Goal: Task Accomplishment & Management: Complete application form

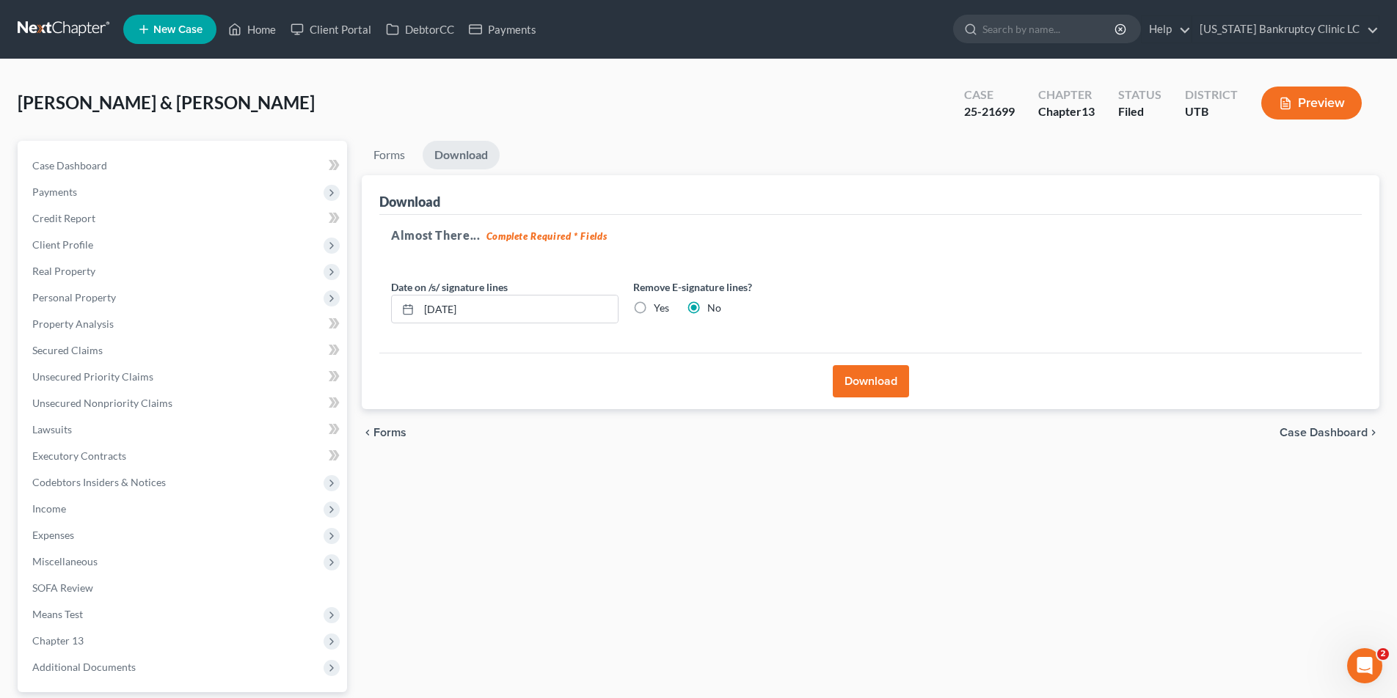
click at [32, 28] on link at bounding box center [65, 29] width 94 height 26
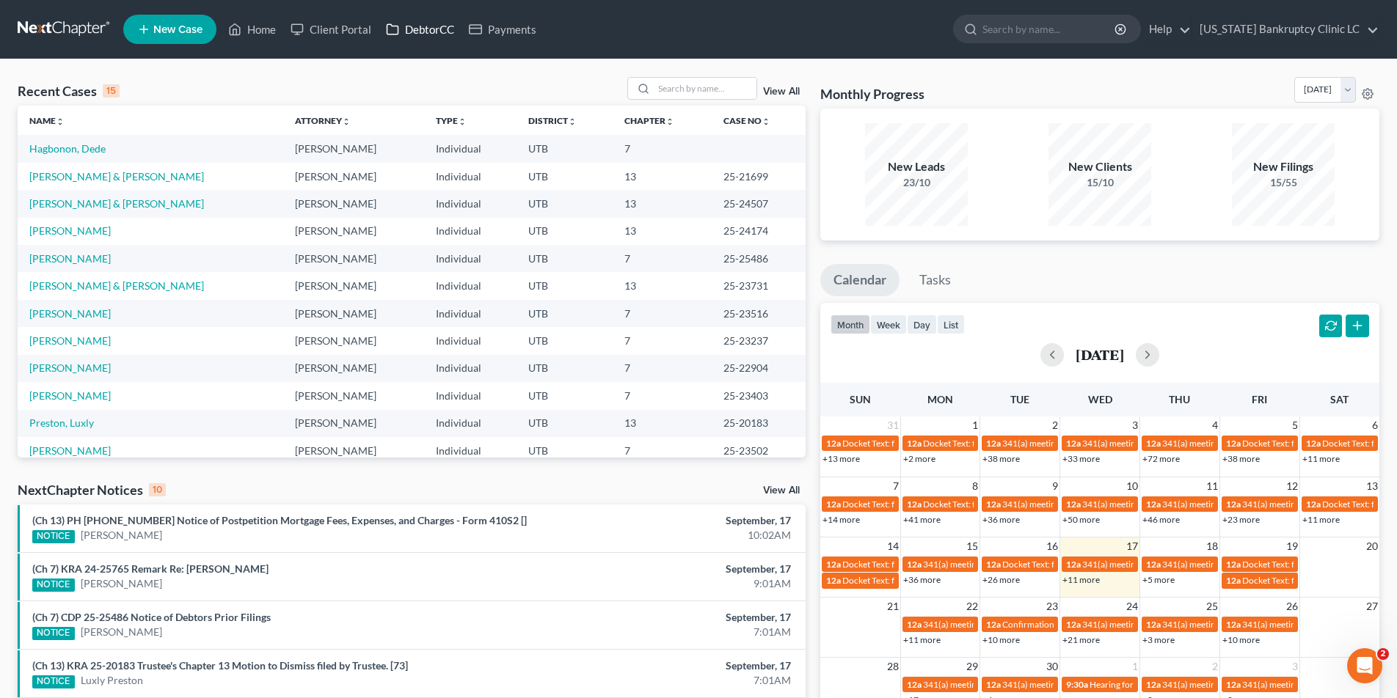
click at [414, 27] on link "DebtorCC" at bounding box center [419, 29] width 83 height 26
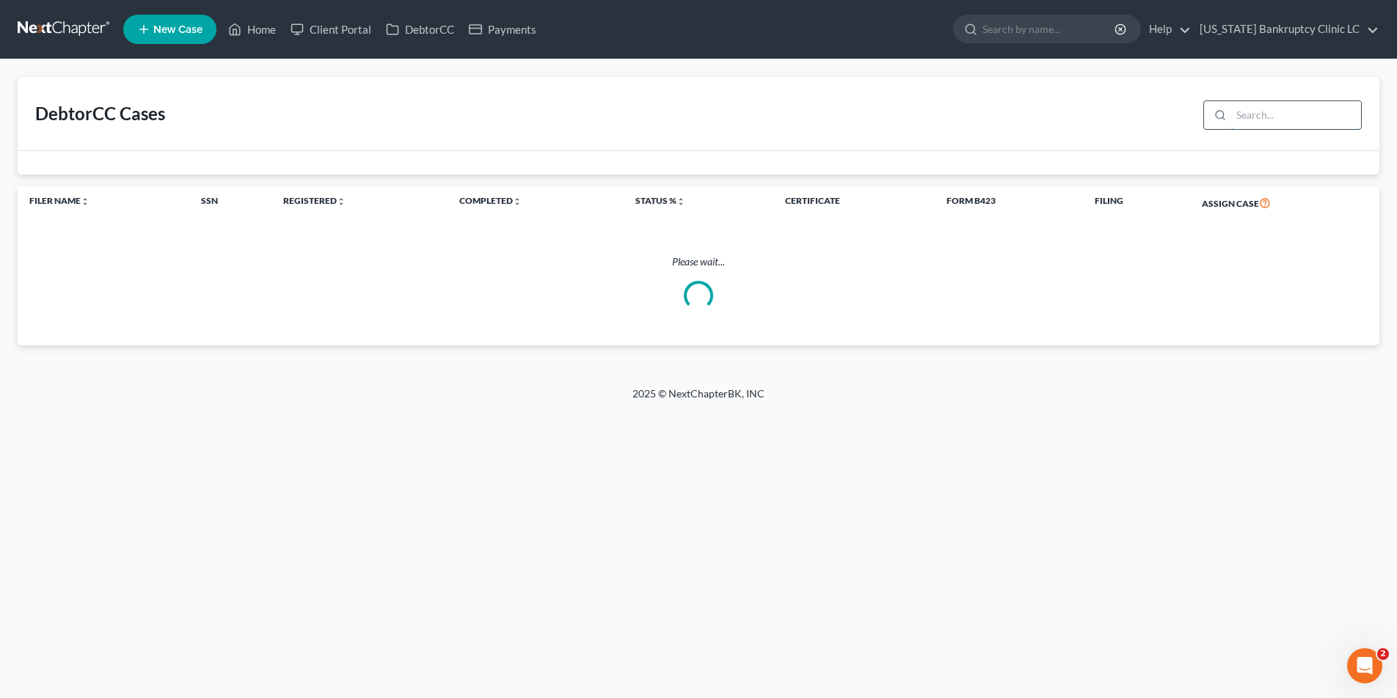
click at [1257, 118] on input "search" at bounding box center [1296, 115] width 130 height 28
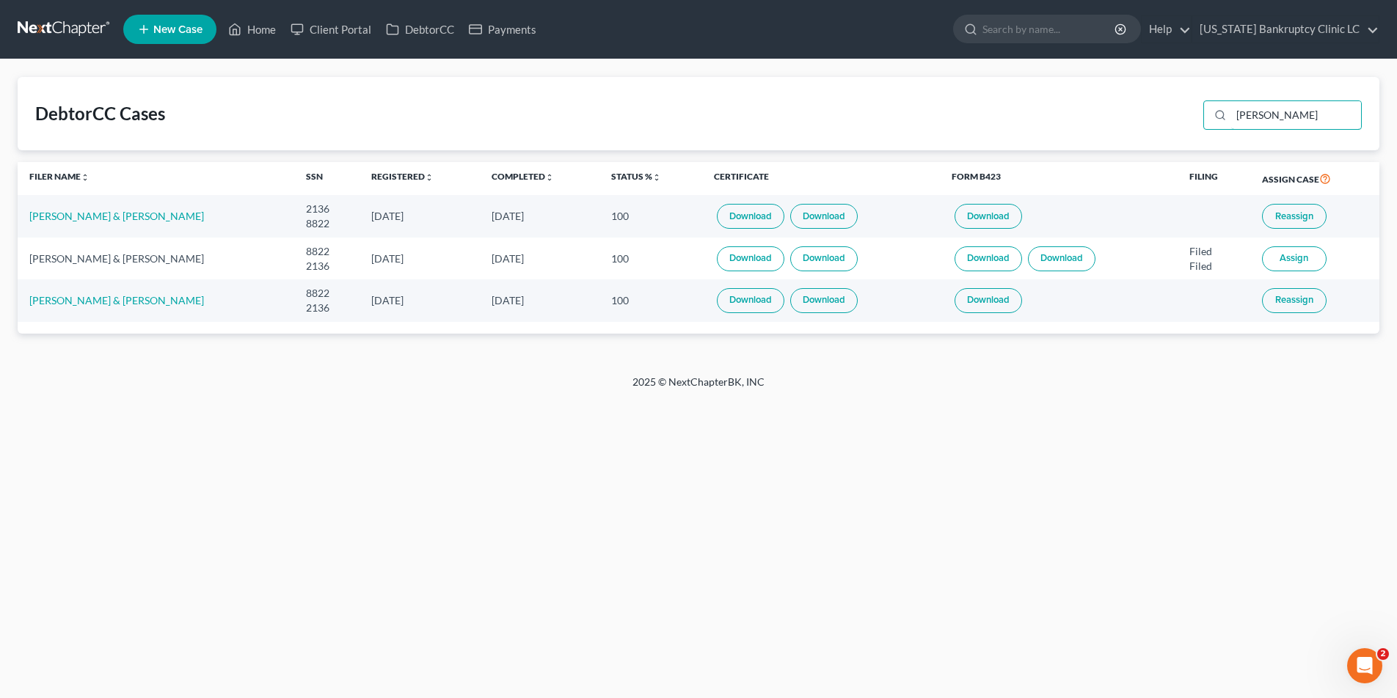
type input "godwin"
click at [76, 34] on link at bounding box center [65, 29] width 94 height 26
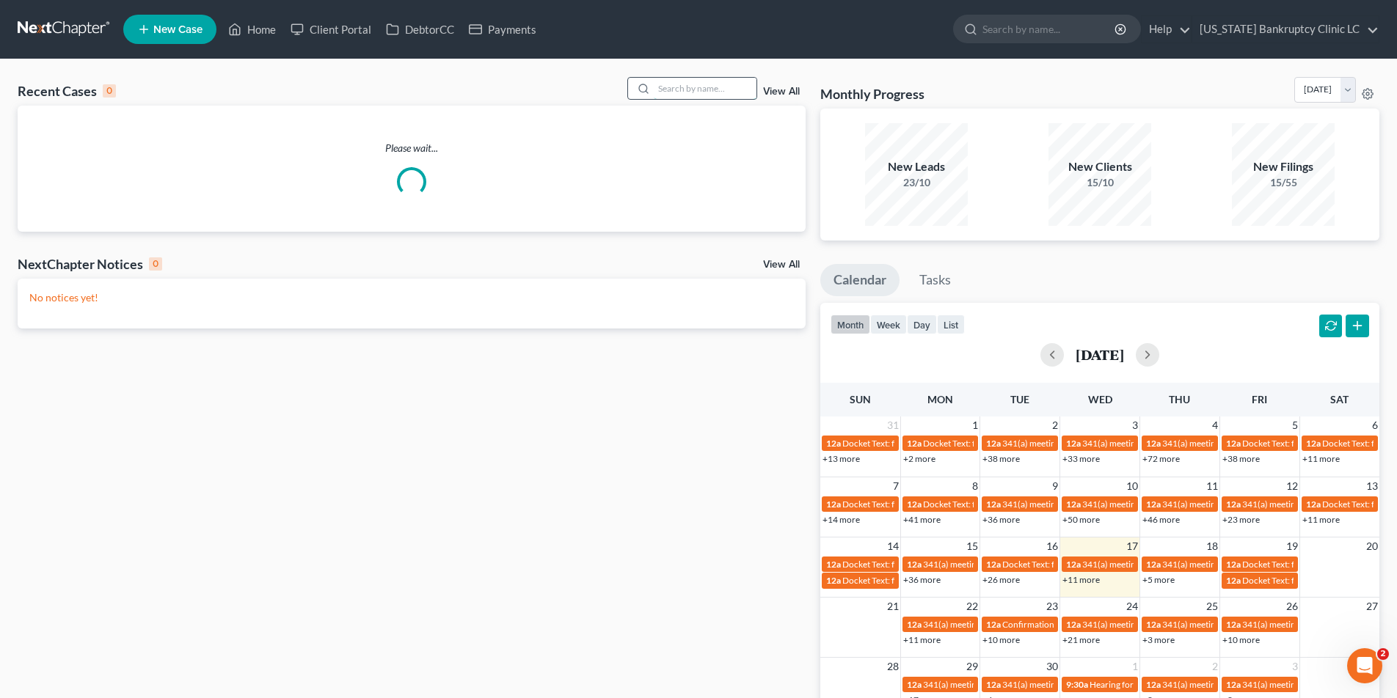
click at [699, 89] on input "search" at bounding box center [705, 88] width 103 height 21
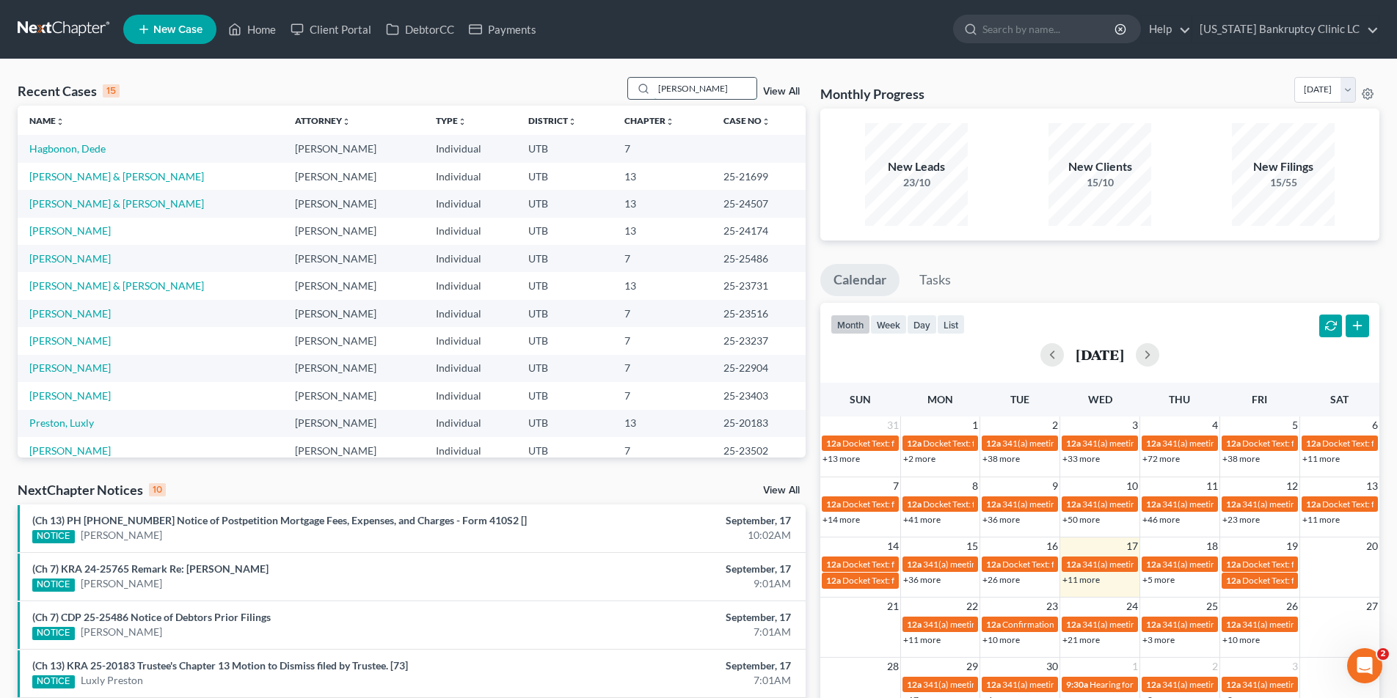
type input "godwin"
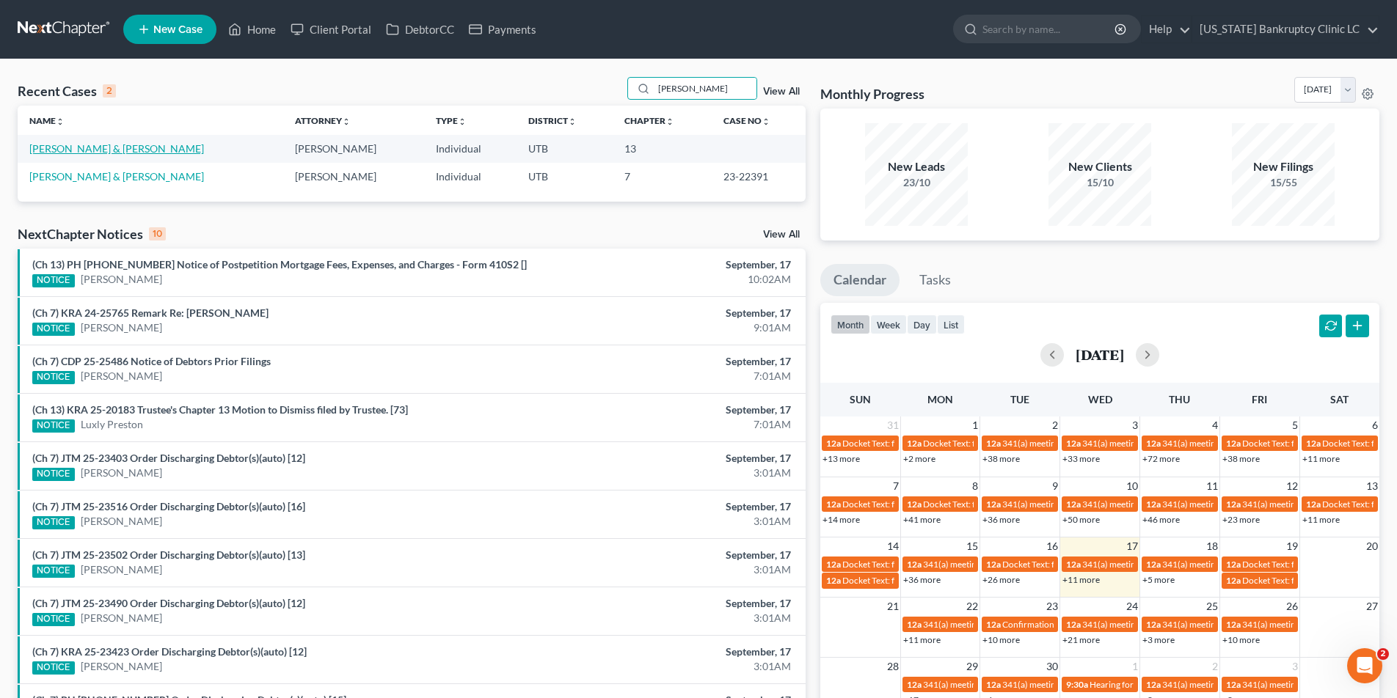
click at [95, 148] on link "[PERSON_NAME] & [PERSON_NAME]" at bounding box center [116, 148] width 175 height 12
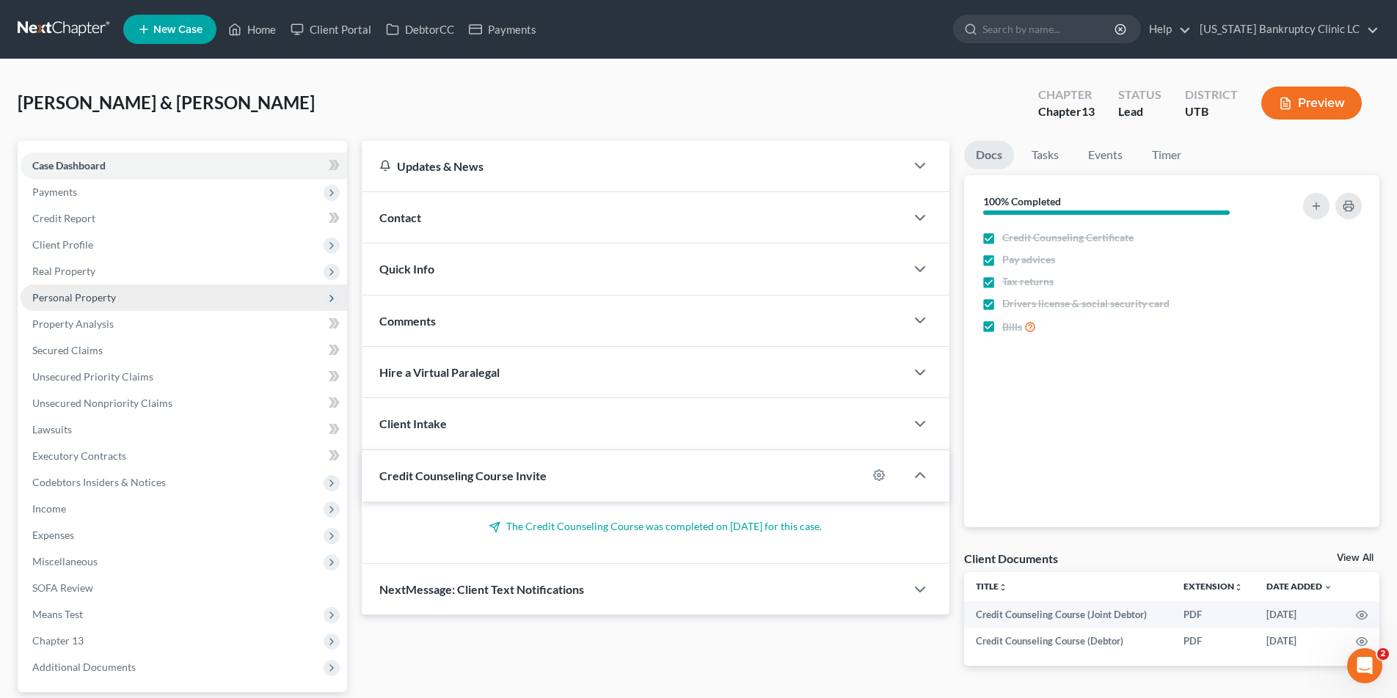
click at [58, 297] on span "Personal Property" at bounding box center [74, 297] width 84 height 12
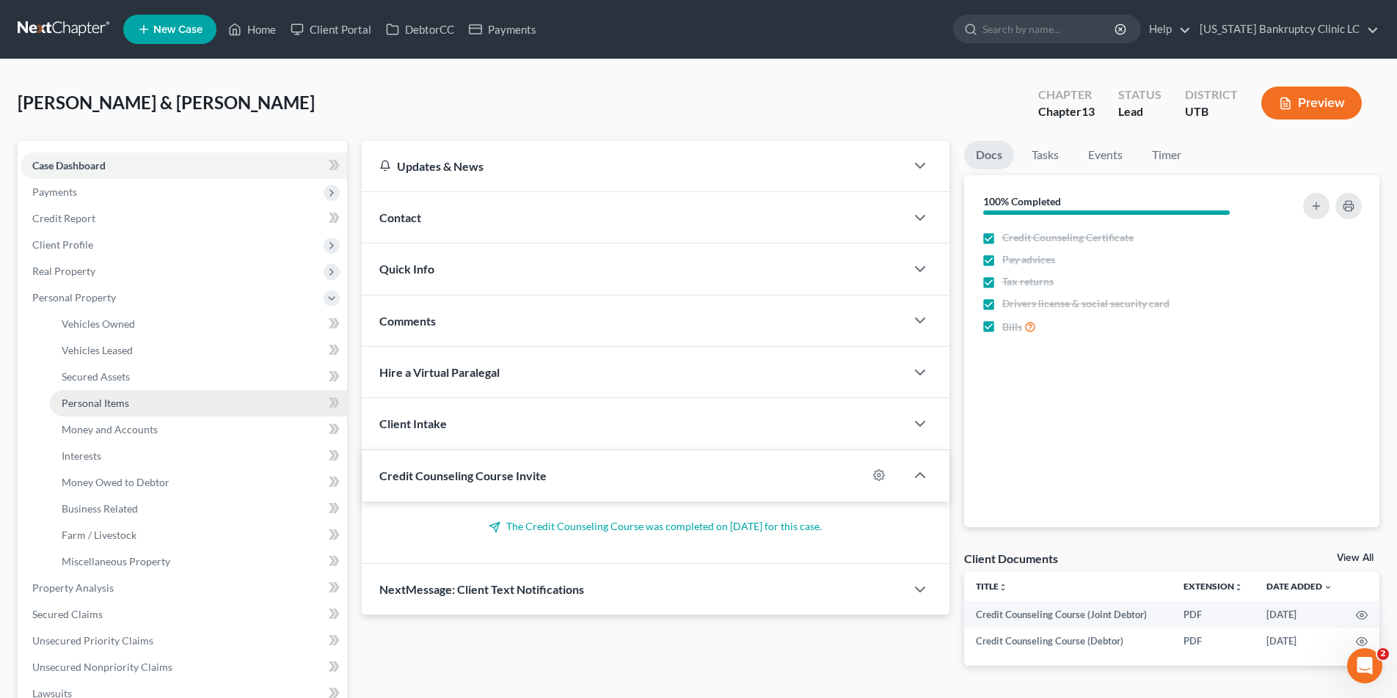
click at [83, 405] on span "Personal Items" at bounding box center [95, 403] width 67 height 12
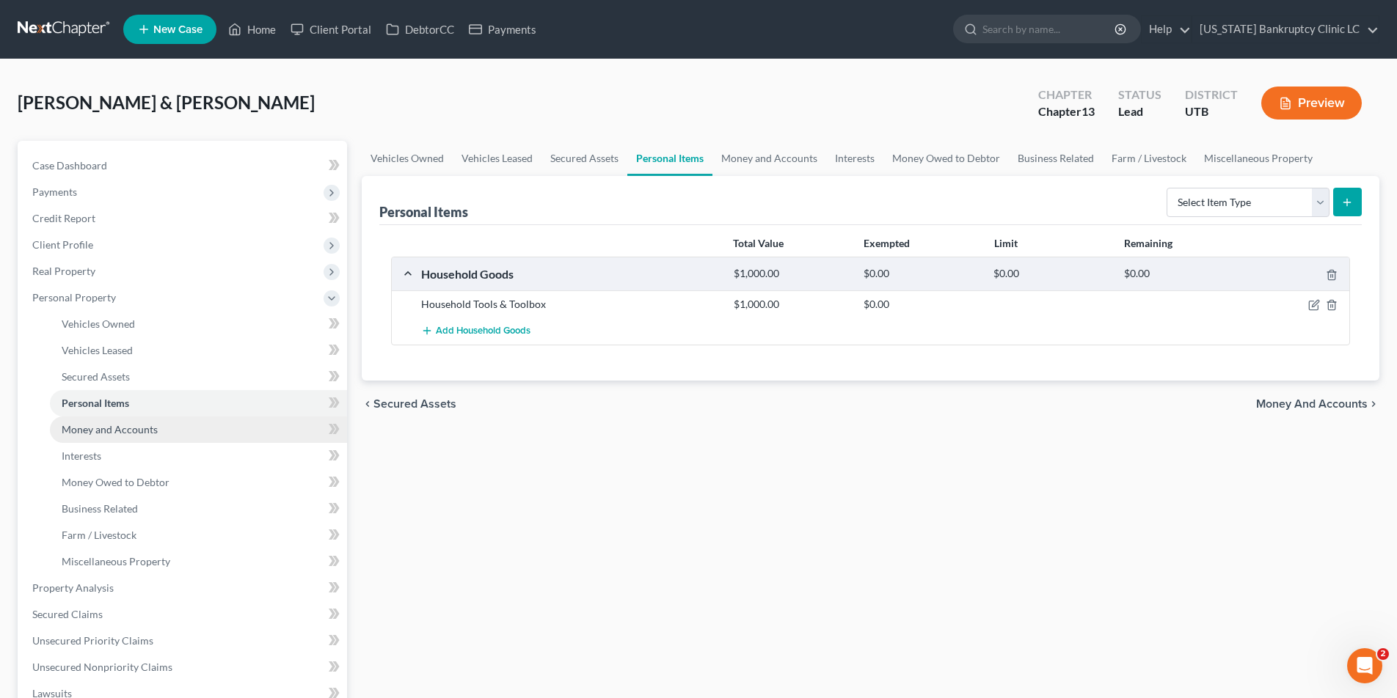
click at [70, 431] on span "Money and Accounts" at bounding box center [110, 429] width 96 height 12
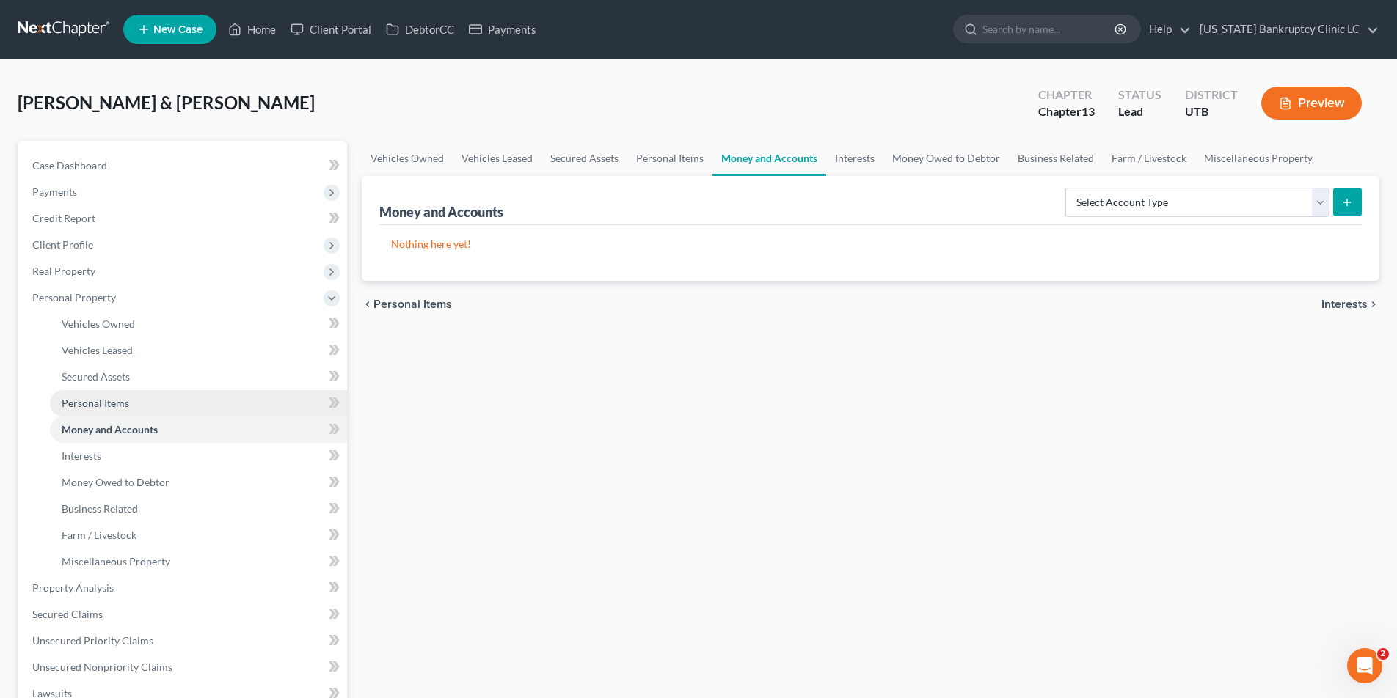
click at [82, 406] on span "Personal Items" at bounding box center [95, 403] width 67 height 12
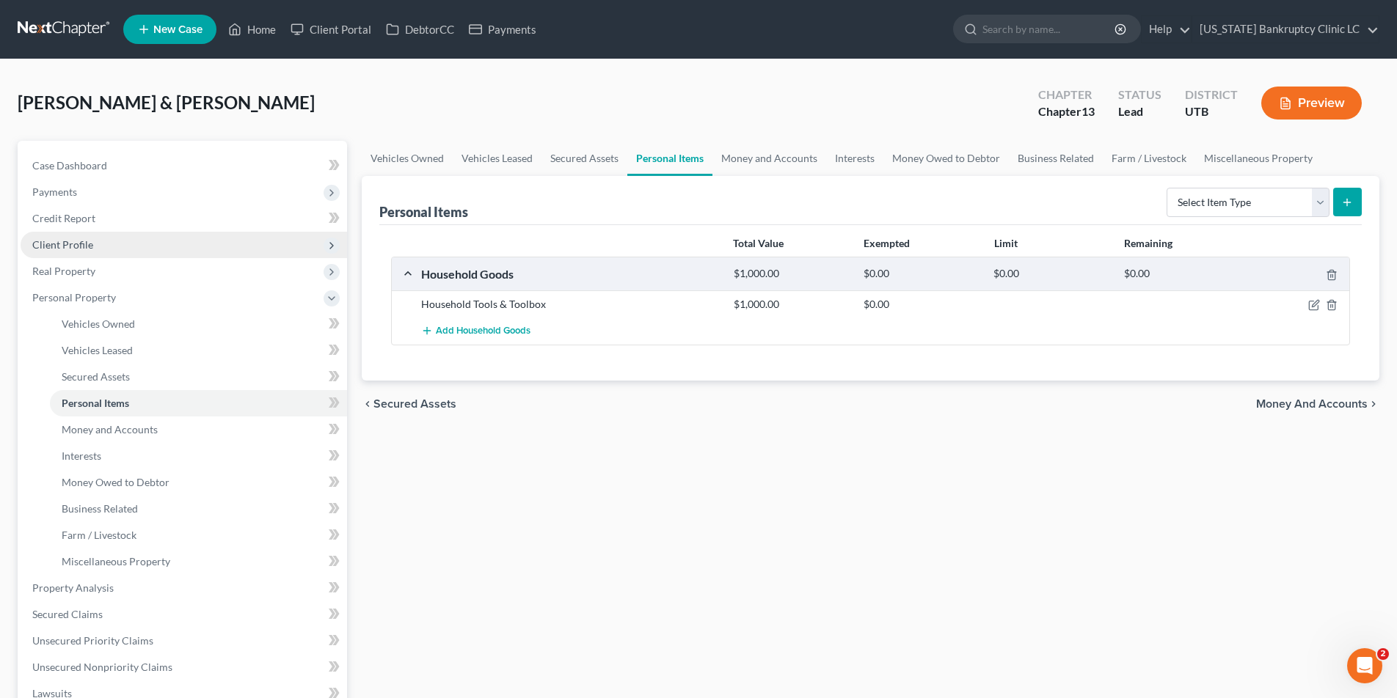
click at [99, 246] on span "Client Profile" at bounding box center [184, 245] width 326 height 26
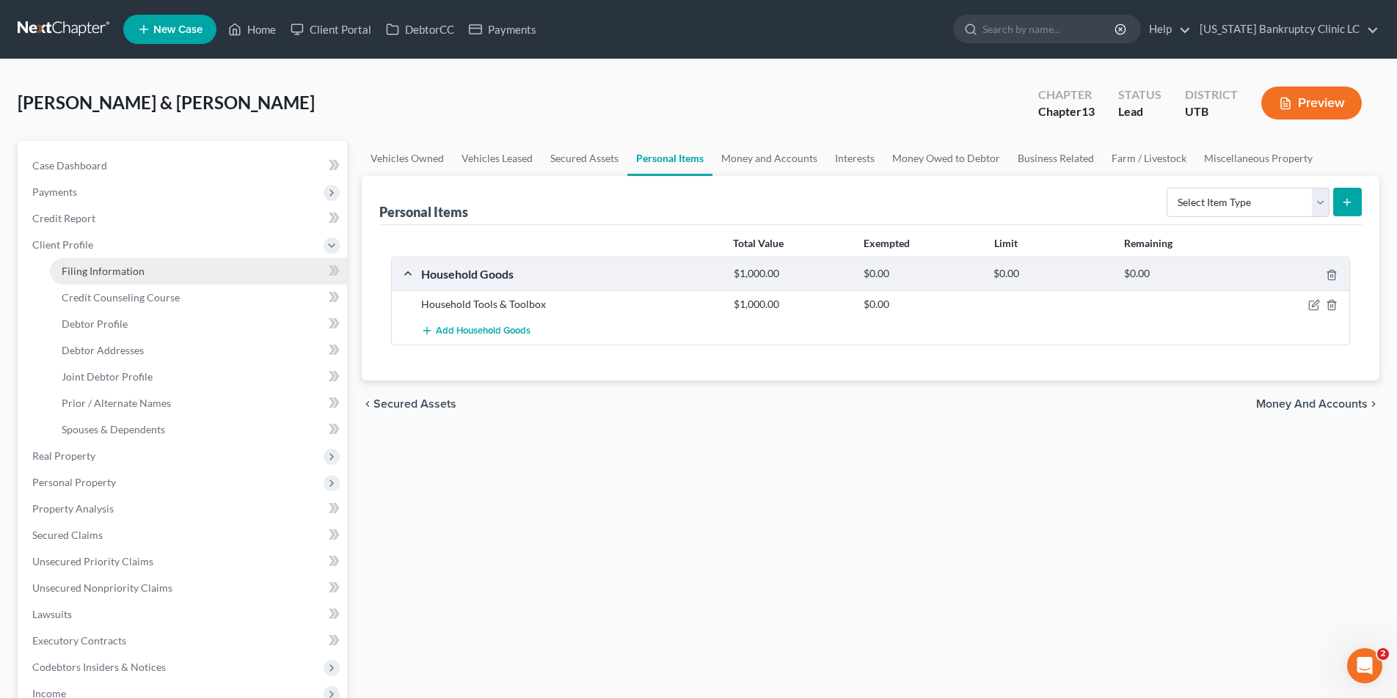
click at [94, 274] on span "Filing Information" at bounding box center [103, 271] width 83 height 12
select select "1"
select select "3"
select select "46"
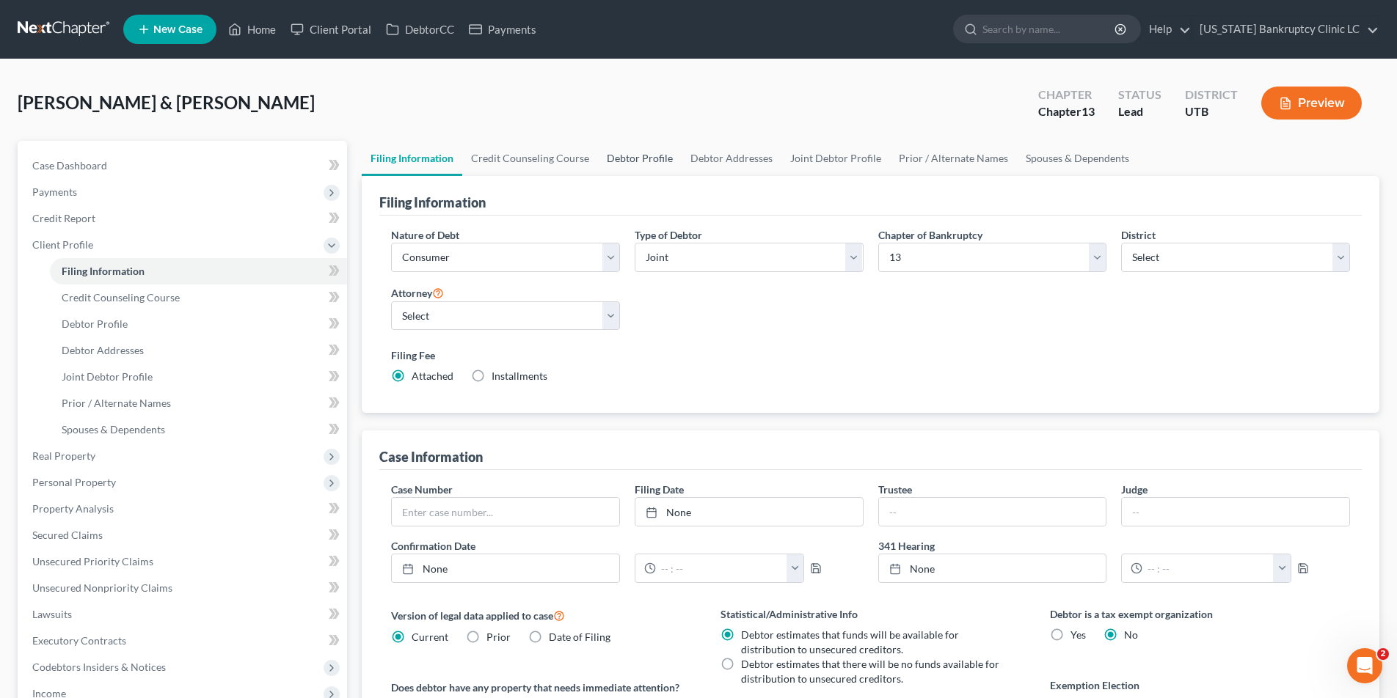
click at [639, 159] on link "Debtor Profile" at bounding box center [640, 158] width 84 height 35
select select "1"
select select "4"
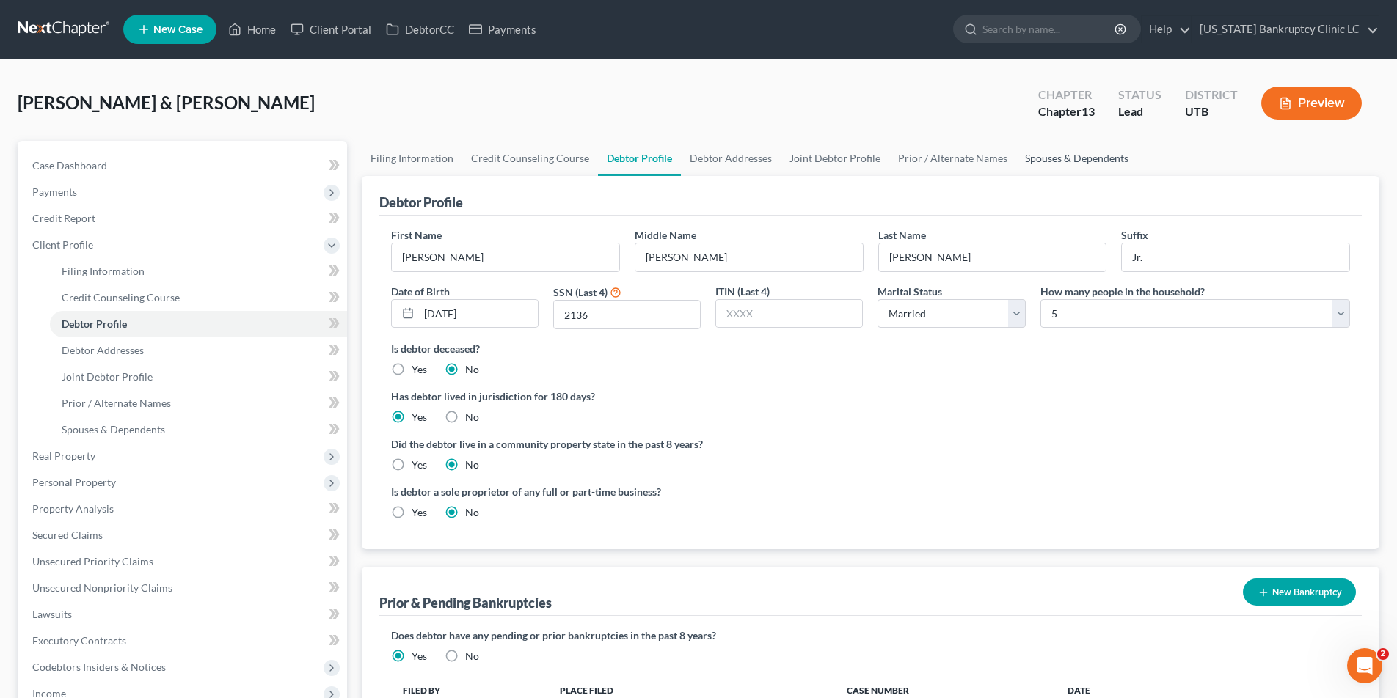
click at [1076, 157] on link "Spouses & Dependents" at bounding box center [1076, 158] width 121 height 35
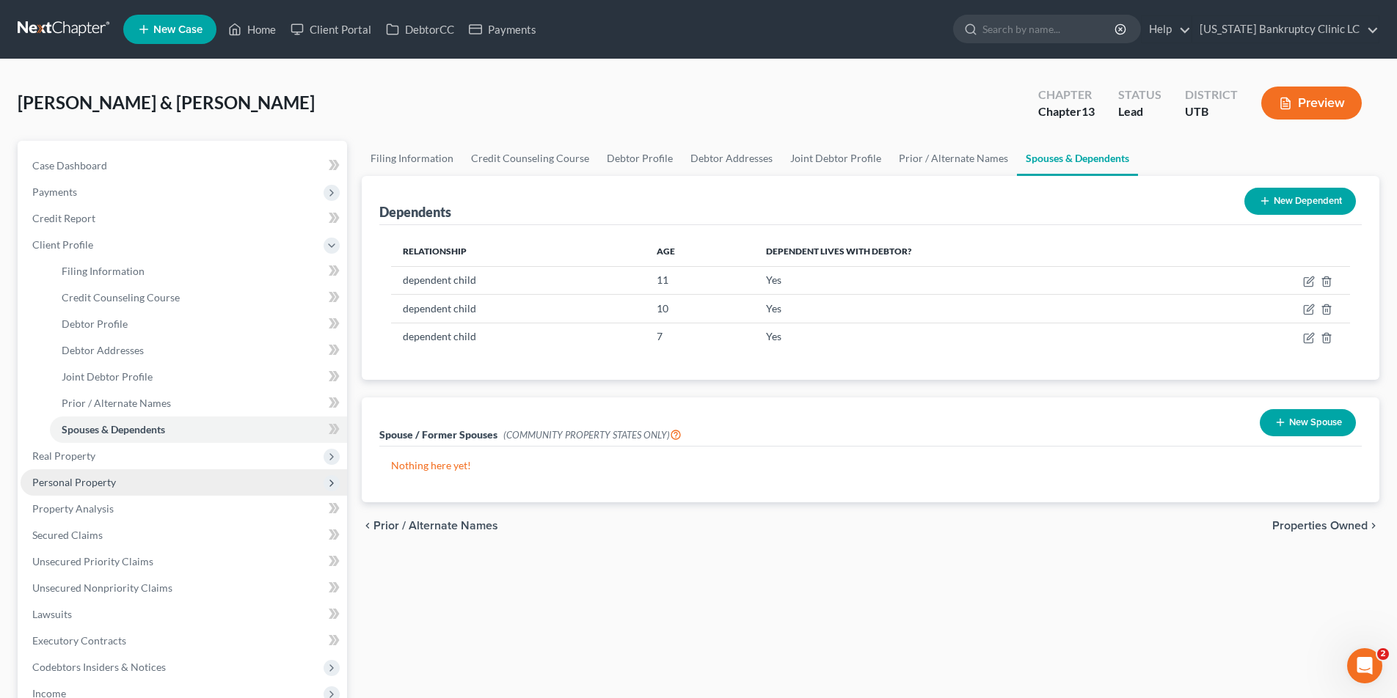
click at [61, 483] on span "Personal Property" at bounding box center [74, 482] width 84 height 12
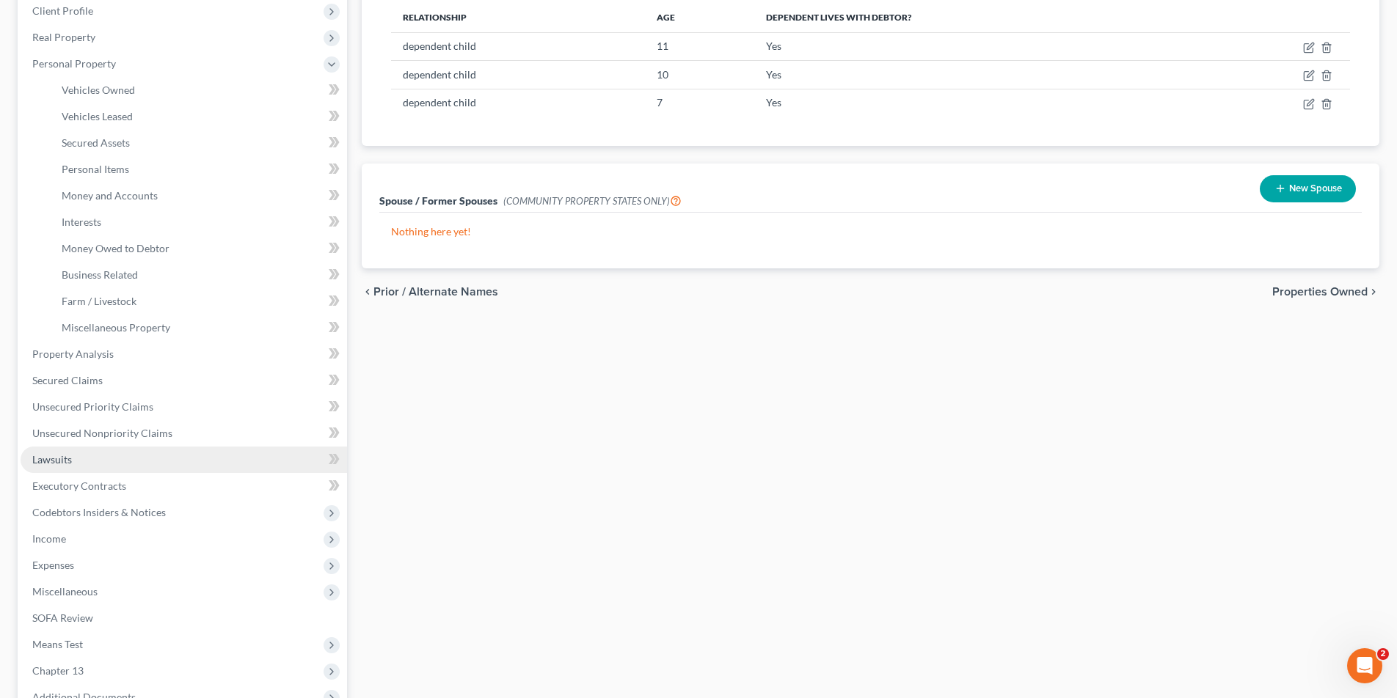
scroll to position [243, 0]
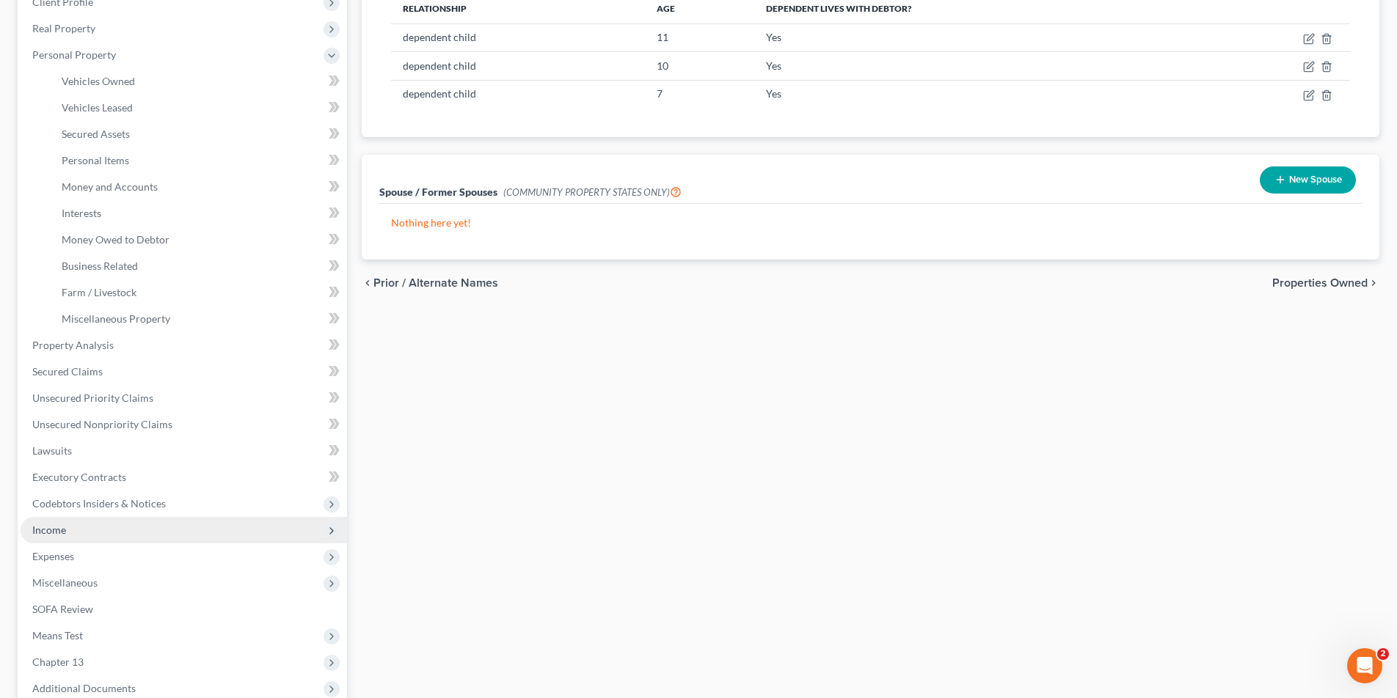
click at [62, 527] on span "Income" at bounding box center [49, 530] width 34 height 12
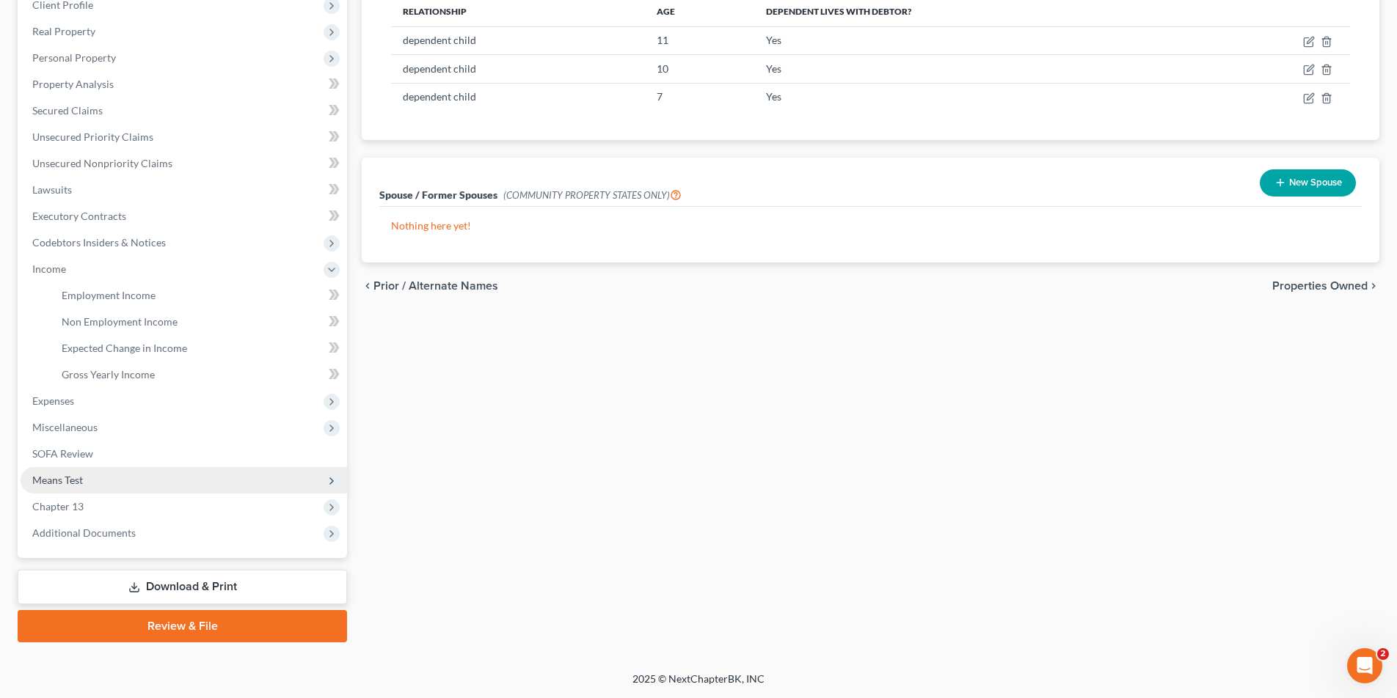
scroll to position [240, 0]
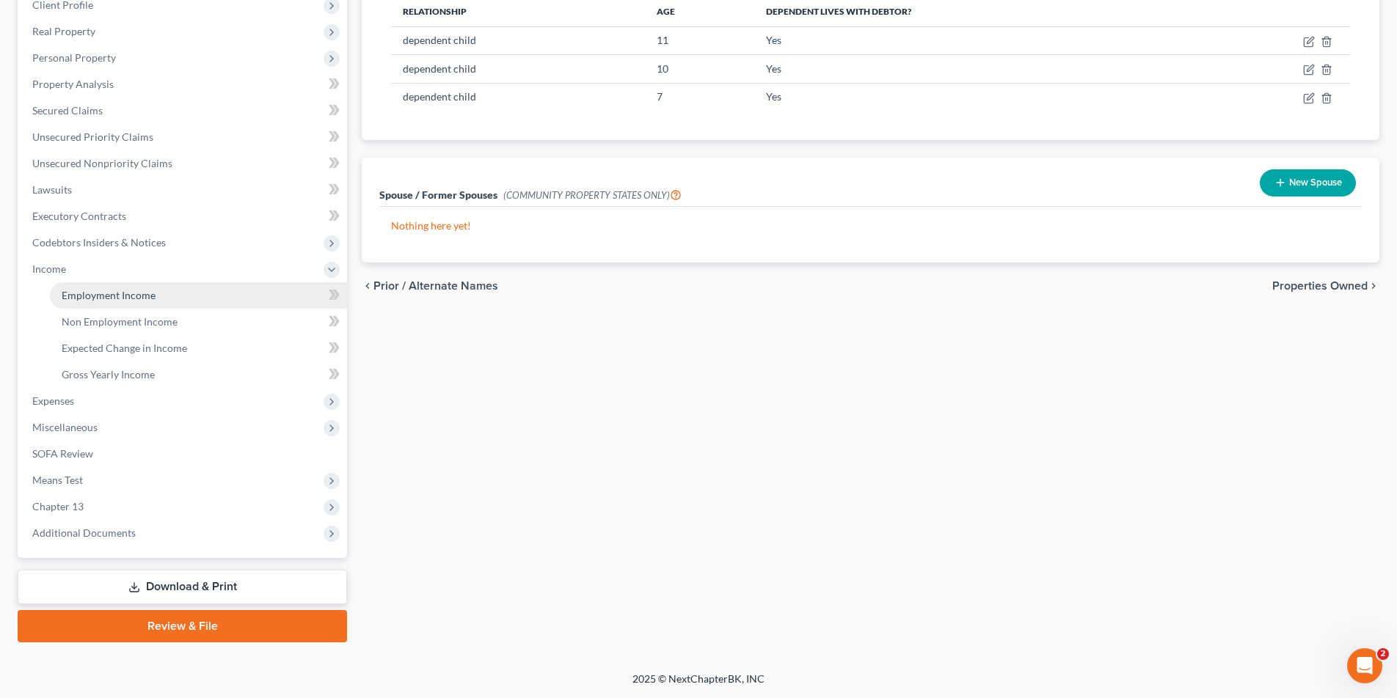
click at [110, 298] on span "Employment Income" at bounding box center [109, 295] width 94 height 12
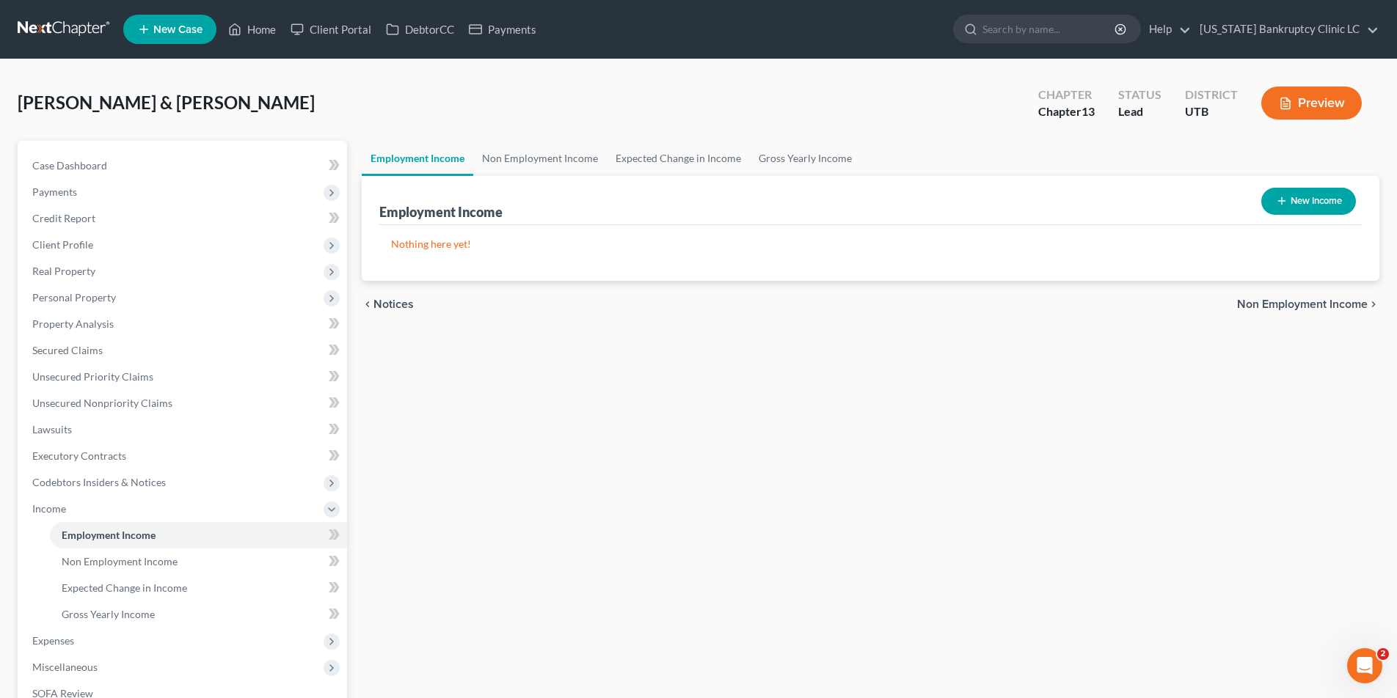
click at [1309, 205] on button "New Income" at bounding box center [1308, 201] width 95 height 27
select select "0"
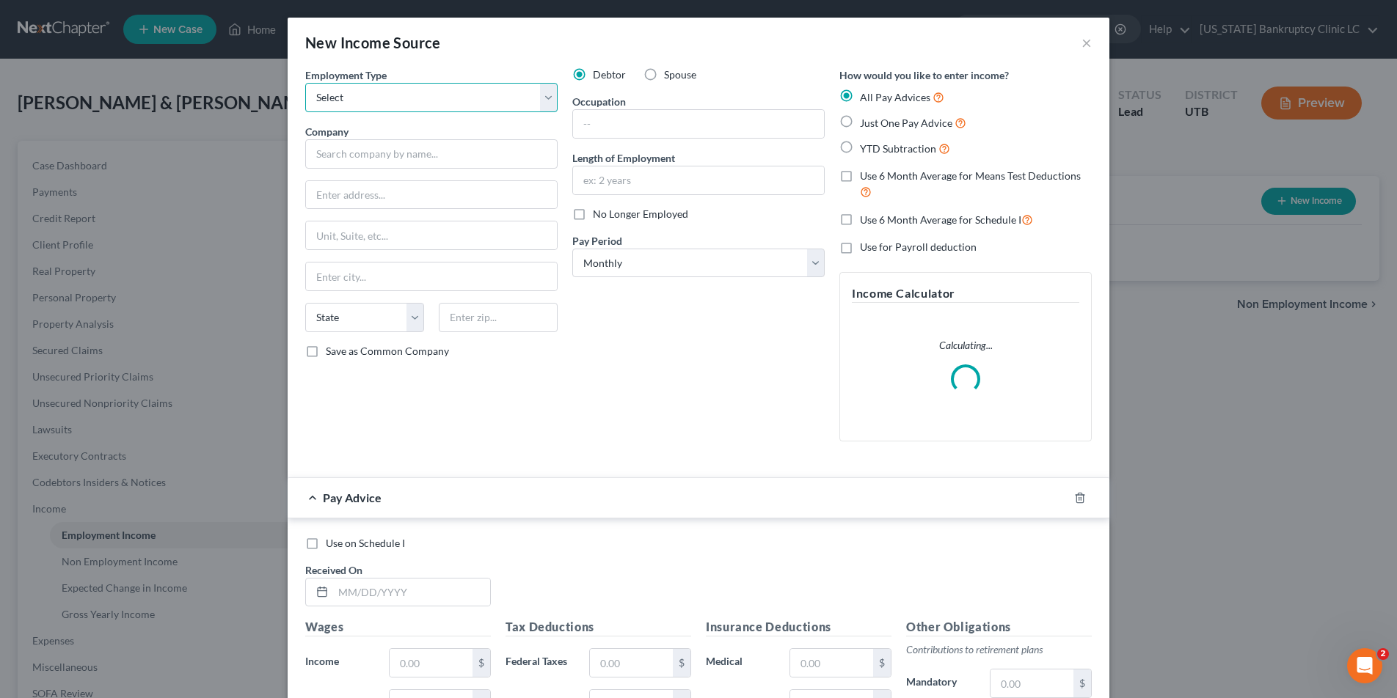
click at [546, 96] on select "Select Full or Part Time Employment Self Employment" at bounding box center [431, 97] width 252 height 29
select select "0"
click at [305, 83] on select "Select Full or Part Time Employment Self Employment" at bounding box center [431, 97] width 252 height 29
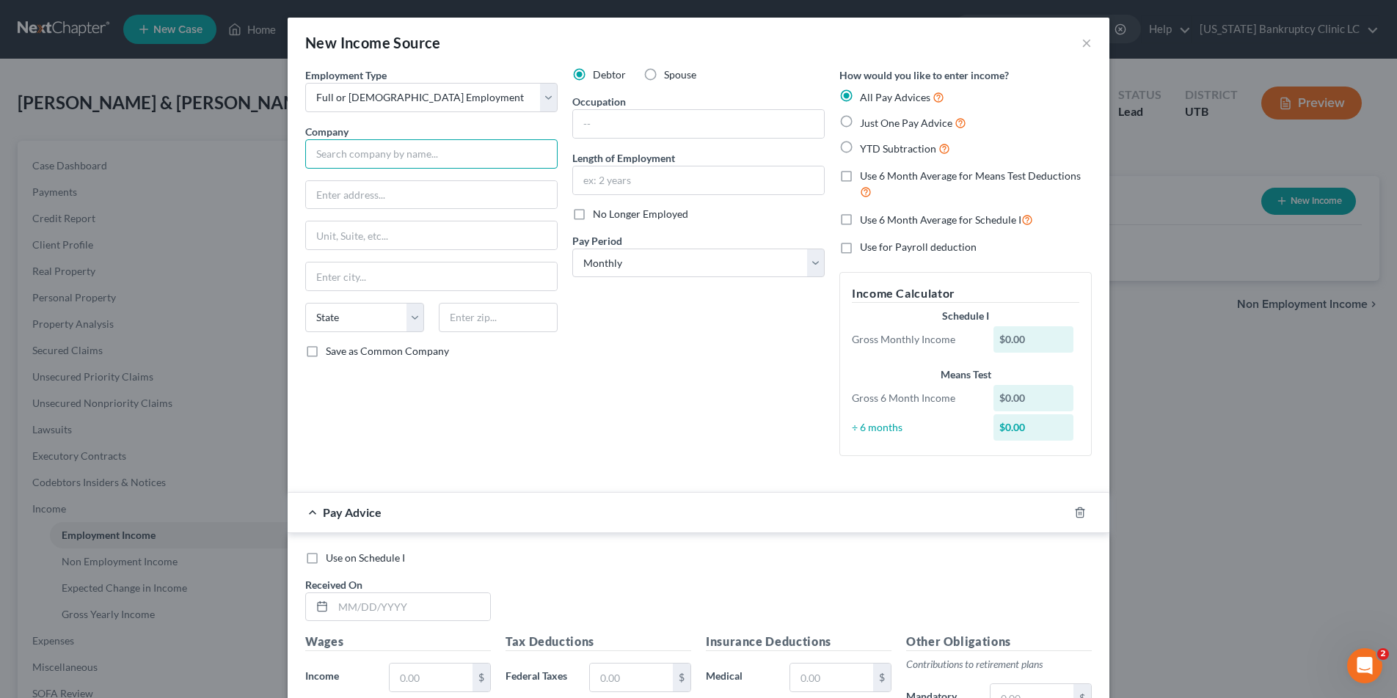
click at [443, 153] on input "text" at bounding box center [431, 153] width 252 height 29
type input "Purcell Tire & Rubber Company"
type input "301 N Hall Street"
type input "Potosi"
select select "26"
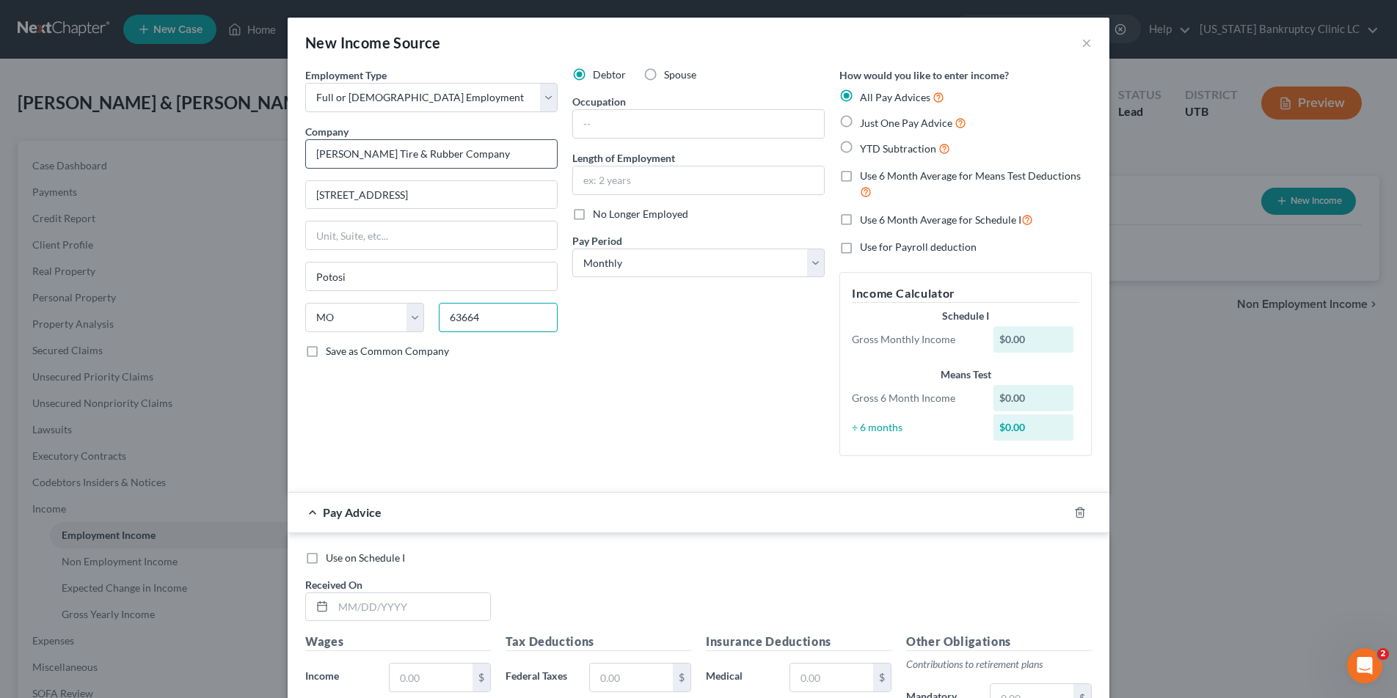
type input "63664"
click at [620, 124] on input "text" at bounding box center [698, 124] width 251 height 28
type input "Sales"
type input "11 years"
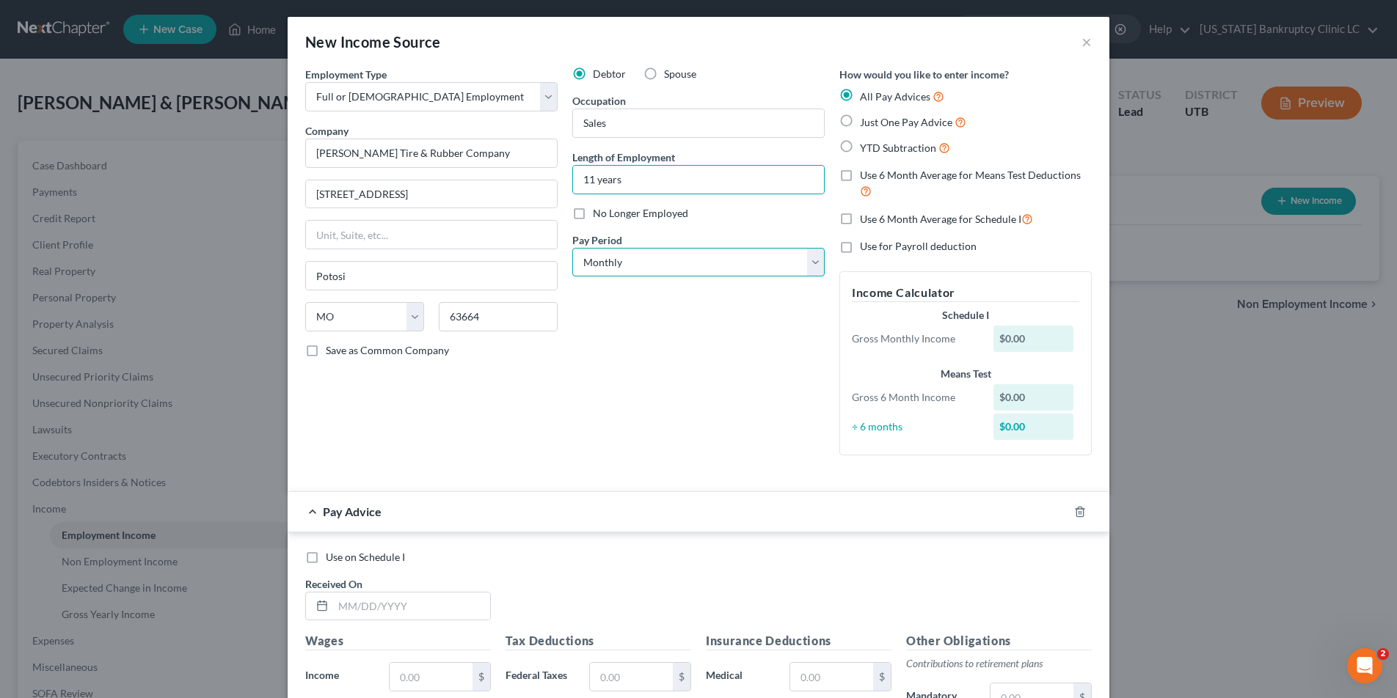
click at [819, 260] on select "Select Monthly Twice Monthly Every Other Week Weekly" at bounding box center [698, 262] width 252 height 29
select select "1"
click at [572, 248] on select "Select Monthly Twice Monthly Every Other Week Weekly" at bounding box center [698, 262] width 252 height 29
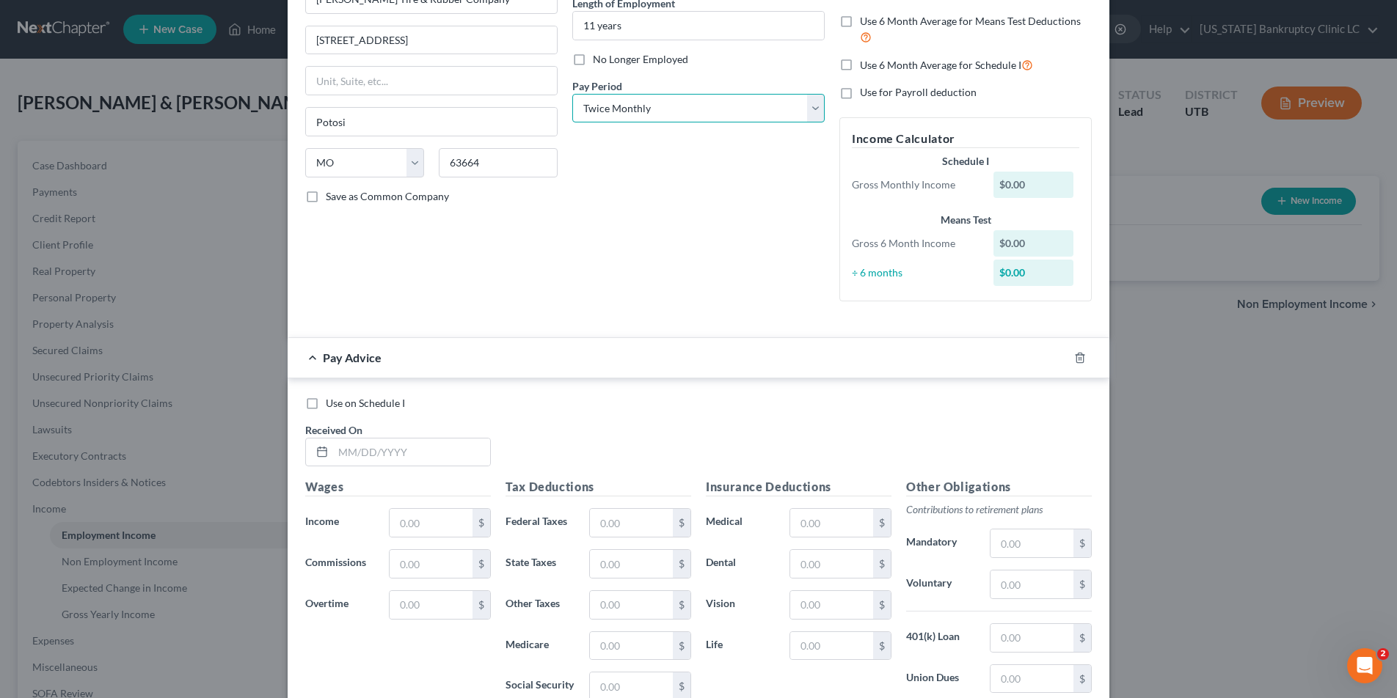
scroll to position [158, 0]
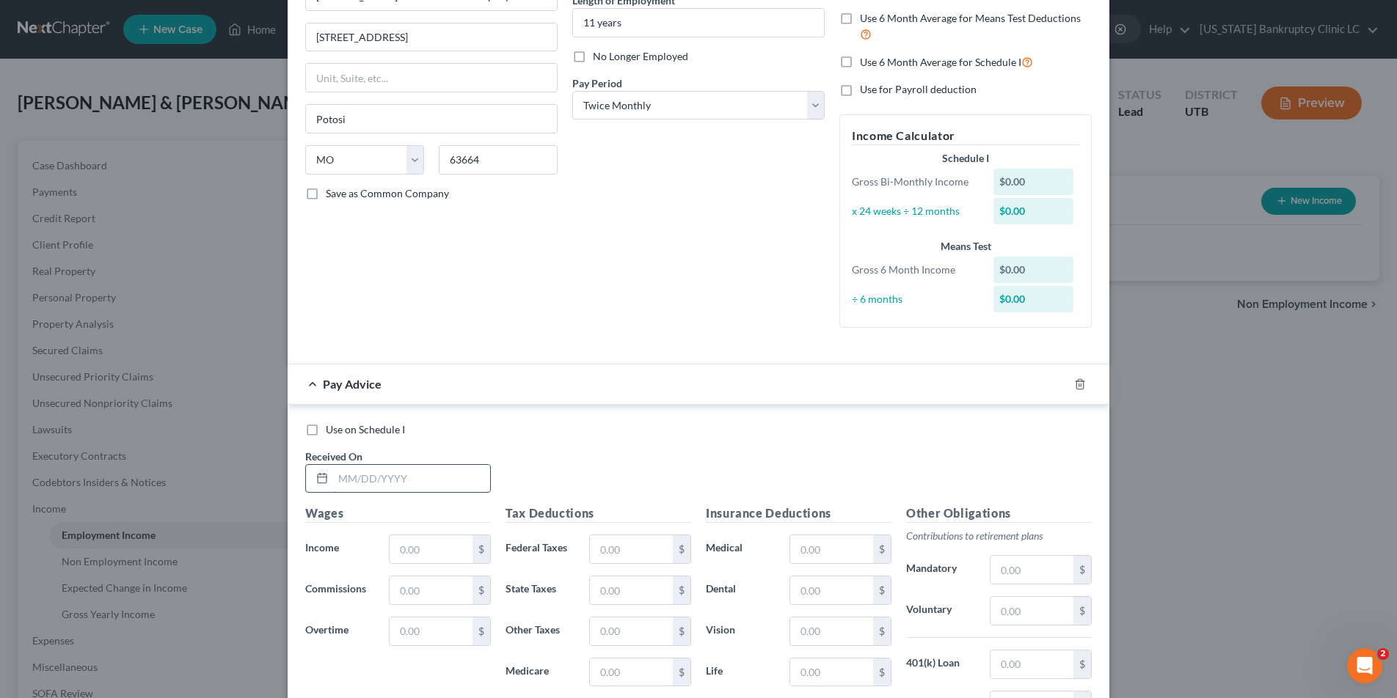
click at [384, 483] on input "text" at bounding box center [411, 479] width 157 height 28
type input "05/02/25"
type input "942.31"
type input "0"
type input "10.33"
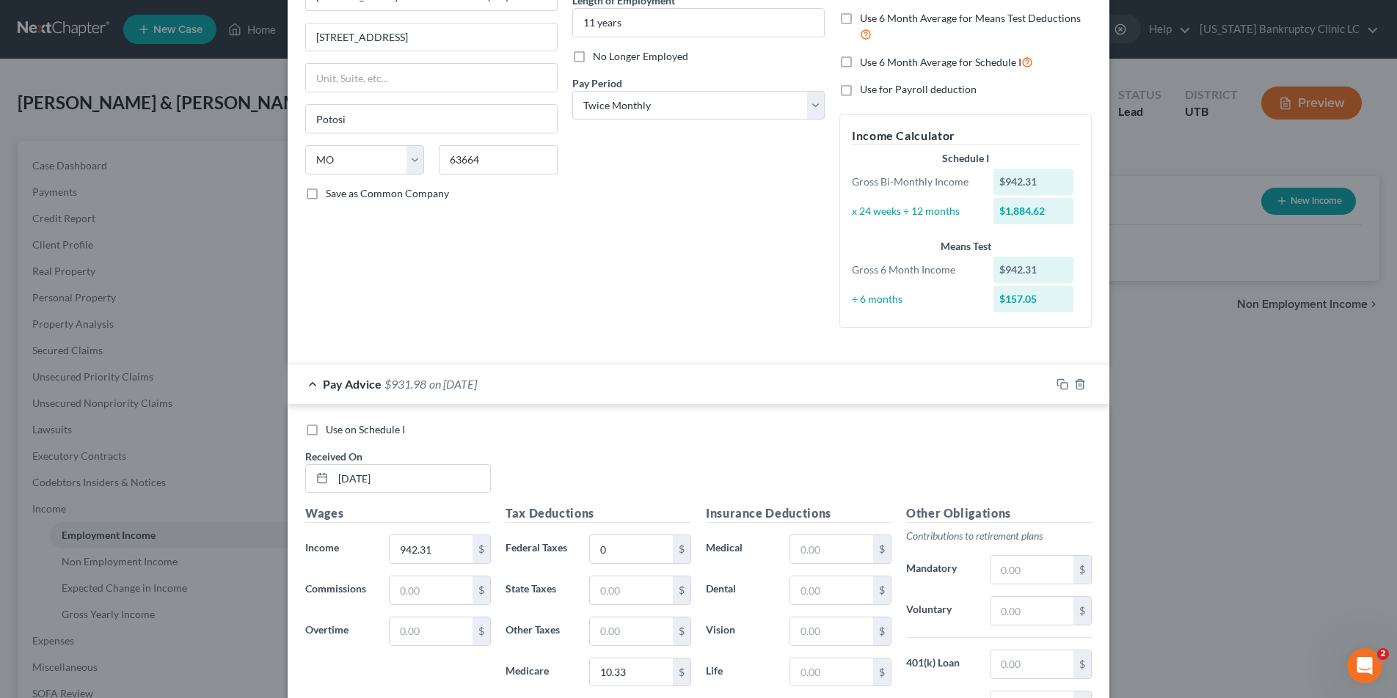
scroll to position [386, 0]
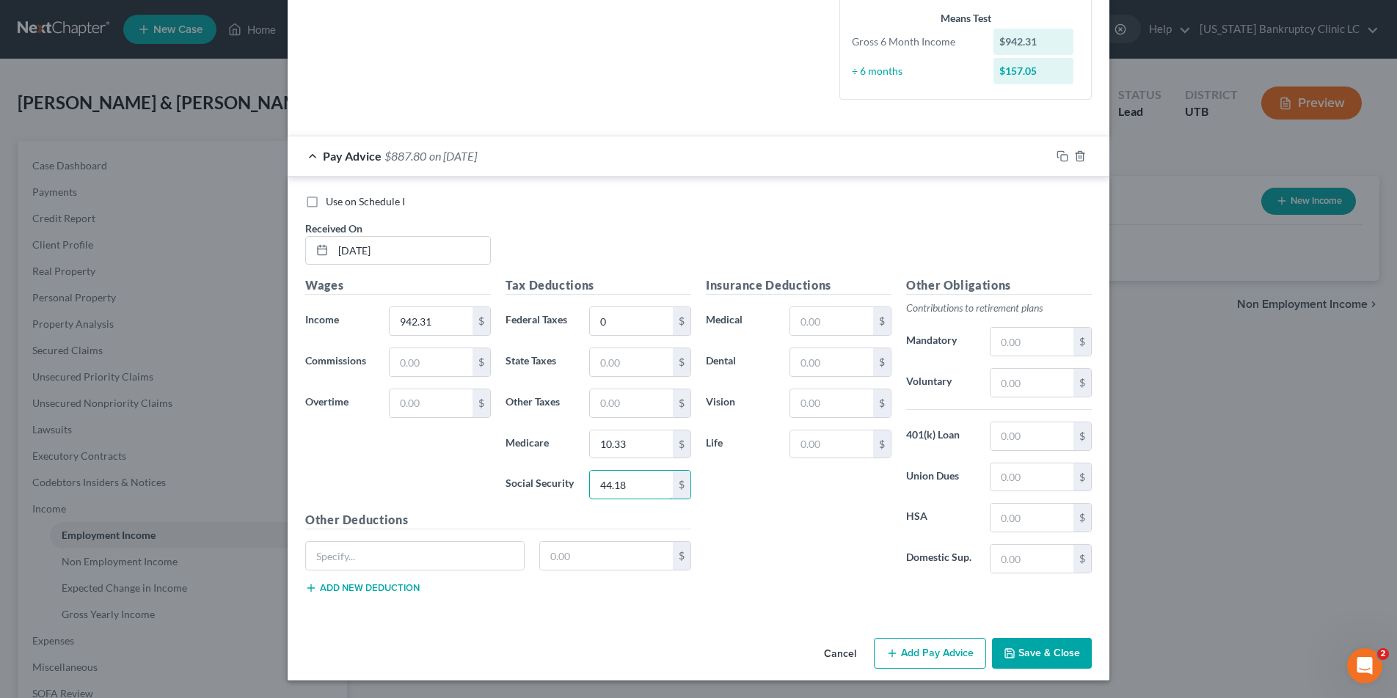
type input "44.18"
click at [1018, 387] on input "text" at bounding box center [1031, 383] width 83 height 28
type input "36.92"
drag, startPoint x: 874, startPoint y: 362, endPoint x: 854, endPoint y: 361, distance: 20.6
click at [870, 362] on div "$" at bounding box center [840, 362] width 102 height 29
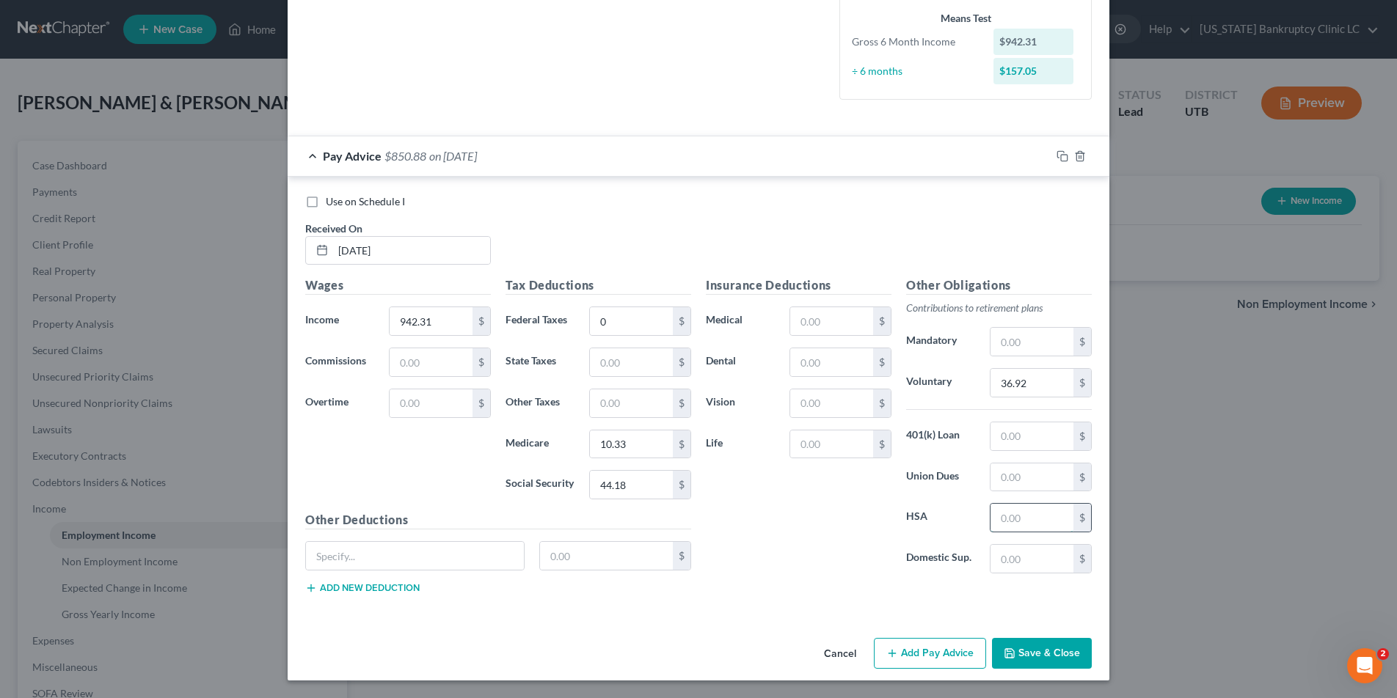
click at [1015, 515] on input "text" at bounding box center [1031, 518] width 83 height 28
type input "25.00"
click at [815, 324] on input "text" at bounding box center [831, 321] width 83 height 28
click at [810, 364] on input "text" at bounding box center [831, 362] width 83 height 28
type input "52.52"
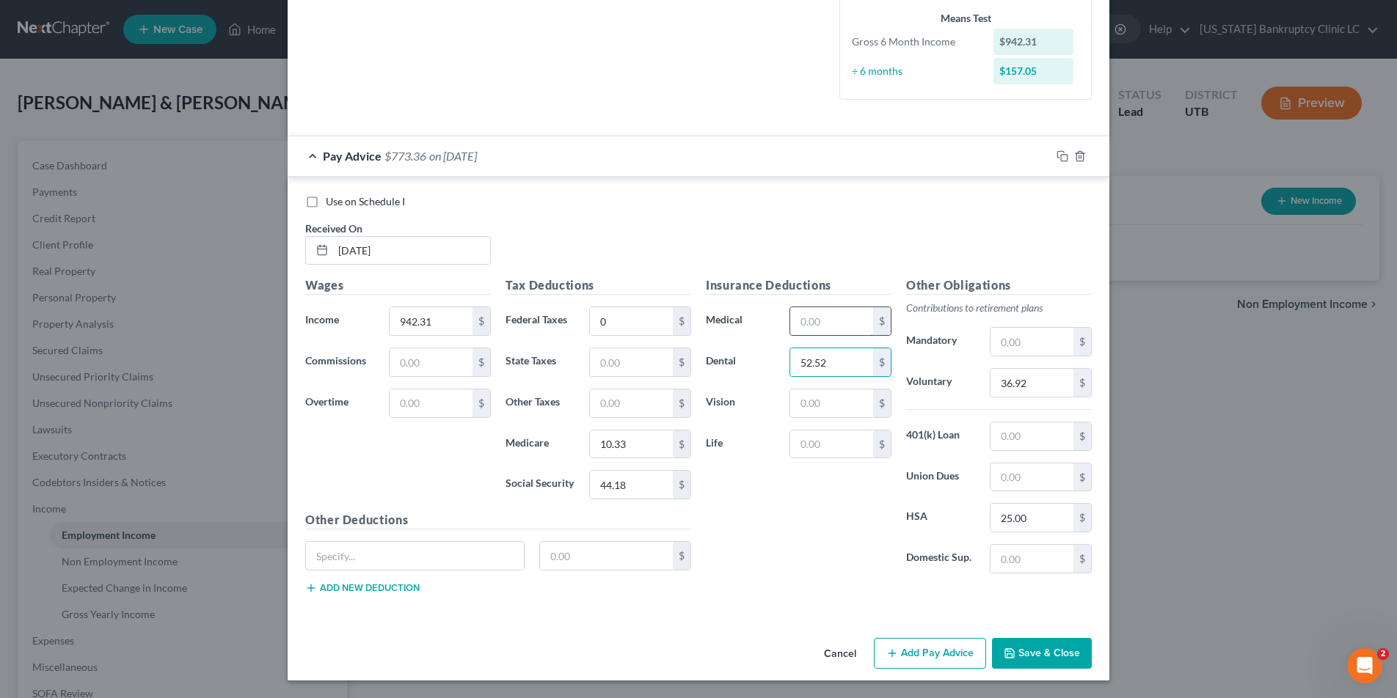
click at [821, 326] on input "text" at bounding box center [831, 321] width 83 height 28
type input "126.00"
click at [824, 402] on input "text" at bounding box center [831, 403] width 83 height 28
type input "7.06"
click at [813, 439] on input "text" at bounding box center [831, 445] width 83 height 28
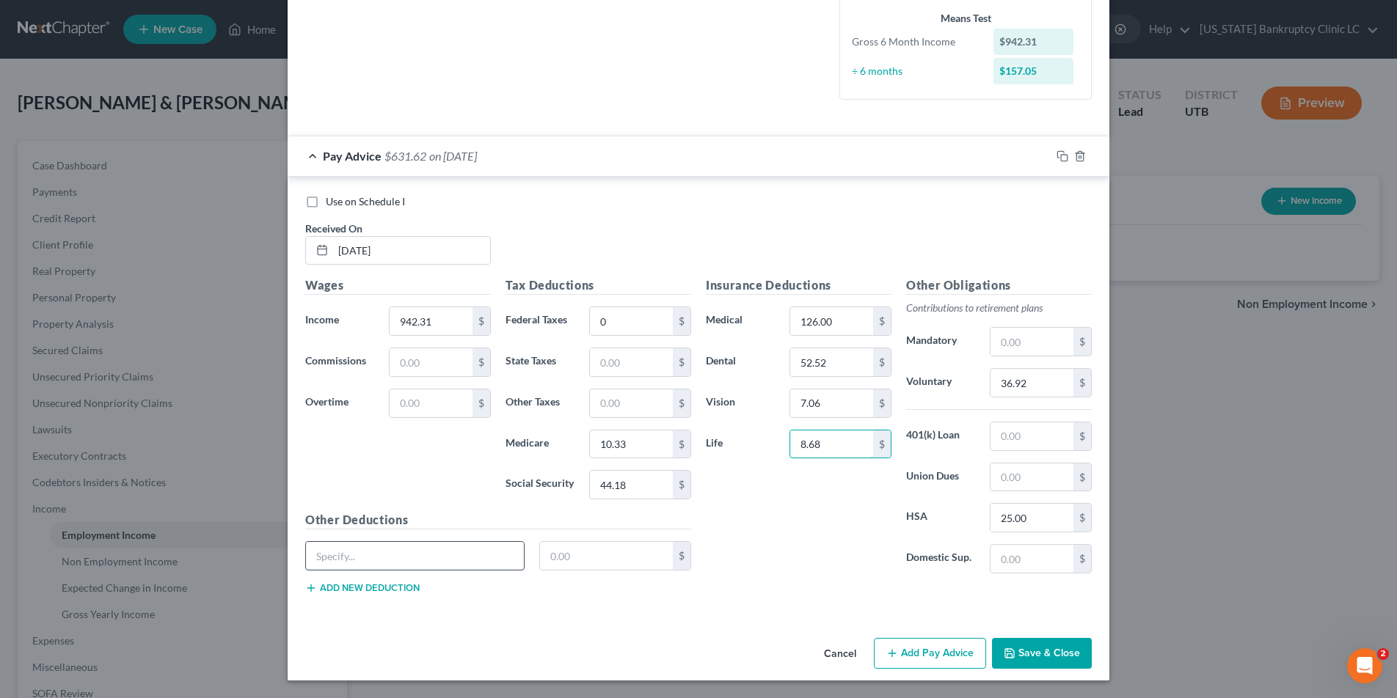
type input "8.68"
click at [472, 552] on input "text" at bounding box center [415, 556] width 218 height 28
type input "STD, LTD"
click at [573, 557] on input "text" at bounding box center [606, 556] width 133 height 28
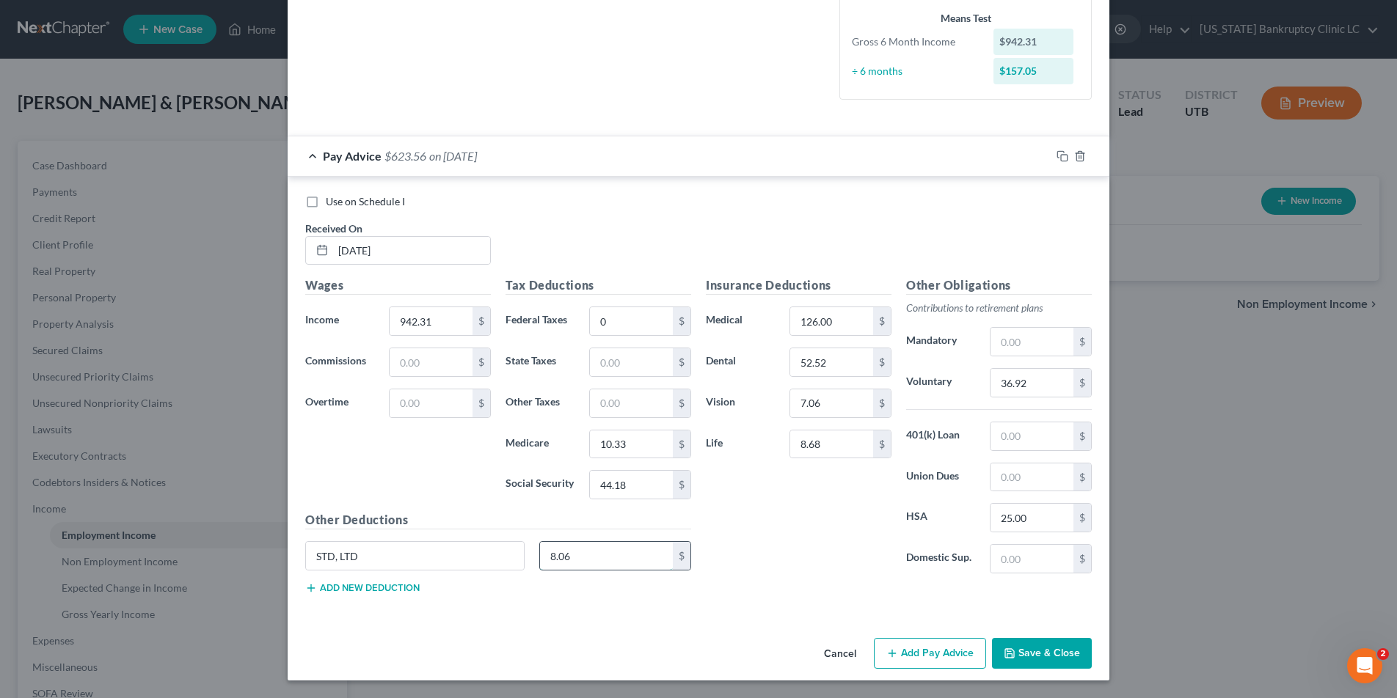
type input "8.06"
click at [1061, 155] on rect "button" at bounding box center [1064, 158] width 7 height 7
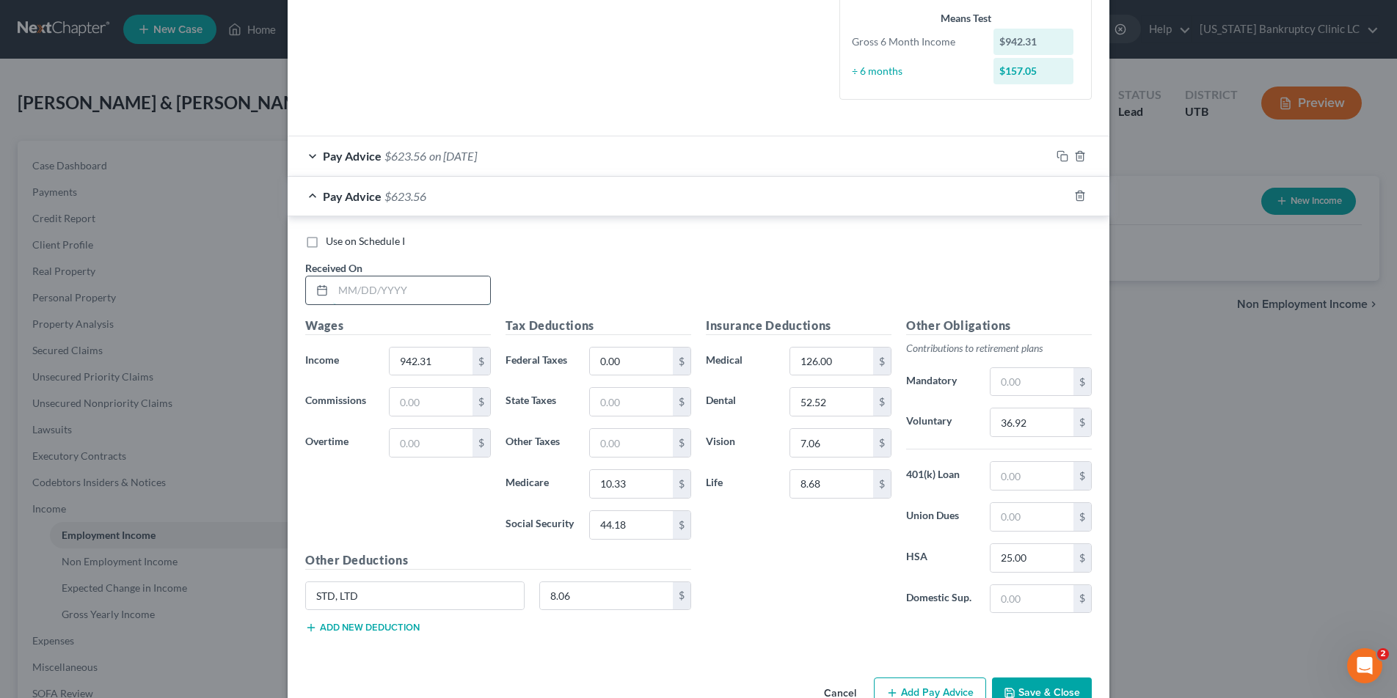
click at [395, 286] on input "text" at bounding box center [411, 291] width 157 height 28
type input "9/5/25"
type input "13,528.75"
type input "1,971.71"
type input "568.06"
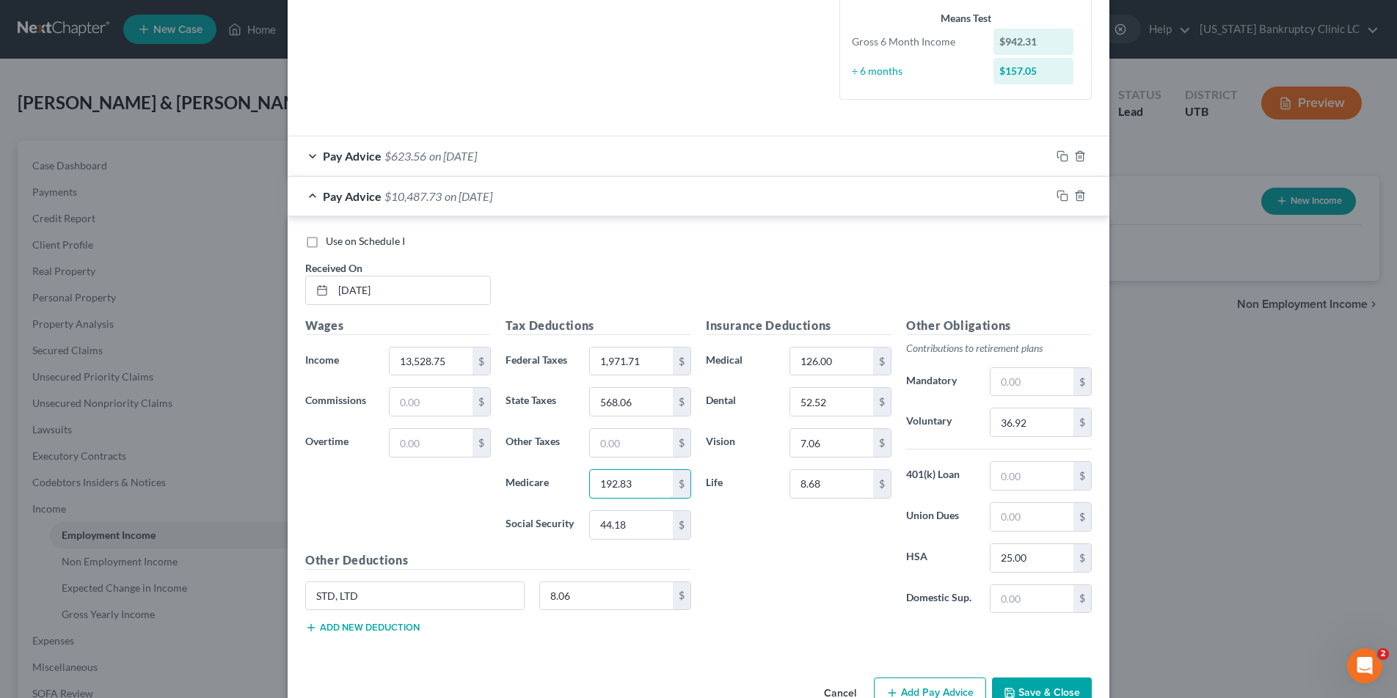
type input "192.83"
type input "824.53"
click at [1040, 421] on input "36.92" at bounding box center [1031, 423] width 83 height 28
type input "675.48"
click at [1061, 197] on icon "button" at bounding box center [1062, 196] width 12 height 12
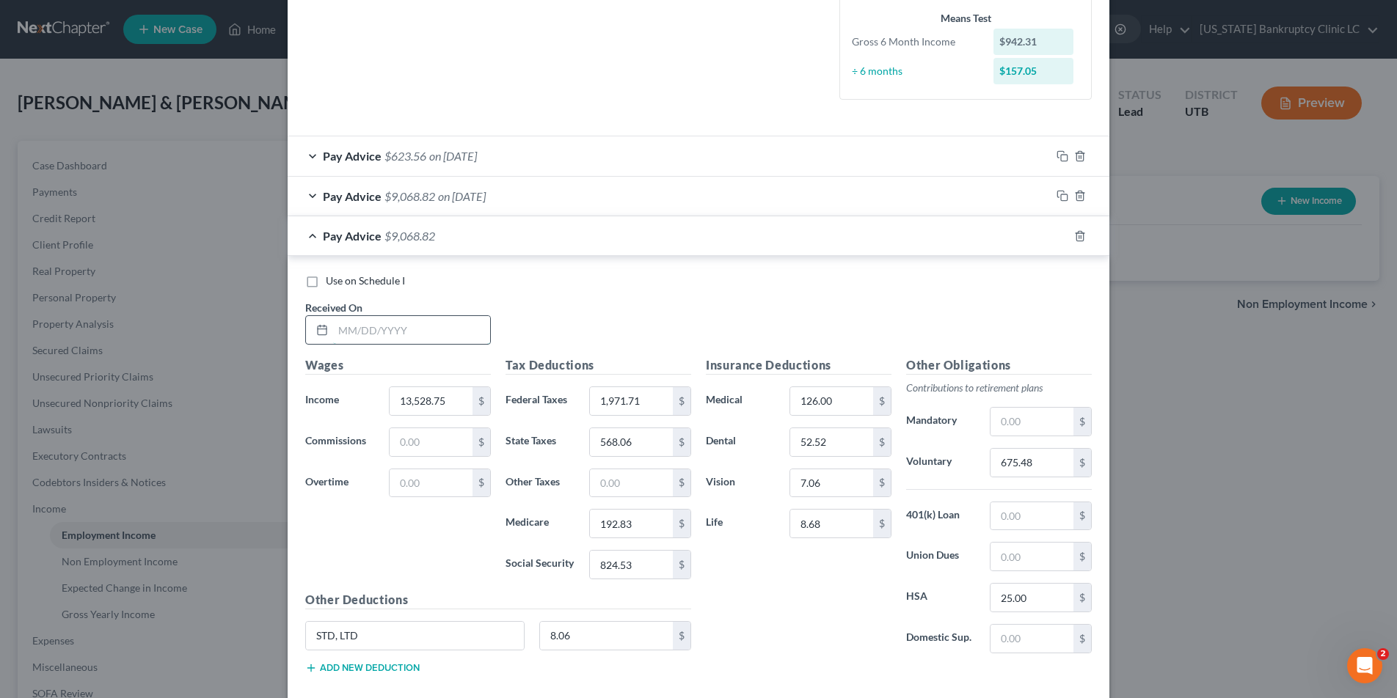
click at [413, 327] on input "text" at bounding box center [411, 330] width 157 height 28
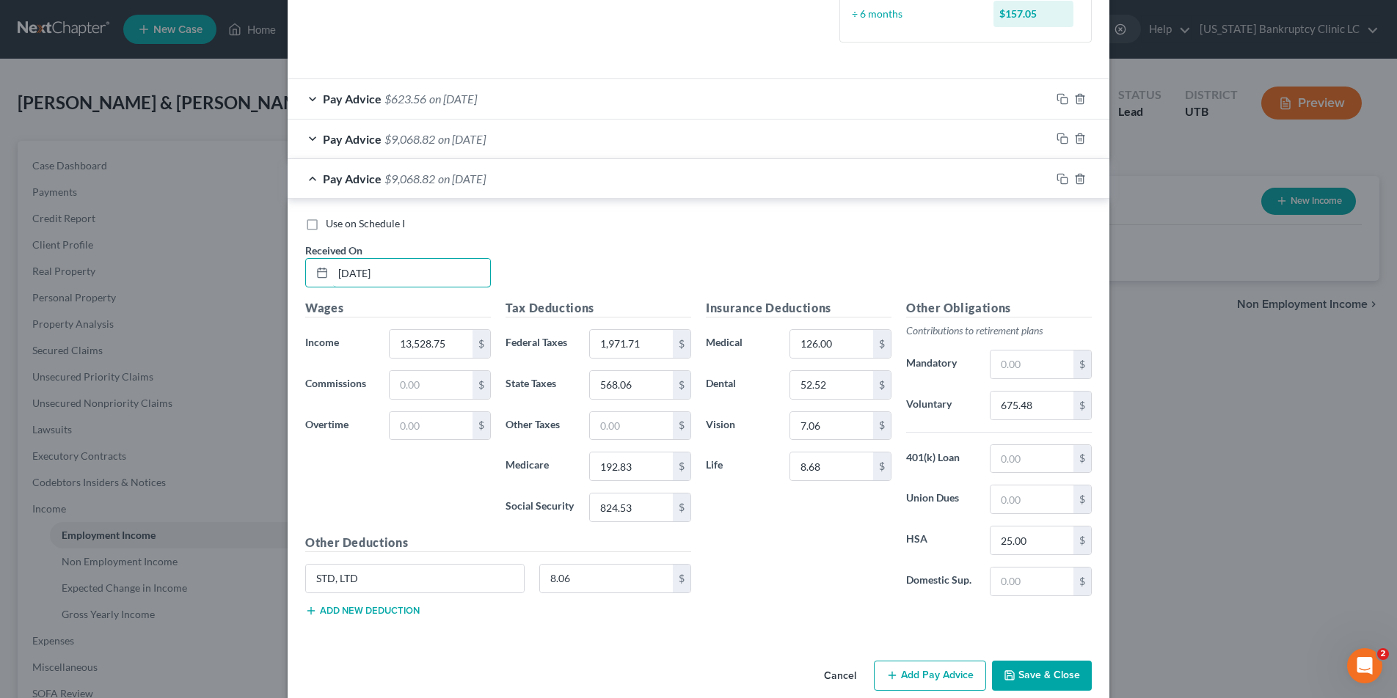
scroll to position [465, 0]
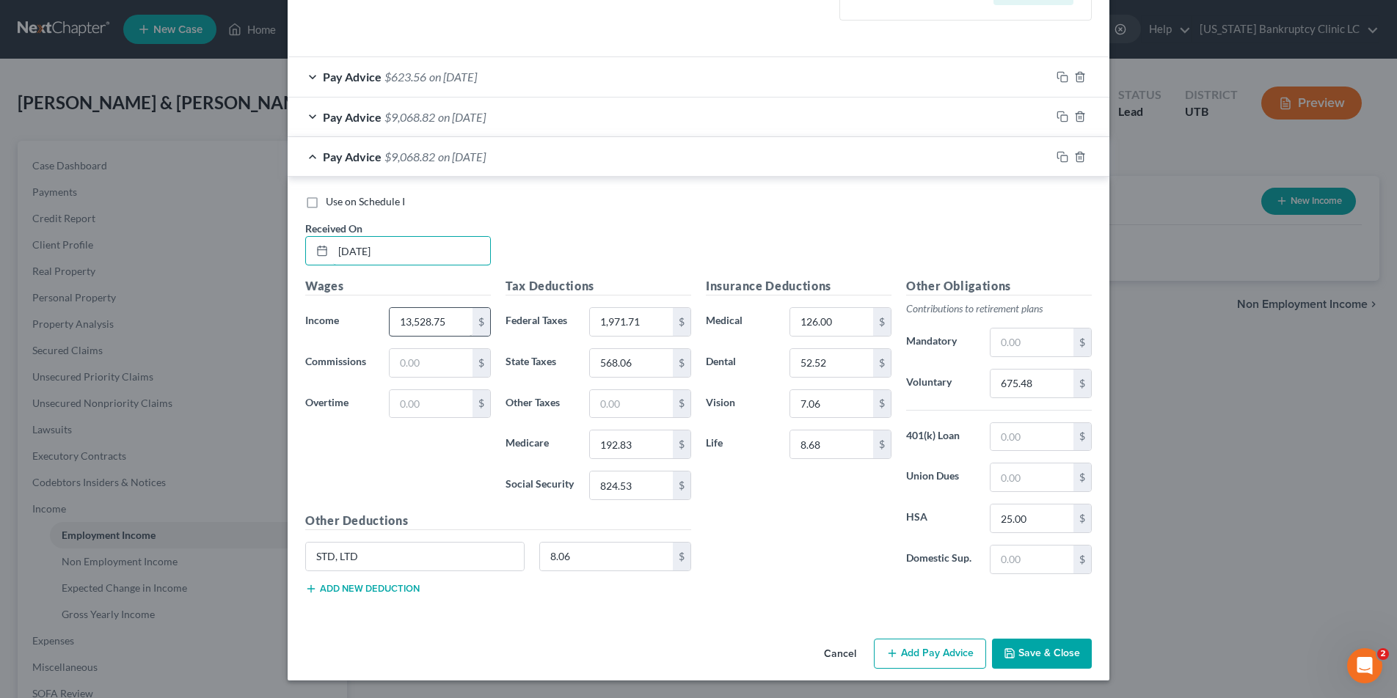
type input "08/22/25"
click at [453, 326] on input "13,528.75" at bounding box center [430, 322] width 83 height 28
type input "942.31"
type input "0"
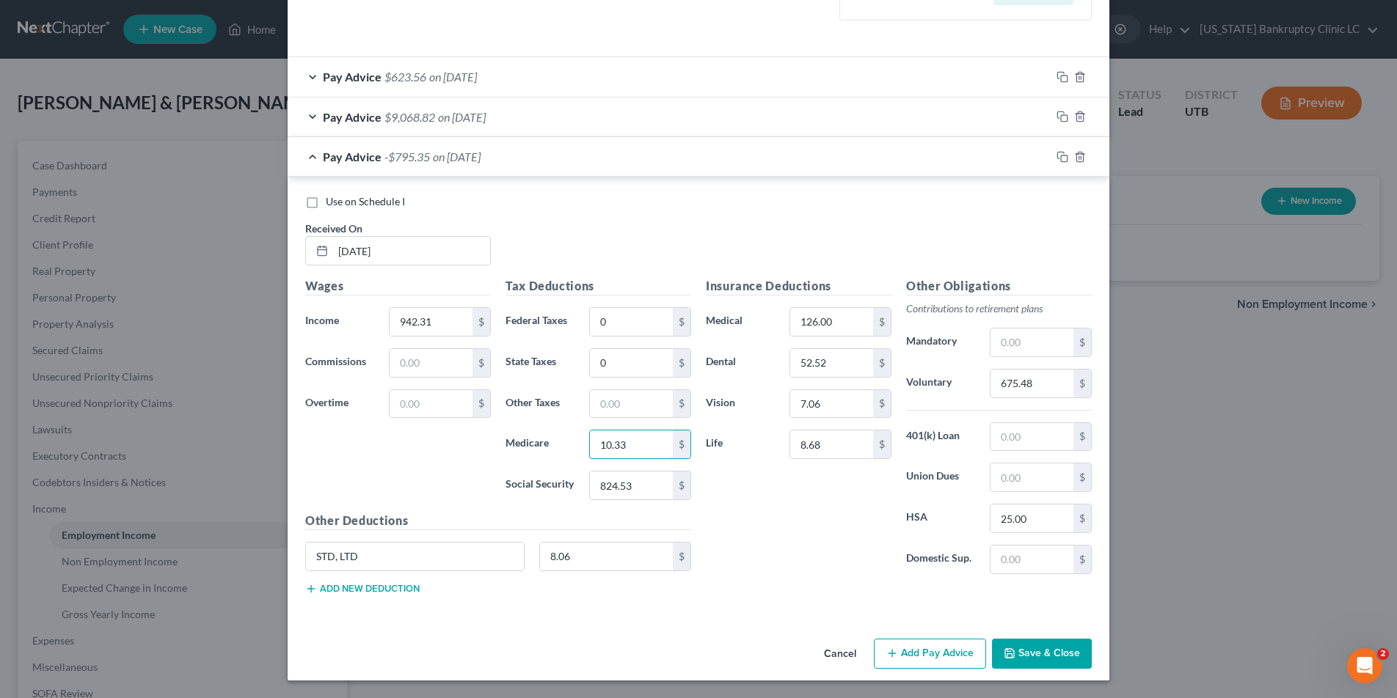
type input "10.33"
type input "44.18"
click at [1042, 387] on input "675.48" at bounding box center [1031, 384] width 83 height 28
type input "46.15"
click at [1031, 519] on input "25.00" at bounding box center [1031, 519] width 83 height 28
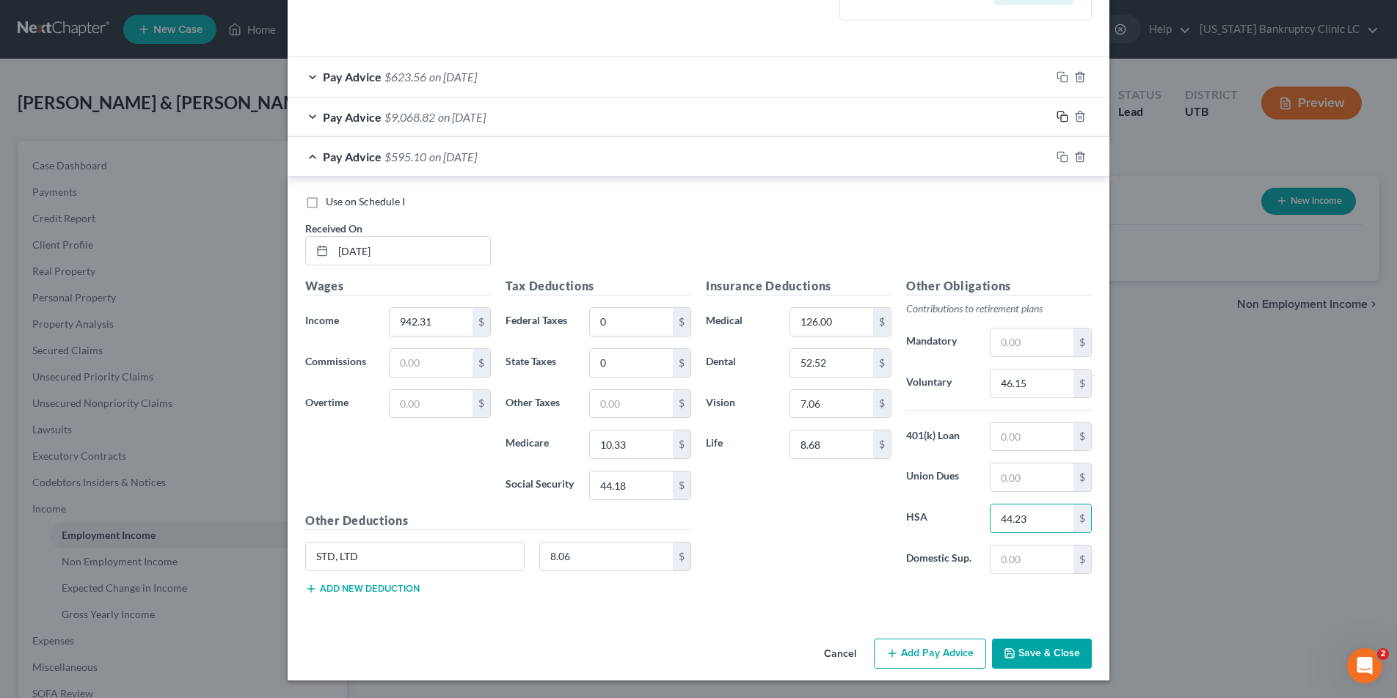
type input "44.23"
click at [1064, 113] on icon "button" at bounding box center [1062, 117] width 12 height 12
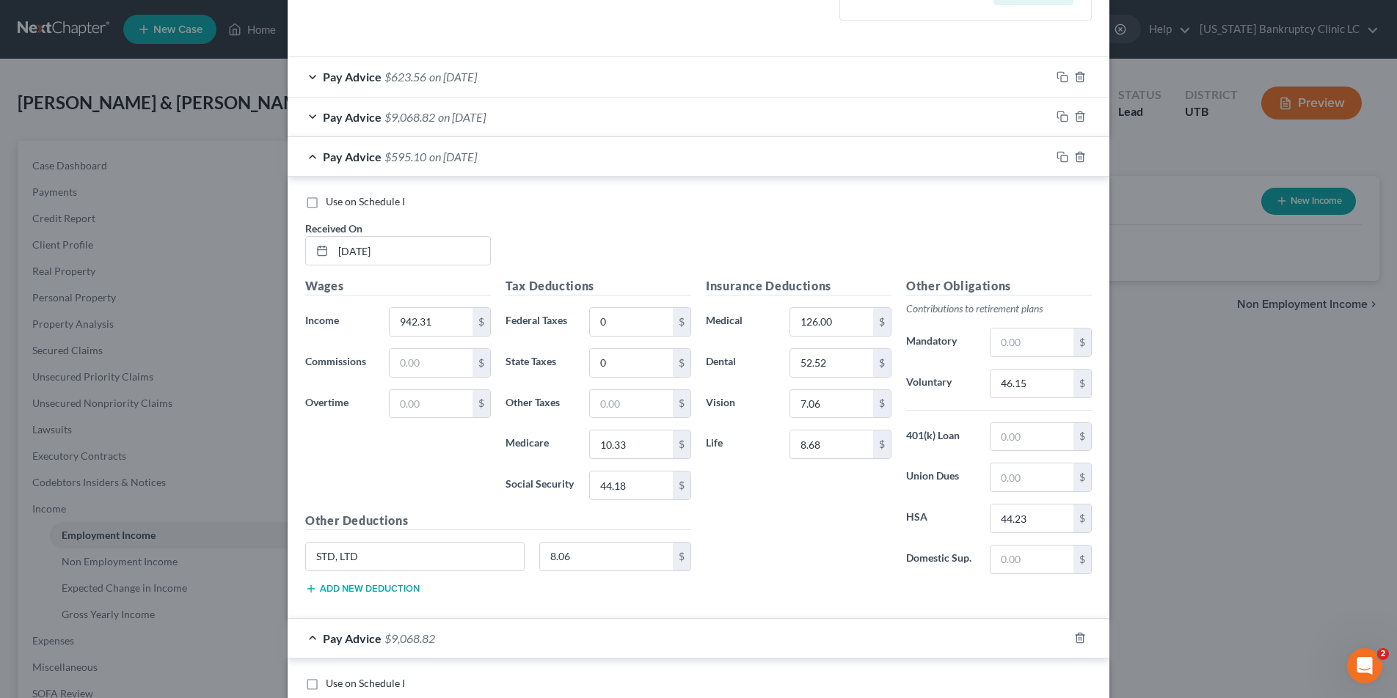
click at [312, 112] on div "Pay Advice $9,068.82 on 09/05/2025" at bounding box center [669, 117] width 763 height 39
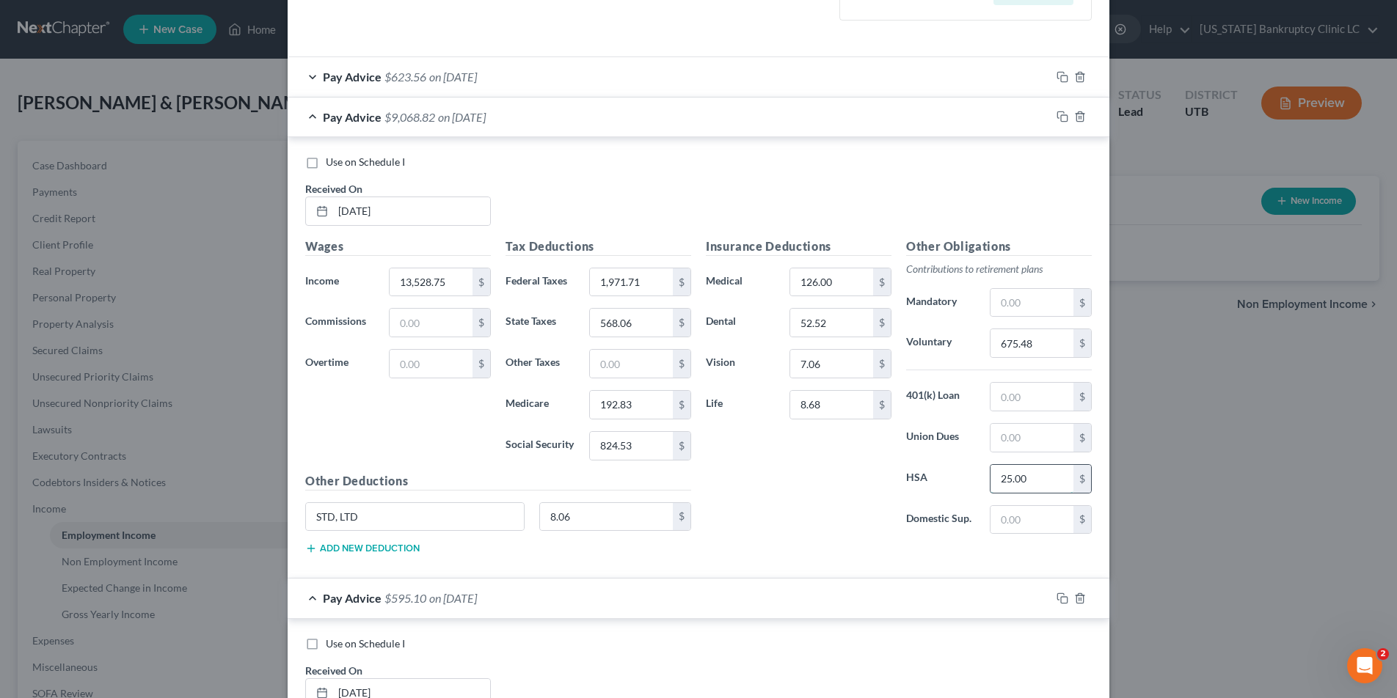
click at [1035, 483] on input "25.00" at bounding box center [1031, 479] width 83 height 28
type input "44.23"
click at [310, 76] on div "Pay Advice $623.56 on 05/02/2025" at bounding box center [669, 76] width 763 height 39
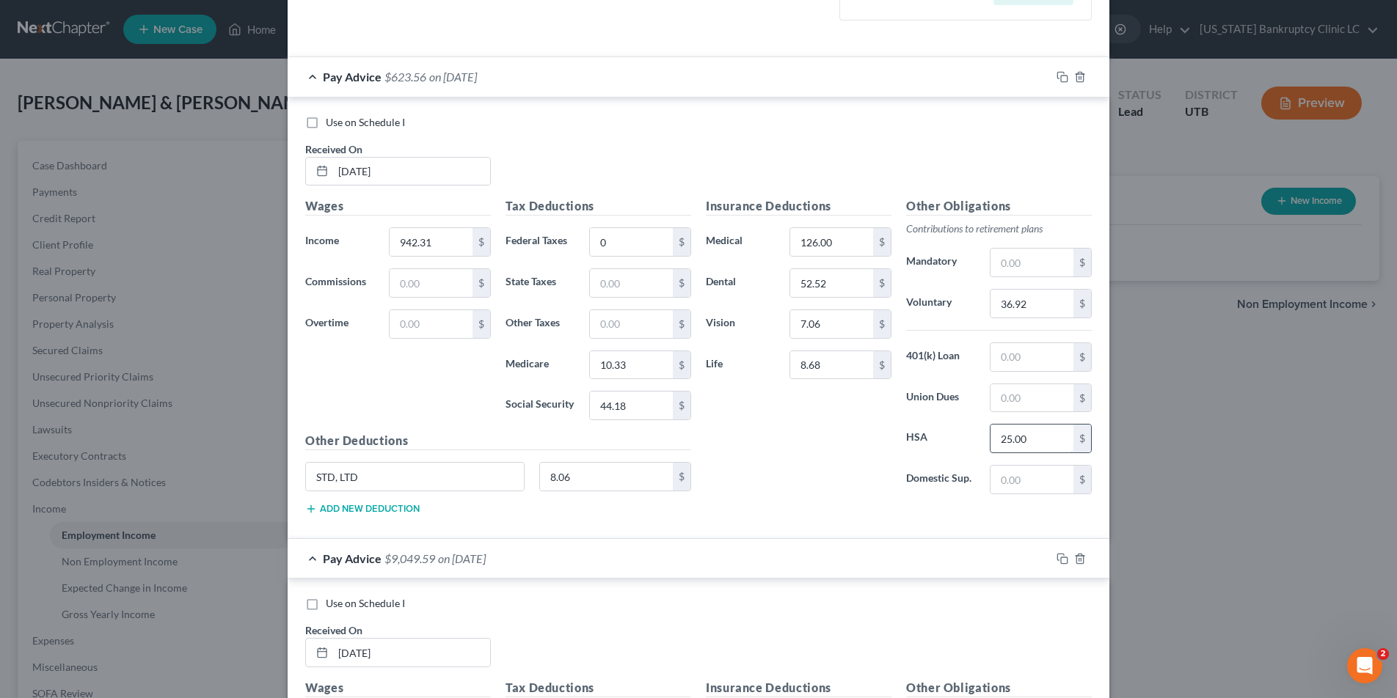
click at [1036, 436] on input "25.00" at bounding box center [1031, 439] width 83 height 28
type input "44.23"
click at [312, 74] on div "Pay Advice $604.33 on 05/02/2025" at bounding box center [669, 76] width 763 height 39
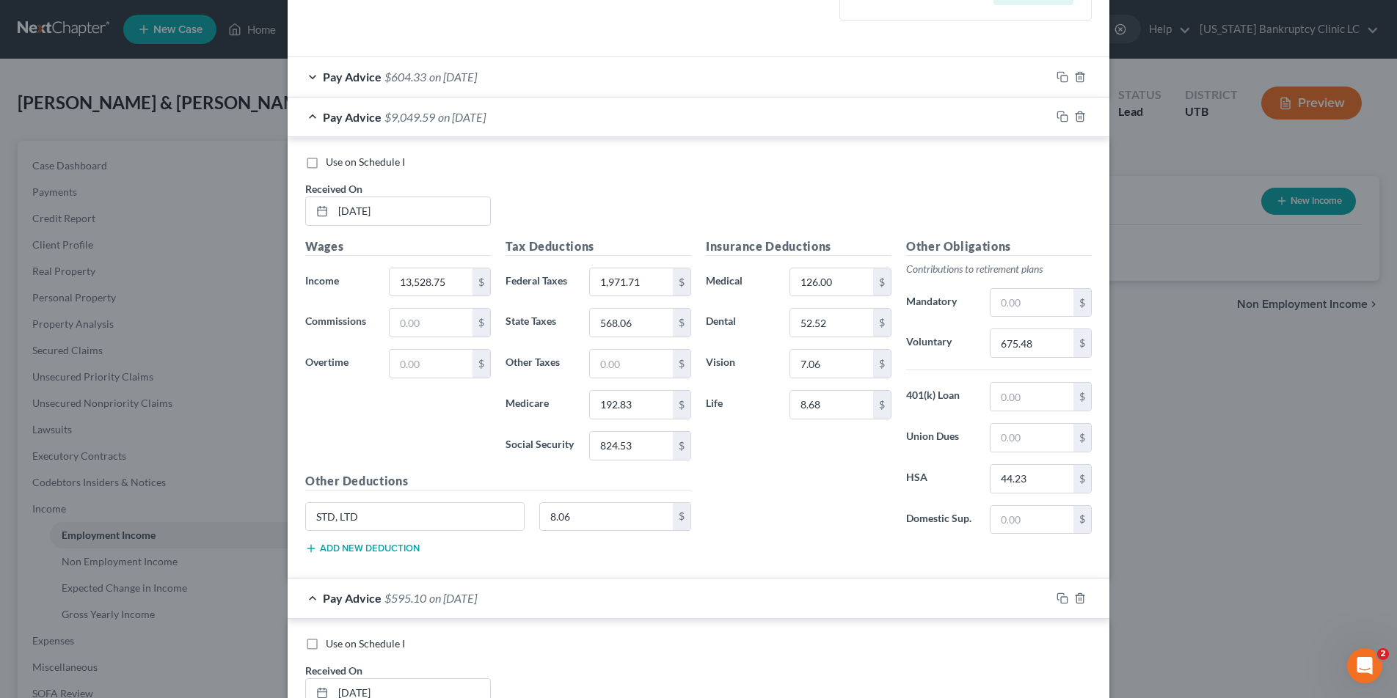
click at [313, 117] on div "Pay Advice $9,049.59 on 09/05/2025" at bounding box center [669, 117] width 763 height 39
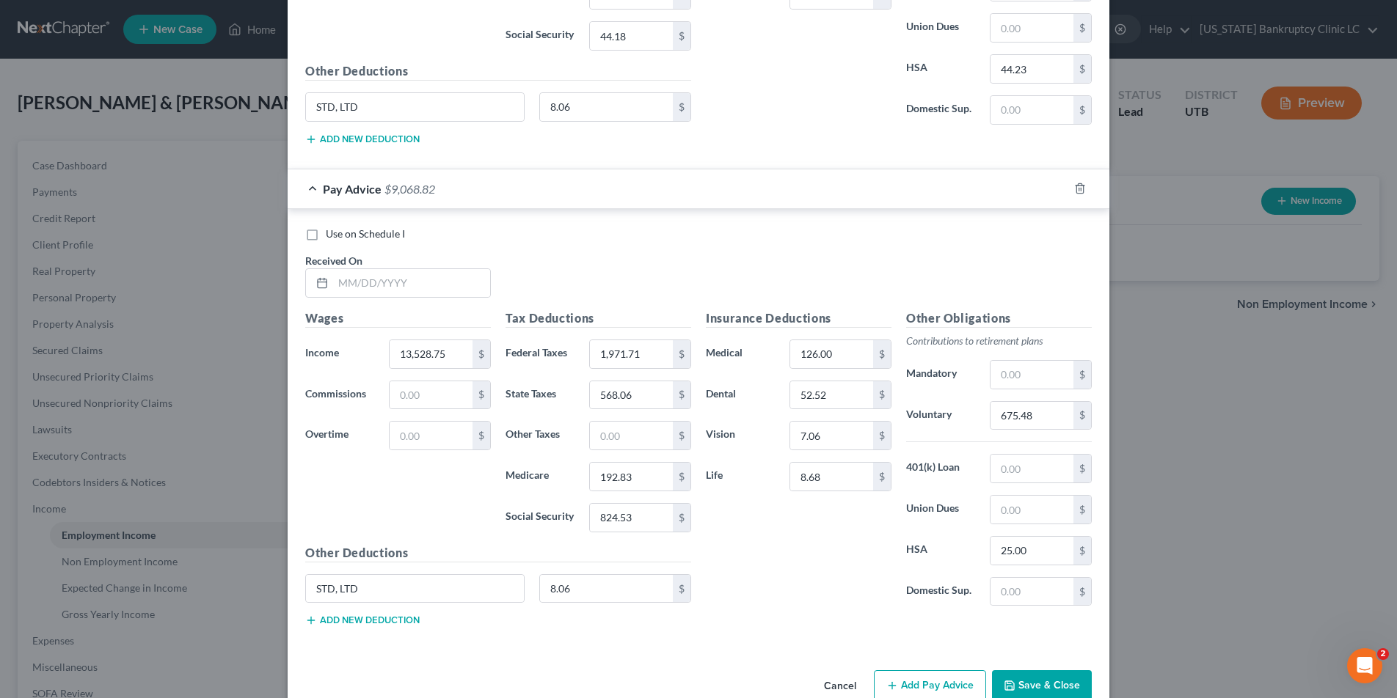
scroll to position [947, 0]
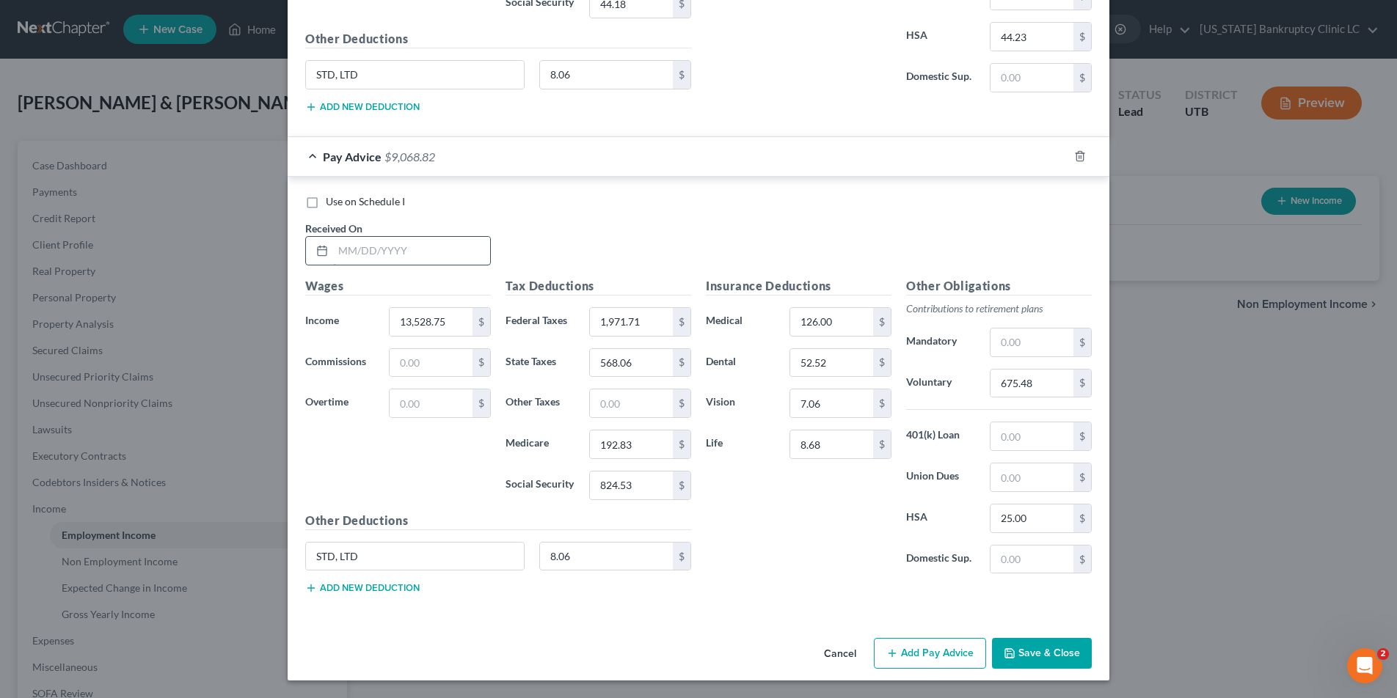
click at [377, 255] on input "text" at bounding box center [411, 251] width 157 height 28
type input "08/08/25"
type input "9,733.04"
type input "1,108.01"
type input "405.79"
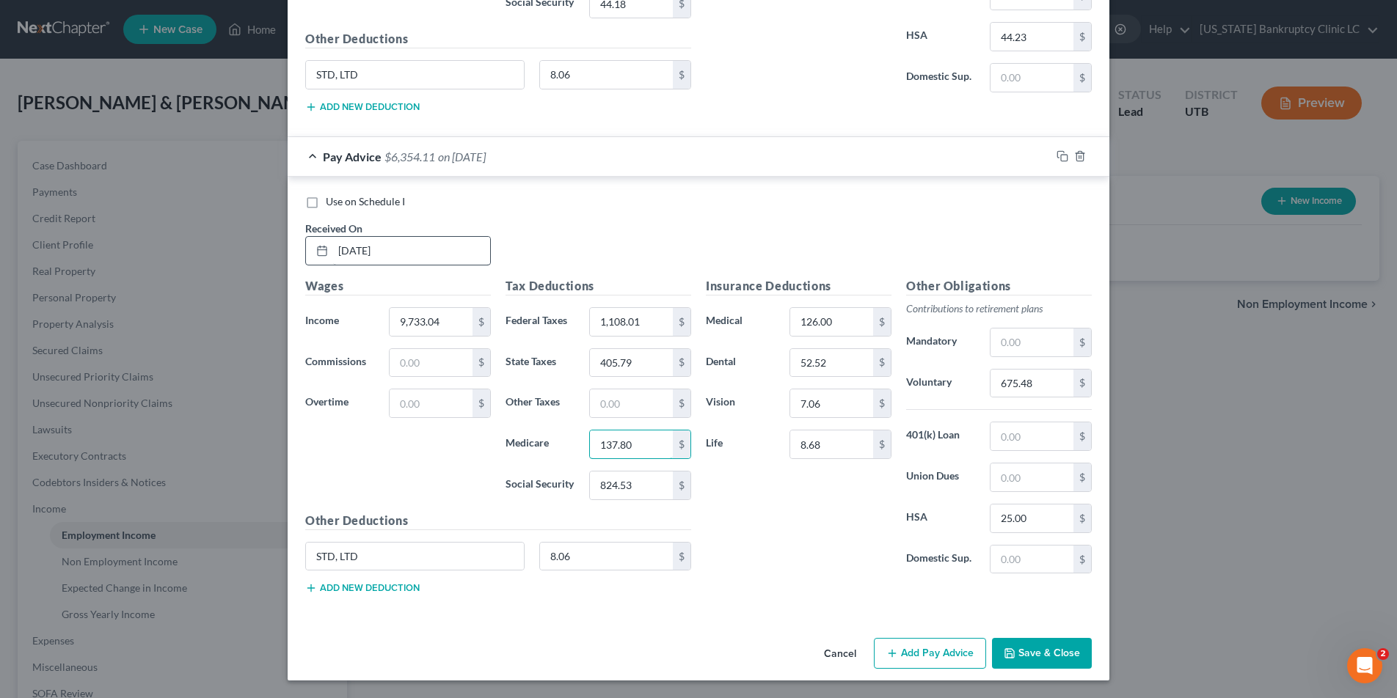
type input "137.80"
type input "589.20"
click at [1043, 519] on input "25.00" at bounding box center [1031, 519] width 83 height 28
type input "44.23"
click at [1036, 381] on input "675.48" at bounding box center [1031, 384] width 83 height 28
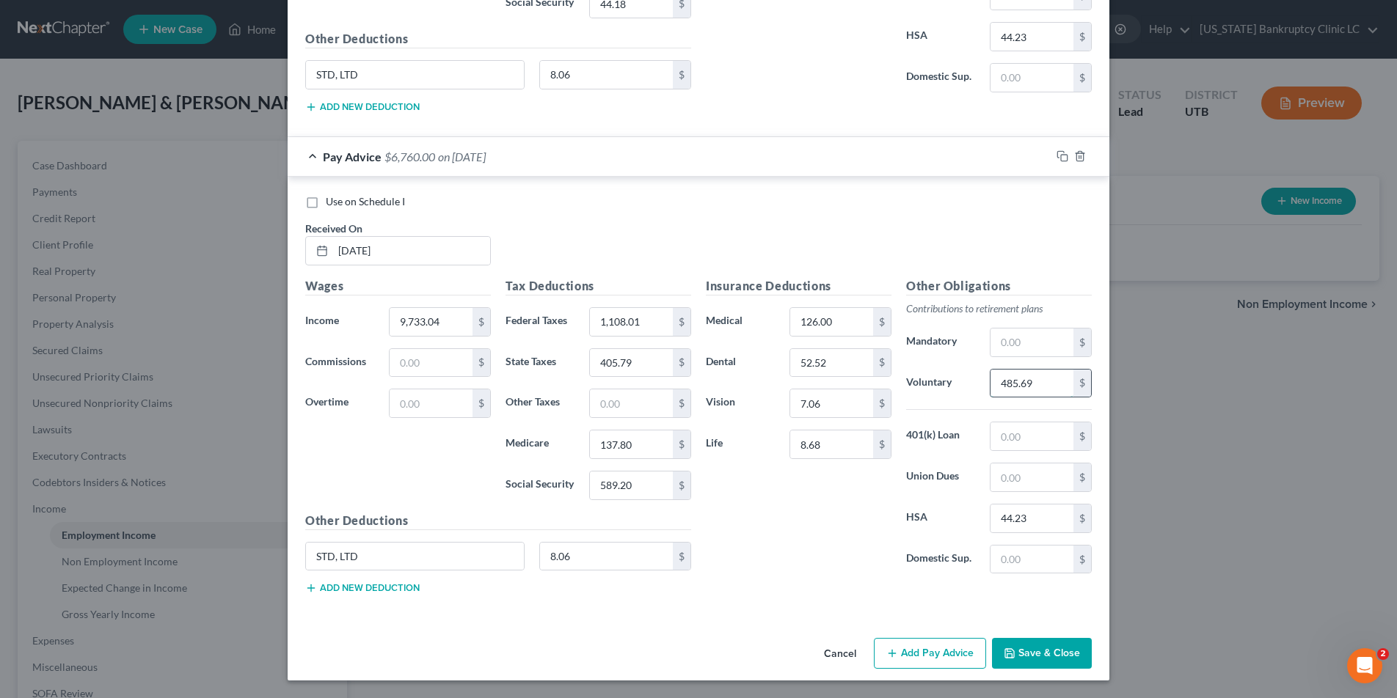
type input "485.69"
click at [1058, 156] on icon "button" at bounding box center [1062, 156] width 12 height 12
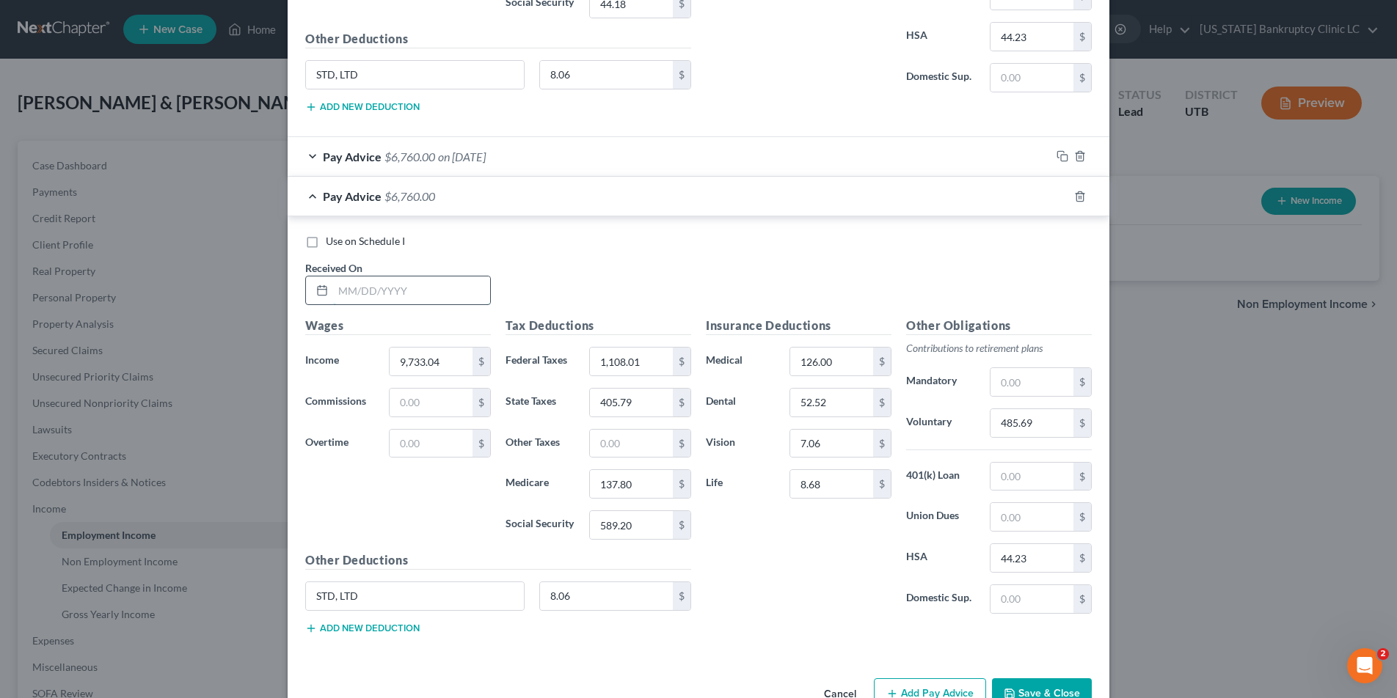
click at [367, 293] on input "text" at bounding box center [411, 291] width 157 height 28
type input "07/25/25"
type input "942.31"
click at [1058, 425] on input "485.69" at bounding box center [1031, 423] width 83 height 28
type input "46.15"
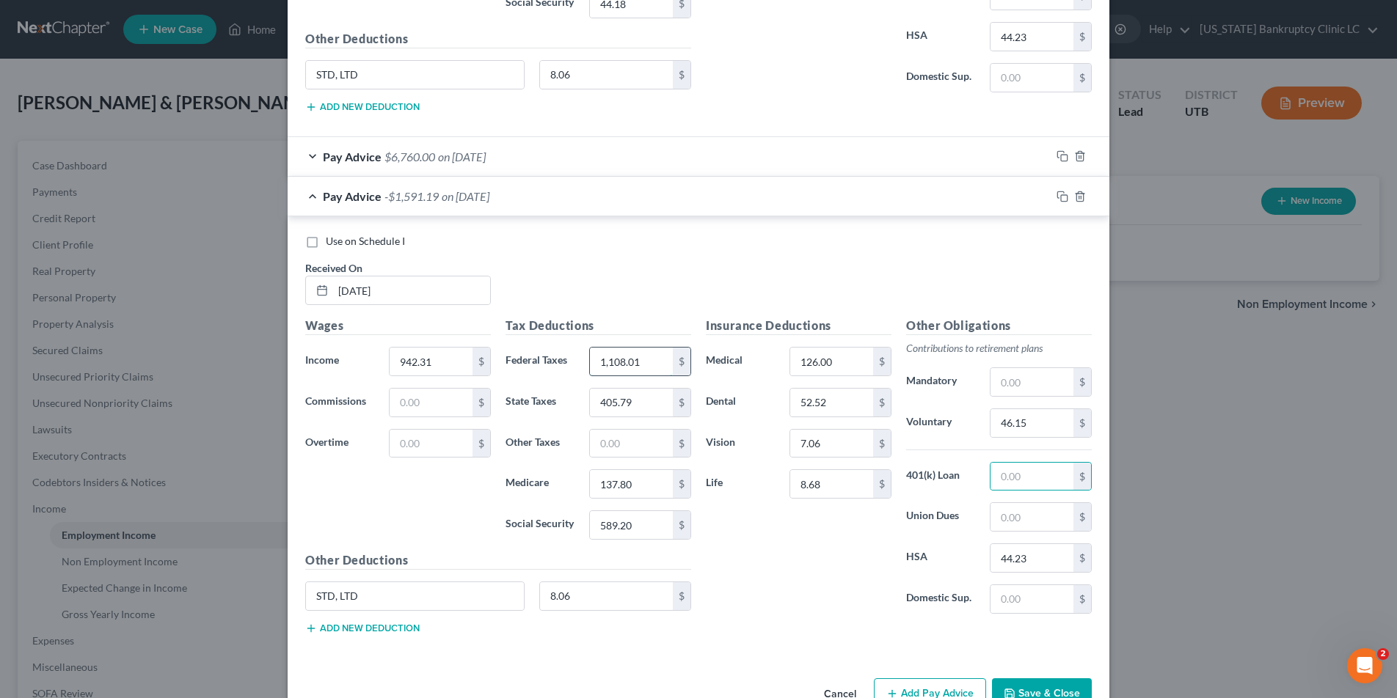
click at [650, 360] on input "1,108.01" at bounding box center [631, 362] width 83 height 28
type input "0"
type input "10.33"
type input "44.14"
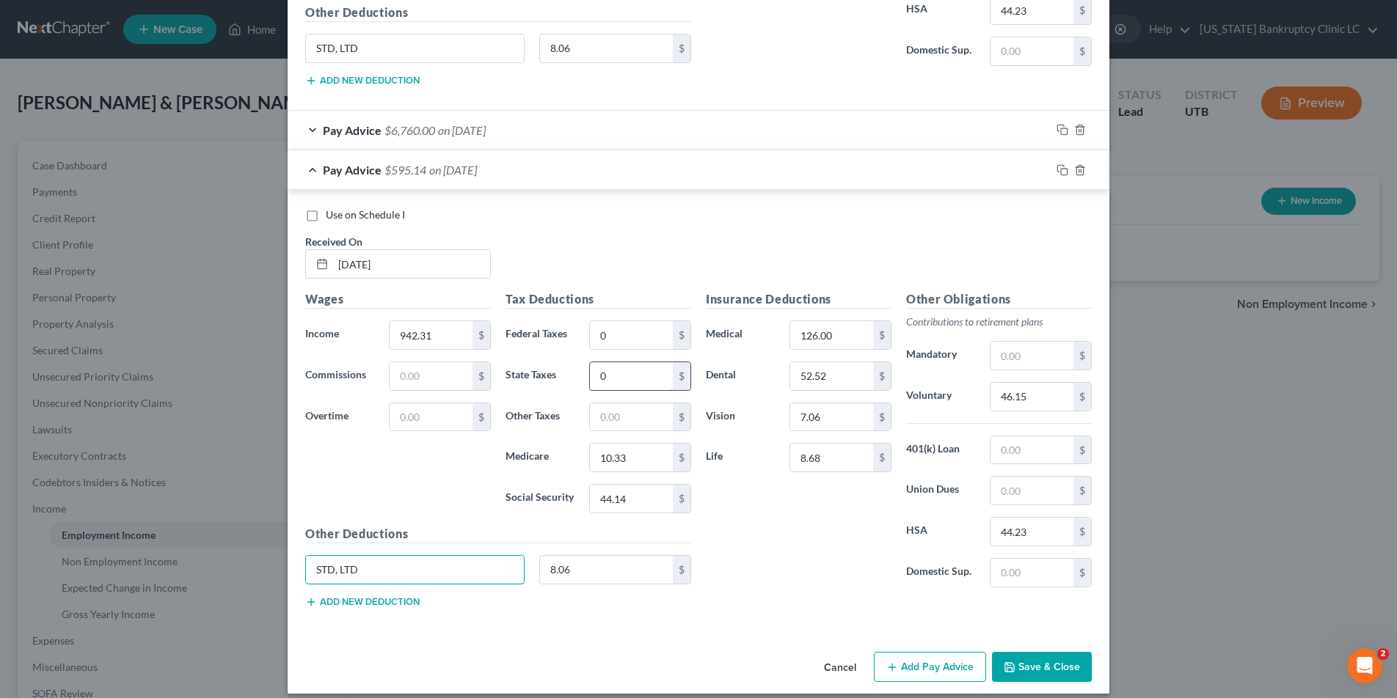
scroll to position [975, 0]
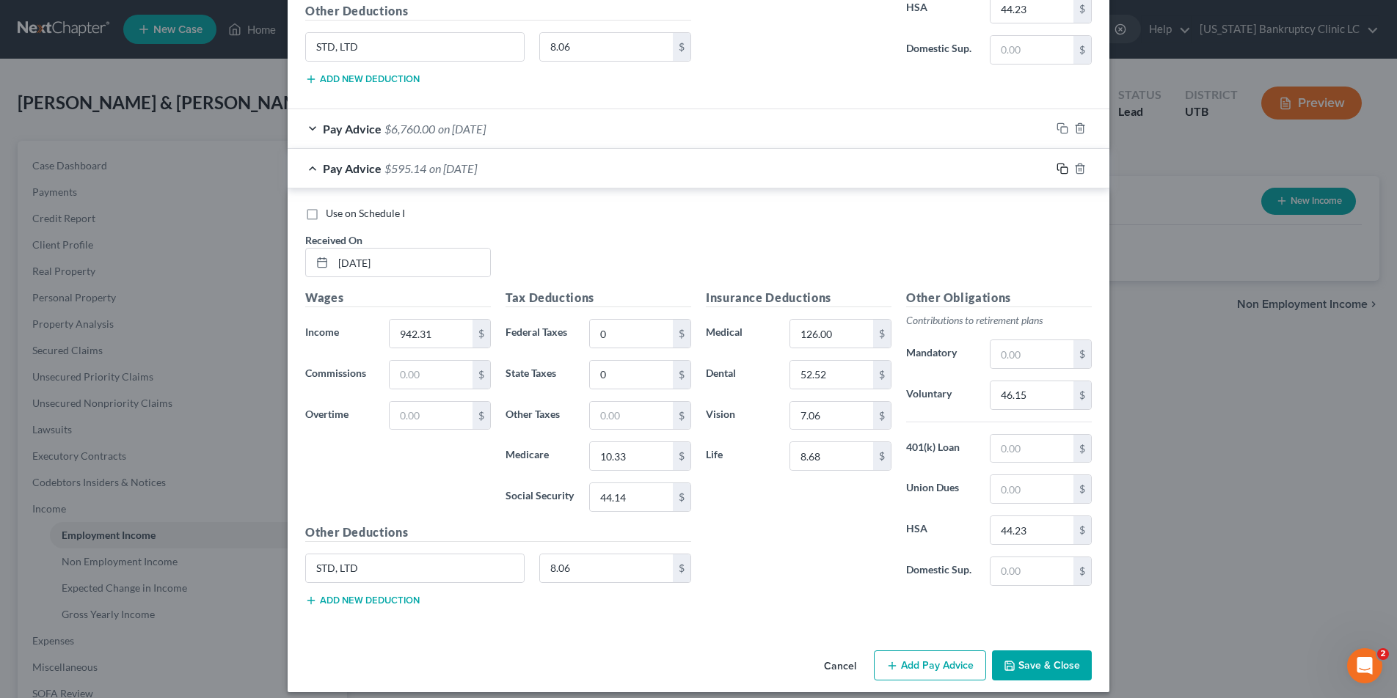
click at [1063, 170] on icon "button" at bounding box center [1062, 169] width 12 height 12
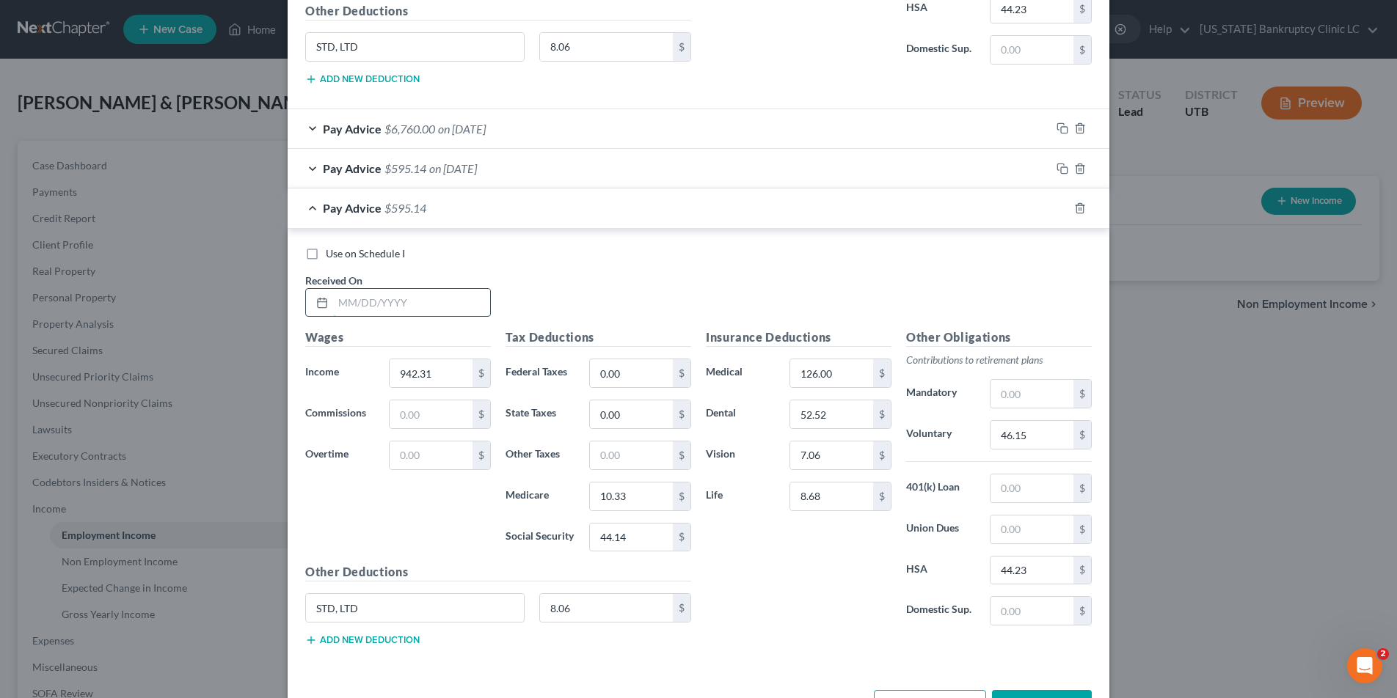
click at [374, 298] on input "text" at bounding box center [411, 303] width 157 height 28
type input "07/11/25"
type input "16,846.52"
type input "2,728.16"
type input "709.89"
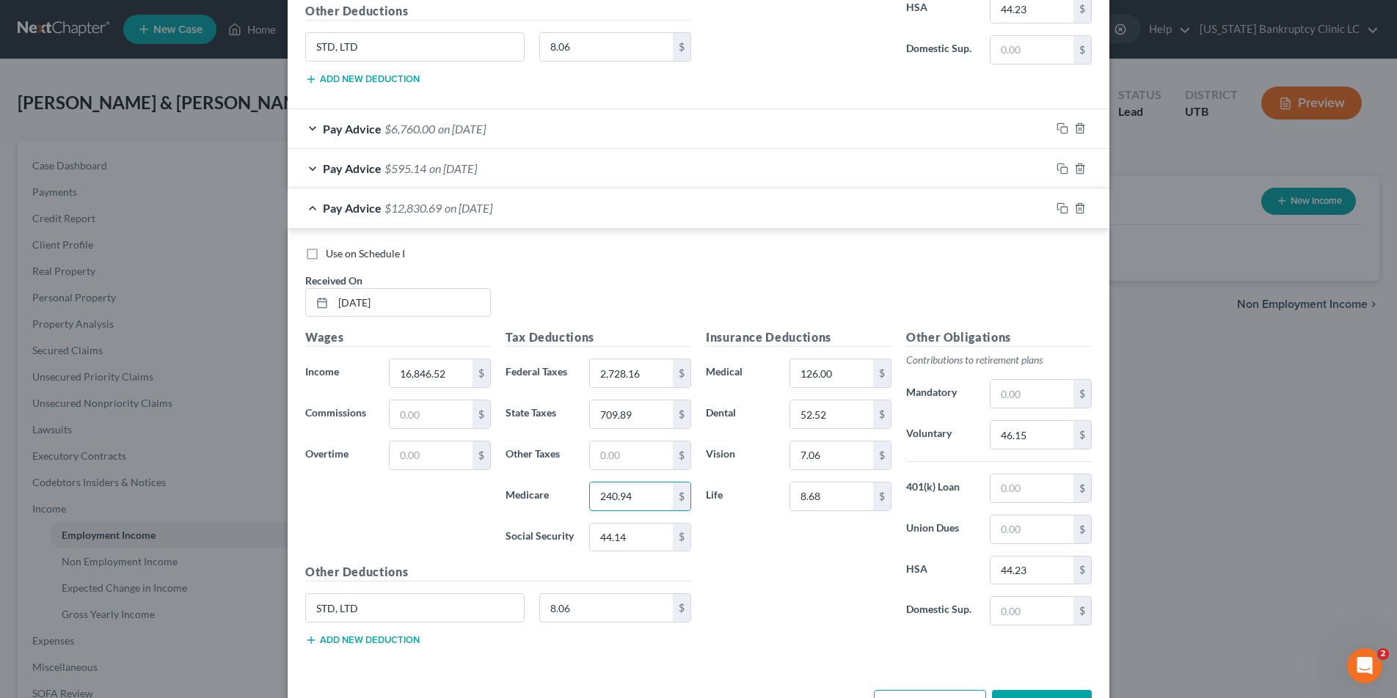
type input "240.94"
type input "1,030.24"
click at [1044, 439] on input "46.15" at bounding box center [1031, 435] width 83 height 28
type input "841.36"
click at [1061, 207] on rect "button" at bounding box center [1064, 210] width 7 height 7
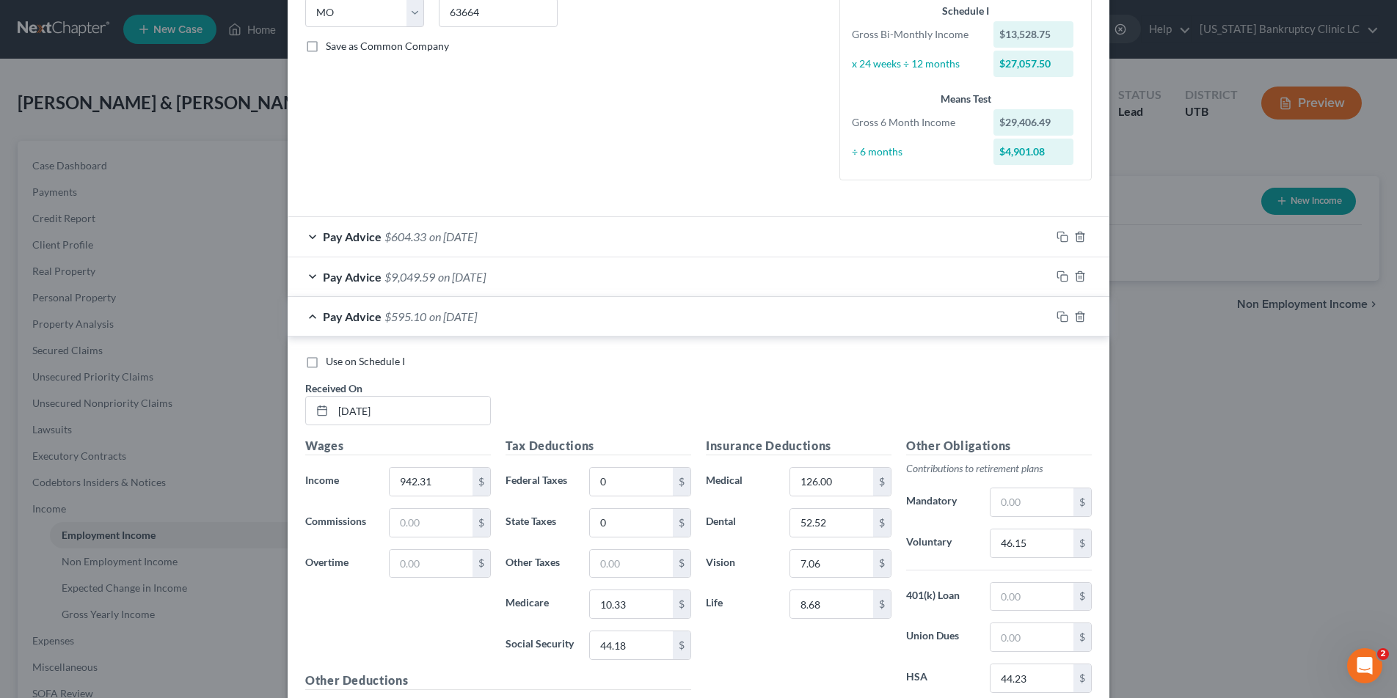
scroll to position [298, 0]
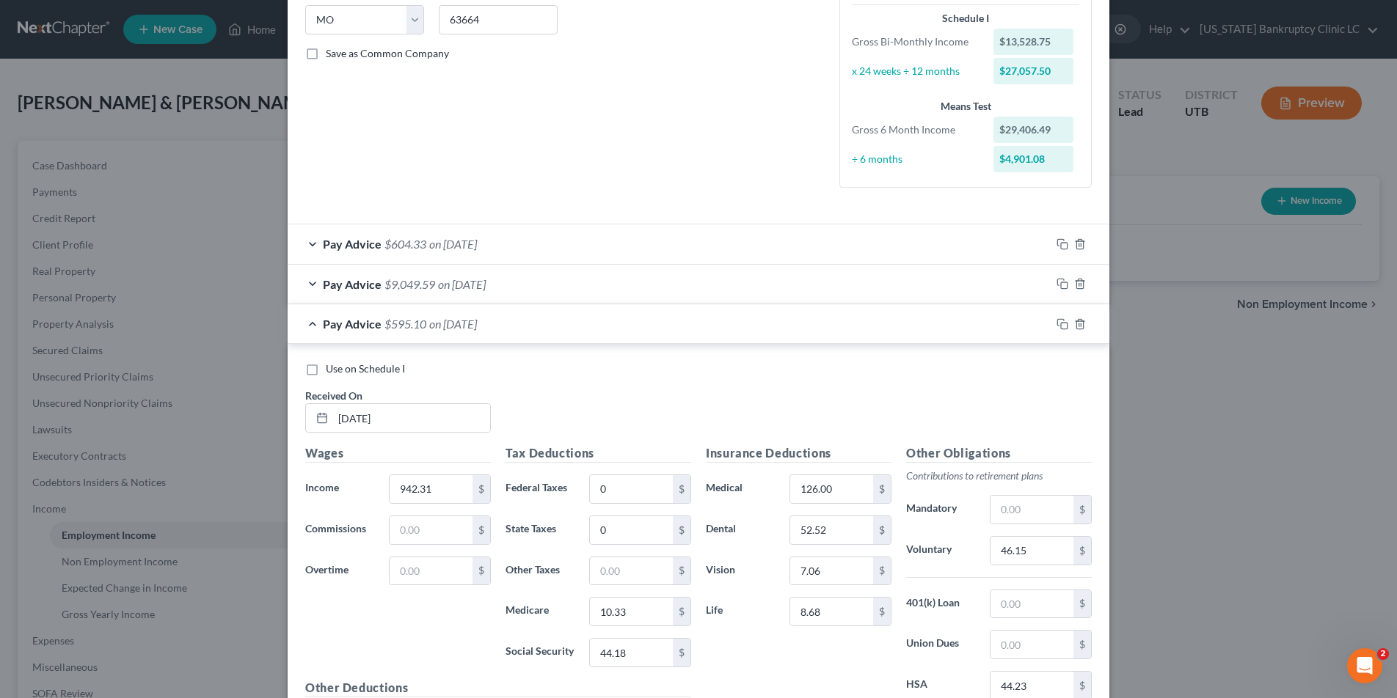
click at [312, 325] on div "Pay Advice $595.10 on 08/22/2025" at bounding box center [669, 323] width 763 height 39
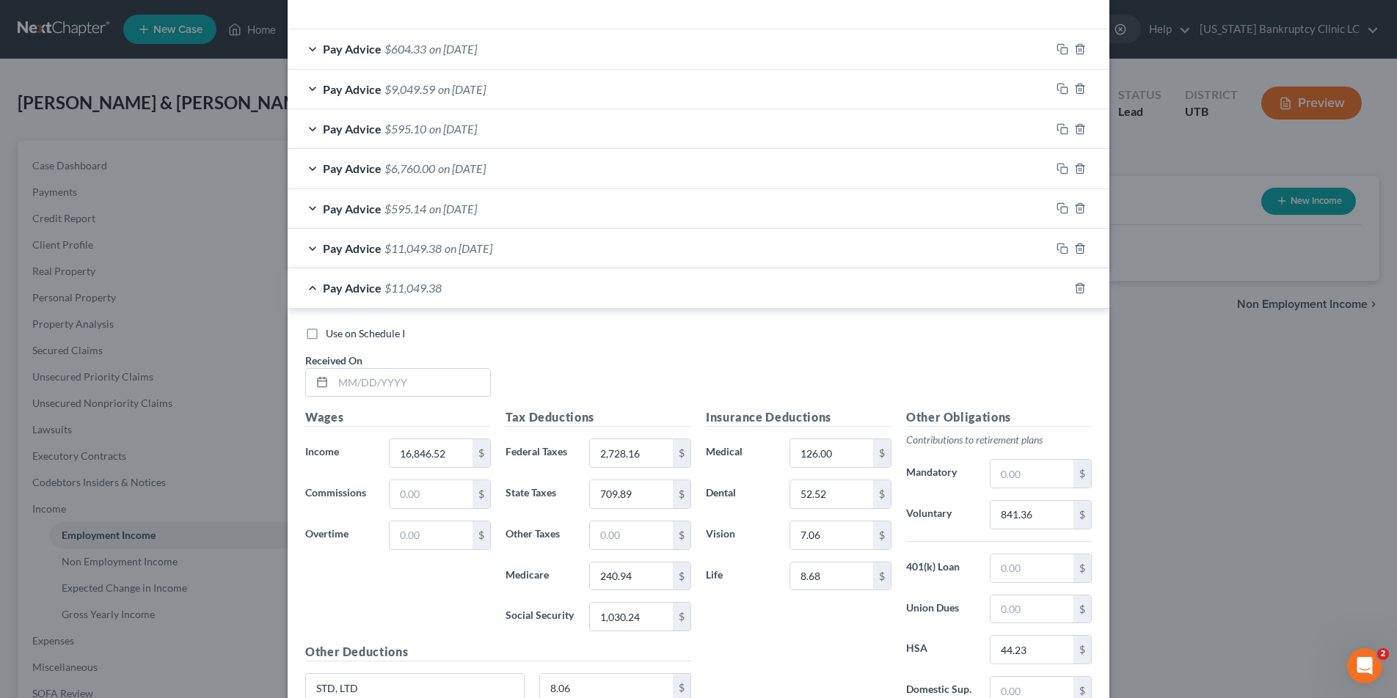
scroll to position [625, 0]
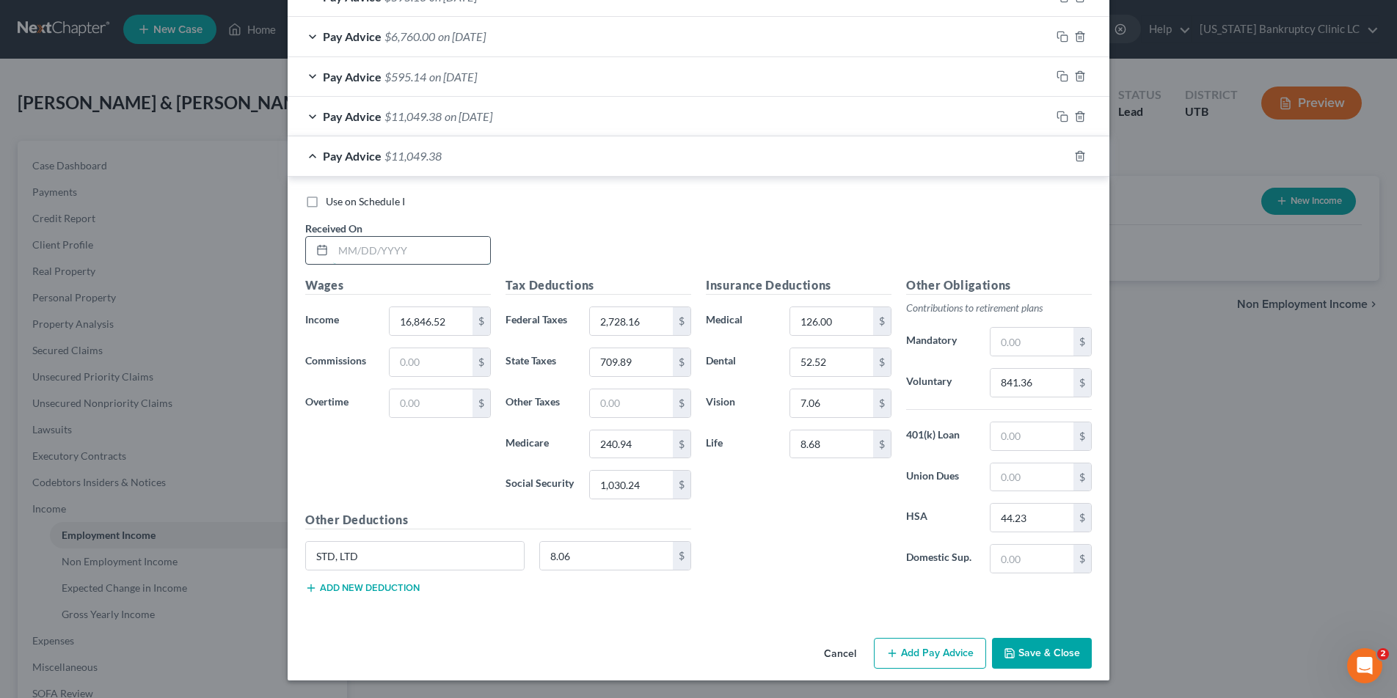
click at [450, 241] on input "text" at bounding box center [411, 251] width 157 height 28
type input "03/21/25"
type input "942.31"
type input "0"
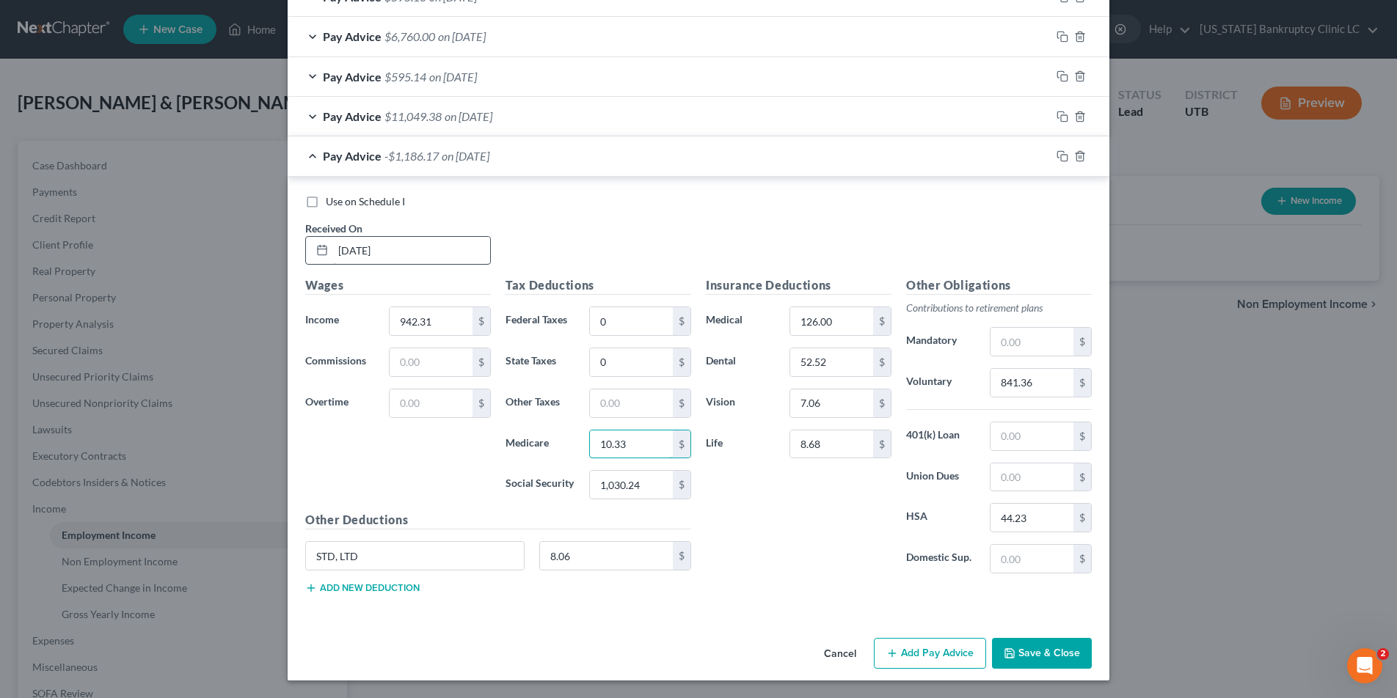
type input "10.33"
type input "44.18"
click at [1041, 380] on input "841.36" at bounding box center [1031, 383] width 83 height 28
type input "36.92"
click at [1061, 155] on rect "button" at bounding box center [1064, 158] width 7 height 7
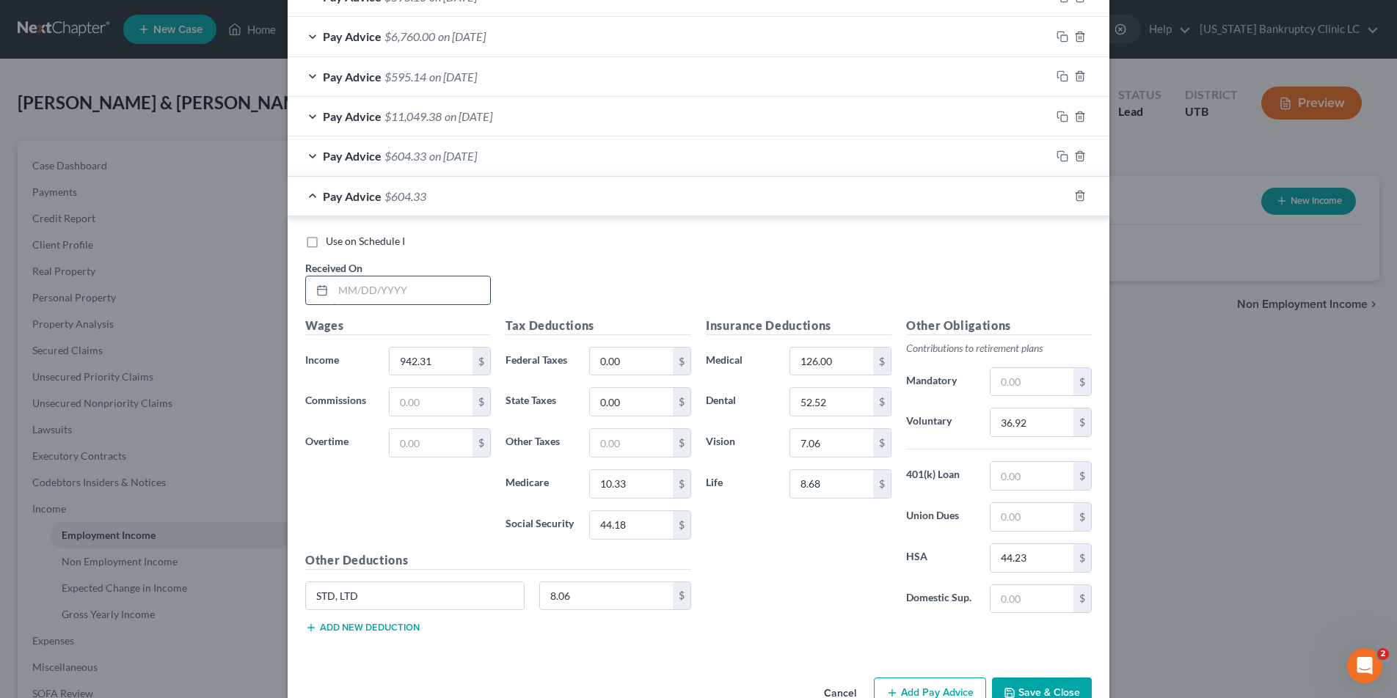
click at [414, 288] on input "text" at bounding box center [411, 291] width 157 height 28
type input "06/27/25"
click at [1056, 427] on input "36.92" at bounding box center [1031, 423] width 83 height 28
type input "46.15"
click at [1061, 194] on icon "button" at bounding box center [1062, 196] width 12 height 12
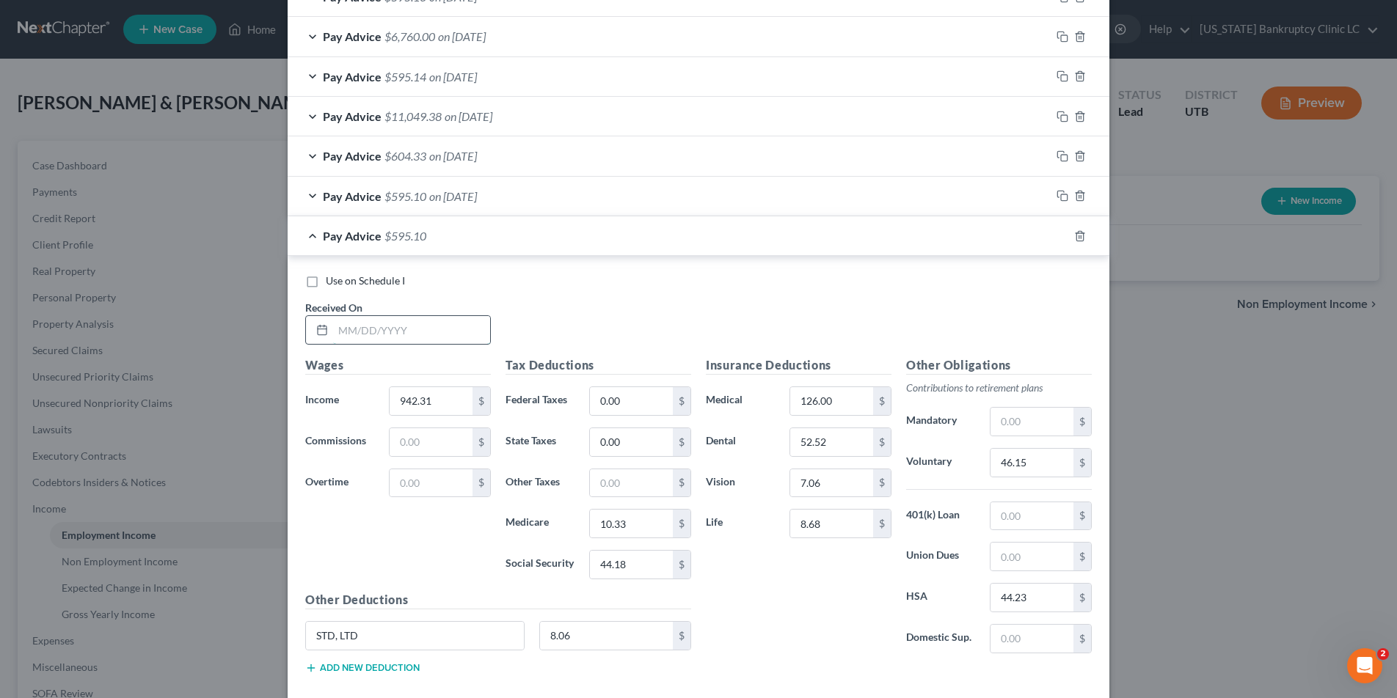
click at [382, 334] on input "text" at bounding box center [411, 330] width 157 height 28
type input "06/13/25"
type input "7,166.71"
type input "571.65"
type input "1"
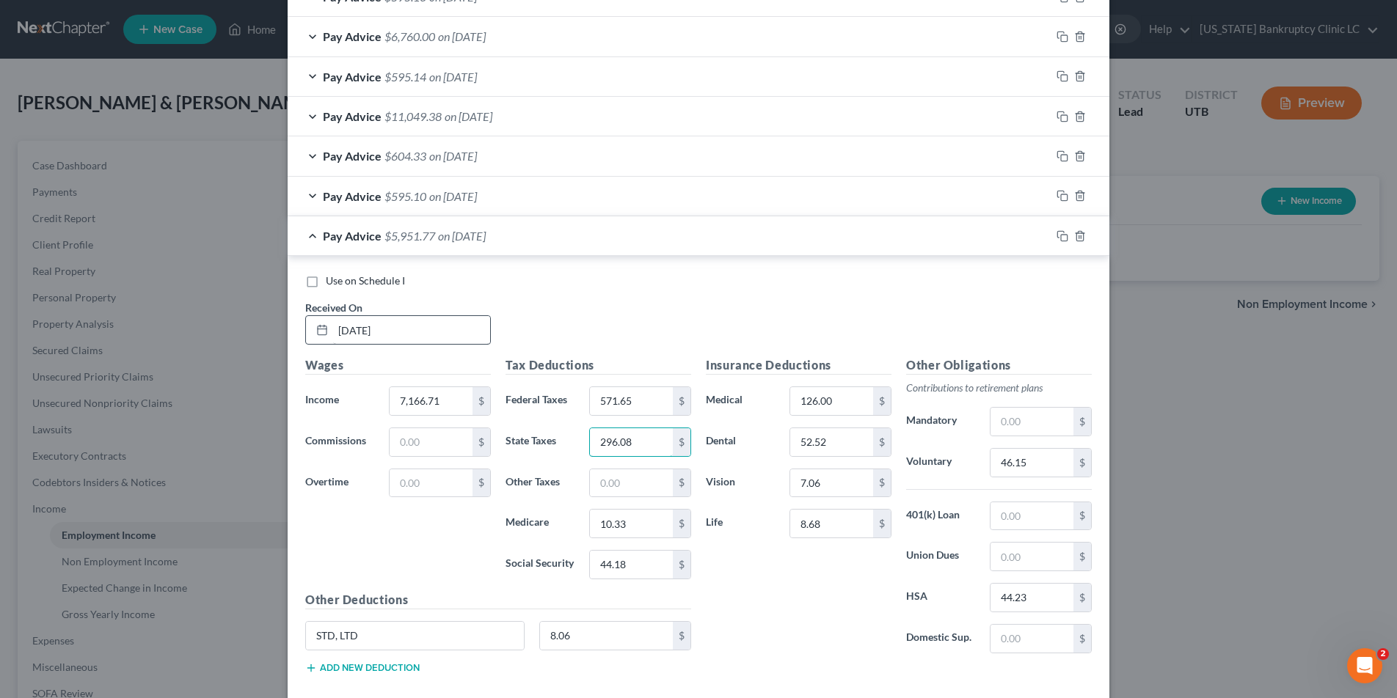
type input "296.08"
type input "100.59"
type input "430.09"
click at [1048, 464] on input "46.15" at bounding box center [1031, 464] width 83 height 28
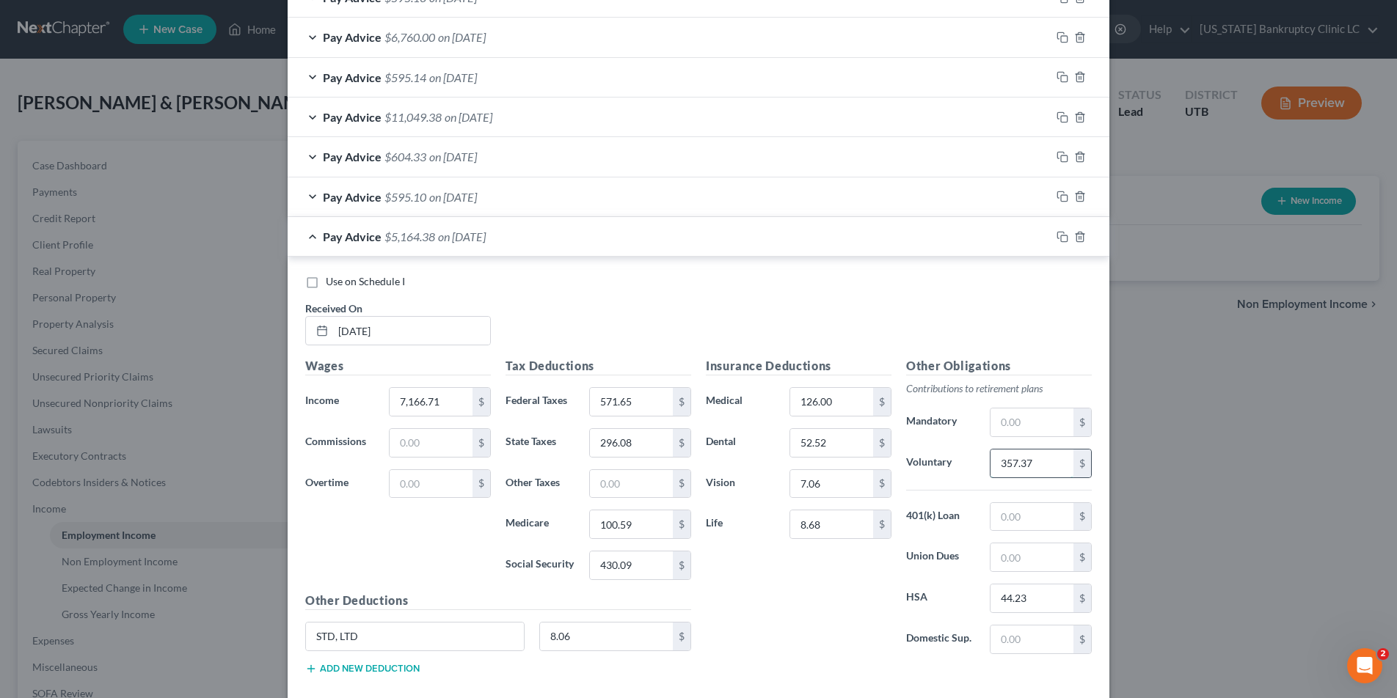
type input "357.37"
click at [1062, 237] on icon "button" at bounding box center [1062, 237] width 12 height 12
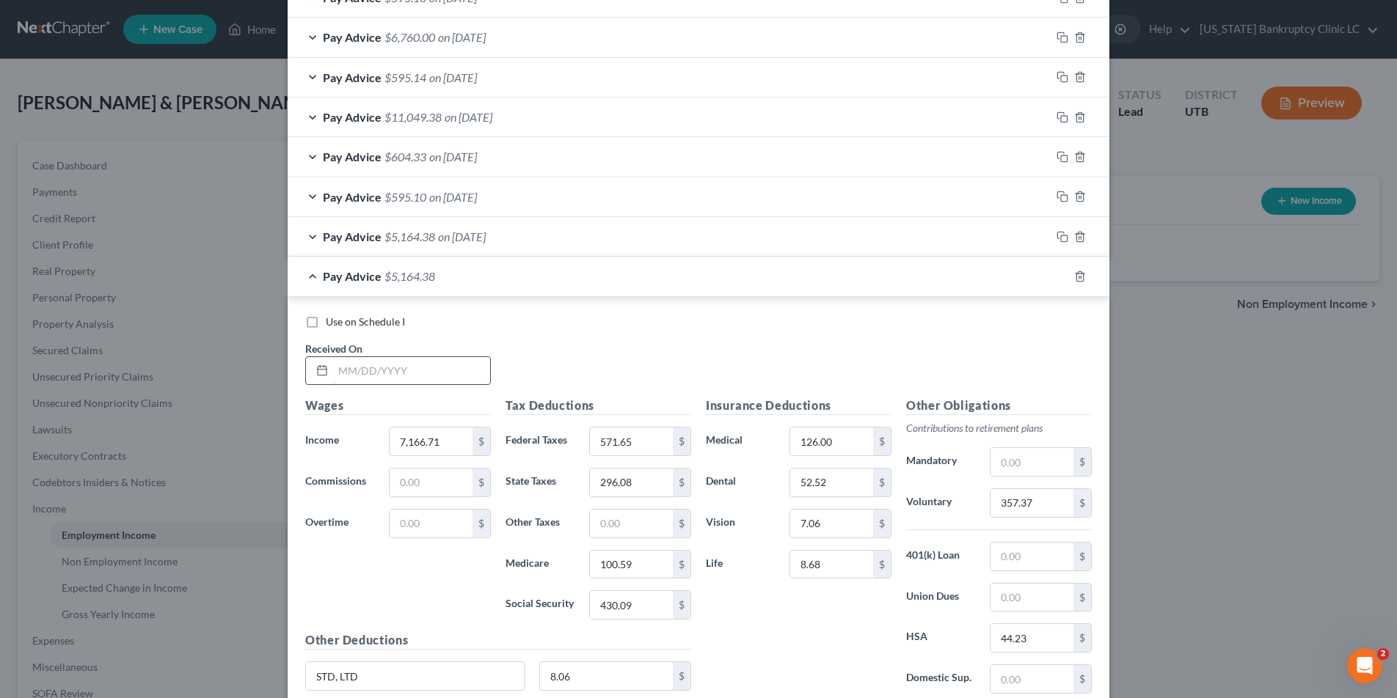
click at [434, 362] on input "text" at bounding box center [411, 371] width 157 height 28
type input "05/16/25"
type input "8,422.57"
type input "834.12"
type input "349.77"
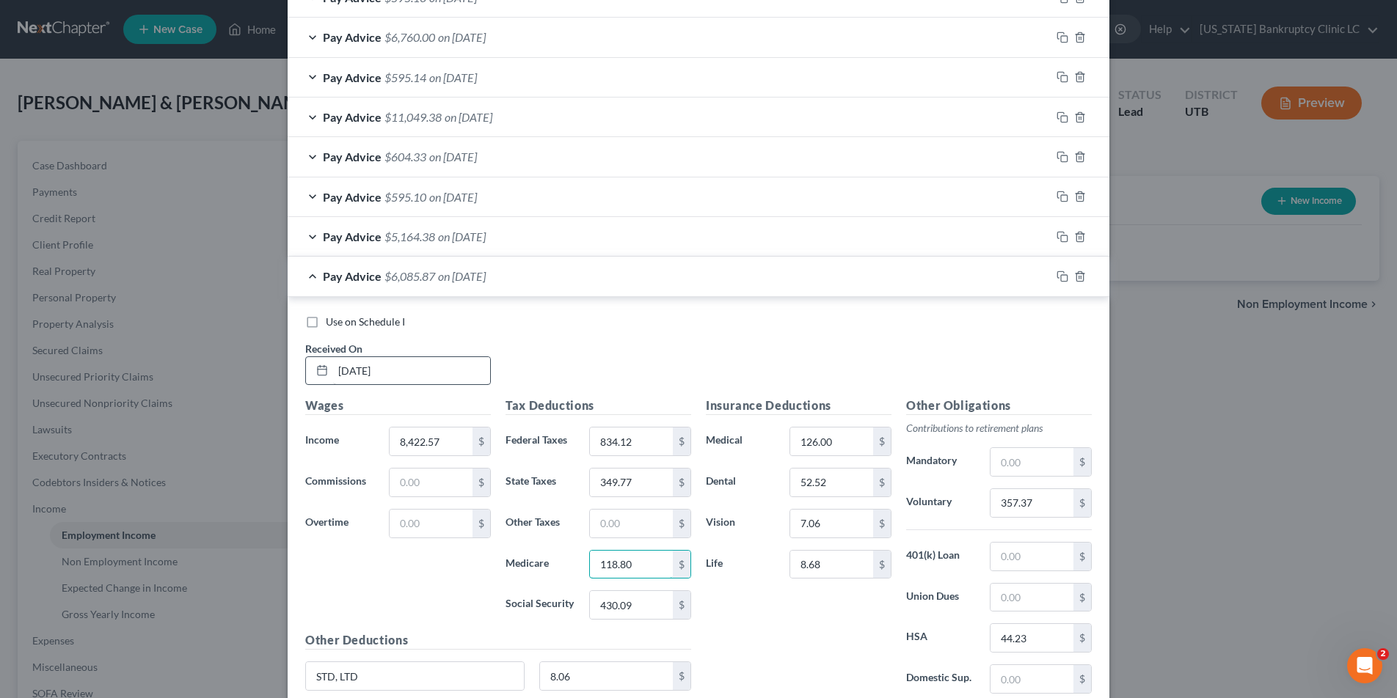
type input "118.80"
type input "507.95"
click at [1042, 510] on input "357.37" at bounding box center [1031, 503] width 83 height 28
type input "420.17"
click at [1063, 274] on icon "button" at bounding box center [1062, 277] width 12 height 12
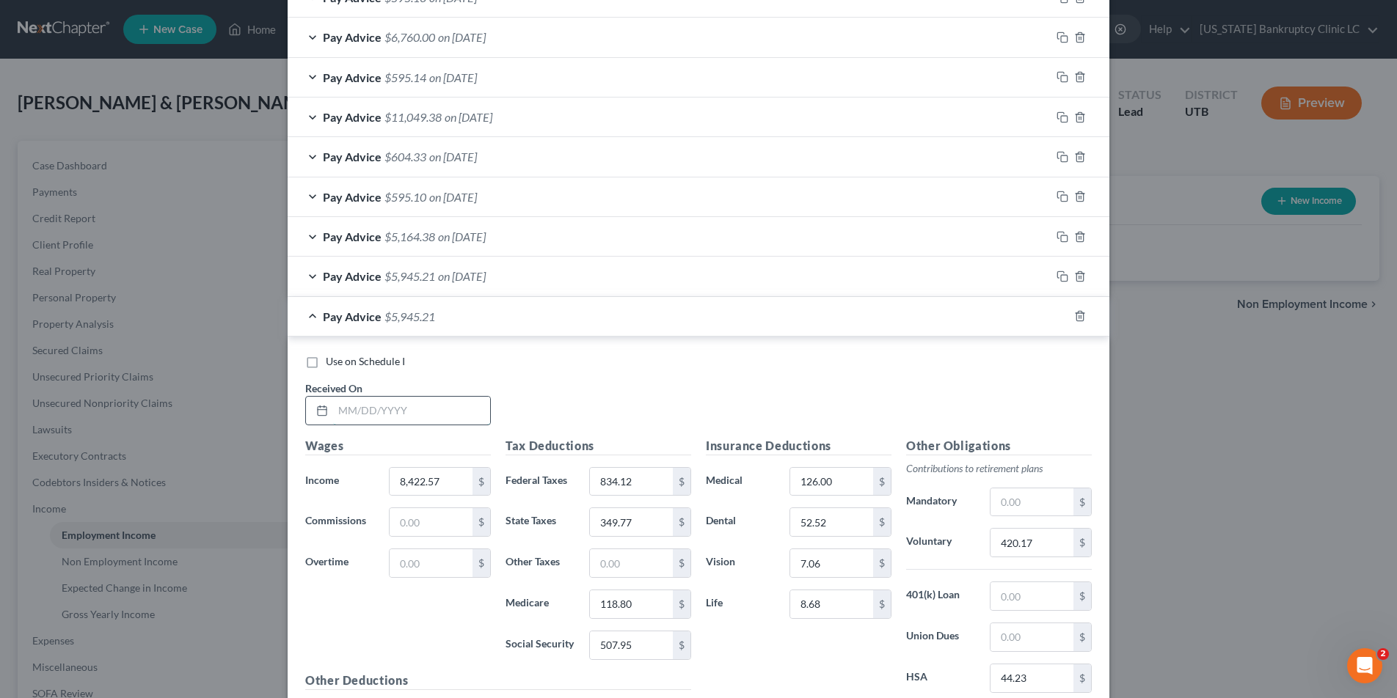
click at [400, 413] on input "text" at bounding box center [411, 411] width 157 height 28
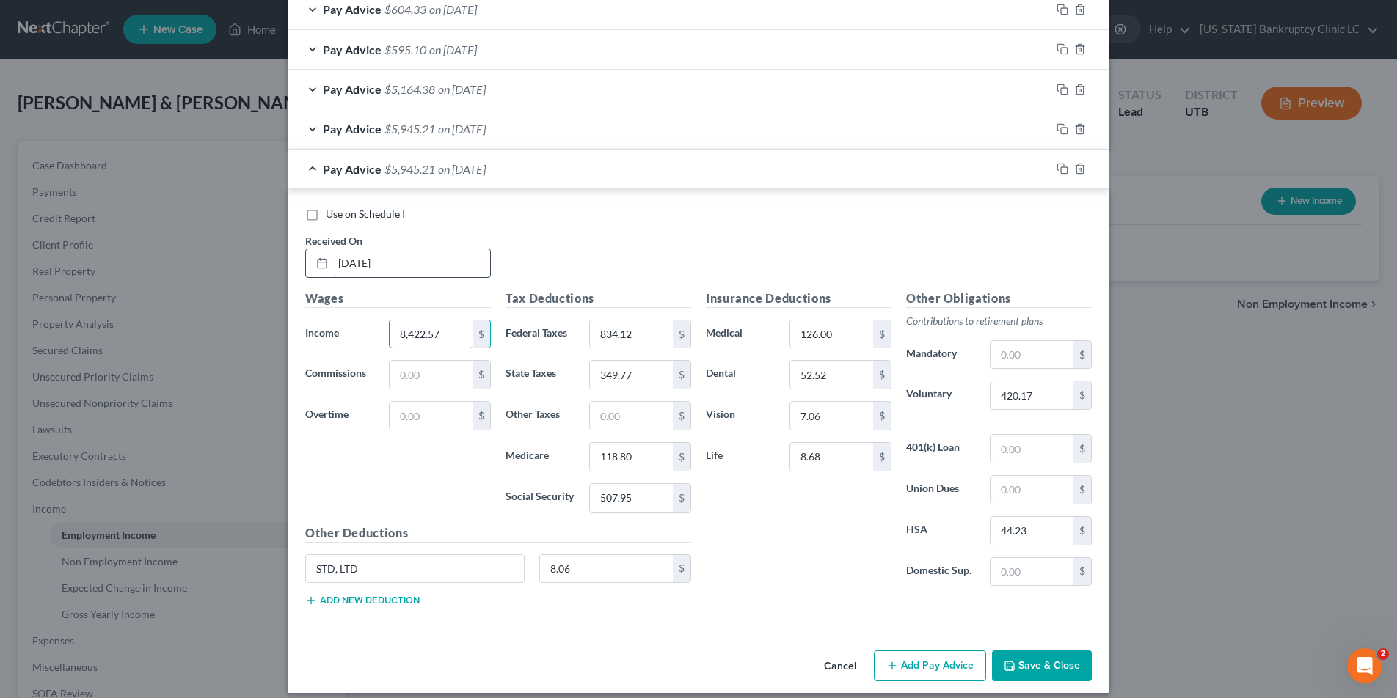
scroll to position [784, 0]
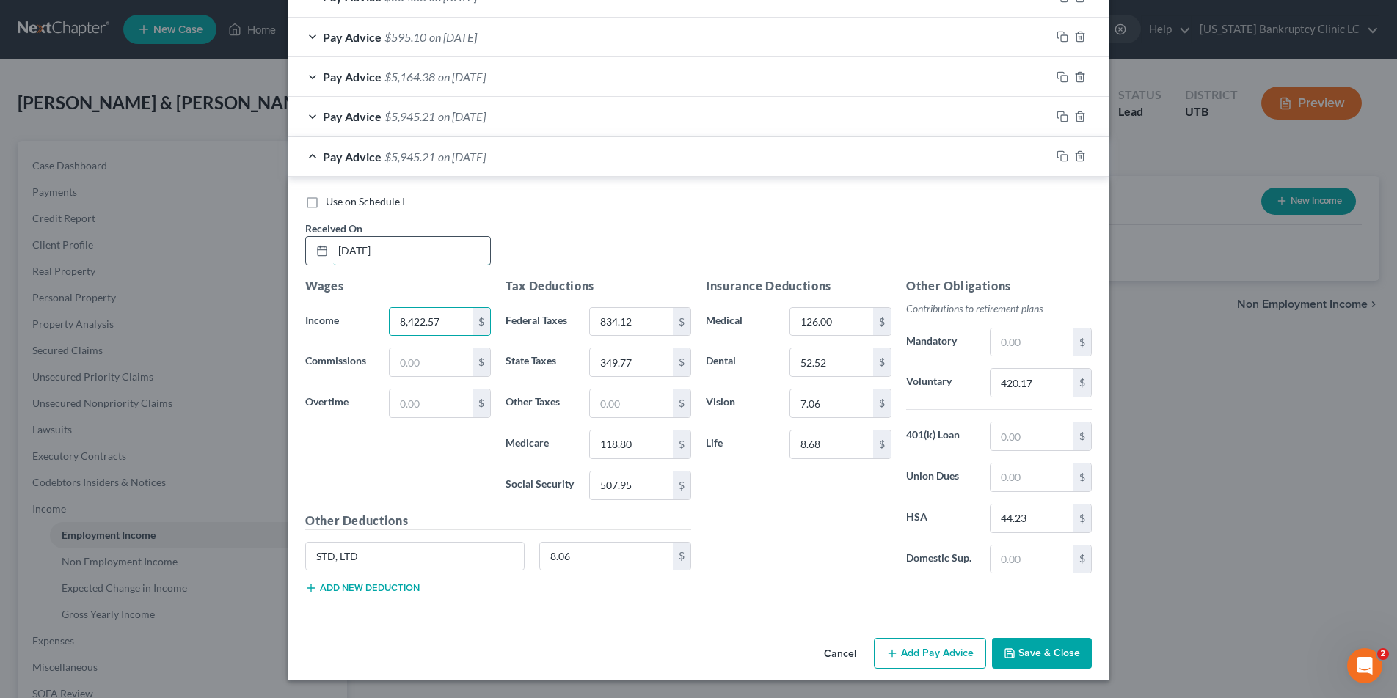
click at [415, 253] on input "05/30/25" at bounding box center [411, 251] width 157 height 28
drag, startPoint x: 415, startPoint y: 253, endPoint x: 323, endPoint y: 249, distance: 91.8
click at [323, 249] on div "05/30/25" at bounding box center [398, 250] width 186 height 29
type input "04/18/25"
type input "942.31"
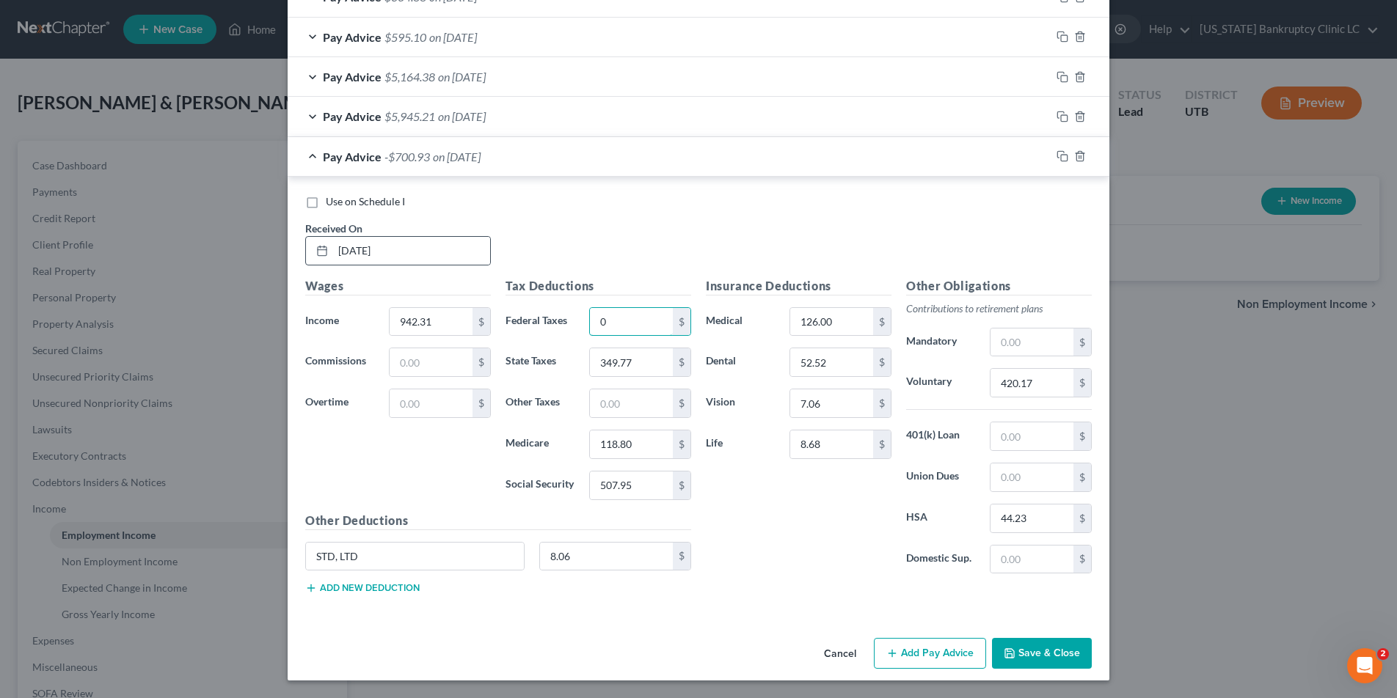
type input "0"
type input "10.33"
type input "44.18"
click at [1048, 387] on input "420.17" at bounding box center [1031, 383] width 83 height 28
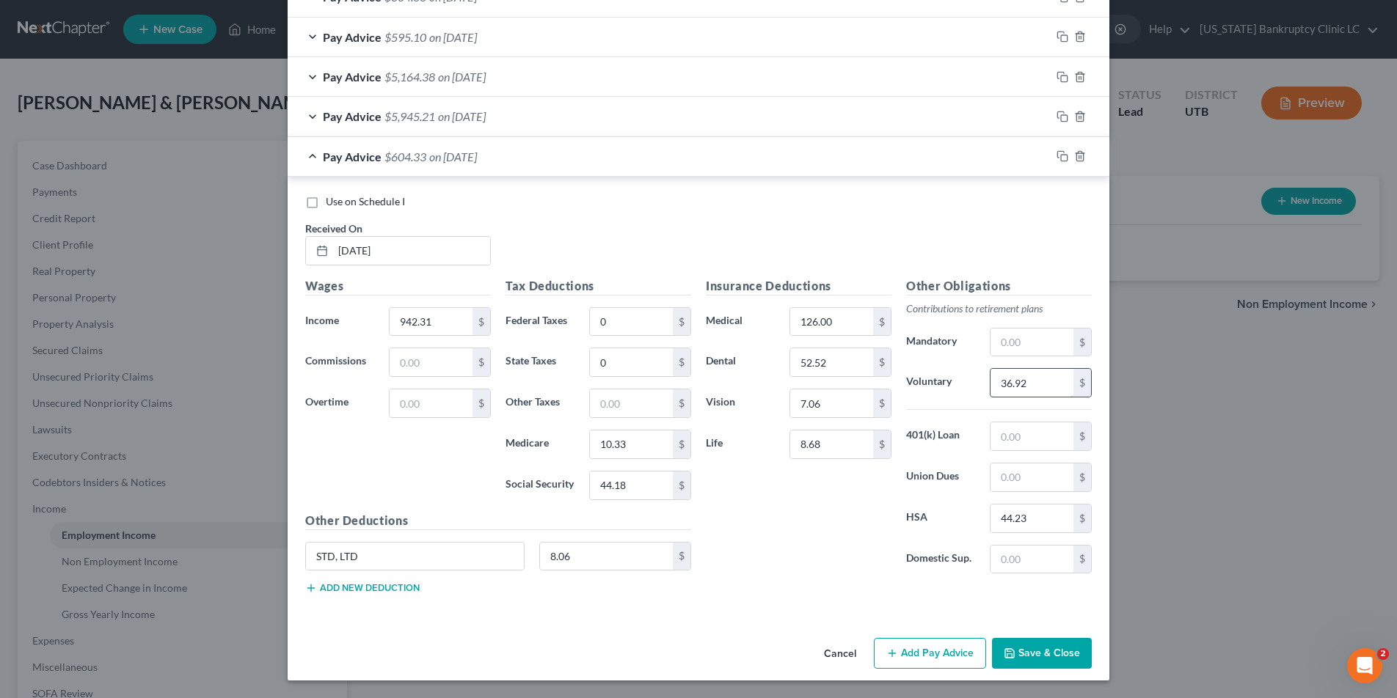
type input "36.92"
click at [1061, 155] on rect "button" at bounding box center [1064, 158] width 7 height 7
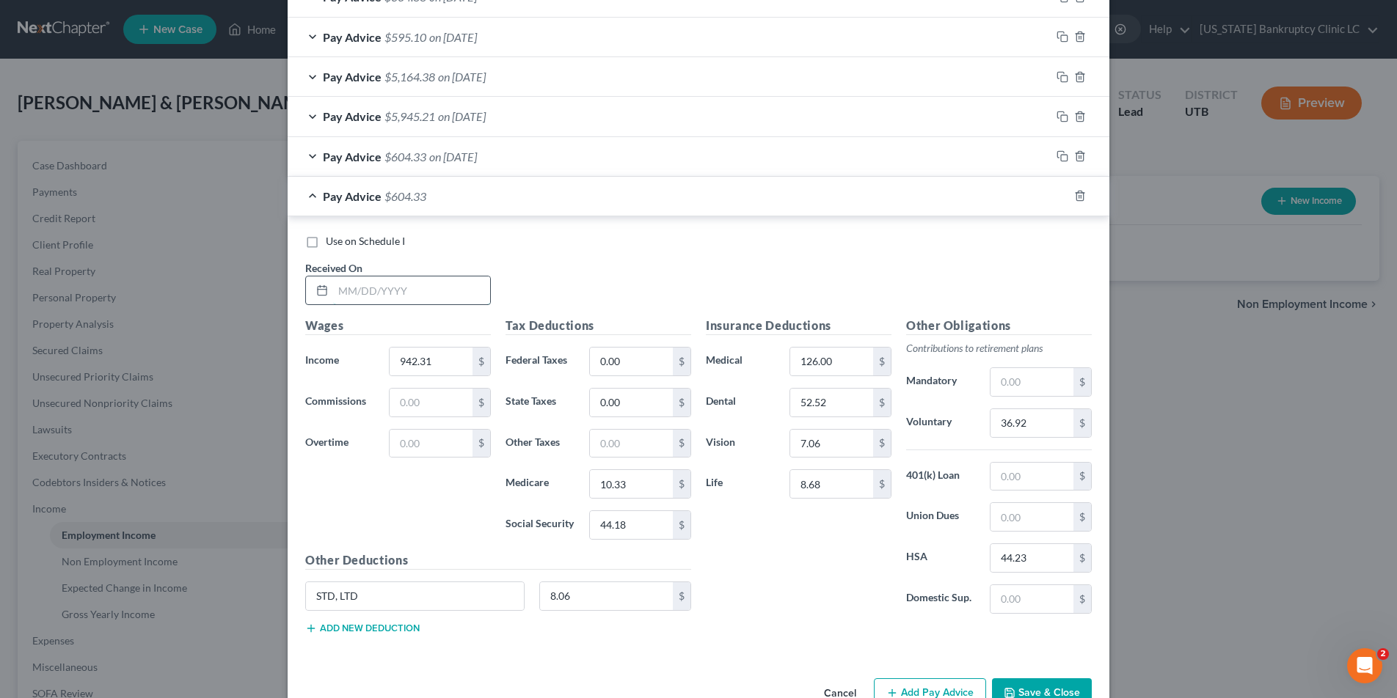
click at [384, 286] on input "text" at bounding box center [411, 291] width 157 height 28
type input "04/04/25"
type input "6,814.29"
type input "512.94"
type input "287.23"
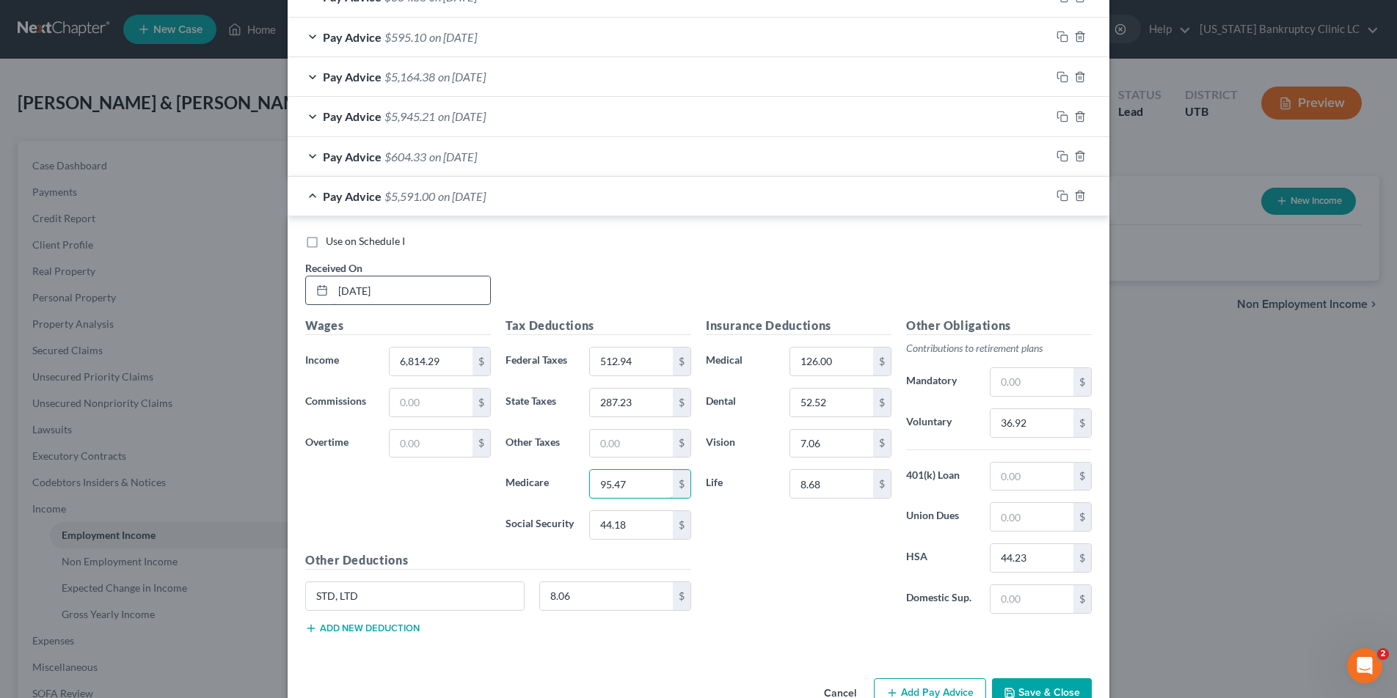
type input "95.47"
type input "408.24"
click at [1054, 420] on input "36.92" at bounding box center [1031, 423] width 83 height 28
type input "271.80"
click at [1066, 196] on icon "button" at bounding box center [1062, 196] width 12 height 12
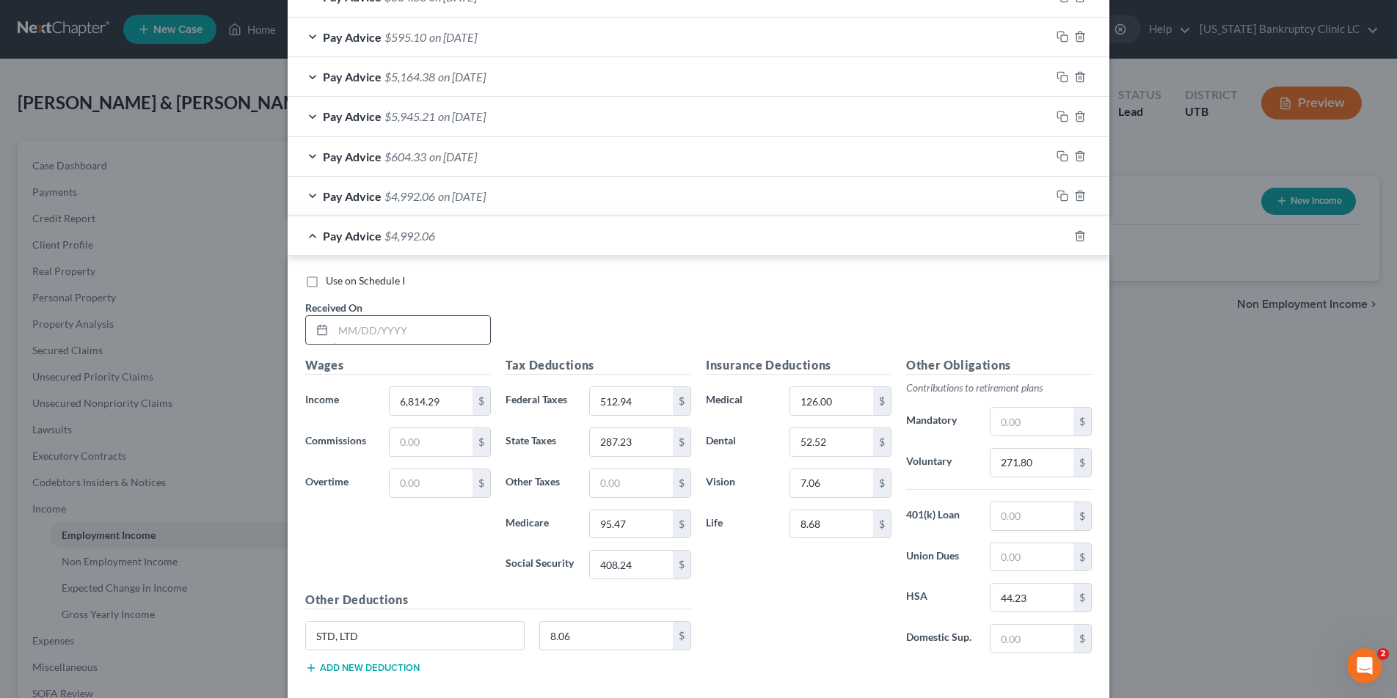
click at [422, 337] on input "text" at bounding box center [411, 330] width 157 height 28
type input "03/07/25"
type input "5,793.66"
type input "297.38"
type input "242.65"
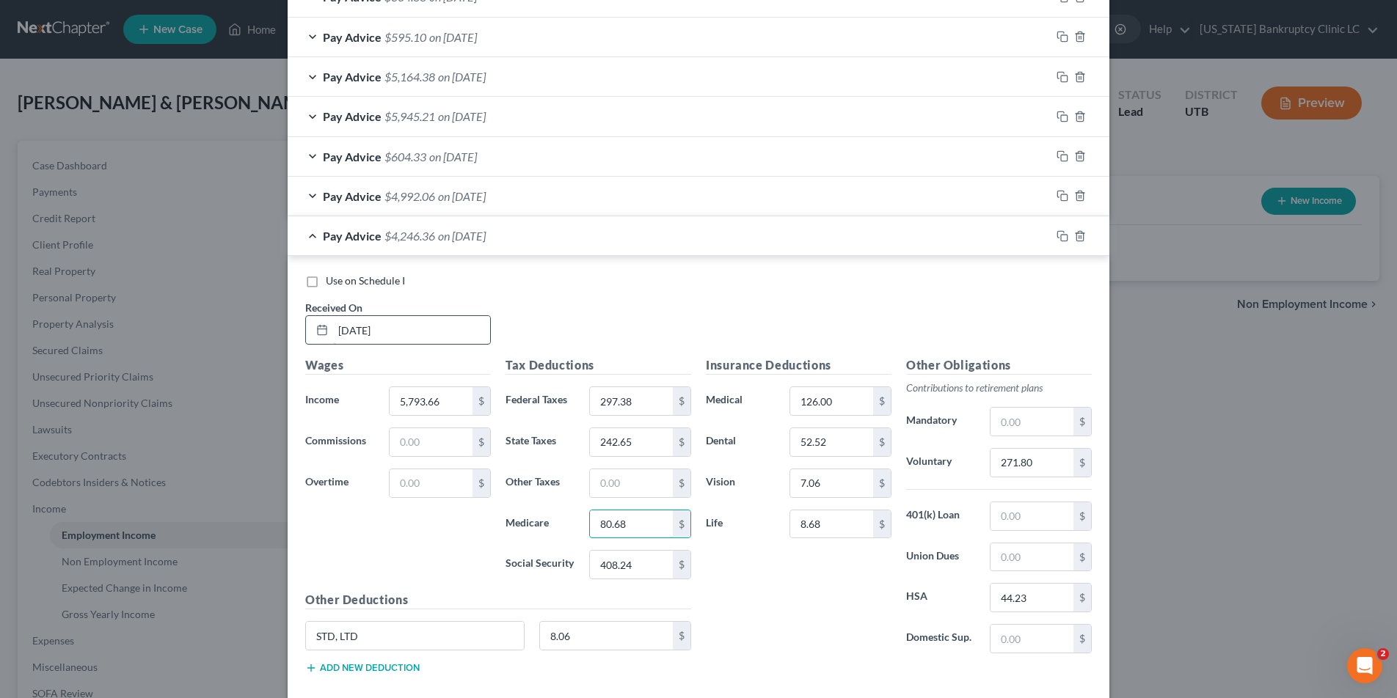
type input "80.68"
type input "344.96"
click at [1061, 461] on input "271.80" at bounding box center [1031, 463] width 83 height 28
type input "230.98"
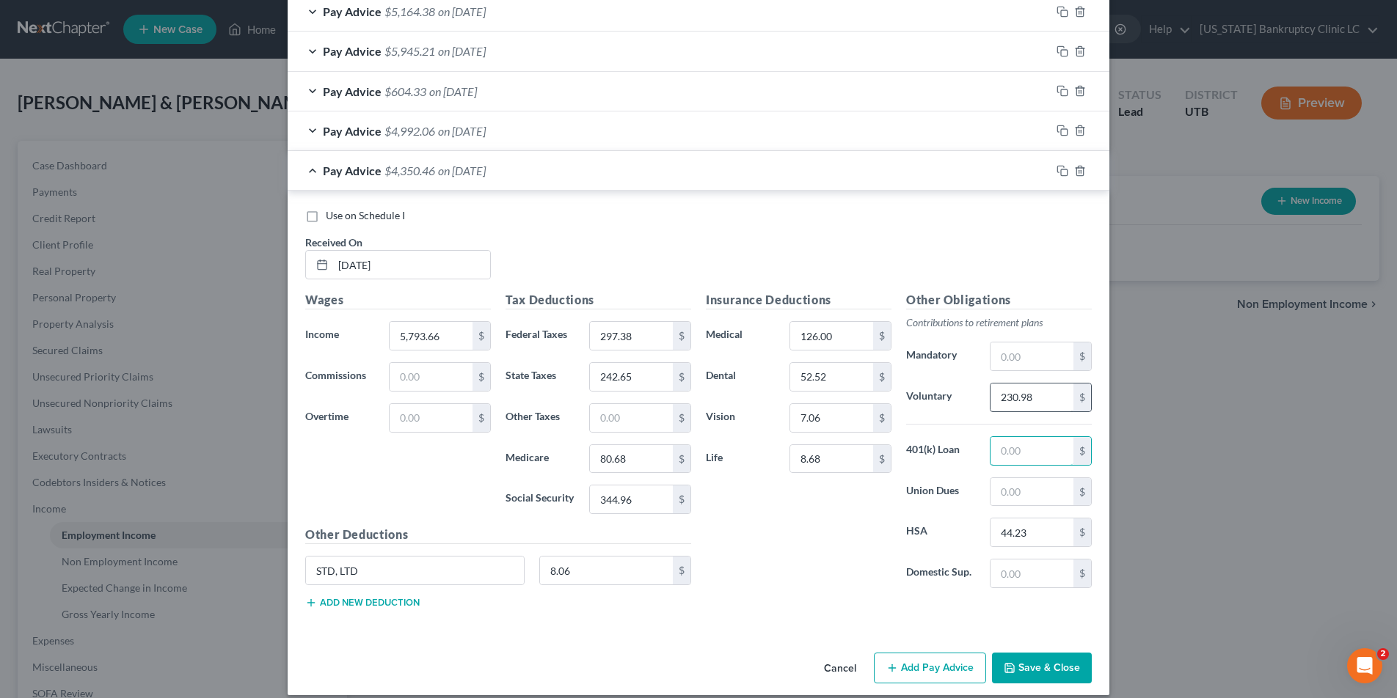
scroll to position [864, 0]
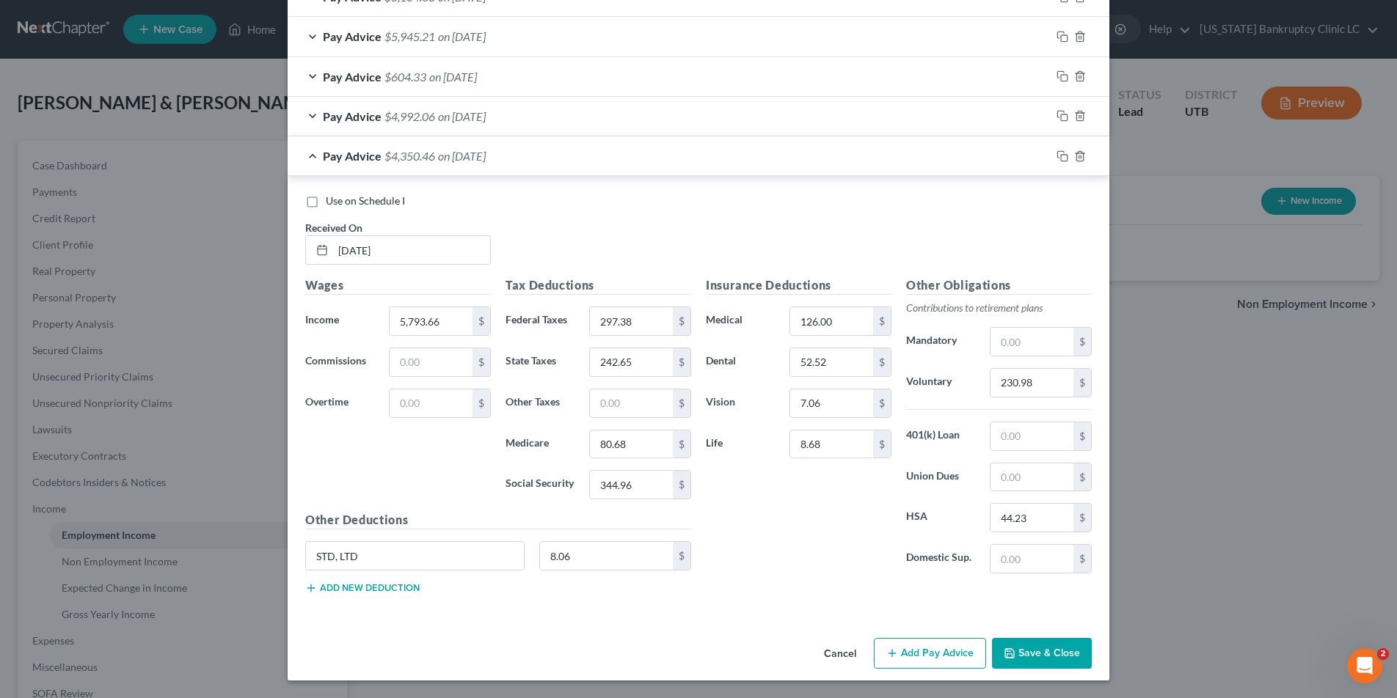
click at [1031, 656] on button "Save & Close" at bounding box center [1042, 653] width 100 height 31
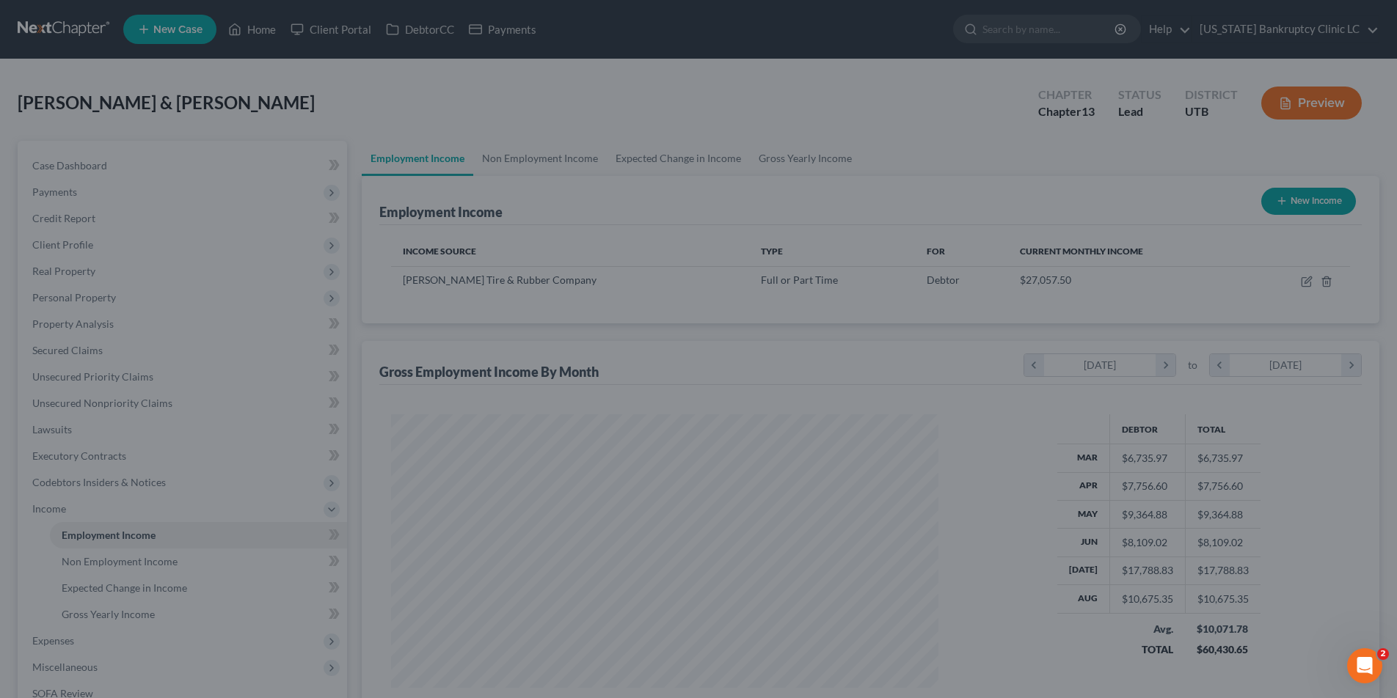
scroll to position [274, 577]
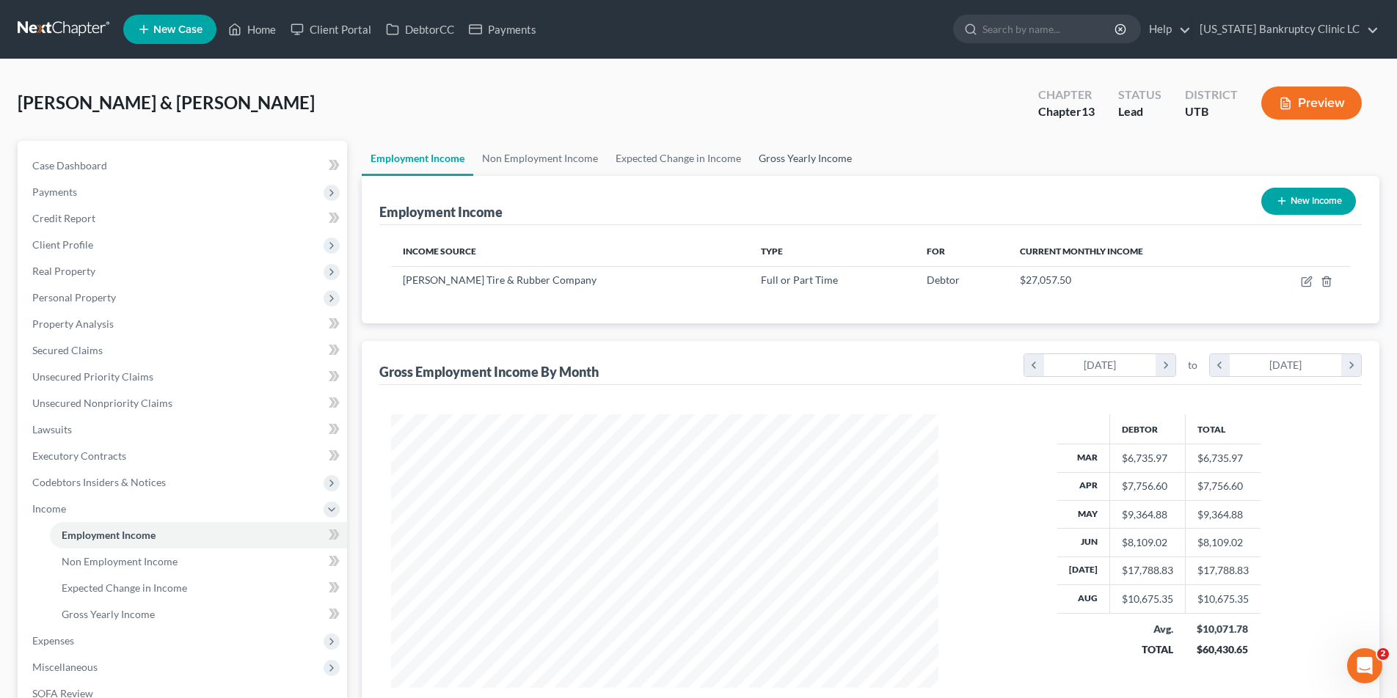
click at [791, 159] on link "Gross Yearly Income" at bounding box center [805, 158] width 111 height 35
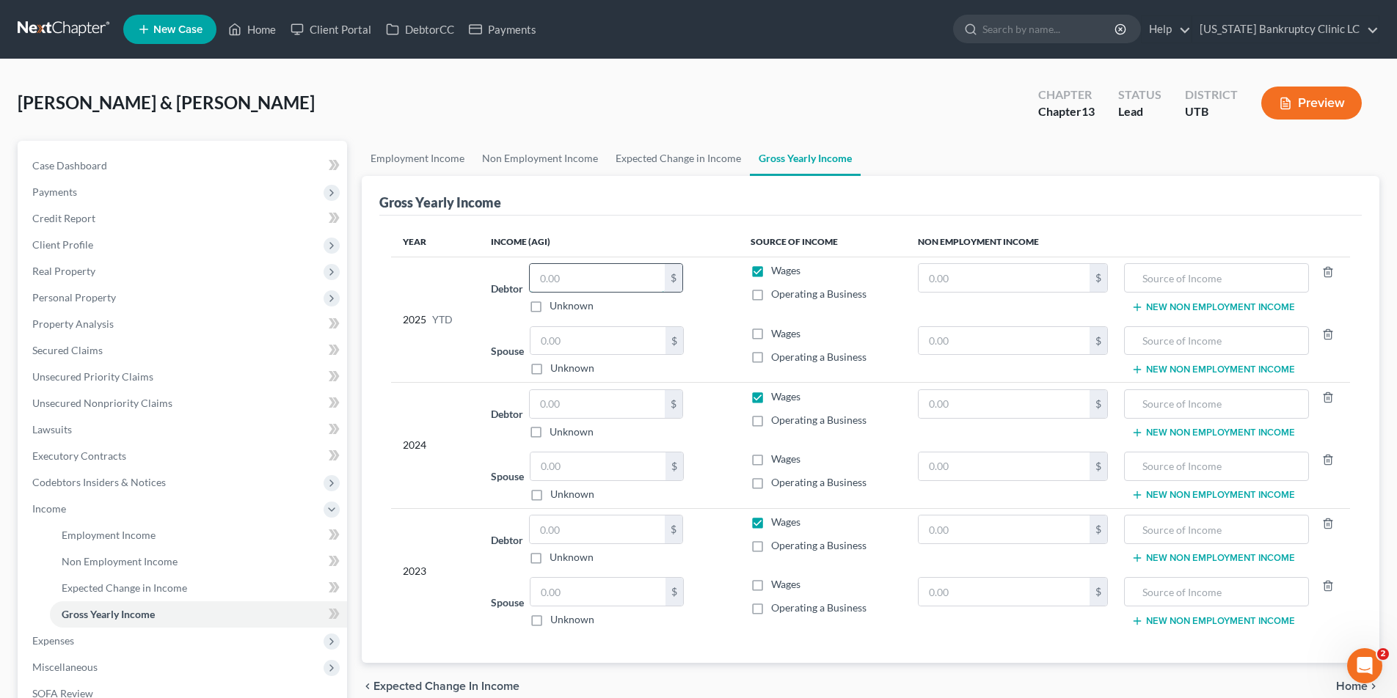
click at [565, 275] on input "text" at bounding box center [597, 278] width 135 height 28
type input "90,579.09"
click at [579, 340] on input "text" at bounding box center [597, 341] width 135 height 28
type input "18,147.86"
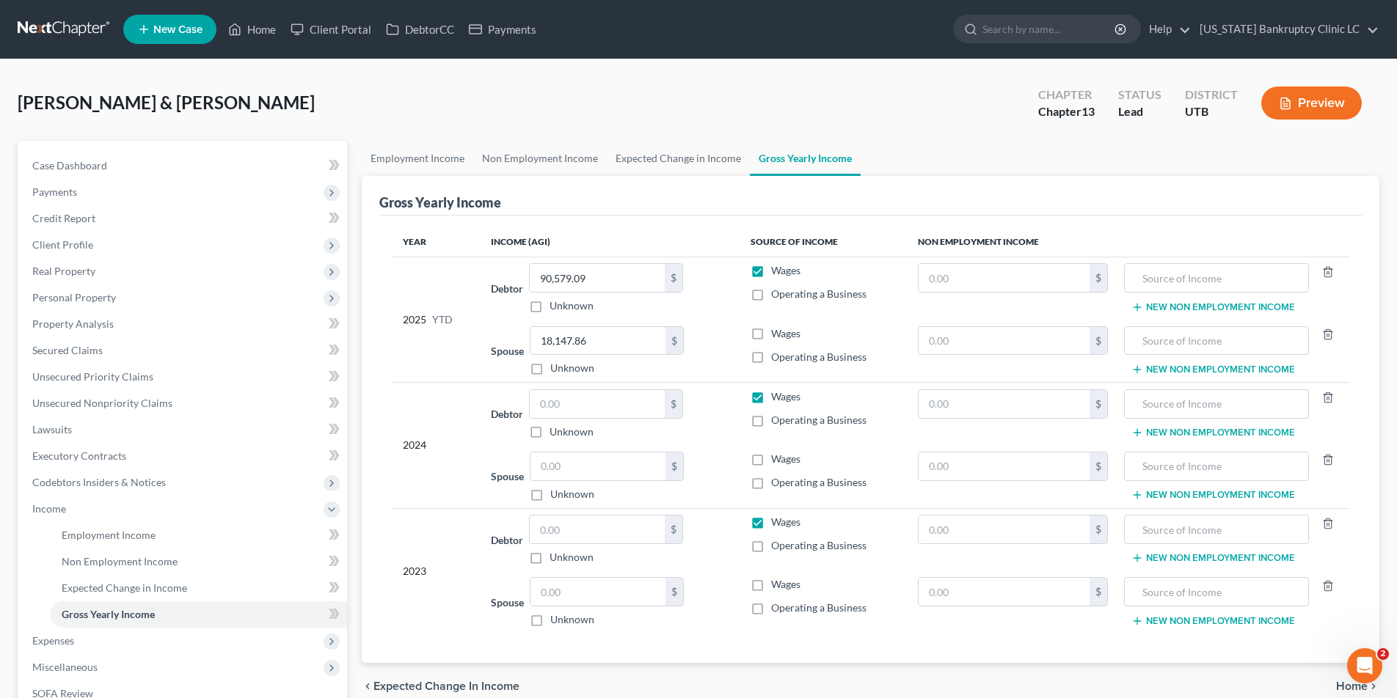
click at [771, 334] on label "Wages" at bounding box center [785, 333] width 29 height 15
click at [777, 334] on input "Wages" at bounding box center [782, 331] width 10 height 10
checkbox input "true"
click at [771, 458] on label "Wages" at bounding box center [785, 459] width 29 height 15
click at [777, 458] on input "Wages" at bounding box center [782, 457] width 10 height 10
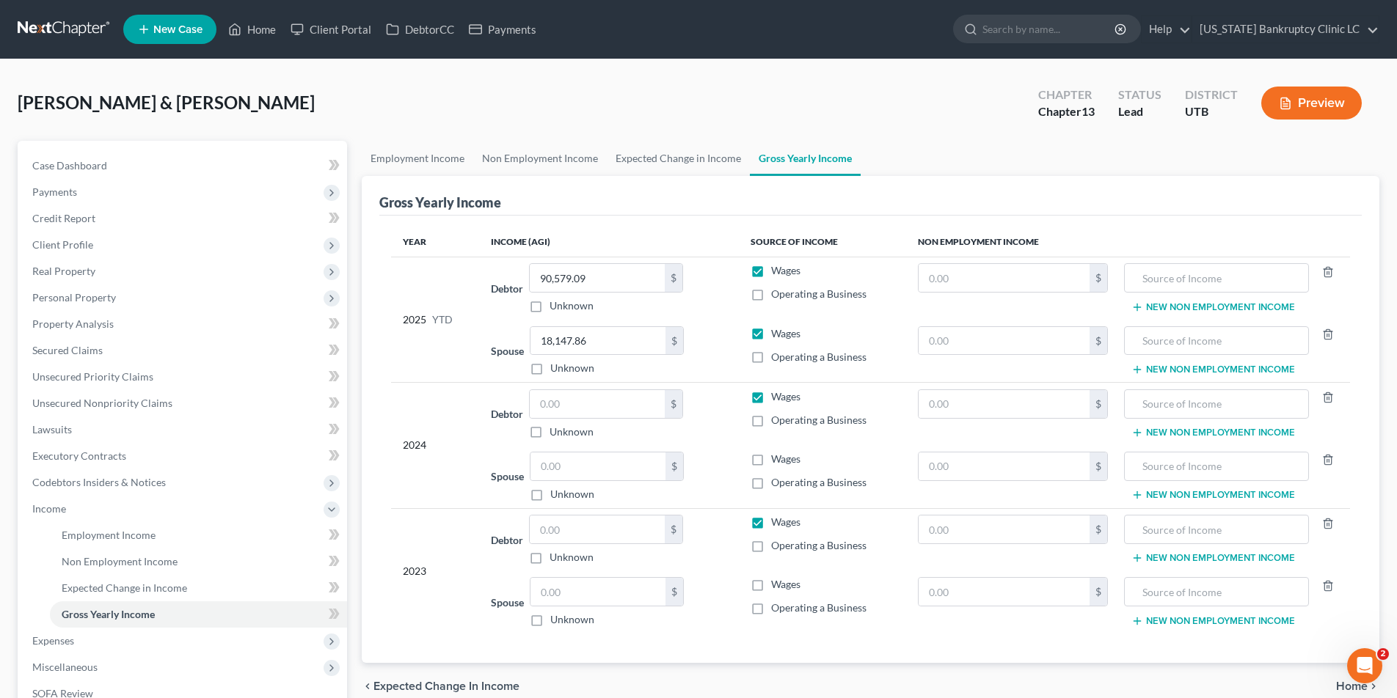
checkbox input "true"
click at [771, 585] on label "Wages" at bounding box center [785, 584] width 29 height 15
click at [777, 585] on input "Wages" at bounding box center [782, 582] width 10 height 10
checkbox input "true"
click at [582, 406] on input "text" at bounding box center [597, 404] width 135 height 28
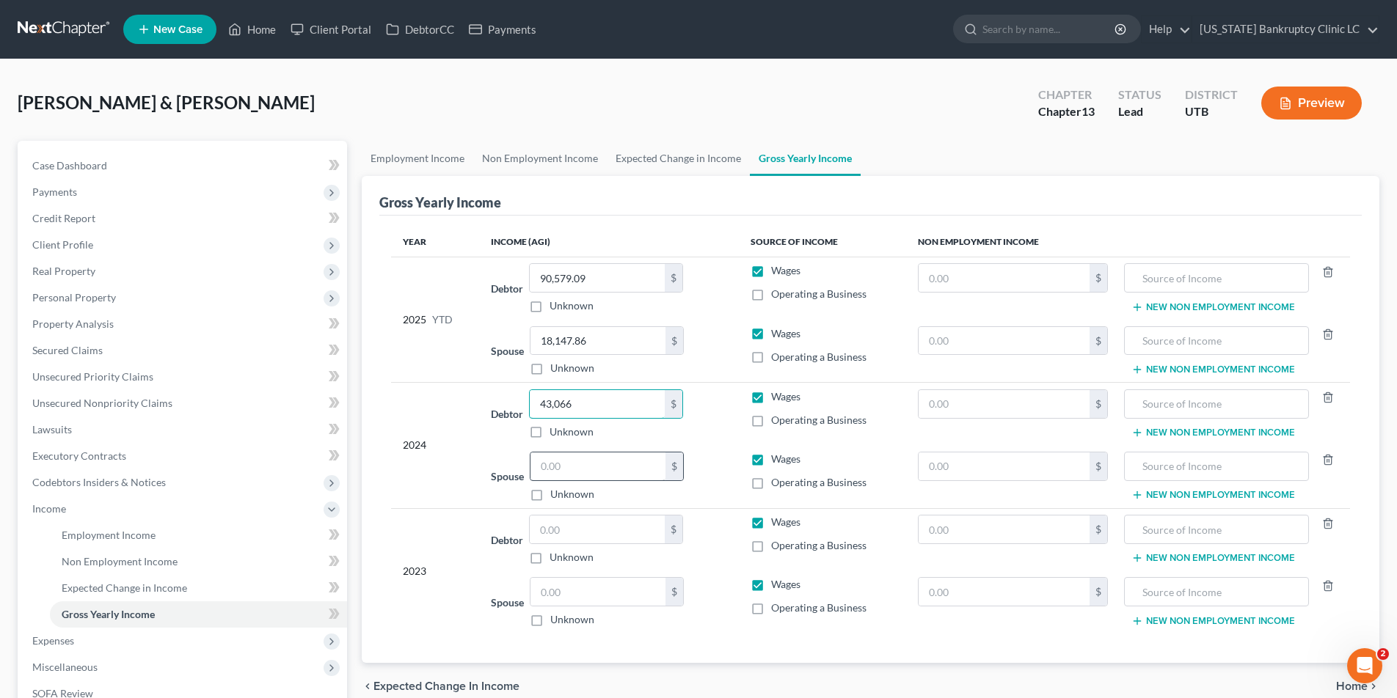
type input "43,066"
click at [581, 466] on input "text" at bounding box center [597, 467] width 135 height 28
type input "17,124"
click at [556, 595] on input "text" at bounding box center [597, 592] width 135 height 28
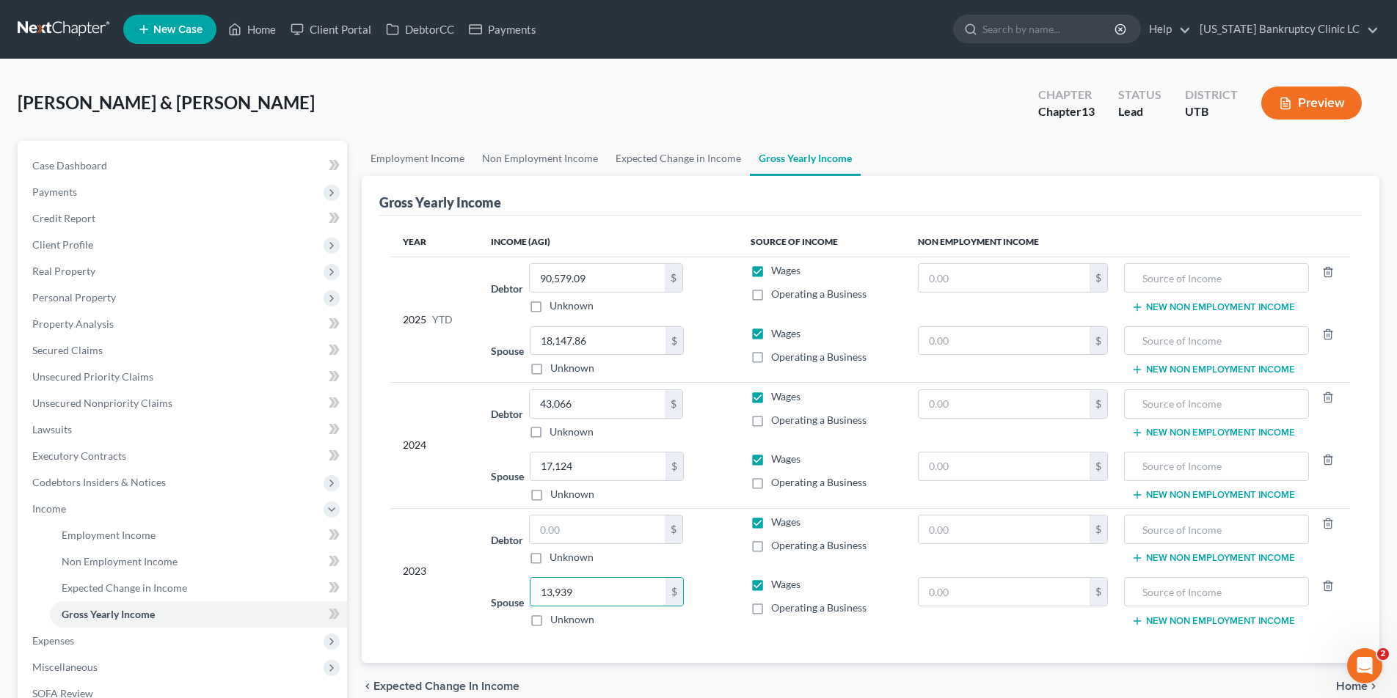
type input "13,939"
click at [565, 525] on input "text" at bounding box center [597, 530] width 135 height 28
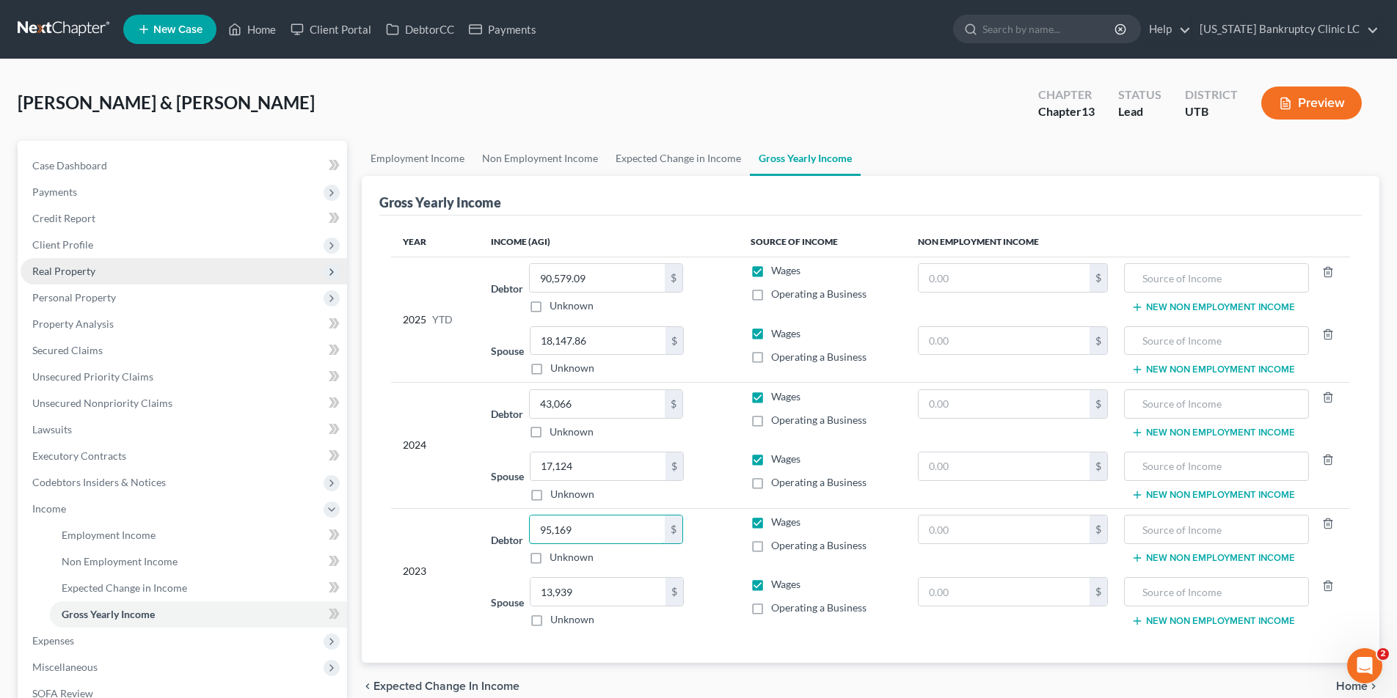
type input "95,169"
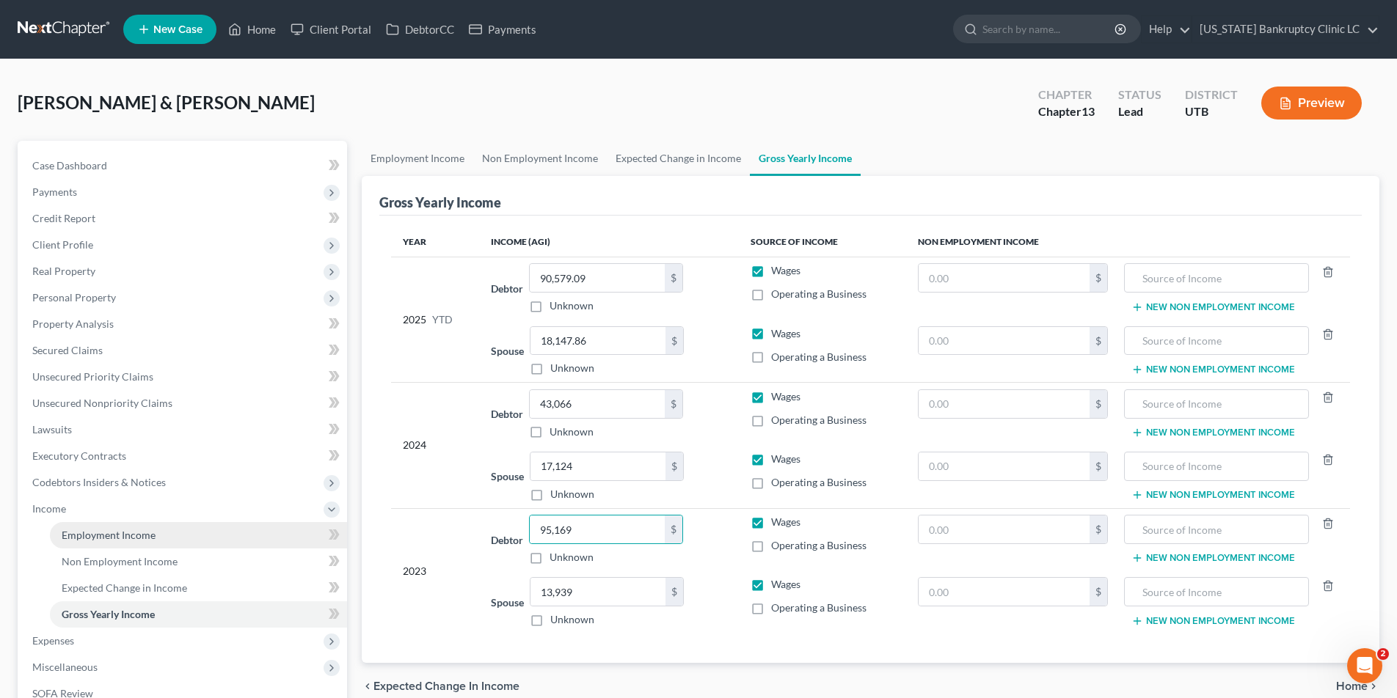
click at [80, 535] on span "Employment Income" at bounding box center [109, 535] width 94 height 12
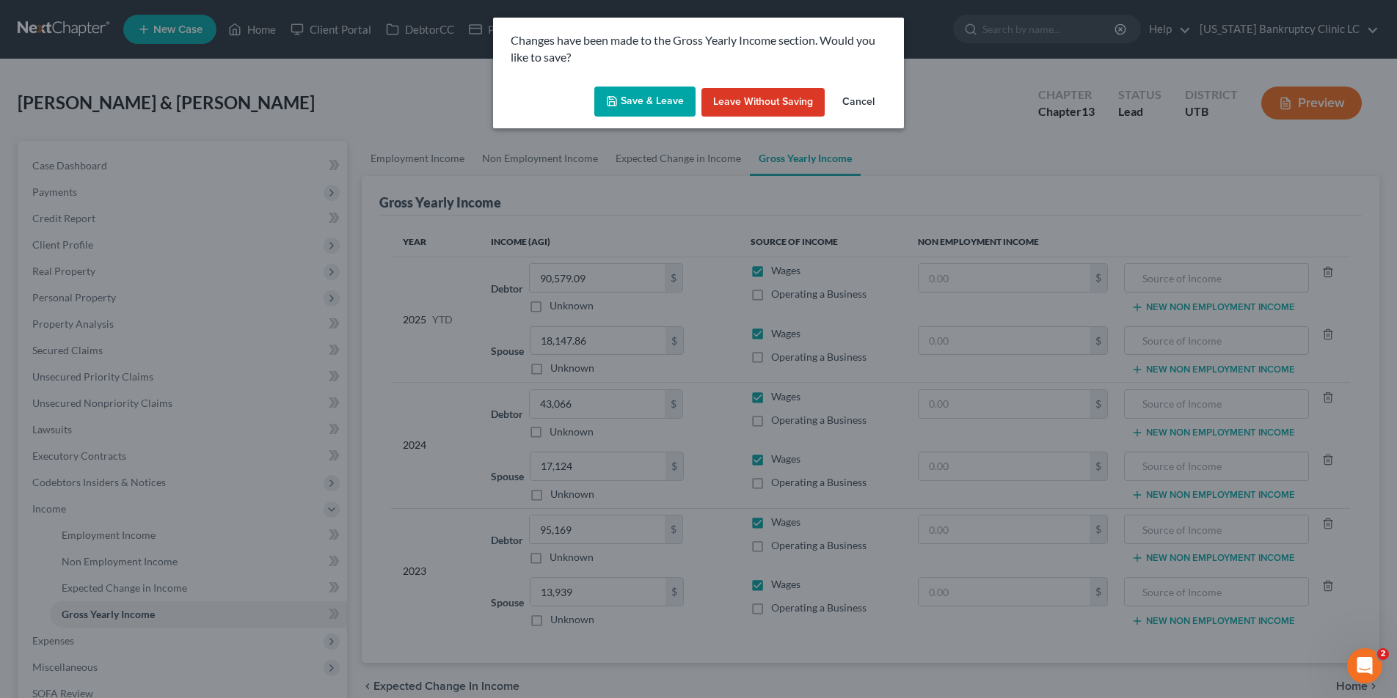
click at [637, 99] on button "Save & Leave" at bounding box center [644, 102] width 101 height 31
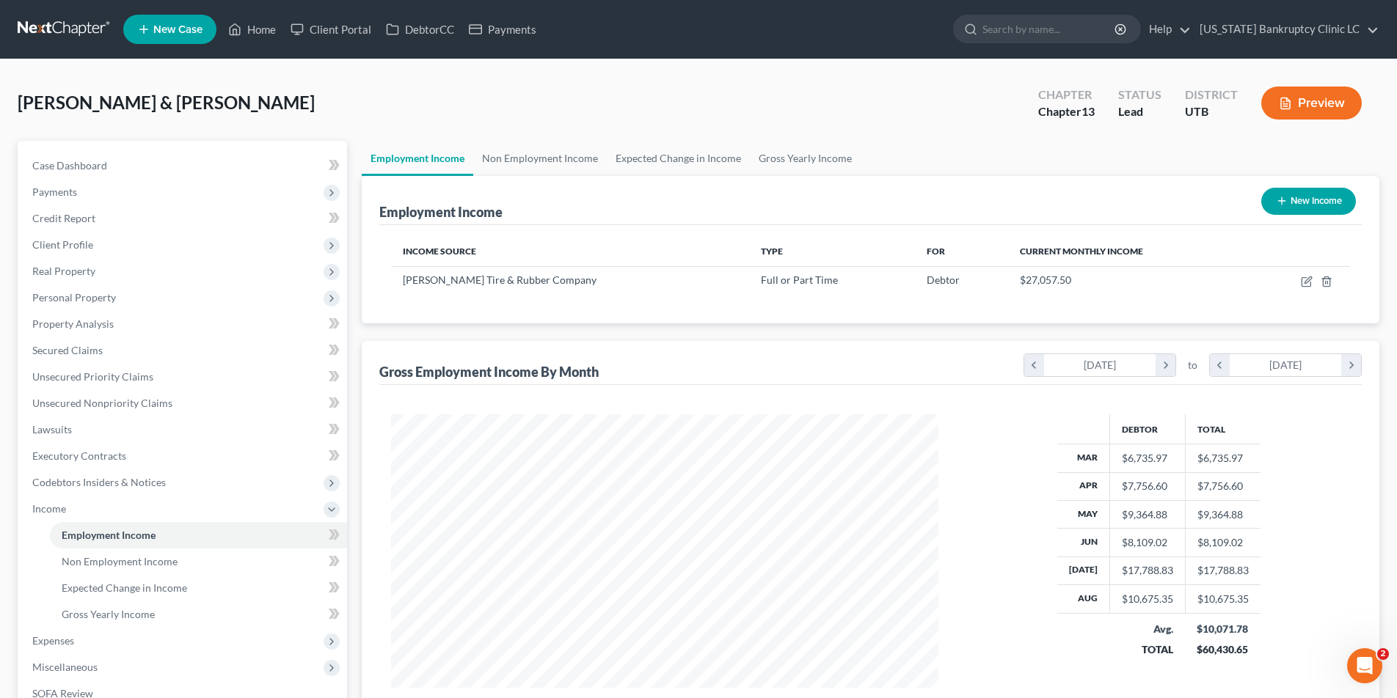
scroll to position [274, 577]
click at [1304, 281] on icon "button" at bounding box center [1307, 280] width 7 height 7
select select "0"
select select "26"
select select "1"
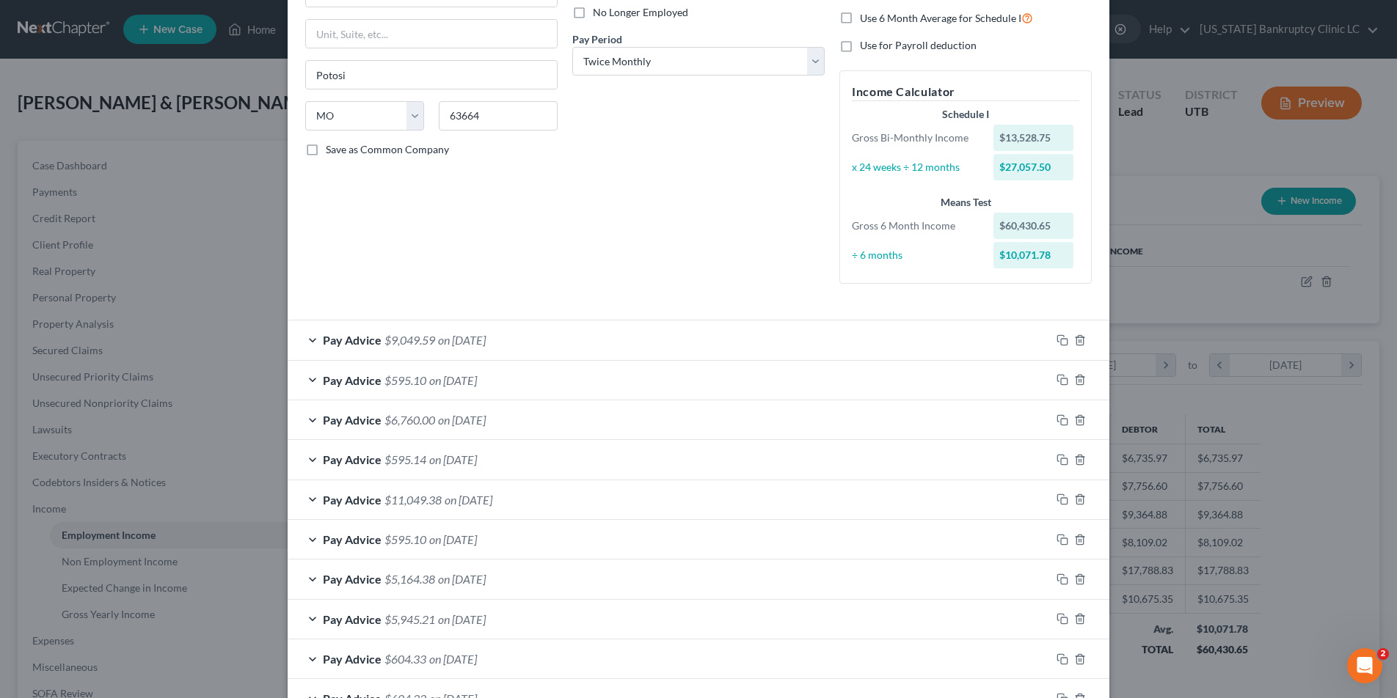
scroll to position [422, 0]
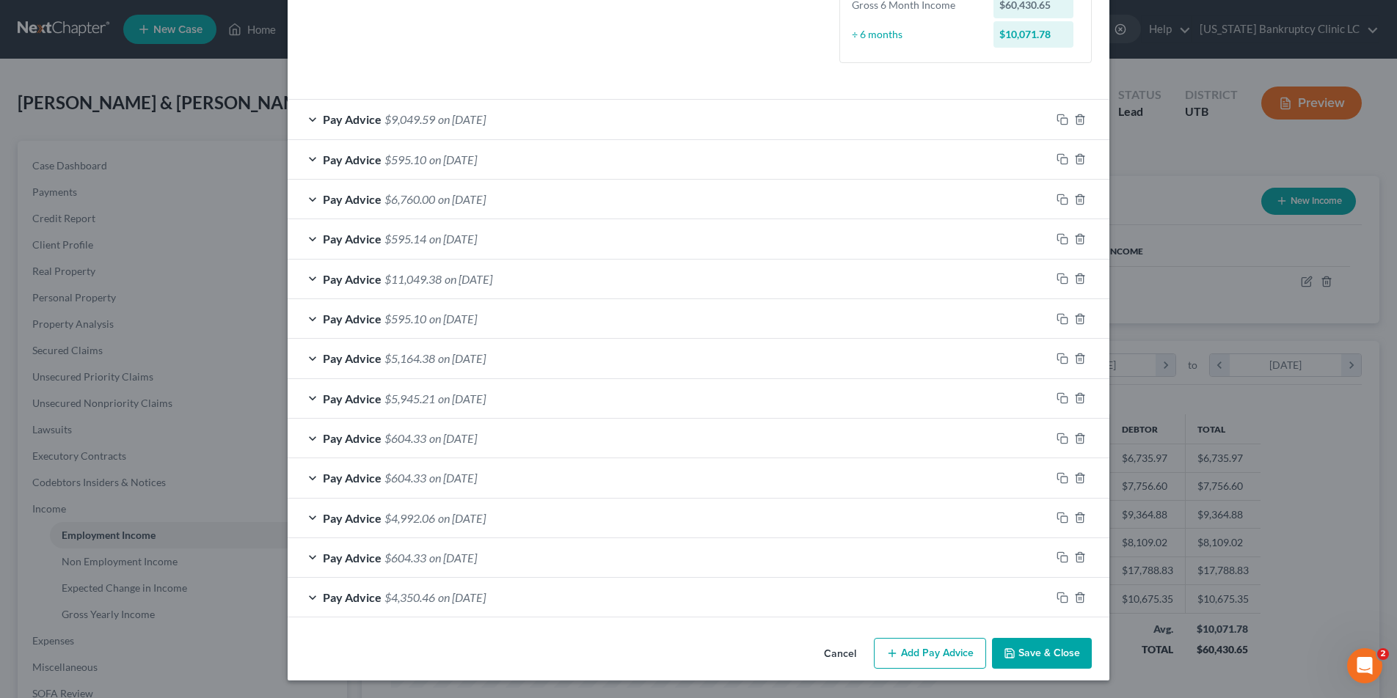
click at [1020, 664] on button "Save & Close" at bounding box center [1042, 653] width 100 height 31
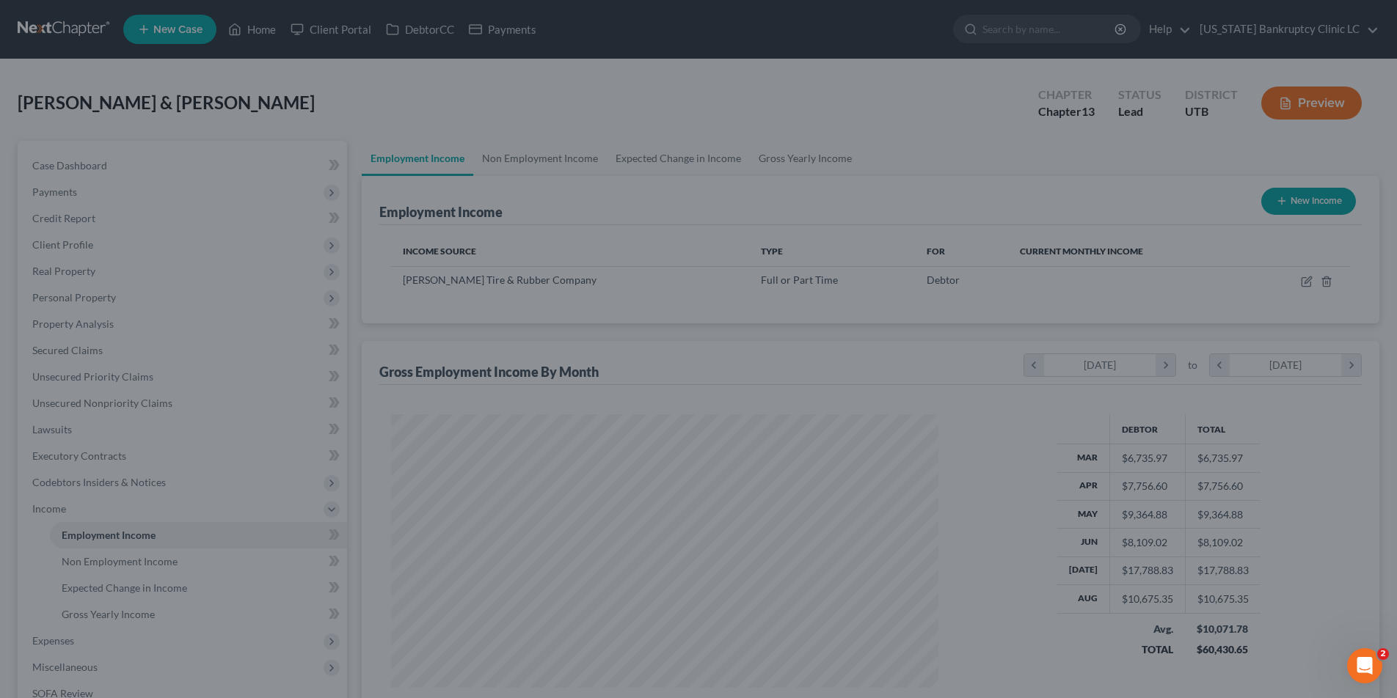
scroll to position [422, 0]
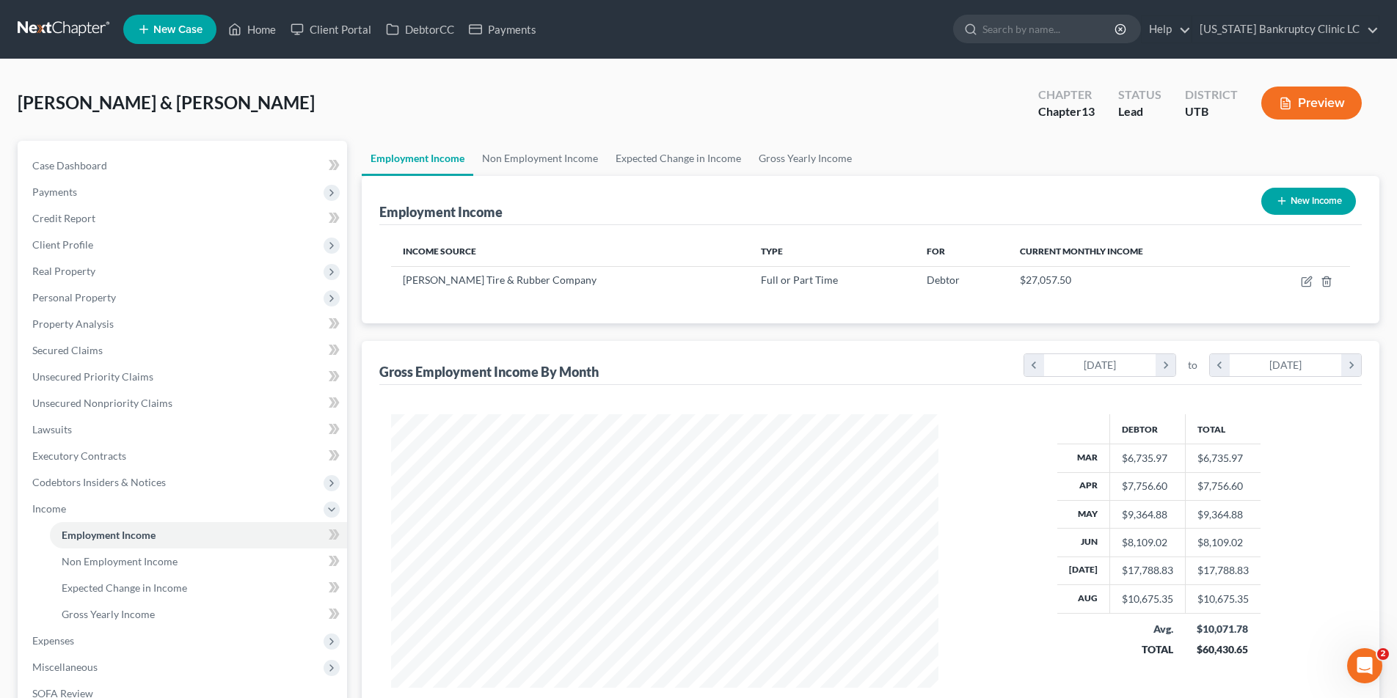
click at [1303, 197] on button "New Income" at bounding box center [1308, 201] width 95 height 27
select select "0"
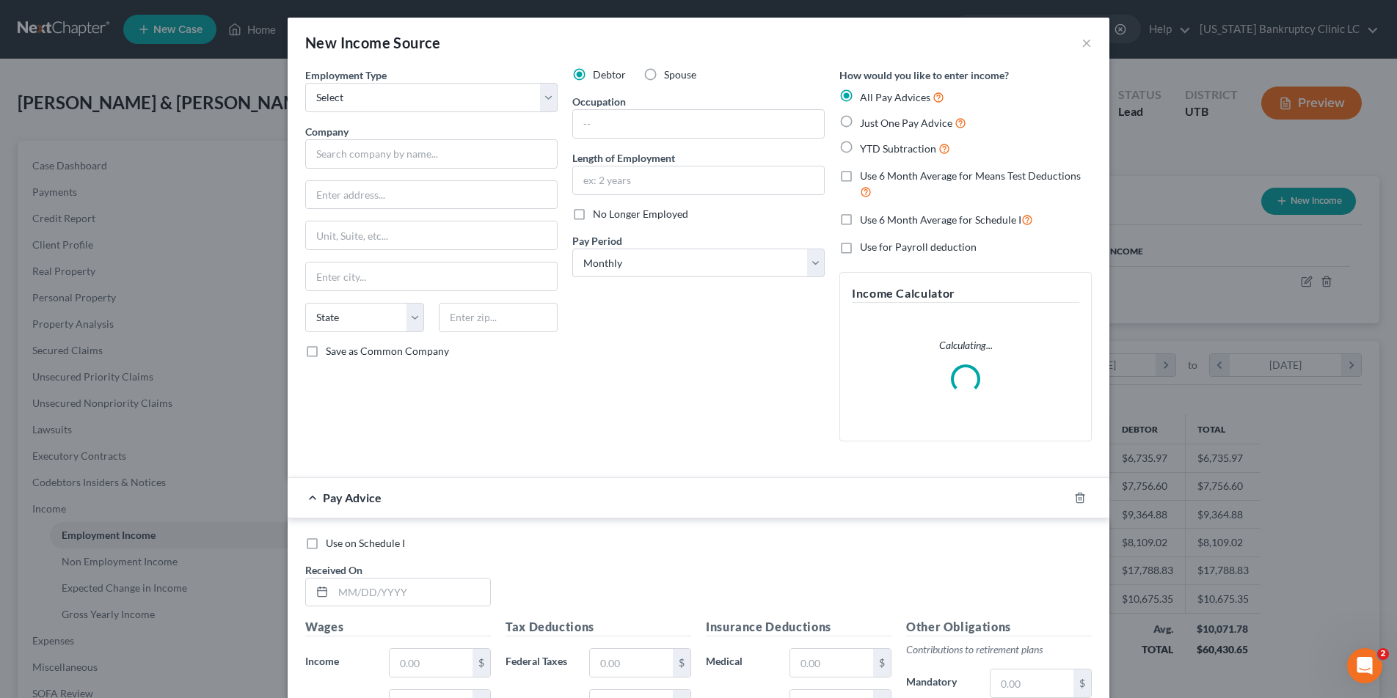
click at [664, 73] on label "Spouse" at bounding box center [680, 74] width 32 height 15
click at [670, 73] on input "Spouse" at bounding box center [675, 72] width 10 height 10
radio input "true"
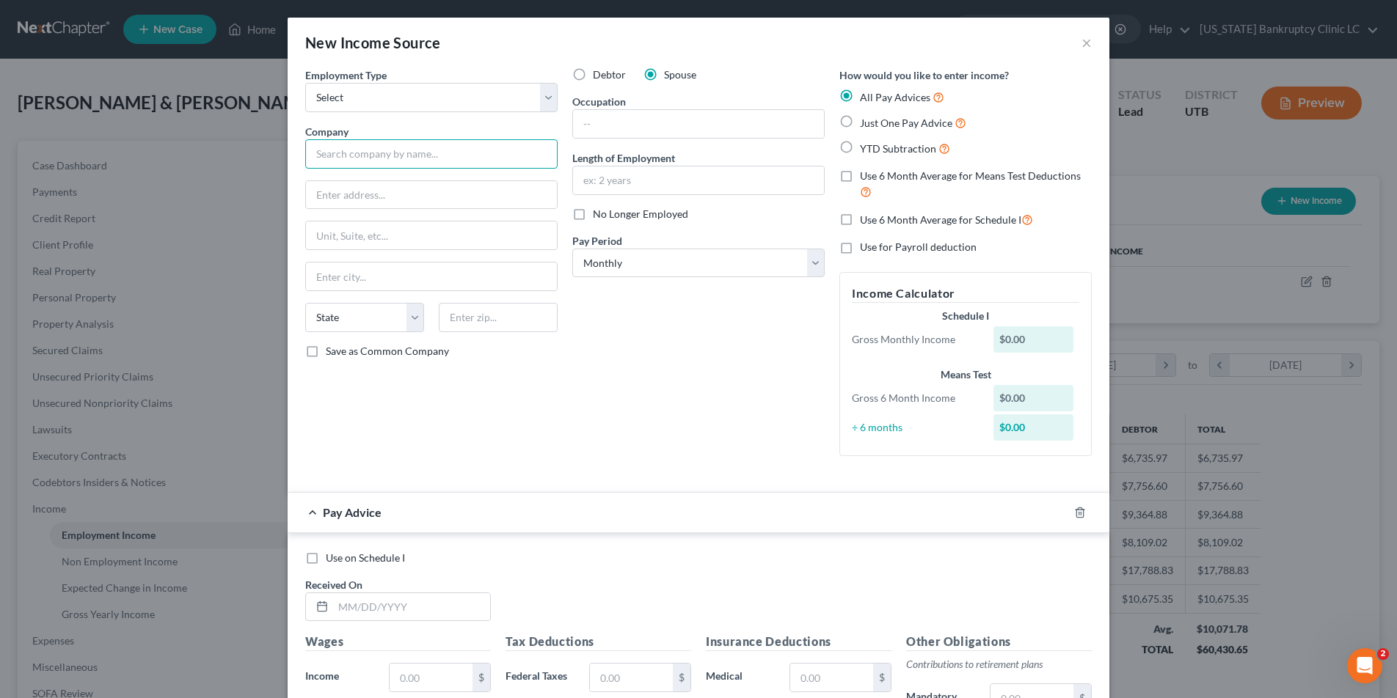
click at [374, 150] on input "text" at bounding box center [431, 153] width 252 height 29
click at [551, 95] on select "Select Full or Part Time Employment Self Employment" at bounding box center [431, 97] width 252 height 29
select select "0"
click at [305, 83] on select "Select Full or Part Time Employment Self Employment" at bounding box center [431, 97] width 252 height 29
click at [480, 151] on input "text" at bounding box center [431, 153] width 252 height 29
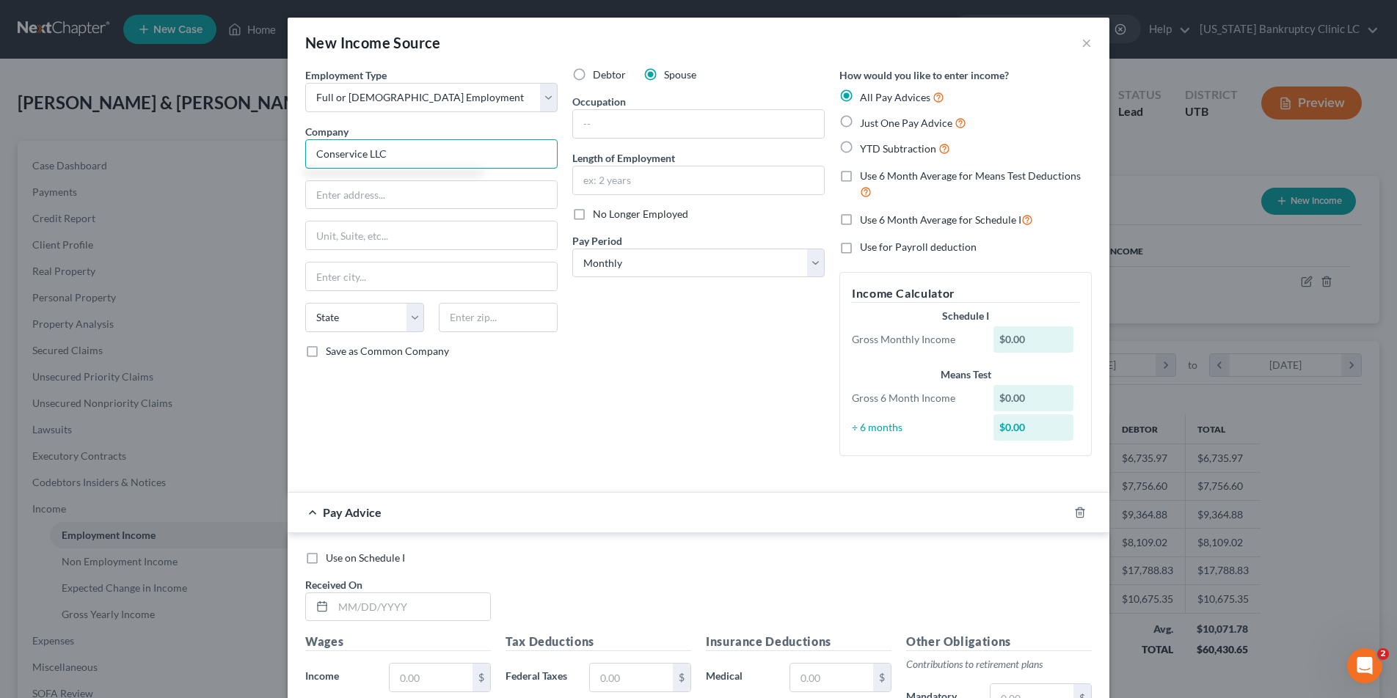
type input "Conservice LLC"
type input "PO Box 4696"
type input "Logan"
select select "46"
type input "84323-4696"
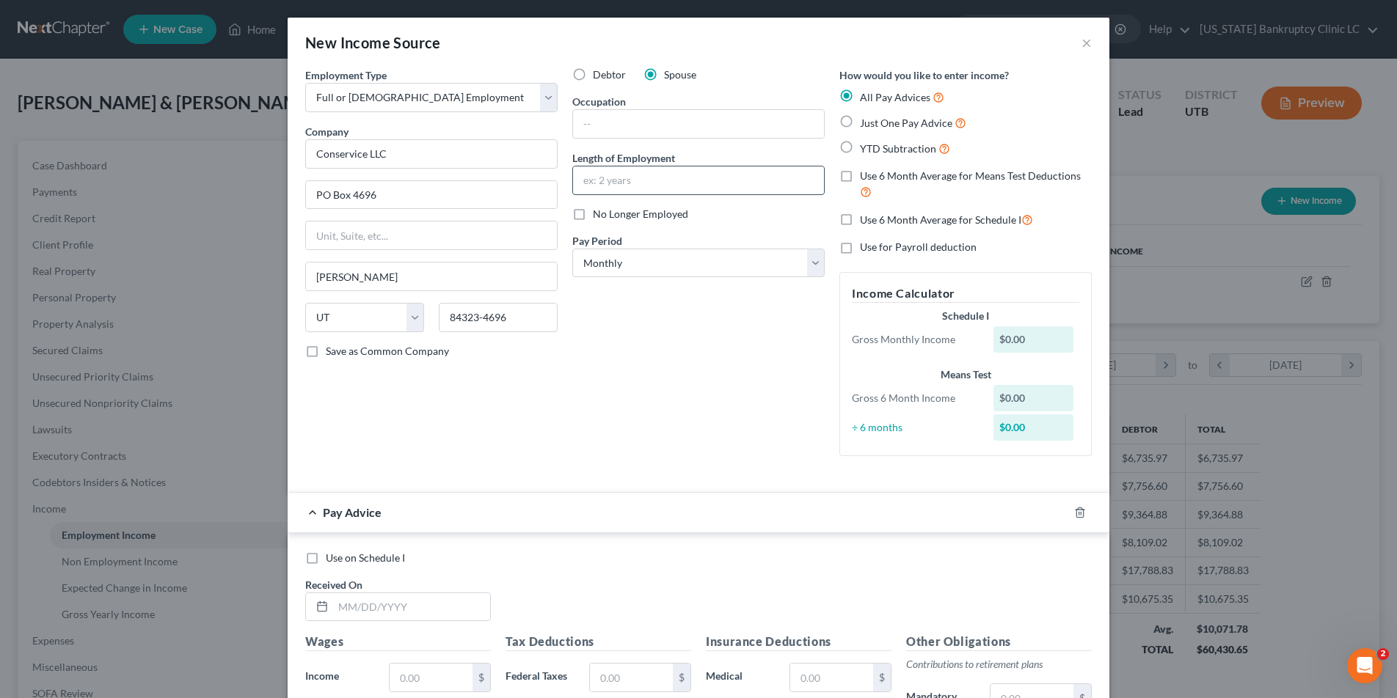
click at [613, 182] on input "text" at bounding box center [698, 180] width 251 height 28
type input "2 years, 7 months"
click at [599, 128] on input "text" at bounding box center [698, 124] width 251 height 28
type input "Vacant Missing Bill Specialist"
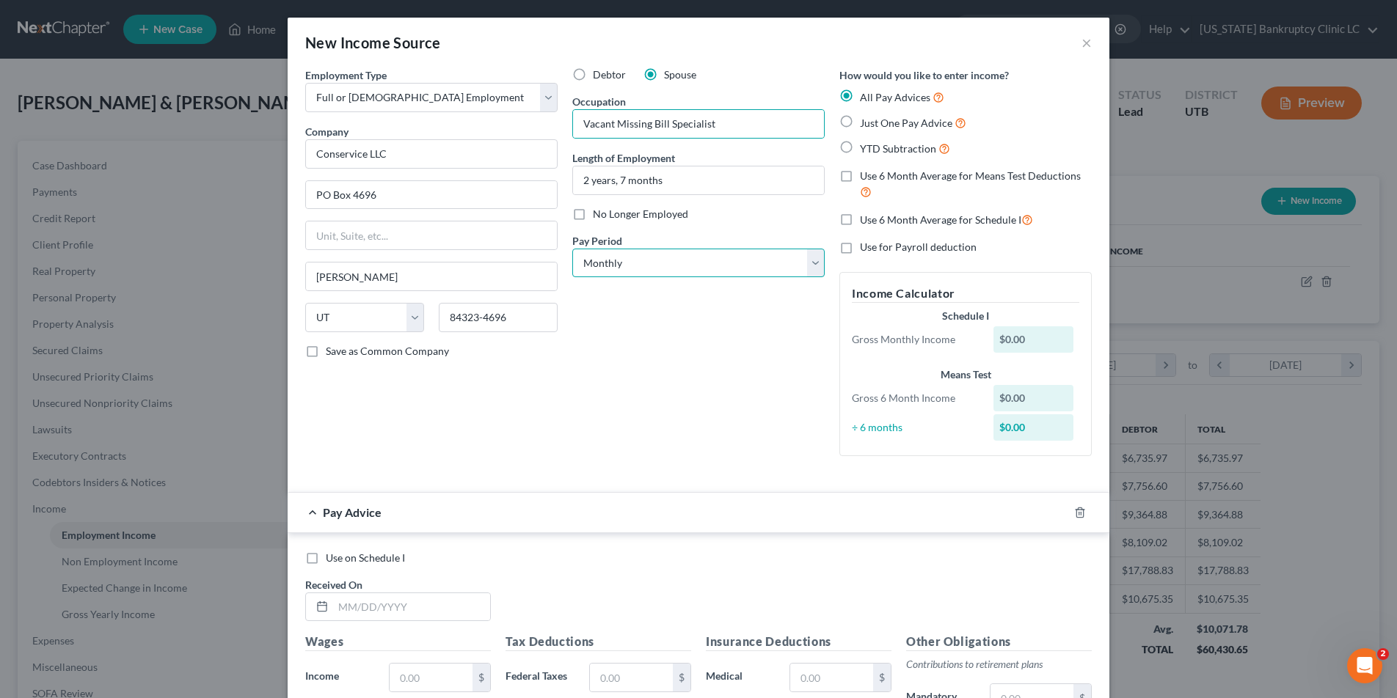
click at [815, 261] on select "Select Monthly Twice Monthly Every Other Week Weekly" at bounding box center [698, 263] width 252 height 29
select select "1"
click at [572, 249] on select "Select Monthly Twice Monthly Every Other Week Weekly" at bounding box center [698, 263] width 252 height 29
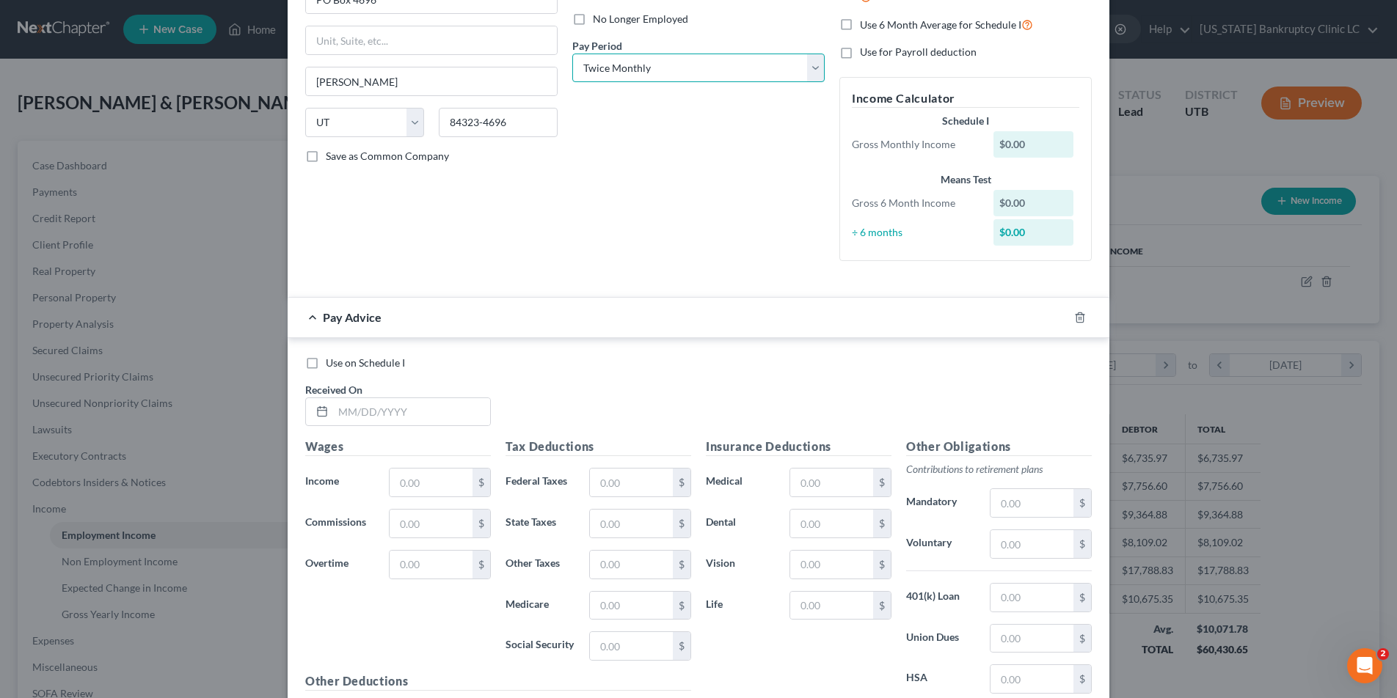
scroll to position [202, 0]
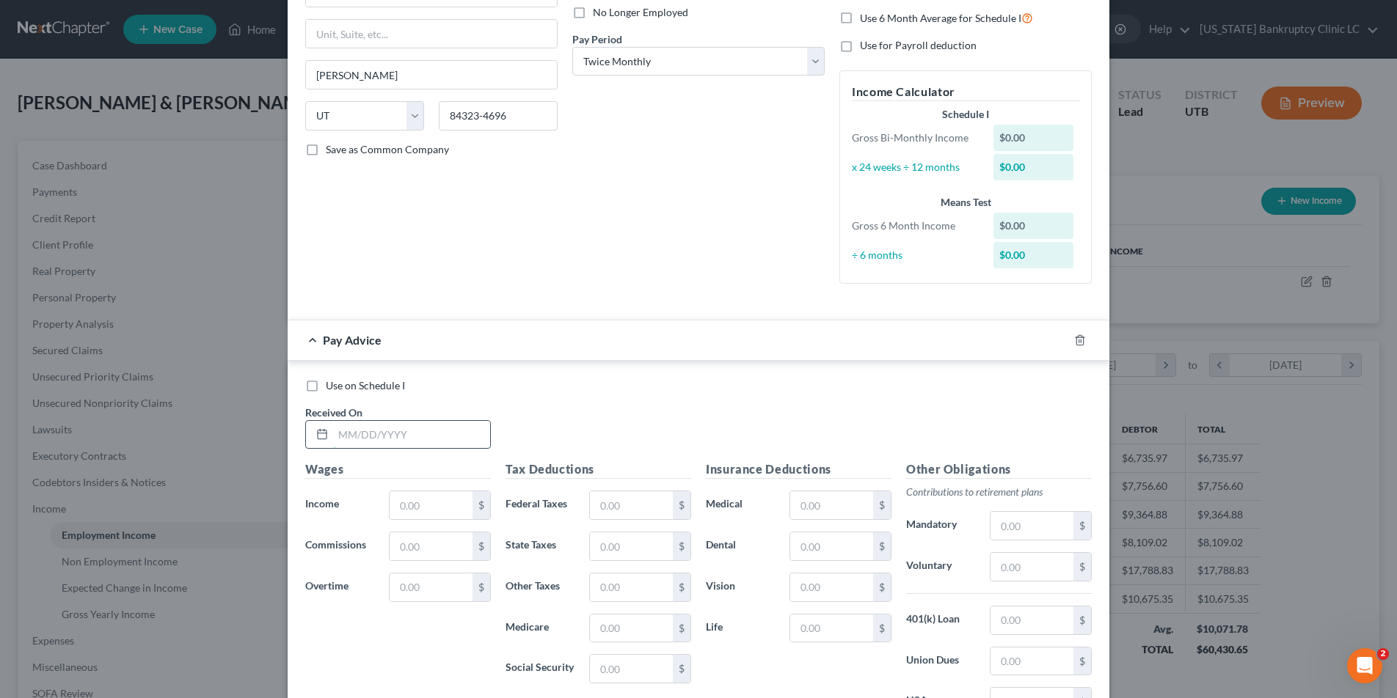
click at [363, 436] on input "text" at bounding box center [411, 435] width 157 height 28
type input "08/22/25"
type input "988.68"
type input "12.06"
type input "51.56"
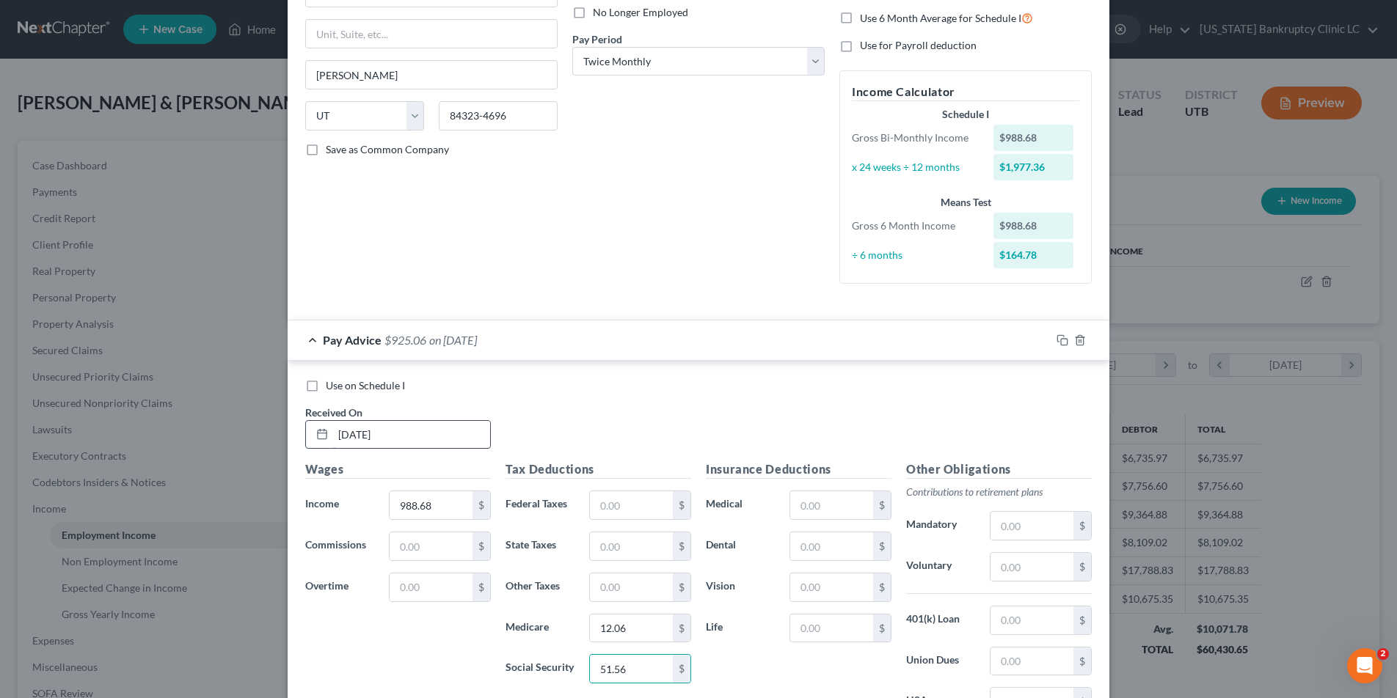
scroll to position [386, 0]
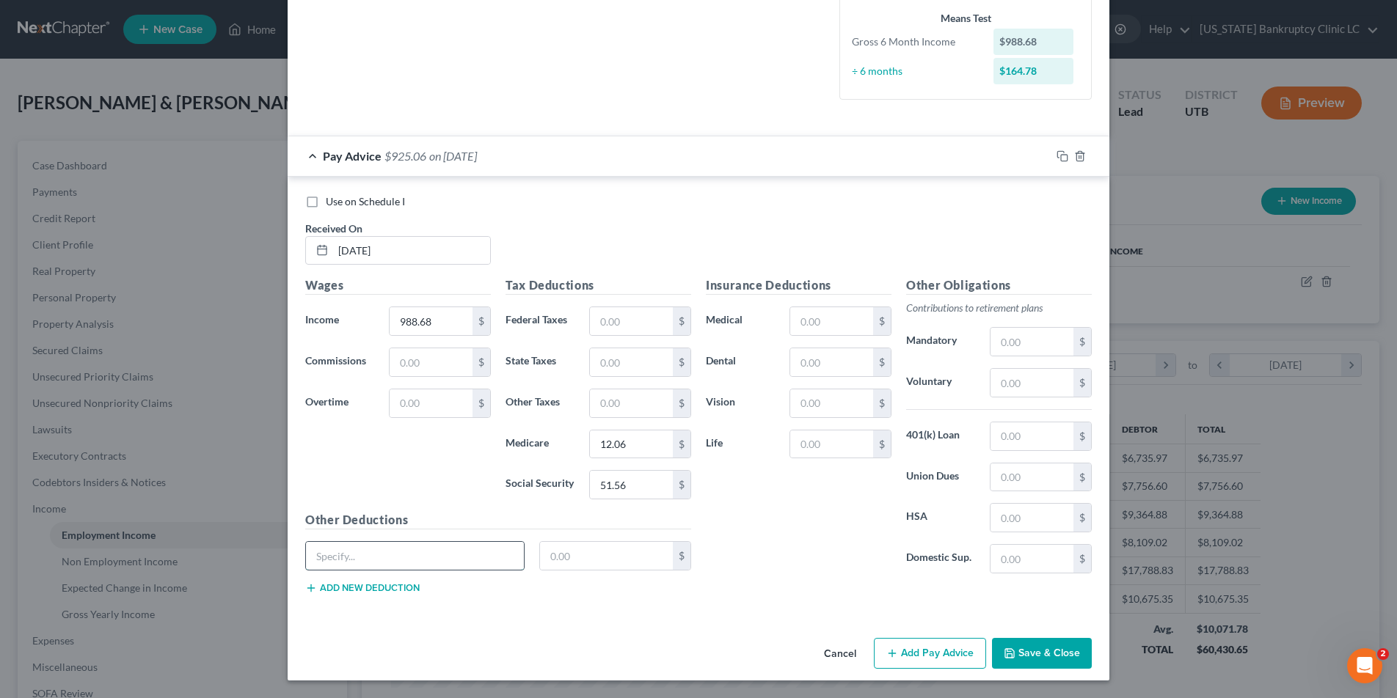
click at [356, 559] on input "text" at bounding box center [415, 556] width 218 height 28
type input "LTD, STD"
type input "13.48"
type input "157.11"
click at [1006, 387] on input "text" at bounding box center [1031, 383] width 83 height 28
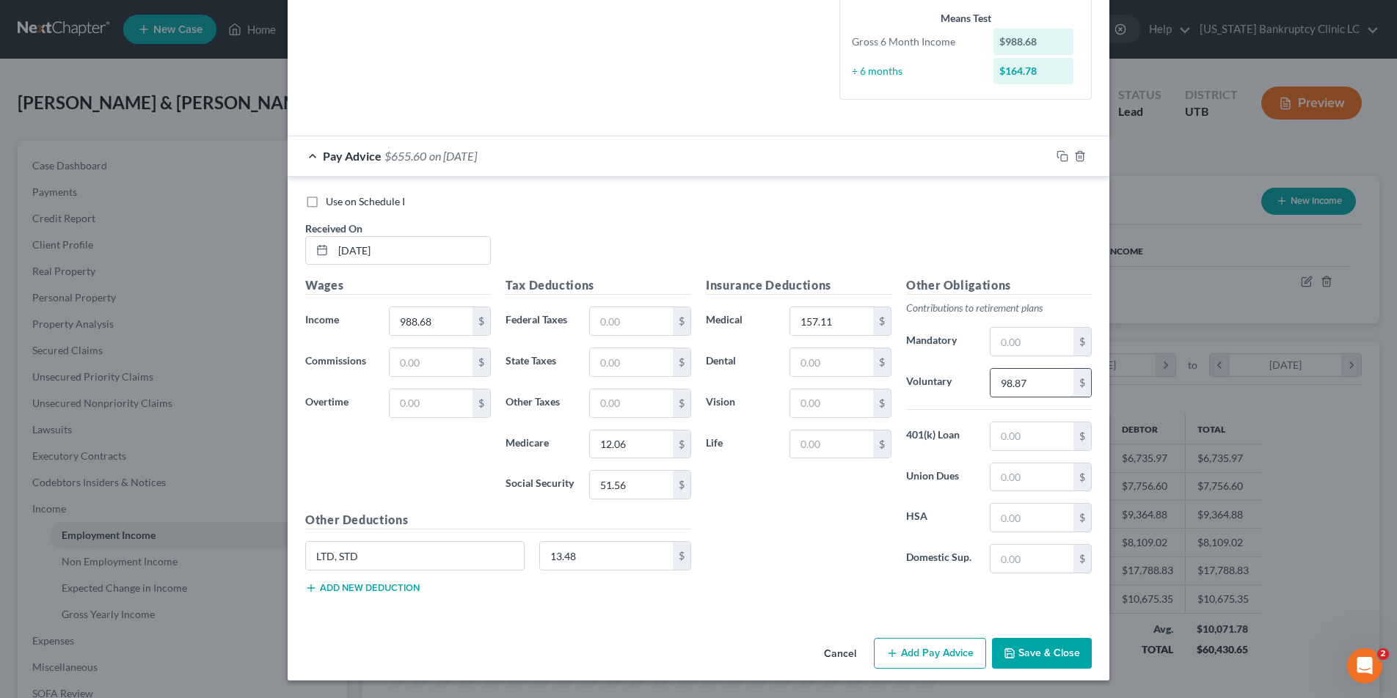
type input "98.87"
click at [830, 445] on input "text" at bounding box center [831, 445] width 83 height 28
type input "2.00"
click at [1064, 153] on icon "button" at bounding box center [1062, 156] width 12 height 12
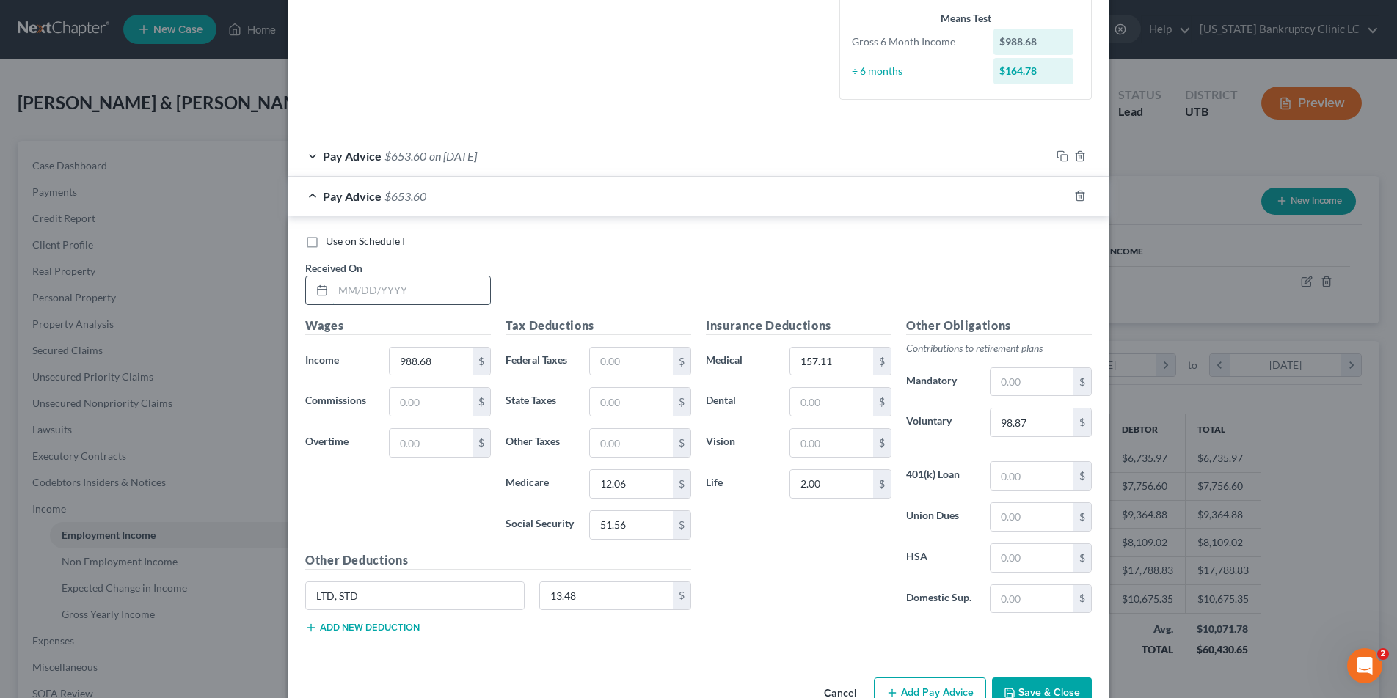
click at [381, 296] on input "text" at bounding box center [411, 291] width 157 height 28
type input "08/07/25"
type input "1,037.96"
type input "12.77"
type input "54.61"
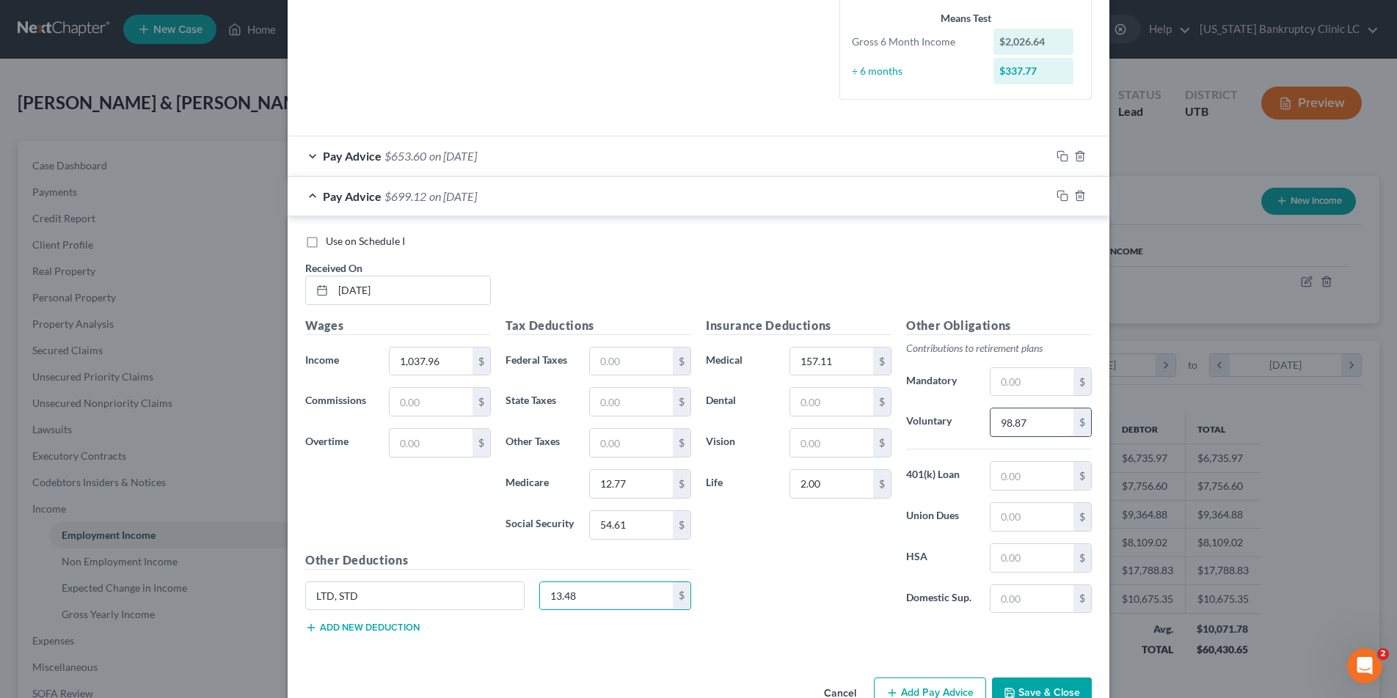
click at [1042, 420] on input "98.87" at bounding box center [1031, 423] width 83 height 28
type input "103.80"
click at [1064, 194] on rect "button" at bounding box center [1064, 197] width 7 height 7
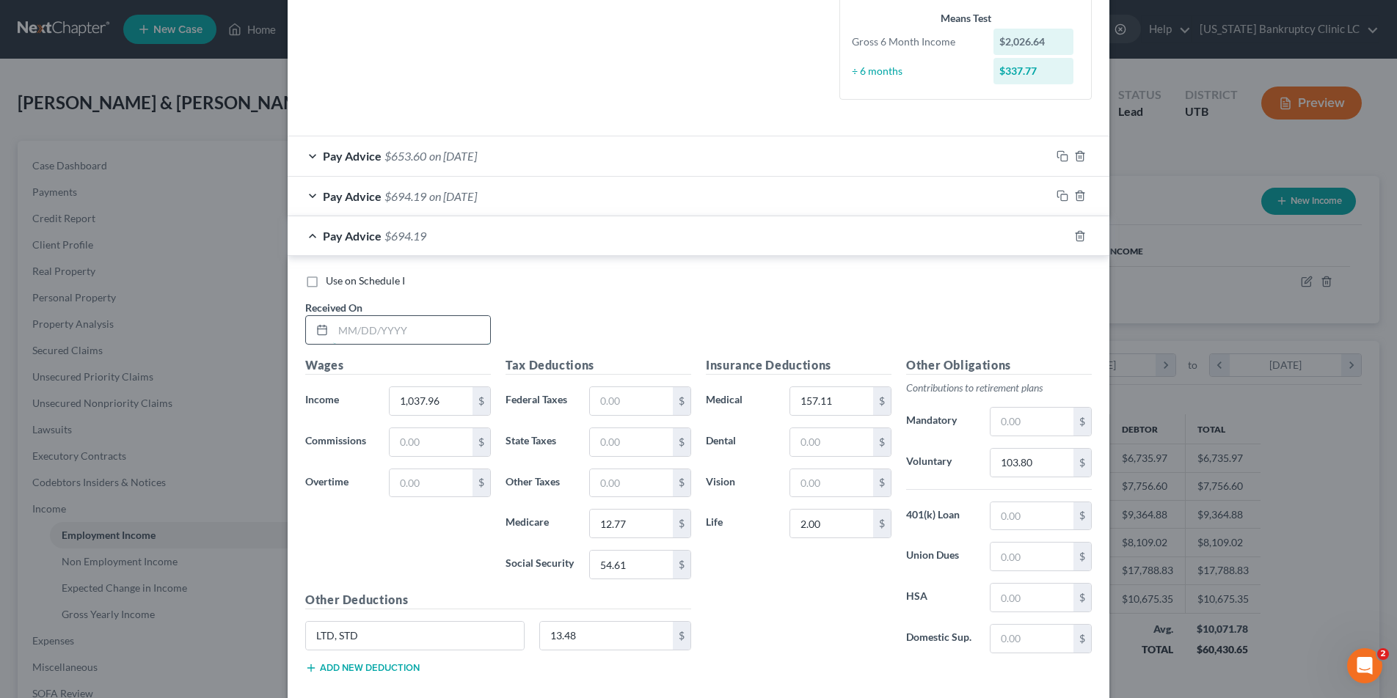
click at [346, 334] on input "text" at bounding box center [411, 330] width 157 height 28
type input "7/22/25"
type input "1,014.41"
type input "12.43"
type input "53.15"
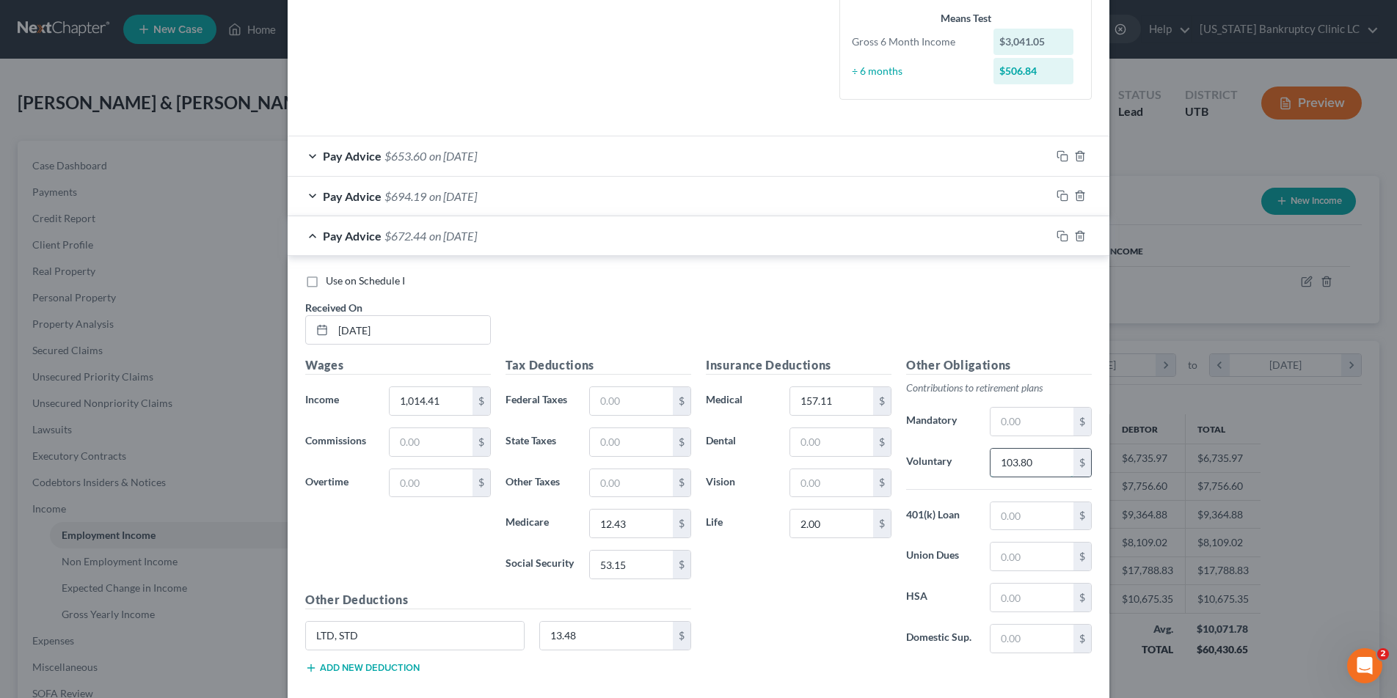
click at [1047, 457] on input "103.80" at bounding box center [1031, 463] width 83 height 28
type input "101.44"
click at [1063, 239] on icon "button" at bounding box center [1062, 236] width 12 height 12
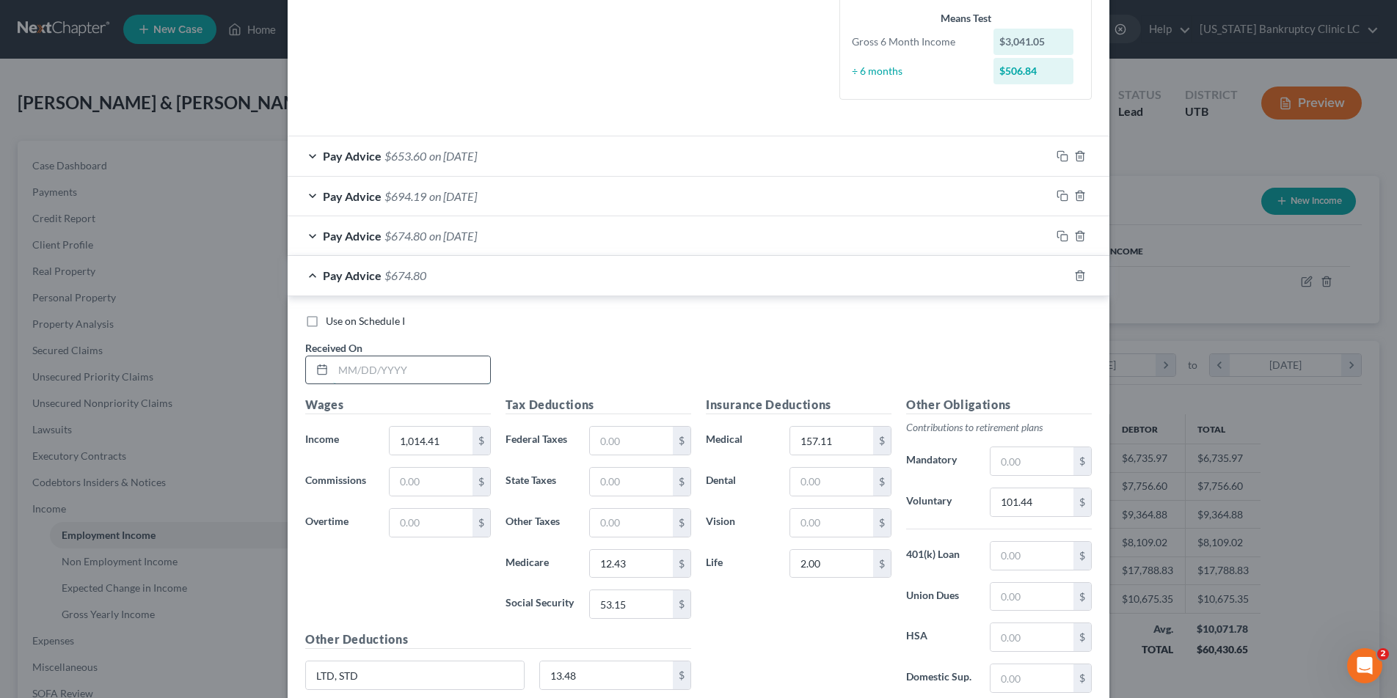
click at [392, 365] on input "text" at bounding box center [411, 370] width 157 height 28
type input "07/07/25"
type input "1,796.59"
type input "28.57"
type input "41.71"
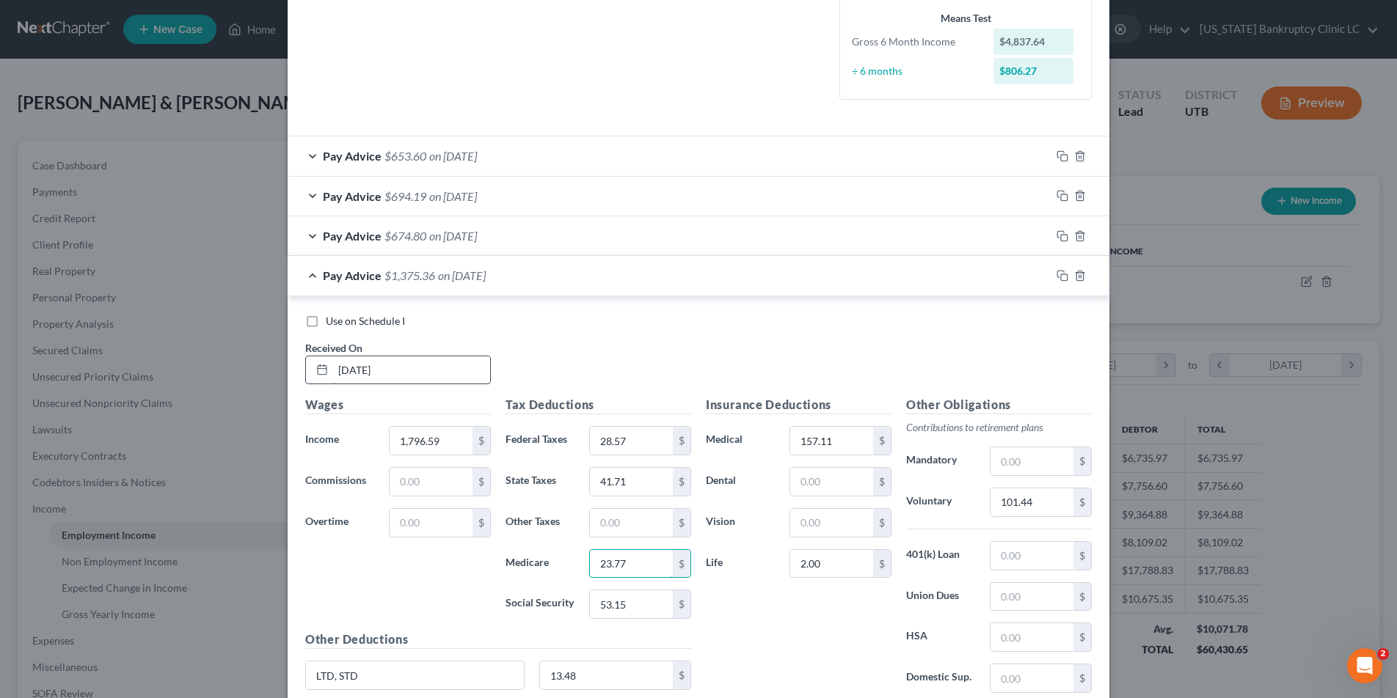
type input "23.77"
type input "101.65"
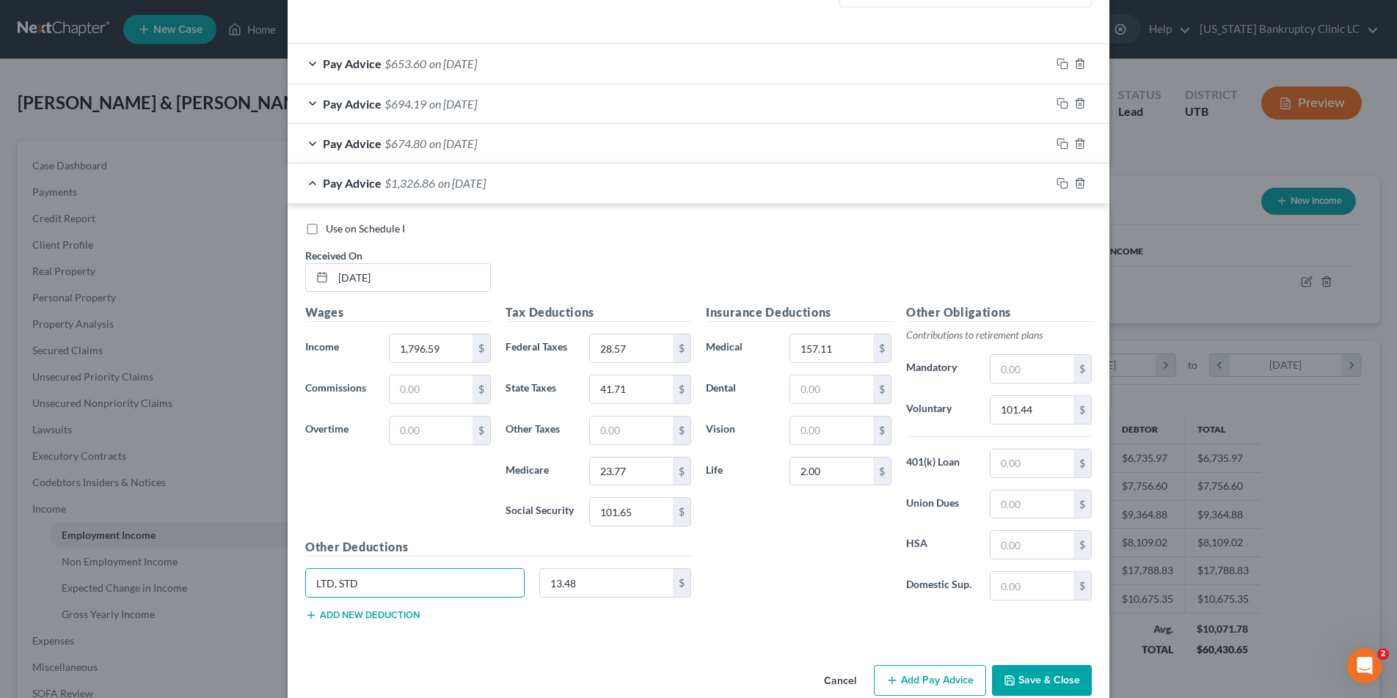
scroll to position [481, 0]
click at [1051, 403] on input "101.44" at bounding box center [1031, 407] width 83 height 28
type input "103.80"
click at [1061, 179] on rect "button" at bounding box center [1064, 182] width 7 height 7
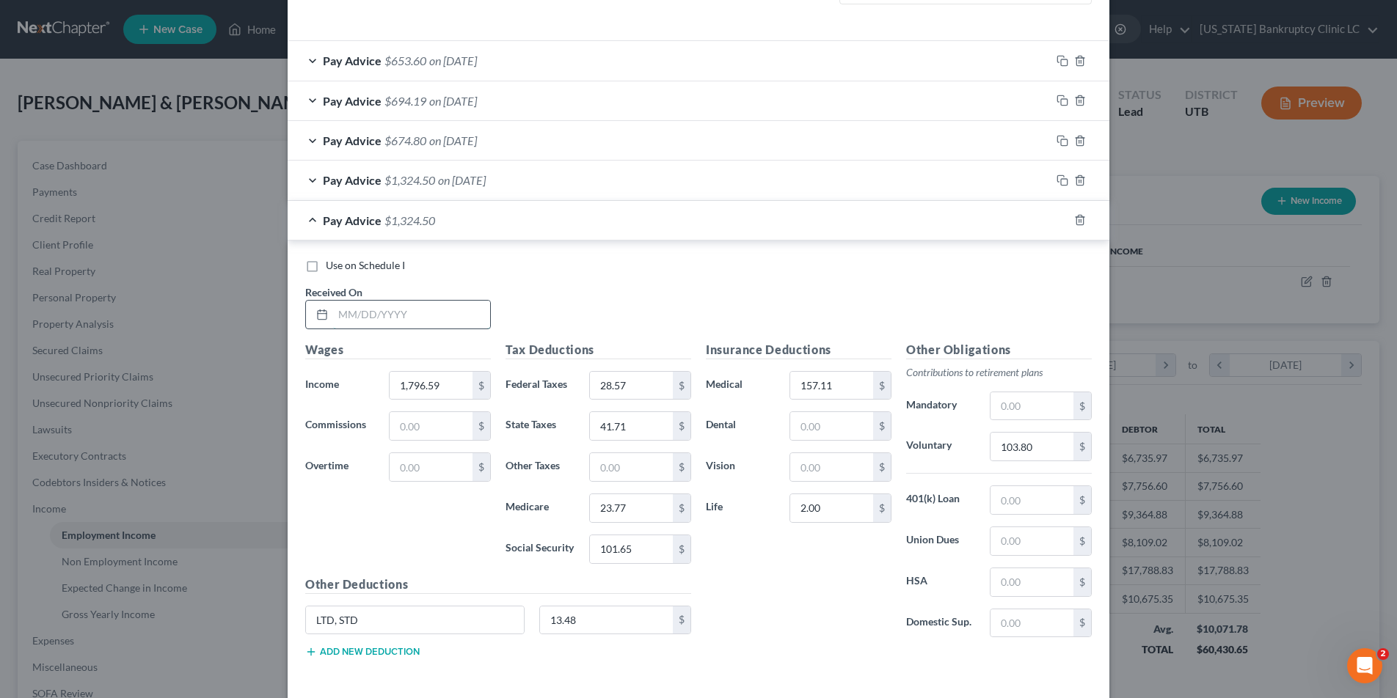
click at [365, 311] on input "text" at bounding box center [411, 315] width 157 height 28
type input "06/20/25"
type input "1,180.76"
type input "0"
type input "5.16"
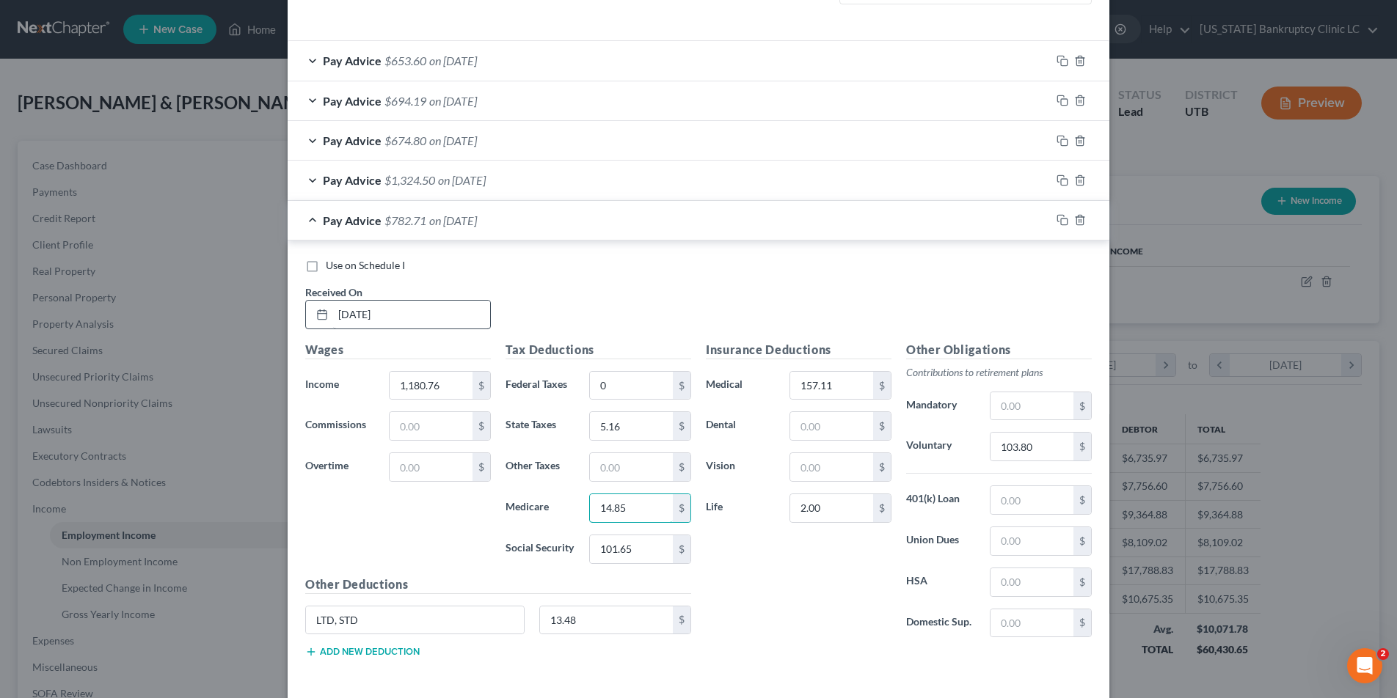
type input "14.85"
type input "63.46"
click at [1039, 447] on input "103.80" at bounding box center [1031, 447] width 83 height 28
type input "118.08"
drag, startPoint x: 1063, startPoint y: 217, endPoint x: 978, endPoint y: 219, distance: 84.4
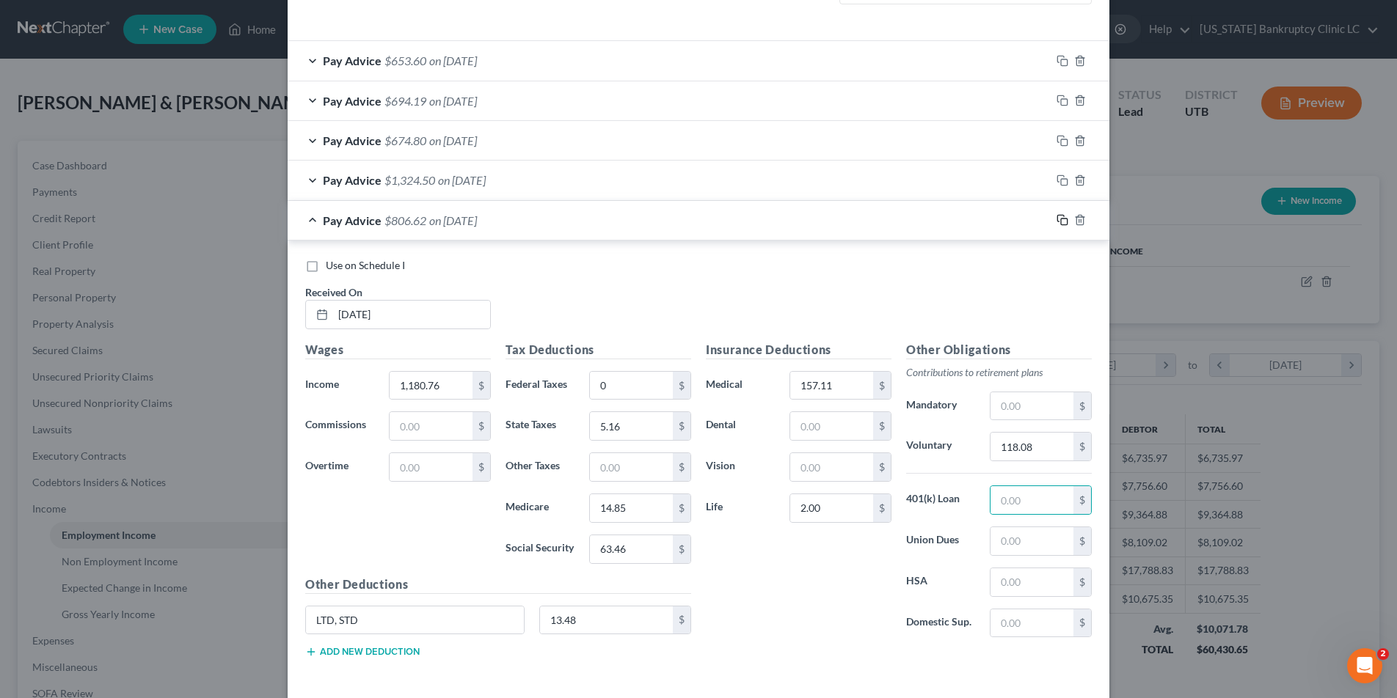
click at [1047, 217] on div "Pay Advice $806.62 on 06/20/2025" at bounding box center [698, 221] width 821 height 40
click at [1063, 222] on icon "button" at bounding box center [1062, 220] width 12 height 12
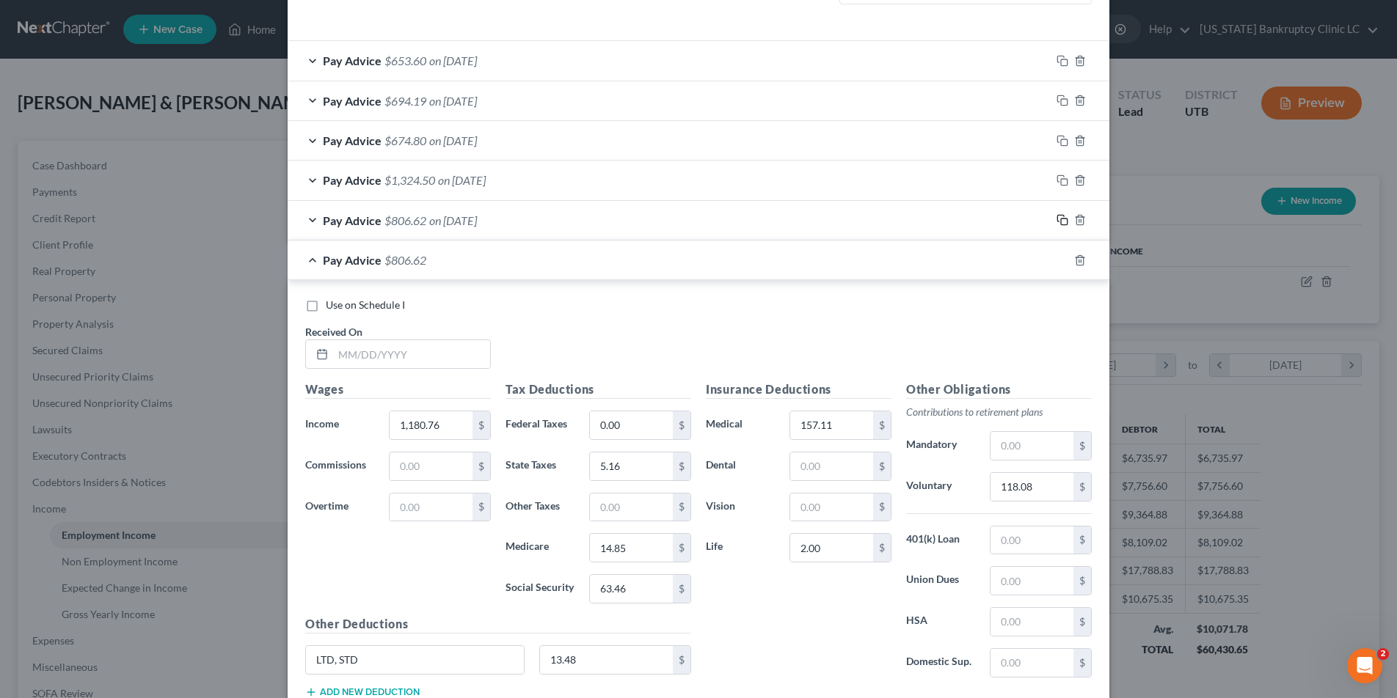
scroll to position [585, 0]
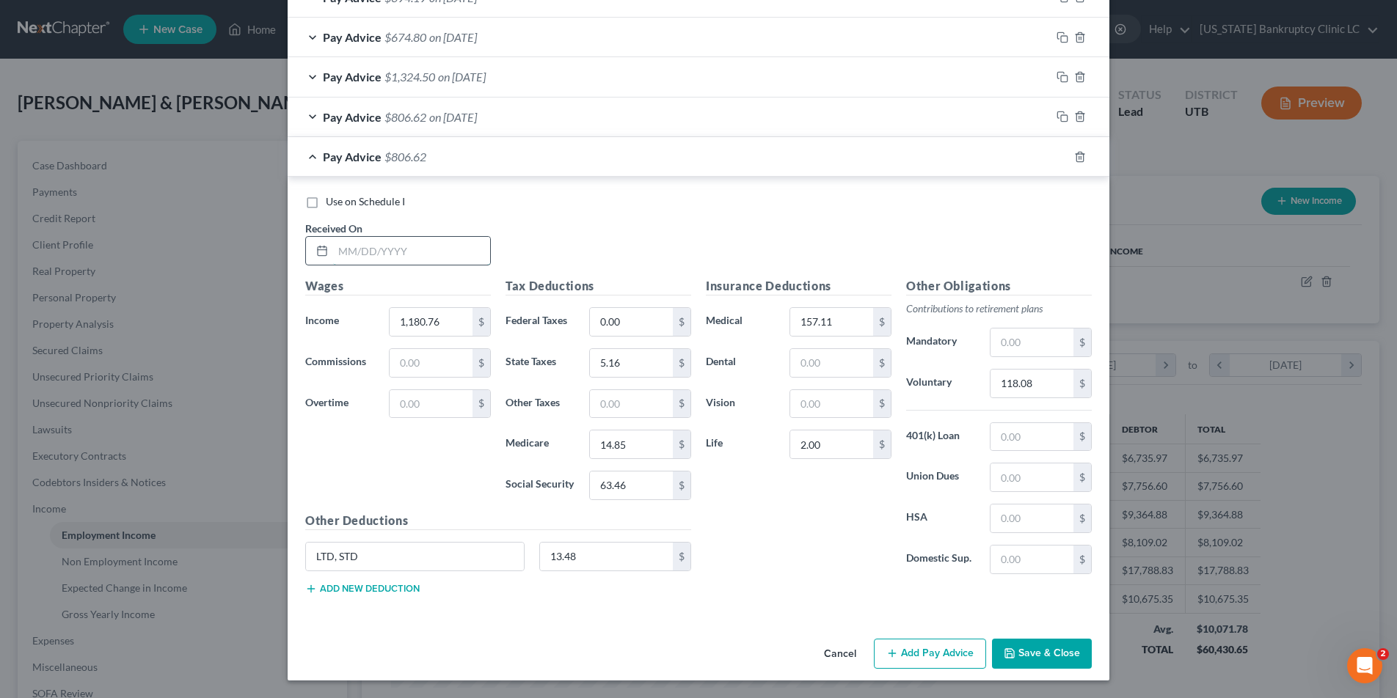
click at [464, 260] on input "text" at bounding box center [411, 251] width 157 height 28
type input "06/06/25"
type input "1,285.38"
type input "10.62"
type input "16.36"
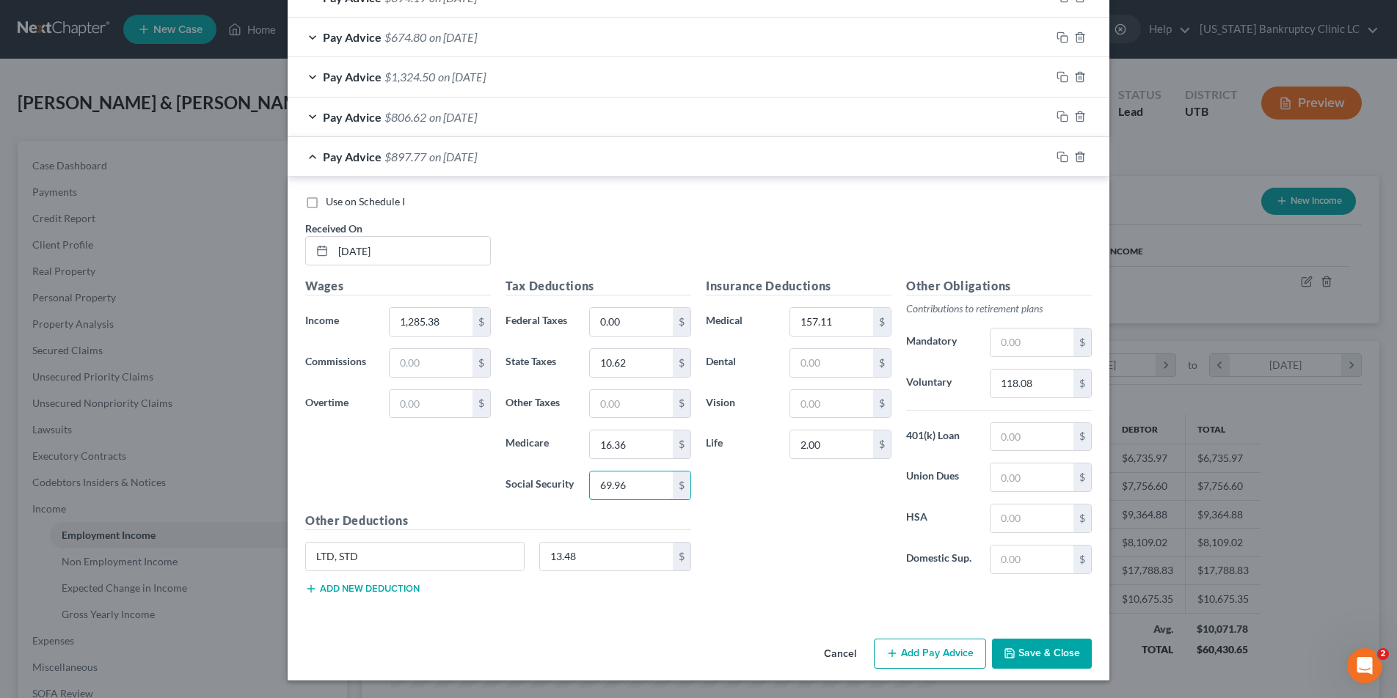
type input "69.96"
click at [1050, 381] on input "118.08" at bounding box center [1031, 384] width 83 height 28
type input "128.54"
click at [1064, 154] on icon "button" at bounding box center [1062, 157] width 12 height 12
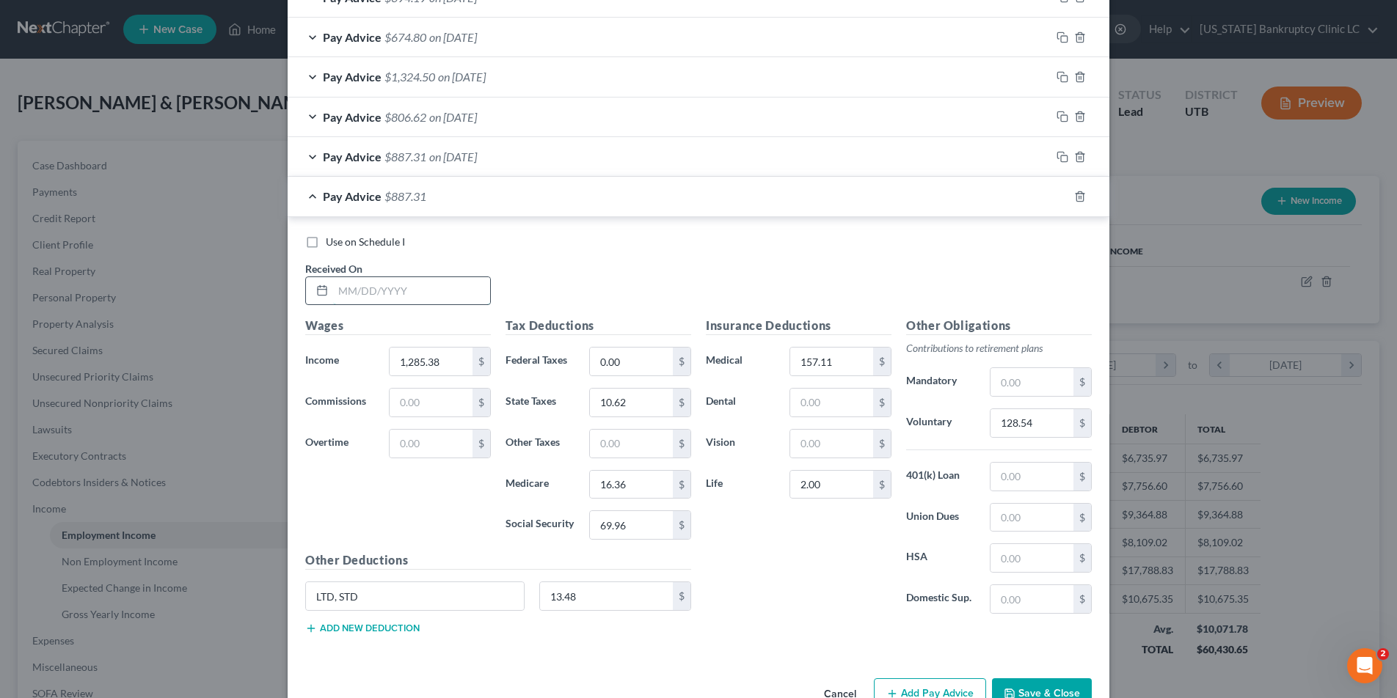
click at [418, 288] on input "text" at bounding box center [411, 291] width 157 height 28
type input "05/22/25"
type input "1,994.76"
type input "45.47"
type input "53.50"
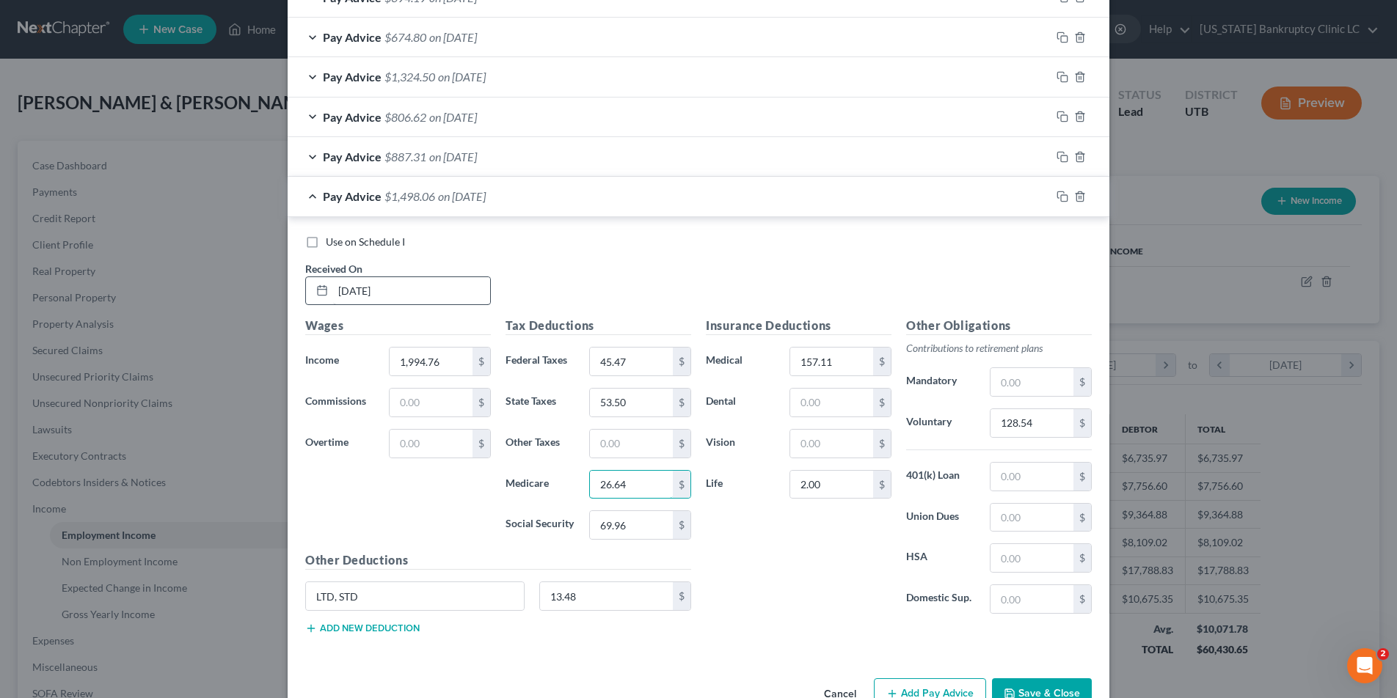
type input "26.64"
type input "113.93"
click at [1036, 425] on input "128.54" at bounding box center [1031, 423] width 83 height 28
type input "132.98"
drag, startPoint x: 1060, startPoint y: 194, endPoint x: 959, endPoint y: 210, distance: 102.5
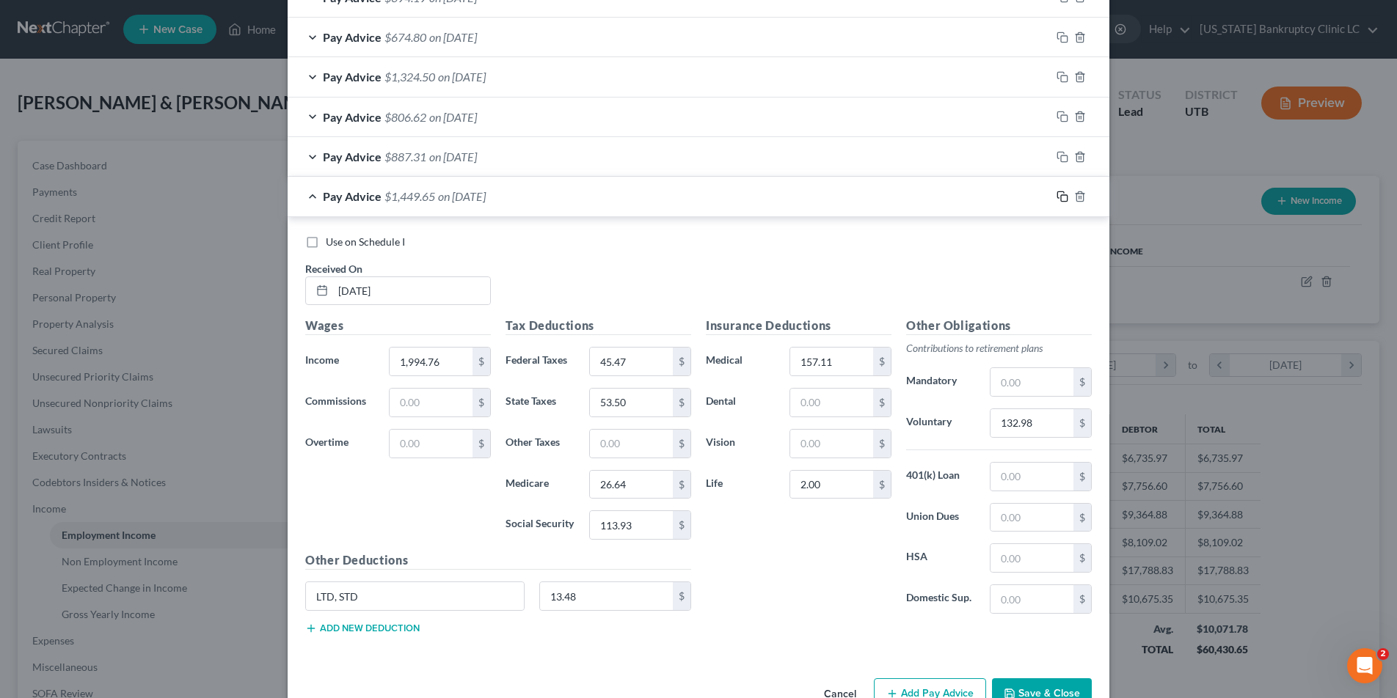
click at [1060, 194] on icon "button" at bounding box center [1062, 197] width 12 height 12
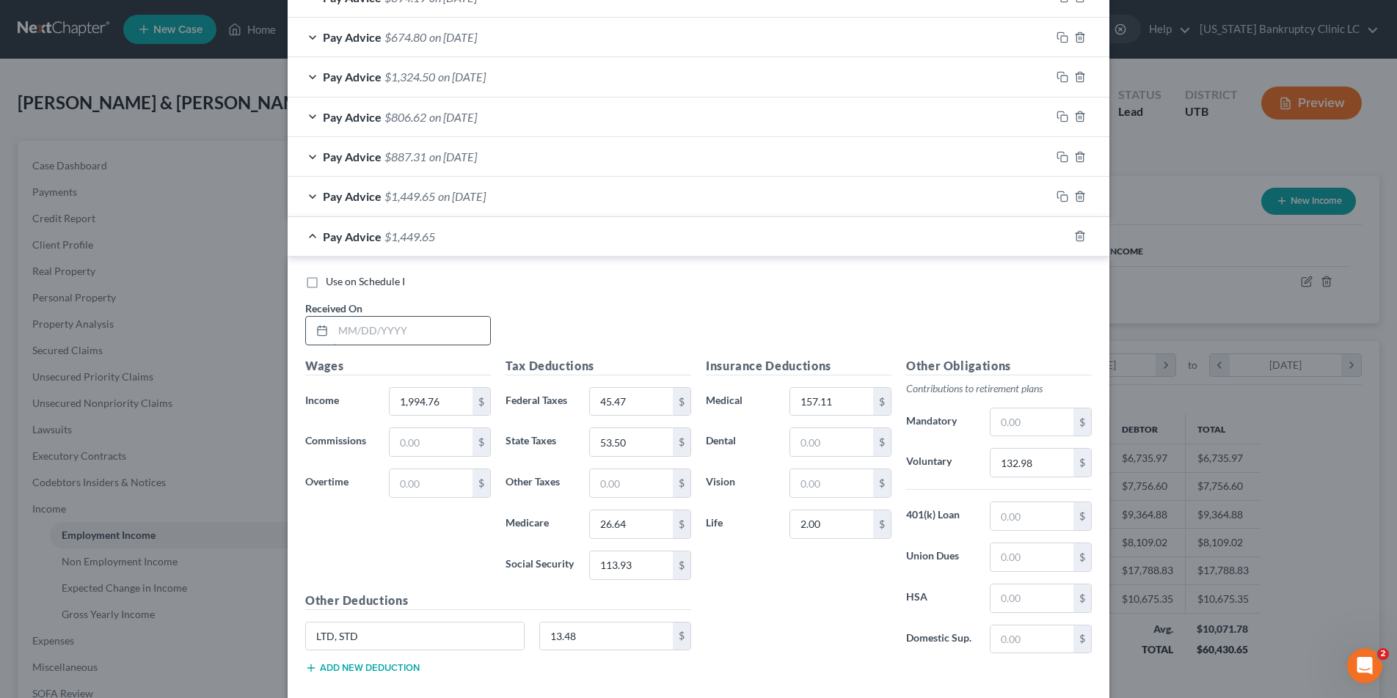
click at [387, 339] on input "text" at bounding box center [411, 331] width 157 height 28
type input "05/07/25"
type input "1,114.16"
type input "0"
type input "3.24"
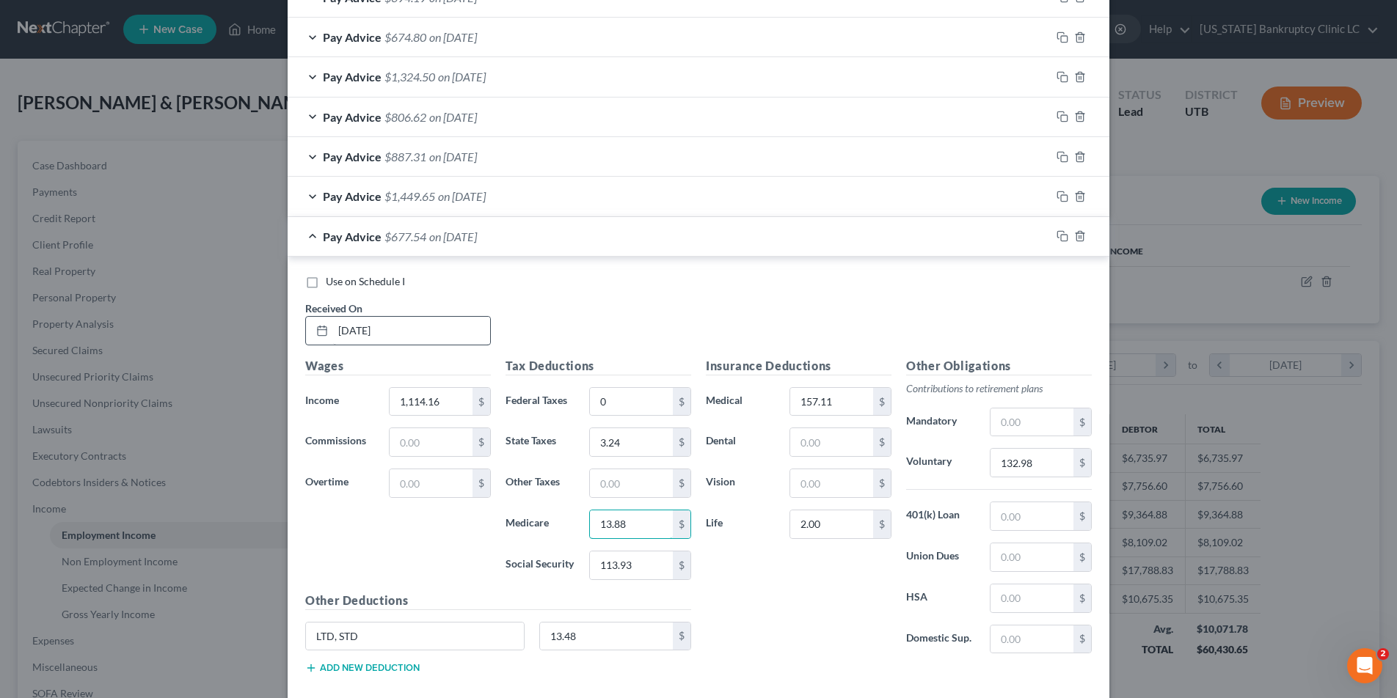
type input "13.88"
type input "59.34"
click at [1050, 461] on input "132.98" at bounding box center [1031, 461] width 83 height 28
type input "111.42"
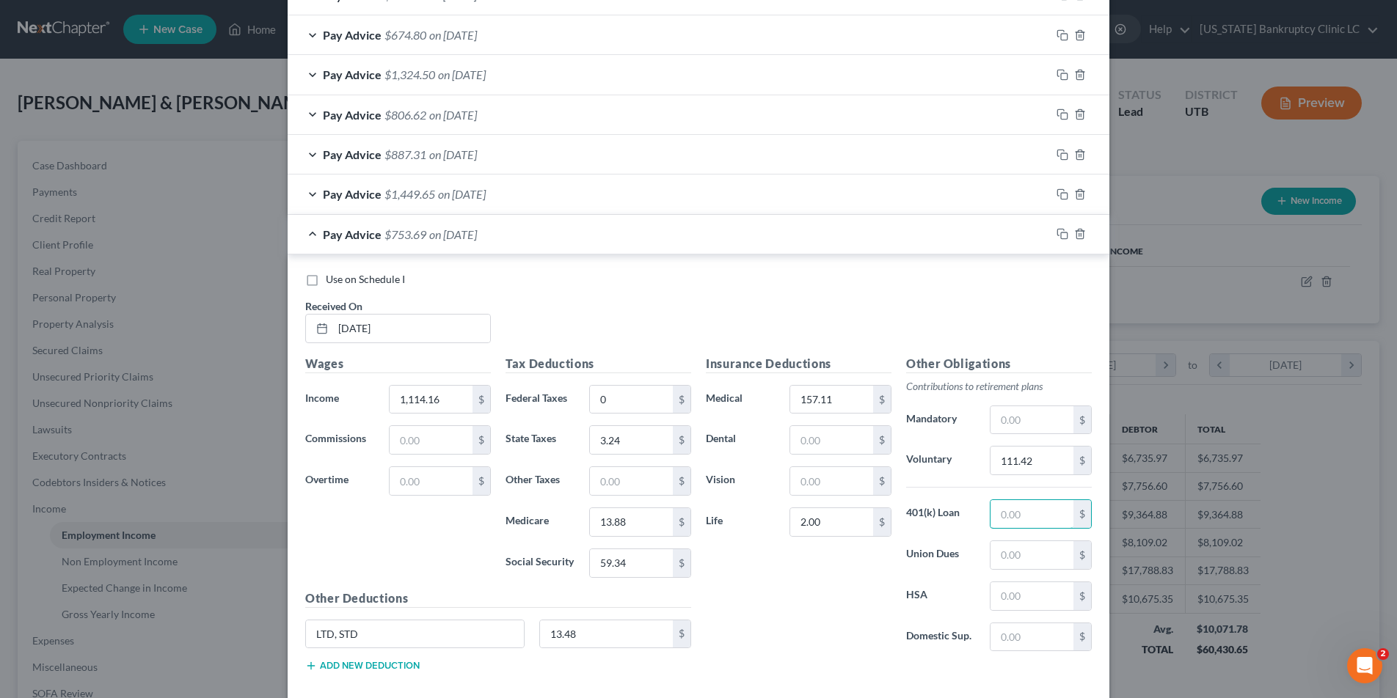
scroll to position [665, 0]
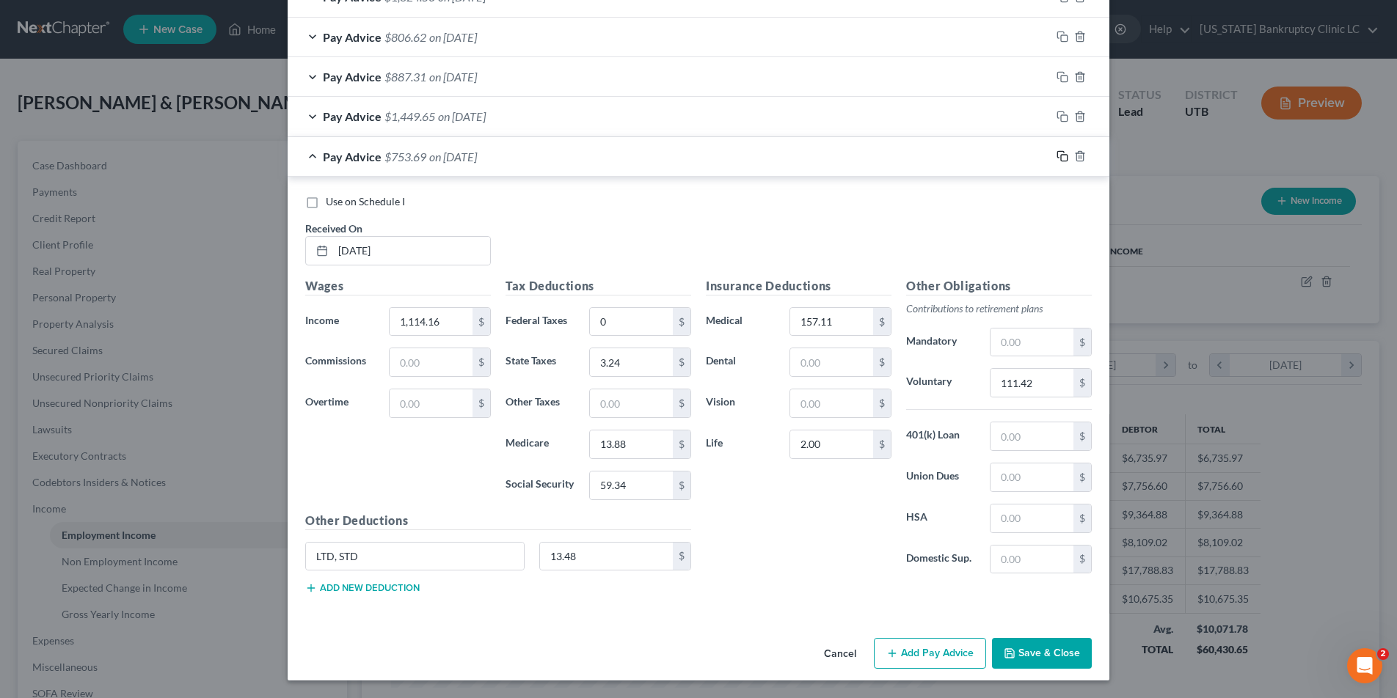
click at [1062, 158] on icon "button" at bounding box center [1062, 156] width 12 height 12
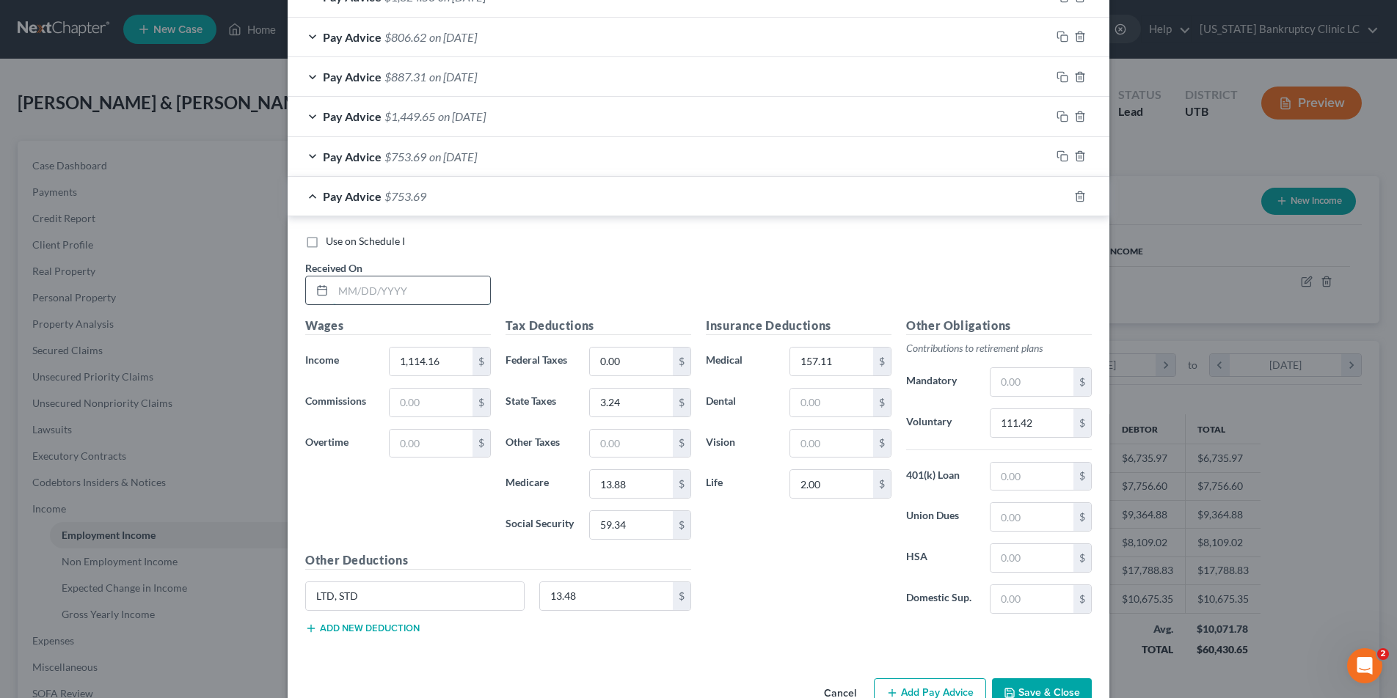
click at [409, 297] on input "text" at bounding box center [411, 291] width 157 height 28
type input "4/22/25"
type input "1,164.62"
type input "6"
type input "5.90"
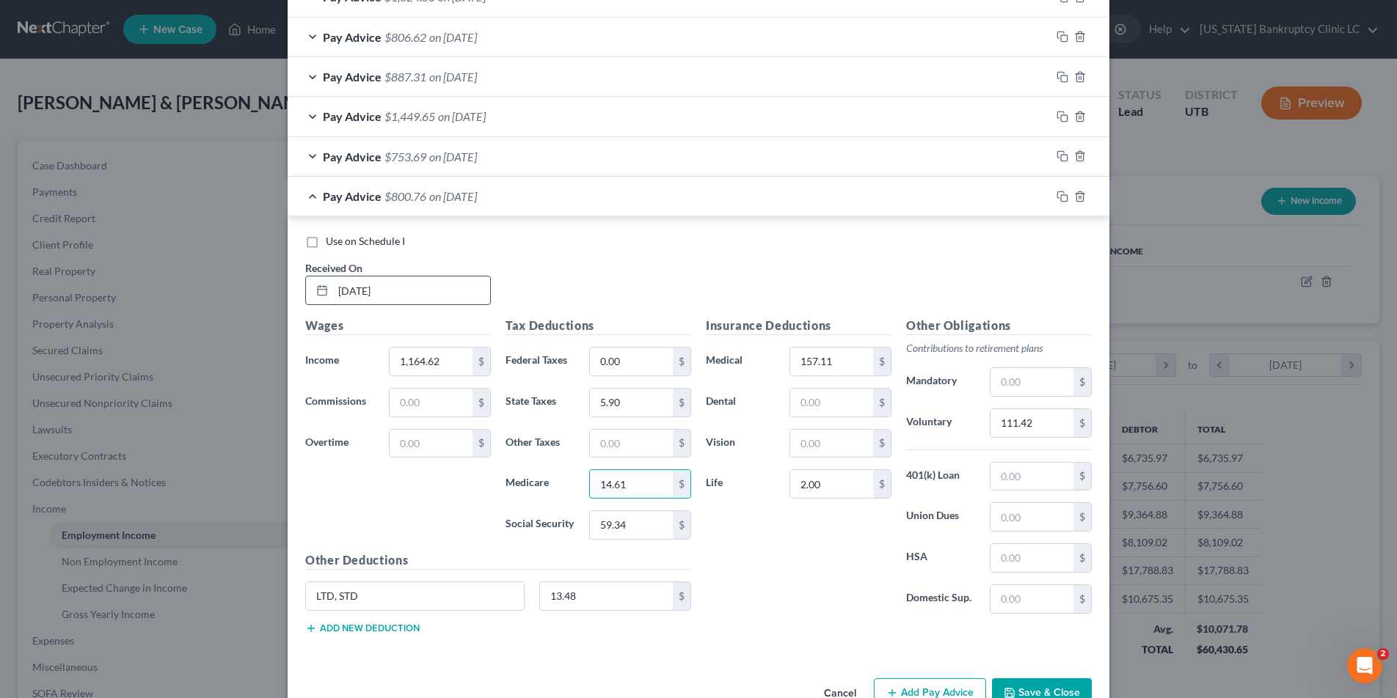
type input "14.61"
type input "62.46"
click at [1053, 427] on input "111.42" at bounding box center [1031, 423] width 83 height 28
click at [1061, 197] on icon "button" at bounding box center [1062, 197] width 12 height 12
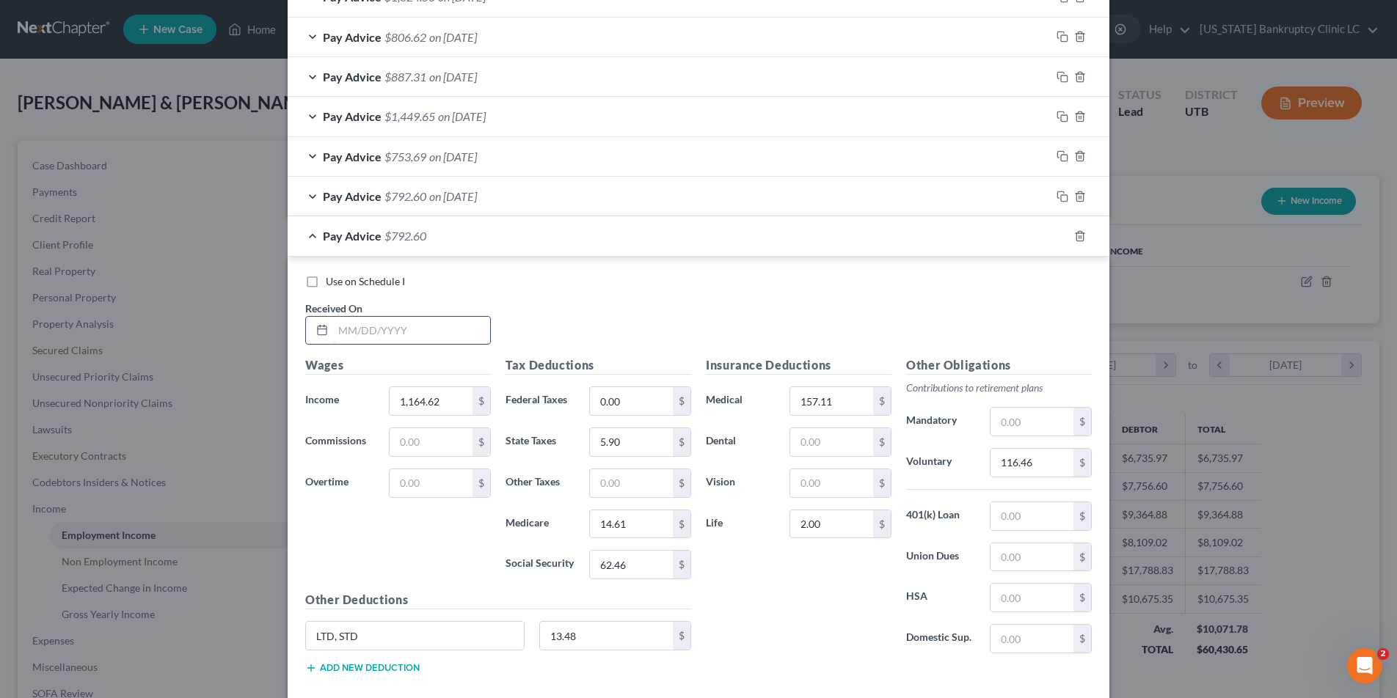
click at [364, 337] on input "text" at bounding box center [411, 331] width 157 height 28
click at [1051, 467] on input "116.46" at bounding box center [1031, 463] width 83 height 28
click at [1061, 233] on icon "button" at bounding box center [1062, 236] width 12 height 12
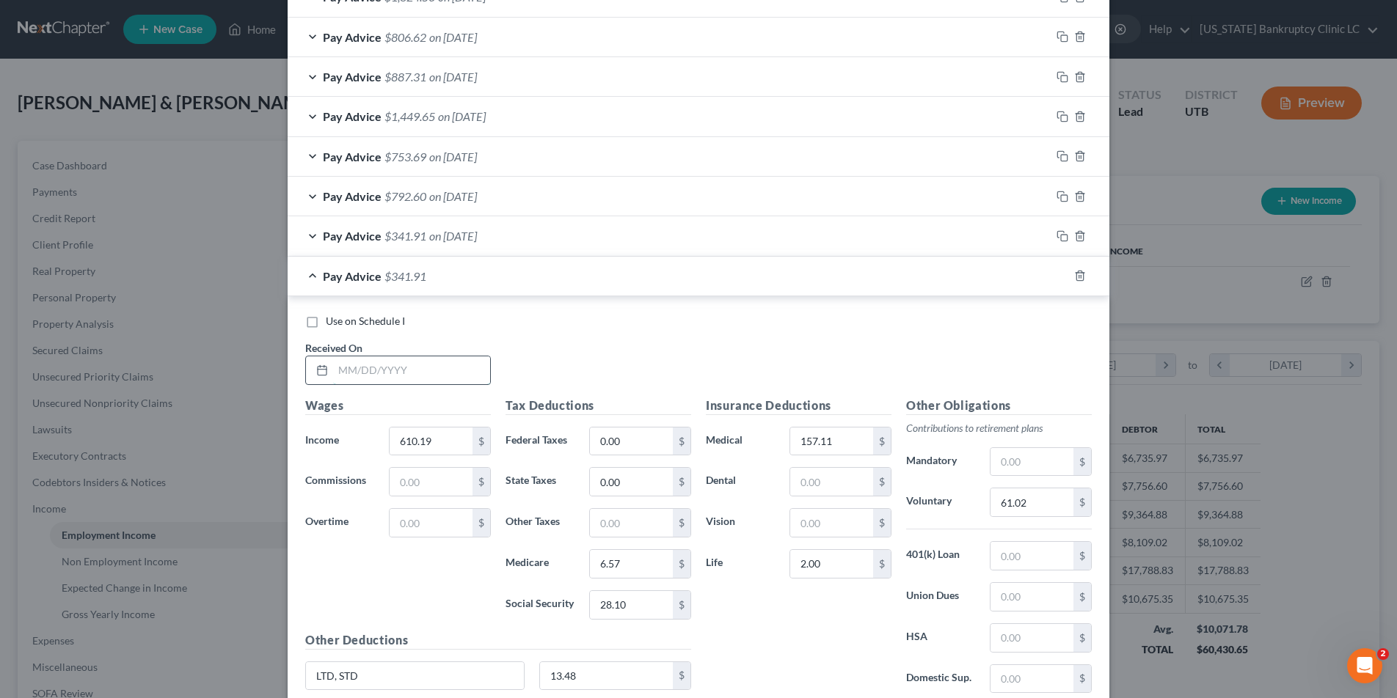
click at [416, 368] on input "text" at bounding box center [411, 370] width 157 height 28
click at [1061, 511] on input "61.02" at bounding box center [1031, 502] width 83 height 28
click at [846, 445] on input "157.11" at bounding box center [831, 442] width 83 height 28
click at [1031, 639] on input "text" at bounding box center [1031, 638] width 83 height 28
click at [1064, 274] on rect "button" at bounding box center [1064, 277] width 7 height 7
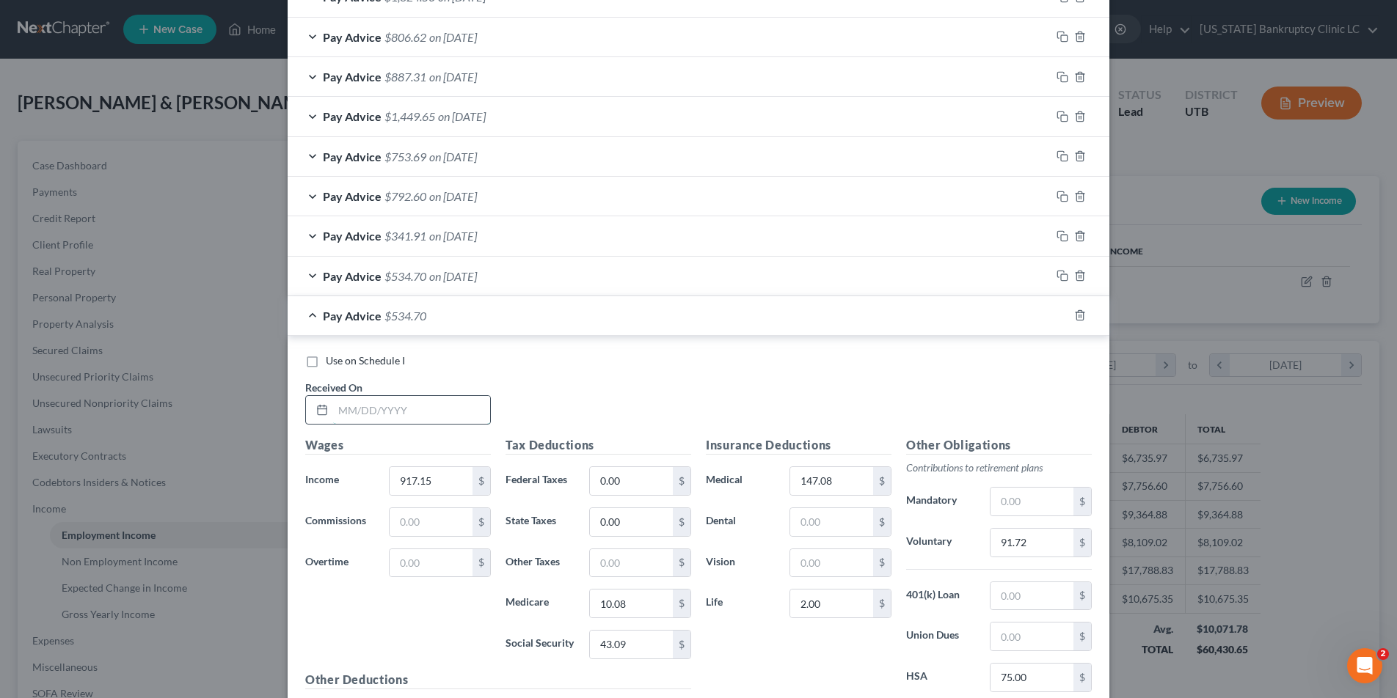
click at [403, 399] on input "text" at bounding box center [411, 410] width 157 height 28
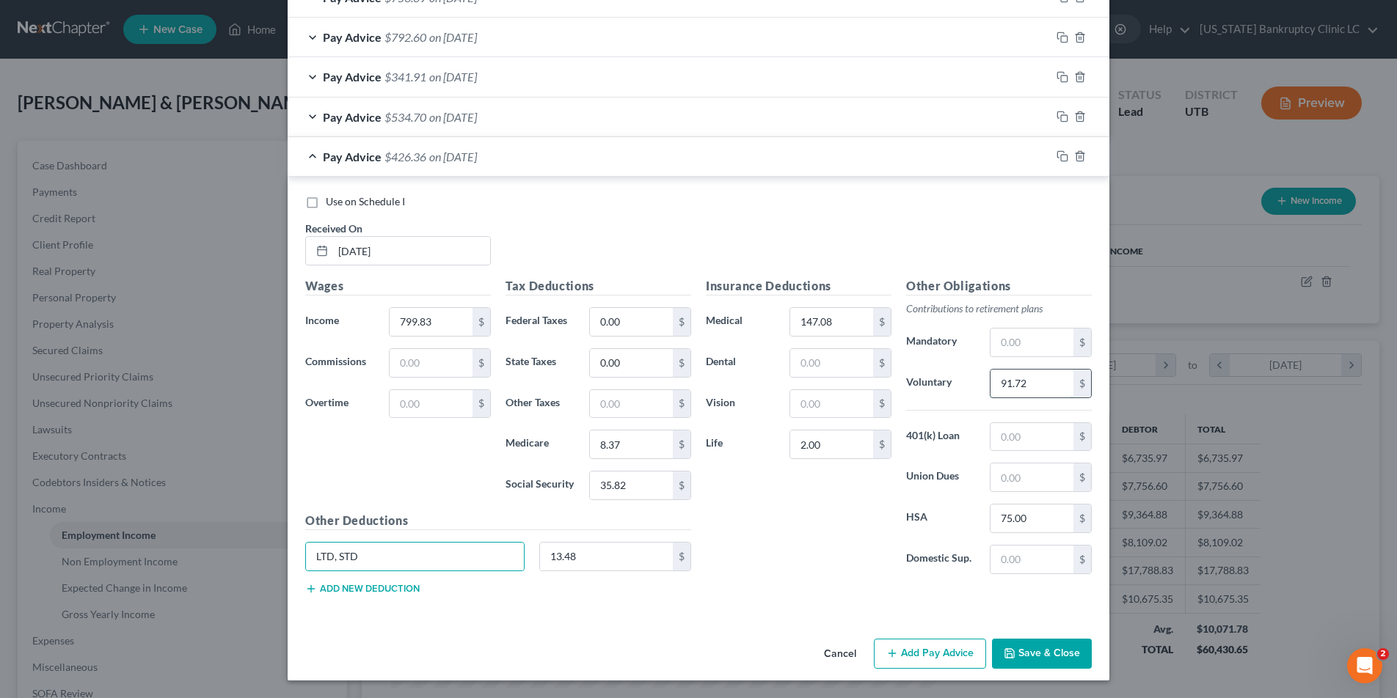
click at [1050, 386] on input "91.72" at bounding box center [1031, 384] width 83 height 28
click at [1044, 659] on button "Save & Close" at bounding box center [1042, 654] width 100 height 31
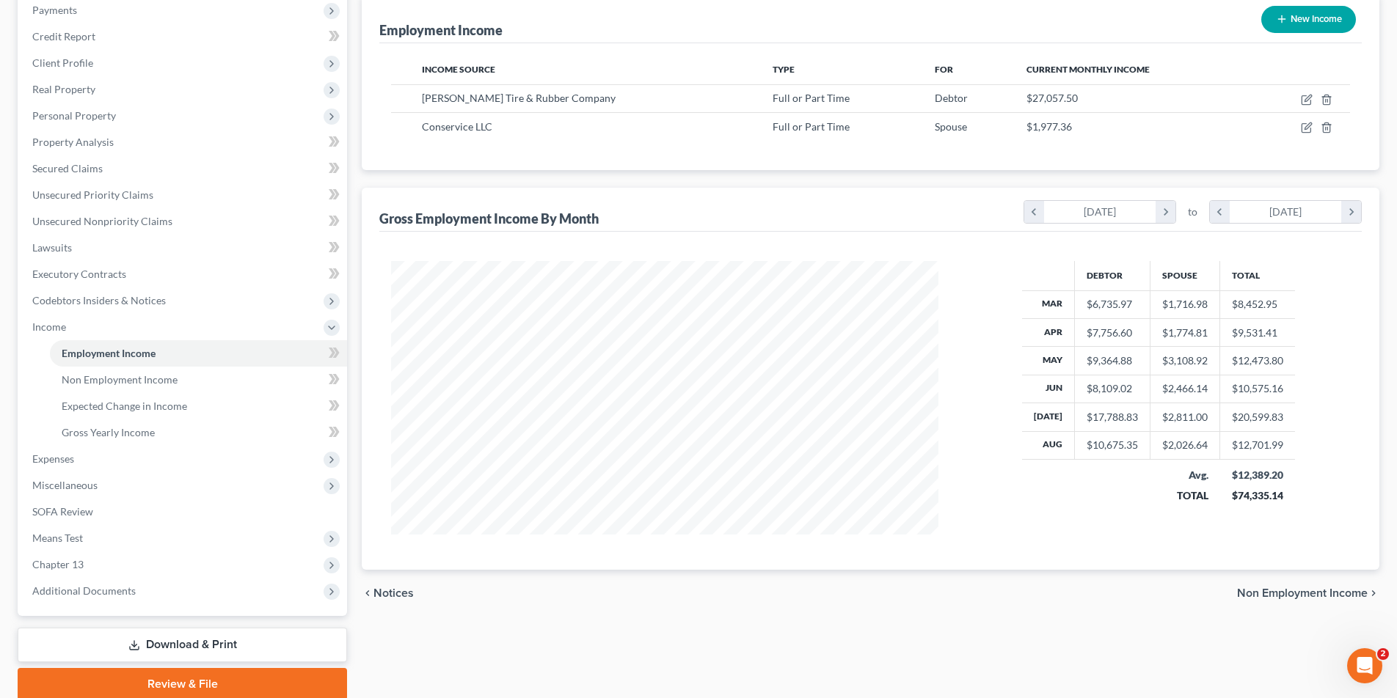
scroll to position [240, 0]
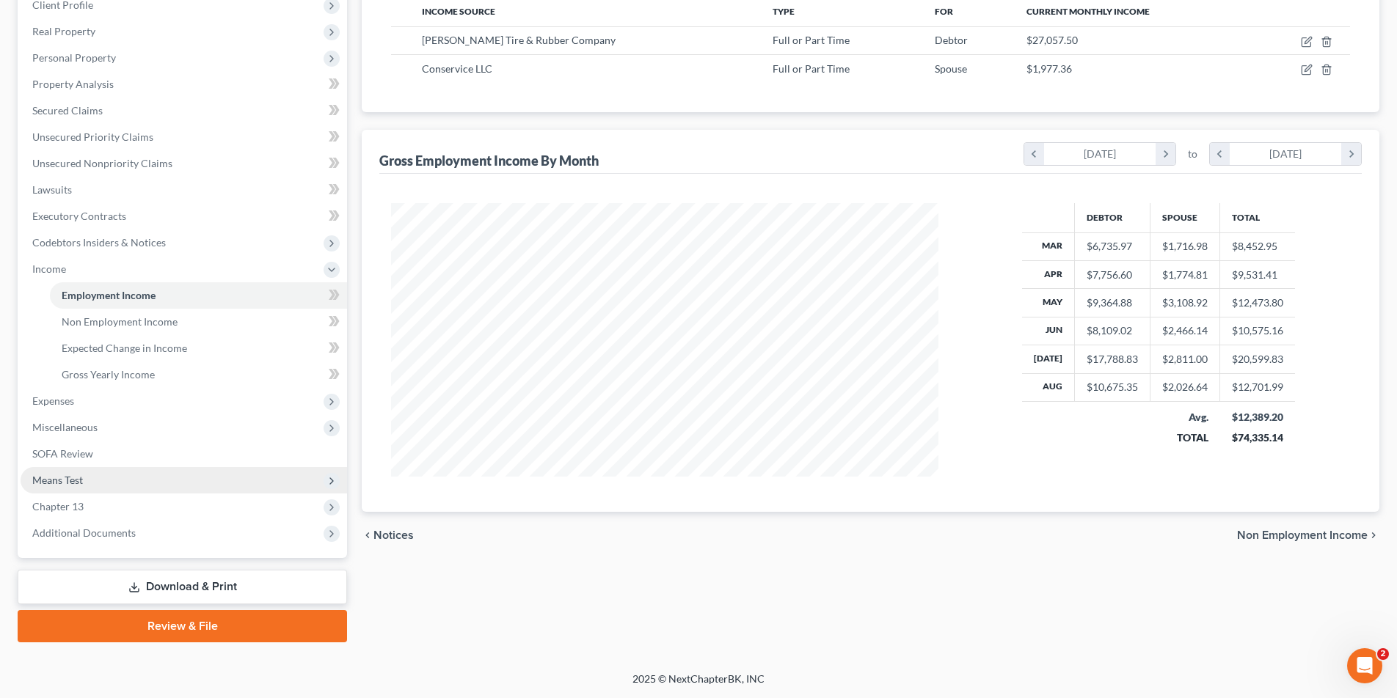
click at [51, 480] on span "Means Test" at bounding box center [57, 480] width 51 height 12
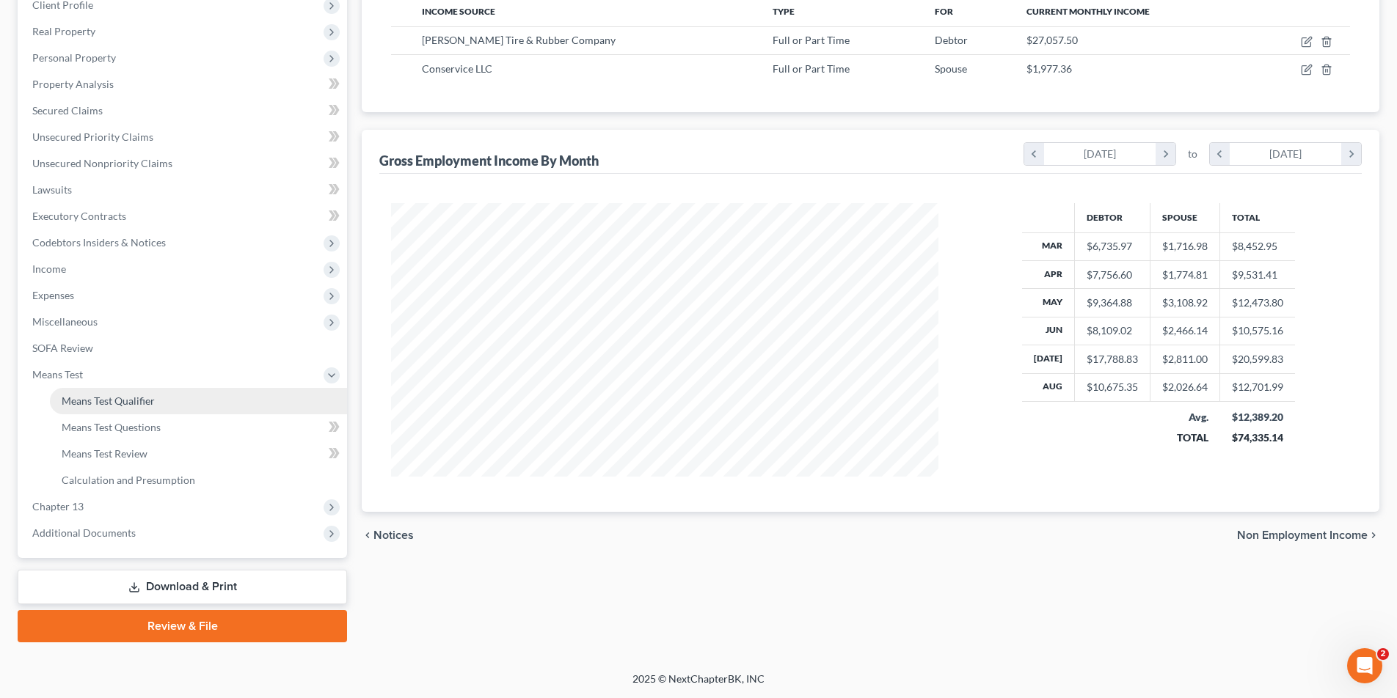
click at [92, 403] on span "Means Test Qualifier" at bounding box center [108, 401] width 93 height 12
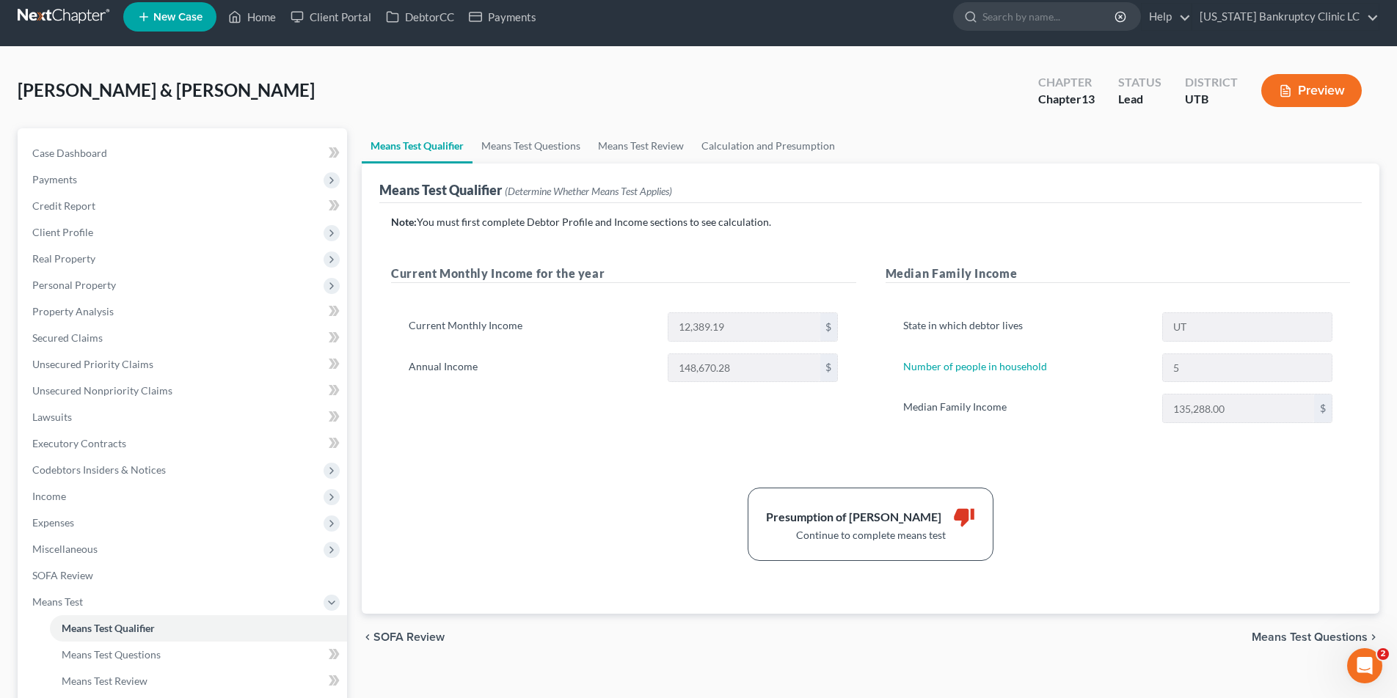
scroll to position [21, 0]
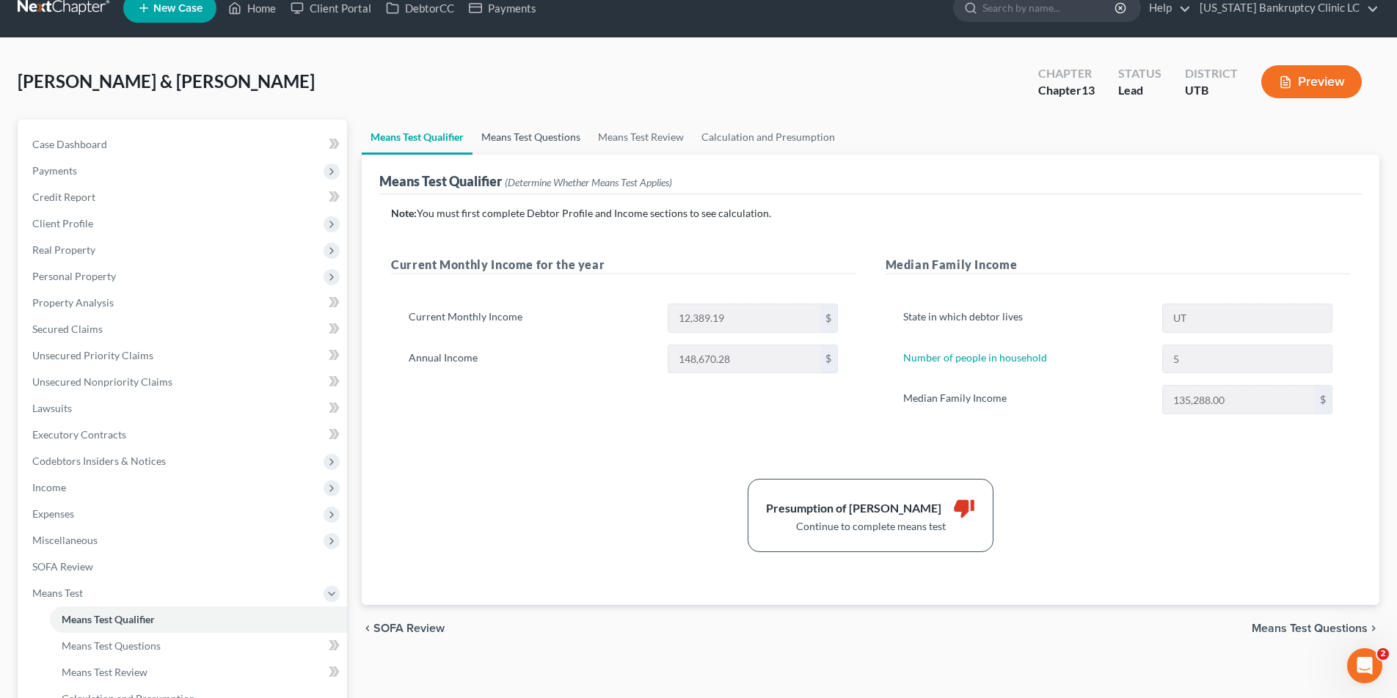
click at [515, 137] on link "Means Test Questions" at bounding box center [530, 137] width 117 height 35
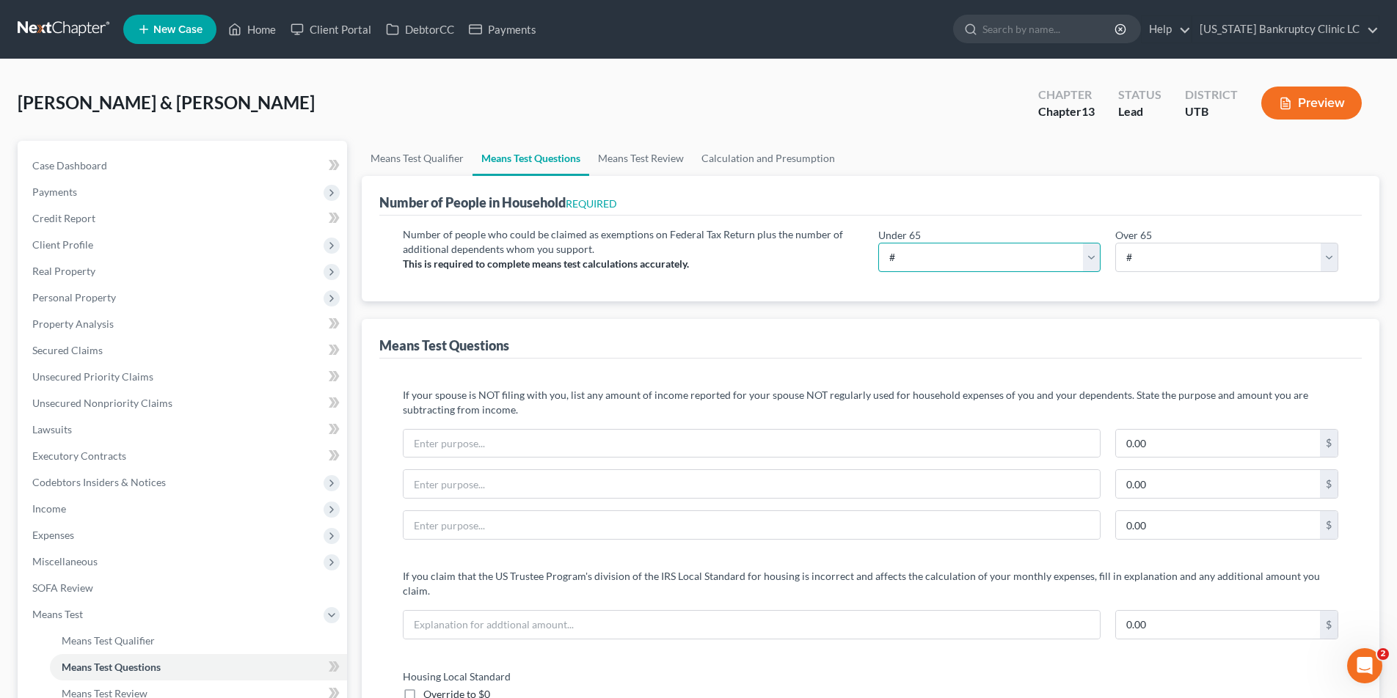
click at [1094, 255] on select "# 0 1 2 3 4 5 6 7 8 9 10" at bounding box center [989, 257] width 223 height 29
click at [878, 243] on select "# 0 1 2 3 4 5 6 7 8 9 10" at bounding box center [989, 257] width 223 height 29
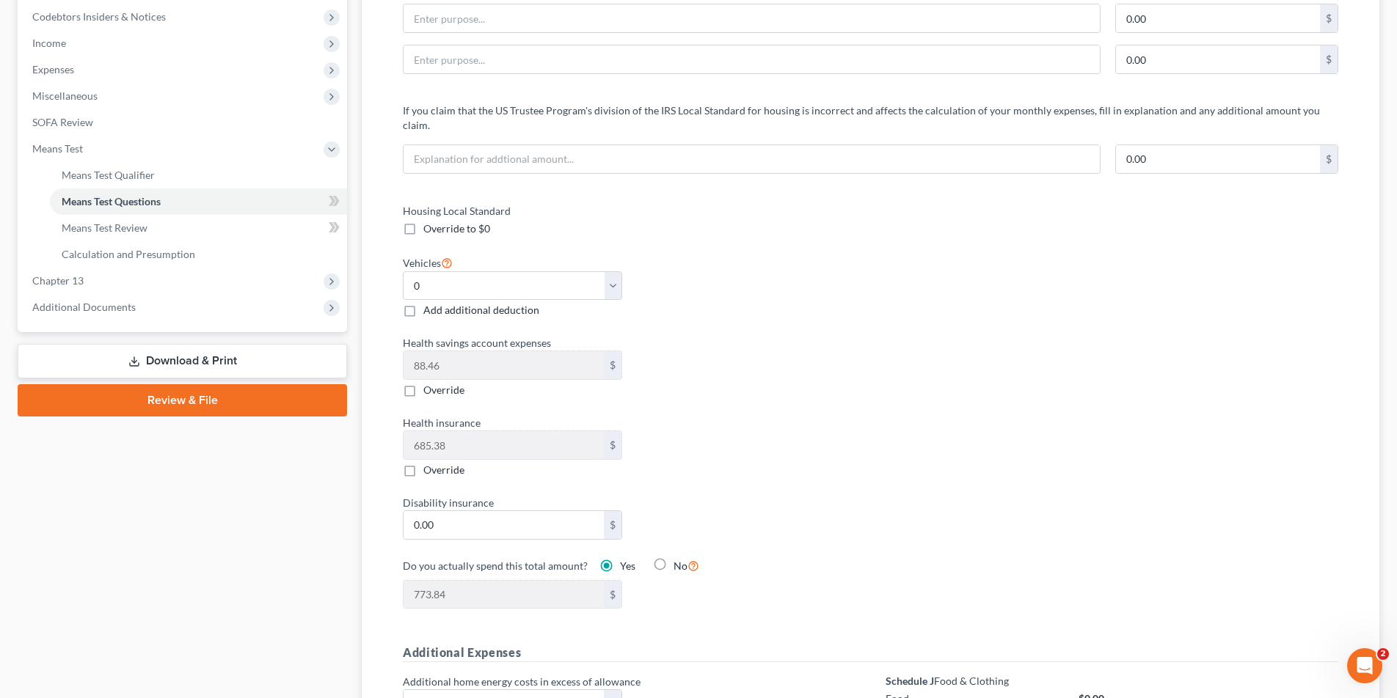
scroll to position [469, 0]
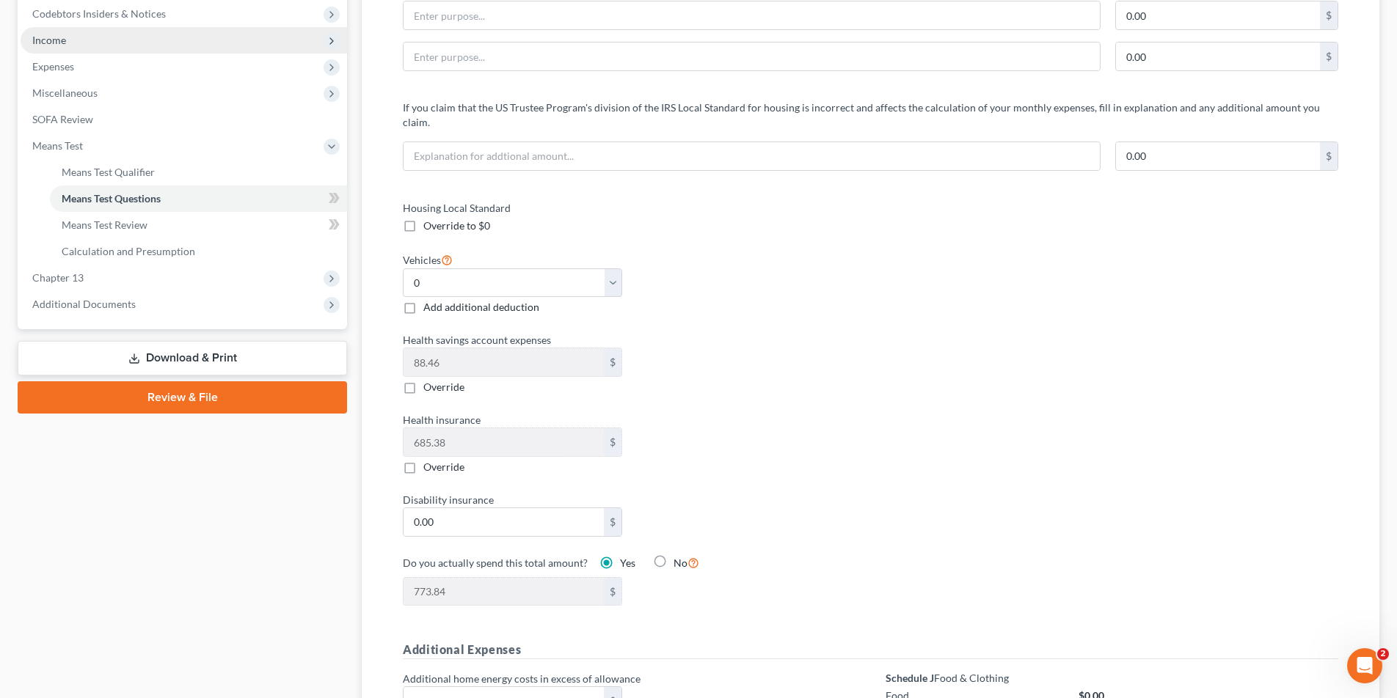
click at [62, 44] on span "Income" at bounding box center [49, 40] width 34 height 12
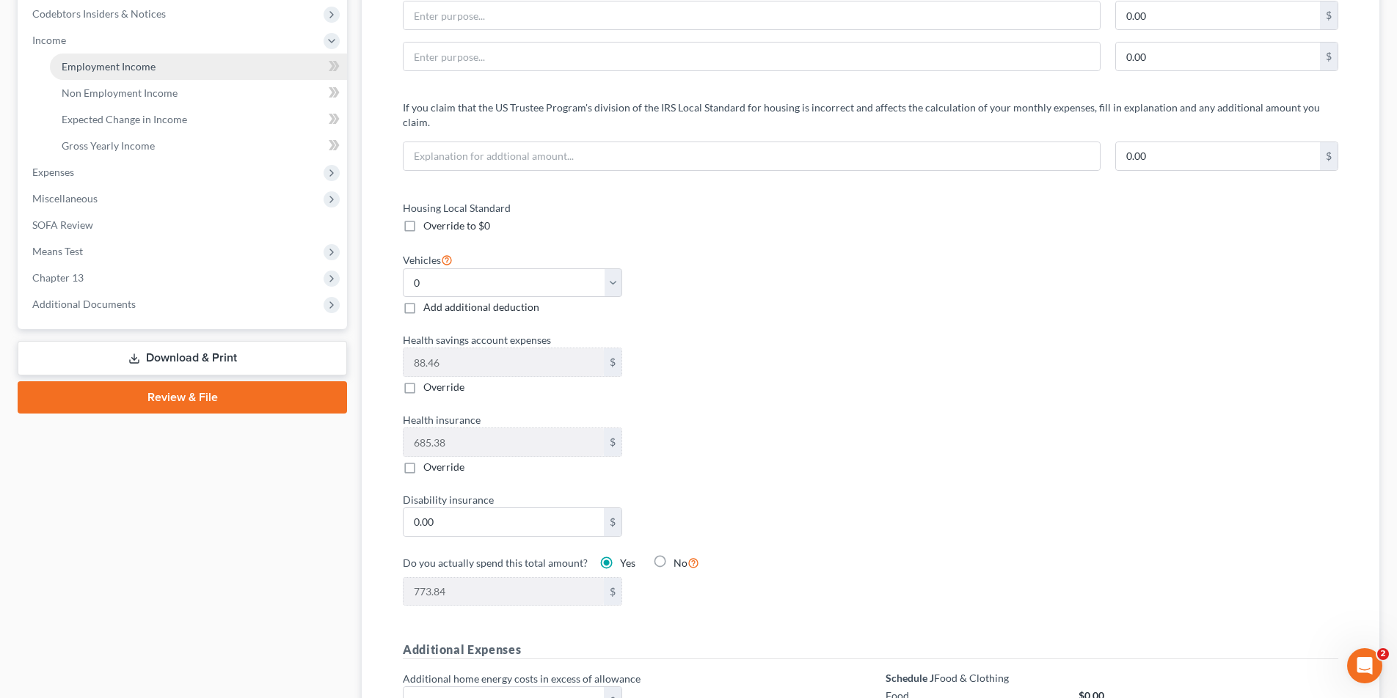
click at [134, 70] on span "Employment Income" at bounding box center [109, 66] width 94 height 12
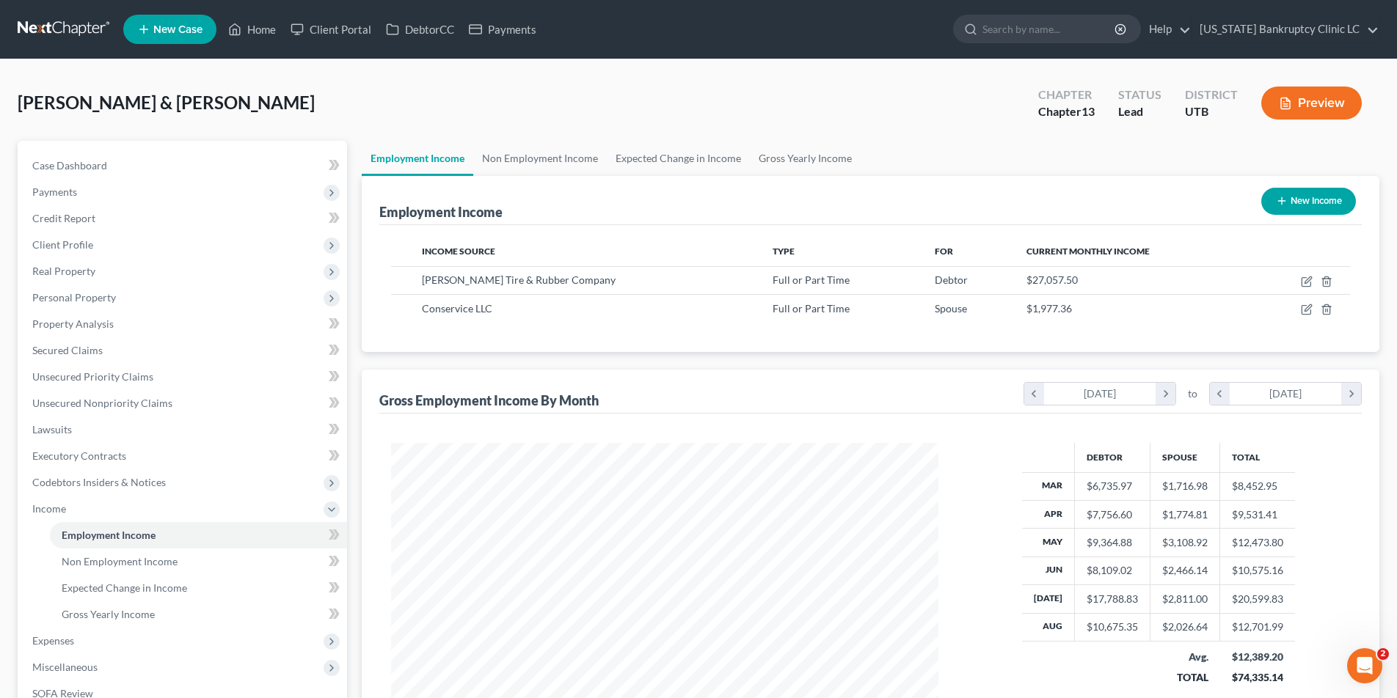
scroll to position [274, 577]
click at [1304, 280] on icon "button" at bounding box center [1306, 282] width 12 height 12
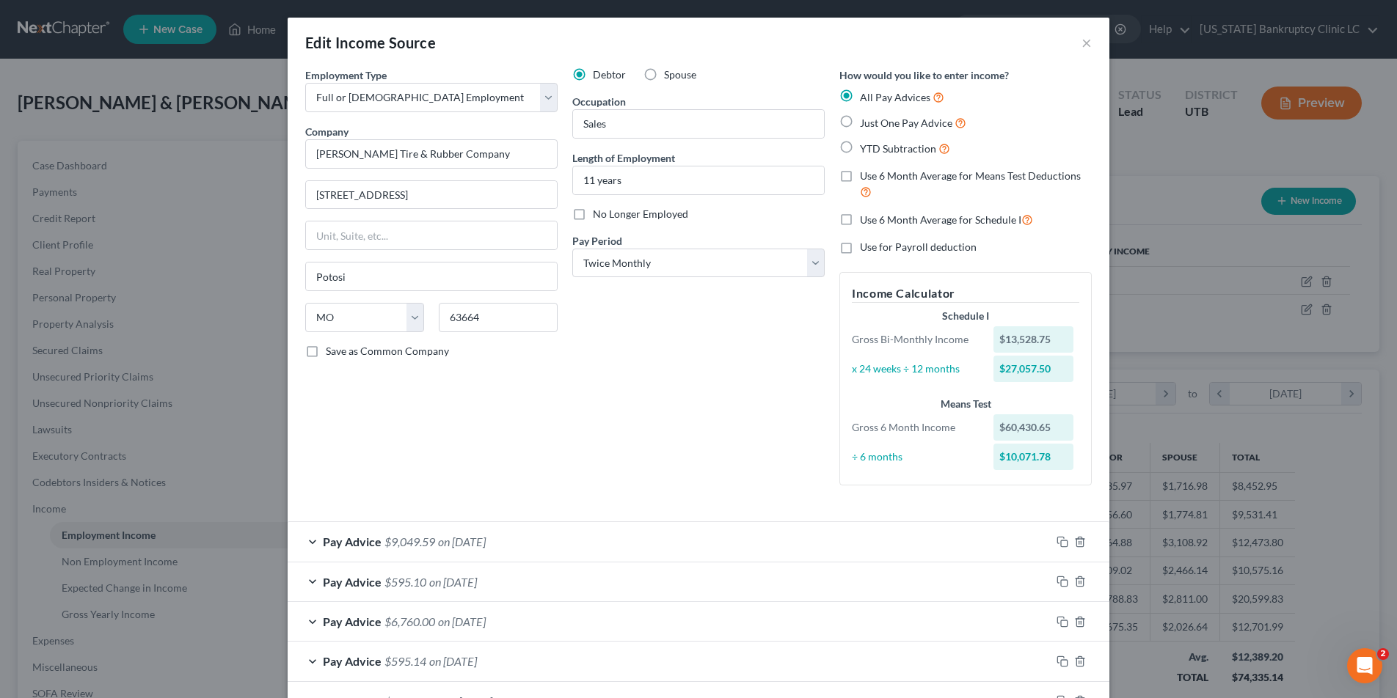
click at [310, 495] on div "Employment Type * Select Full or Part Time Employment Self Employment Company *…" at bounding box center [431, 282] width 267 height 430
click at [312, 541] on div "Pay Advice $9,049.59 on 09/05/2025" at bounding box center [669, 541] width 763 height 39
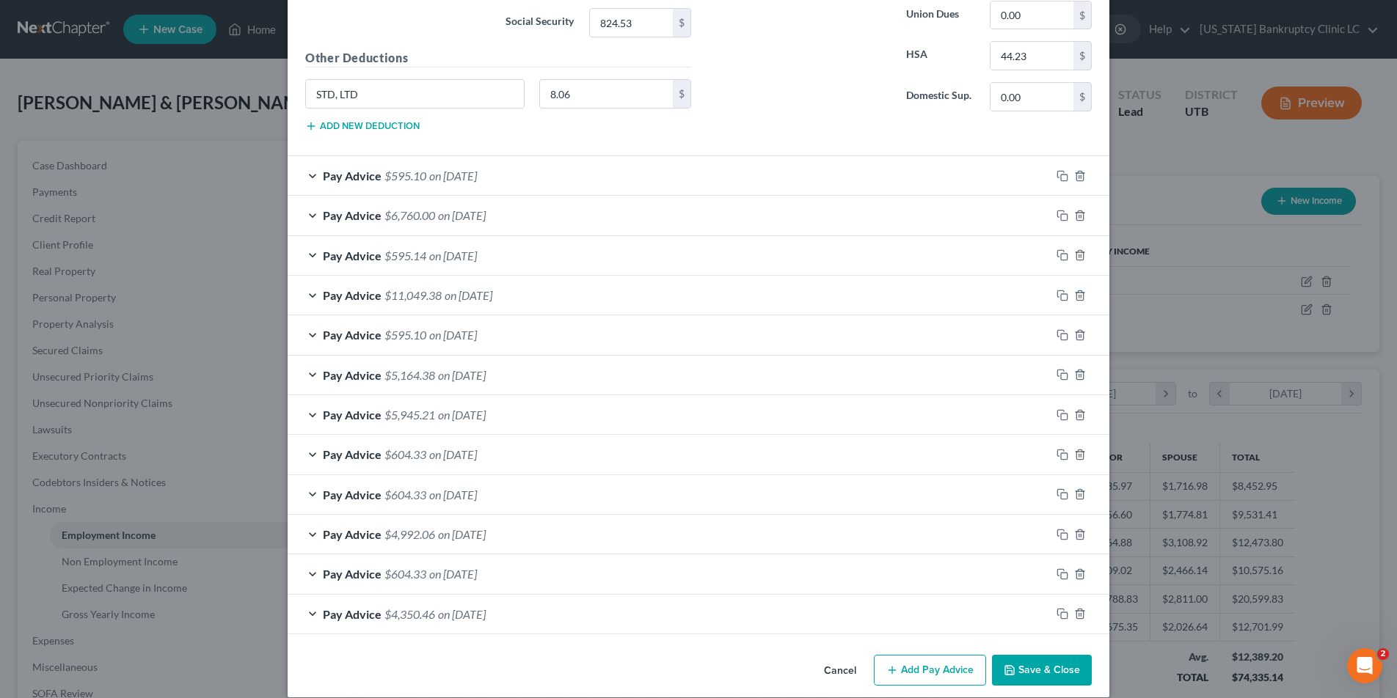
scroll to position [865, 0]
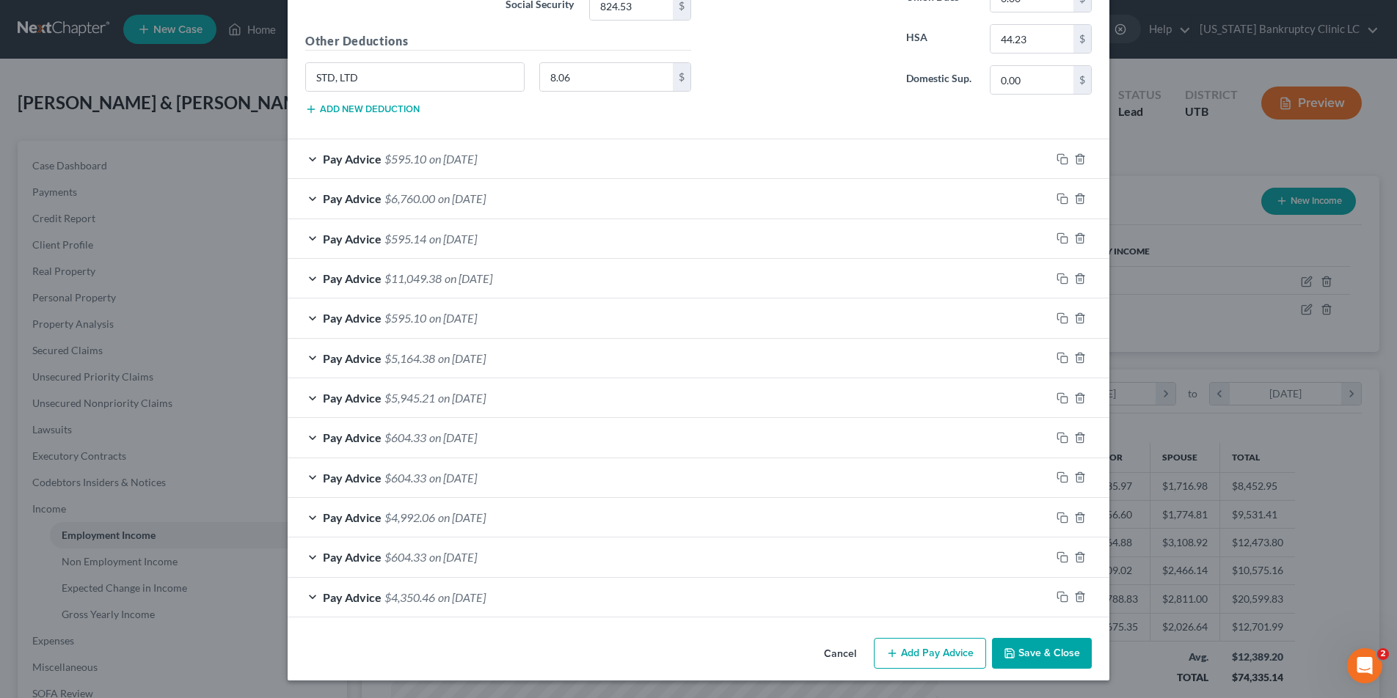
click at [1044, 654] on button "Save & Close" at bounding box center [1042, 653] width 100 height 31
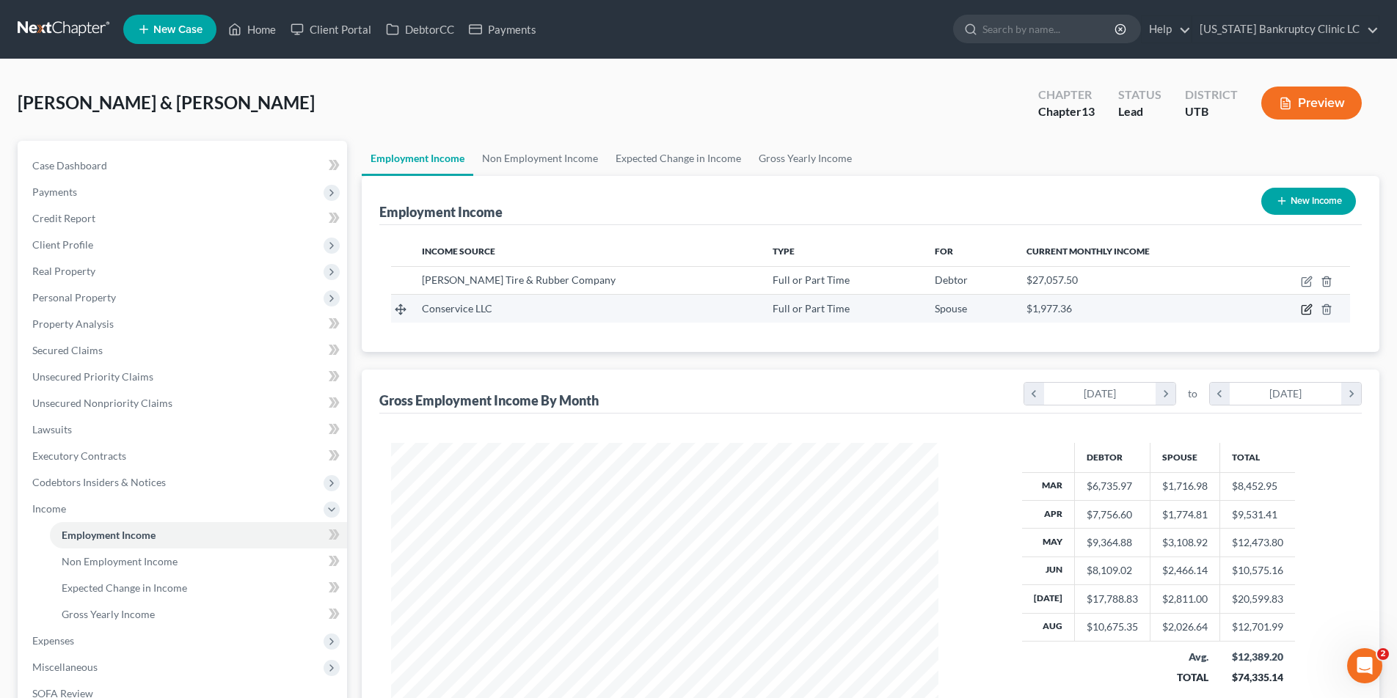
click at [1303, 309] on icon "button" at bounding box center [1306, 310] width 12 height 12
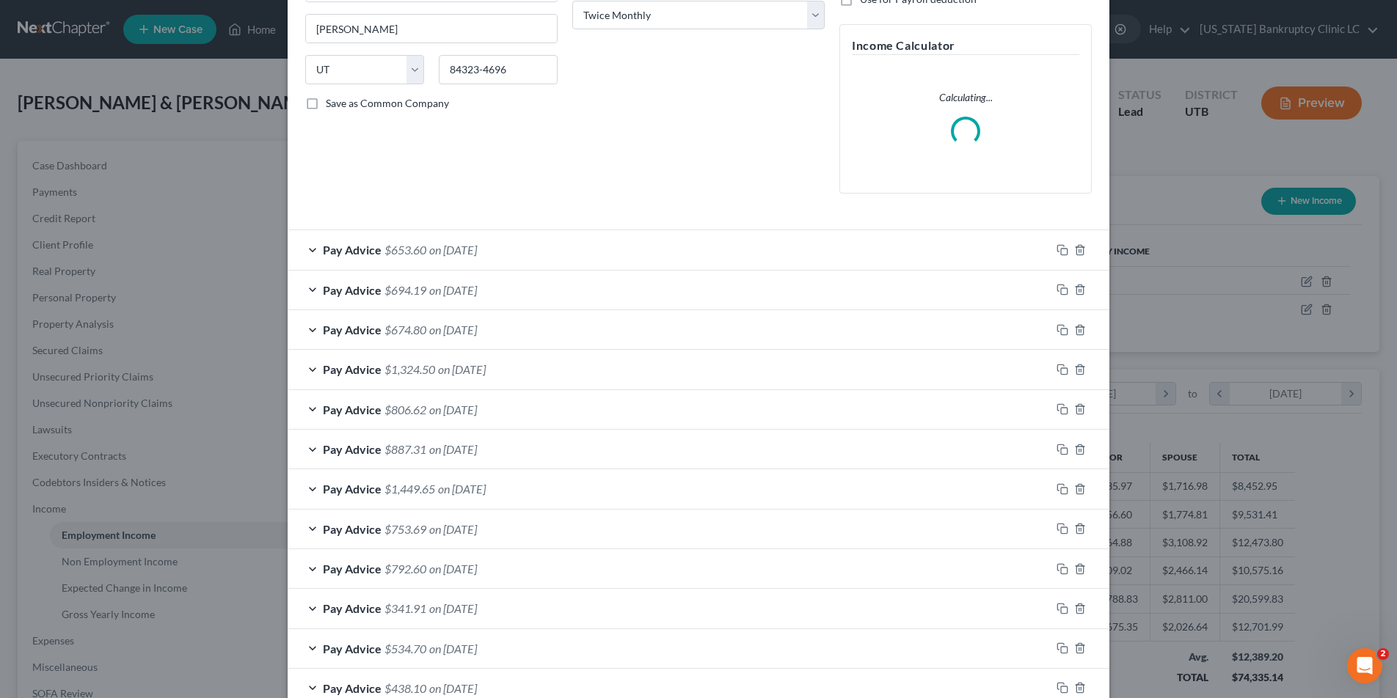
scroll to position [339, 0]
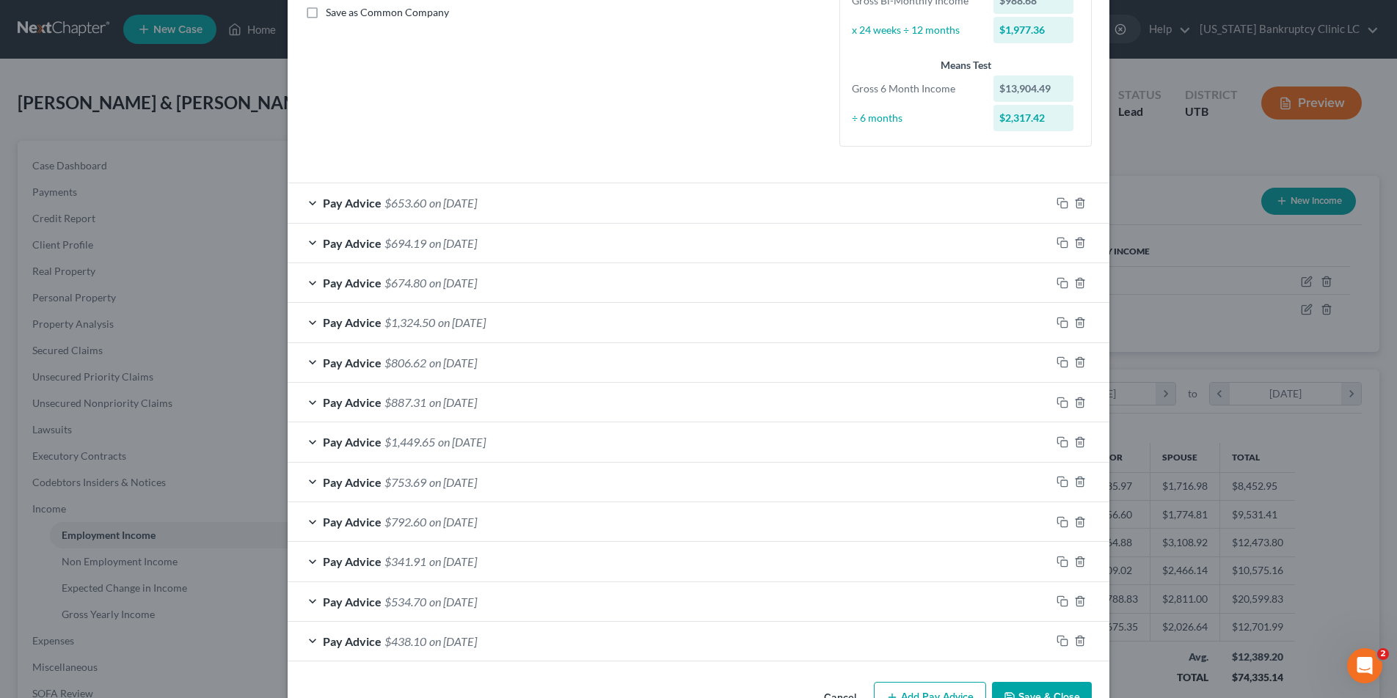
click at [315, 596] on div "Pay Advice $534.70 on 03/21/2025" at bounding box center [669, 601] width 763 height 39
click at [316, 202] on div "Pay Advice $653.60 on 08/22/2025" at bounding box center [669, 202] width 763 height 39
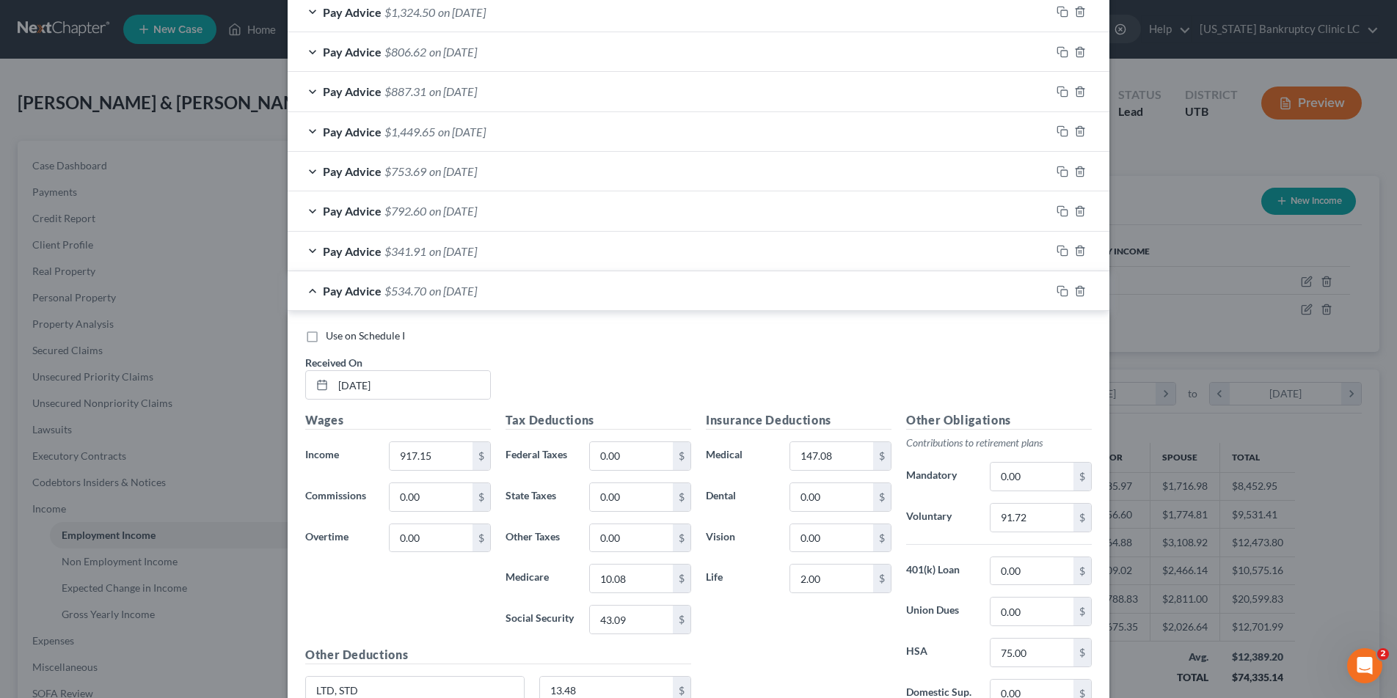
scroll to position [1267, 0]
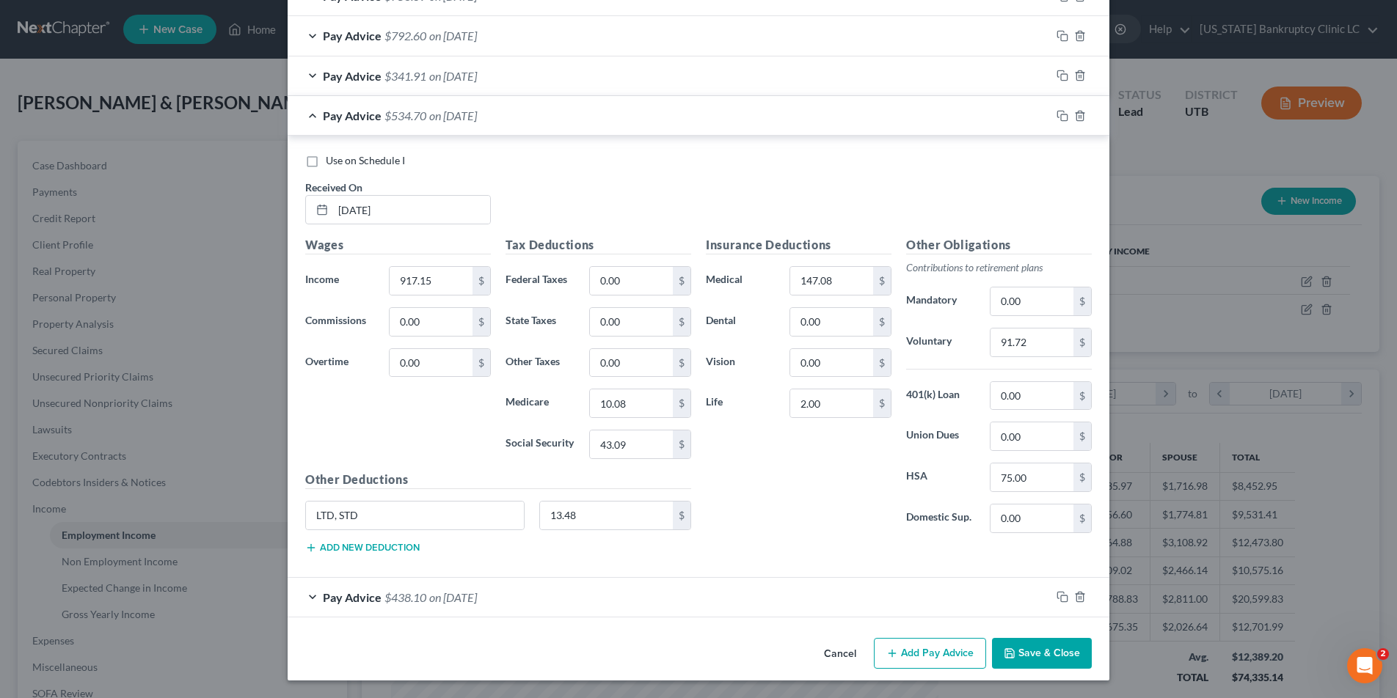
click at [1047, 652] on button "Save & Close" at bounding box center [1042, 653] width 100 height 31
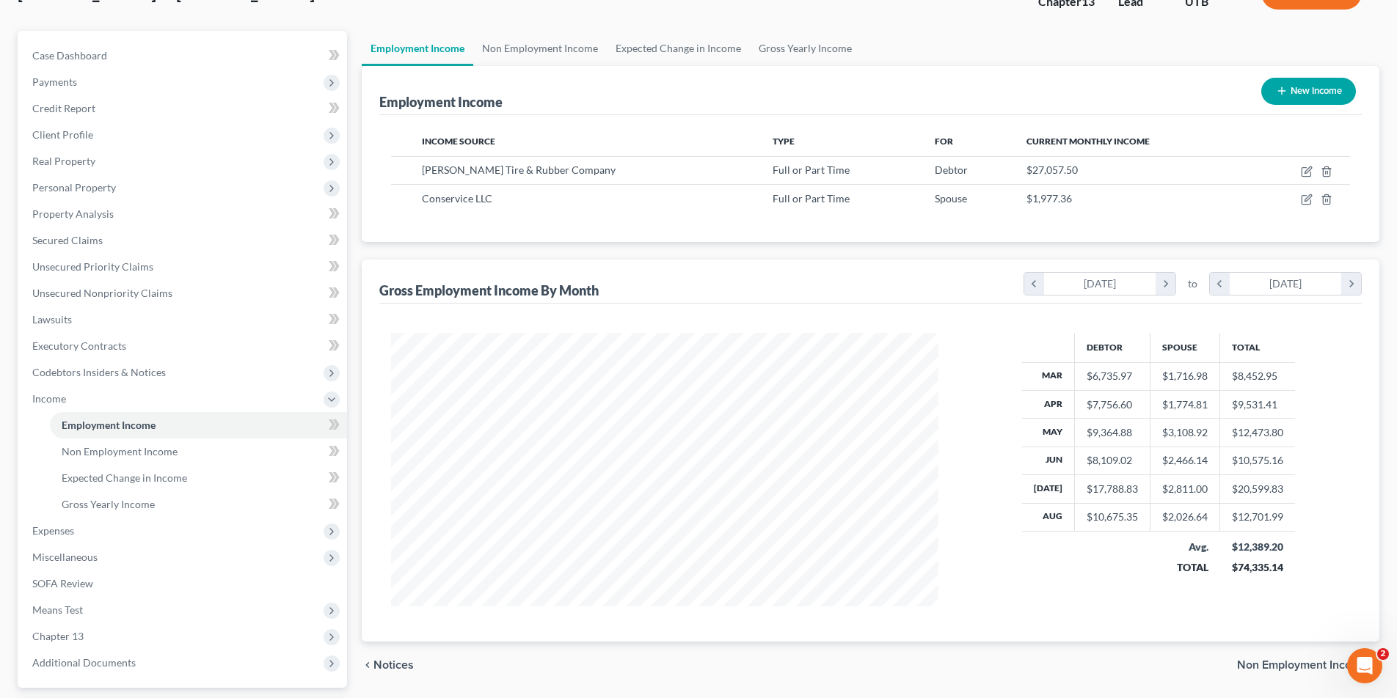
scroll to position [240, 0]
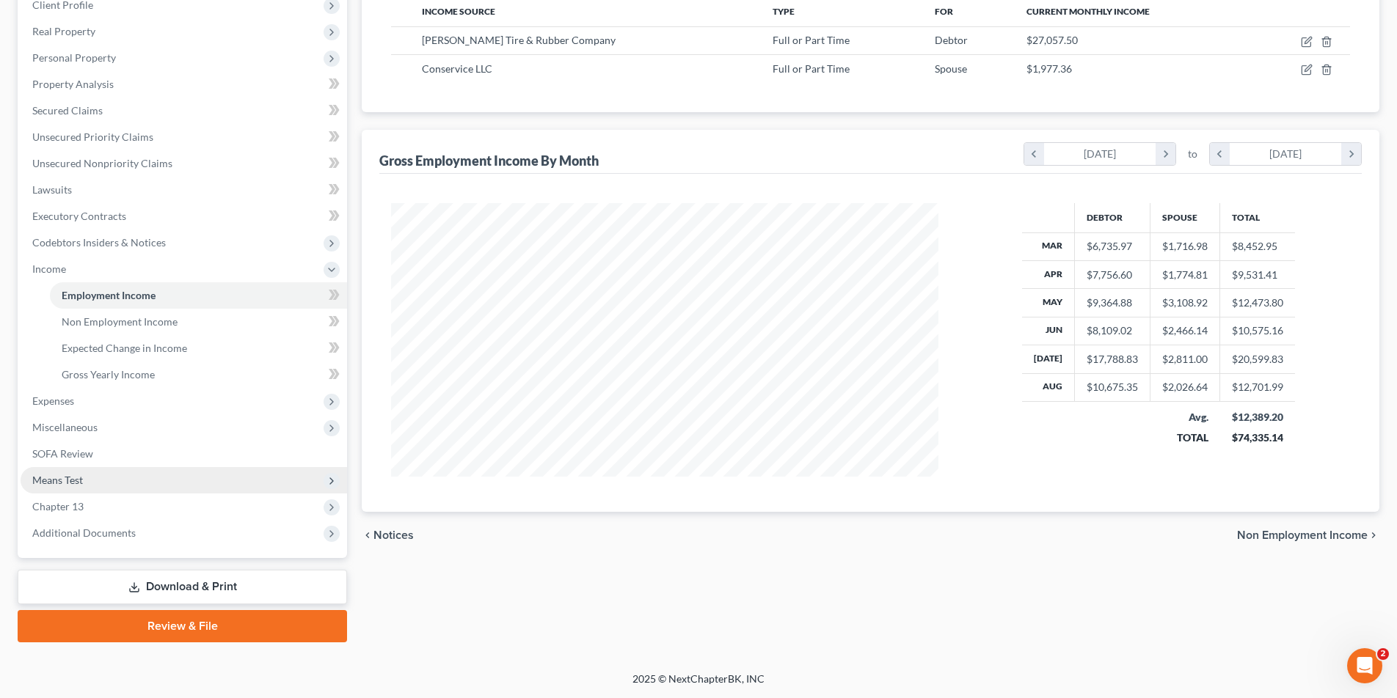
click at [65, 478] on span "Means Test" at bounding box center [57, 480] width 51 height 12
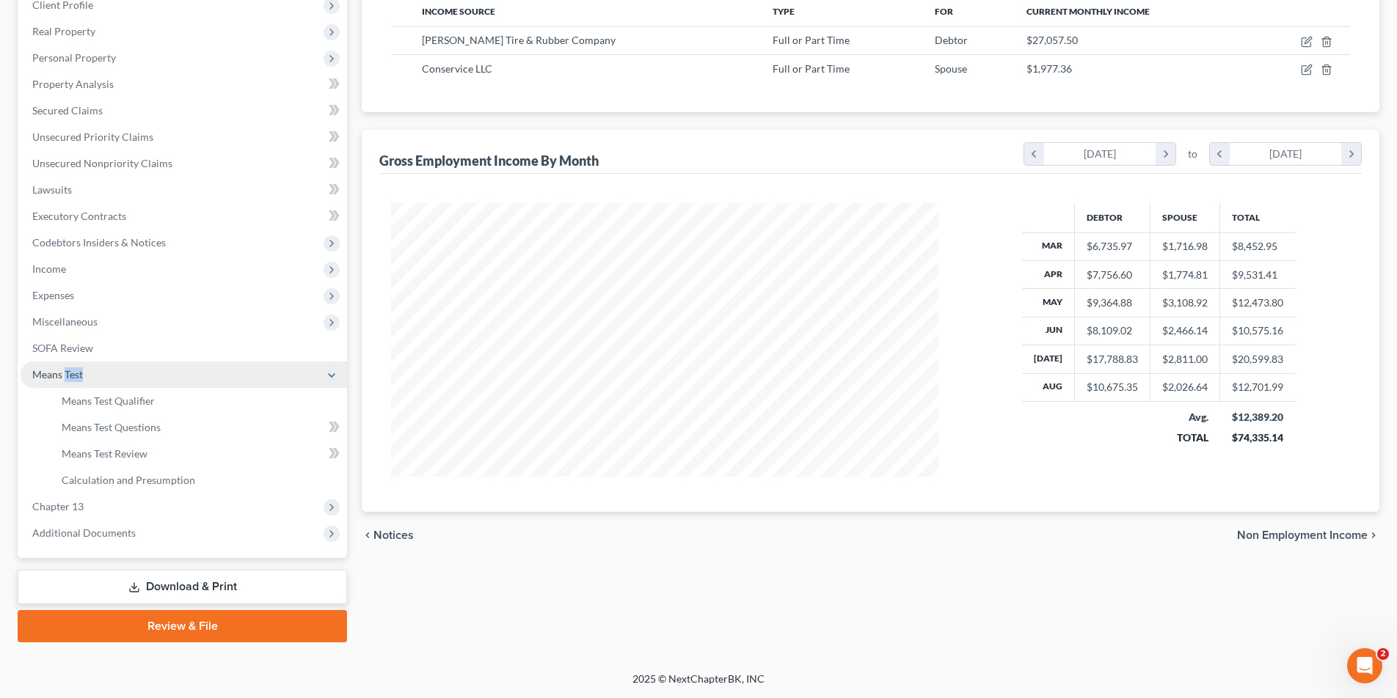
click at [65, 381] on span "Means Test" at bounding box center [57, 374] width 51 height 12
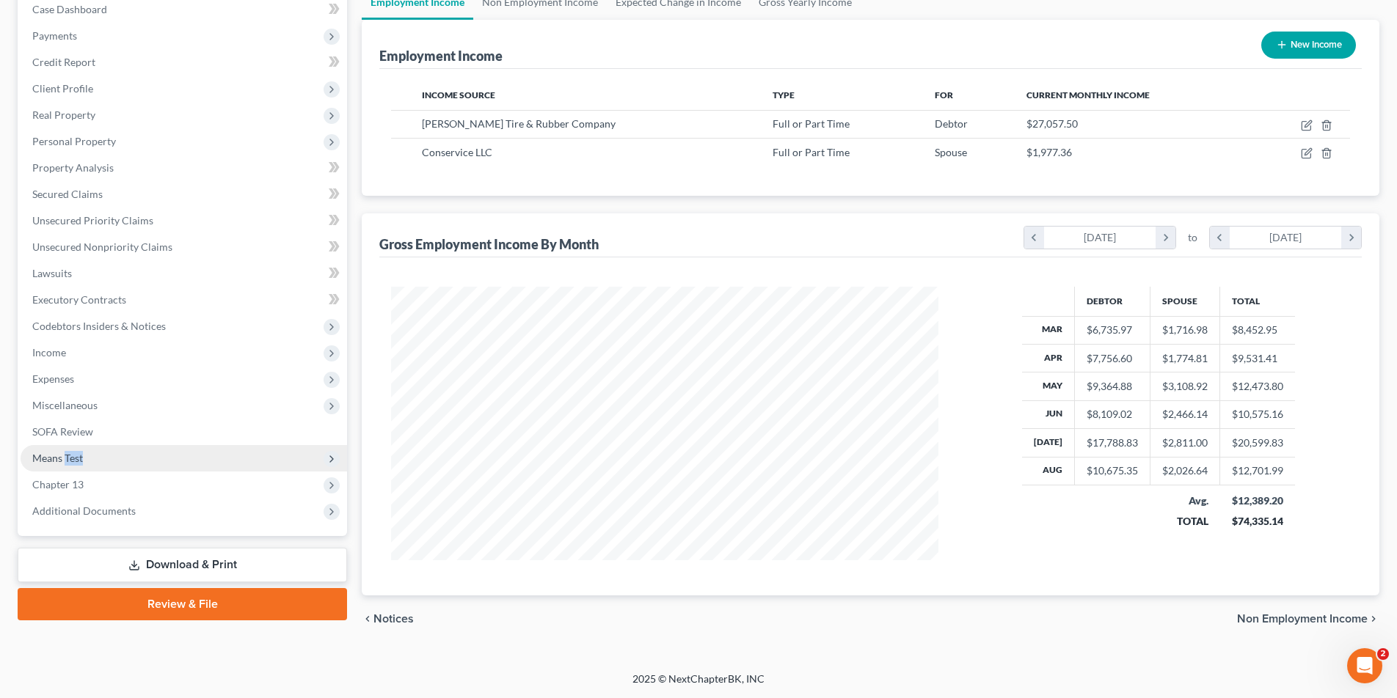
scroll to position [156, 0]
click at [53, 462] on span "Means Test" at bounding box center [57, 458] width 51 height 12
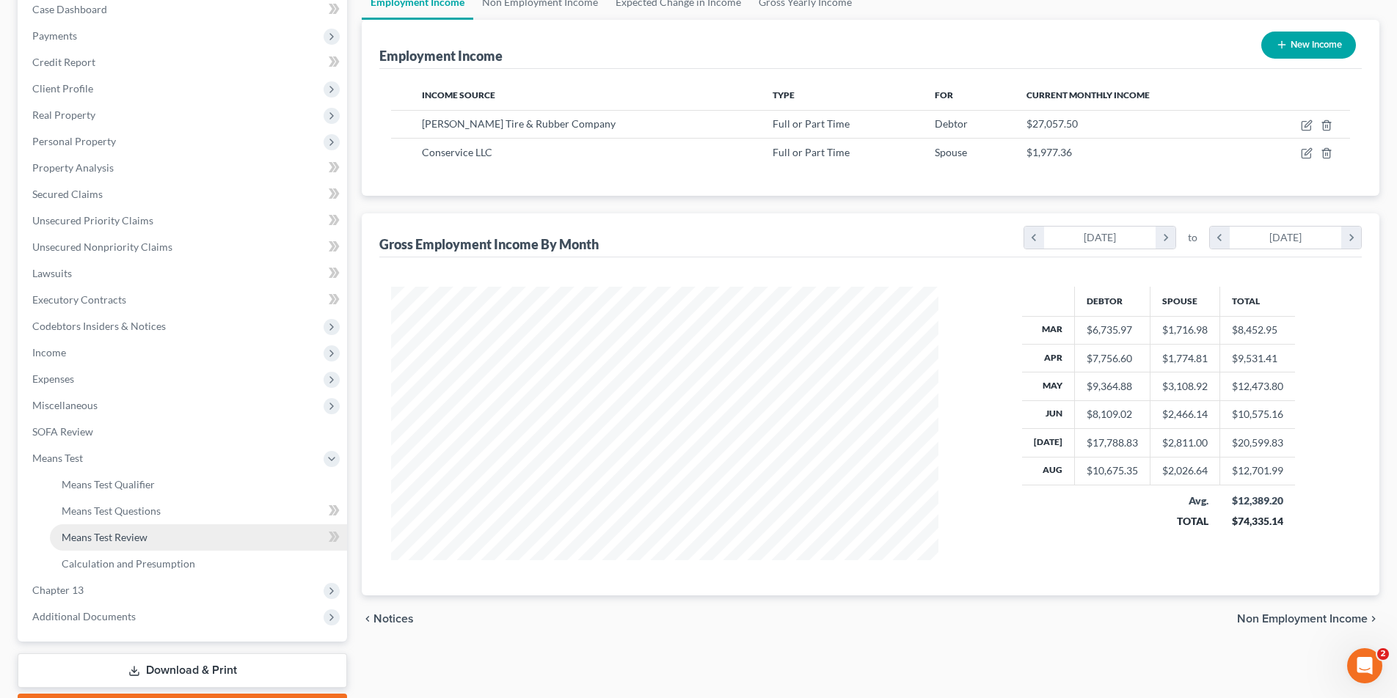
scroll to position [240, 0]
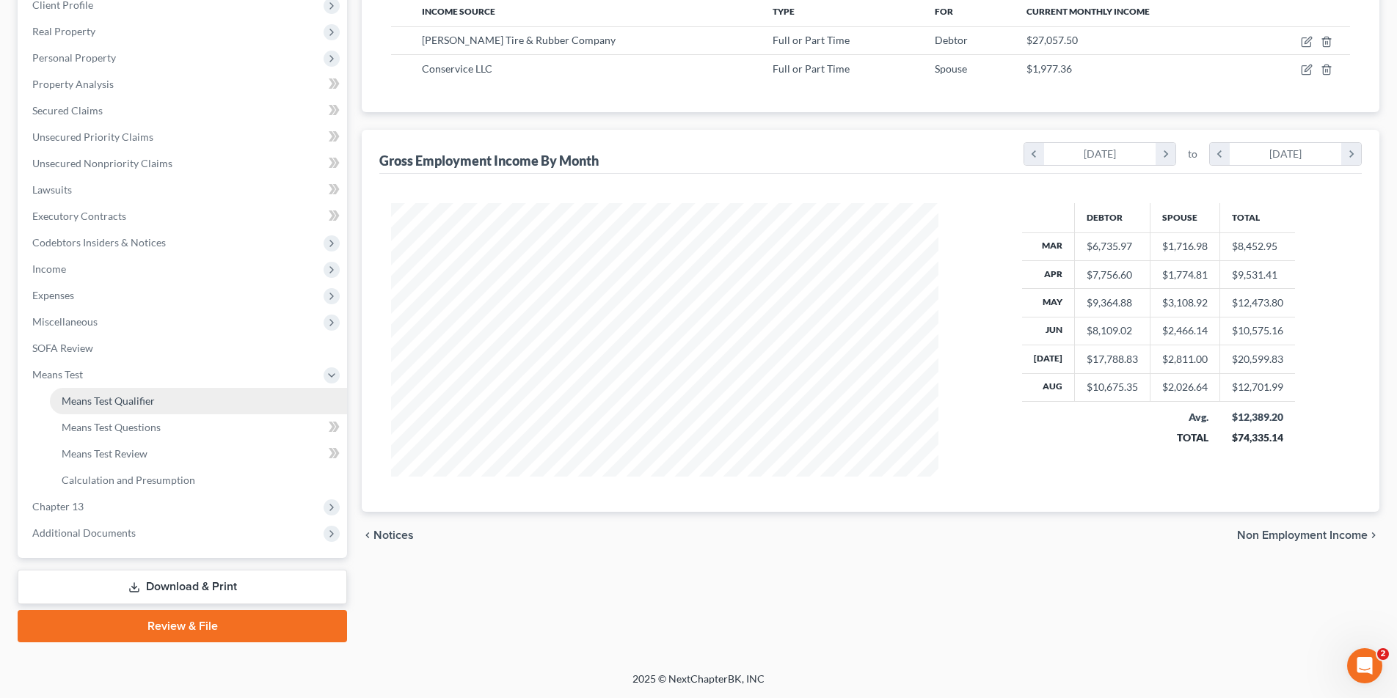
click at [113, 400] on span "Means Test Qualifier" at bounding box center [108, 401] width 93 height 12
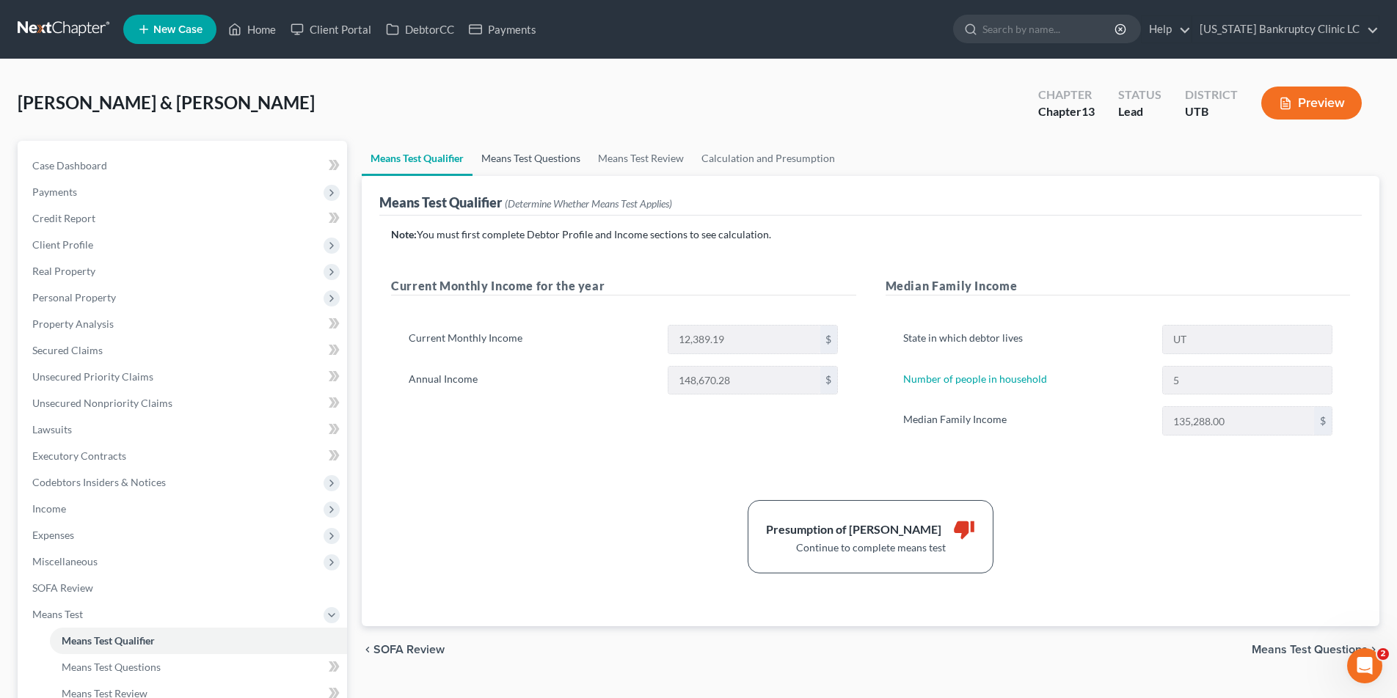
click at [538, 156] on link "Means Test Questions" at bounding box center [530, 158] width 117 height 35
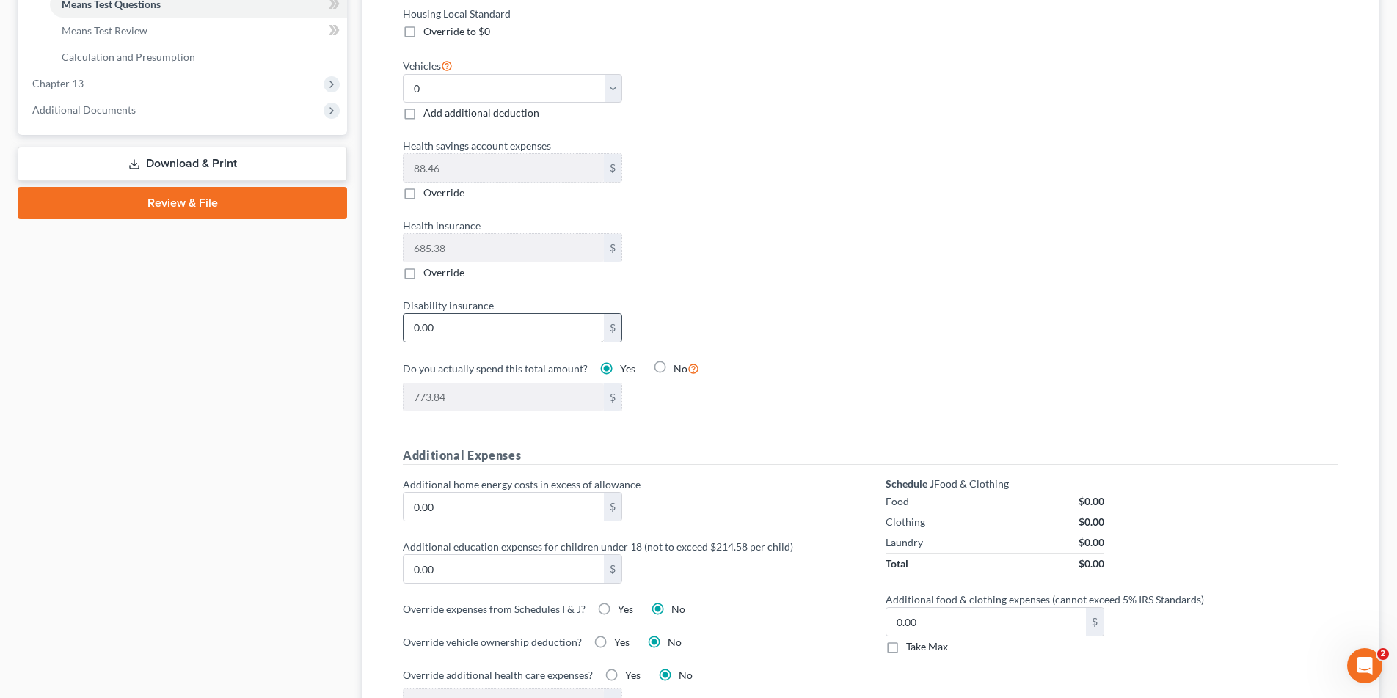
scroll to position [666, 0]
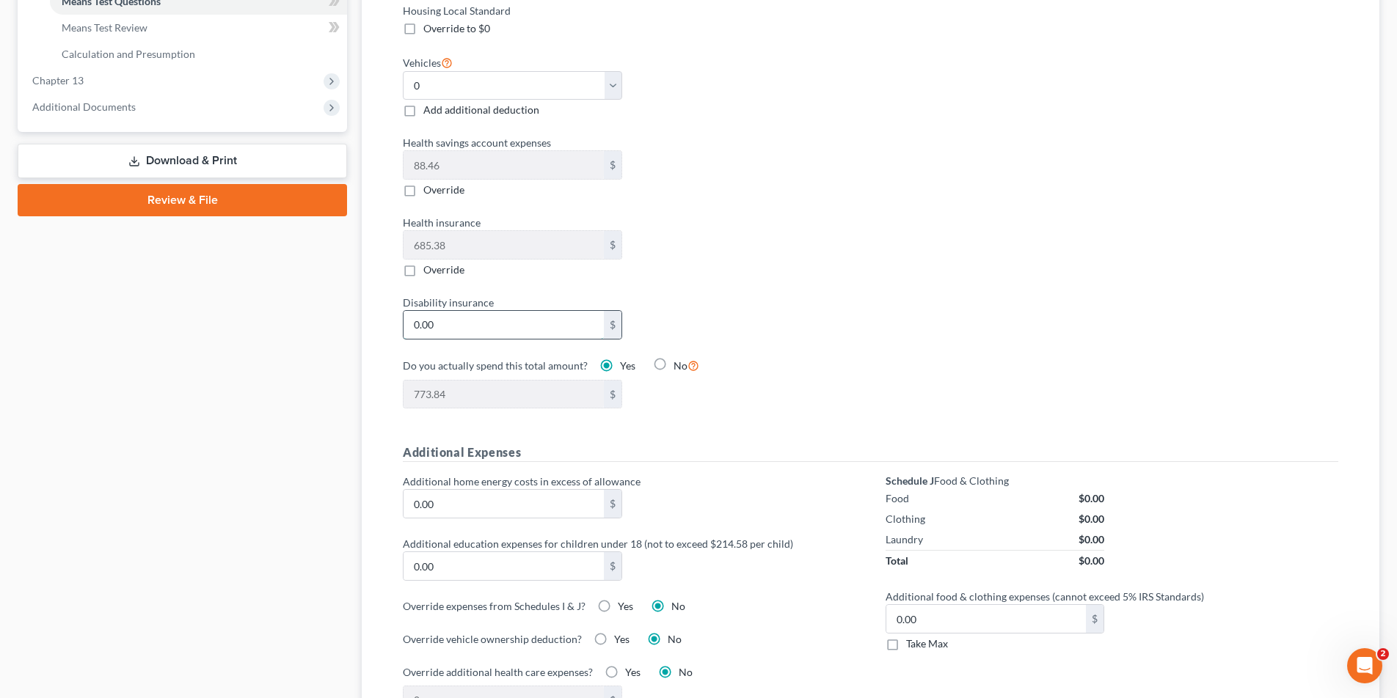
click at [439, 312] on input "0.00" at bounding box center [503, 325] width 200 height 28
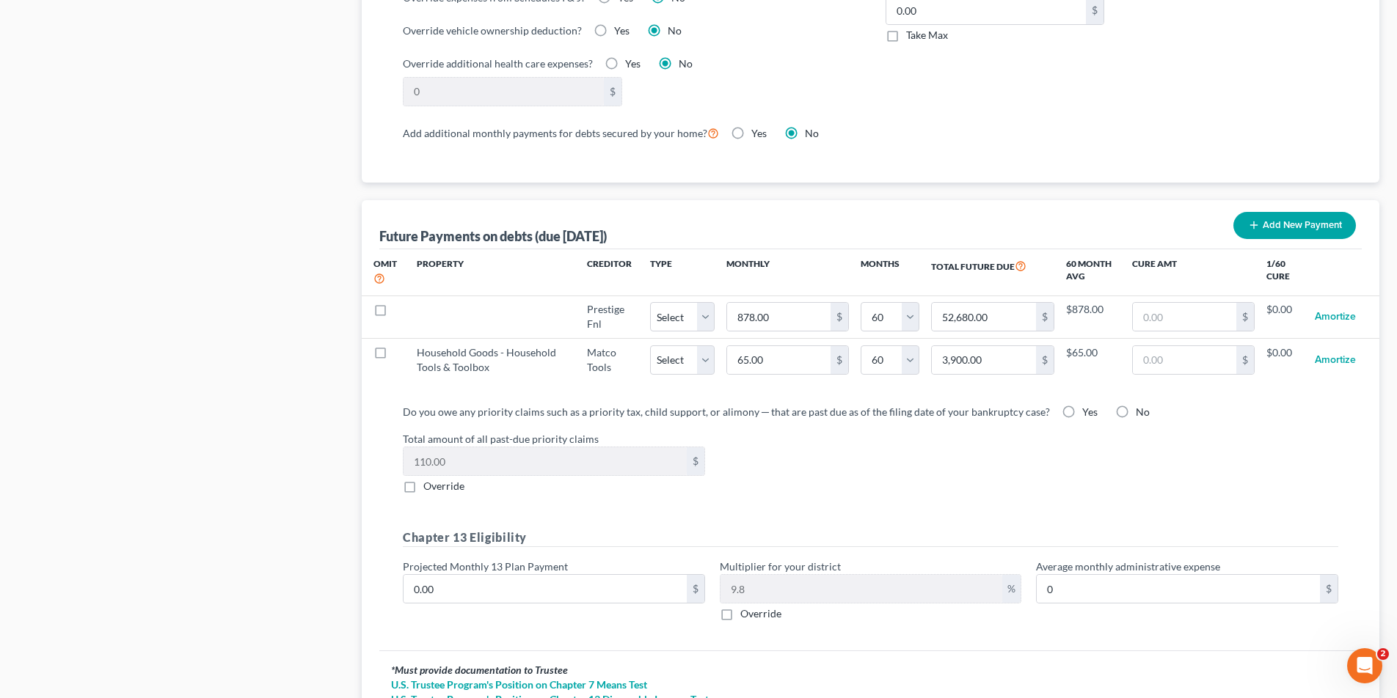
scroll to position [1383, 0]
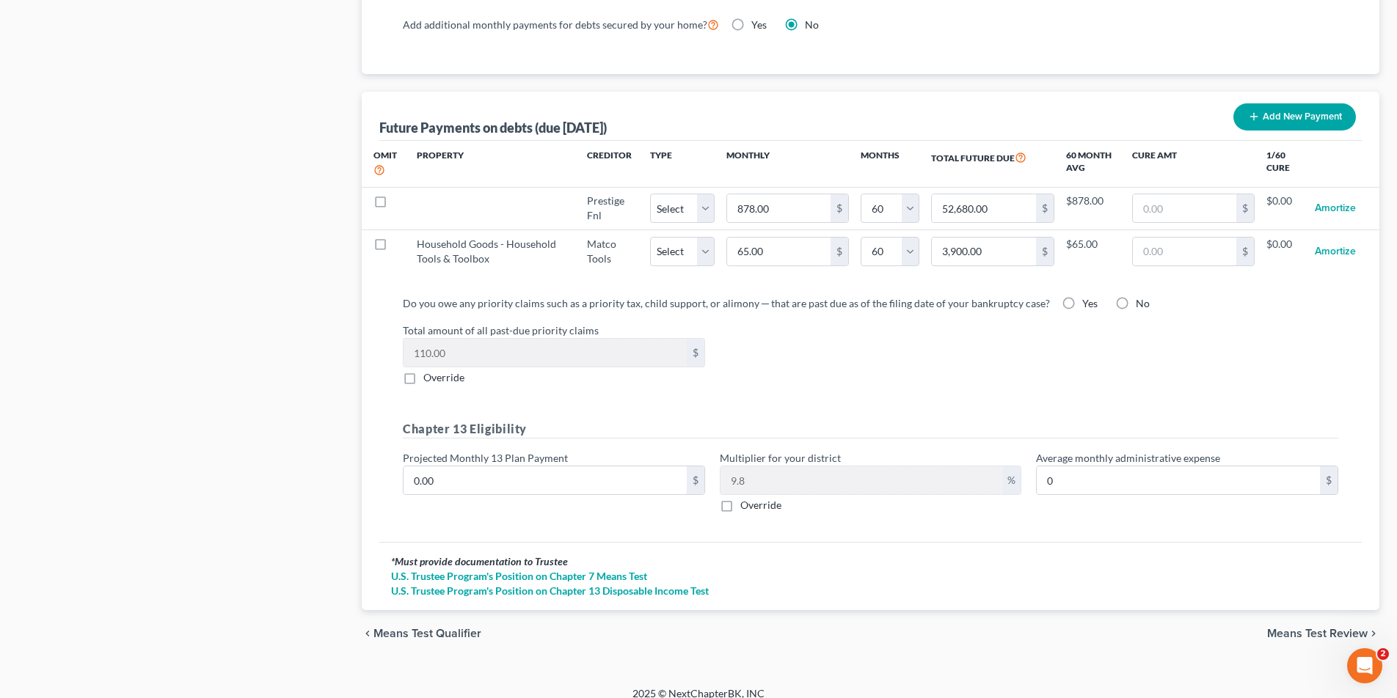
click at [740, 498] on label "Override" at bounding box center [760, 505] width 41 height 15
click at [746, 498] on input "Override" at bounding box center [751, 503] width 10 height 10
click at [752, 469] on input "text" at bounding box center [861, 480] width 282 height 28
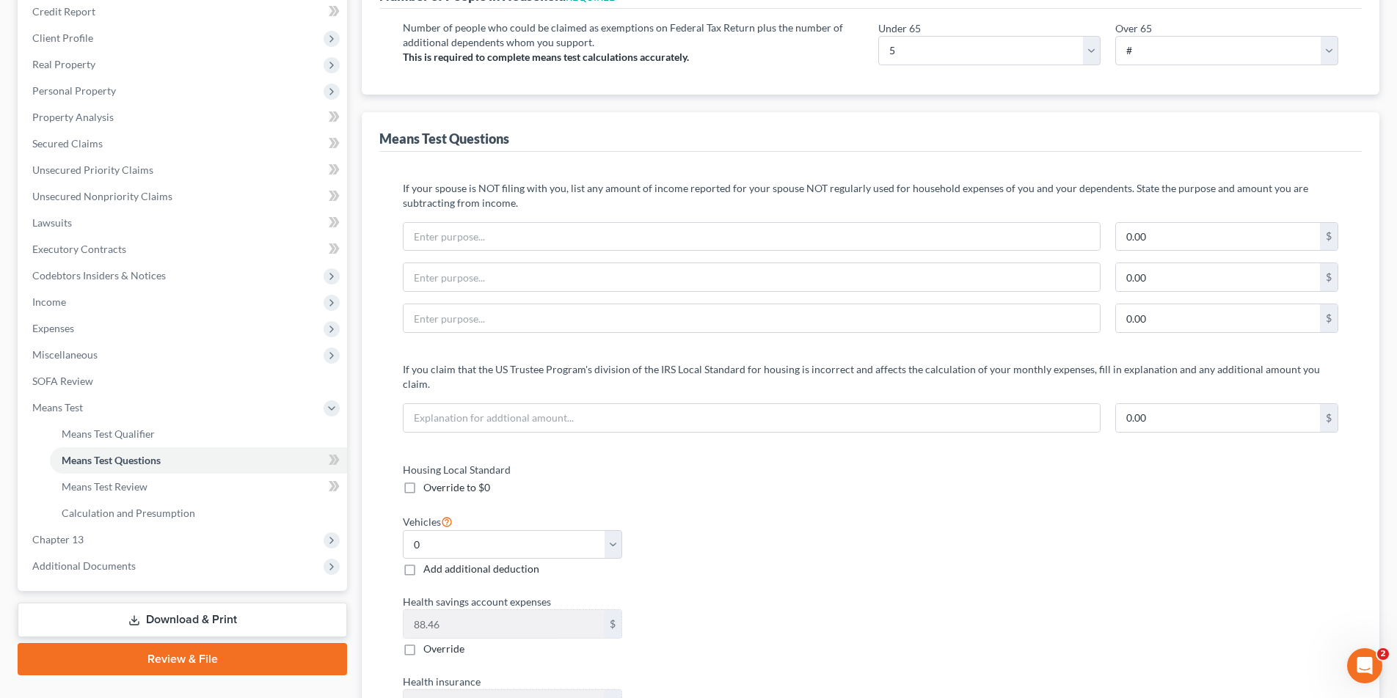
scroll to position [0, 0]
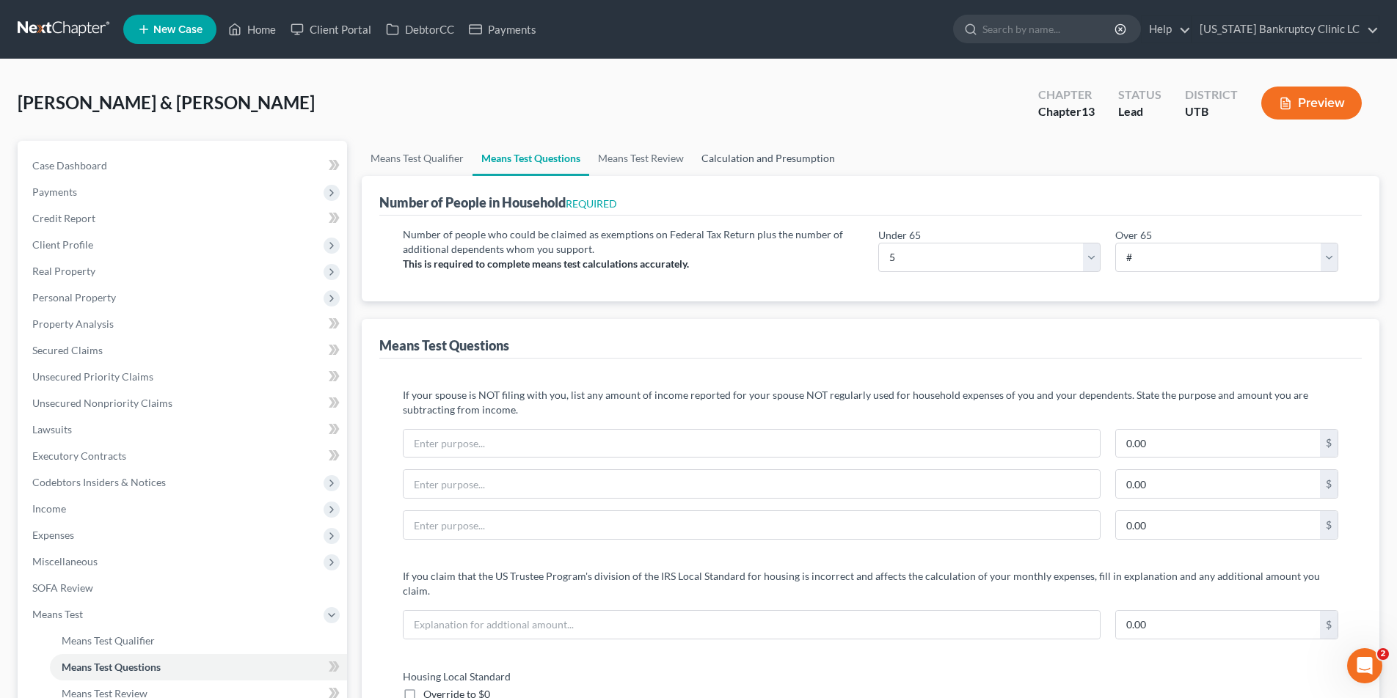
click at [764, 159] on link "Calculation and Presumption" at bounding box center [767, 158] width 151 height 35
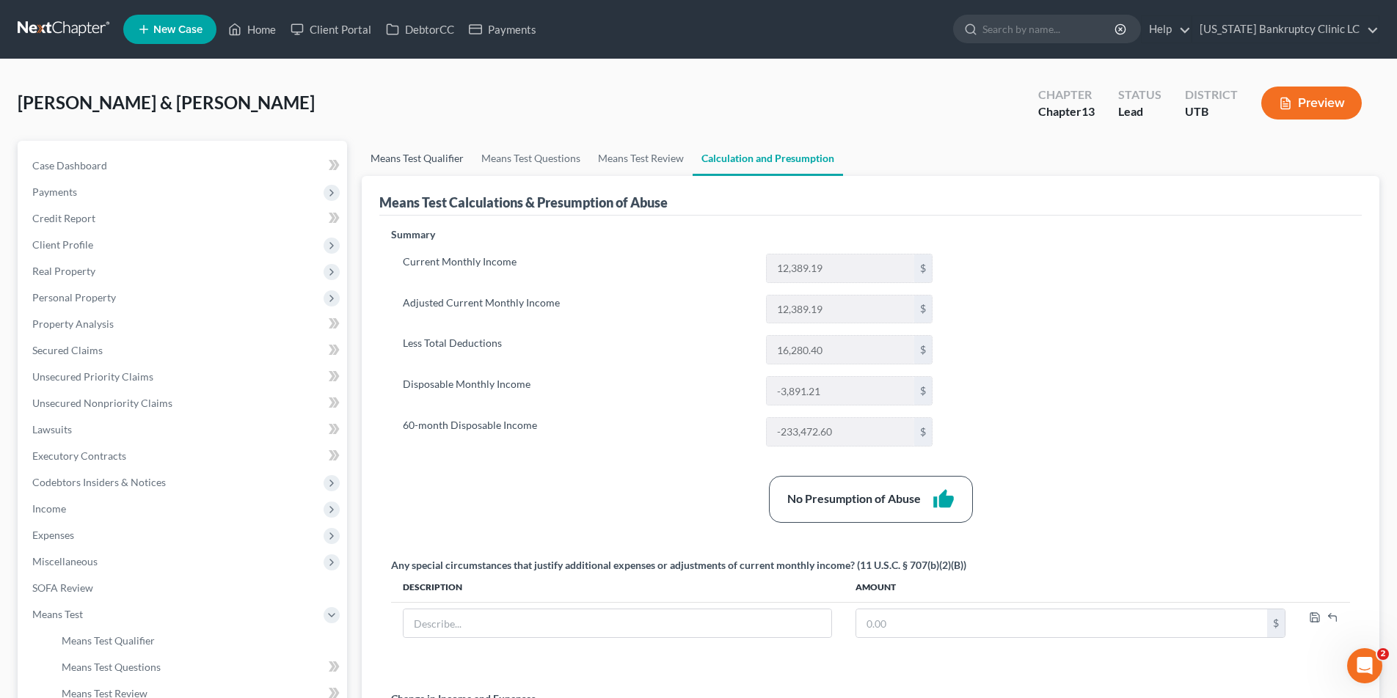
click at [438, 155] on link "Means Test Qualifier" at bounding box center [417, 158] width 111 height 35
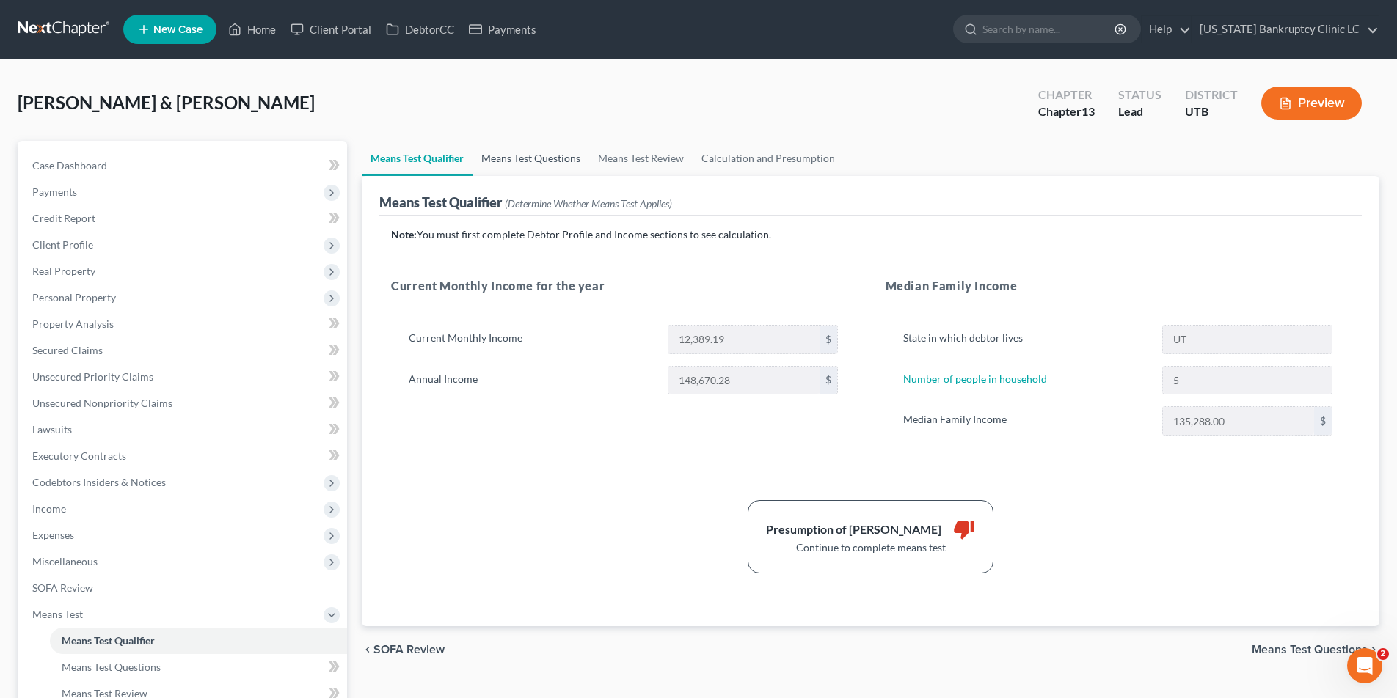
click at [526, 154] on link "Means Test Questions" at bounding box center [530, 158] width 117 height 35
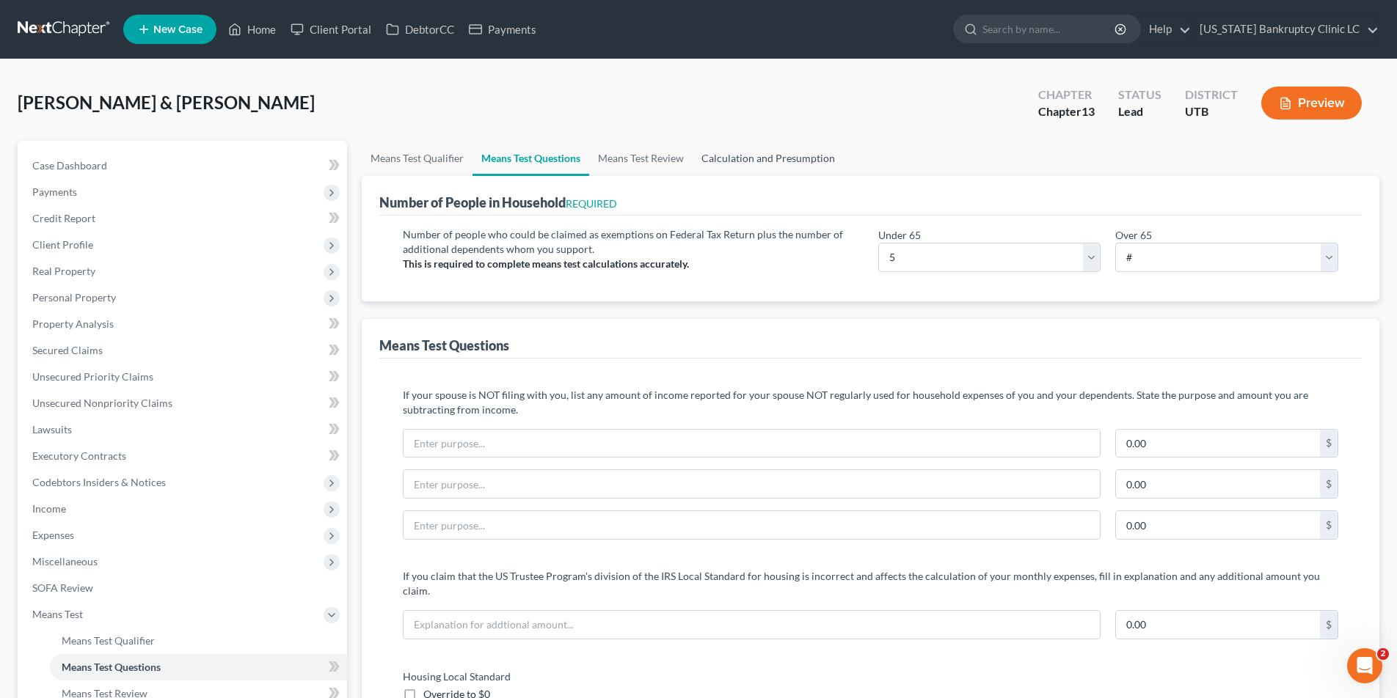
click at [753, 164] on link "Calculation and Presumption" at bounding box center [767, 158] width 151 height 35
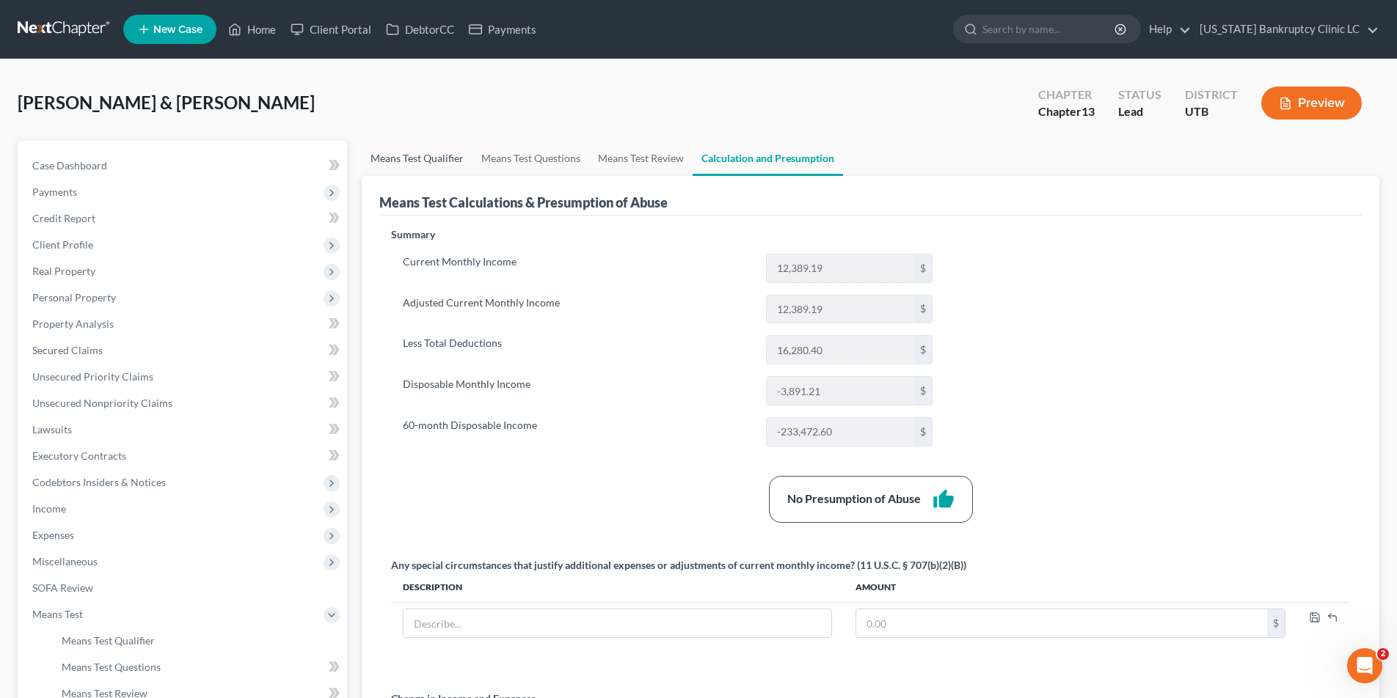
click at [405, 151] on link "Means Test Qualifier" at bounding box center [417, 158] width 111 height 35
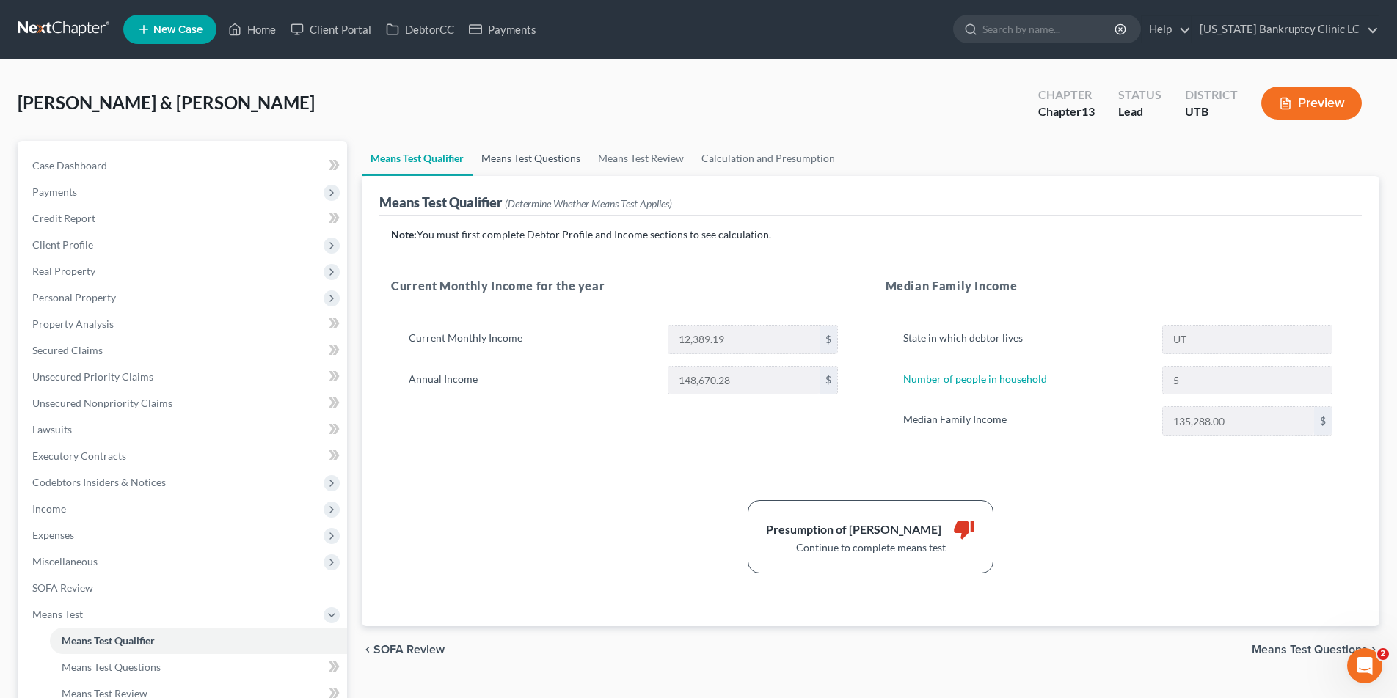
click at [563, 162] on link "Means Test Questions" at bounding box center [530, 158] width 117 height 35
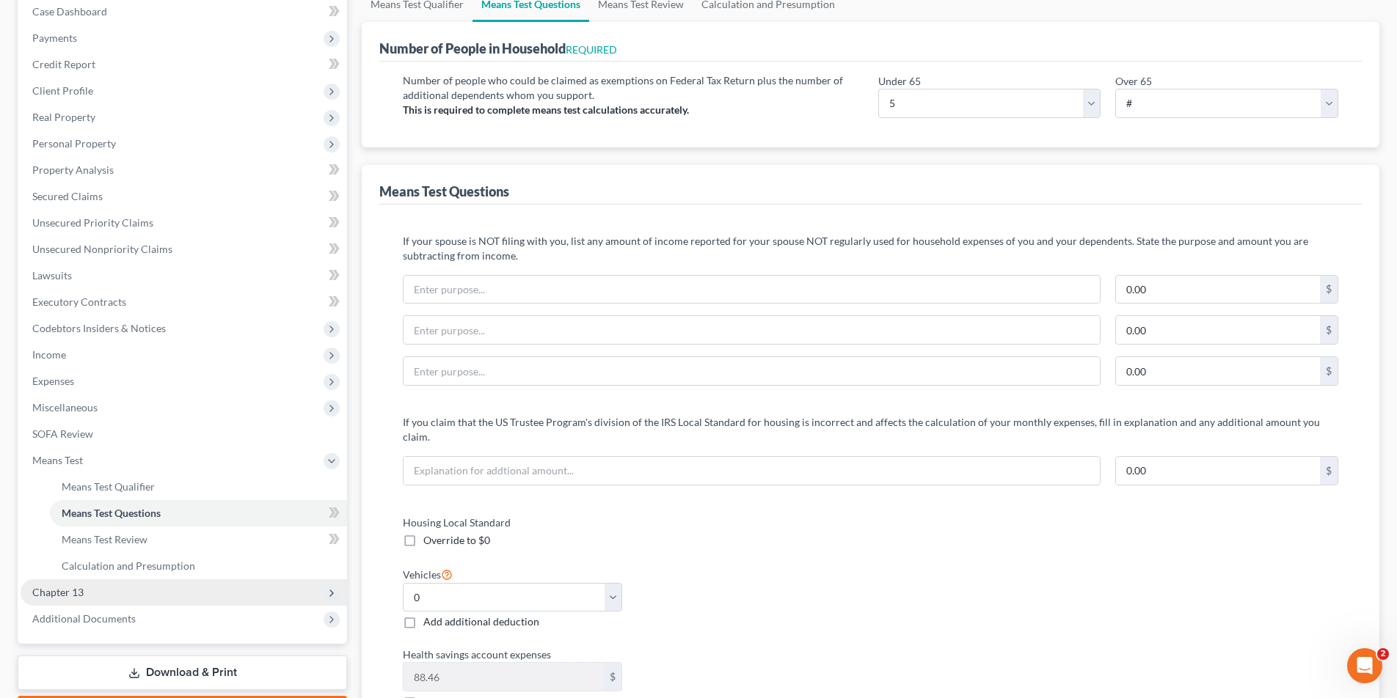
scroll to position [153, 0]
click at [79, 590] on span "Chapter 13" at bounding box center [57, 593] width 51 height 12
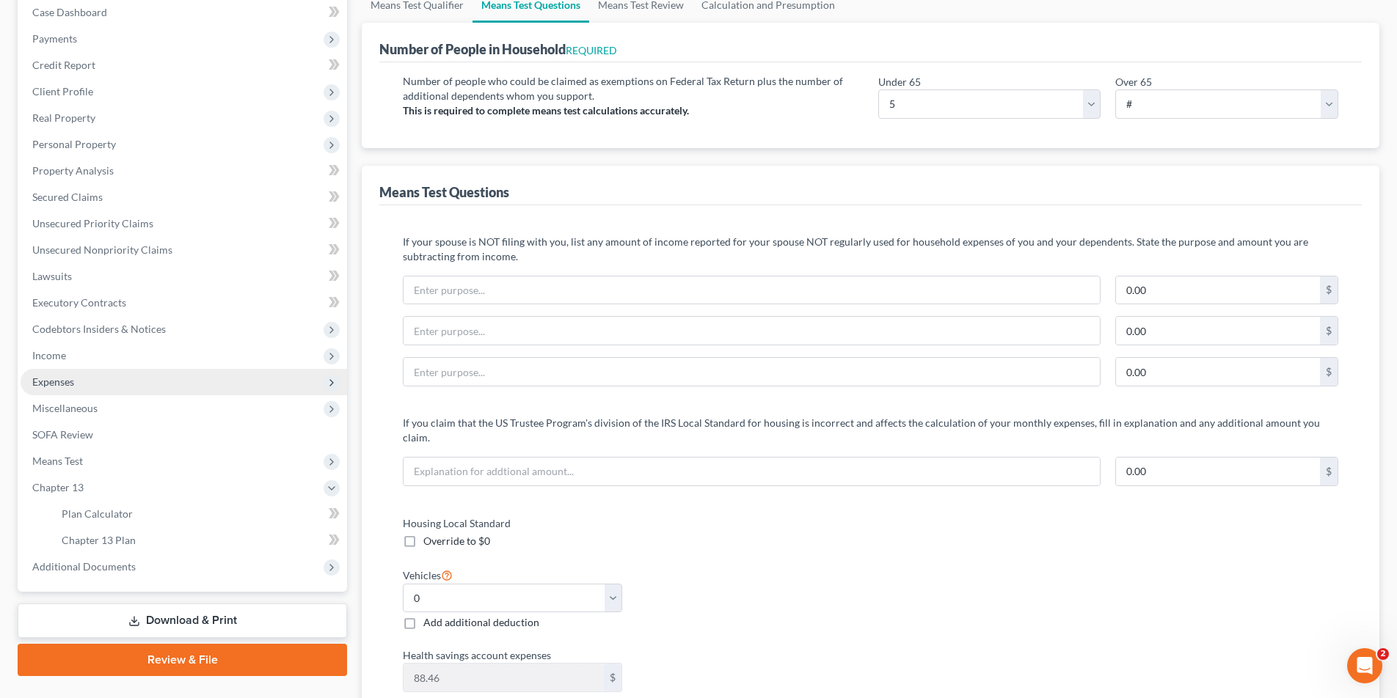
click at [64, 384] on span "Expenses" at bounding box center [53, 382] width 42 height 12
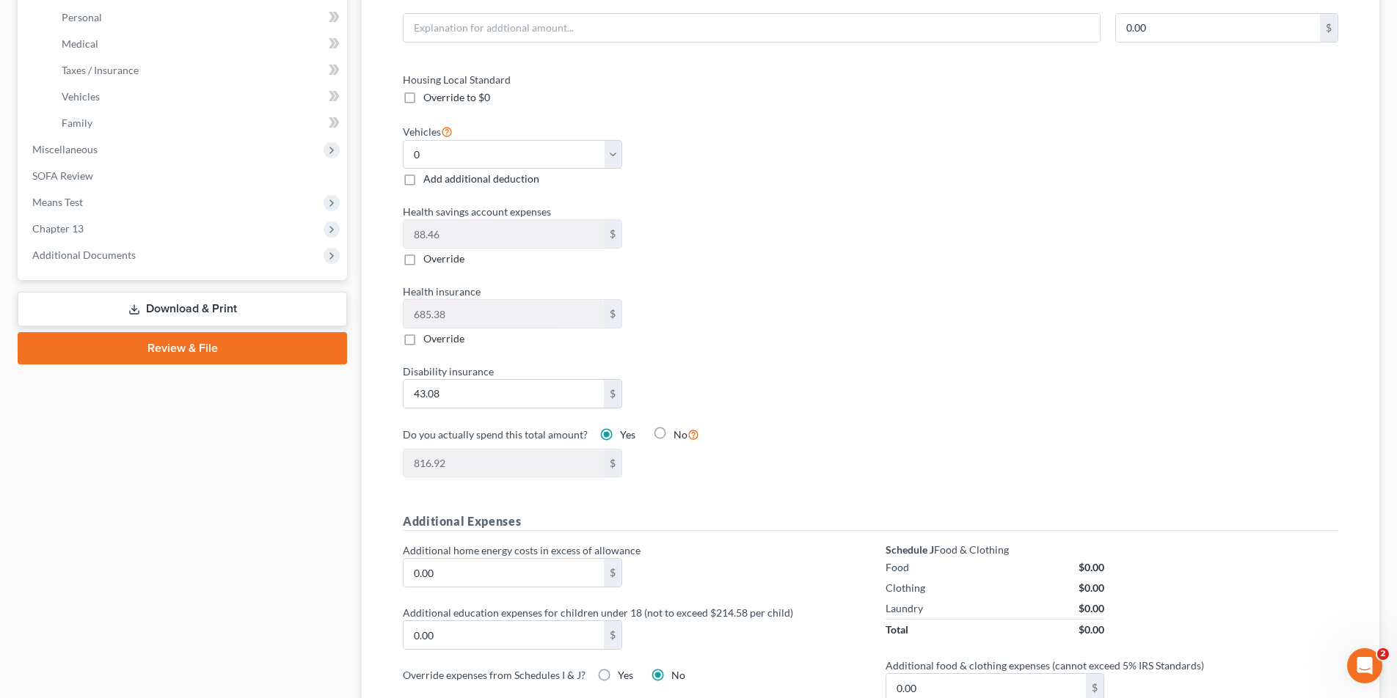
scroll to position [618, 0]
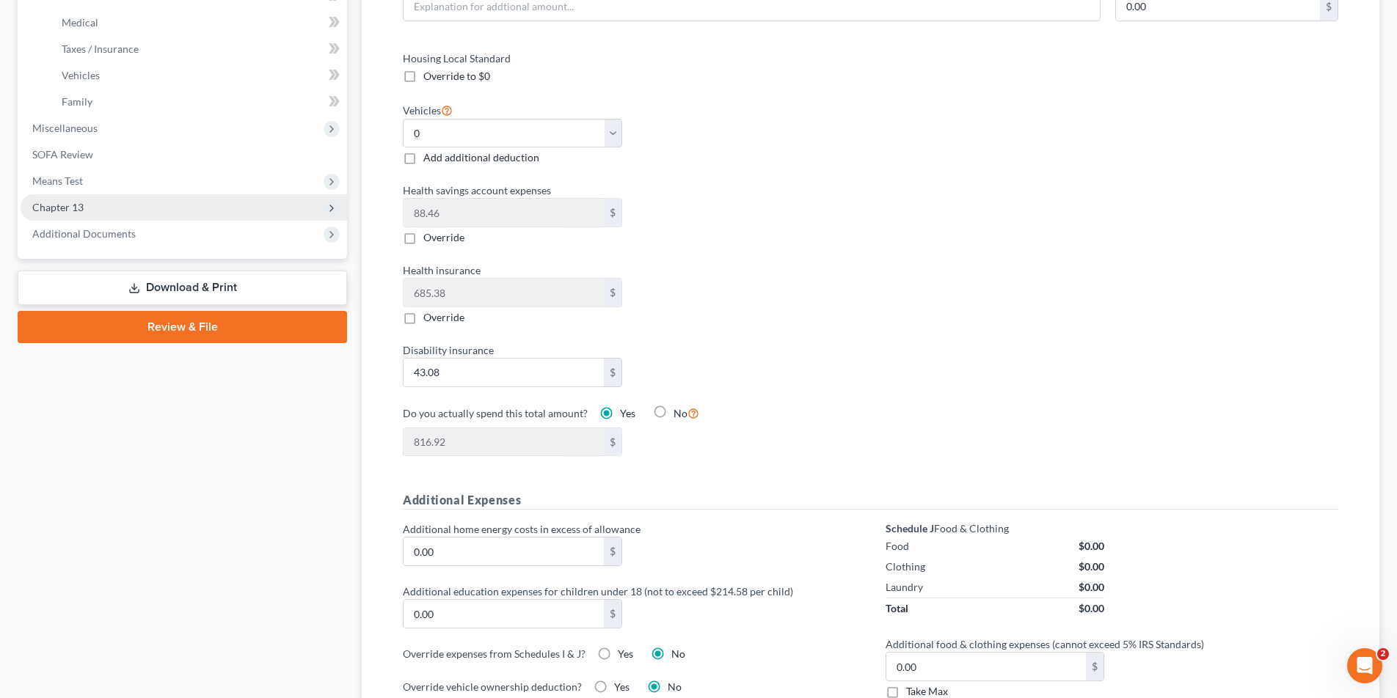
click at [56, 205] on span "Chapter 13" at bounding box center [57, 207] width 51 height 12
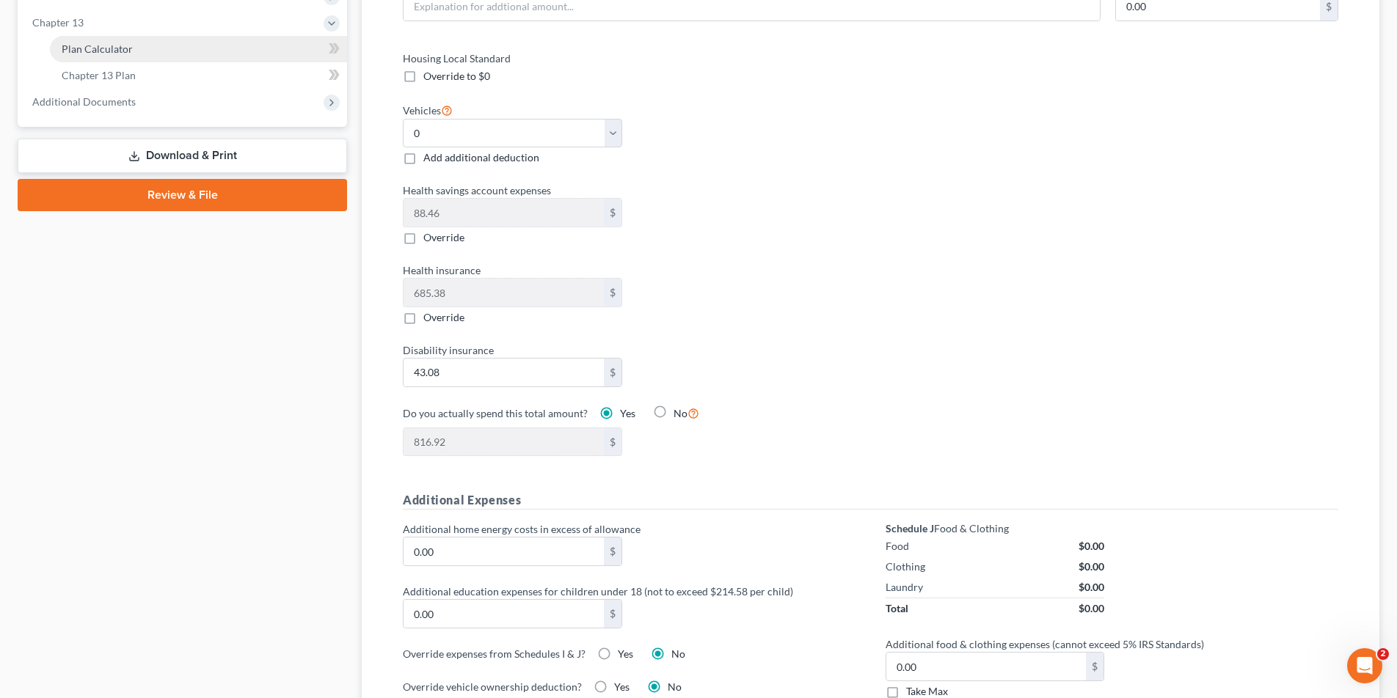
click at [109, 48] on span "Plan Calculator" at bounding box center [97, 49] width 71 height 12
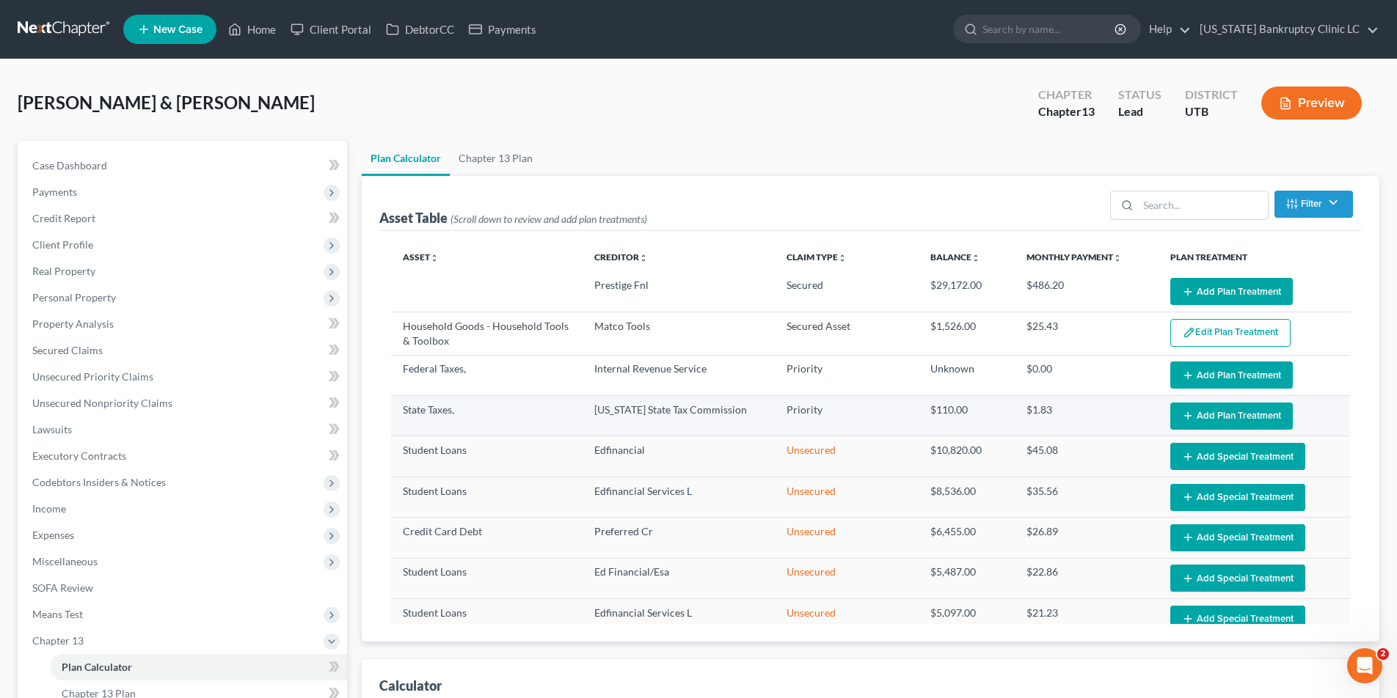
click at [1221, 411] on button "Add Plan Treatment" at bounding box center [1231, 416] width 122 height 27
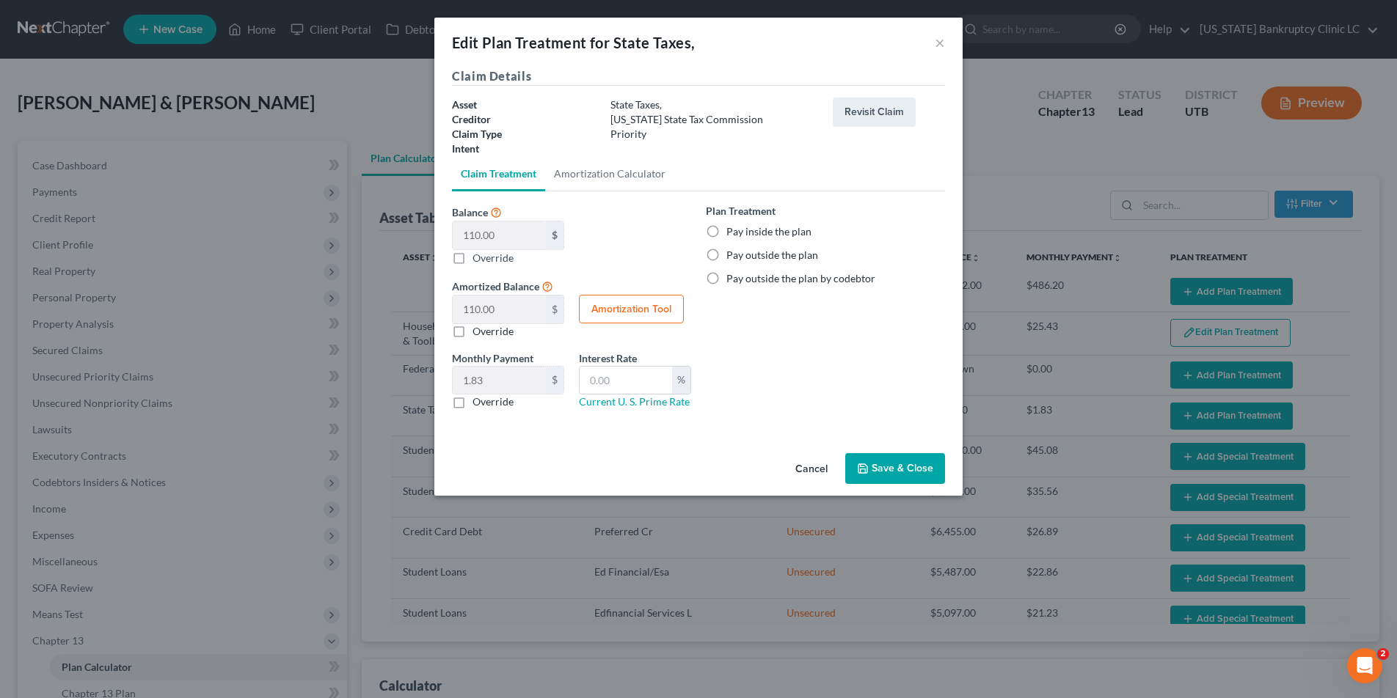
click at [726, 230] on label "Pay inside the plan" at bounding box center [768, 231] width 85 height 15
click at [732, 230] on input "Pay inside the plan" at bounding box center [737, 229] width 10 height 10
click at [472, 403] on label "Override" at bounding box center [492, 402] width 41 height 15
click at [478, 403] on input "Override" at bounding box center [483, 400] width 10 height 10
click at [488, 383] on input "text" at bounding box center [499, 381] width 93 height 28
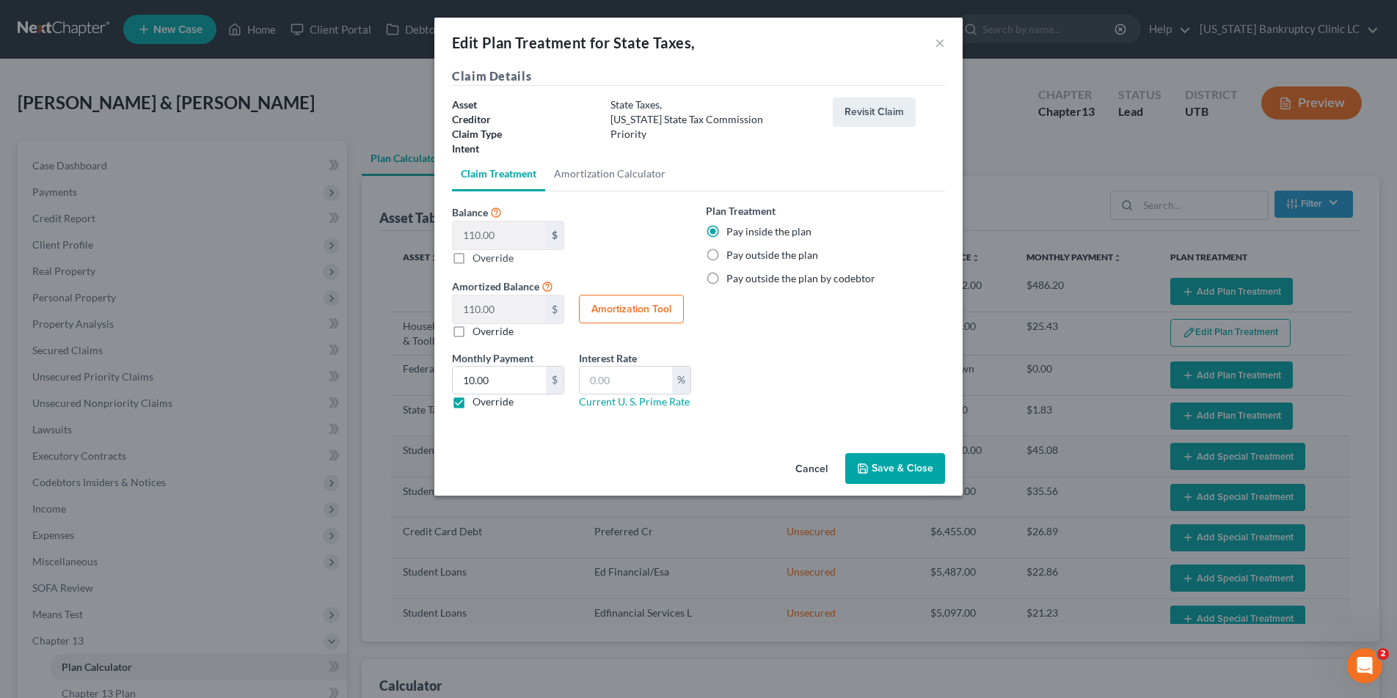
click at [880, 468] on button "Save & Close" at bounding box center [895, 468] width 100 height 31
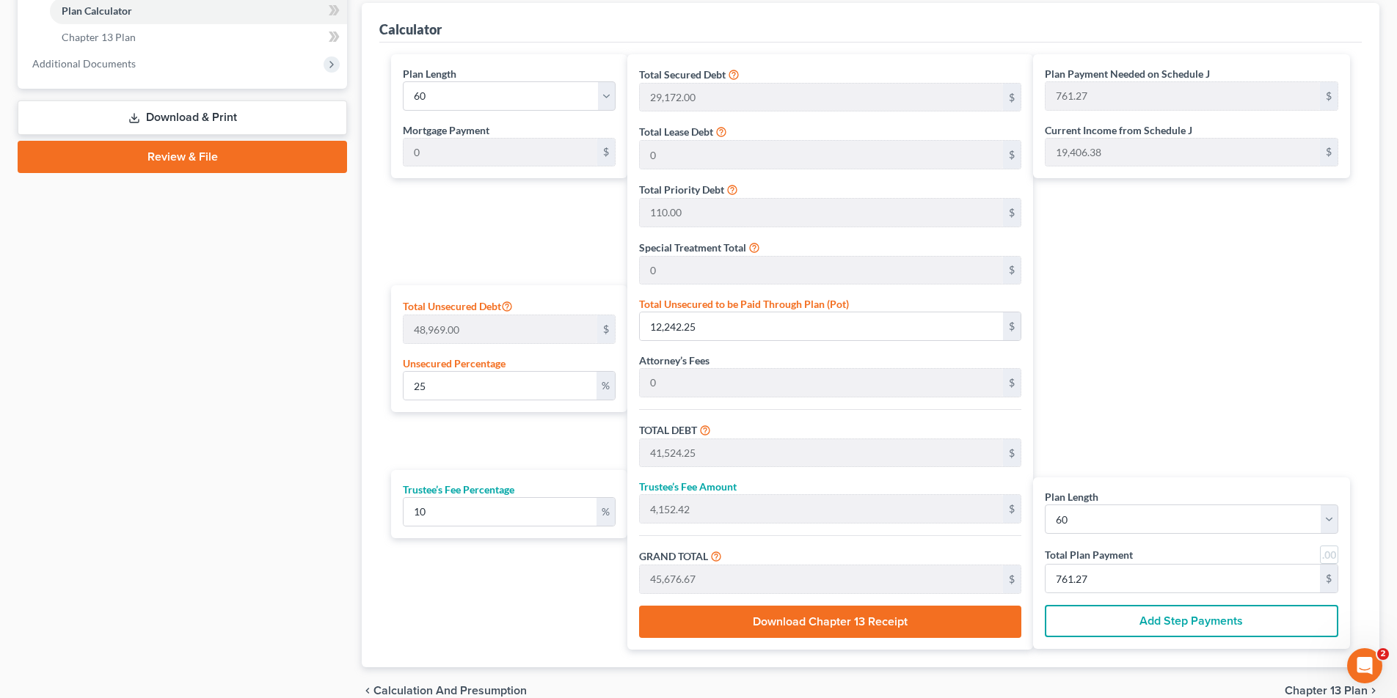
scroll to position [657, 0]
click at [453, 388] on input "25" at bounding box center [499, 385] width 193 height 28
drag, startPoint x: 453, startPoint y: 388, endPoint x: 375, endPoint y: 382, distance: 78.0
click at [375, 382] on div "Calculator Plan Length 1 2 3 4 5 6 7 8 9 10 11 12 13 14 15 16 17 18 19 20 21 22…" at bounding box center [870, 334] width 1017 height 665
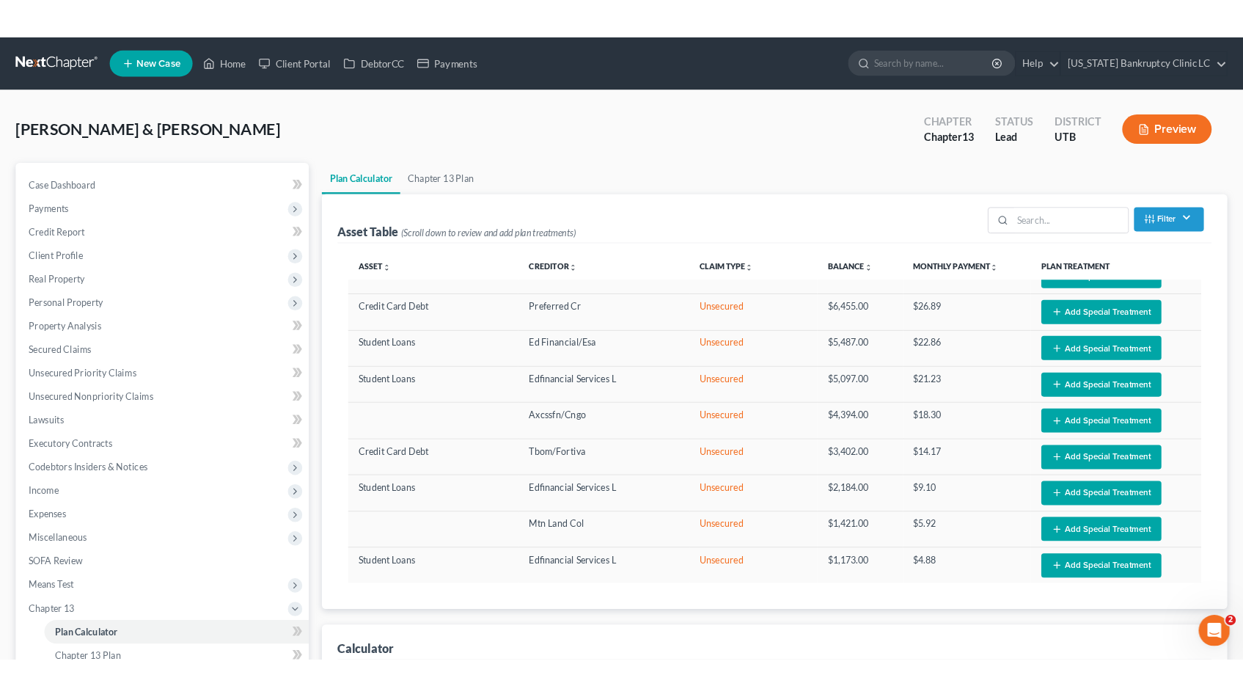
scroll to position [0, 0]
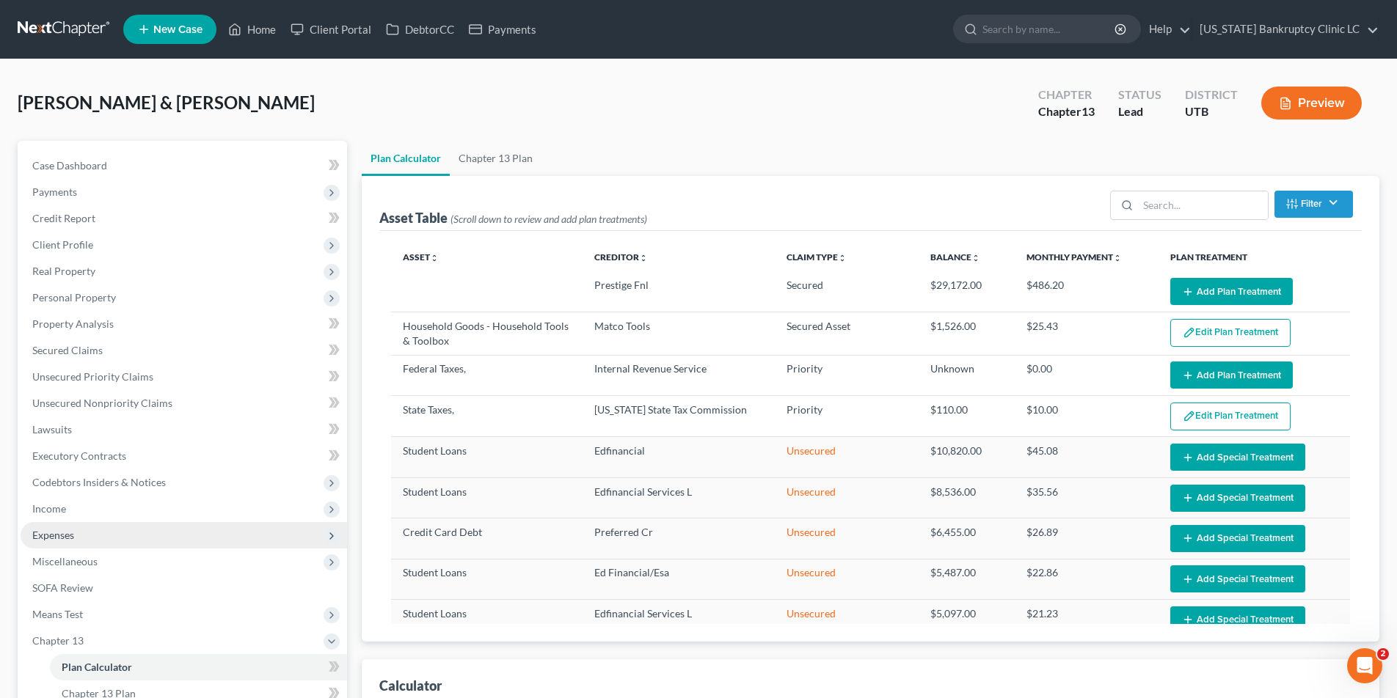
click at [55, 537] on span "Expenses" at bounding box center [53, 535] width 42 height 12
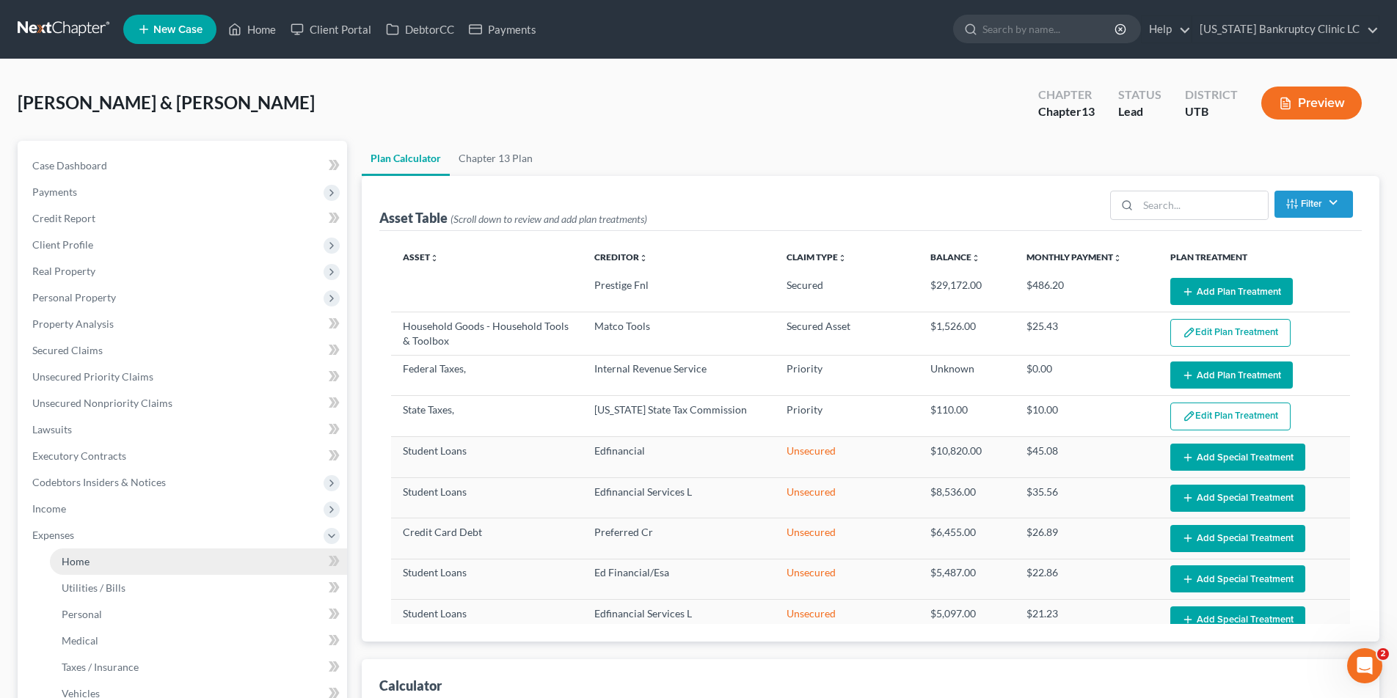
click at [83, 563] on span "Home" at bounding box center [76, 561] width 28 height 12
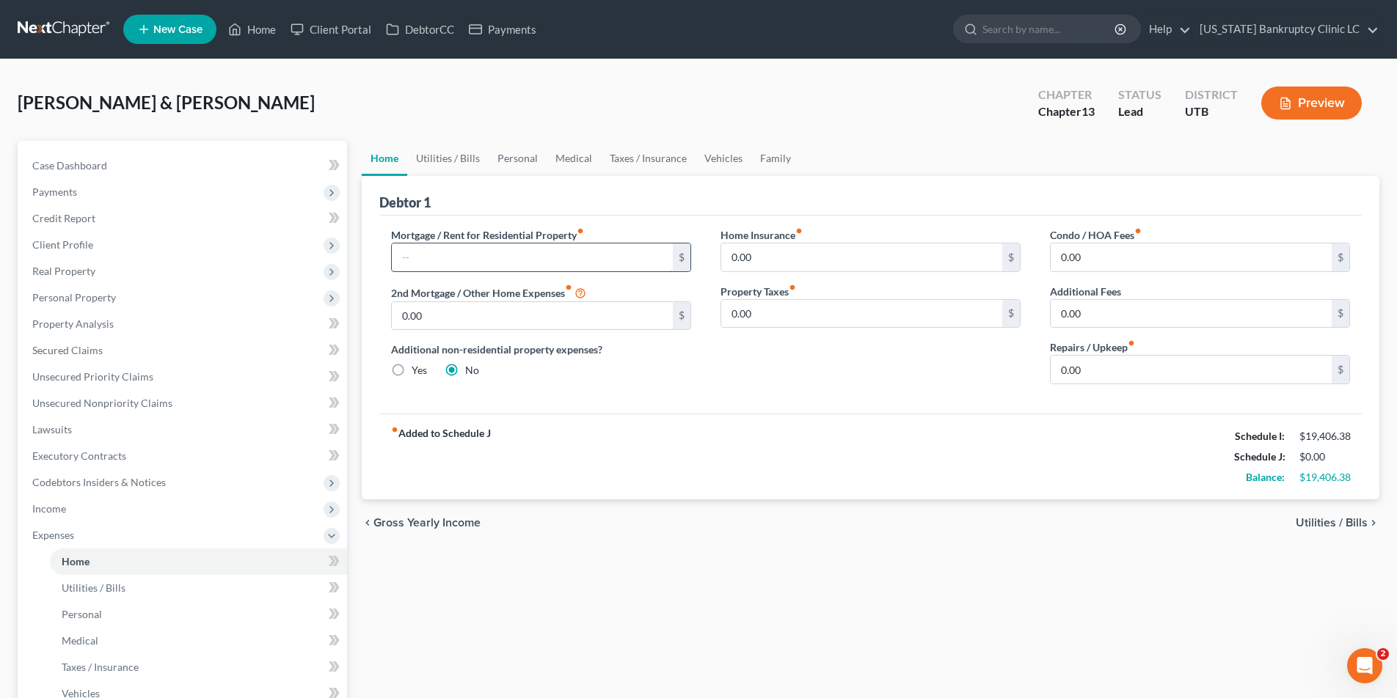
click at [425, 255] on input "text" at bounding box center [532, 258] width 281 height 28
click at [1121, 381] on input "0.00" at bounding box center [1190, 370] width 281 height 28
click at [779, 159] on link "Family" at bounding box center [775, 158] width 48 height 35
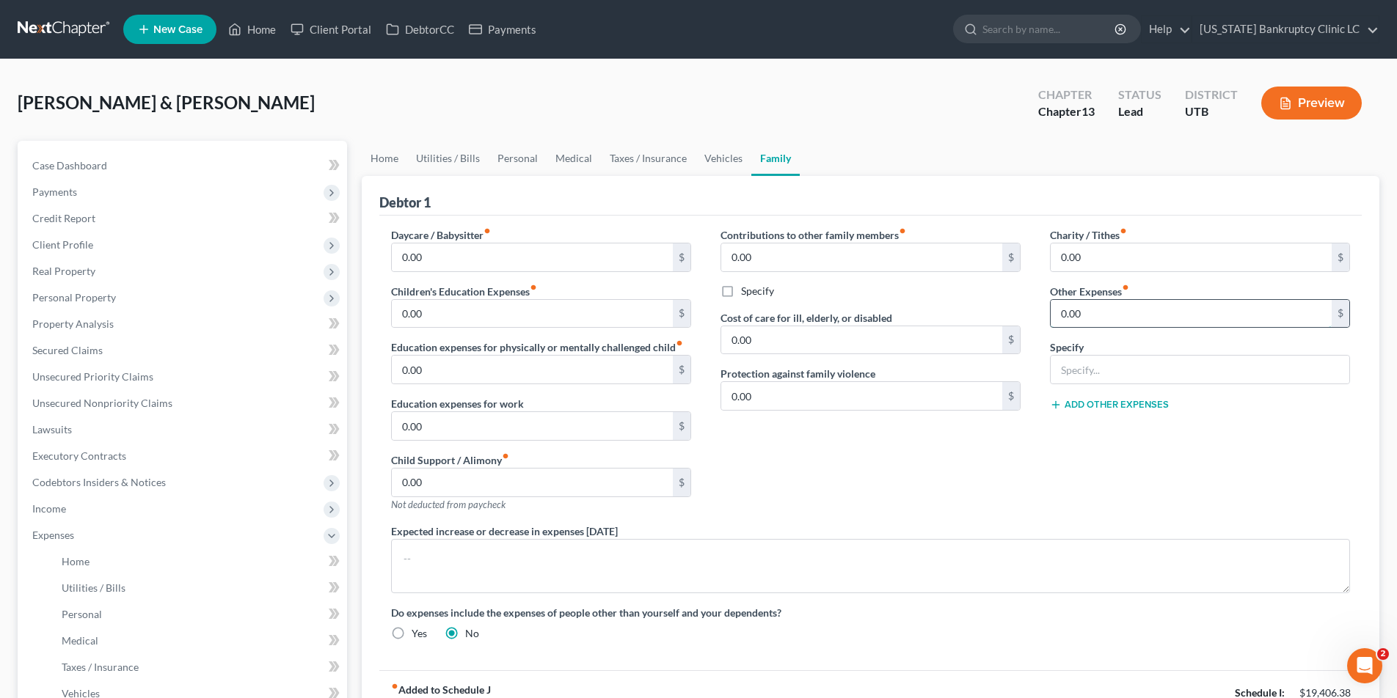
click at [1110, 317] on input "0.00" at bounding box center [1190, 314] width 281 height 28
click at [1116, 404] on button "Add Other Expenses" at bounding box center [1109, 405] width 119 height 12
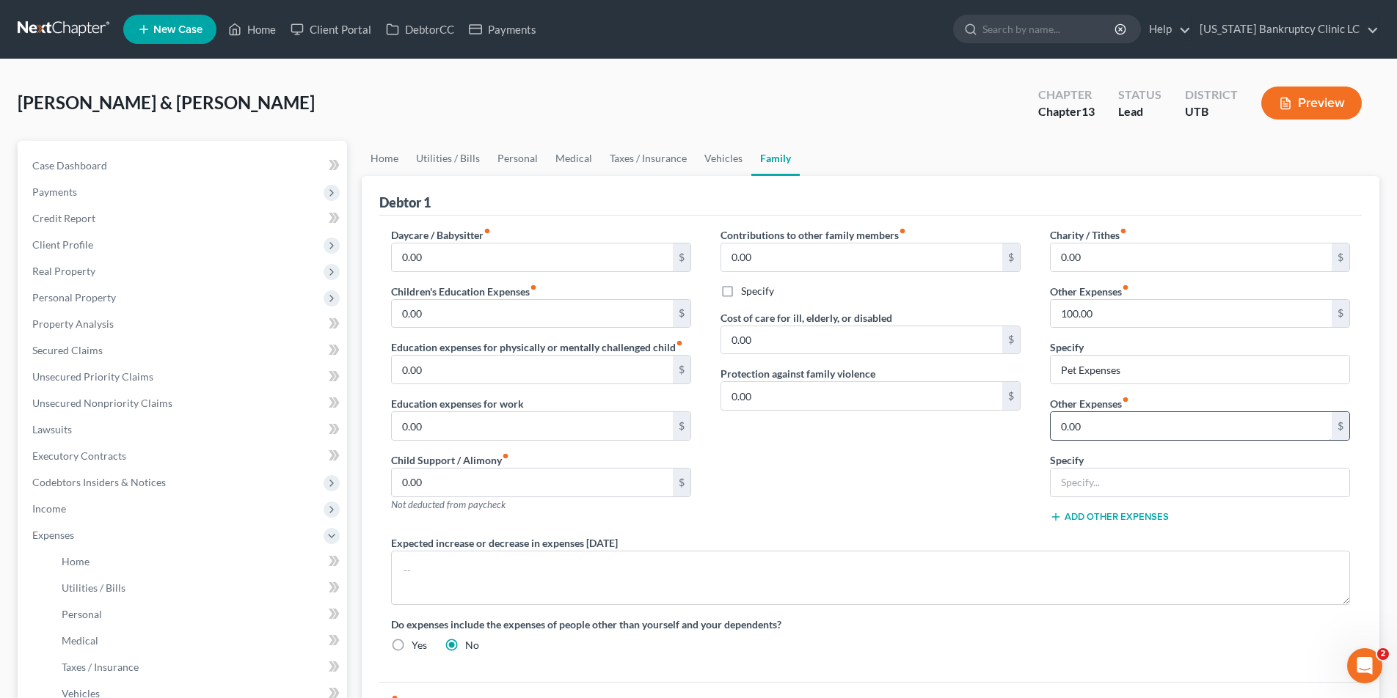
click at [1096, 429] on input "0.00" at bounding box center [1190, 426] width 281 height 28
click at [523, 161] on link "Personal" at bounding box center [517, 158] width 58 height 35
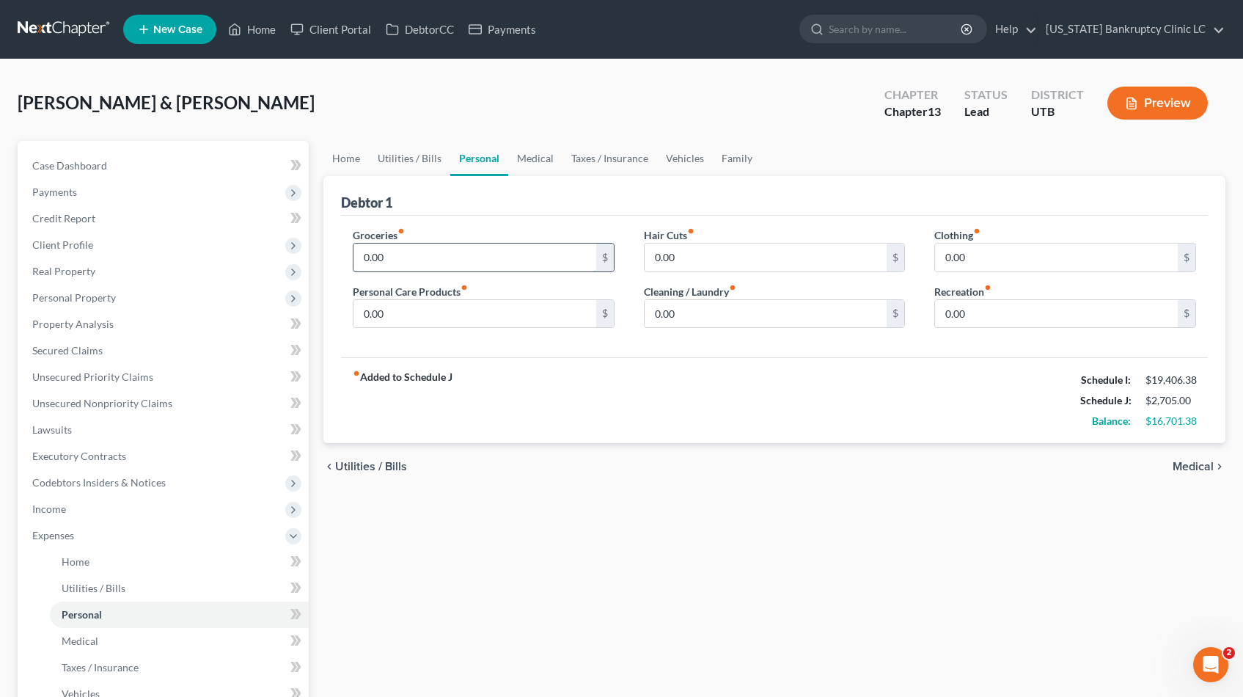
click at [409, 255] on input "0.00" at bounding box center [475, 258] width 243 height 28
click at [398, 159] on link "Utilities / Bills" at bounding box center [409, 158] width 81 height 35
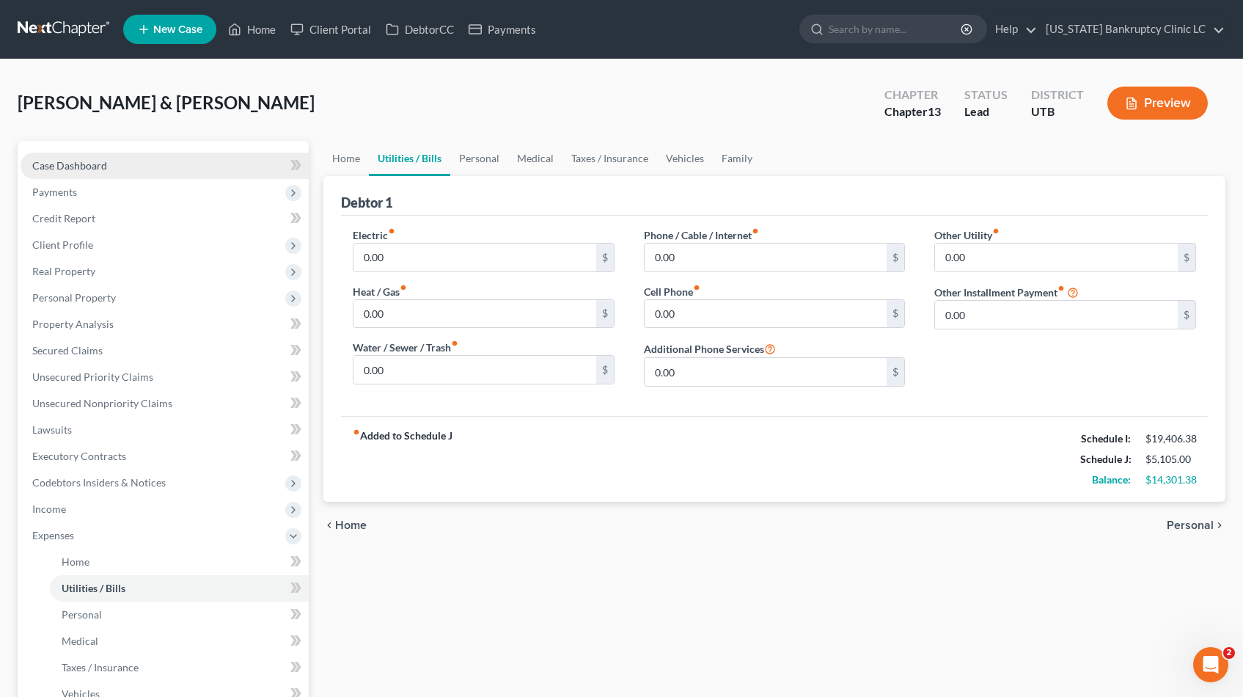
scroll to position [3, 0]
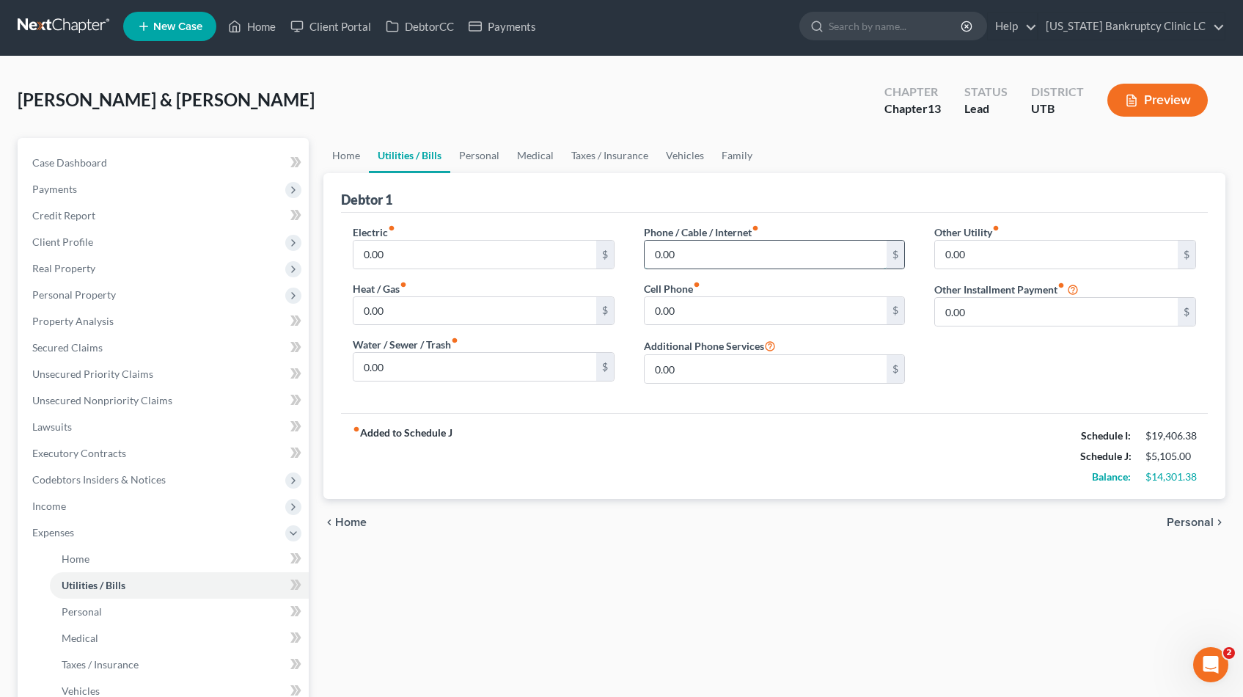
click at [680, 255] on input "0.00" at bounding box center [766, 255] width 243 height 28
click at [439, 250] on input "0.00" at bounding box center [475, 255] width 243 height 28
click at [483, 158] on link "Personal" at bounding box center [479, 155] width 58 height 35
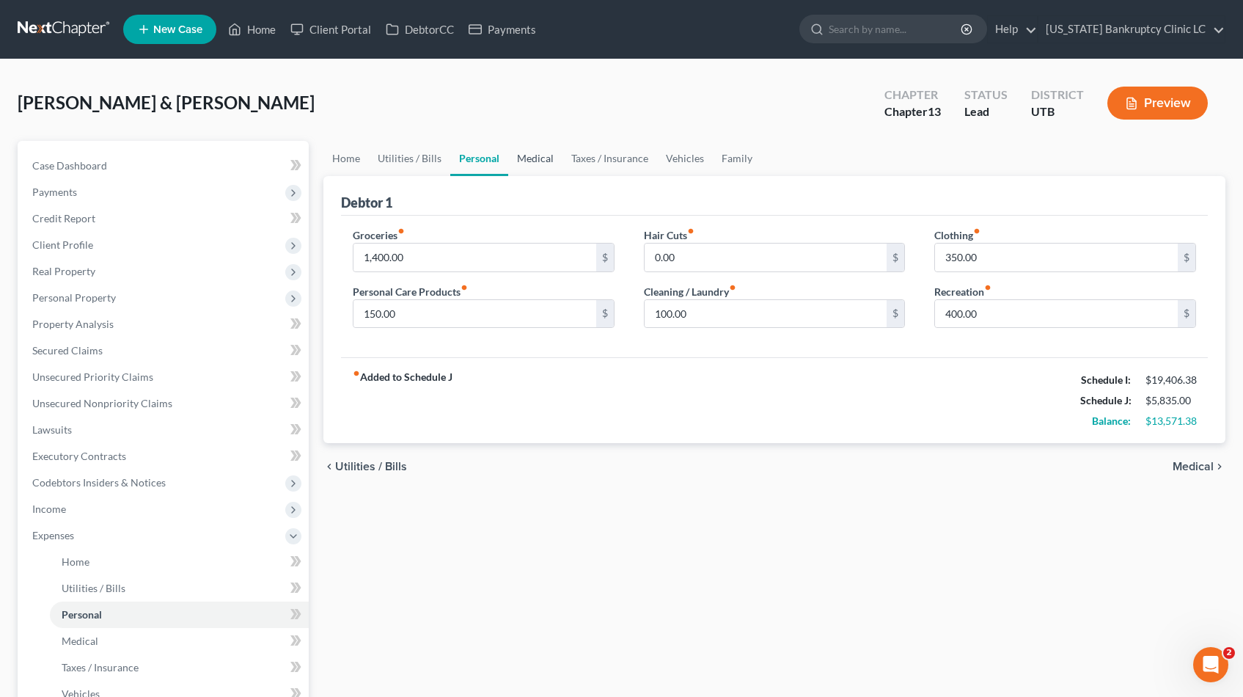
click at [535, 158] on link "Medical" at bounding box center [535, 158] width 54 height 35
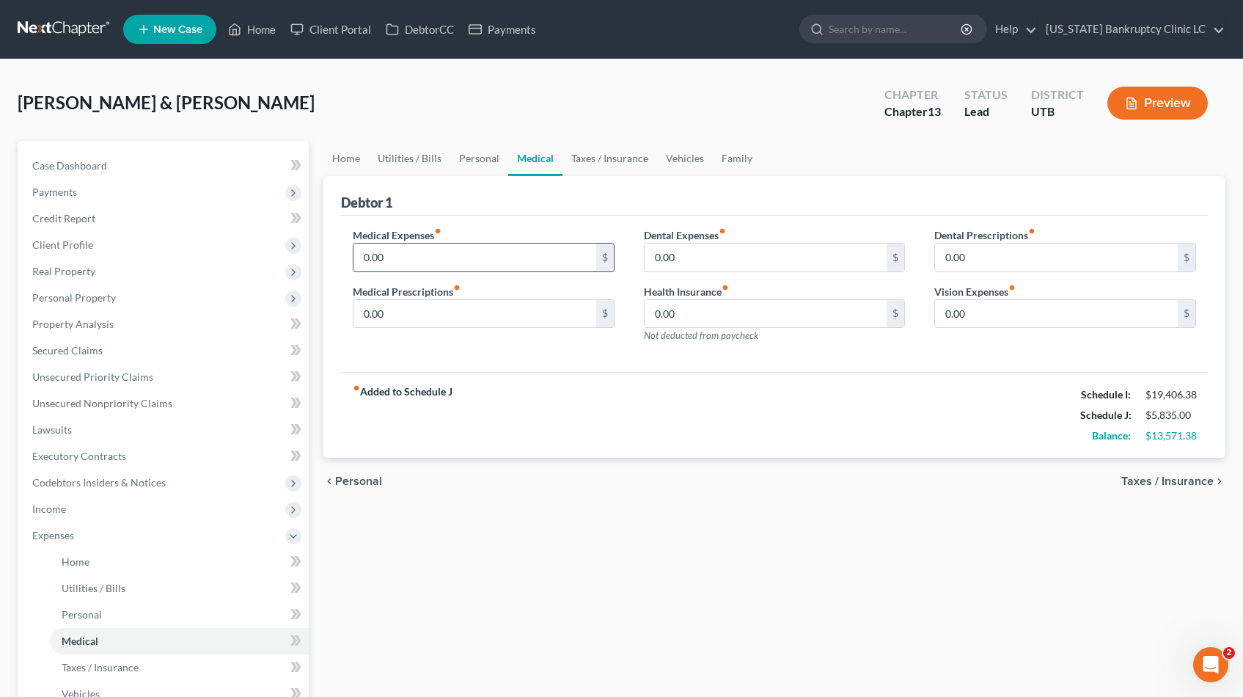
click at [428, 257] on input "0.00" at bounding box center [475, 258] width 243 height 28
click at [601, 162] on link "Taxes / Insurance" at bounding box center [610, 158] width 95 height 35
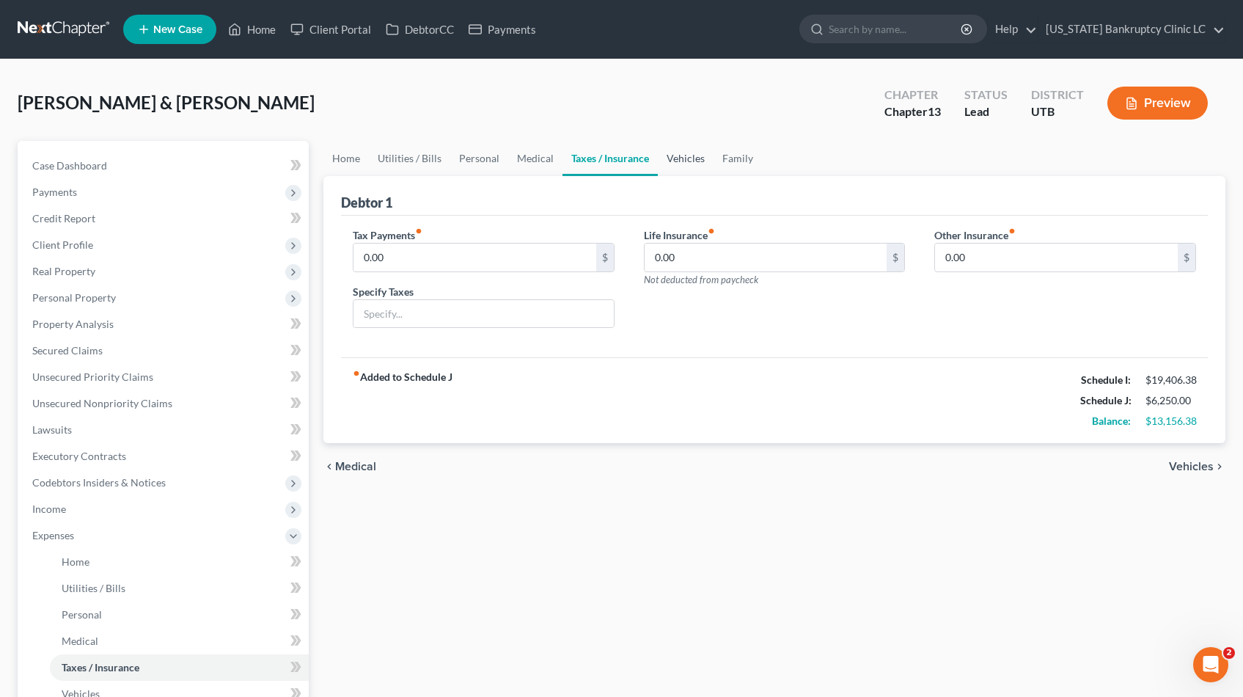
click at [689, 159] on link "Vehicles" at bounding box center [686, 158] width 56 height 35
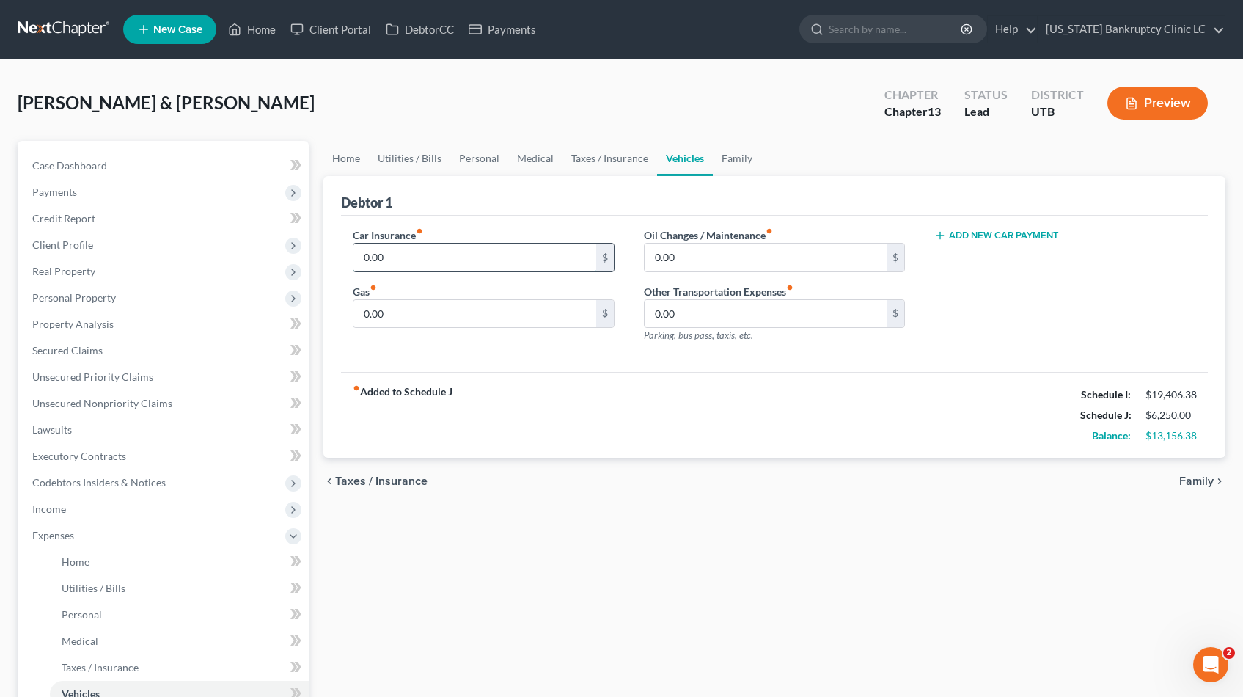
click at [451, 255] on input "0.00" at bounding box center [475, 258] width 243 height 28
click at [56, 505] on span "Income" at bounding box center [49, 508] width 34 height 12
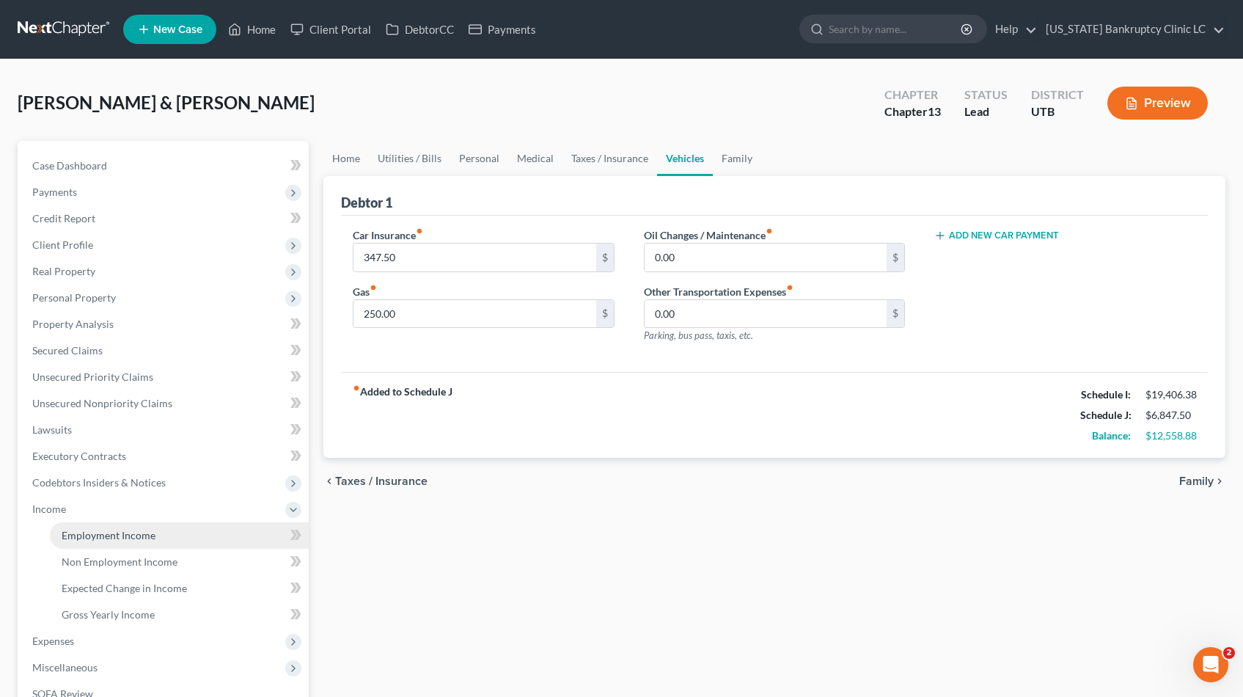
click at [99, 540] on span "Employment Income" at bounding box center [109, 535] width 94 height 12
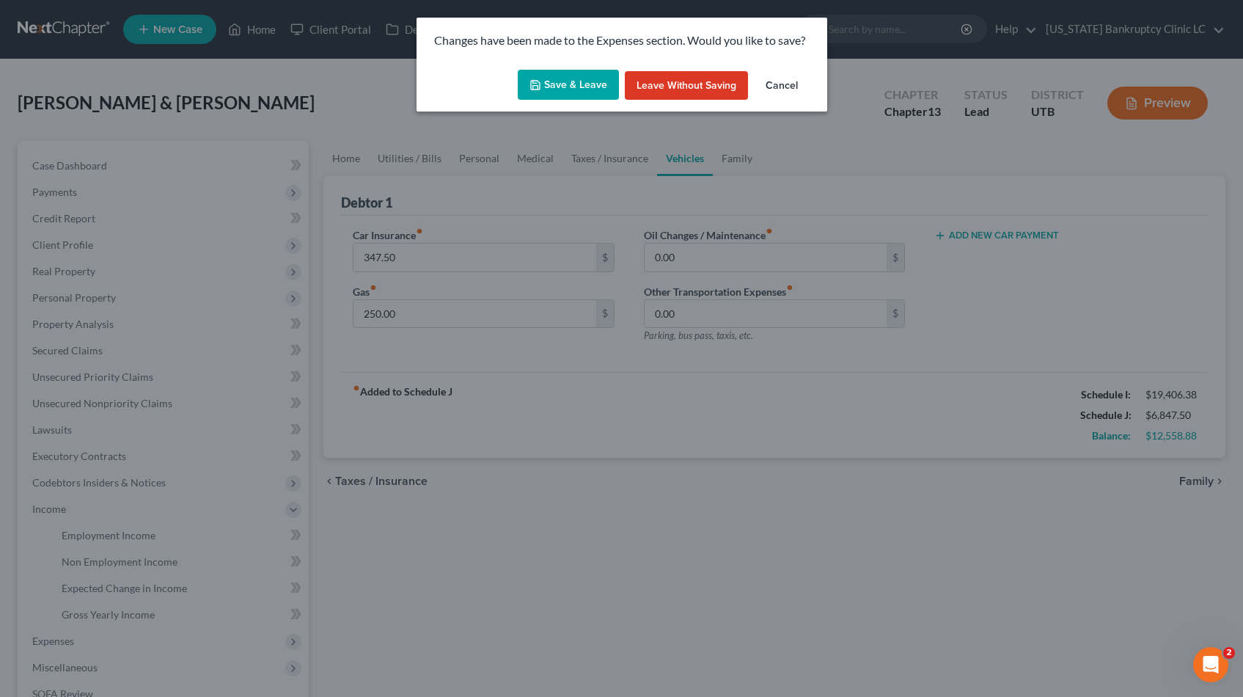
click at [567, 77] on button "Save & Leave" at bounding box center [568, 85] width 101 height 31
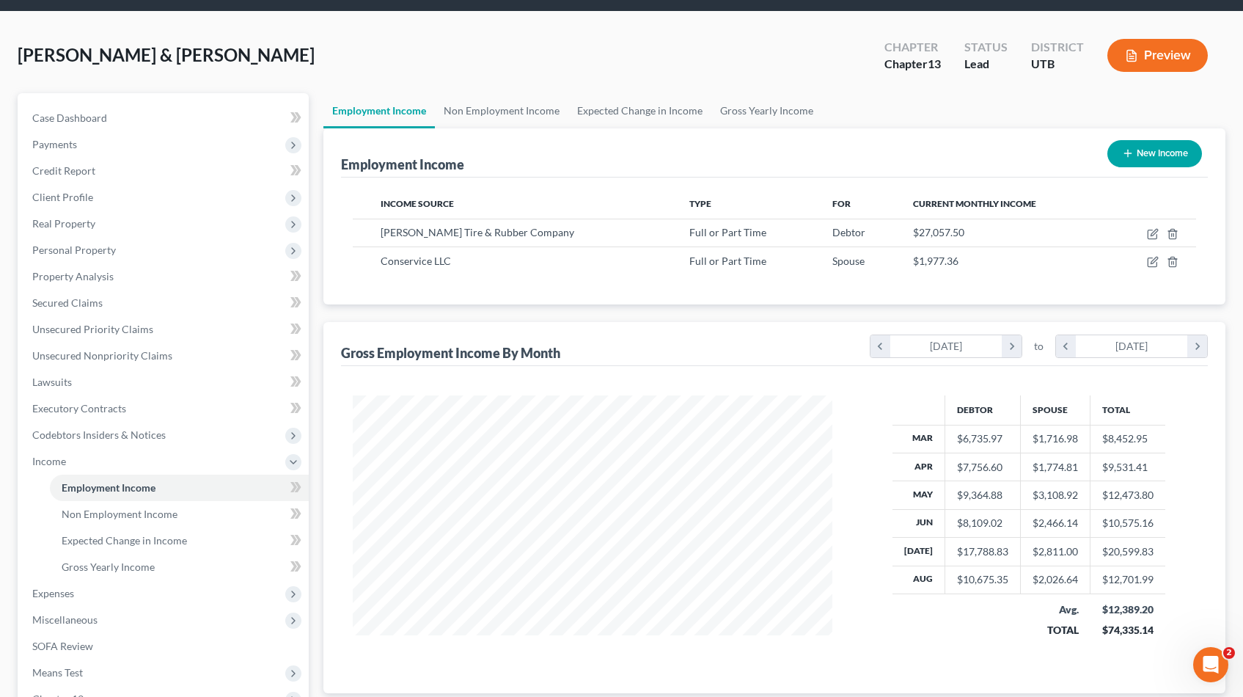
scroll to position [51, 0]
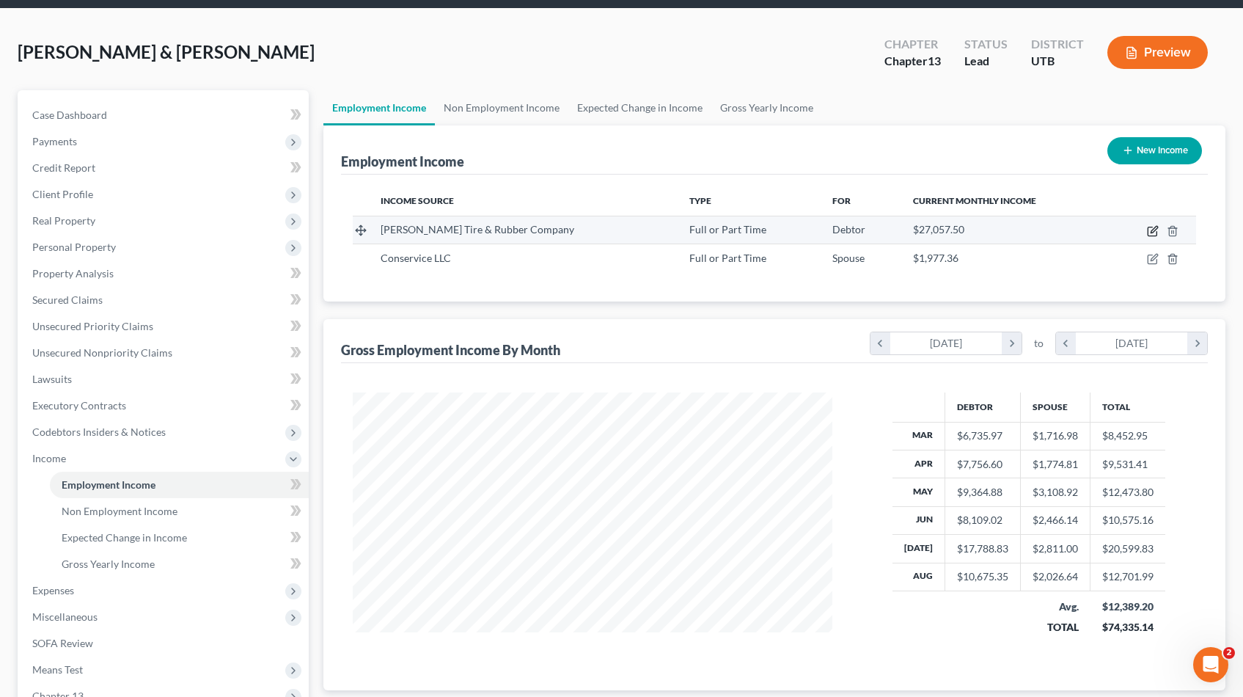
click at [1152, 231] on icon "button" at bounding box center [1153, 231] width 12 height 12
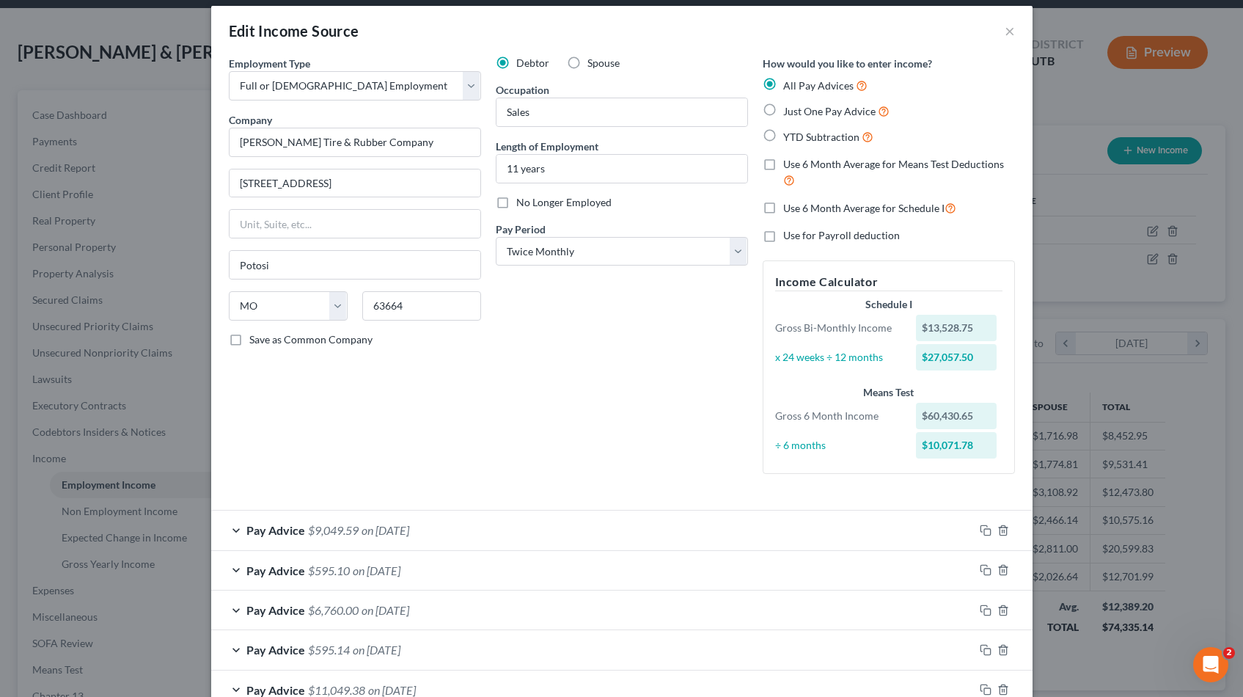
scroll to position [0, 0]
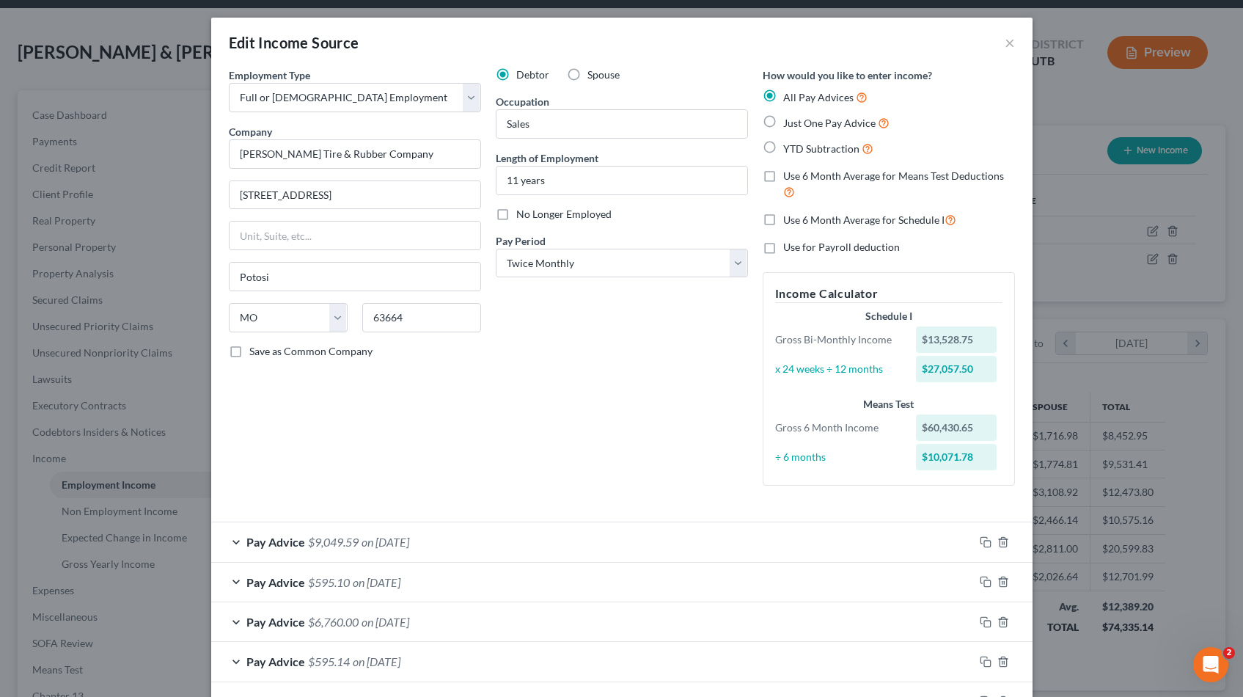
click at [783, 219] on label "Use 6 Month Average for Schedule I" at bounding box center [869, 219] width 173 height 17
click at [789, 219] on input "Use 6 Month Average for Schedule I" at bounding box center [794, 216] width 10 height 10
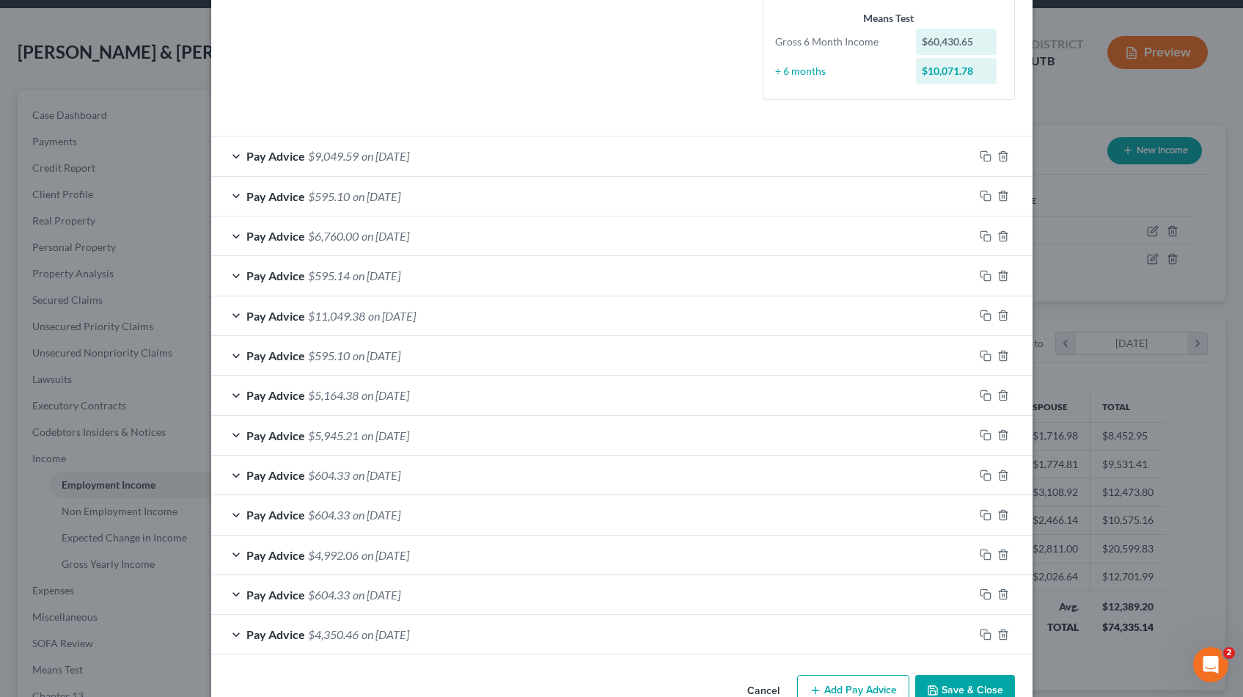
scroll to position [424, 0]
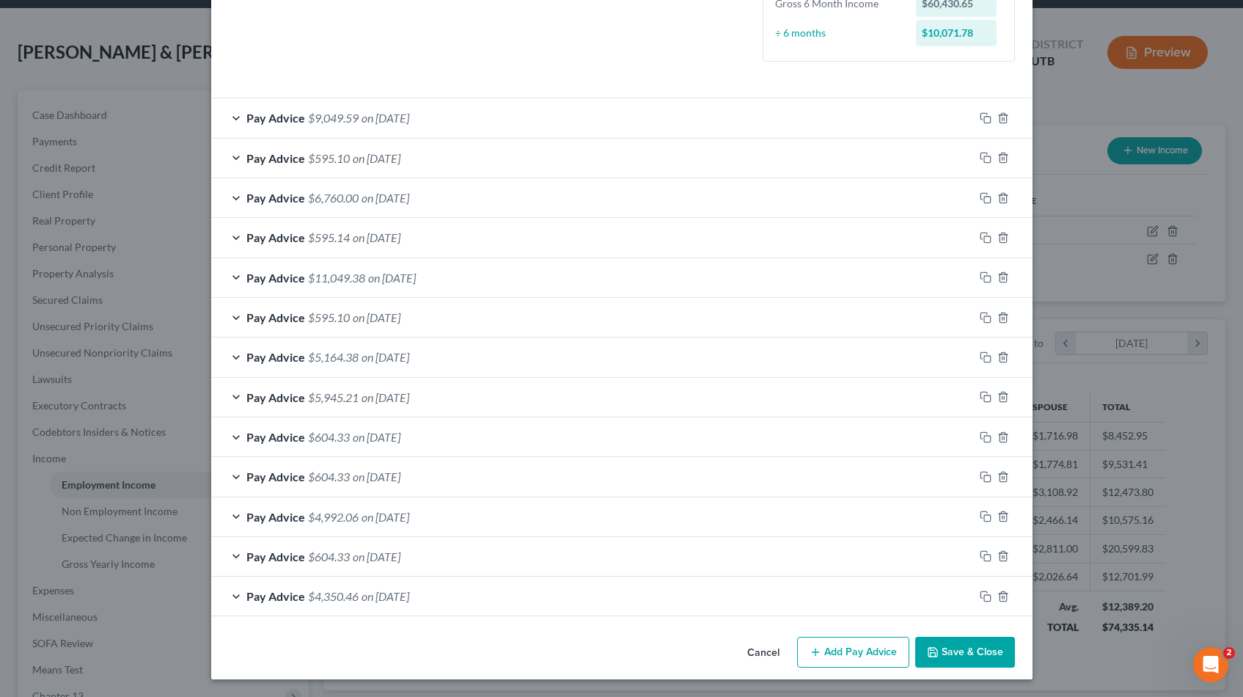
click at [967, 649] on button "Save & Close" at bounding box center [965, 652] width 100 height 31
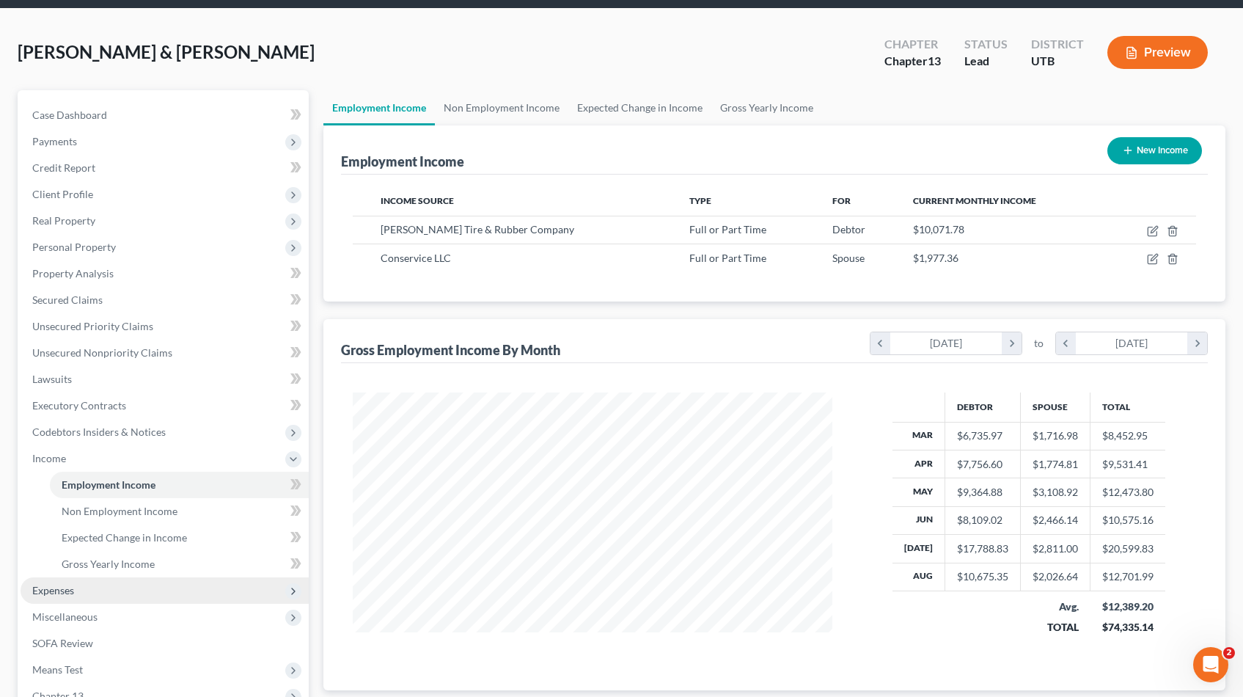
click at [78, 590] on span "Expenses" at bounding box center [165, 590] width 288 height 26
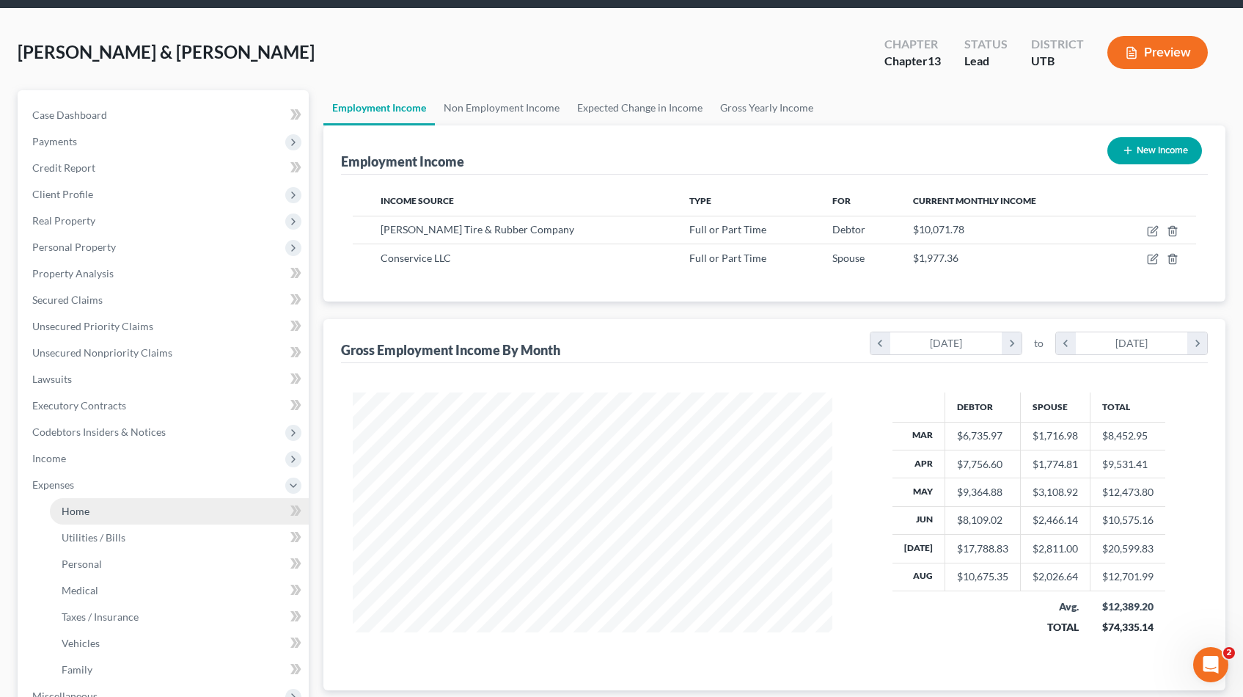
click at [76, 516] on span "Home" at bounding box center [76, 511] width 28 height 12
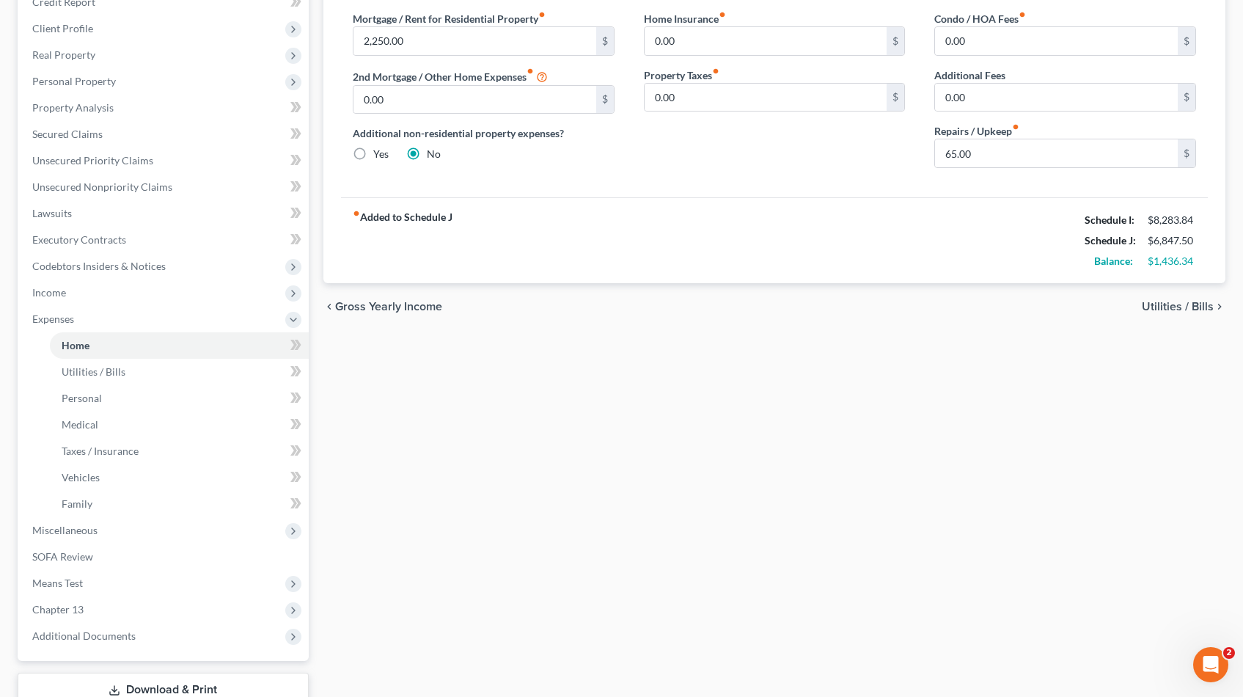
scroll to position [321, 0]
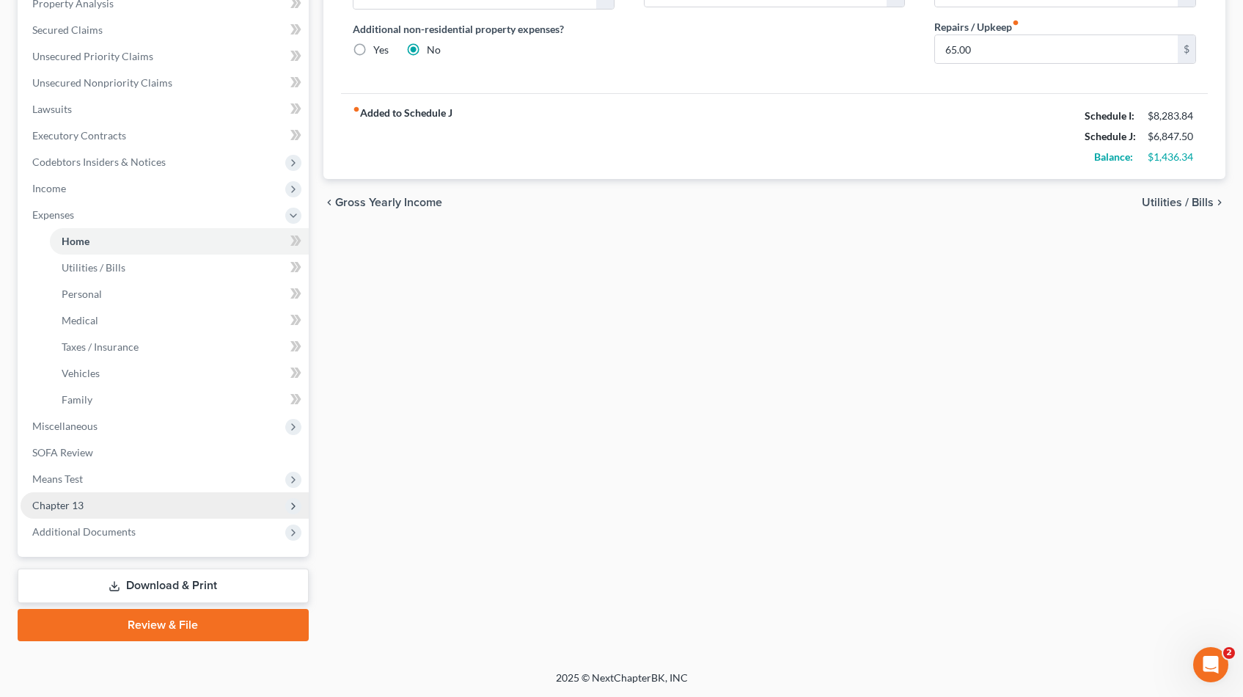
click at [64, 510] on span "Chapter 13" at bounding box center [57, 505] width 51 height 12
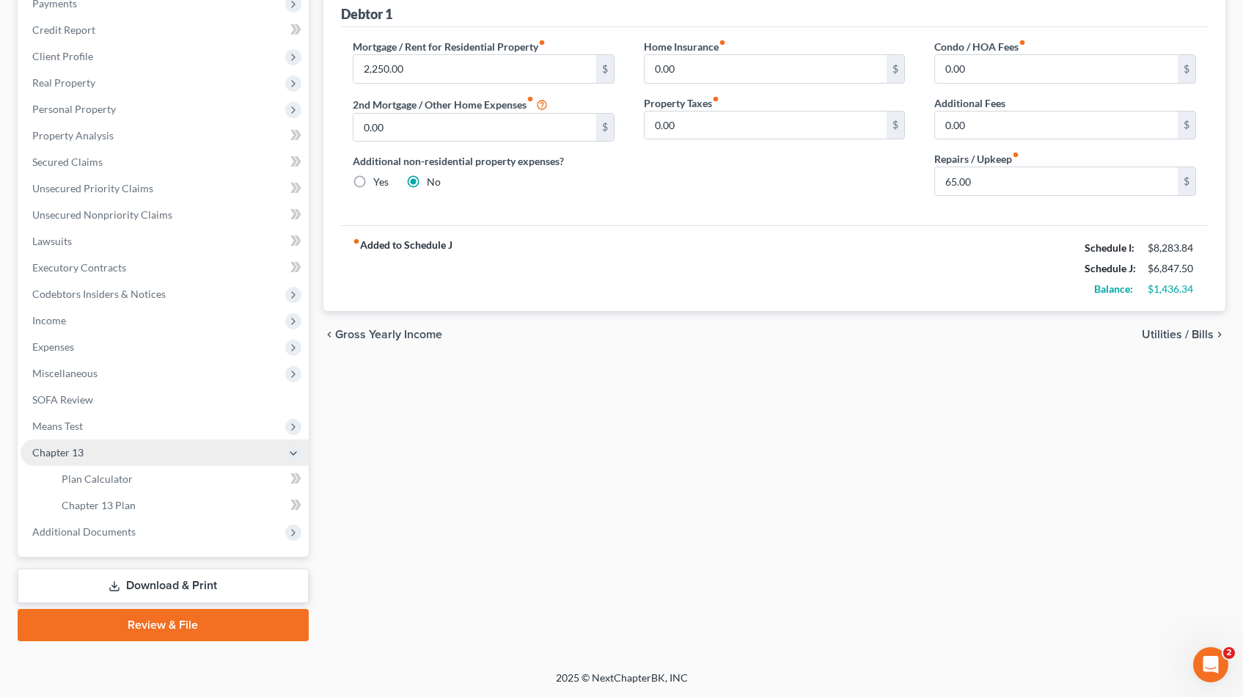
scroll to position [189, 0]
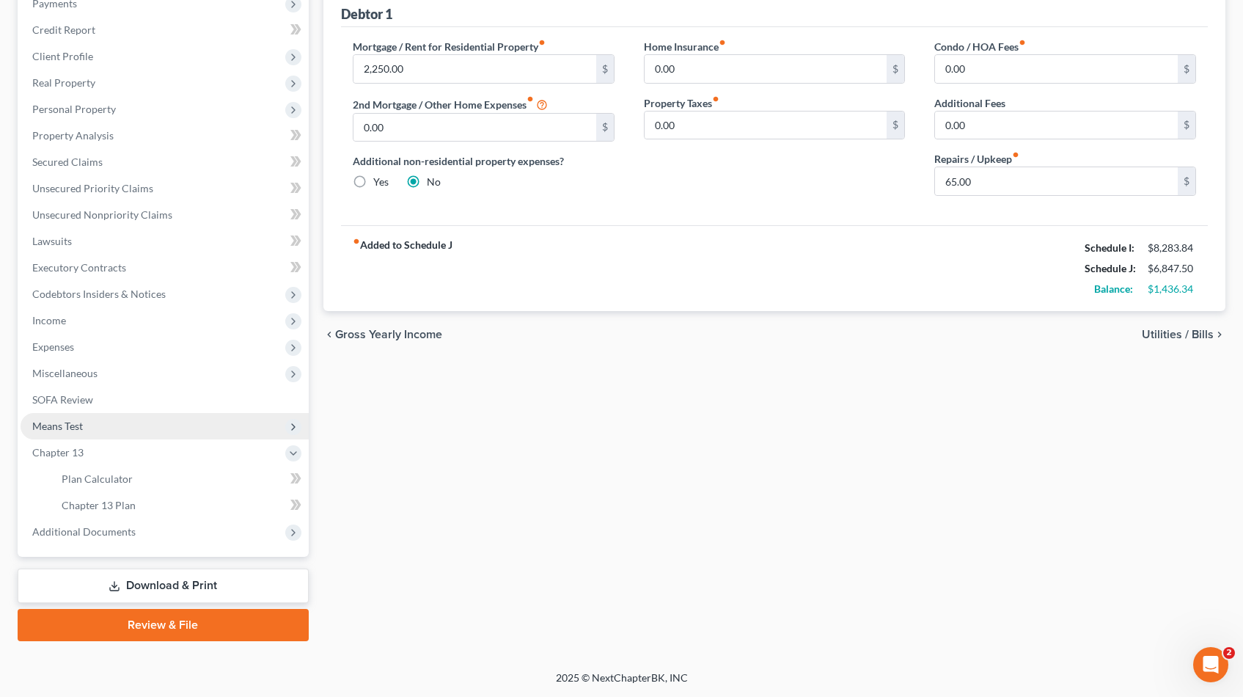
click at [65, 425] on span "Means Test" at bounding box center [57, 426] width 51 height 12
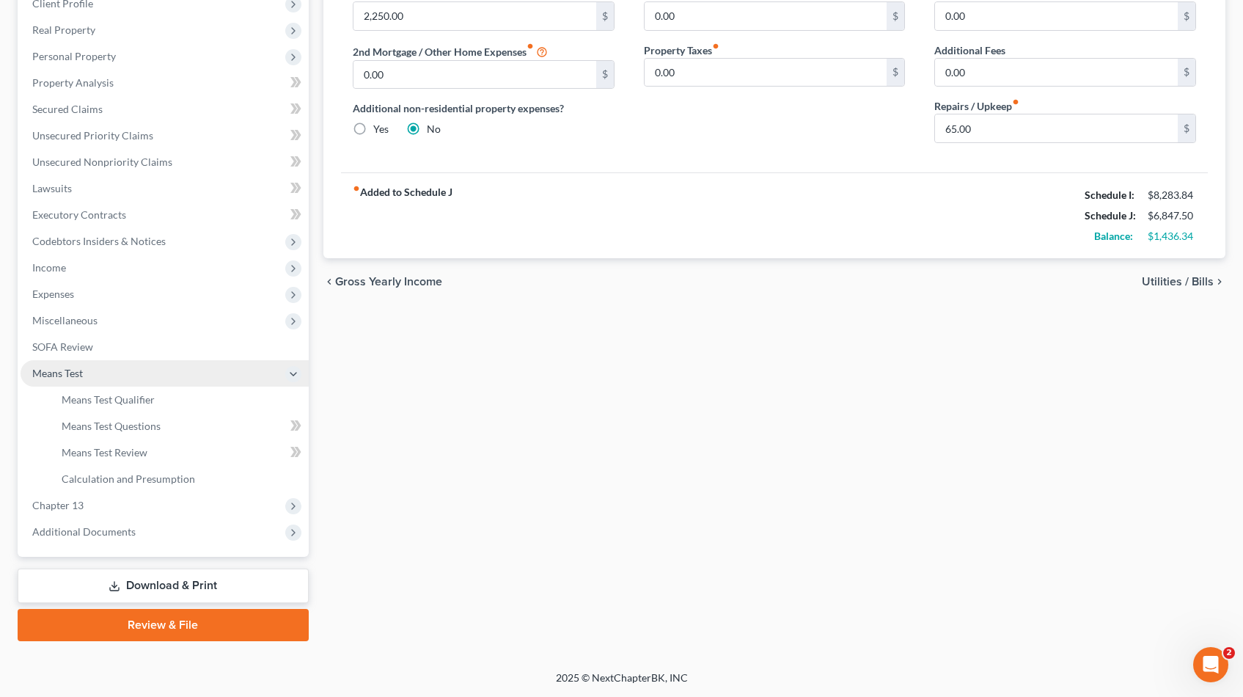
scroll to position [241, 0]
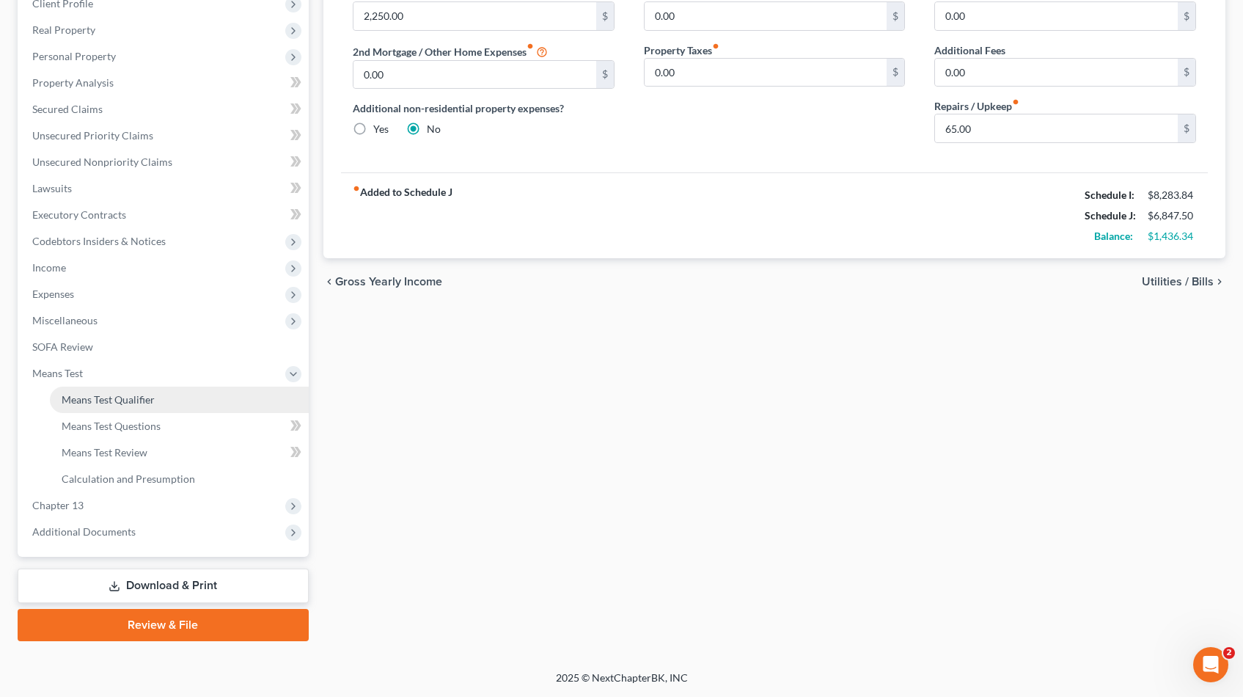
click at [86, 397] on span "Means Test Qualifier" at bounding box center [108, 399] width 93 height 12
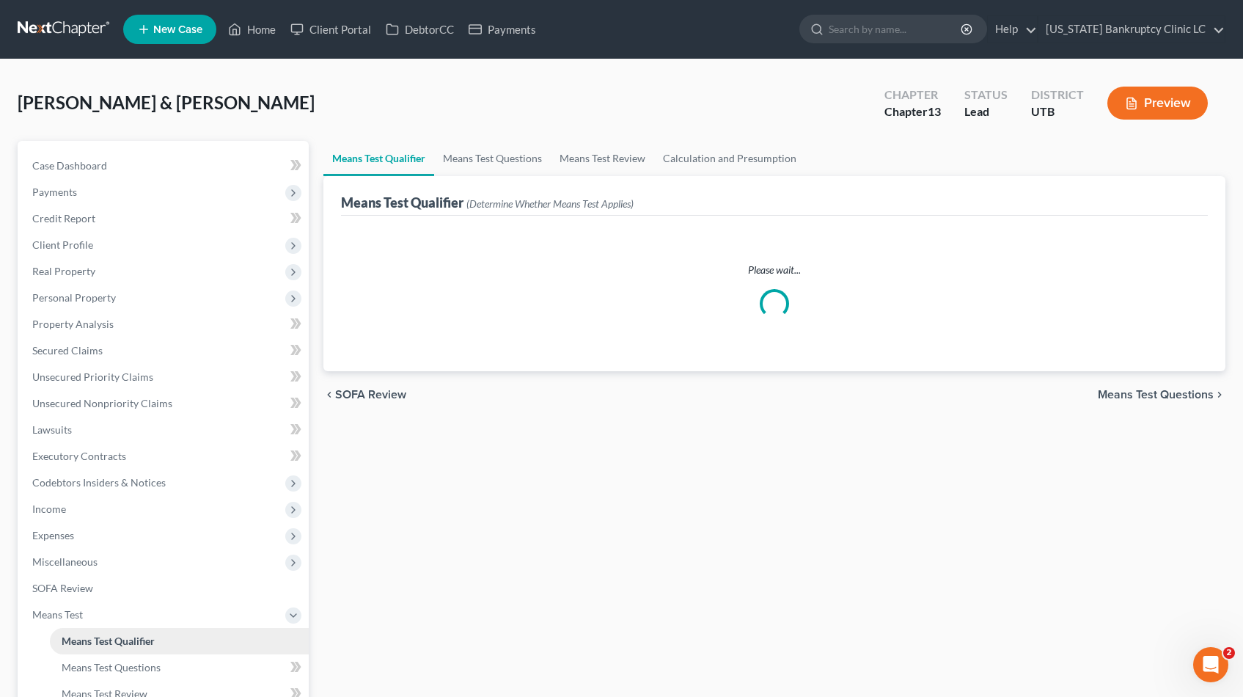
scroll to position [4, 0]
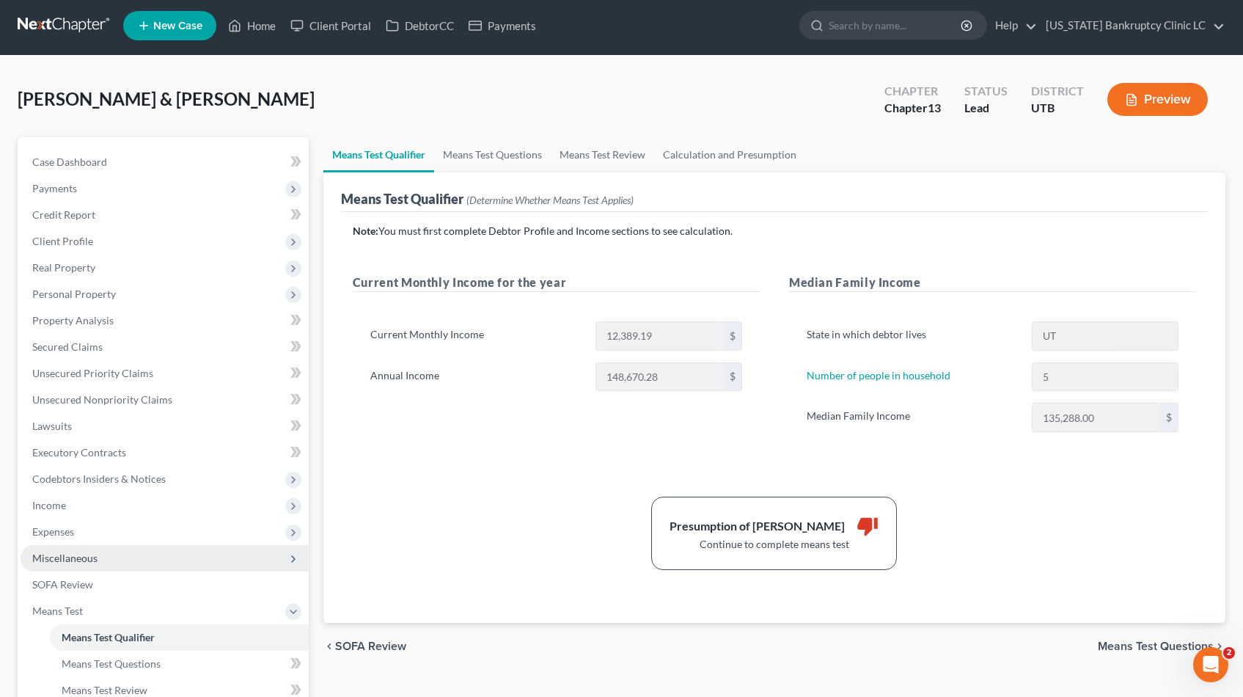
click at [40, 554] on span "Miscellaneous" at bounding box center [64, 558] width 65 height 12
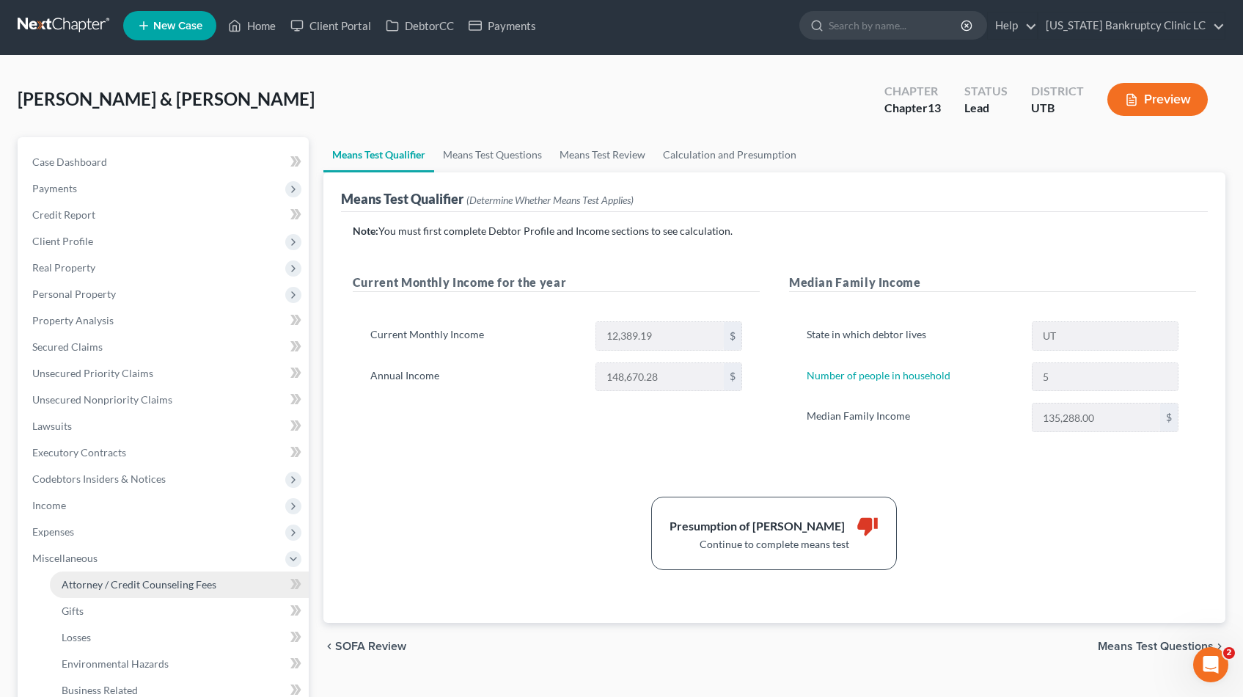
click at [115, 590] on span "Attorney / Credit Counseling Fees" at bounding box center [139, 584] width 155 height 12
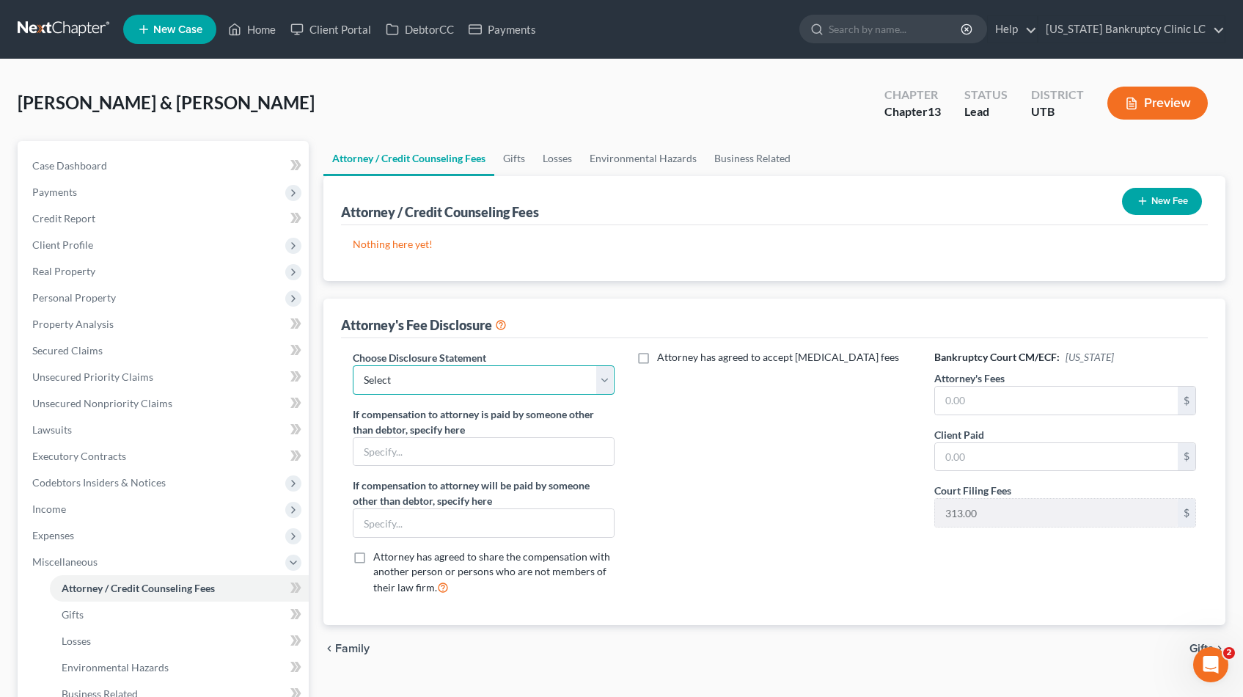
click at [604, 381] on select "Select Installment Chapter 7 Cases Salt Lake Custom Disclosure Fresh Start Fund…" at bounding box center [484, 379] width 262 height 29
click at [353, 365] on select "Select Installment Chapter 7 Cases Salt Lake Custom Disclosure Fresh Start Fund…" at bounding box center [484, 379] width 262 height 29
click at [1009, 399] on input "text" at bounding box center [1056, 401] width 243 height 28
click at [1152, 201] on button "New Fee" at bounding box center [1162, 201] width 80 height 27
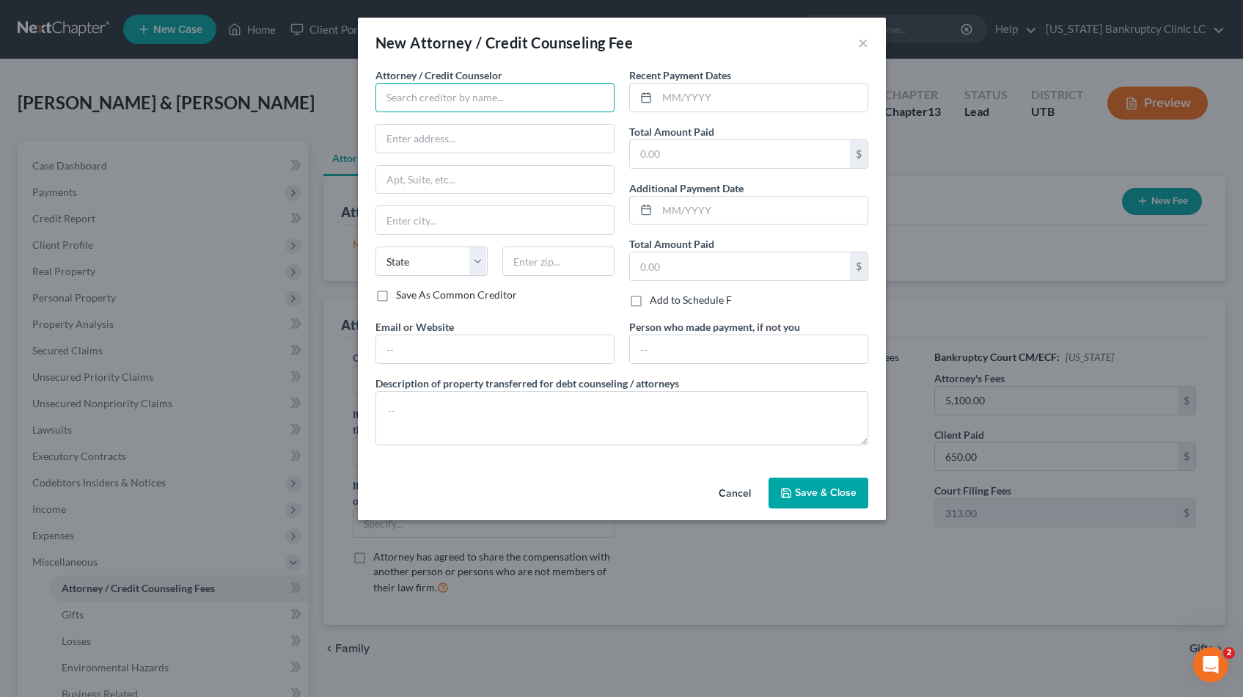
click at [542, 99] on input "text" at bounding box center [495, 97] width 239 height 29
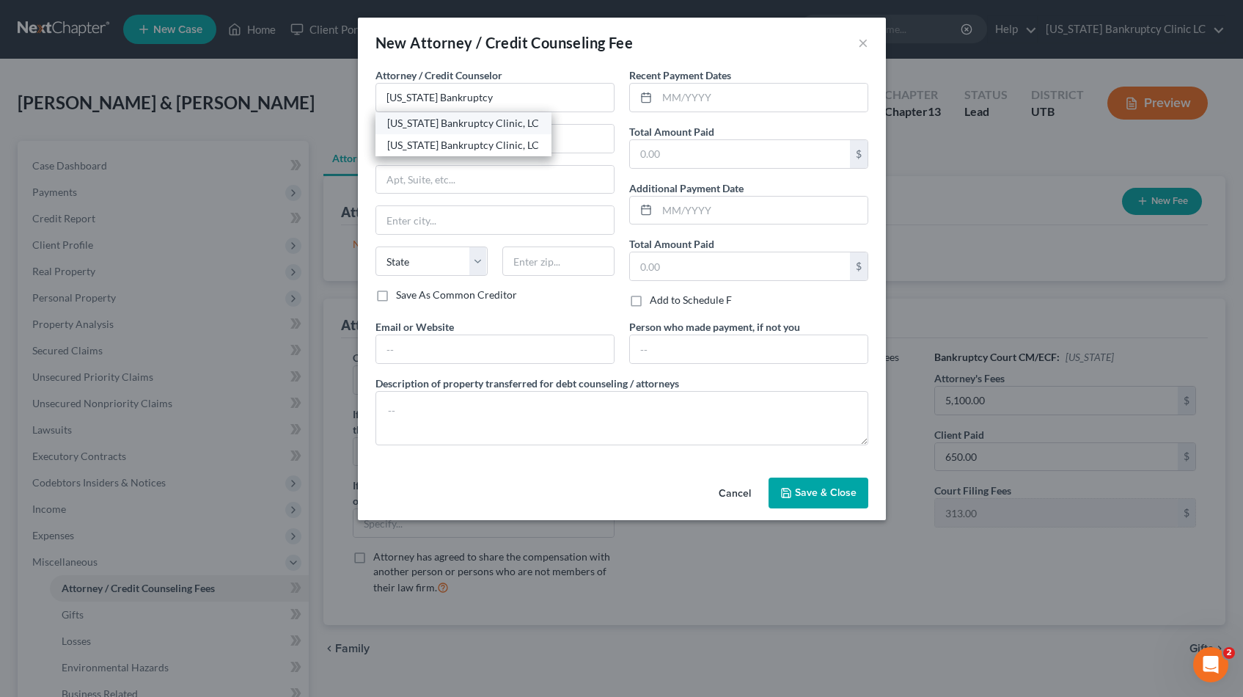
click at [477, 120] on div "Utah Bankruptcy Clinic, LC" at bounding box center [463, 123] width 153 height 15
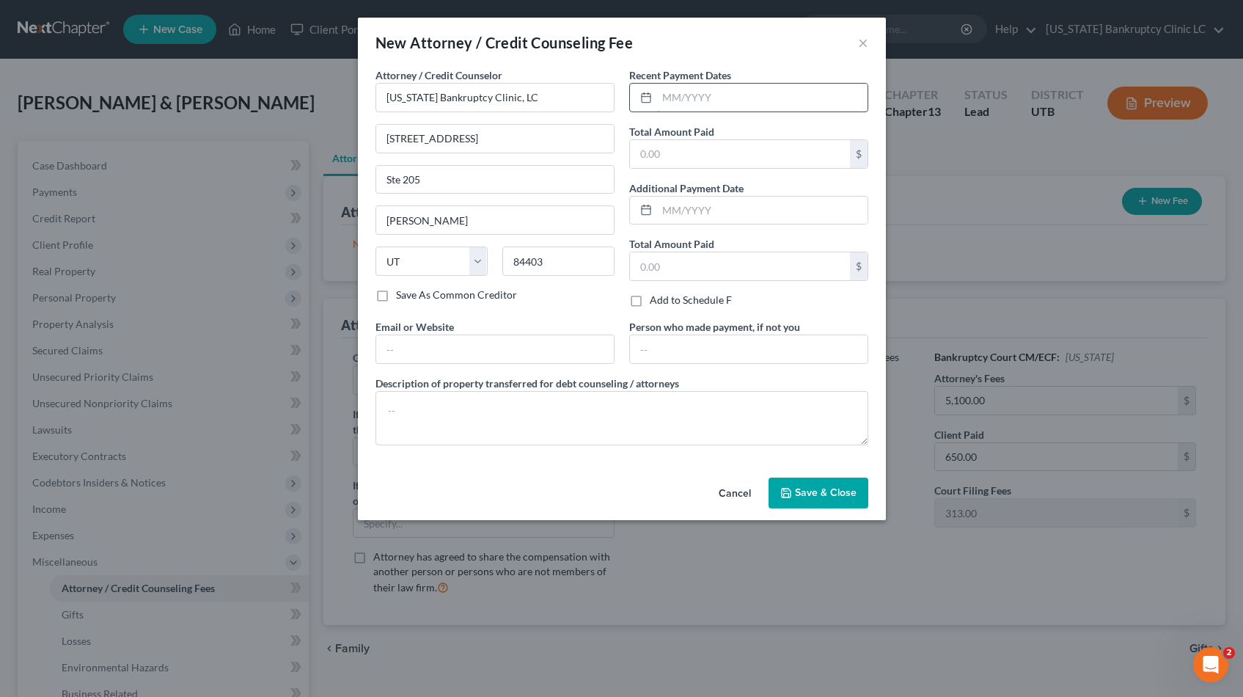
click at [702, 99] on input "text" at bounding box center [762, 98] width 211 height 28
click at [826, 499] on button "Save & Close" at bounding box center [819, 492] width 100 height 31
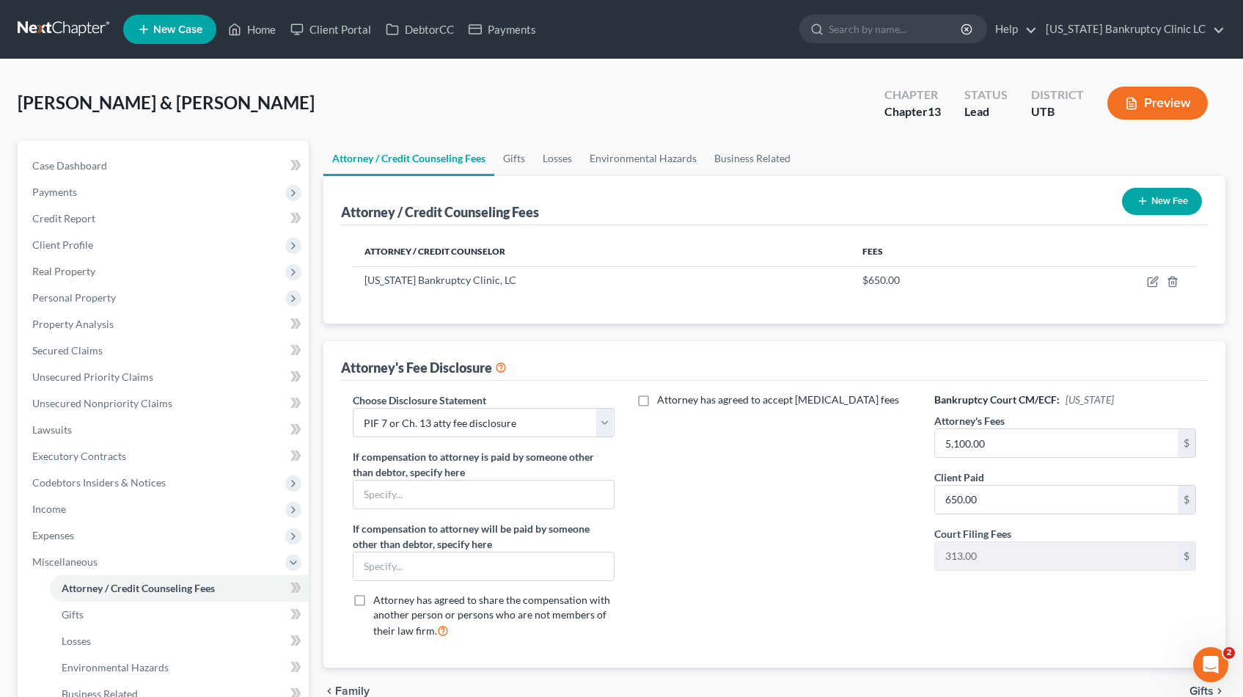
click at [1167, 196] on button "New Fee" at bounding box center [1162, 201] width 80 height 27
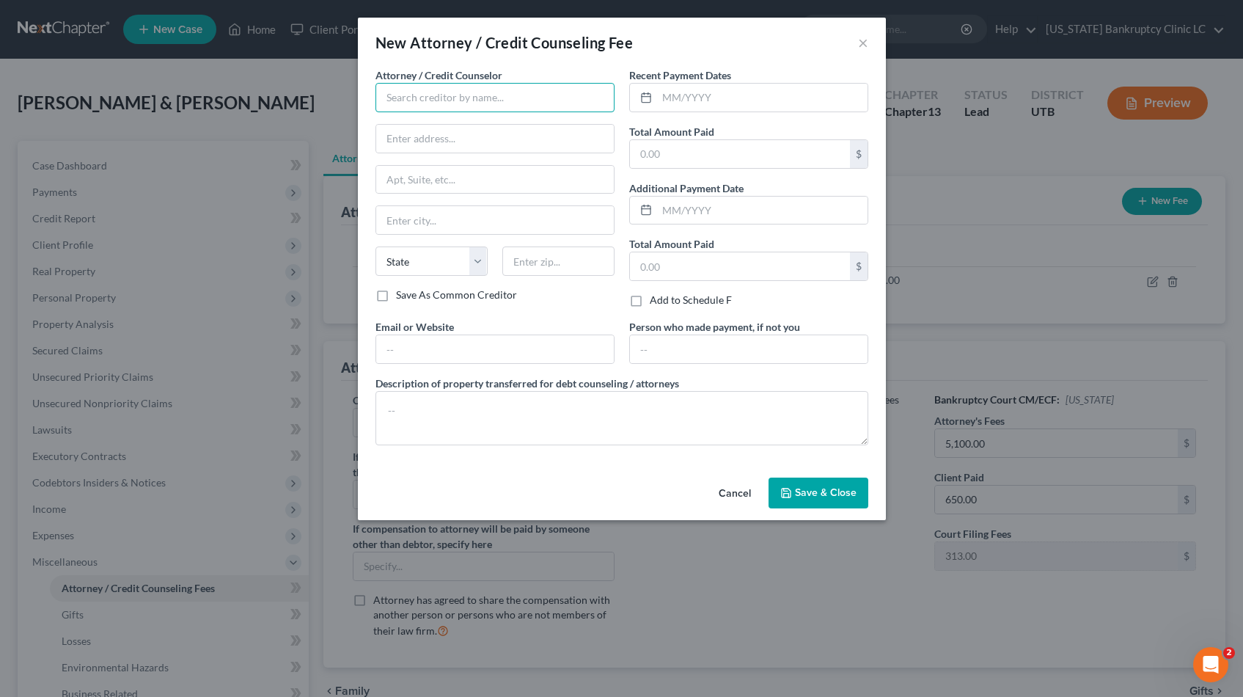
click at [420, 101] on input "text" at bounding box center [495, 97] width 239 height 29
click at [480, 129] on div "Xactus" at bounding box center [463, 123] width 153 height 15
click at [689, 91] on input "text" at bounding box center [762, 98] width 211 height 28
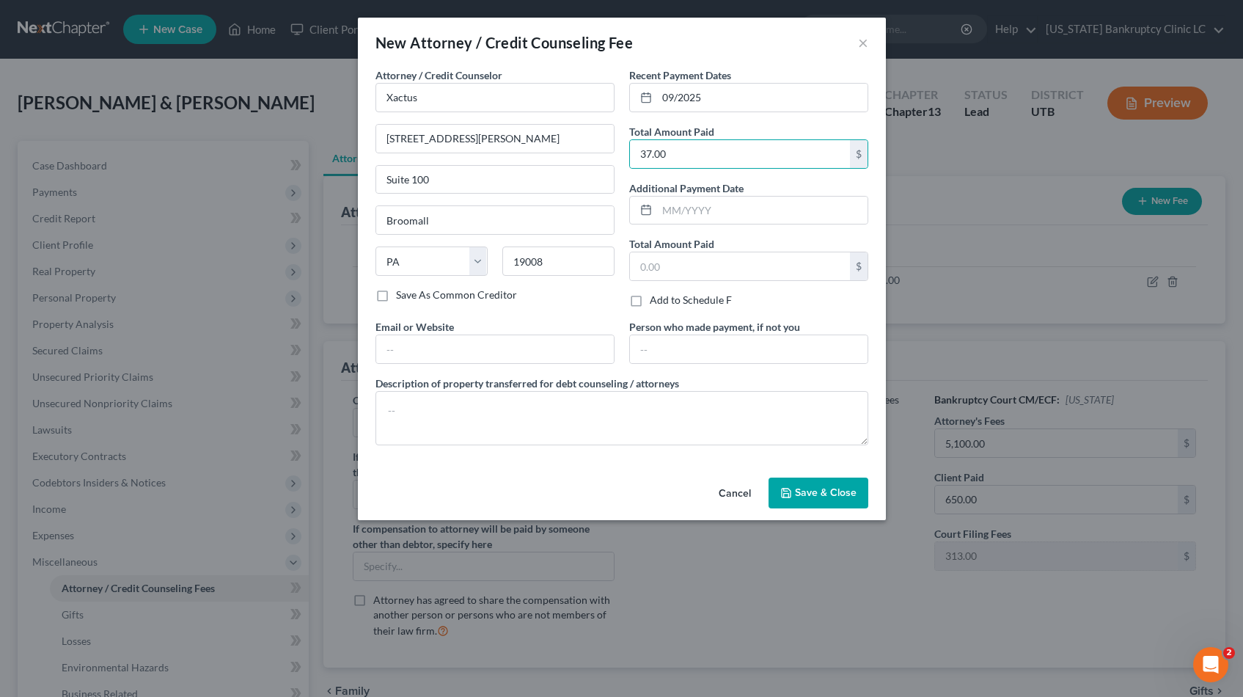
click at [811, 490] on span "Save & Close" at bounding box center [826, 492] width 62 height 12
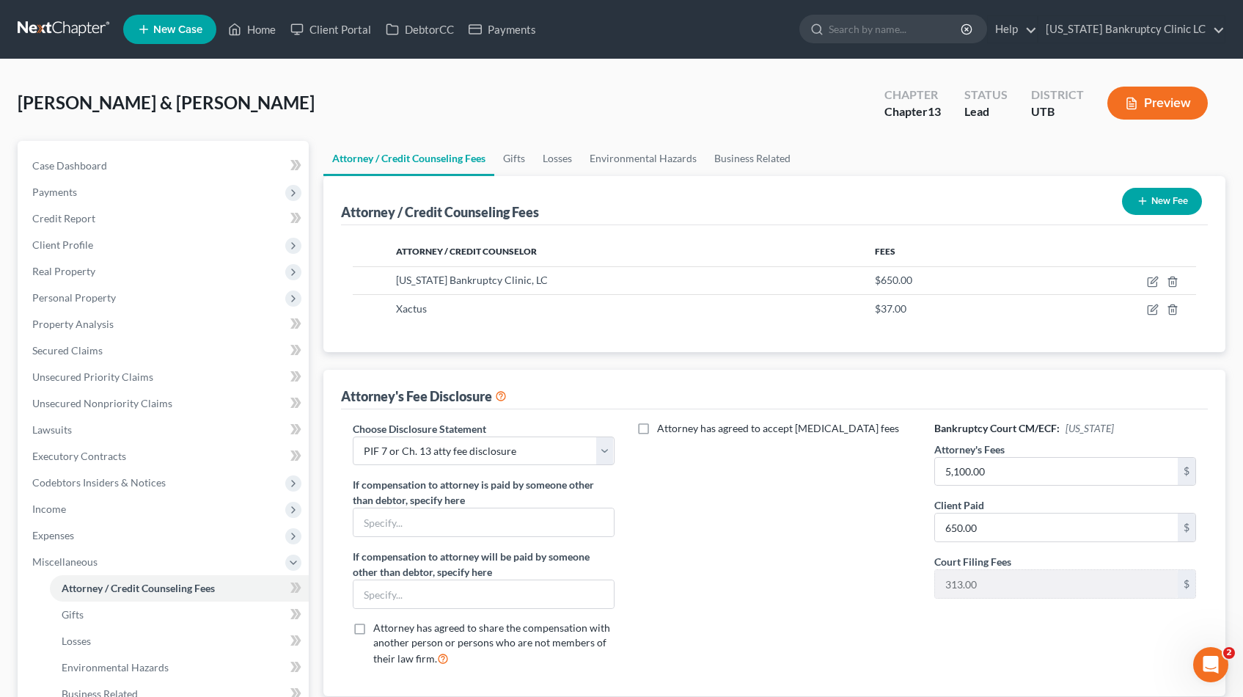
click at [1152, 201] on button "New Fee" at bounding box center [1162, 201] width 80 height 27
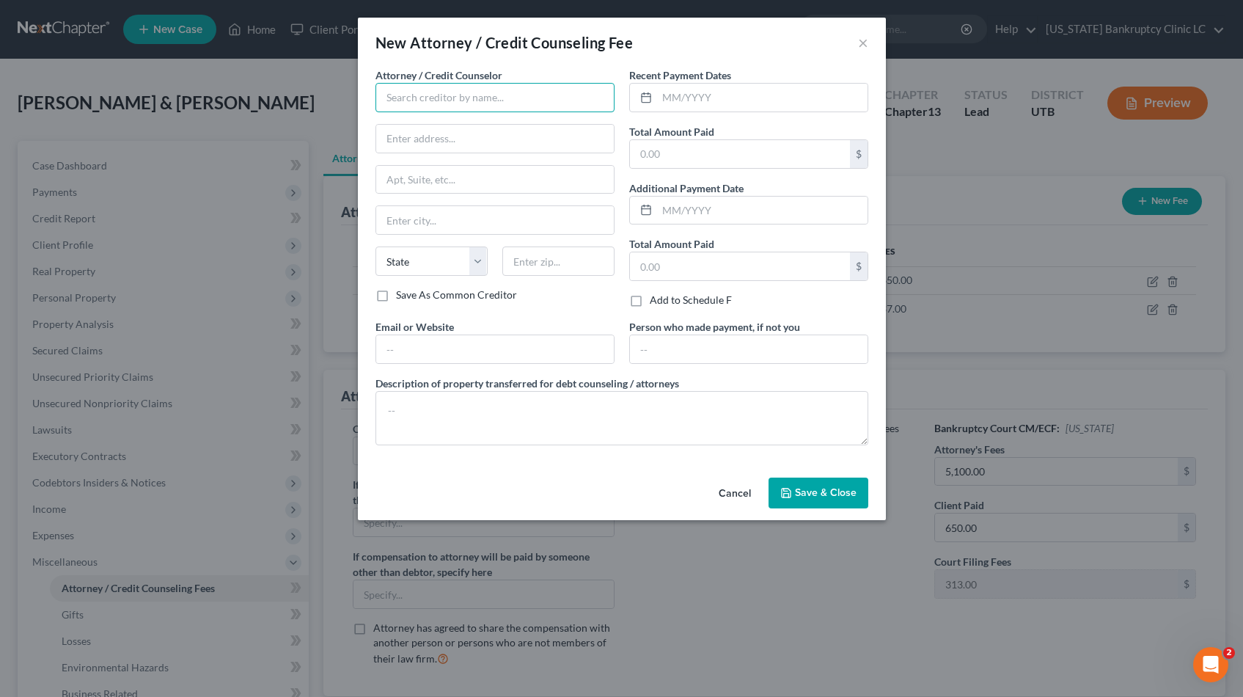
click at [458, 95] on input "text" at bounding box center [495, 97] width 239 height 29
click at [441, 98] on input "United State Bankruptcy Court" at bounding box center [495, 97] width 239 height 29
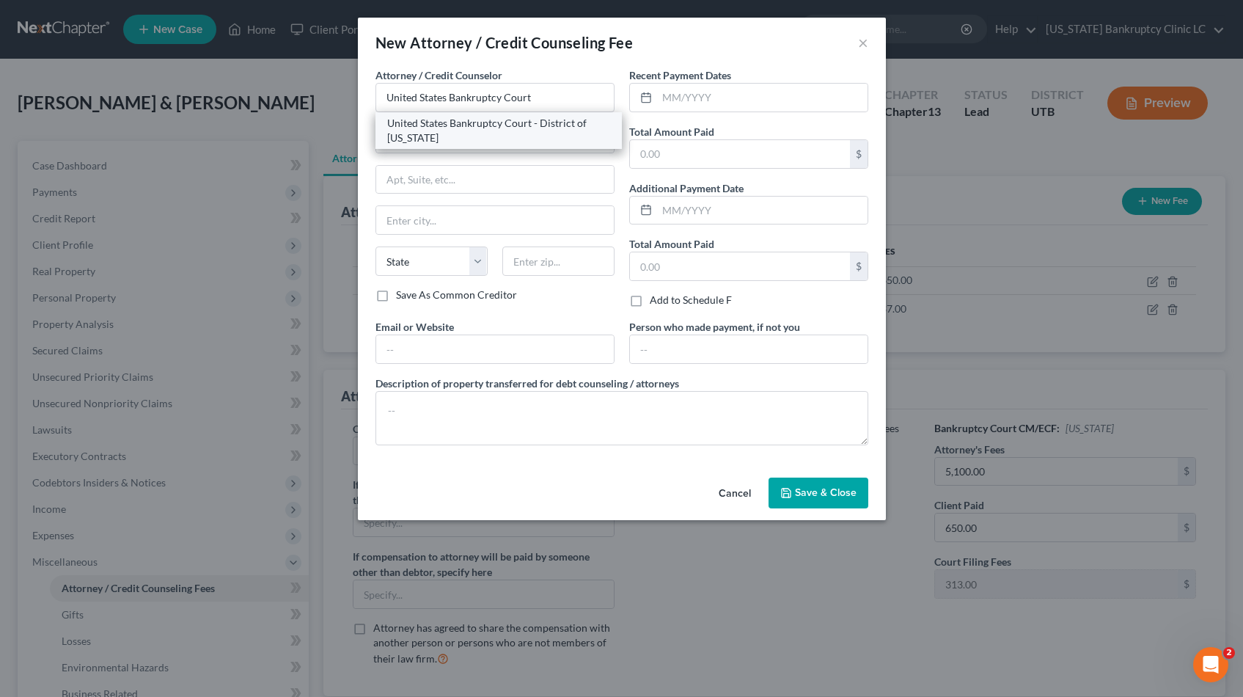
click at [552, 128] on div "United States Bankruptcy Court - District of Utah" at bounding box center [498, 130] width 223 height 29
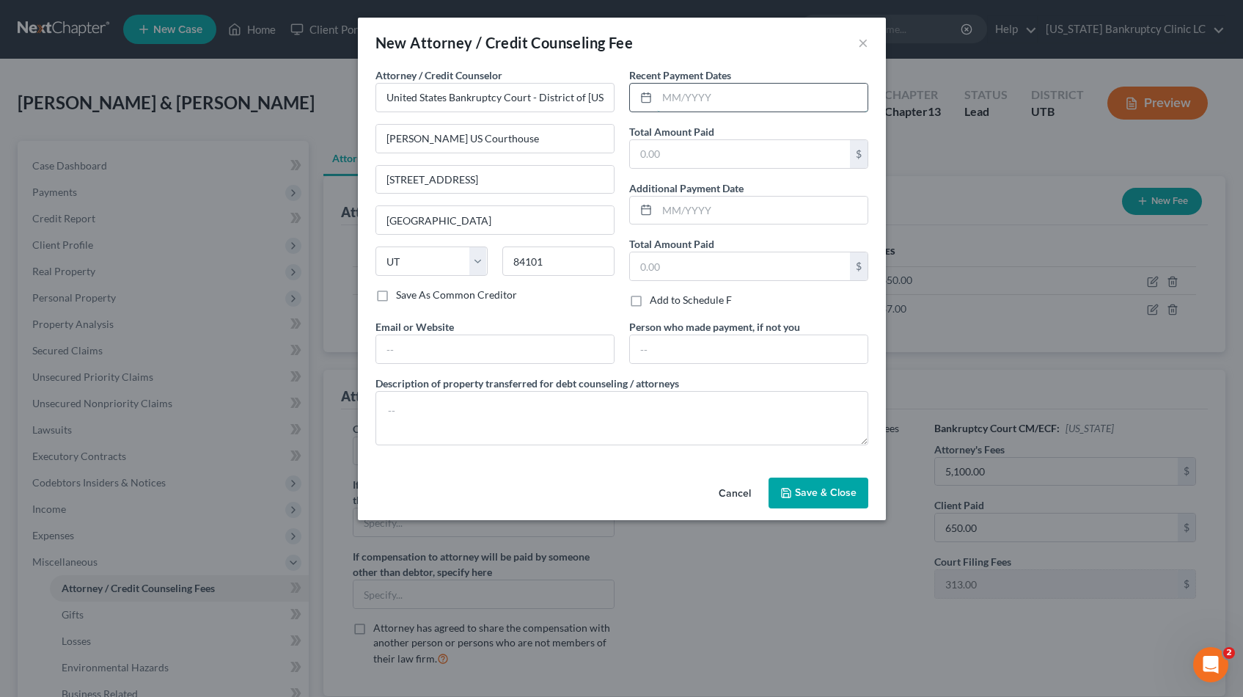
click at [691, 100] on input "text" at bounding box center [762, 98] width 211 height 28
click at [790, 493] on icon "button" at bounding box center [786, 493] width 12 height 12
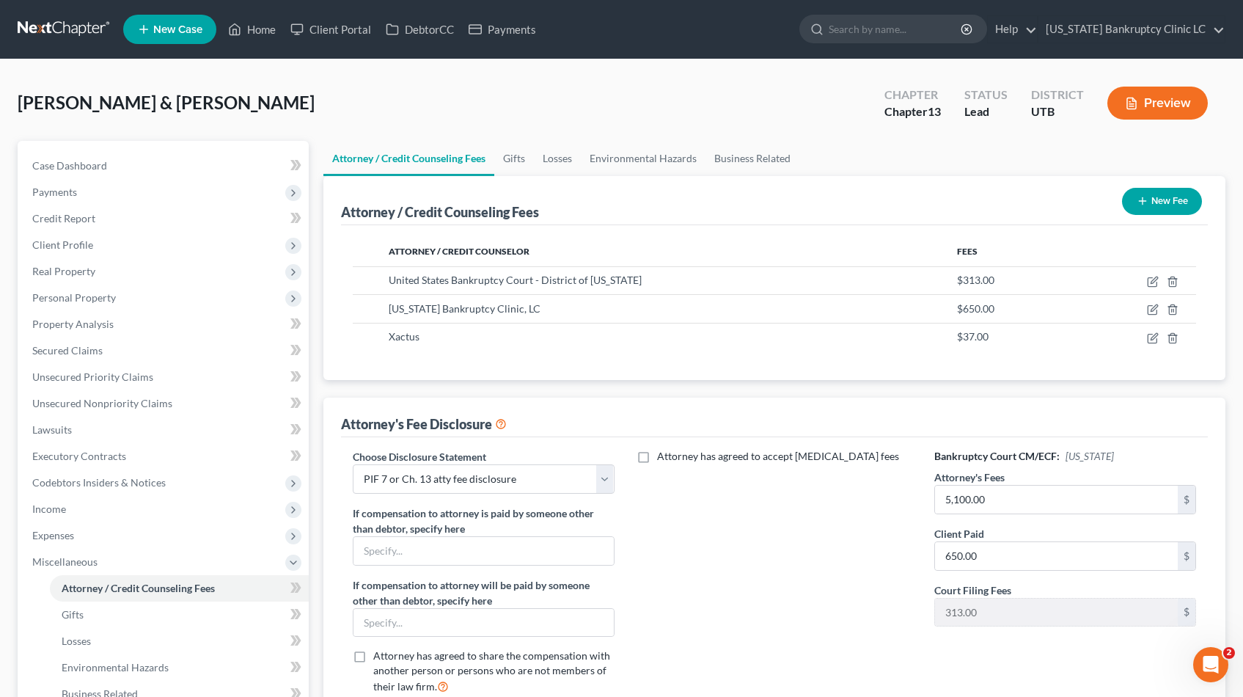
click at [68, 23] on link at bounding box center [65, 29] width 94 height 26
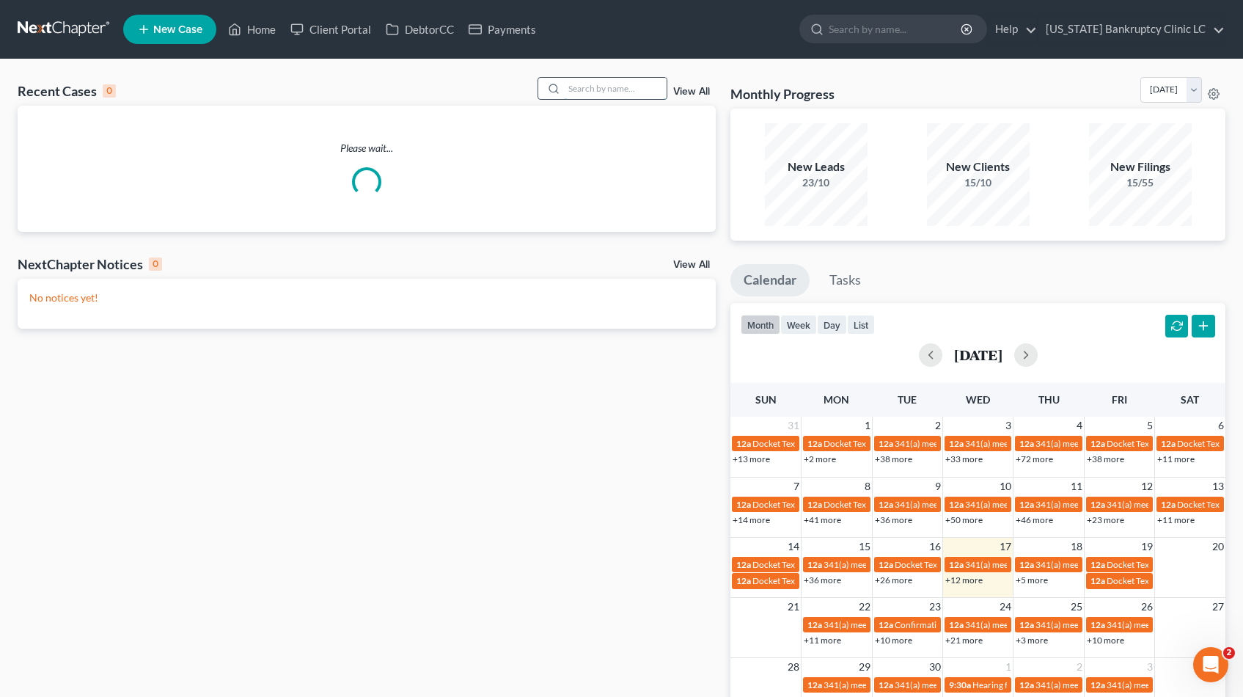
click at [604, 87] on input "search" at bounding box center [615, 88] width 103 height 21
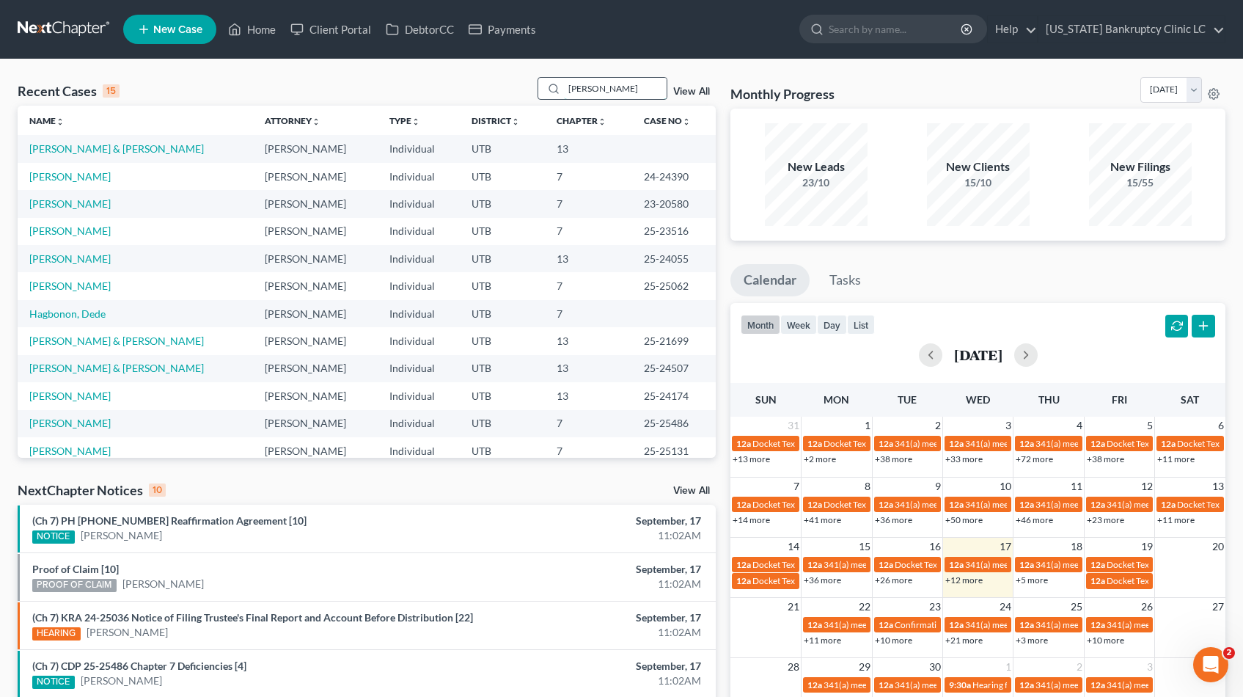
type input "altizer"
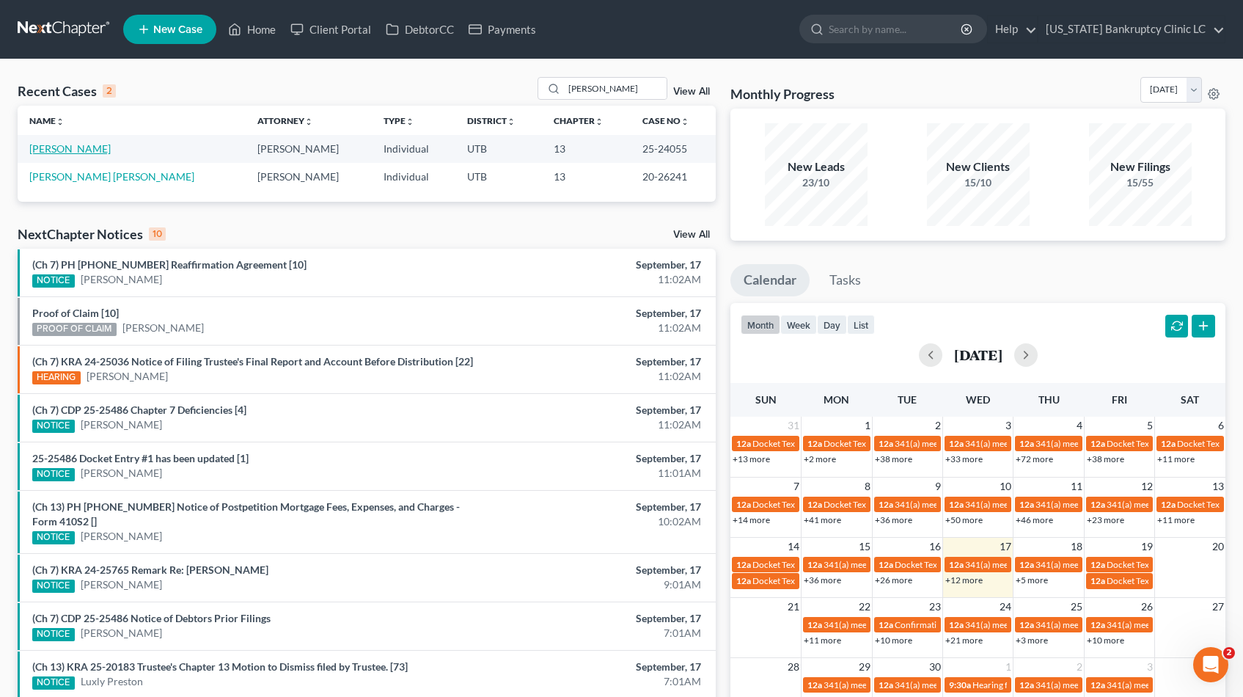
click at [81, 150] on link "Altizer, William" at bounding box center [69, 148] width 81 height 12
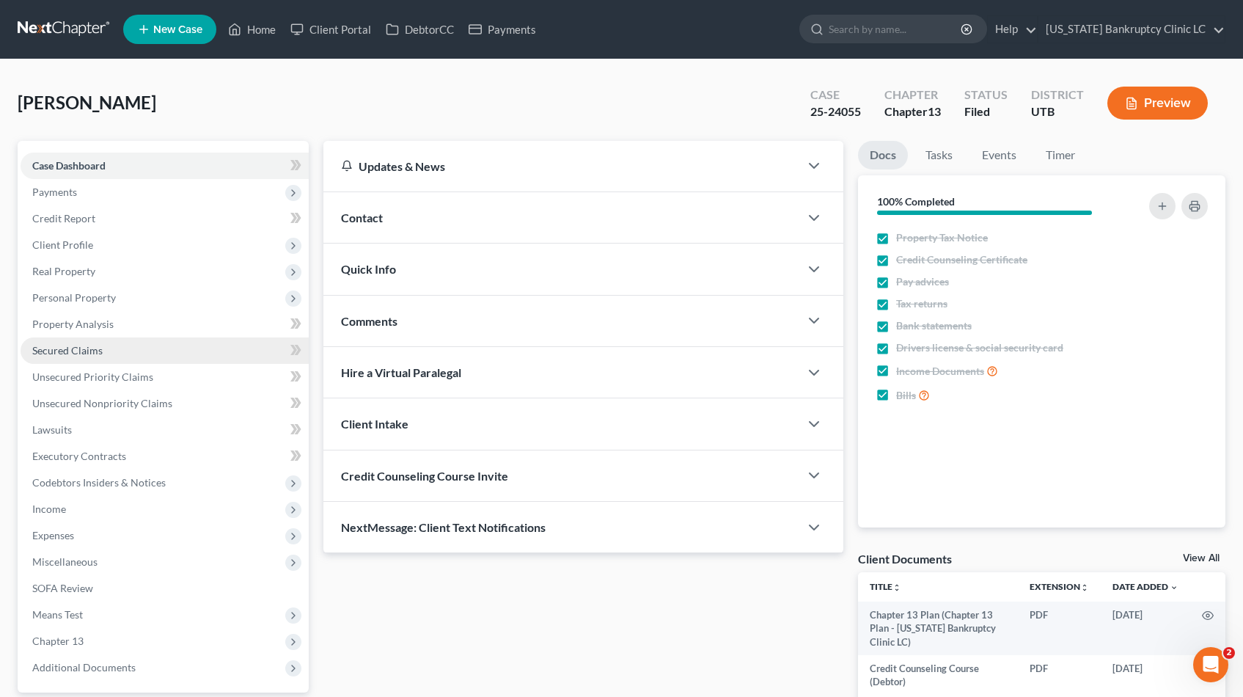
click at [64, 355] on span "Secured Claims" at bounding box center [67, 350] width 70 height 12
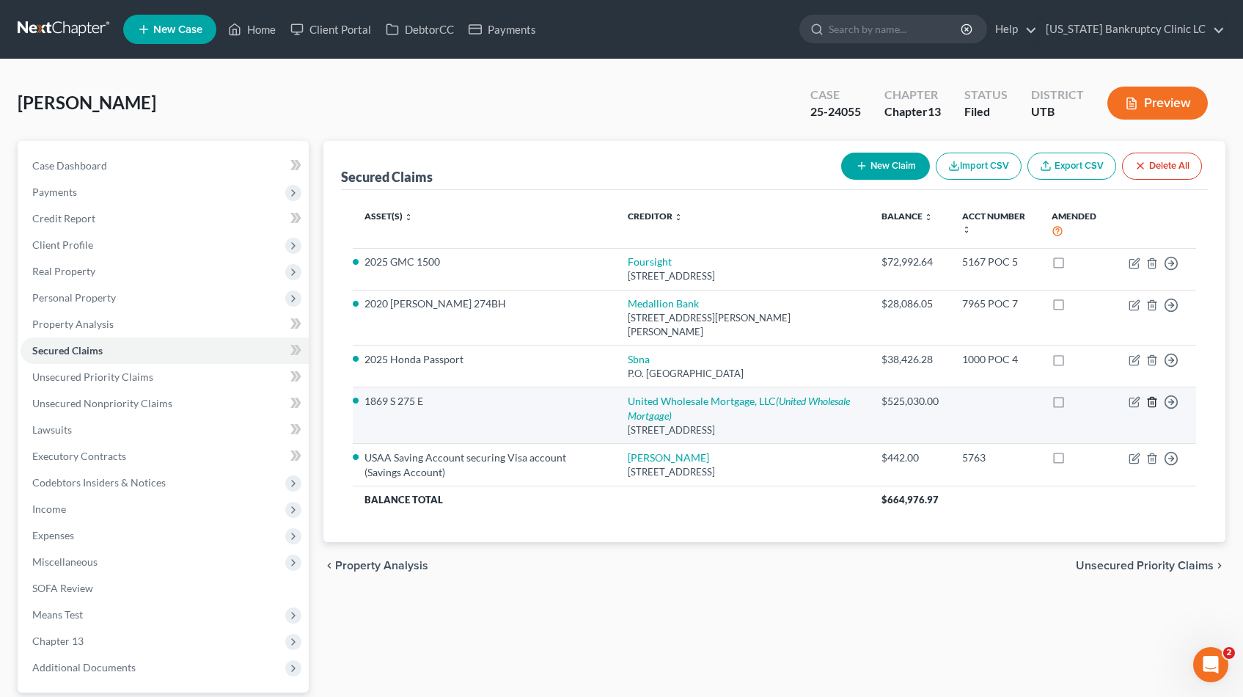
click at [1154, 402] on icon "button" at bounding box center [1152, 402] width 12 height 12
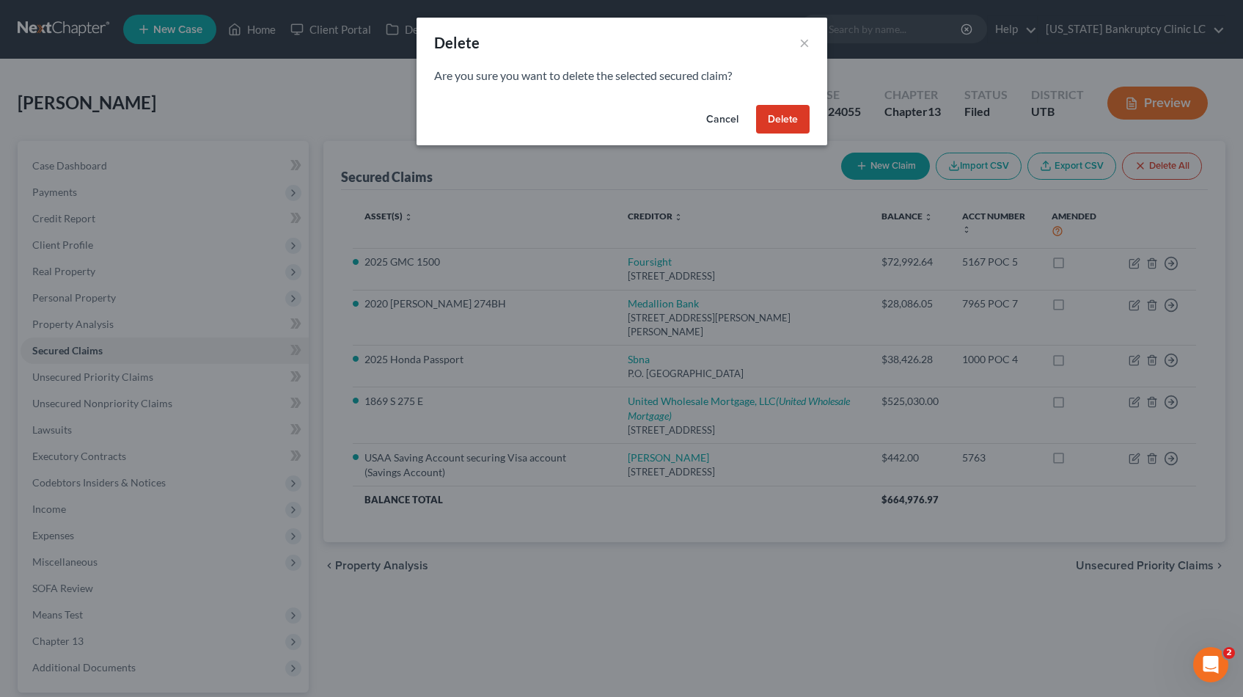
click at [713, 117] on button "Cancel" at bounding box center [723, 119] width 56 height 29
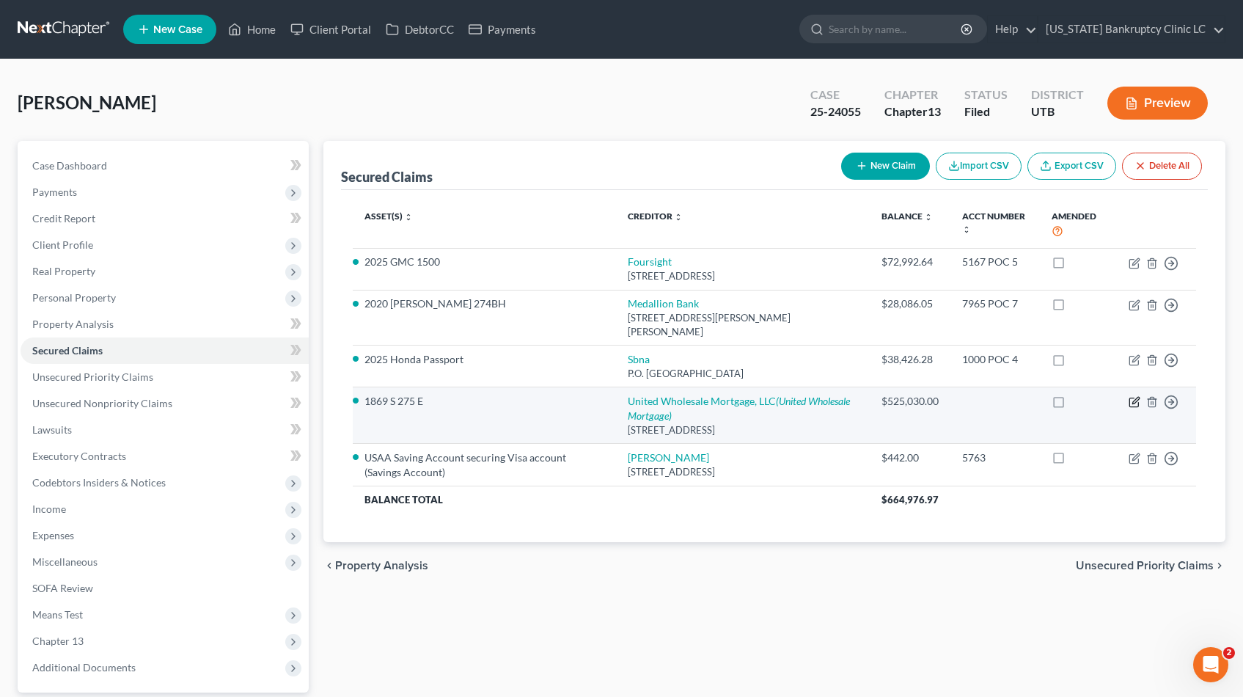
click at [1133, 405] on icon "button" at bounding box center [1135, 402] width 12 height 12
select select "23"
select select "2"
select select "0"
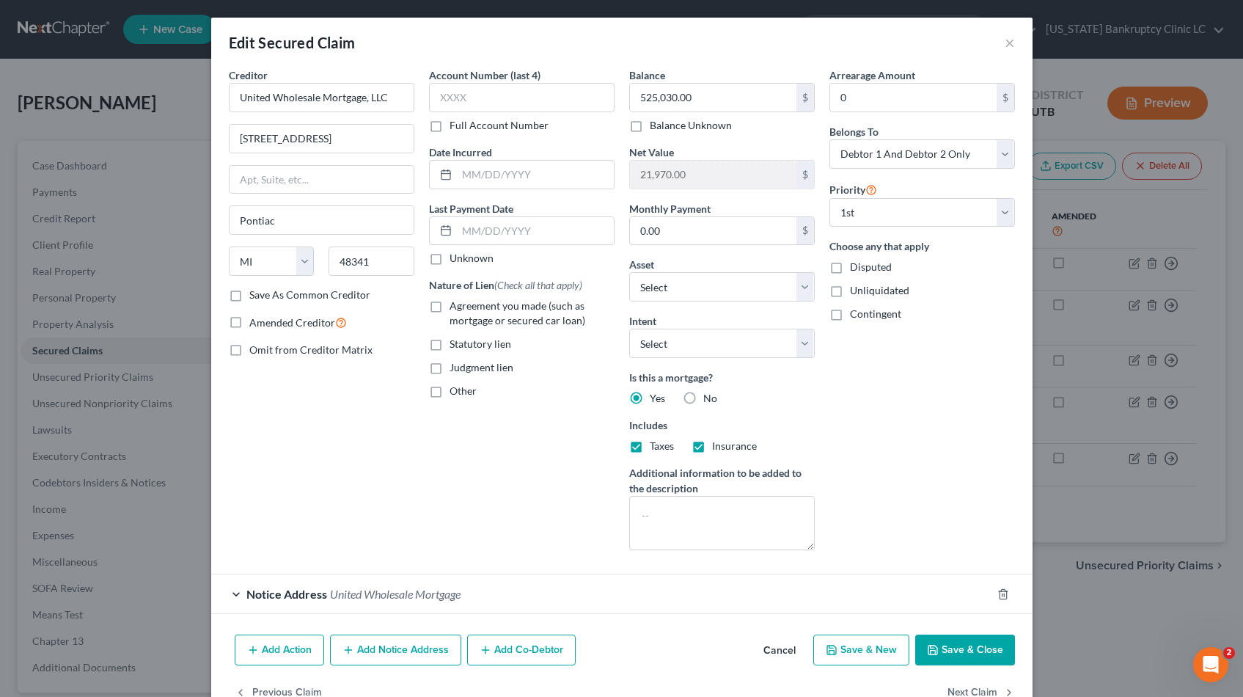
click at [450, 125] on label "Full Account Number" at bounding box center [499, 125] width 99 height 15
click at [455, 125] on input "Full Account Number" at bounding box center [460, 123] width 10 height 10
click at [468, 84] on input "text" at bounding box center [522, 97] width 186 height 29
type input "POC 10"
click at [450, 307] on label "Agreement you made (such as mortgage or secured car loan)" at bounding box center [532, 313] width 165 height 29
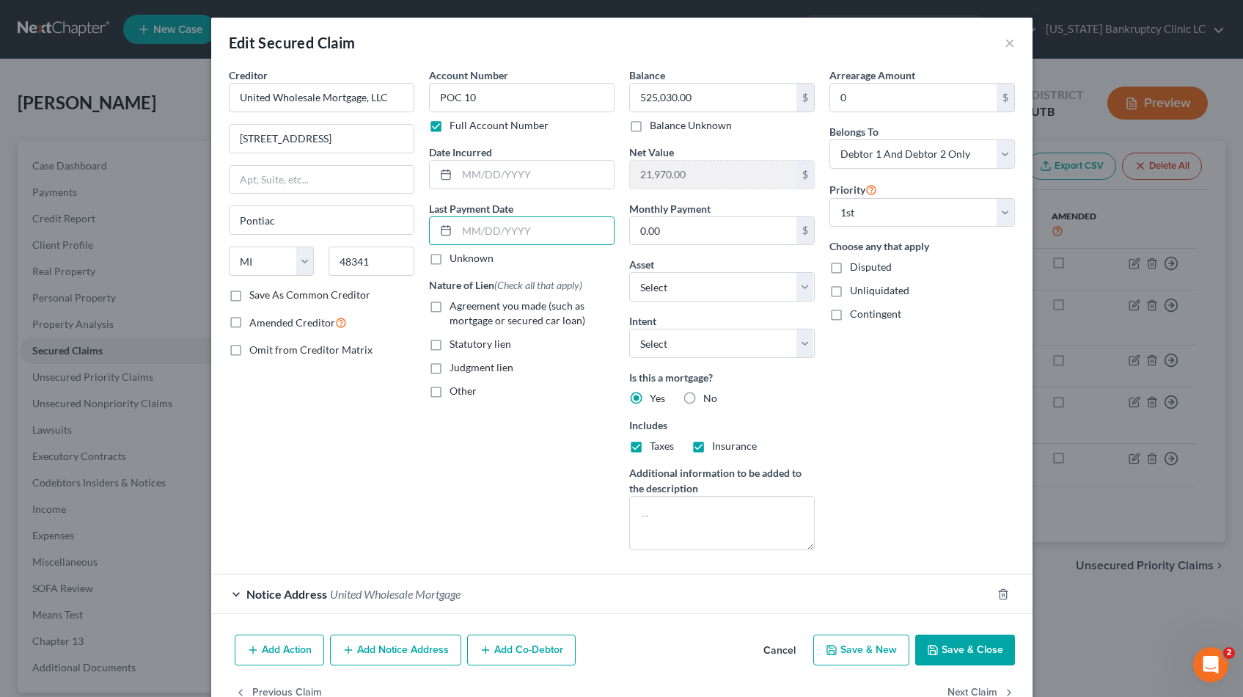
click at [455, 307] on input "Agreement you made (such as mortgage or secured car loan)" at bounding box center [460, 304] width 10 height 10
checkbox input "true"
drag, startPoint x: 699, startPoint y: 98, endPoint x: 753, endPoint y: 101, distance: 53.7
click at [699, 98] on input "525,030.00" at bounding box center [713, 98] width 166 height 28
type input "524,208.38"
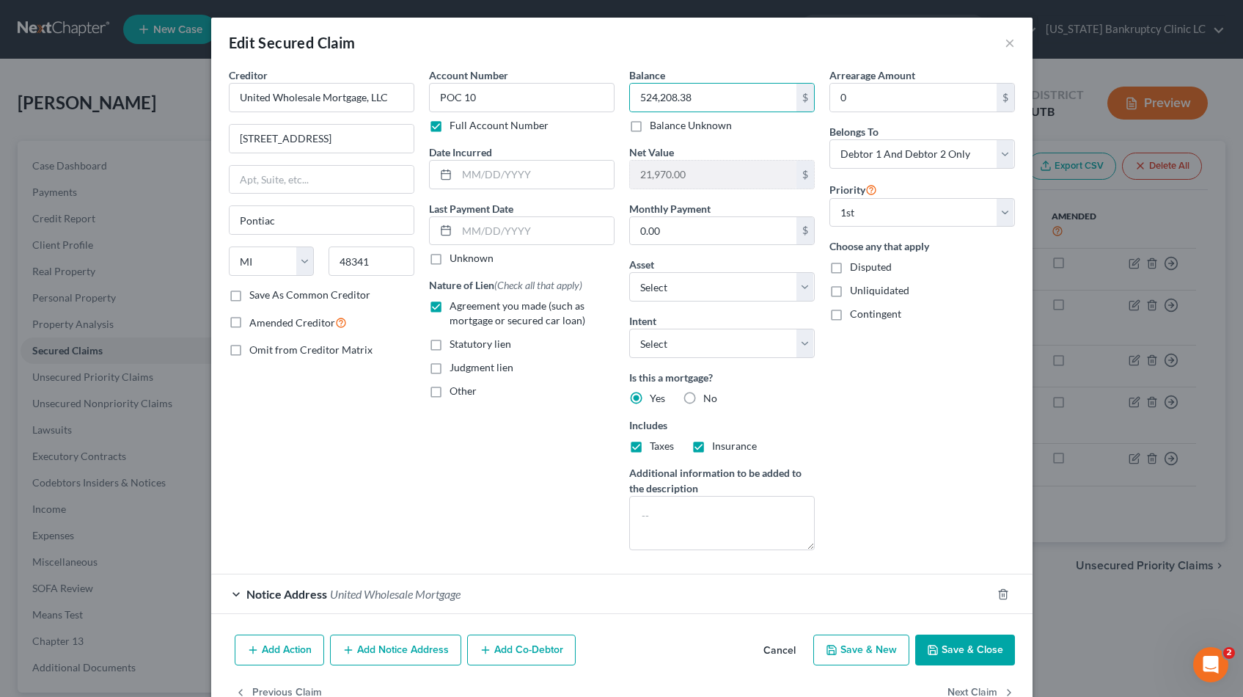
click at [943, 645] on button "Save & Close" at bounding box center [965, 649] width 100 height 31
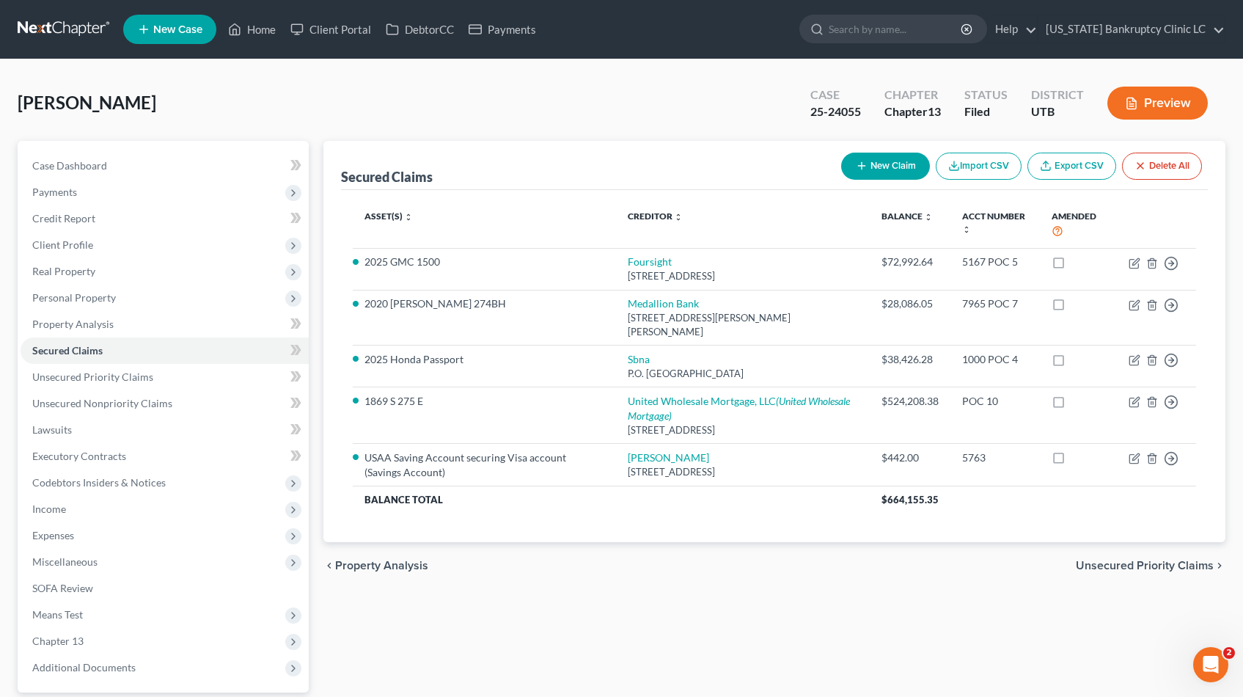
click at [50, 21] on link at bounding box center [65, 29] width 94 height 26
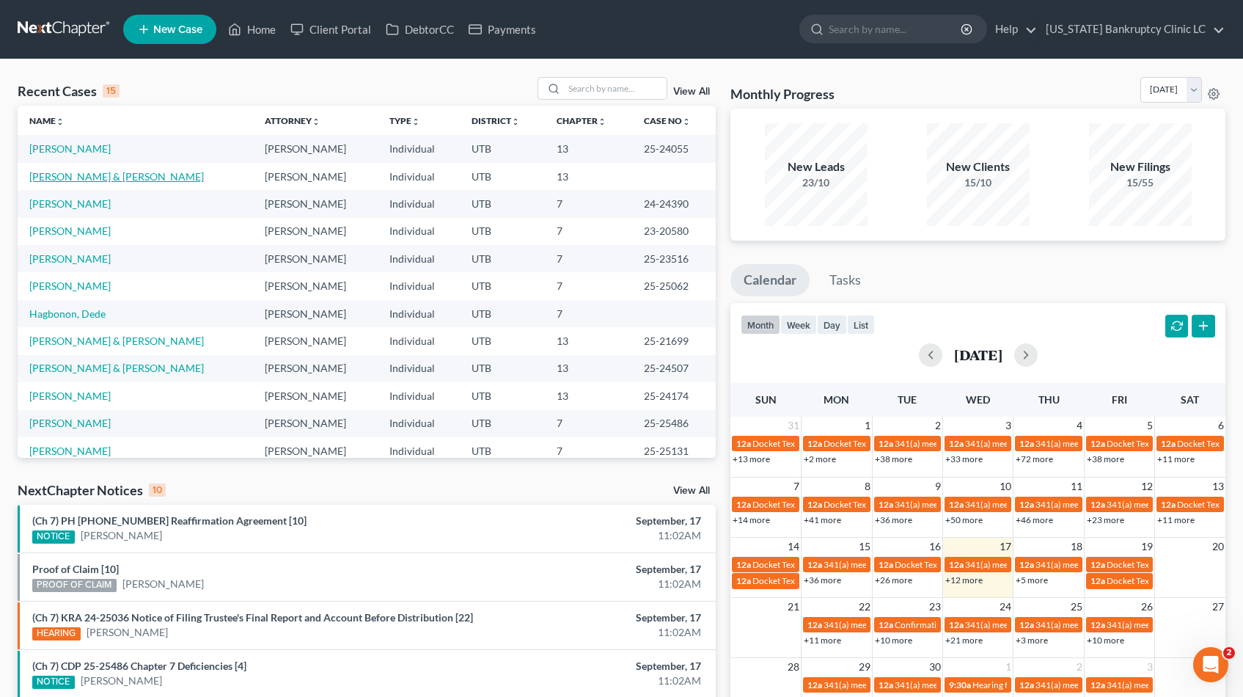
click at [109, 175] on link "[PERSON_NAME] & [PERSON_NAME]" at bounding box center [116, 176] width 175 height 12
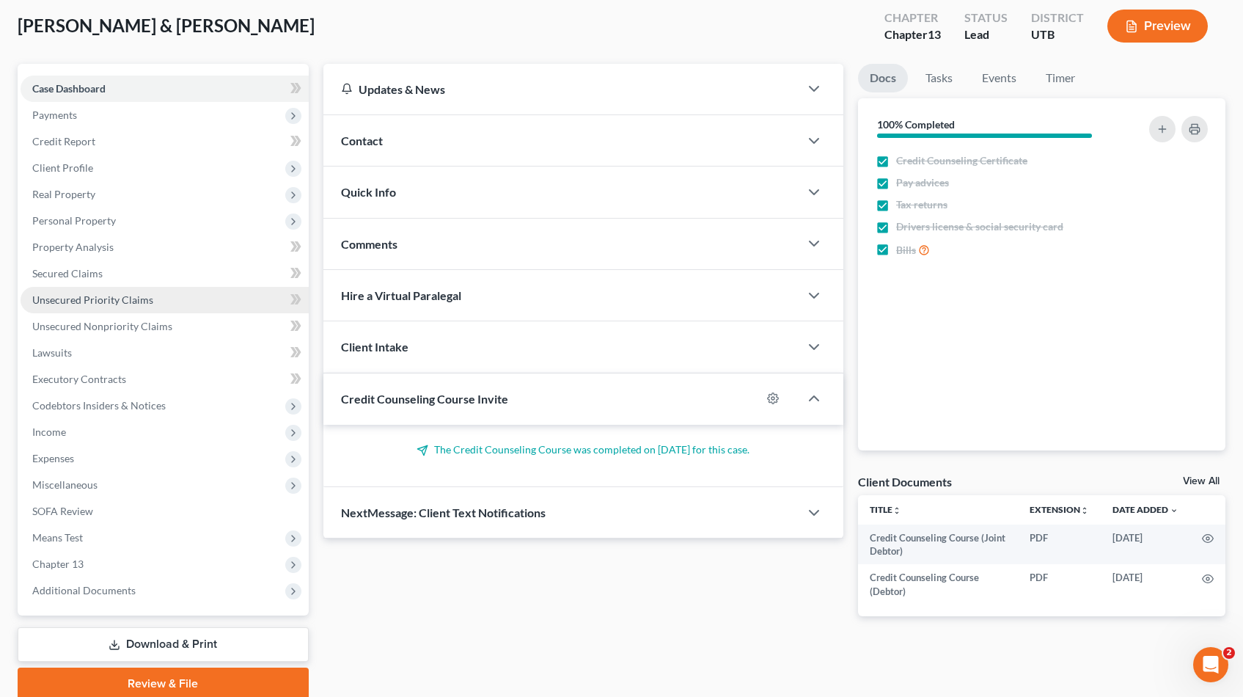
scroll to position [136, 0]
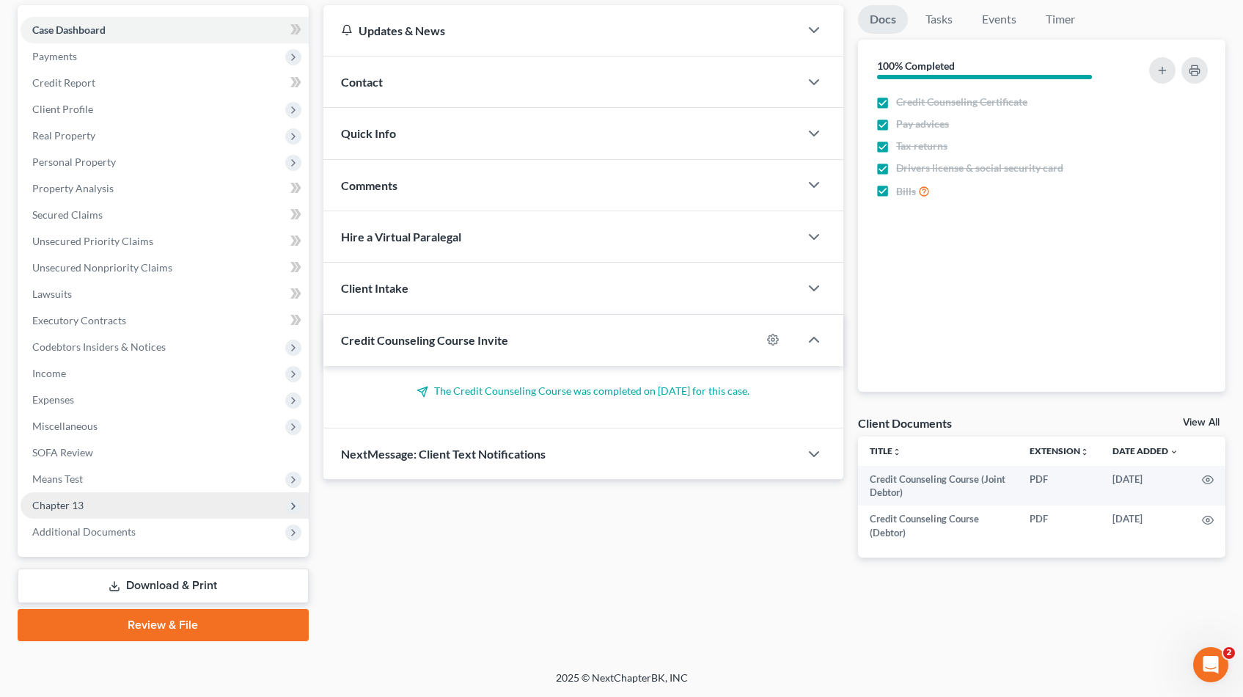
click at [78, 508] on span "Chapter 13" at bounding box center [57, 505] width 51 height 12
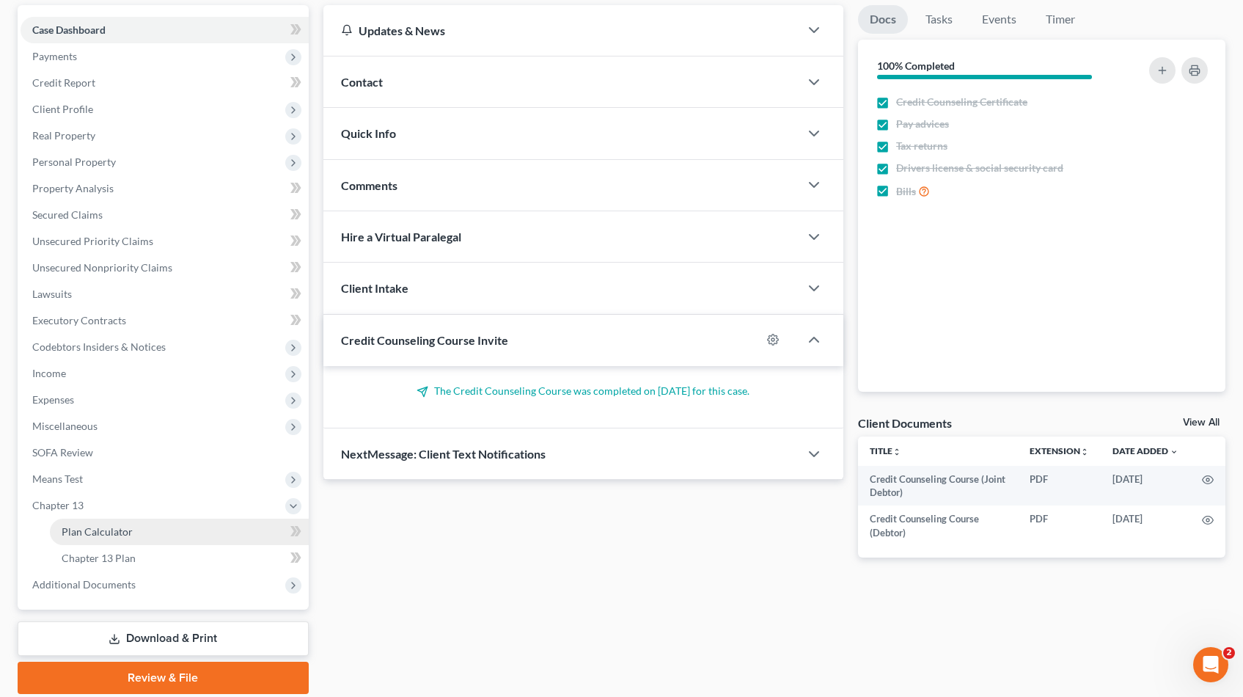
click at [73, 527] on span "Plan Calculator" at bounding box center [97, 531] width 71 height 12
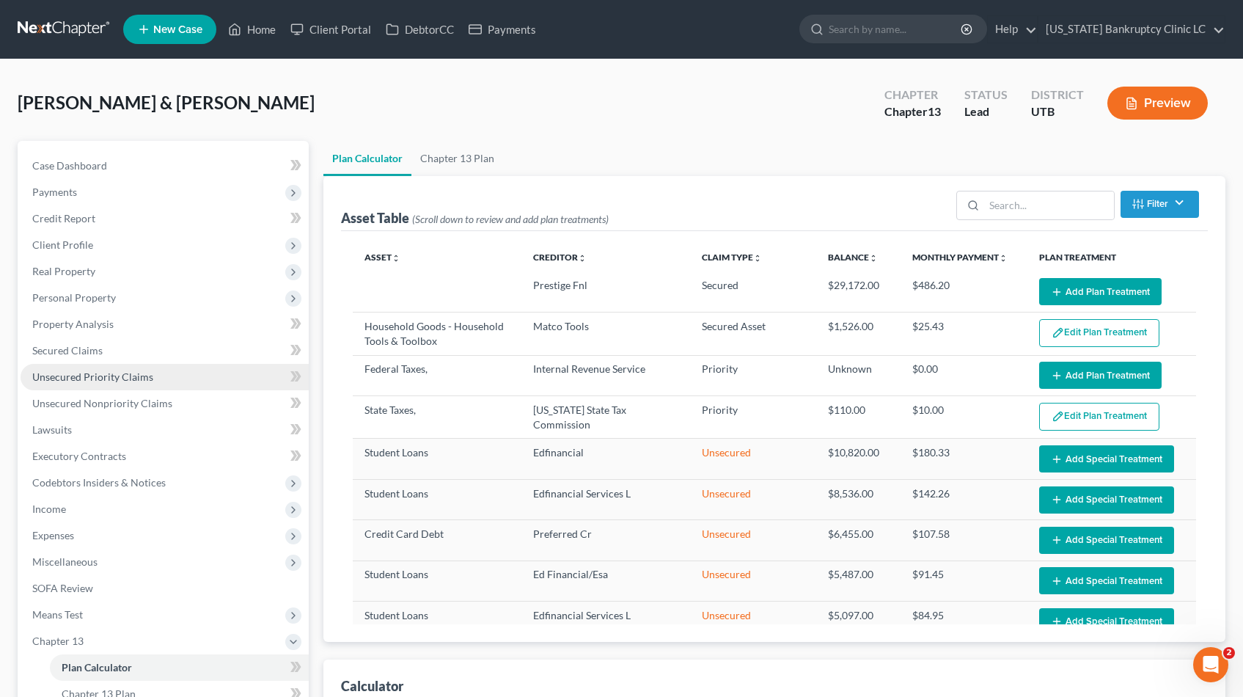
select select "59"
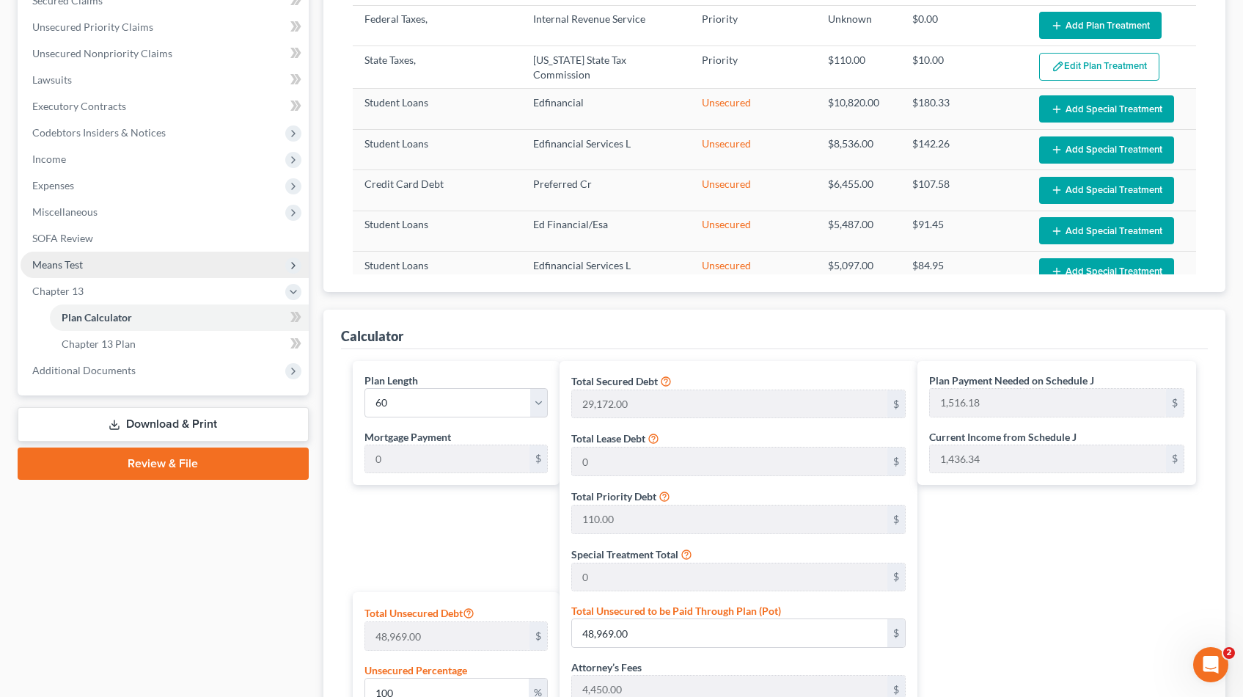
scroll to position [372, 0]
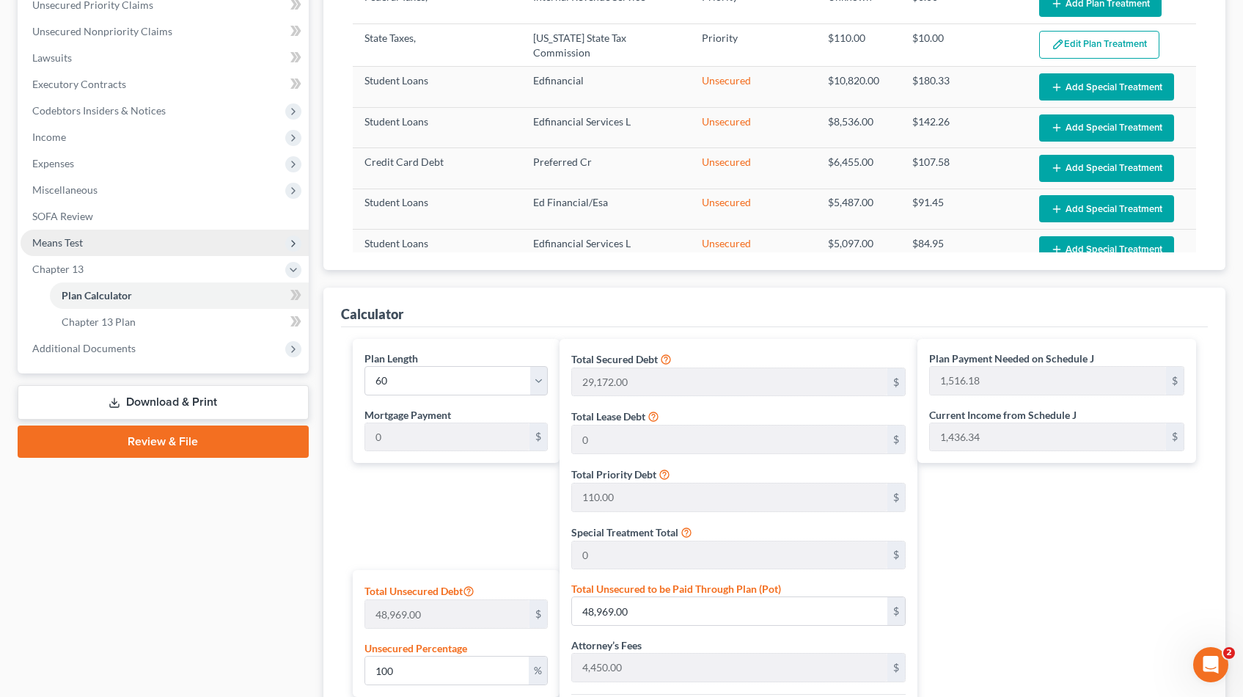
click at [65, 239] on span "Means Test" at bounding box center [57, 242] width 51 height 12
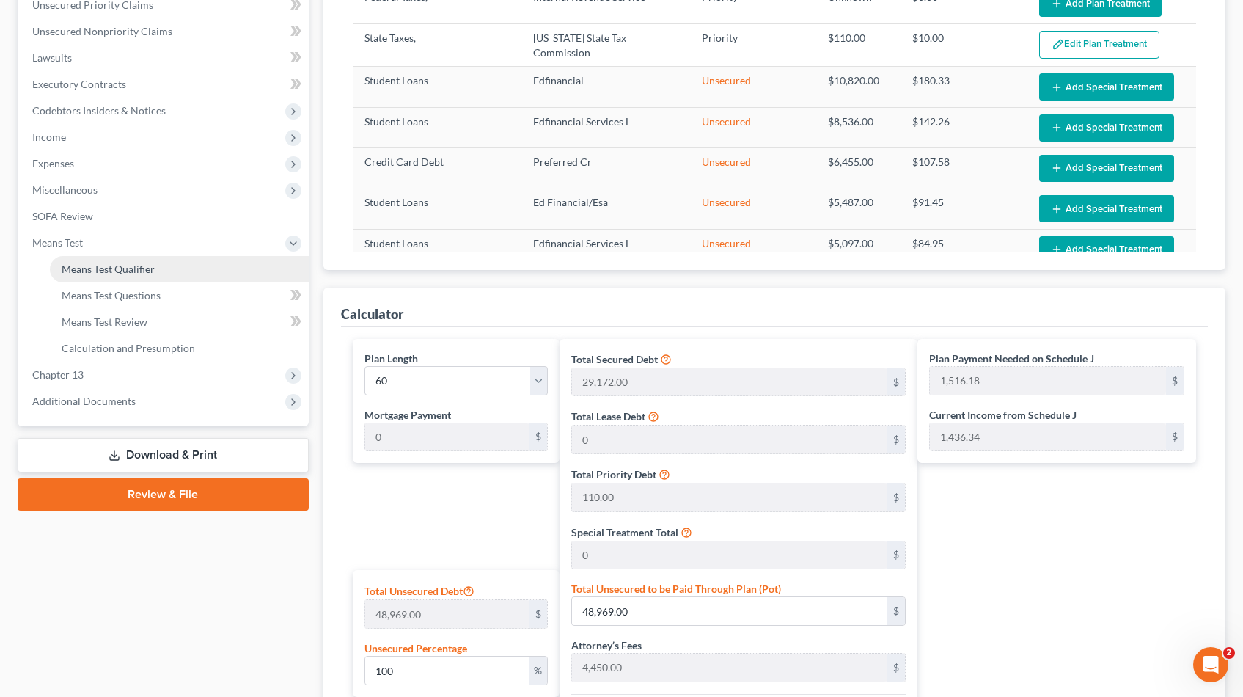
click at [98, 271] on span "Means Test Qualifier" at bounding box center [108, 269] width 93 height 12
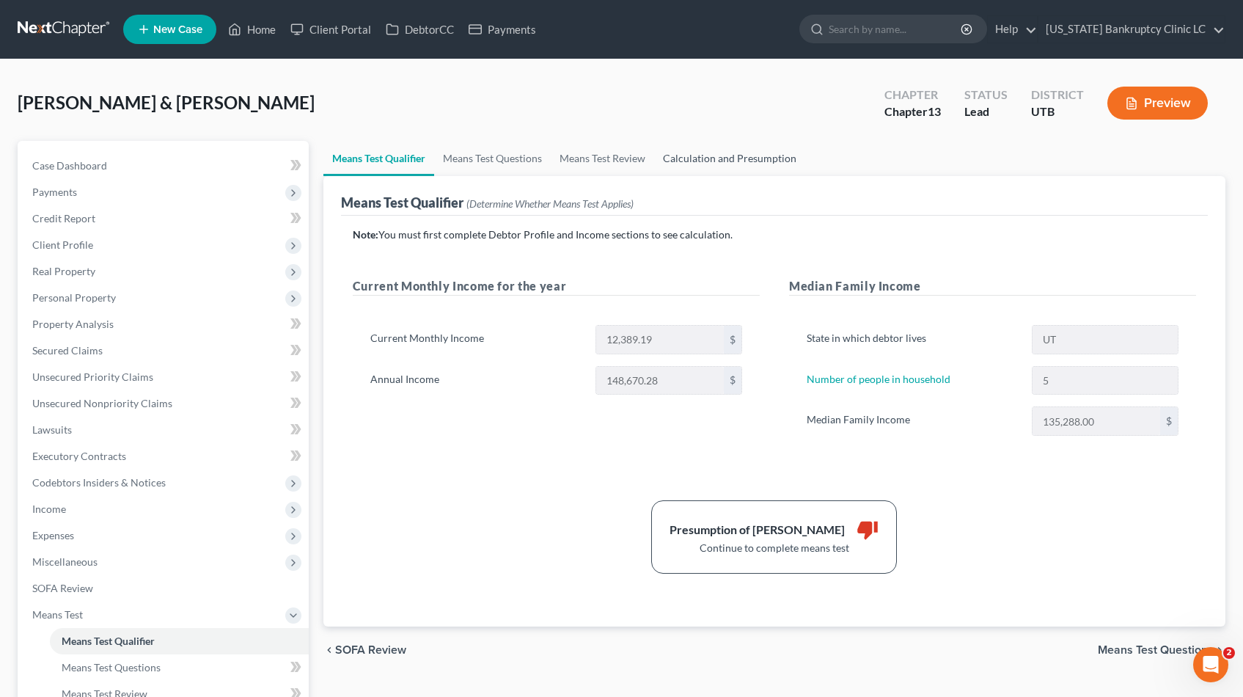
click at [744, 155] on link "Calculation and Presumption" at bounding box center [729, 158] width 151 height 35
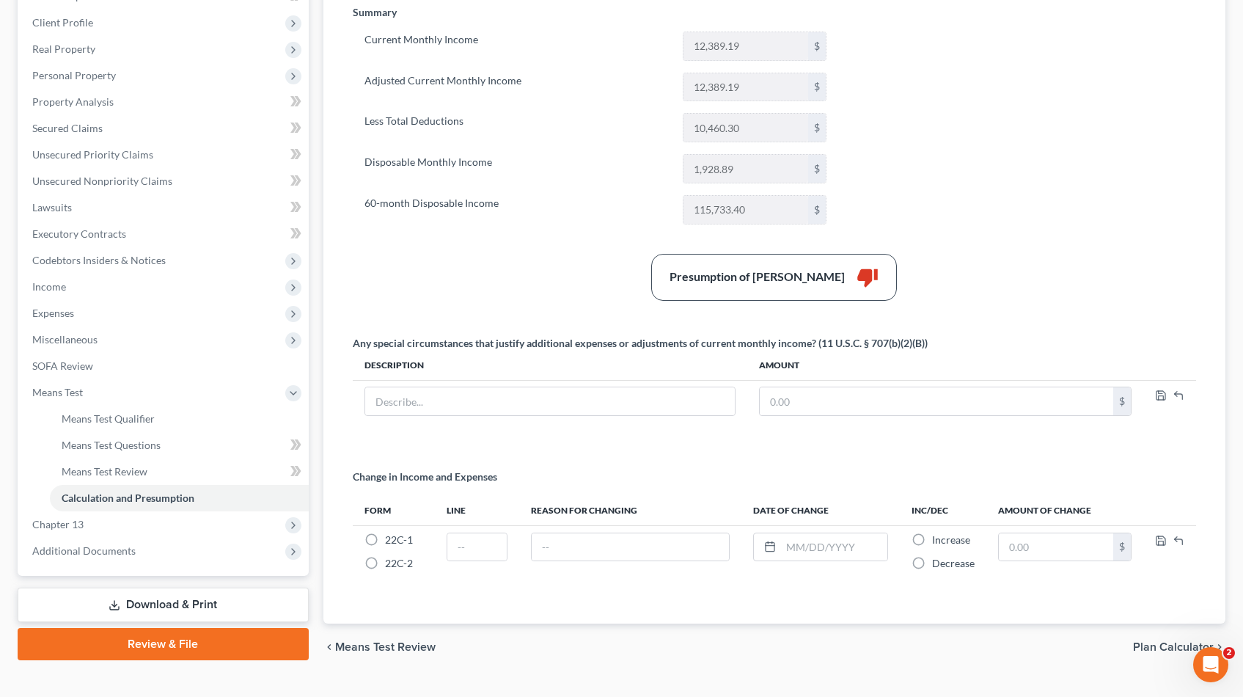
scroll to position [252, 0]
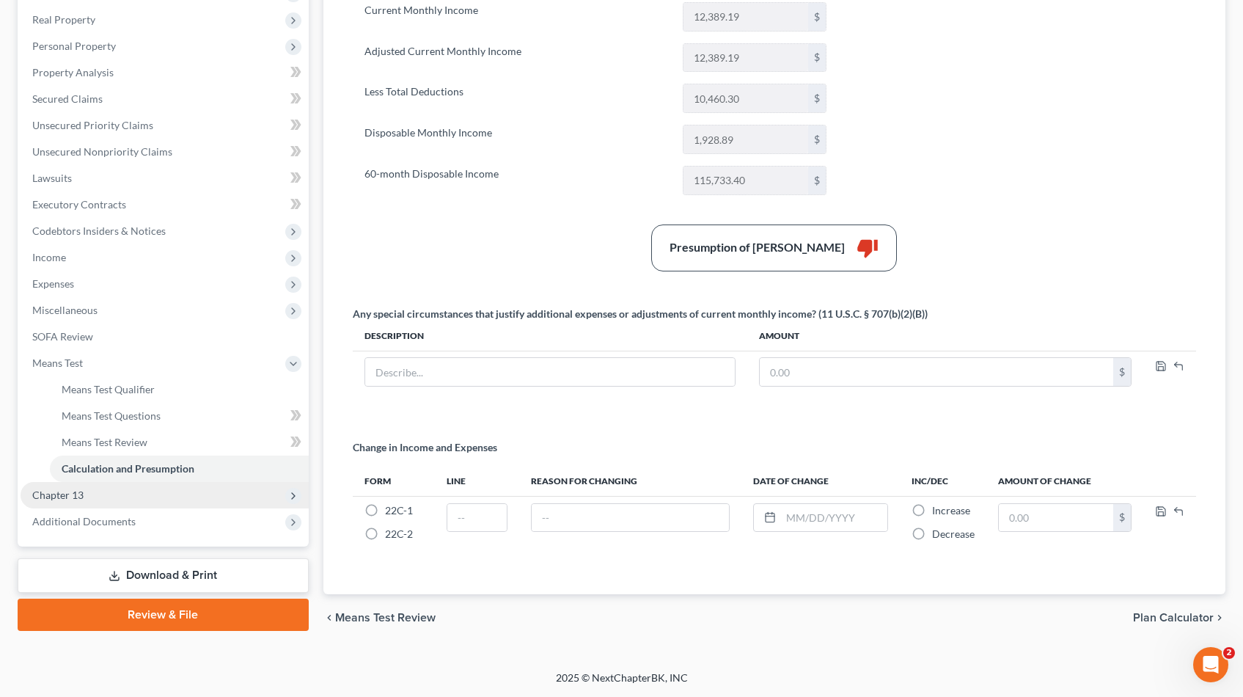
click at [87, 494] on span "Chapter 13" at bounding box center [165, 495] width 288 height 26
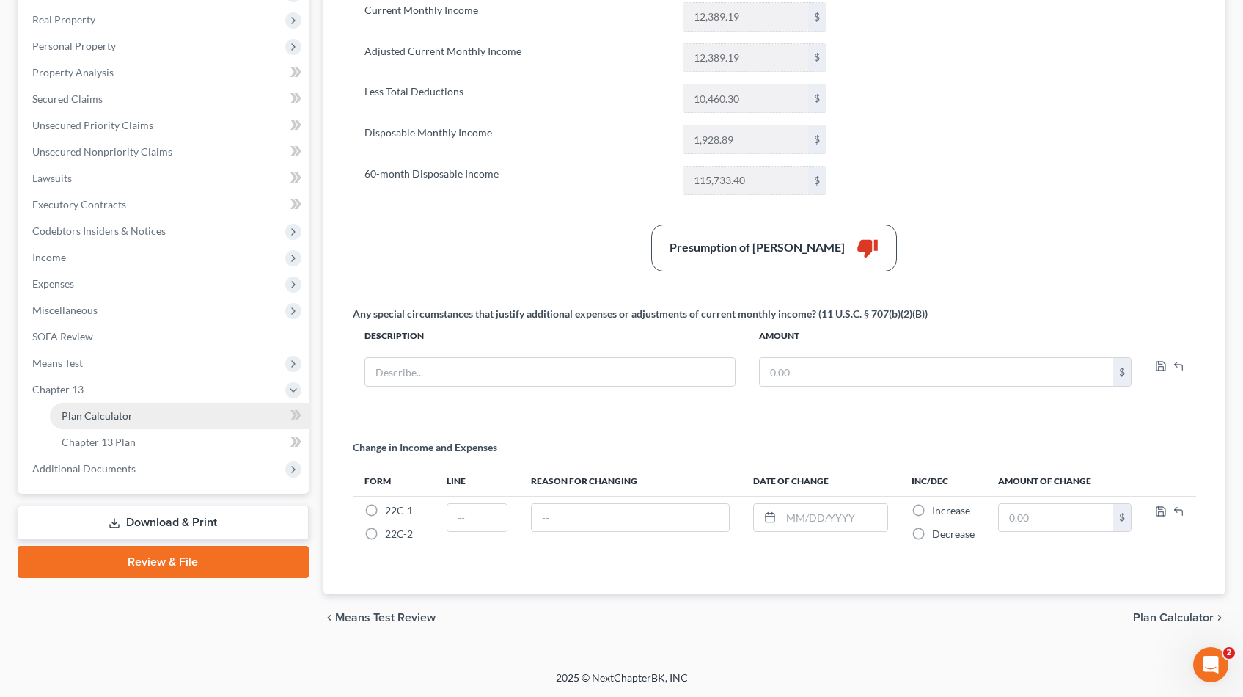
click at [114, 414] on span "Plan Calculator" at bounding box center [97, 415] width 71 height 12
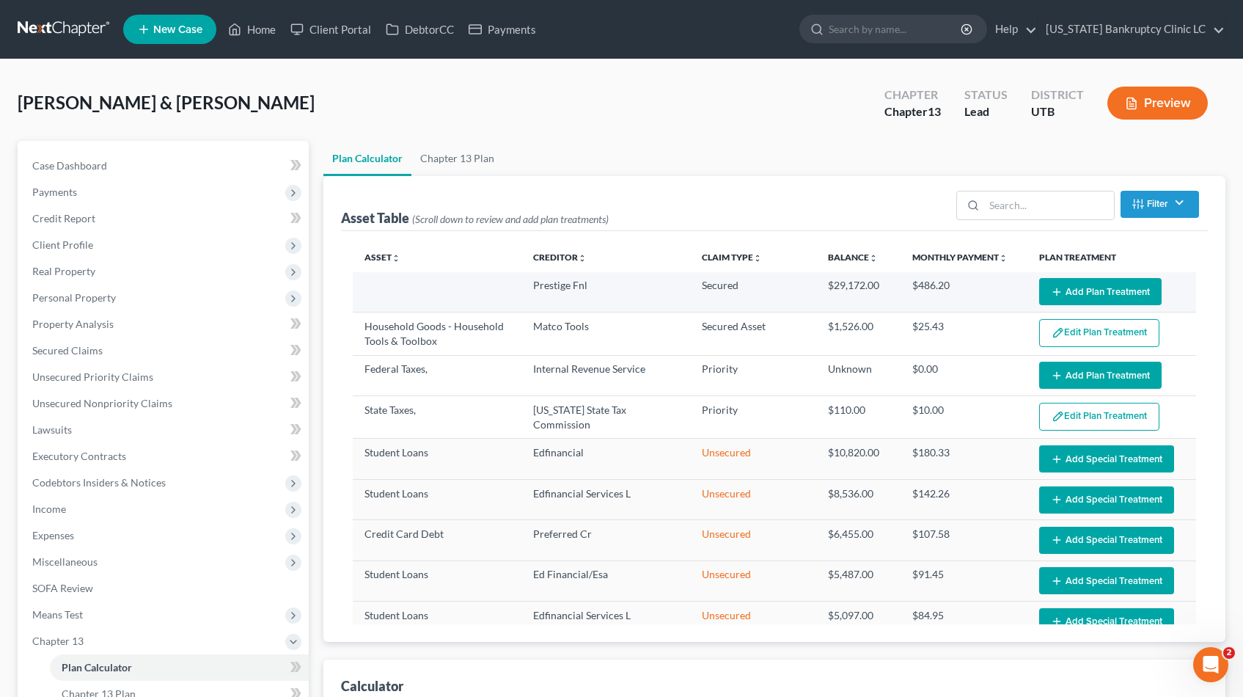
select select "59"
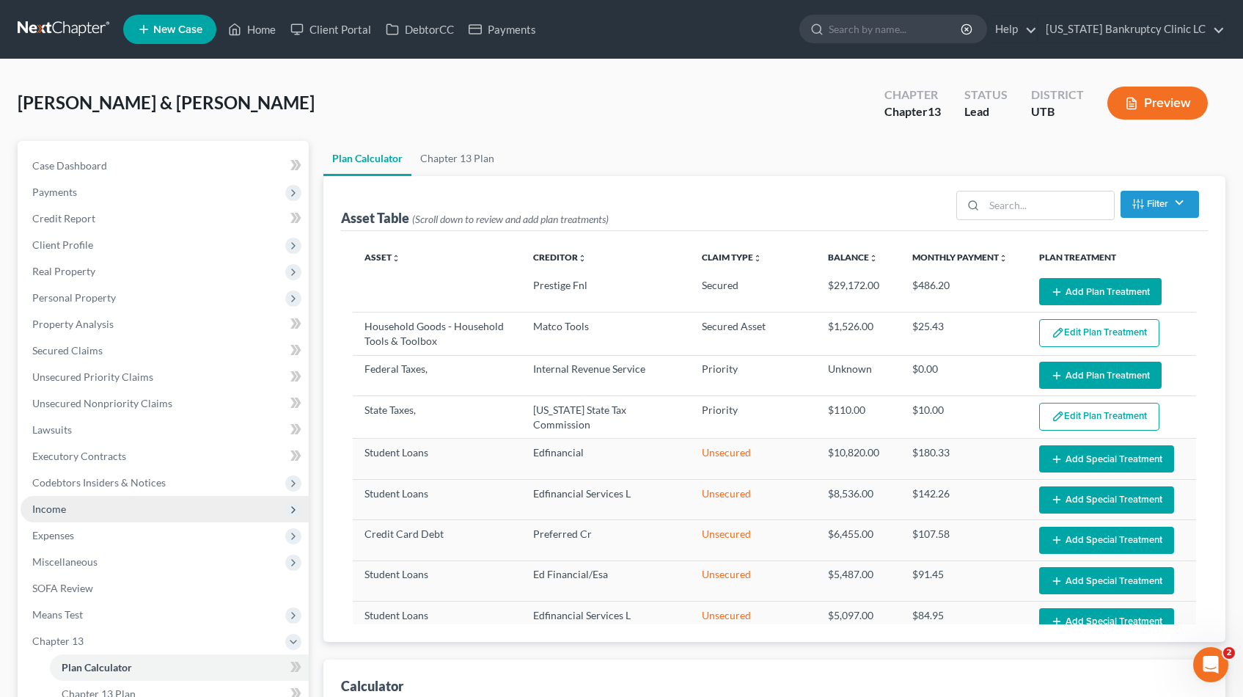
click at [55, 511] on span "Income" at bounding box center [49, 508] width 34 height 12
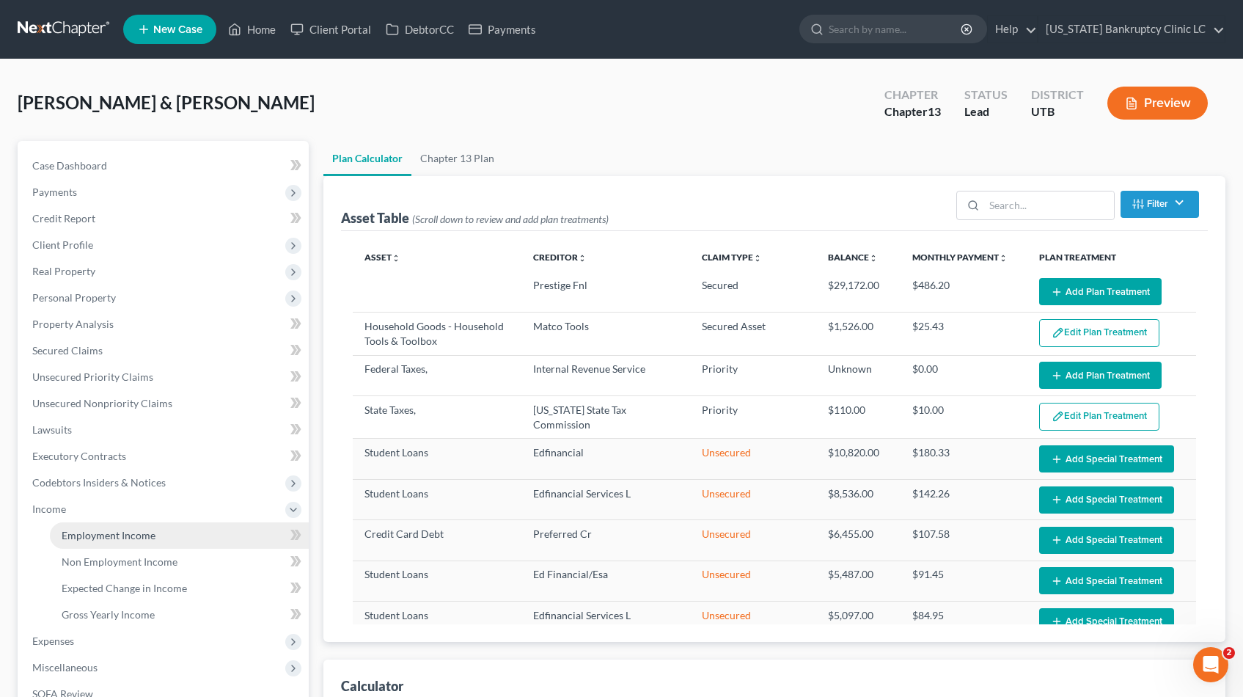
click at [92, 544] on link "Employment Income" at bounding box center [179, 535] width 259 height 26
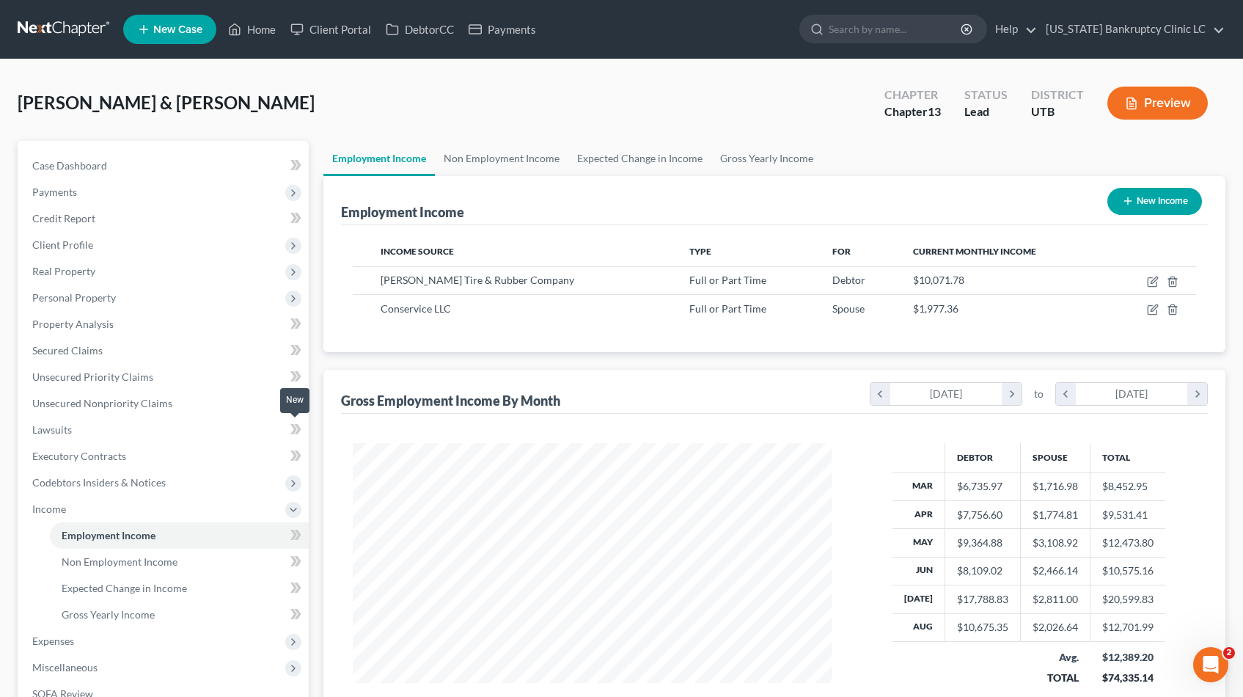
scroll to position [263, 510]
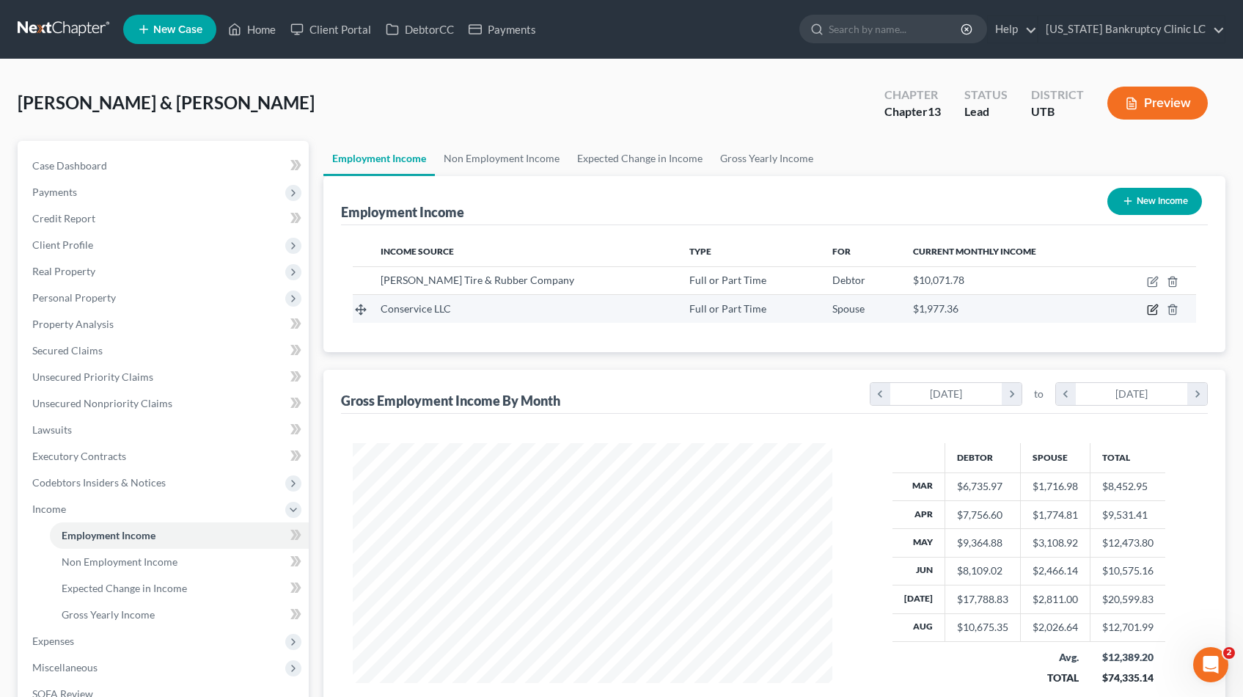
click at [1156, 310] on icon "button" at bounding box center [1153, 310] width 12 height 12
select select "0"
select select "46"
select select "1"
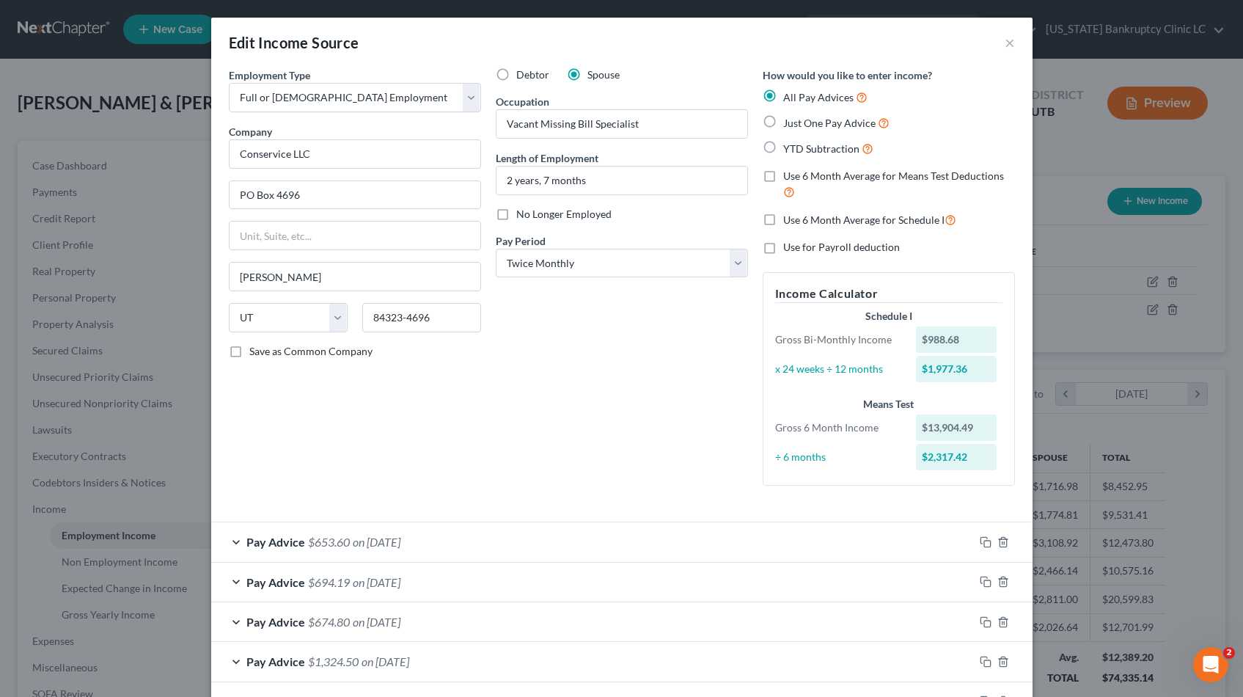
click at [783, 222] on label "Use 6 Month Average for Schedule I" at bounding box center [869, 219] width 173 height 17
click at [789, 221] on input "Use 6 Month Average for Schedule I" at bounding box center [794, 216] width 10 height 10
checkbox input "true"
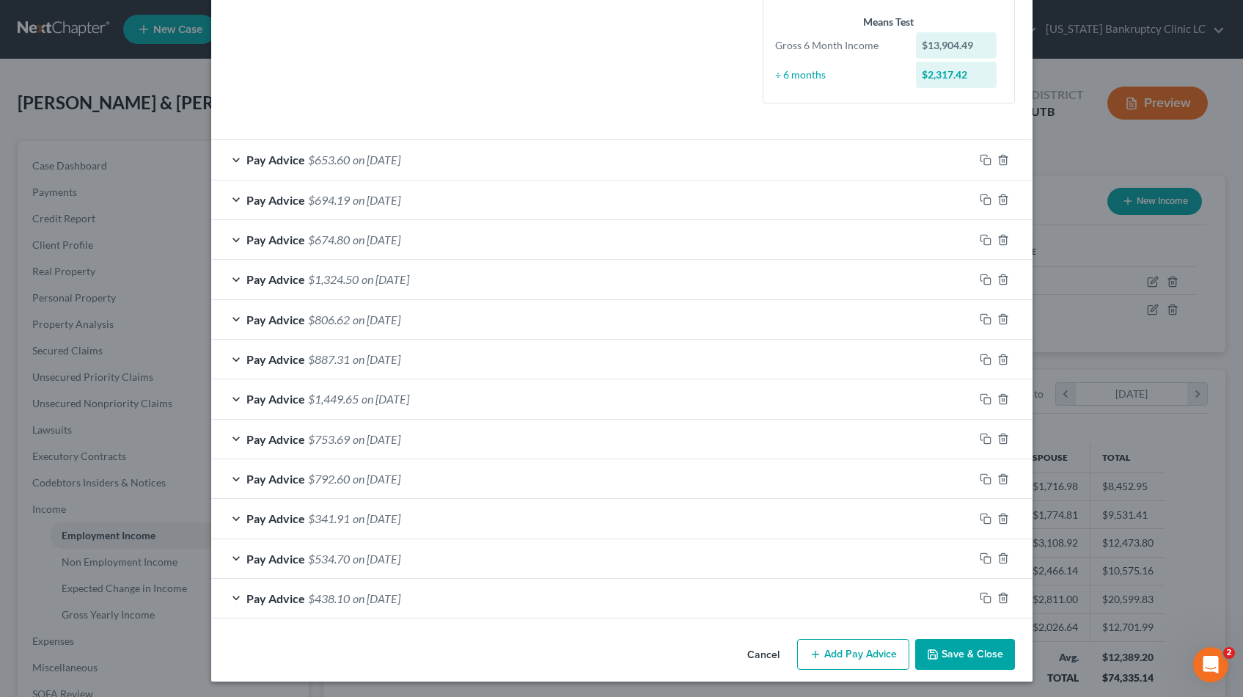
scroll to position [384, 0]
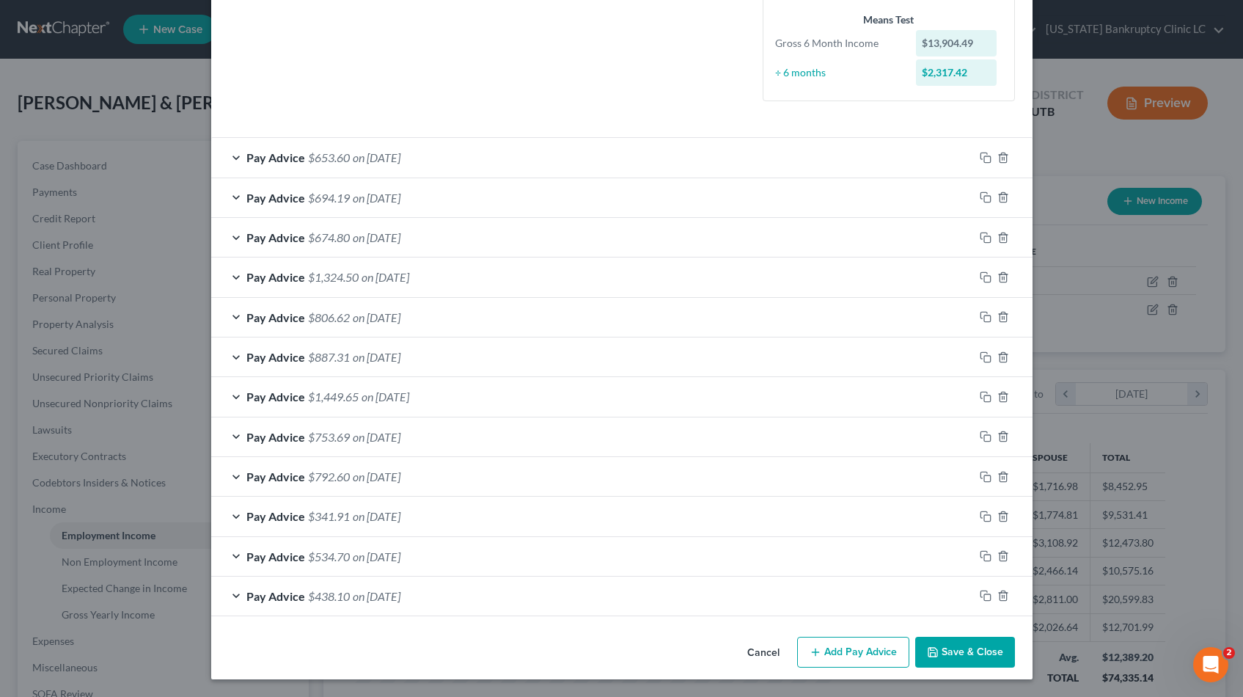
click at [938, 657] on icon "button" at bounding box center [933, 652] width 12 height 12
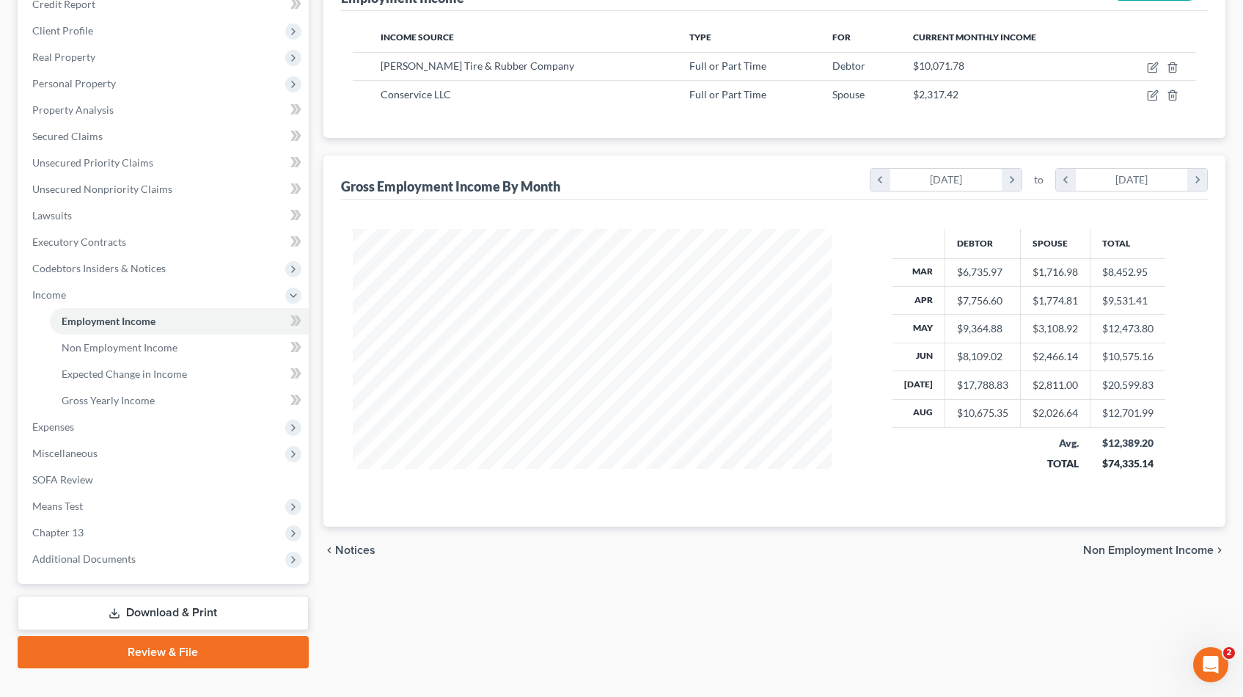
scroll to position [220, 0]
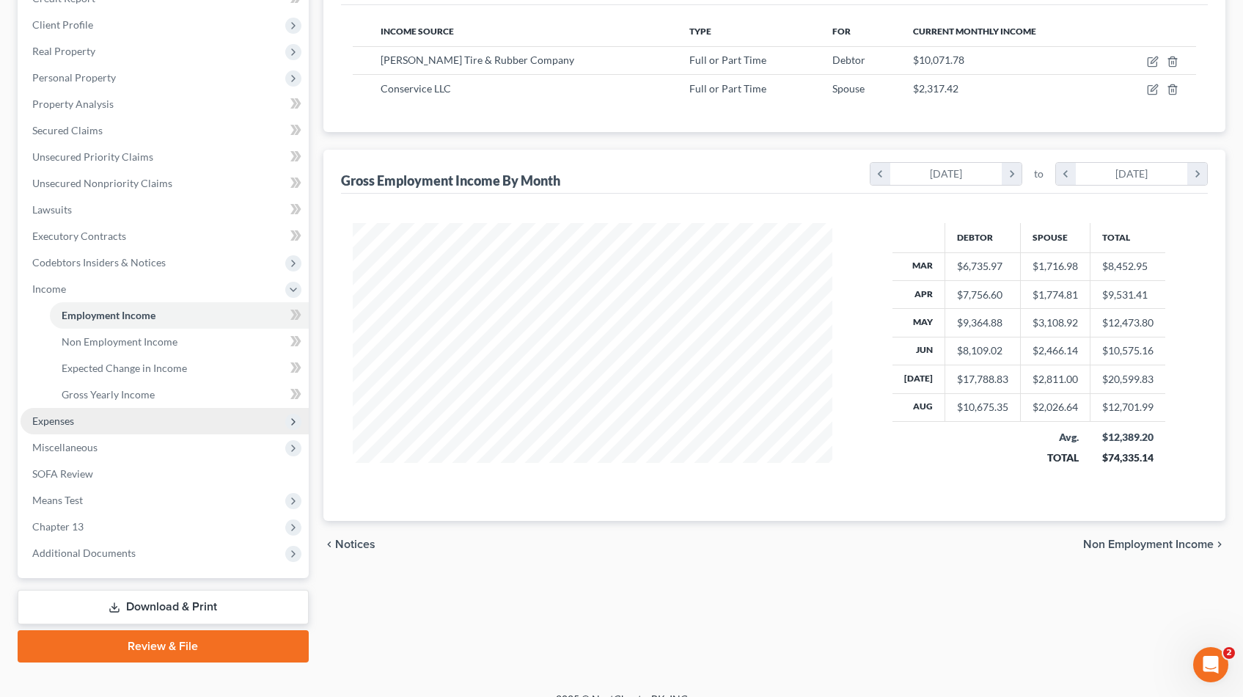
click at [81, 417] on span "Expenses" at bounding box center [165, 421] width 288 height 26
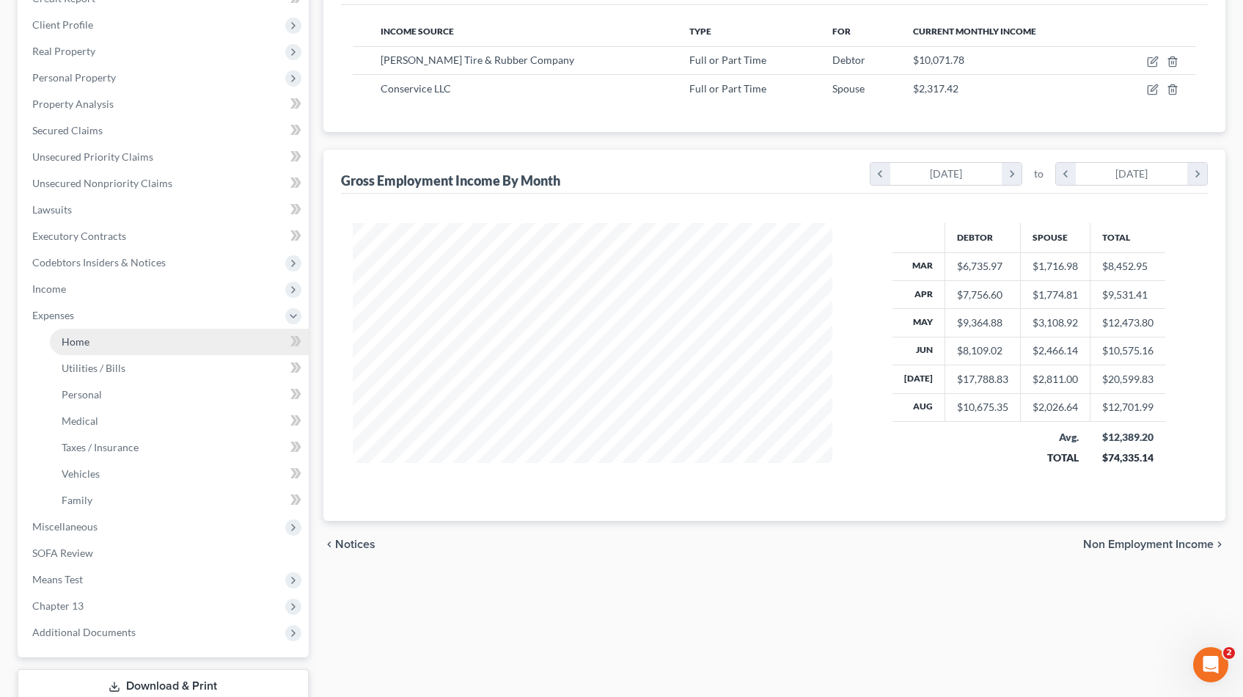
click at [89, 344] on link "Home" at bounding box center [179, 342] width 259 height 26
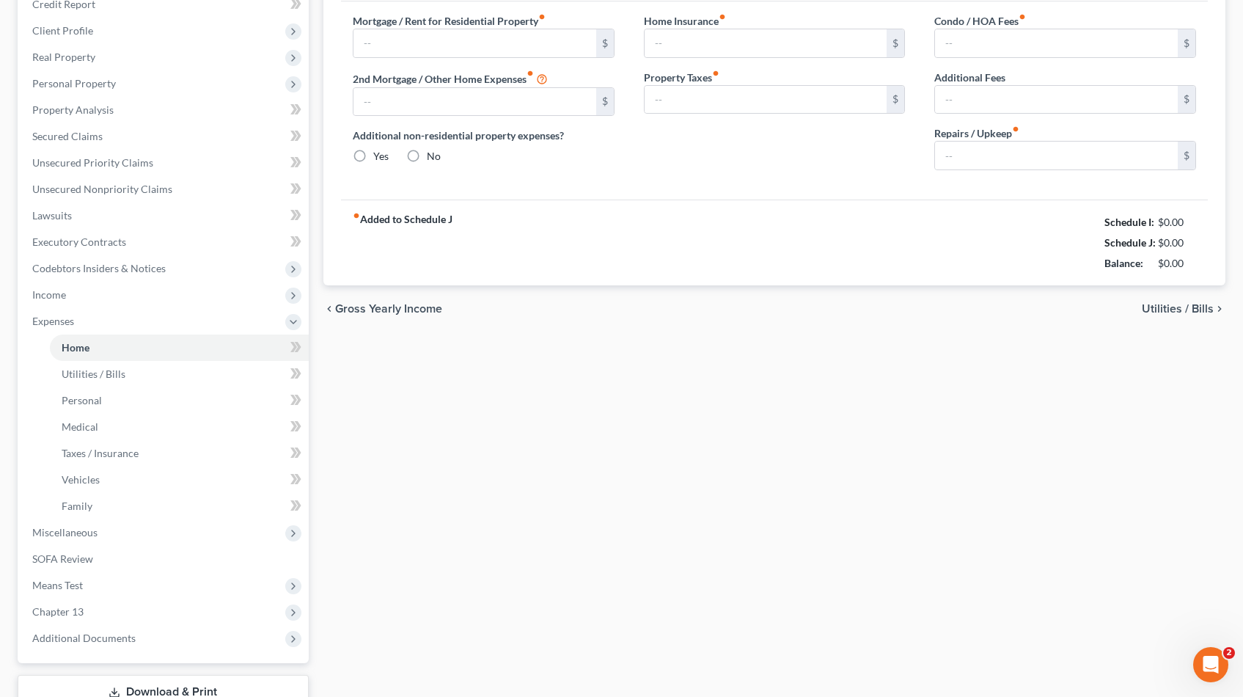
type input "2,250.00"
type input "0.00"
radio input "true"
type input "0.00"
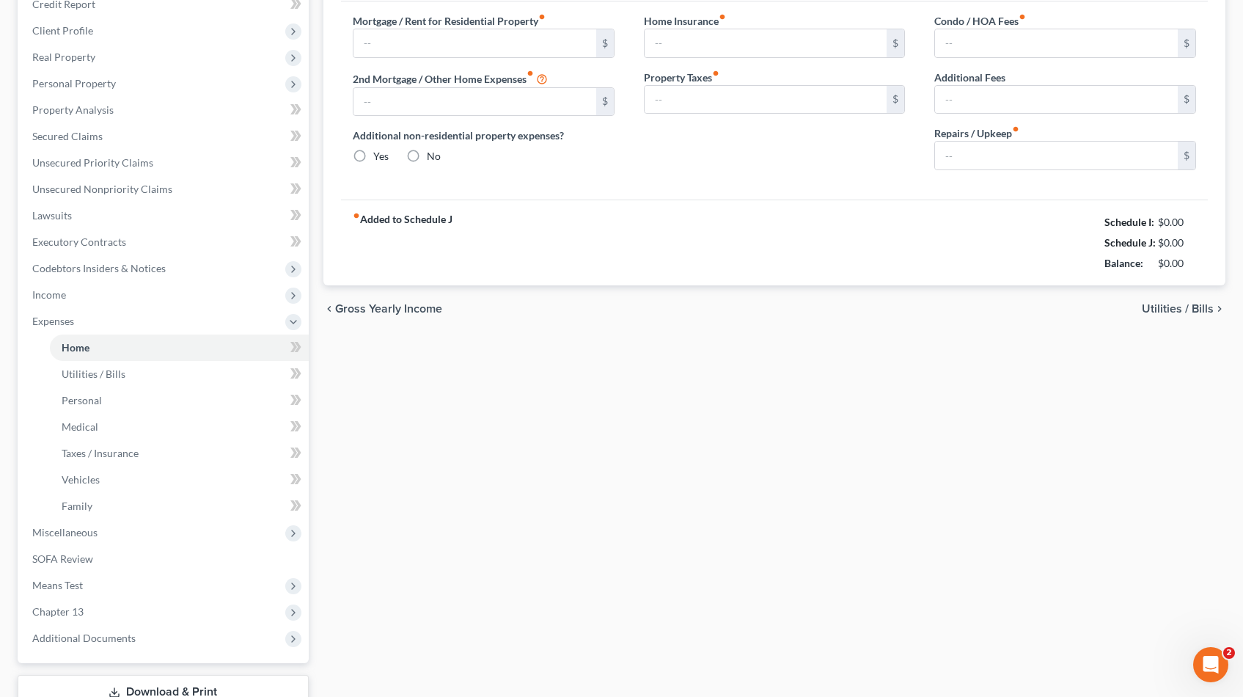
type input "0.00"
type input "65.00"
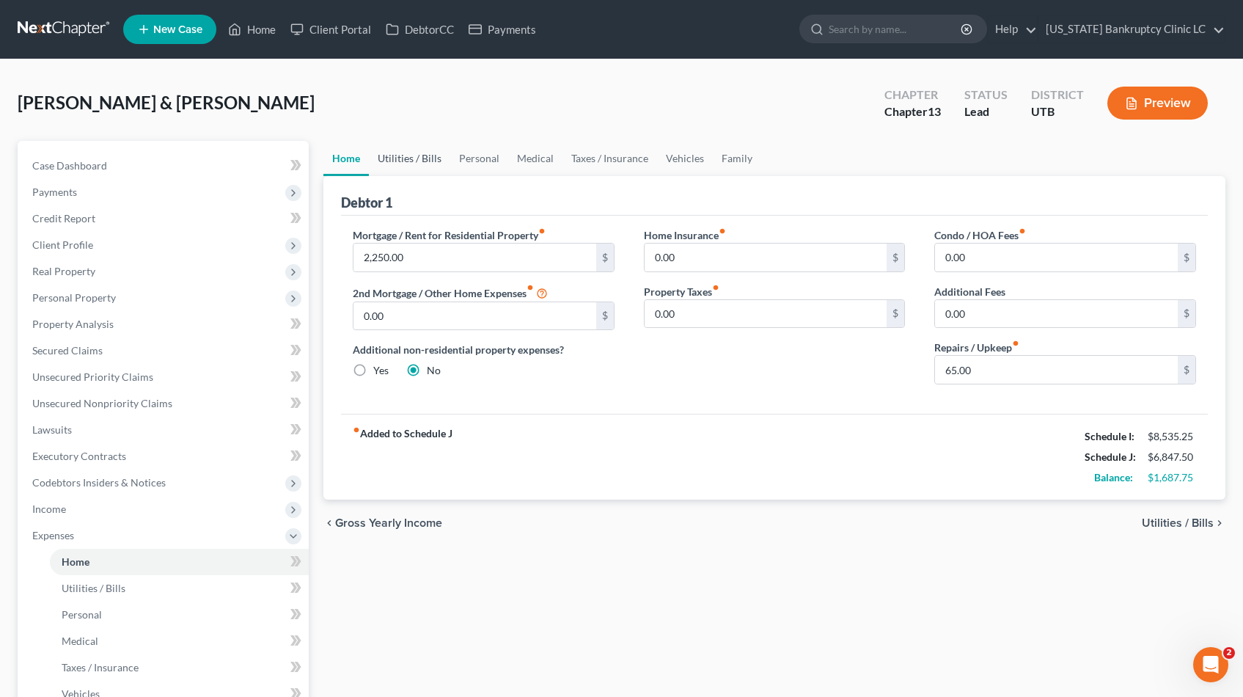
click at [395, 153] on link "Utilities / Bills" at bounding box center [409, 158] width 81 height 35
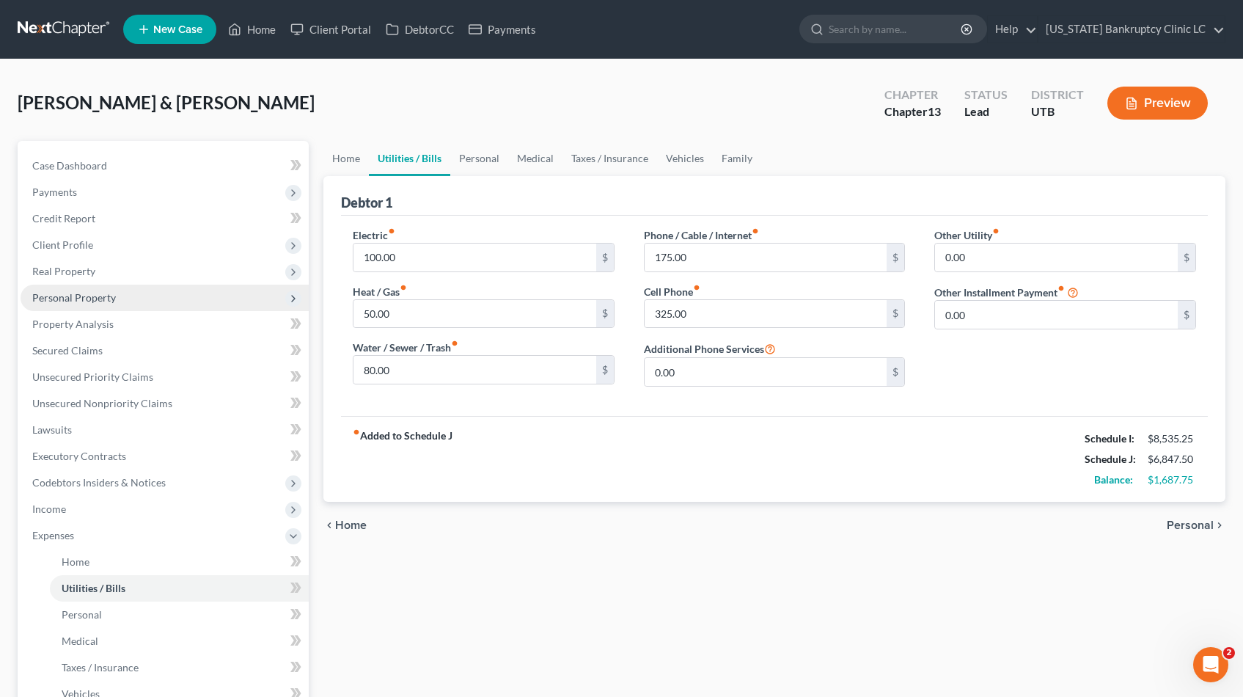
click at [68, 299] on span "Personal Property" at bounding box center [74, 297] width 84 height 12
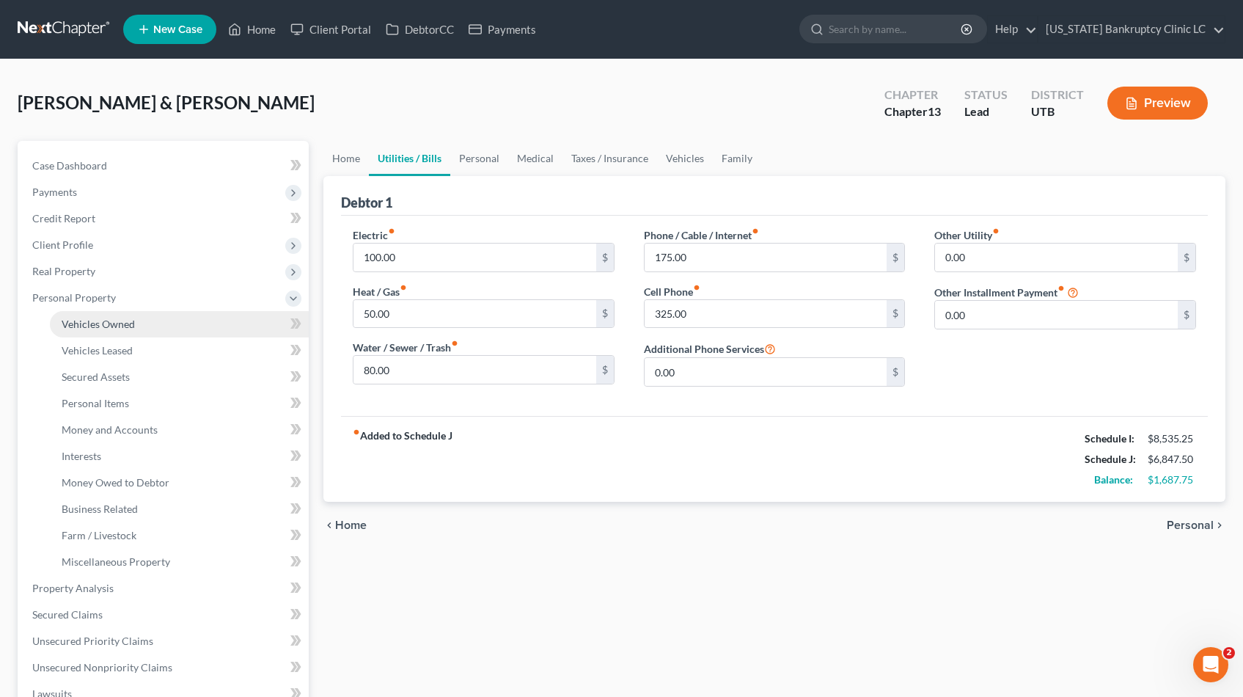
click at [89, 325] on span "Vehicles Owned" at bounding box center [98, 324] width 73 height 12
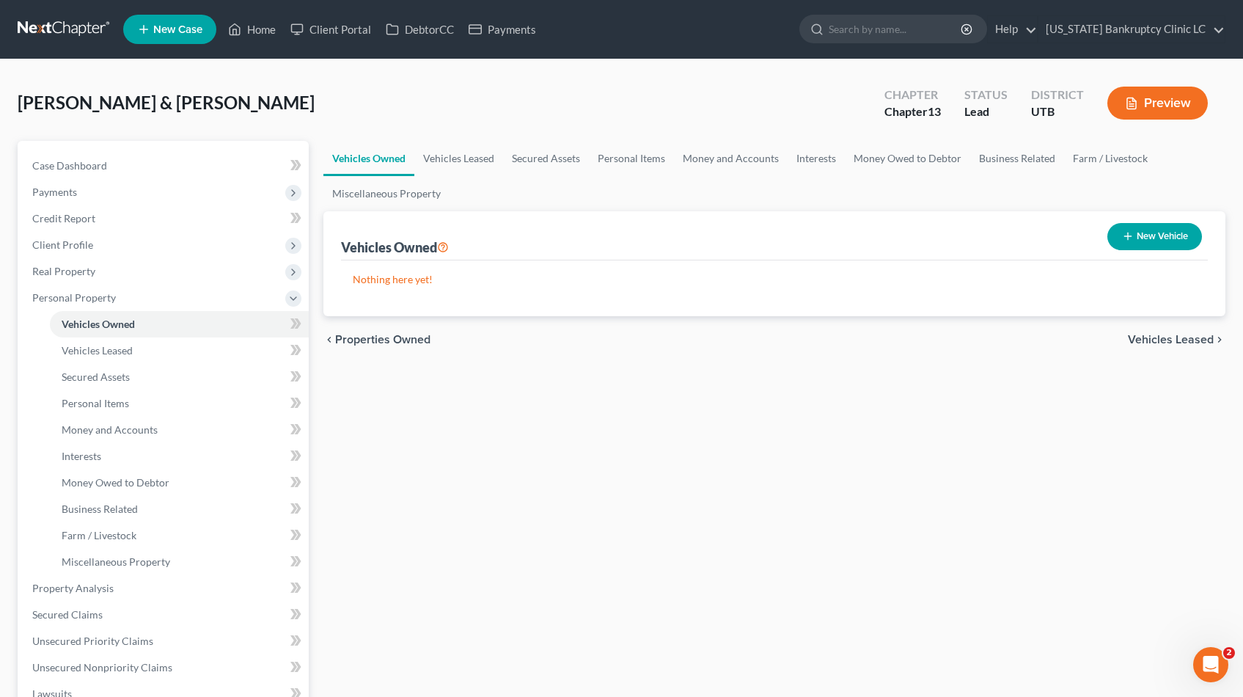
click at [1169, 233] on button "New Vehicle" at bounding box center [1155, 236] width 95 height 27
select select "0"
select select "2"
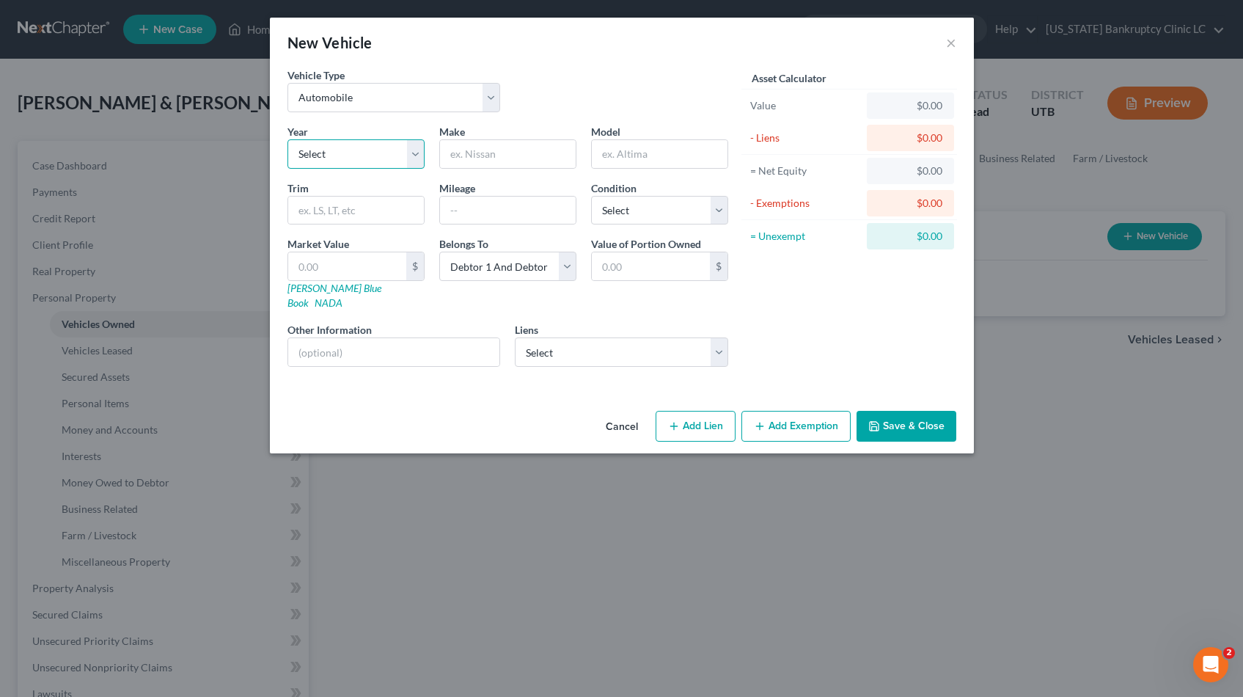
click at [415, 151] on select "Select 2026 2025 2024 2023 2022 2021 2020 2019 2018 2017 2016 2015 2014 2013 20…" at bounding box center [356, 153] width 137 height 29
select select "11"
click at [288, 139] on select "Select 2026 2025 2024 2023 2022 2021 2020 2019 2018 2017 2016 2015 2014 2013 20…" at bounding box center [356, 153] width 137 height 29
click at [535, 151] on input "text" at bounding box center [508, 154] width 136 height 28
type input "Lexus"
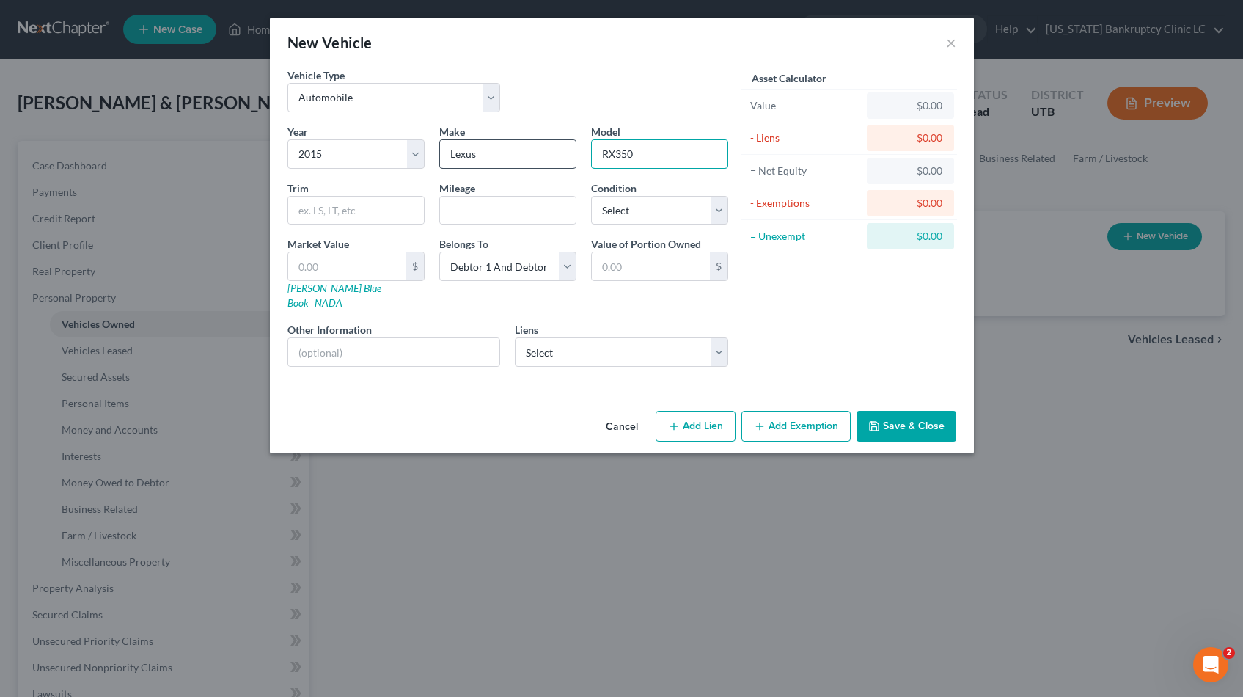
type input "RX350"
type input "87000"
click at [718, 202] on select "Select Excellent Very Good Good Fair Poor" at bounding box center [659, 210] width 137 height 29
select select "2"
click at [591, 196] on select "Select Excellent Very Good Good Fair Poor" at bounding box center [659, 210] width 137 height 29
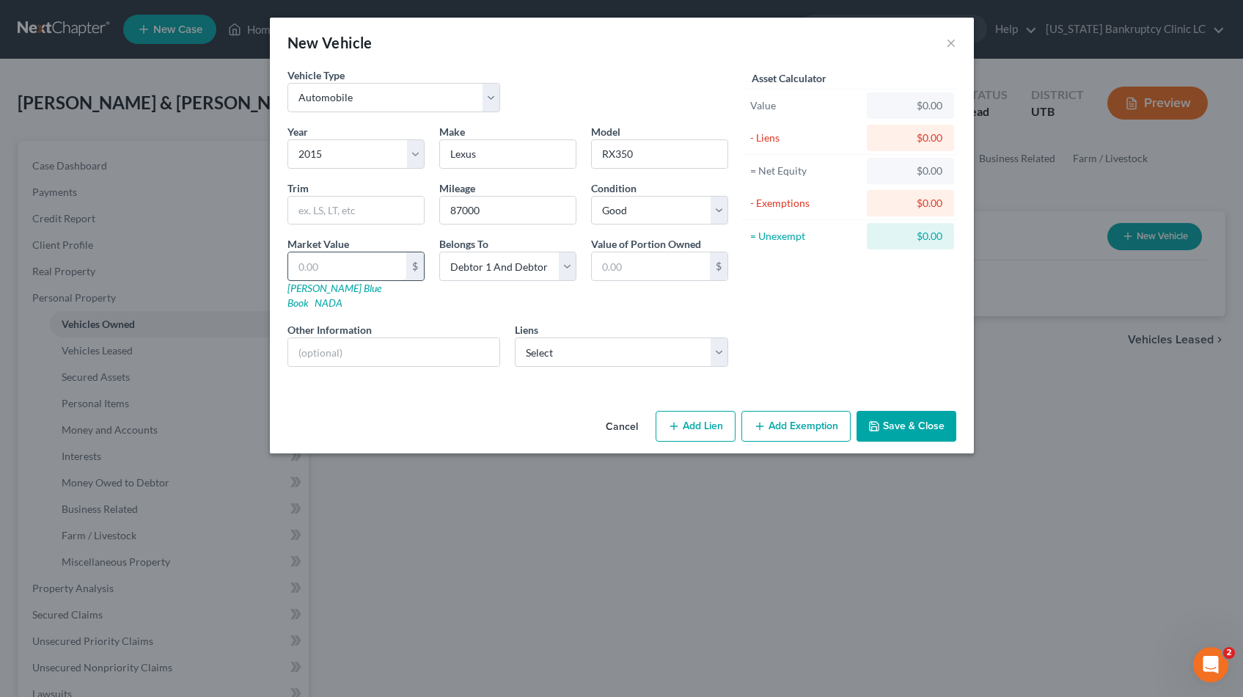
click at [358, 261] on input "text" at bounding box center [347, 266] width 118 height 28
click at [362, 266] on input "text" at bounding box center [347, 266] width 118 height 28
click at [474, 303] on div "Year Select 2026 2025 2024 2023 2022 2021 2020 2019 2018 2017 2016 2015 2014 20…" at bounding box center [507, 251] width 455 height 255
click at [343, 296] on link "NADA" at bounding box center [329, 302] width 28 height 12
click at [343, 263] on input "text" at bounding box center [347, 266] width 118 height 28
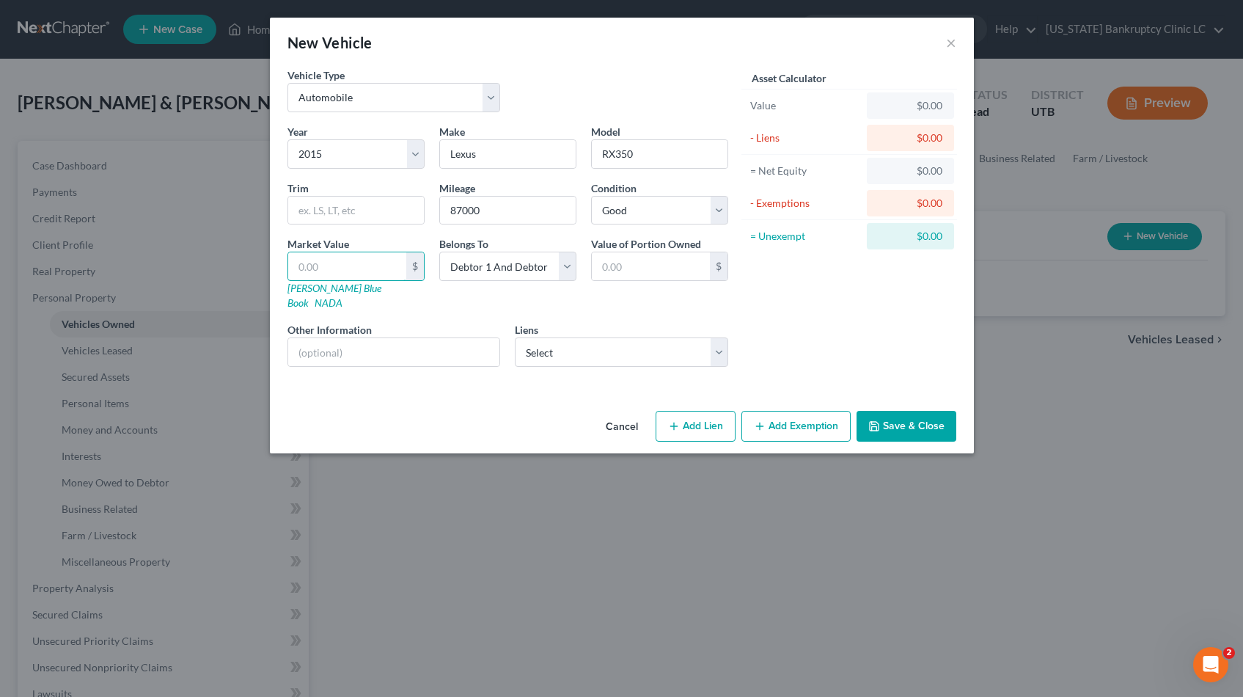
type input "1"
type input "1.00"
type input "17"
type input "17.00"
type input "177"
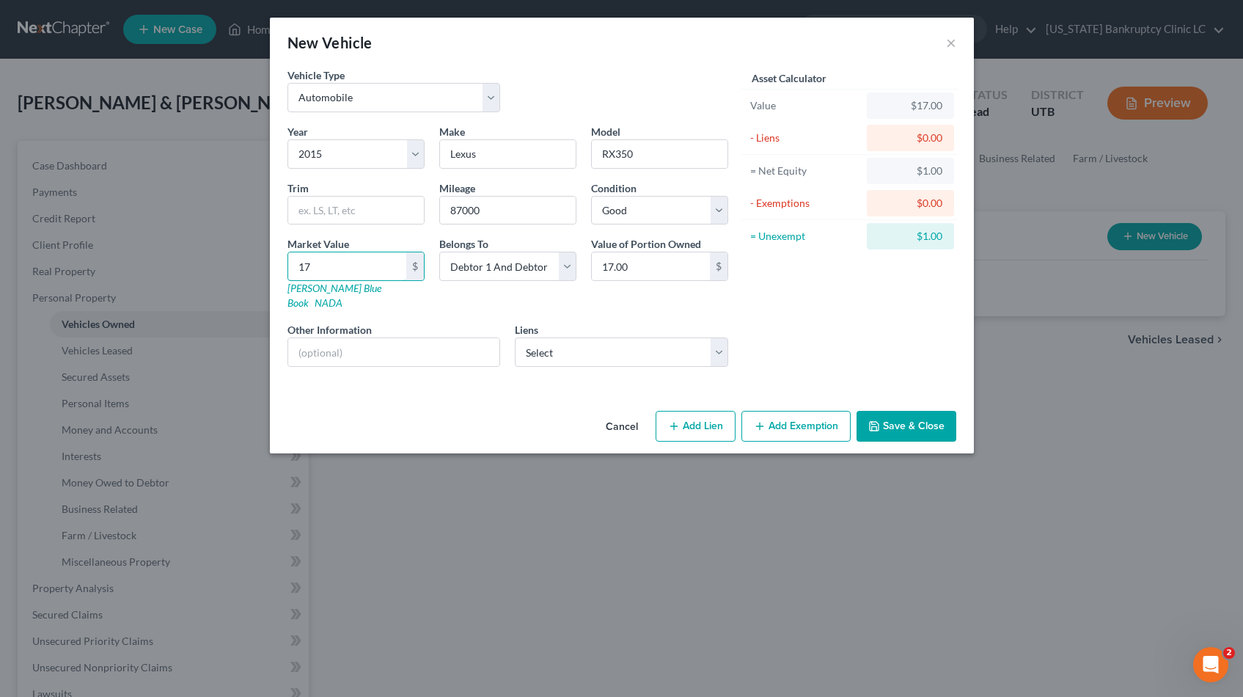
type input "177.00"
type input "1777"
type input "1,777.00"
type input "1,7775"
type input "17,775.00"
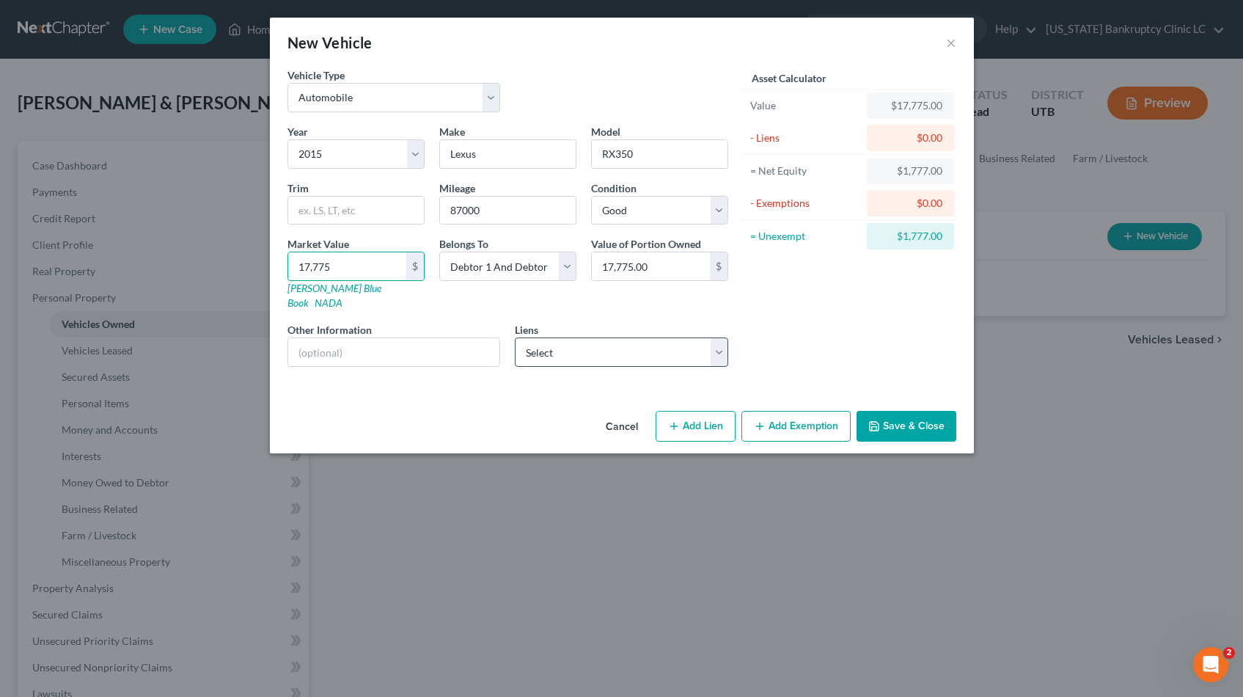
type input "17,775"
click at [720, 337] on select "Select Prestige Fnl - $29,172.00" at bounding box center [621, 351] width 213 height 29
click select "Select Prestige Fnl - $29,172.00" at bounding box center [621, 351] width 213 height 29
select select "46"
select select "2"
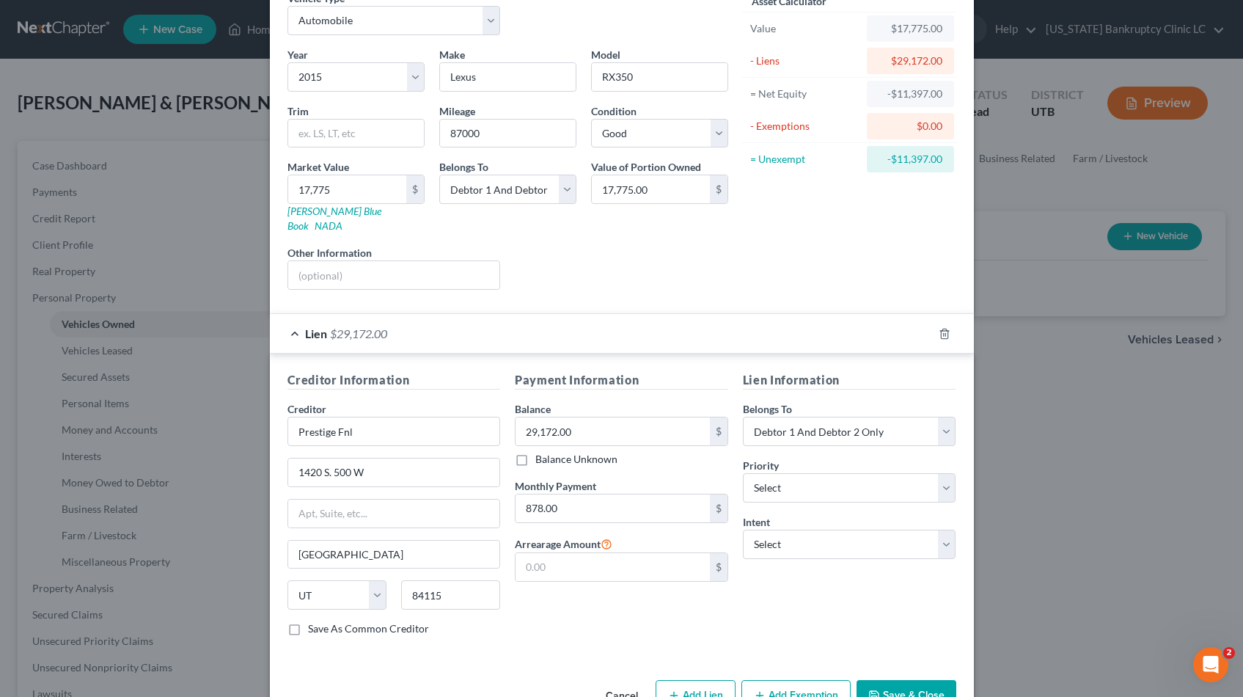
scroll to position [106, 0]
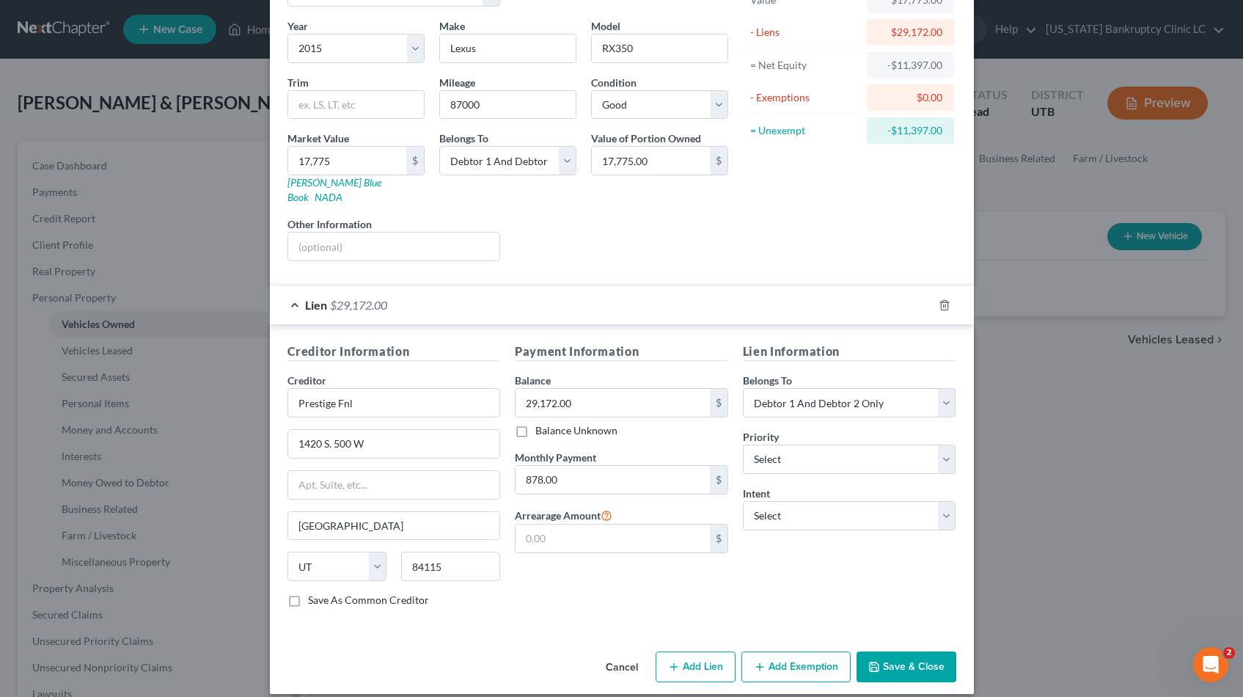
click at [800, 651] on button "Add Exemption" at bounding box center [796, 666] width 109 height 31
select select "2"
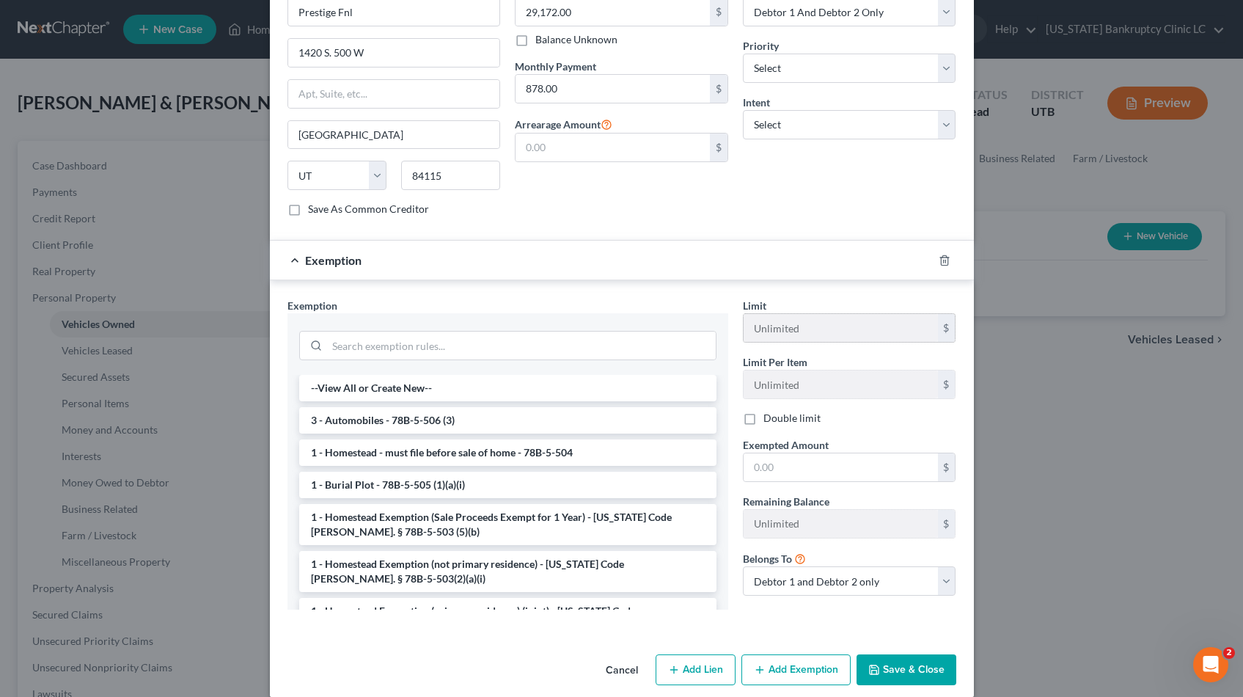
scroll to position [499, 0]
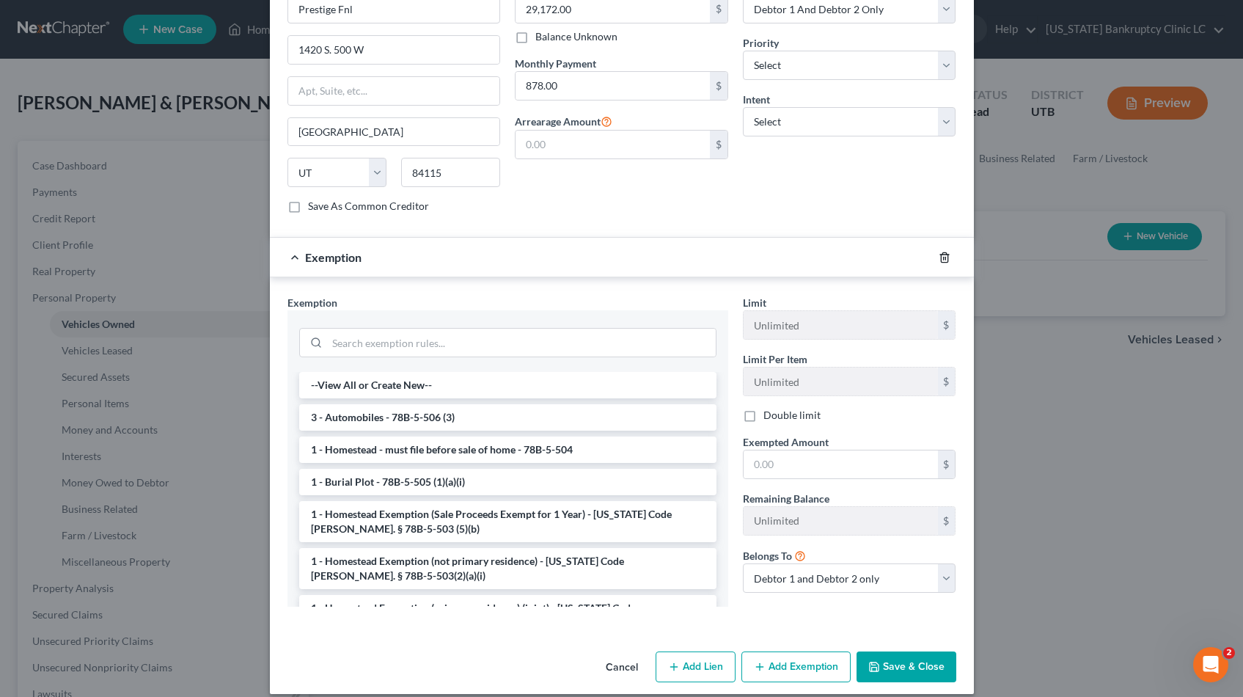
click at [945, 255] on polyline "button" at bounding box center [944, 255] width 9 height 0
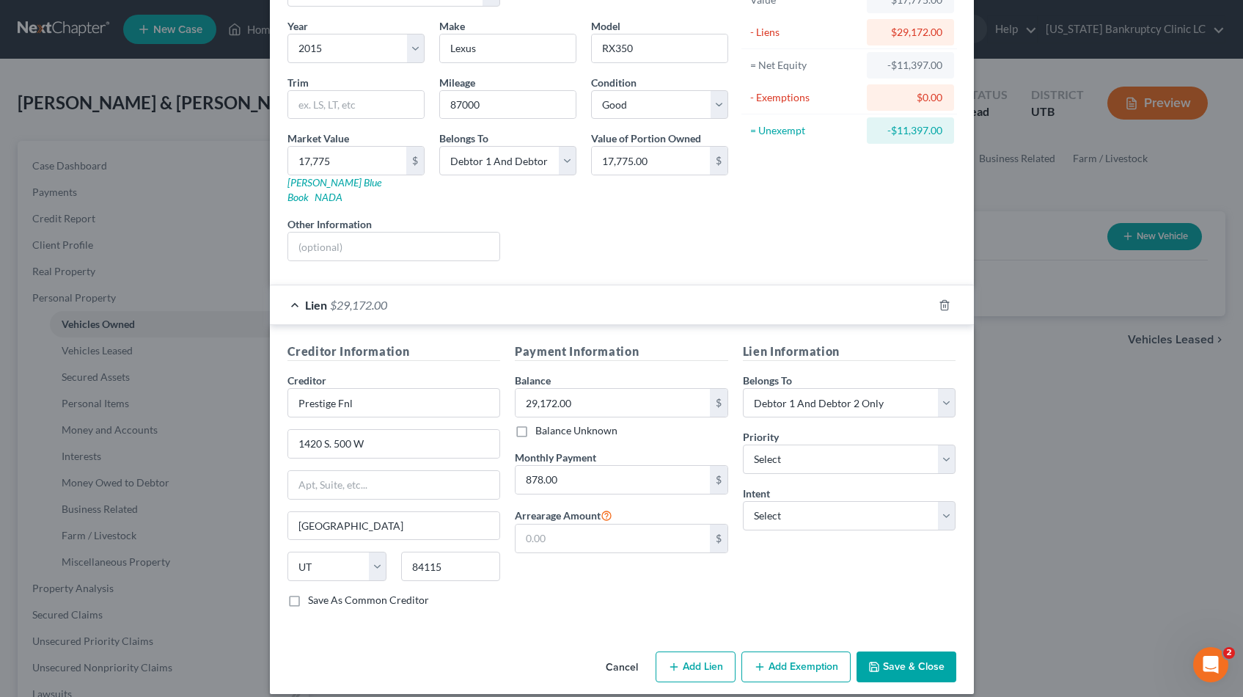
click at [909, 651] on button "Save & Close" at bounding box center [907, 666] width 100 height 31
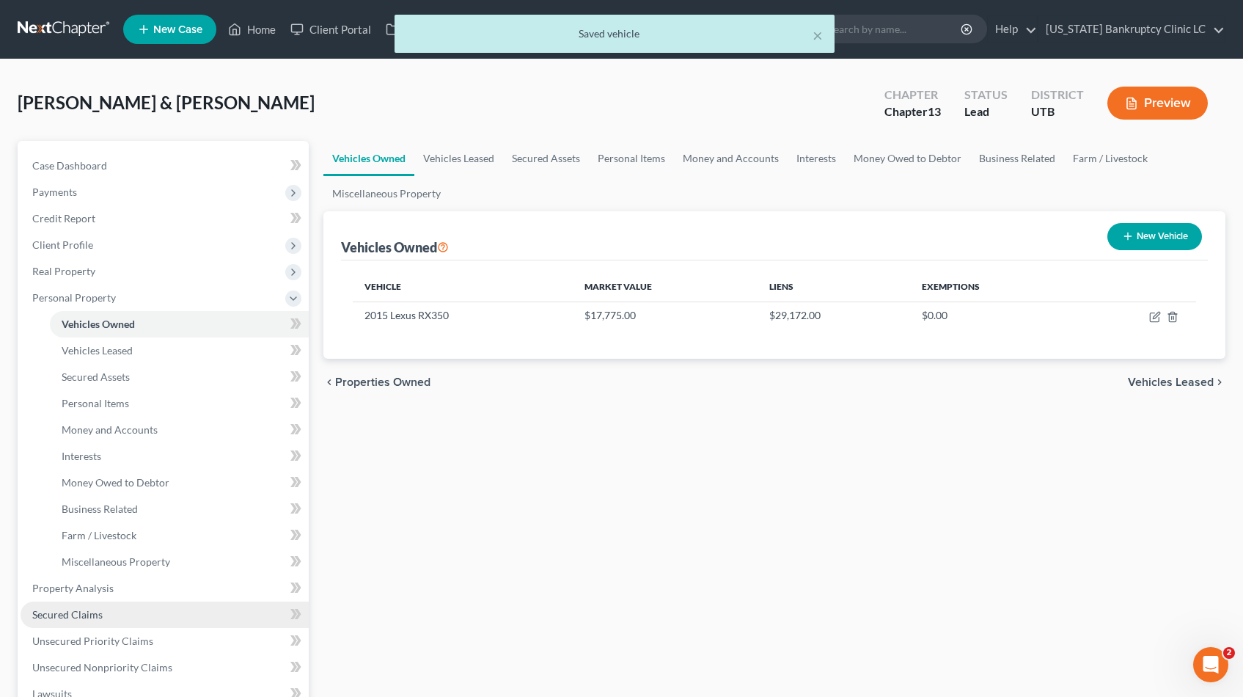
click at [49, 621] on link "Secured Claims" at bounding box center [165, 614] width 288 height 26
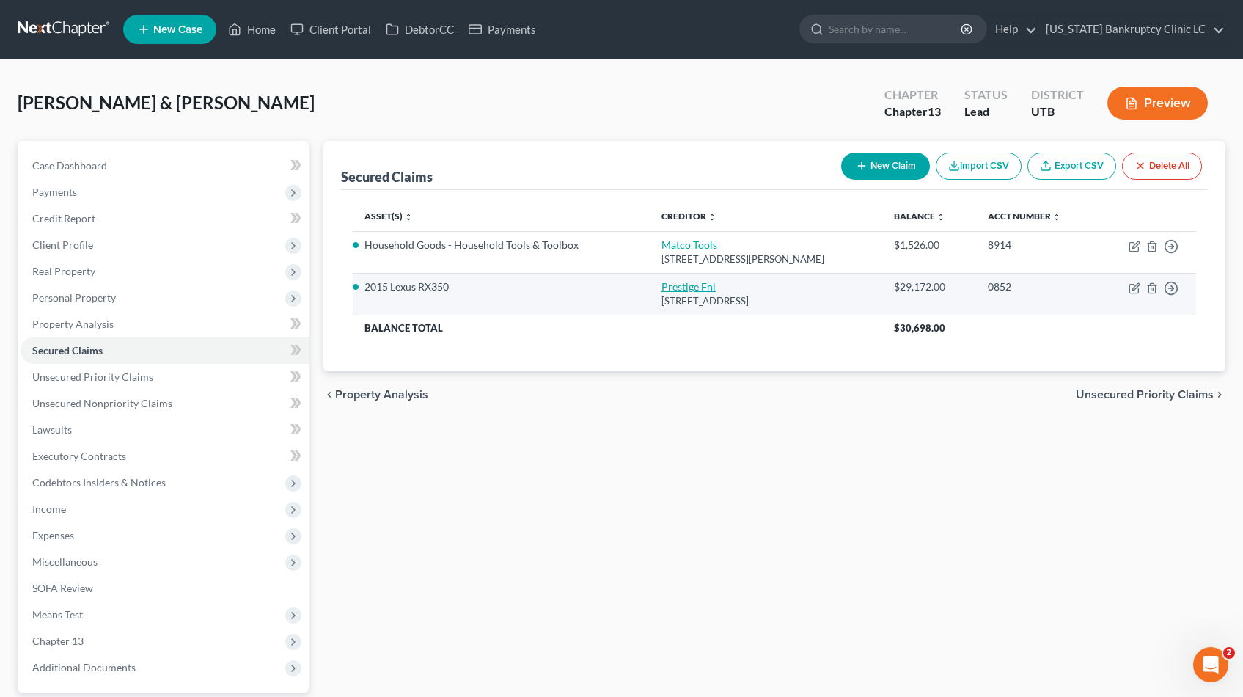
click at [687, 289] on link "Prestige Fnl" at bounding box center [689, 286] width 54 height 12
select select "46"
select select "2"
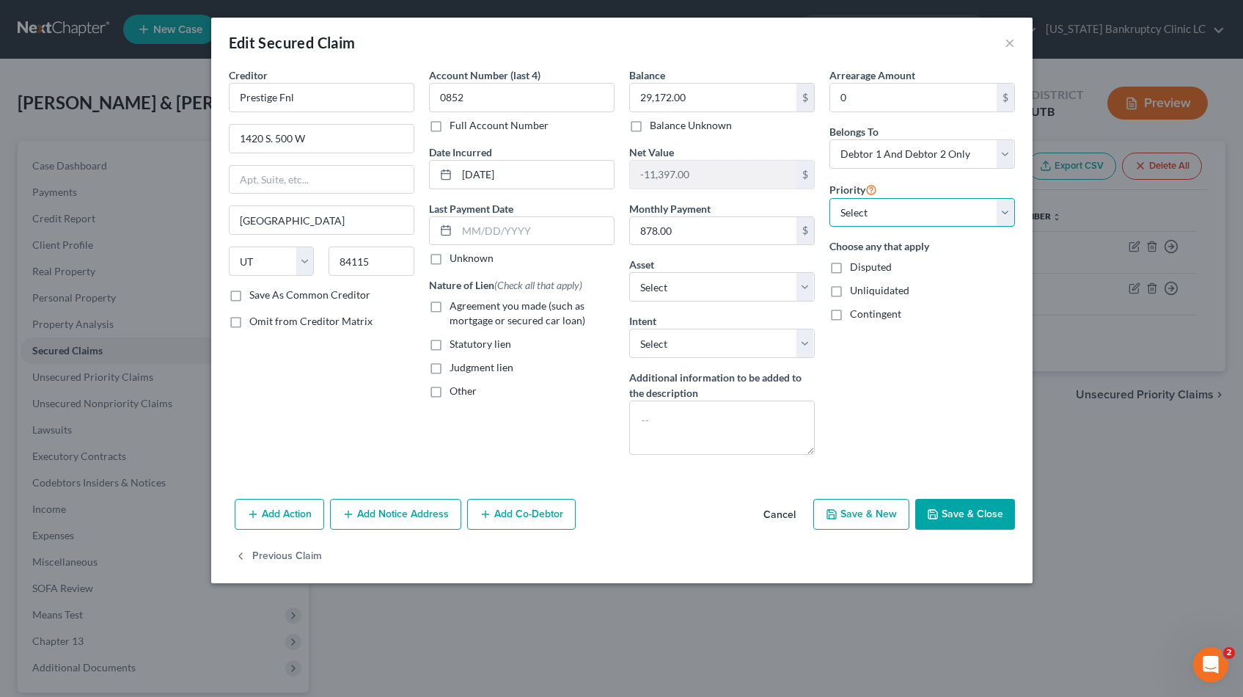
click at [1009, 208] on select "Select 1st 2nd 3rd 4th 5th 6th 7th 8th 9th 10th 11th 12th 13th 14th 15th 16th 1…" at bounding box center [923, 212] width 186 height 29
select select "0"
click at [830, 198] on select "Select 1st 2nd 3rd 4th 5th 6th 7th 8th 9th 10th 11th 12th 13th 14th 15th 16th 1…" at bounding box center [923, 212] width 186 height 29
click at [450, 306] on label "Agreement you made (such as mortgage or secured car loan)" at bounding box center [532, 313] width 165 height 29
click at [455, 306] on input "Agreement you made (such as mortgage or secured car loan)" at bounding box center [460, 304] width 10 height 10
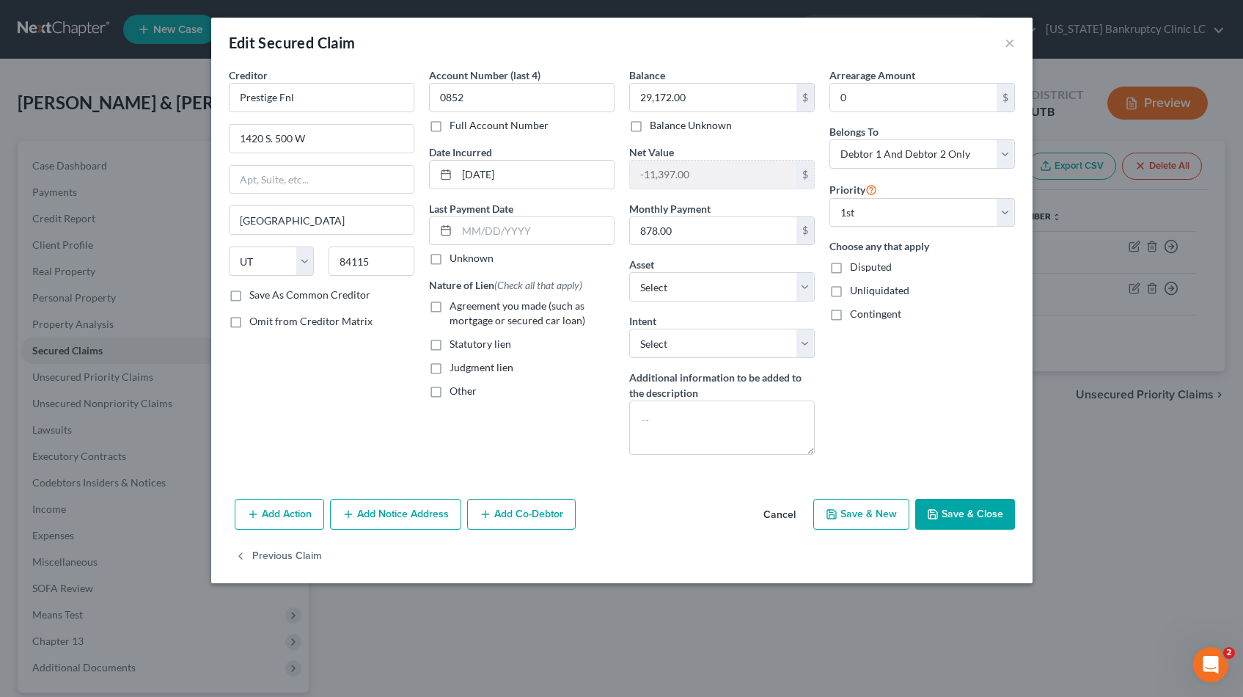
checkbox input "true"
click at [973, 511] on button "Save & Close" at bounding box center [965, 514] width 100 height 31
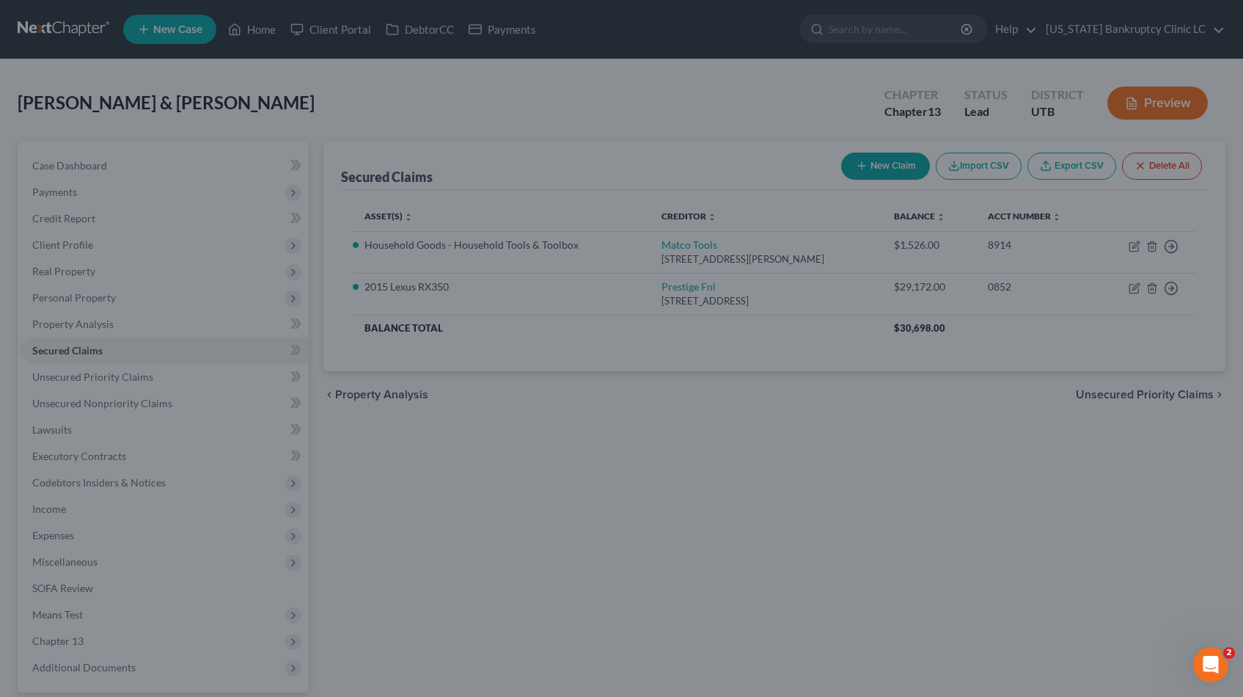
select select "3"
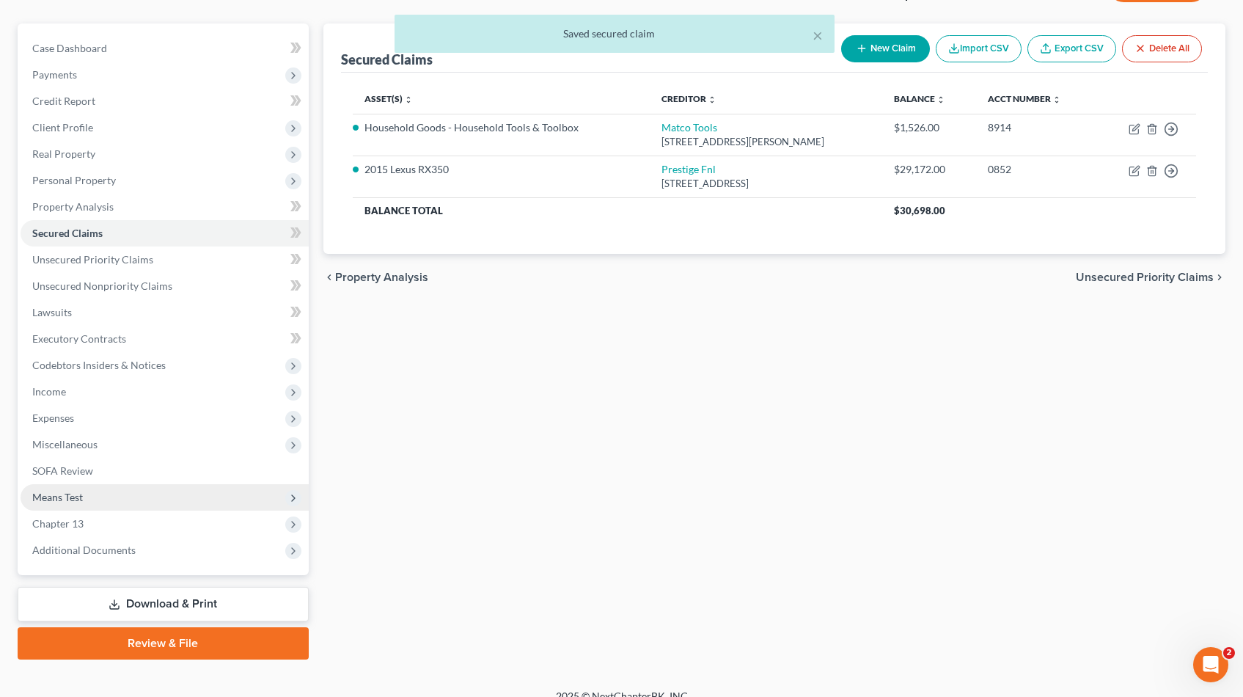
scroll to position [136, 0]
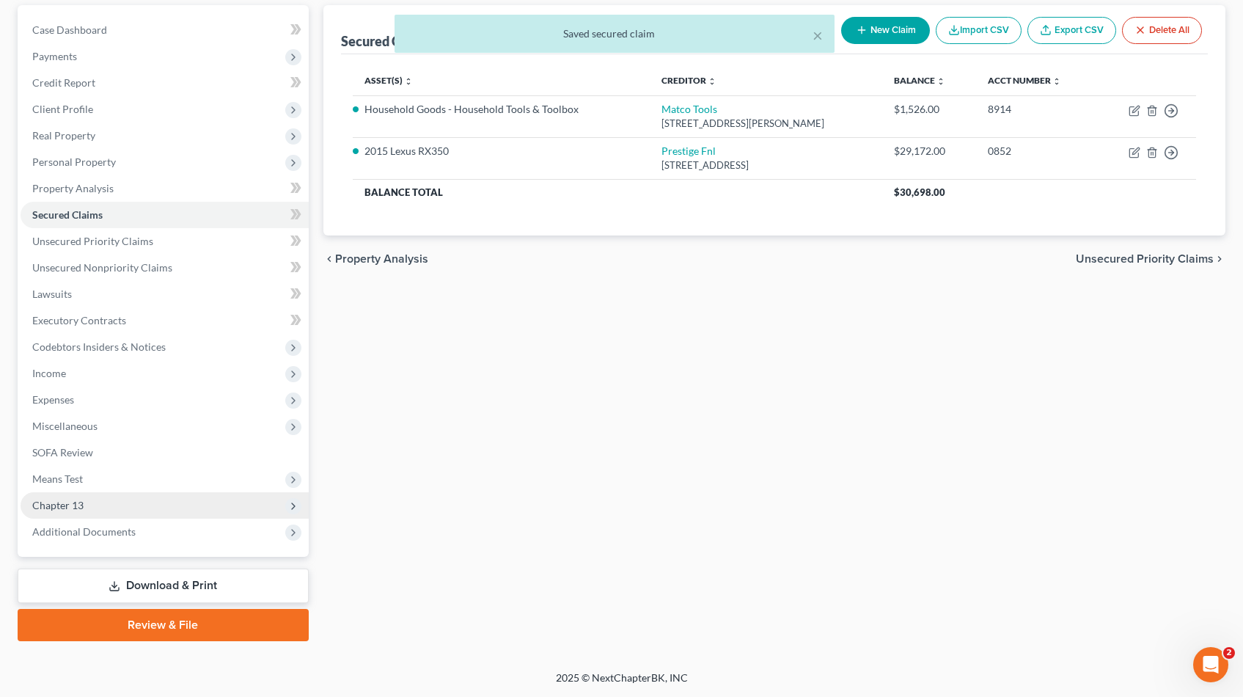
click at [91, 505] on span "Chapter 13" at bounding box center [165, 505] width 288 height 26
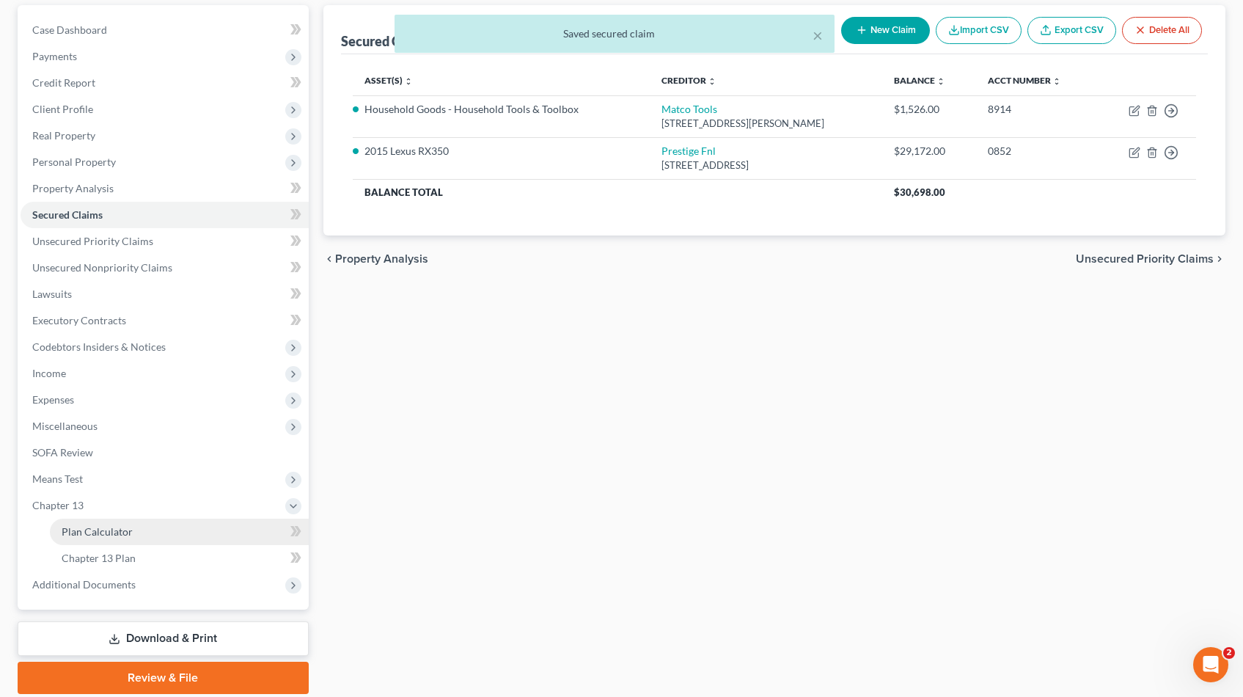
click at [150, 532] on link "Plan Calculator" at bounding box center [179, 532] width 259 height 26
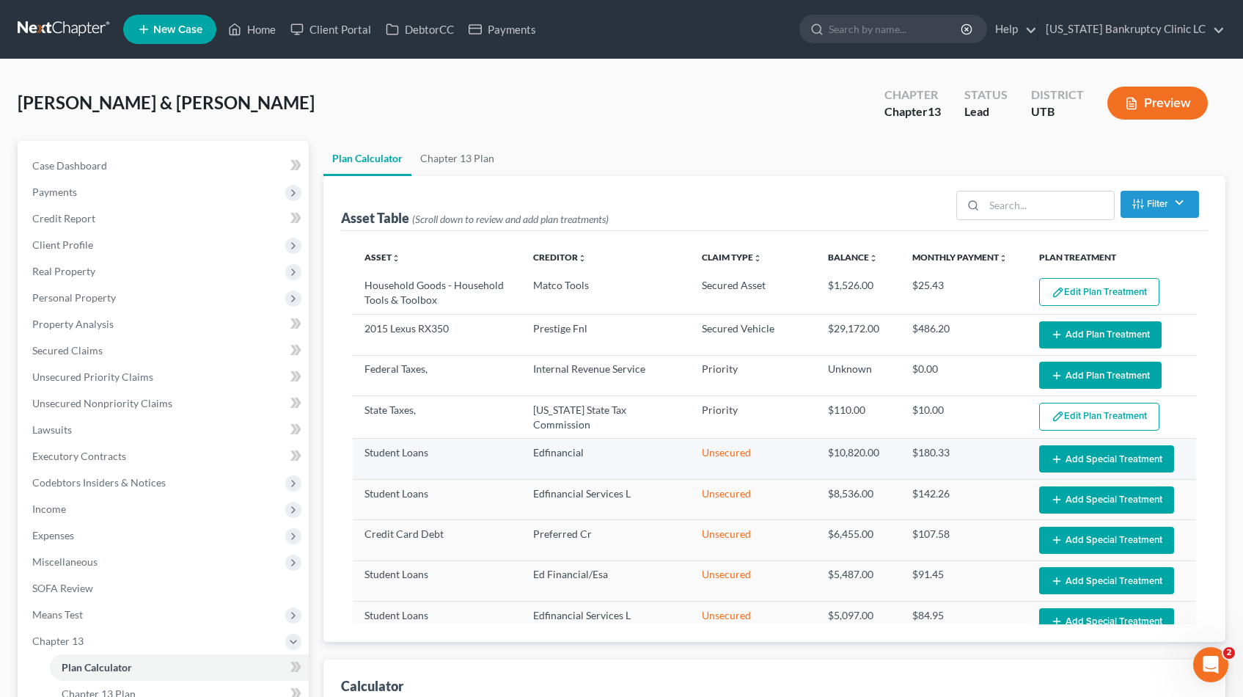
select select "59"
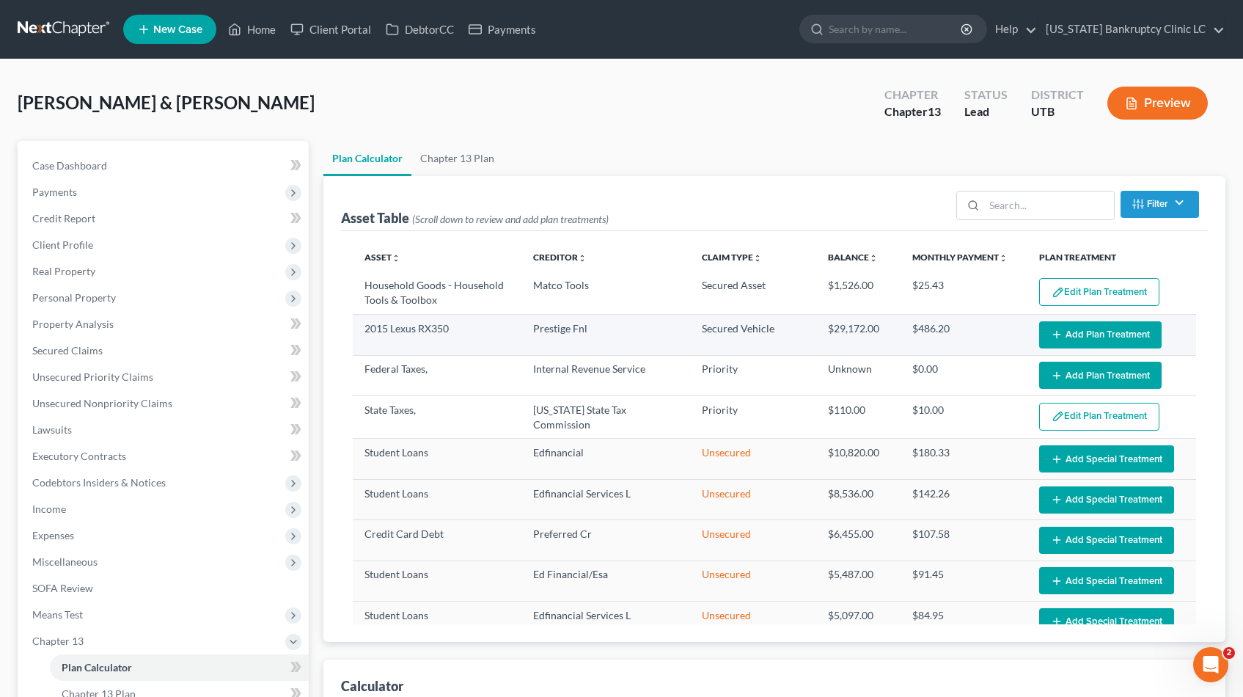
click at [1123, 334] on button "Add Plan Treatment" at bounding box center [1100, 334] width 122 height 27
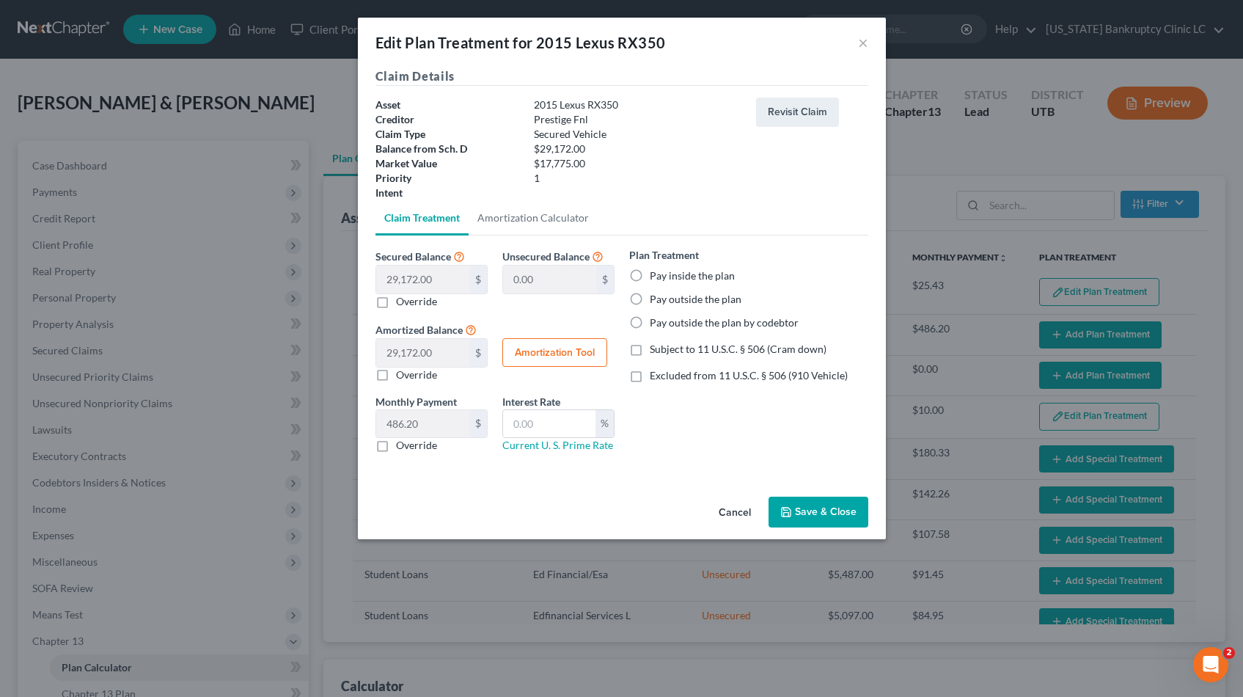
click at [650, 274] on label "Pay inside the plan" at bounding box center [692, 275] width 85 height 15
click at [656, 274] on input "Pay inside the plan" at bounding box center [661, 273] width 10 height 10
radio input "true"
click at [650, 376] on label "Excluded from 11 U.S.C. § 506 (910 Vehicle)" at bounding box center [749, 375] width 198 height 15
click at [656, 376] on input "Excluded from 11 U.S.C. § 506 (910 Vehicle)" at bounding box center [661, 373] width 10 height 10
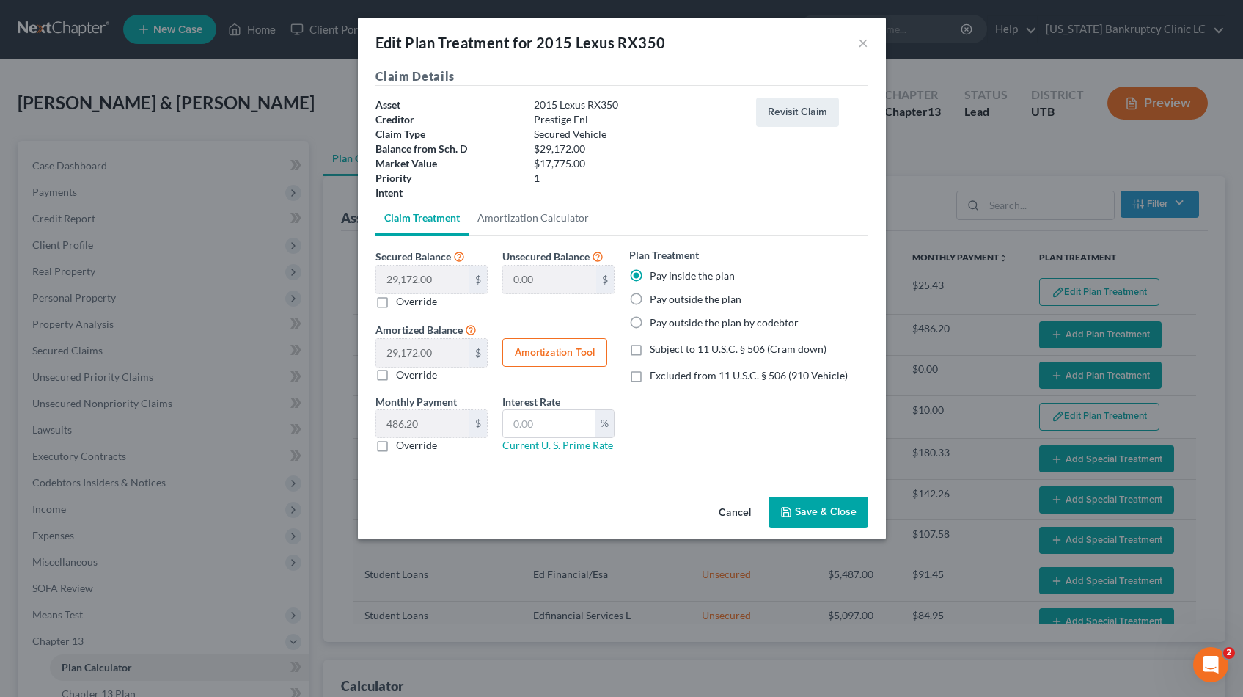
checkbox input "true"
click at [574, 425] on input "text" at bounding box center [549, 424] width 92 height 28
type input "9.0"
click at [549, 351] on button "Amortization Tool" at bounding box center [554, 352] width 105 height 29
type input "29,172.00"
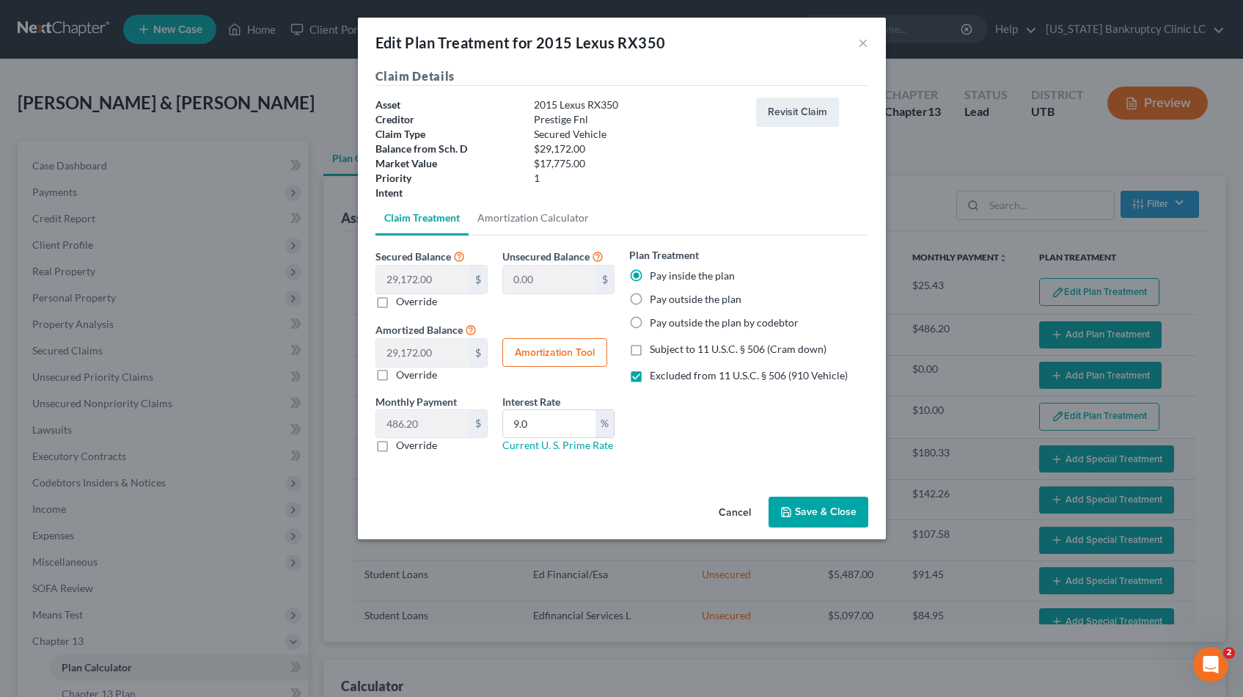
type input "9.0"
type input "60"
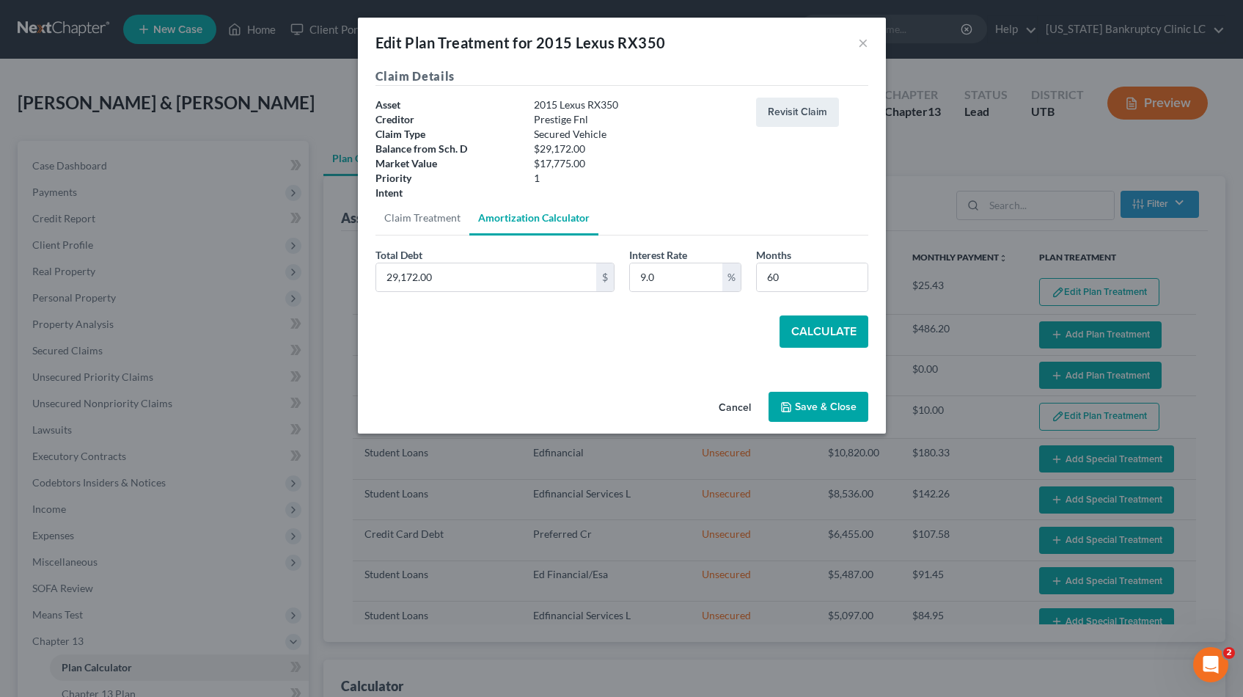
click at [812, 328] on button "Calculate" at bounding box center [824, 331] width 89 height 32
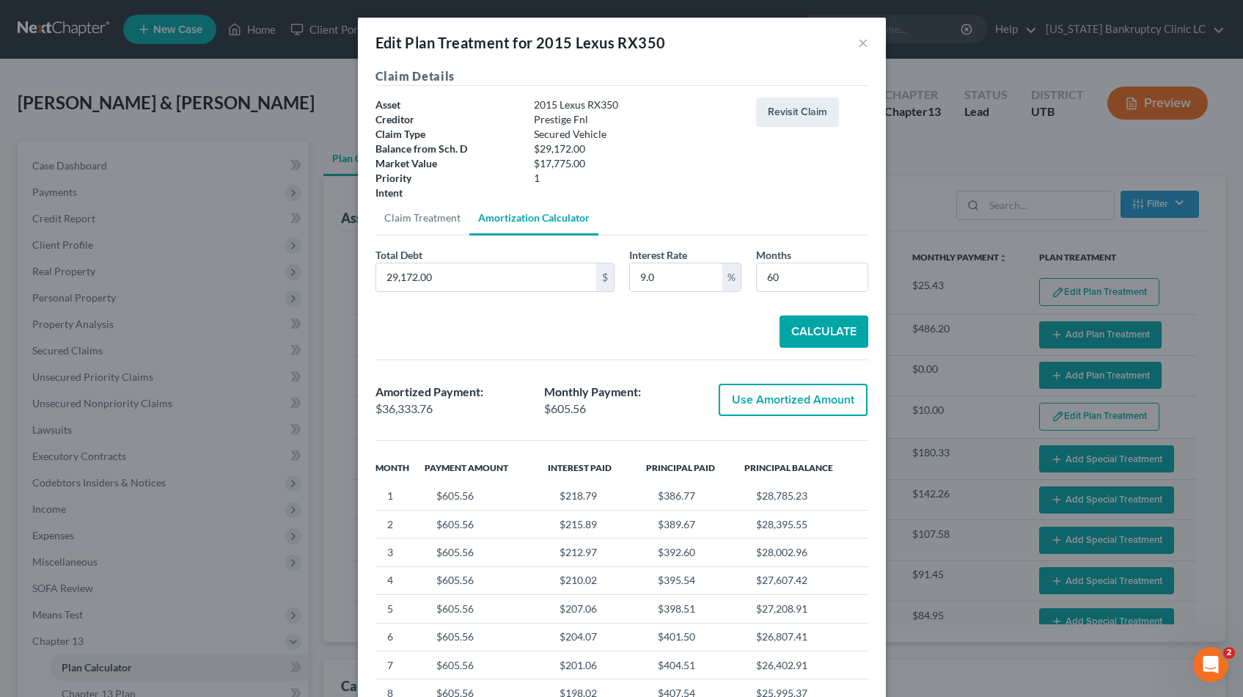
scroll to position [112, 0]
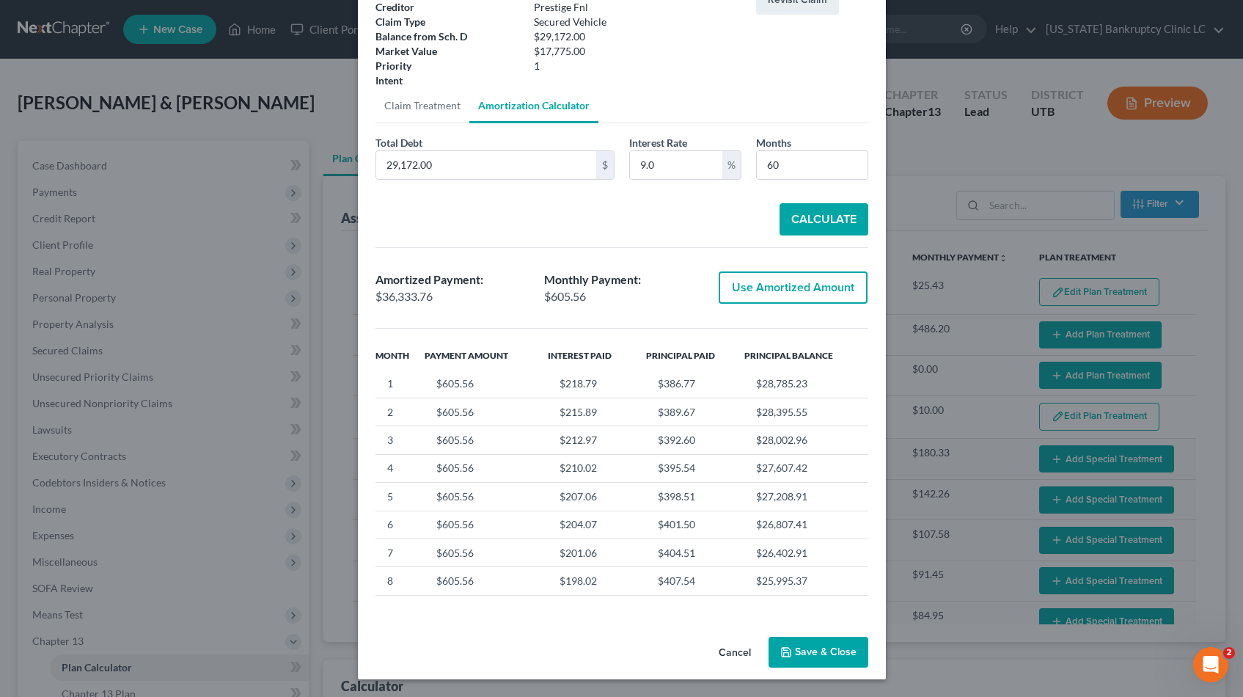
click at [776, 296] on button "Use Amortized Amount" at bounding box center [793, 287] width 149 height 32
type input "36,333.76"
checkbox input "true"
type input "605.56"
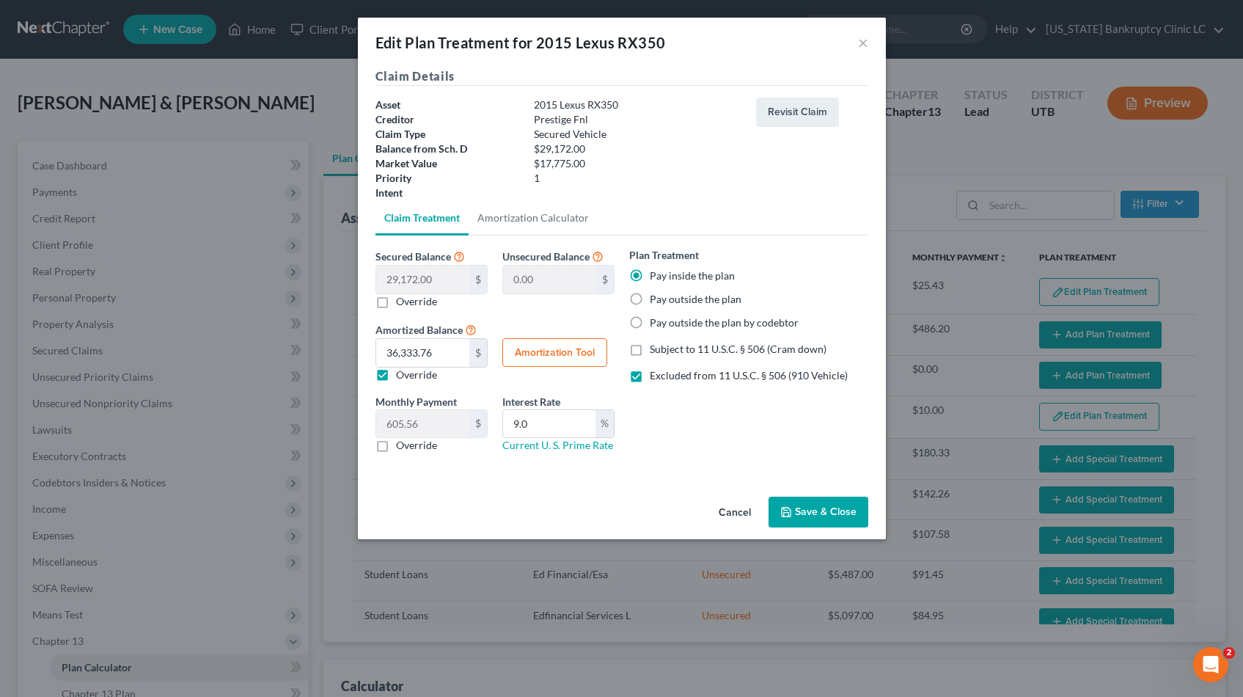
click at [800, 519] on button "Save & Close" at bounding box center [819, 512] width 100 height 31
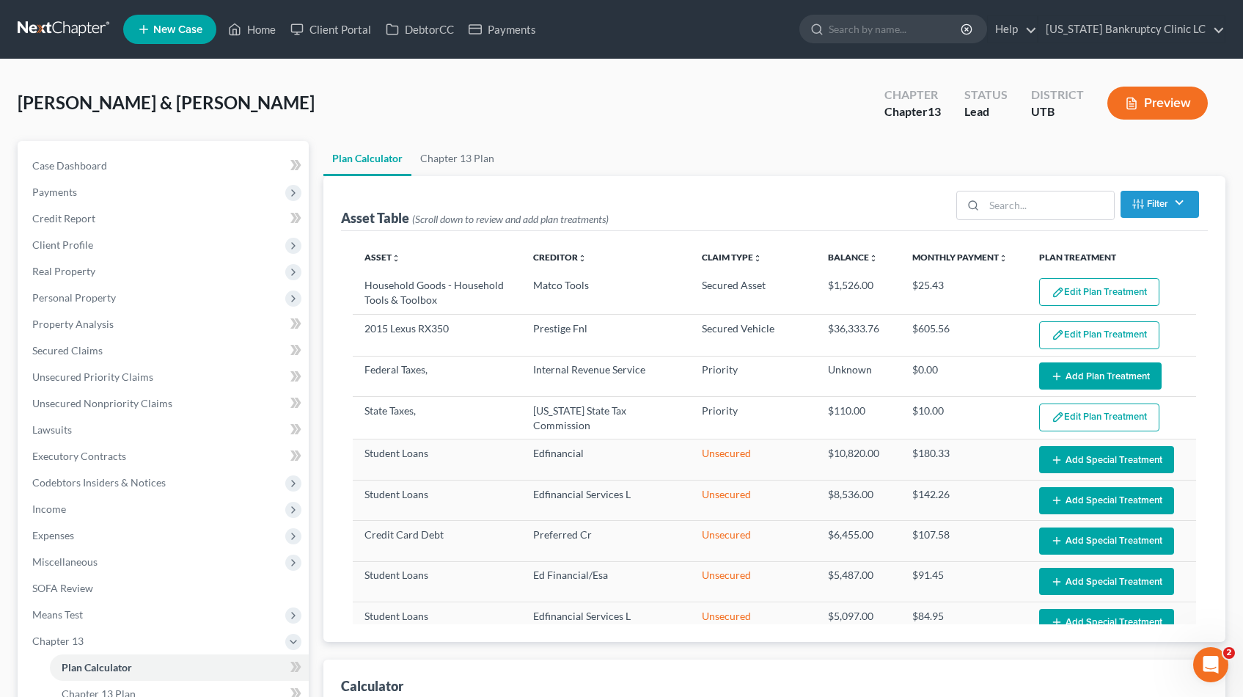
select select "59"
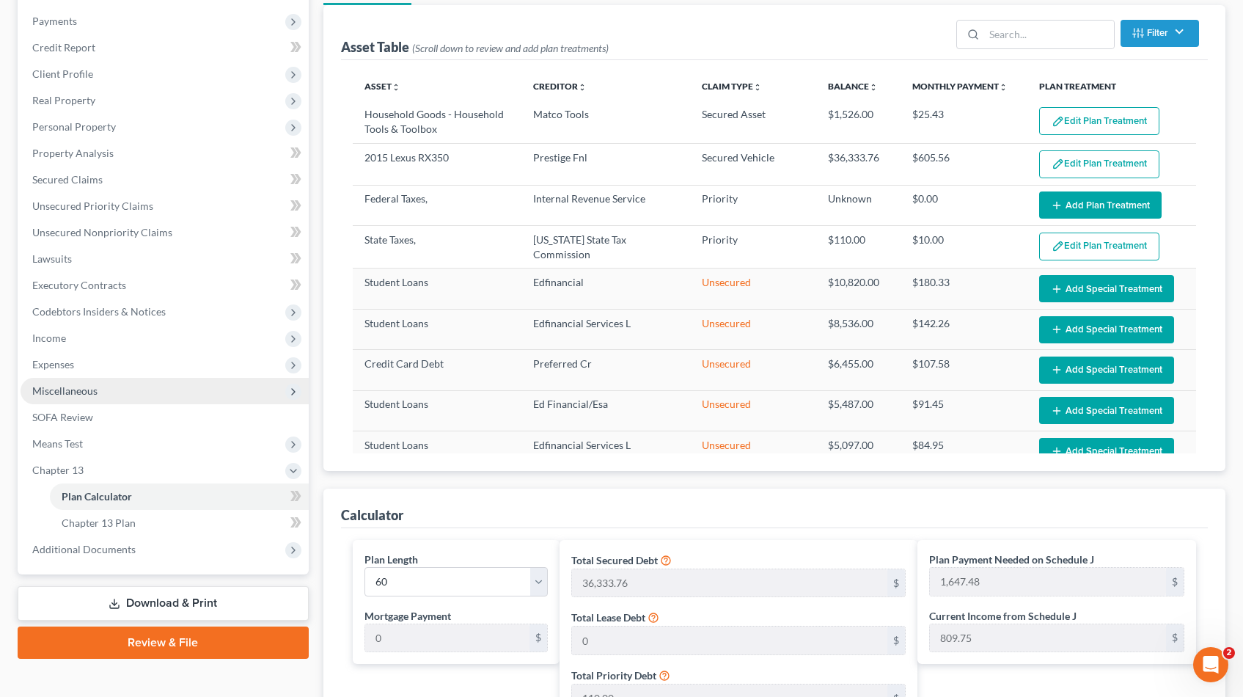
scroll to position [169, 0]
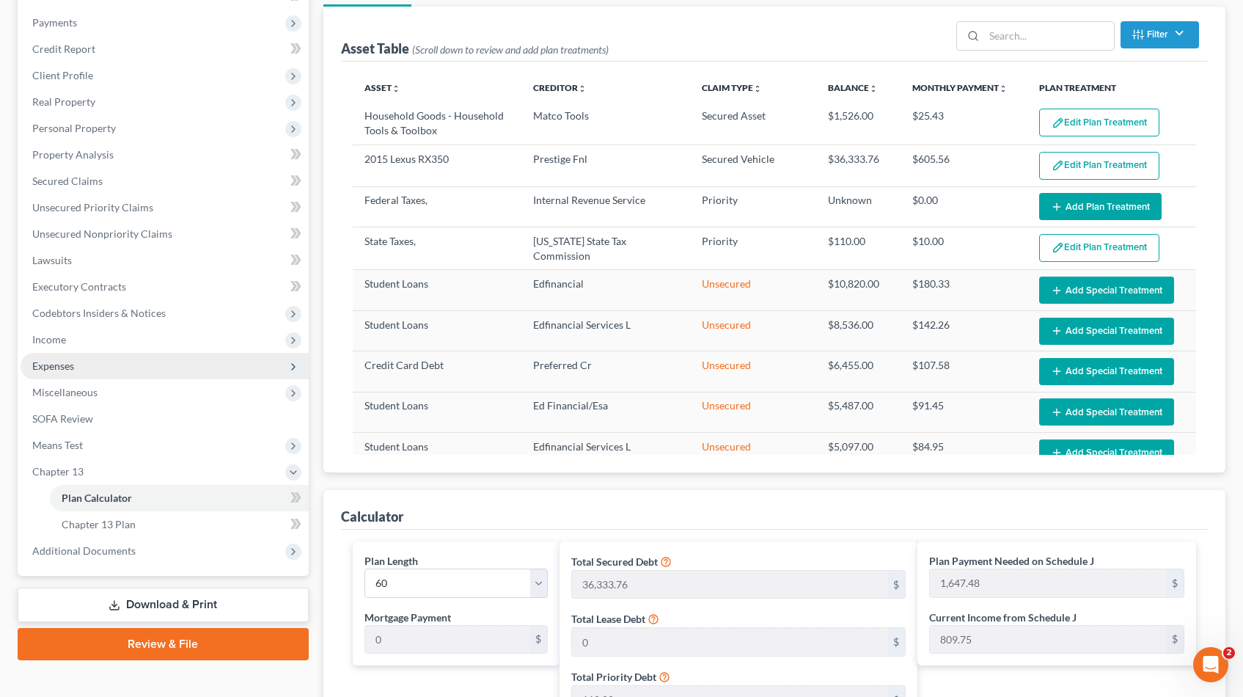
click at [60, 369] on span "Expenses" at bounding box center [53, 365] width 42 height 12
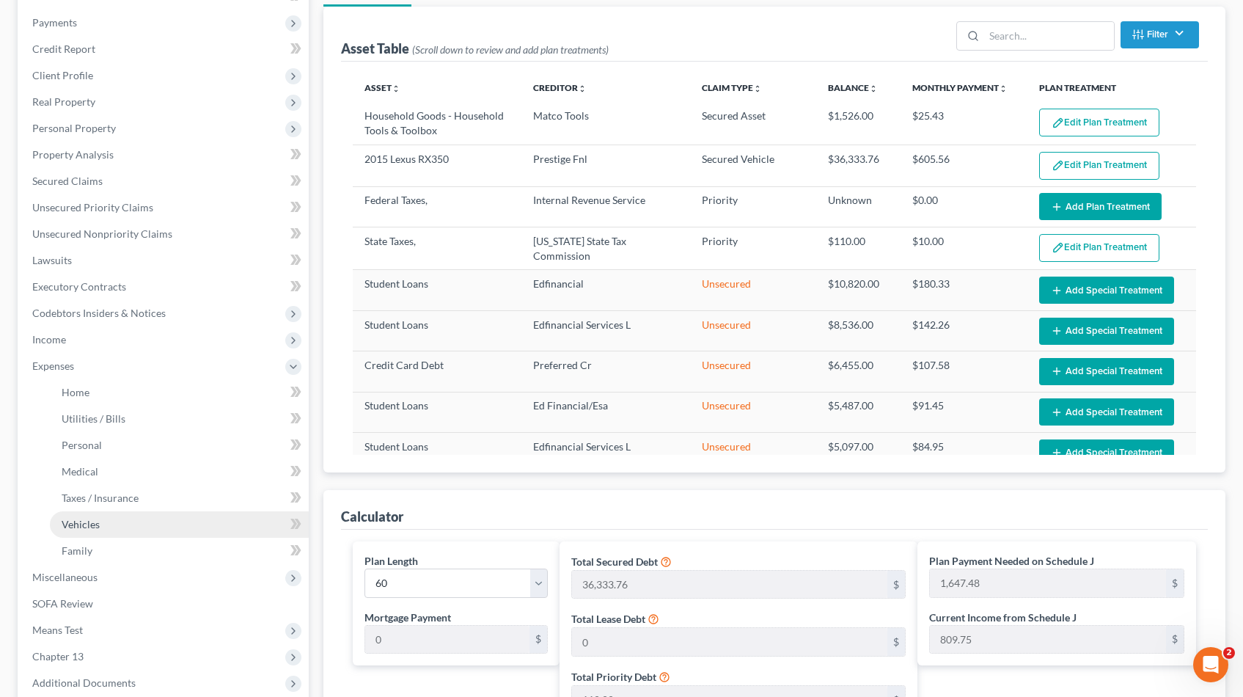
click at [80, 522] on span "Vehicles" at bounding box center [81, 524] width 38 height 12
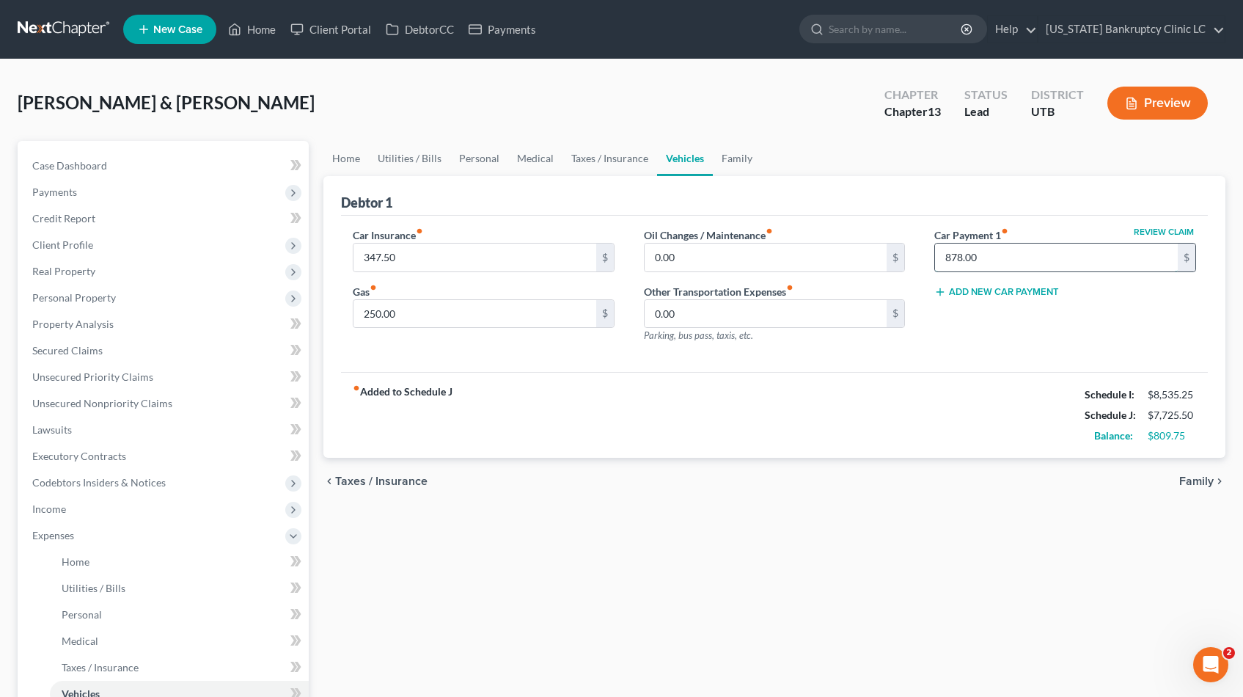
click at [987, 254] on input "878.00" at bounding box center [1056, 258] width 243 height 28
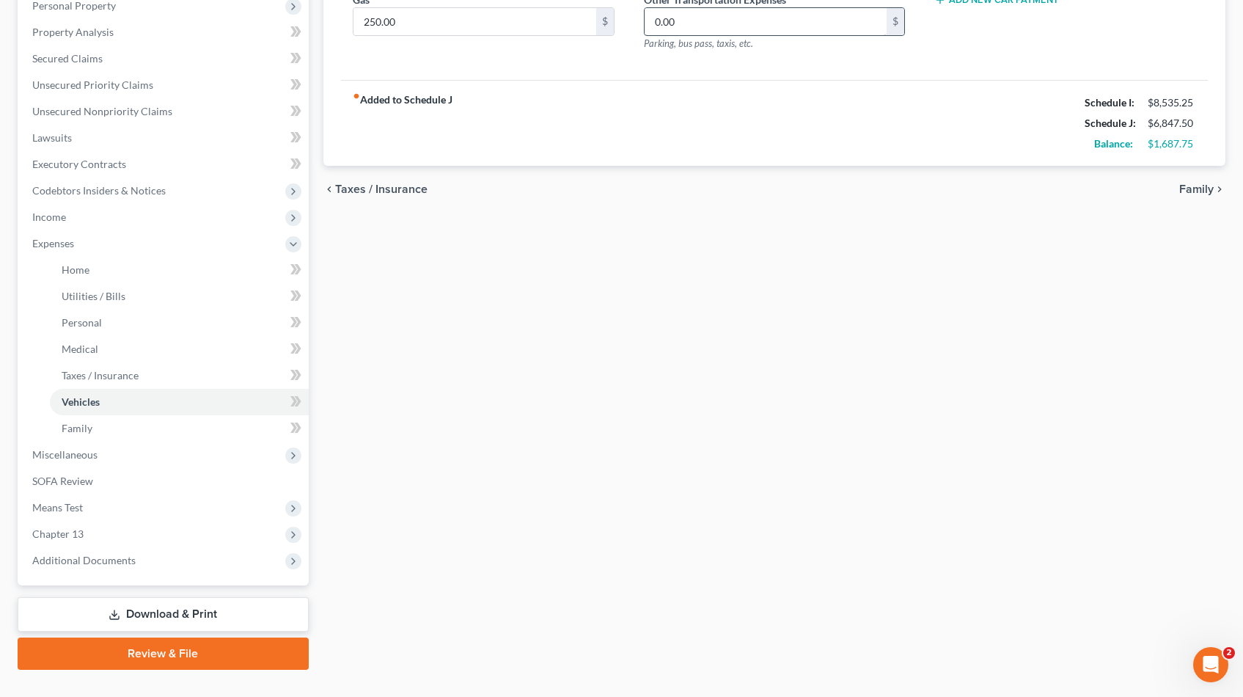
scroll to position [321, 0]
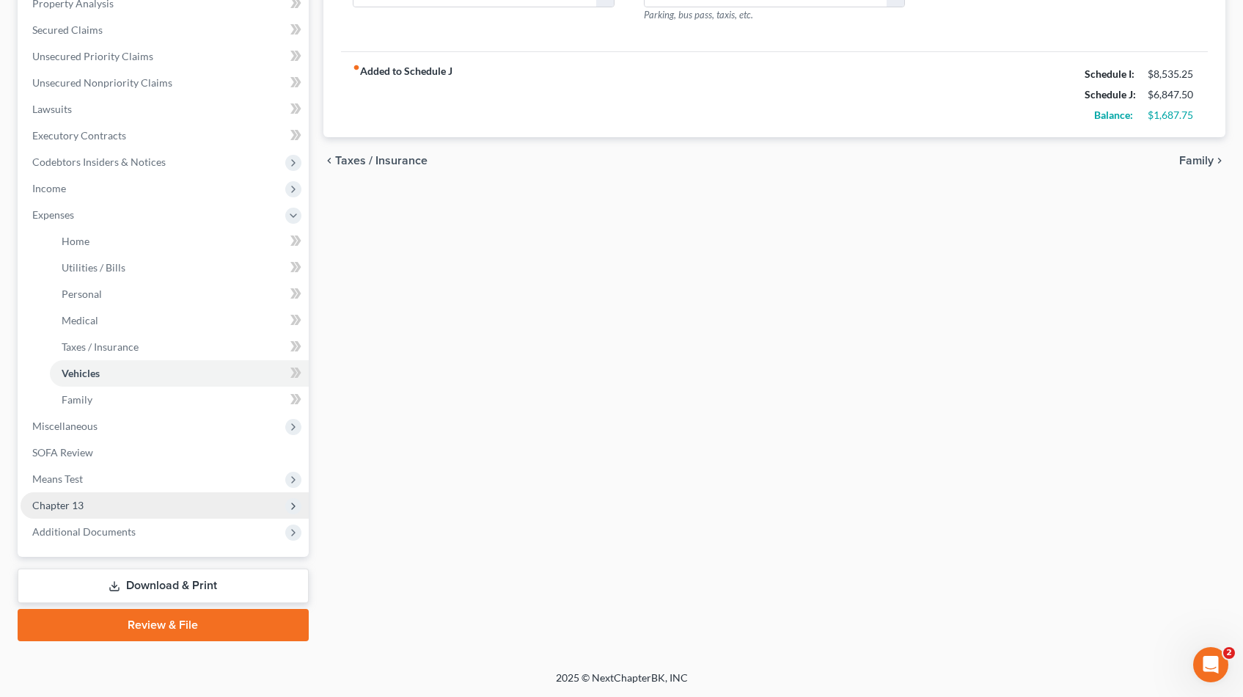
click at [52, 513] on span "Chapter 13" at bounding box center [165, 505] width 288 height 26
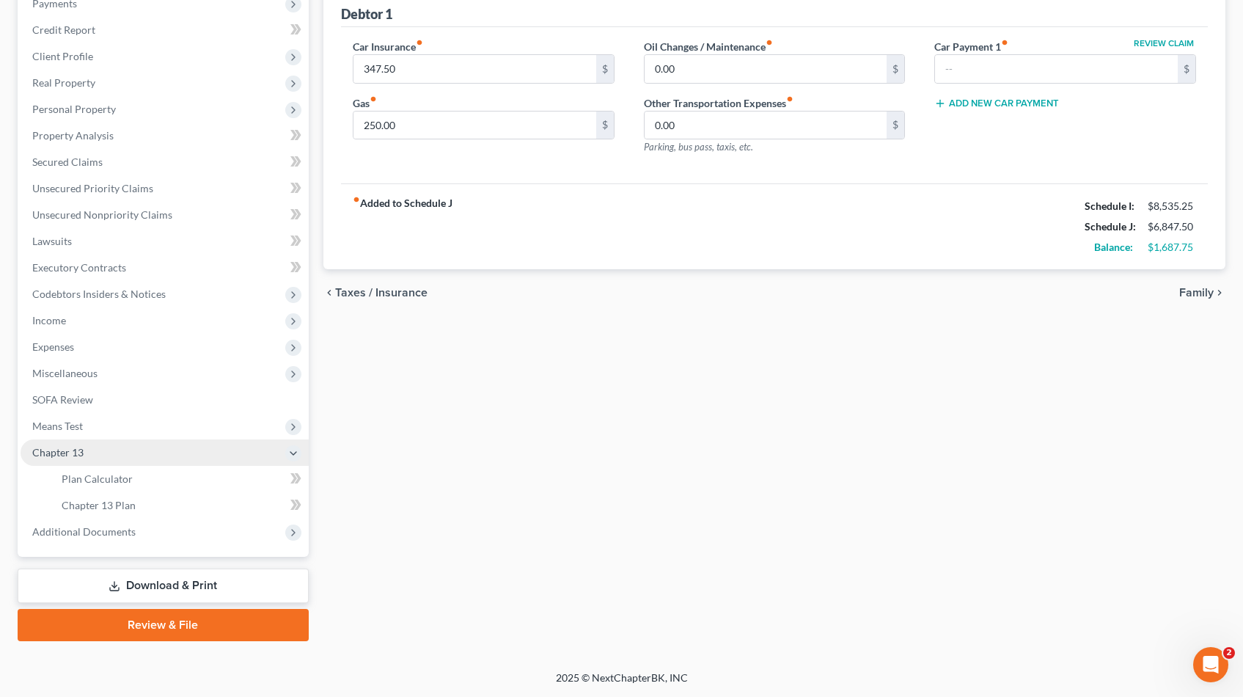
scroll to position [189, 0]
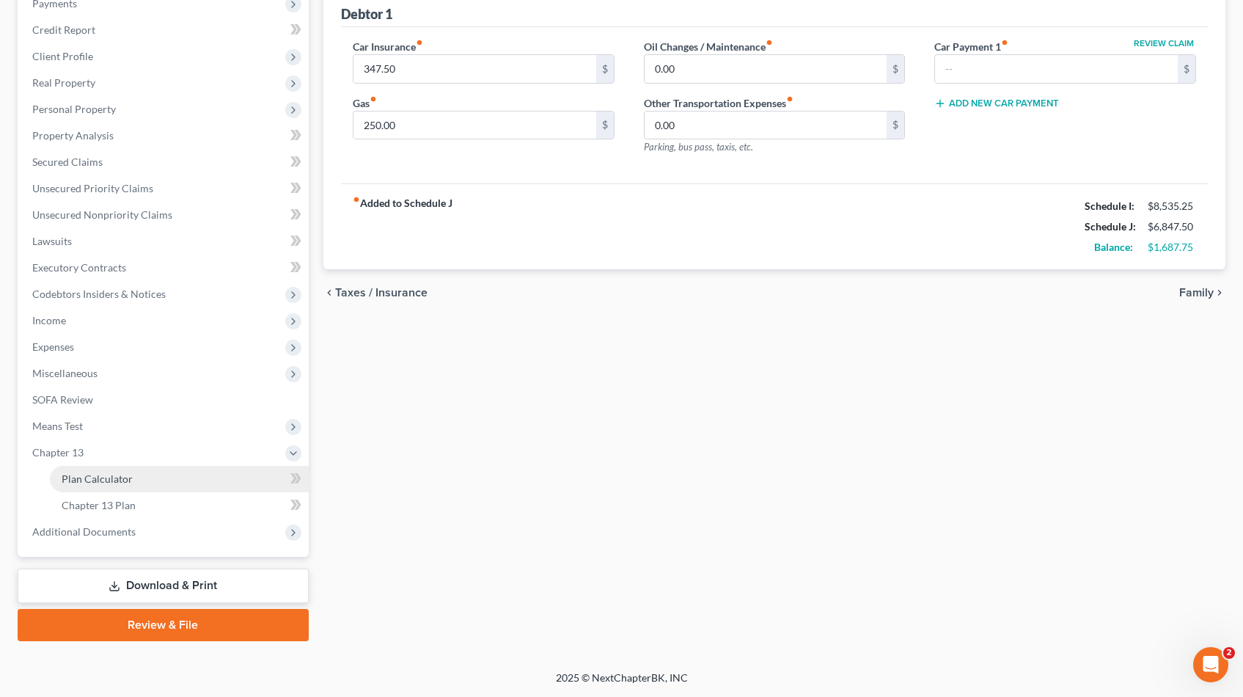
click at [92, 478] on span "Plan Calculator" at bounding box center [97, 478] width 71 height 12
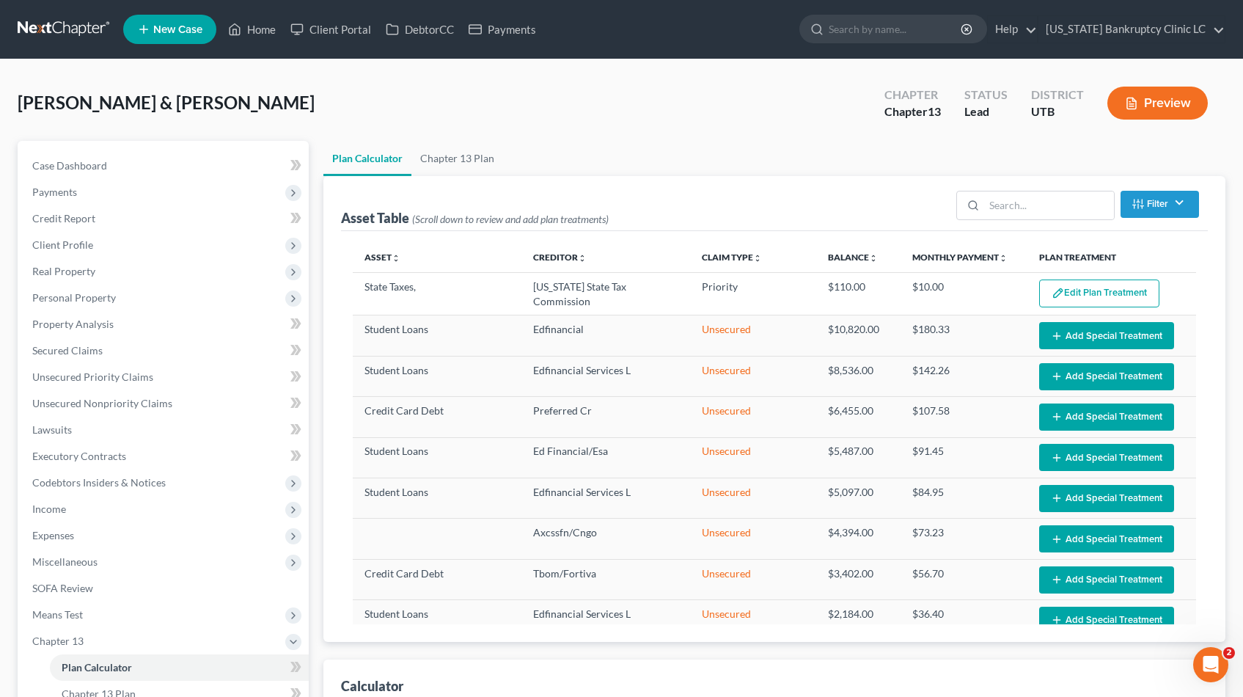
select select "59"
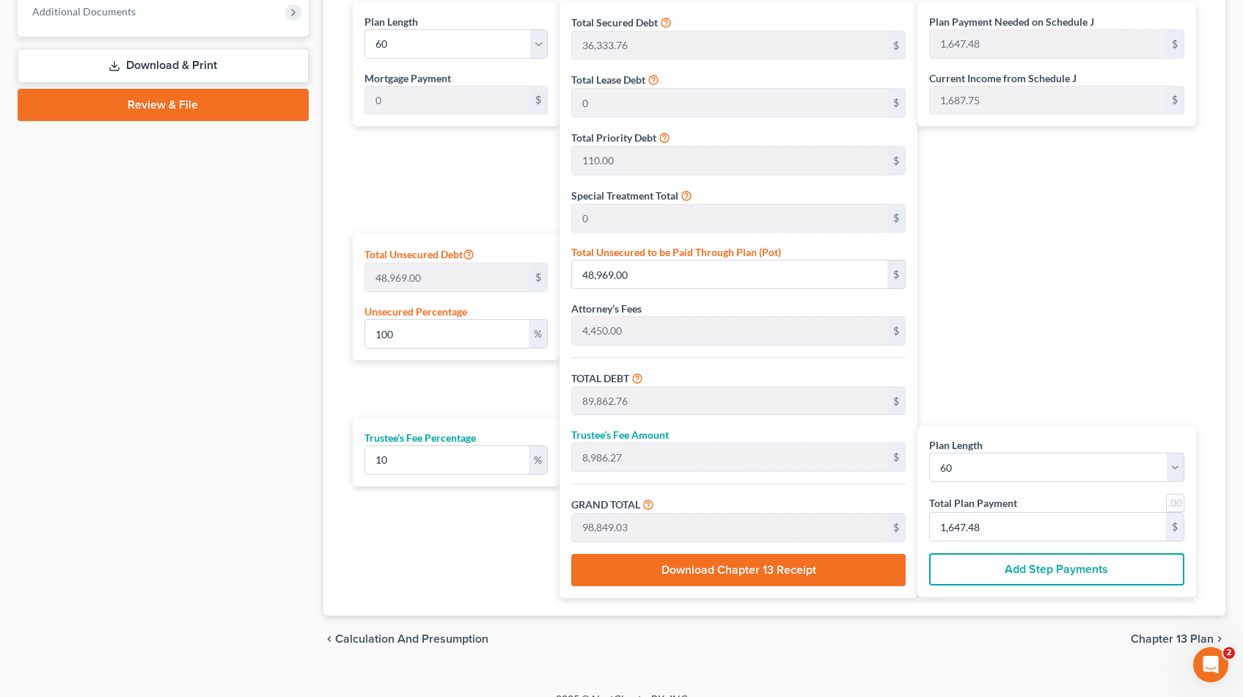
scroll to position [730, 0]
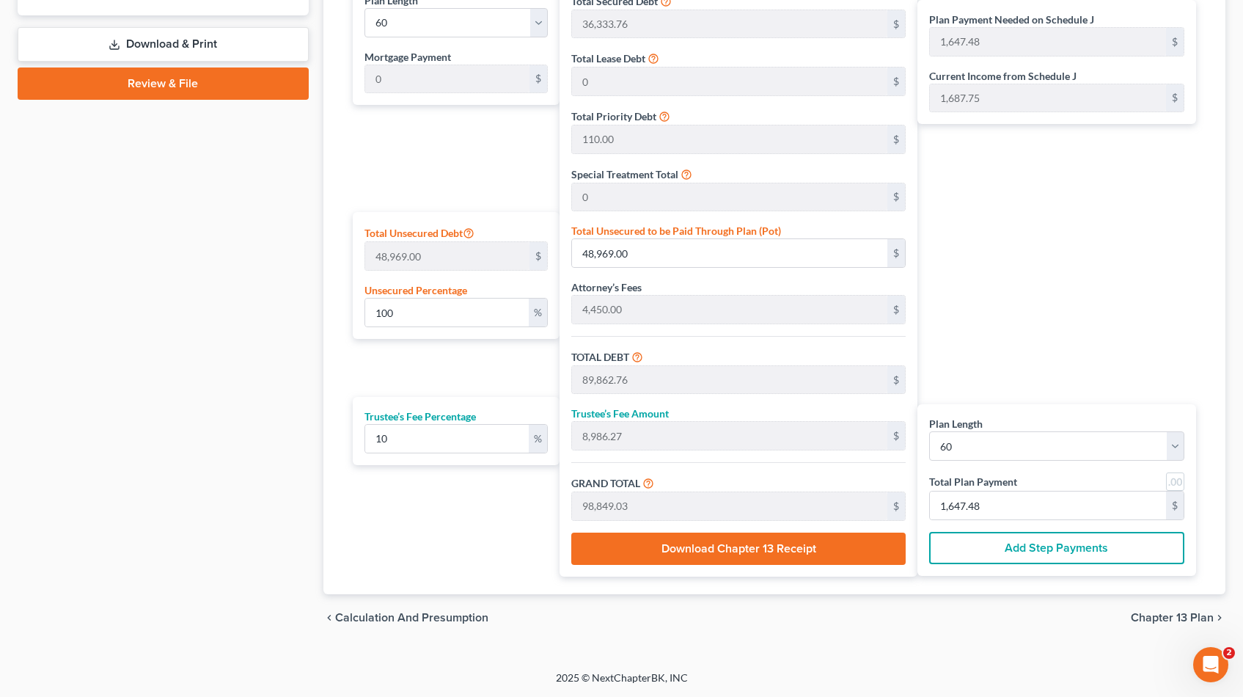
click at [1179, 482] on link at bounding box center [1175, 481] width 18 height 18
type input "1,647.00"
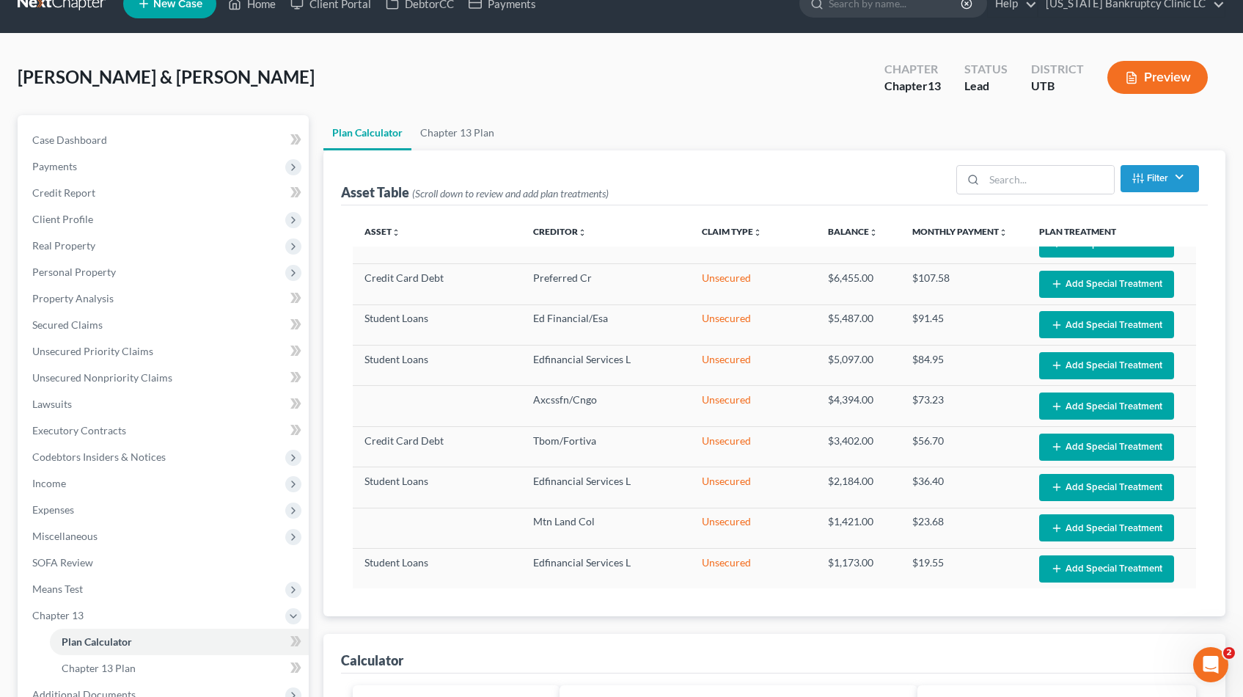
scroll to position [0, 0]
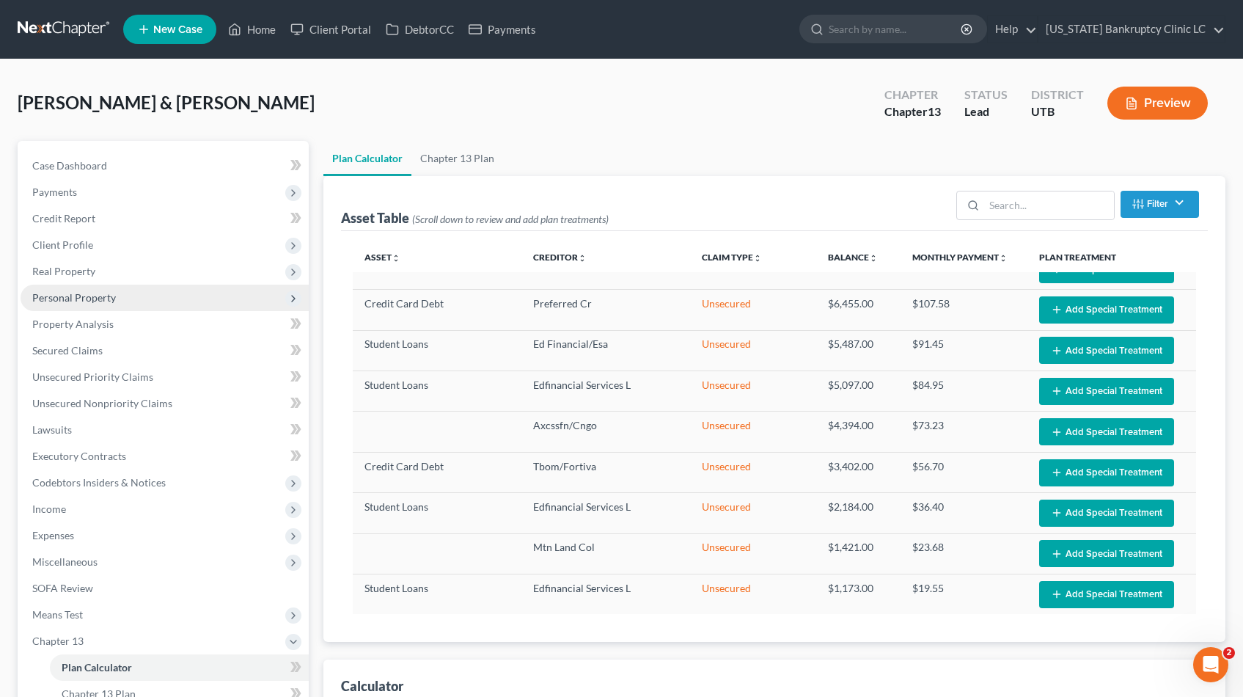
click at [52, 297] on span "Personal Property" at bounding box center [74, 297] width 84 height 12
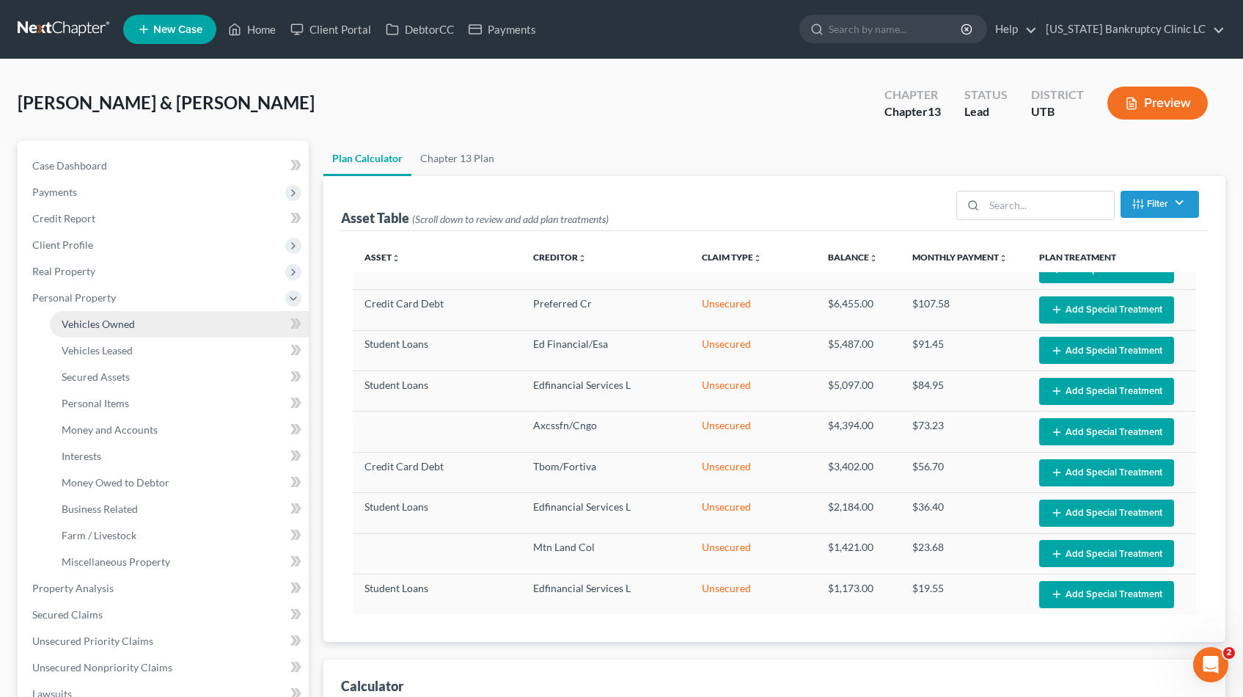
click at [133, 325] on link "Vehicles Owned" at bounding box center [179, 324] width 259 height 26
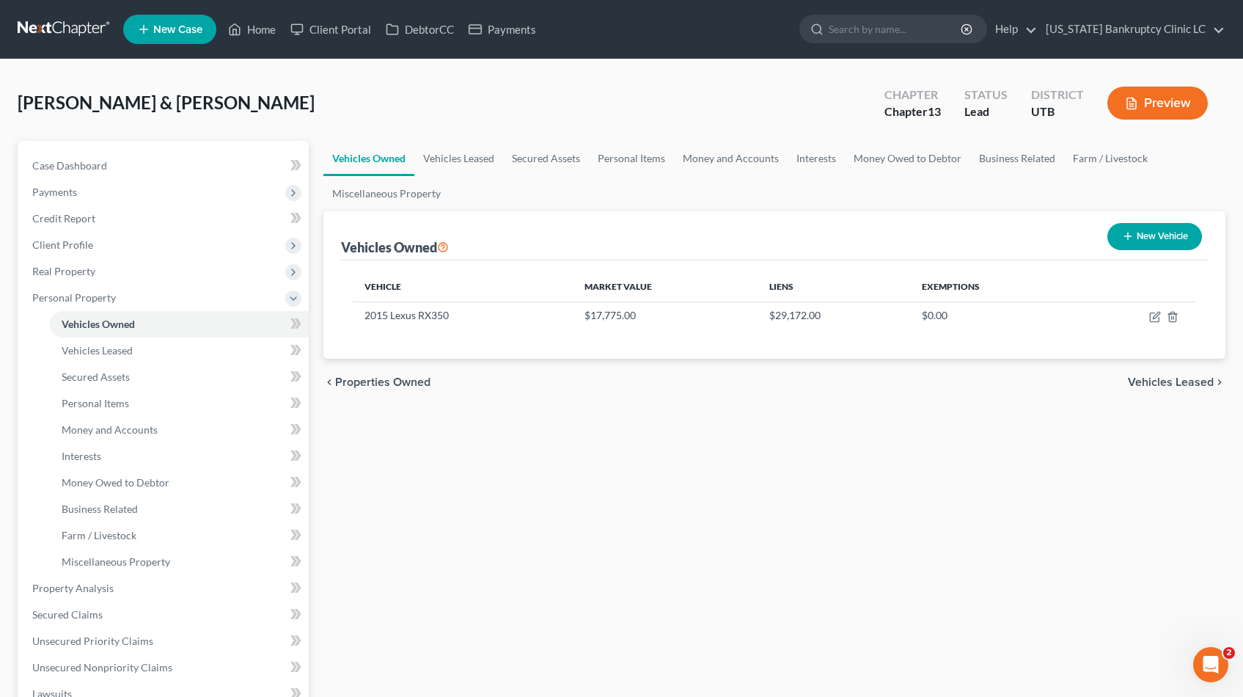
click at [1168, 235] on button "New Vehicle" at bounding box center [1155, 236] width 95 height 27
select select "0"
select select "2"
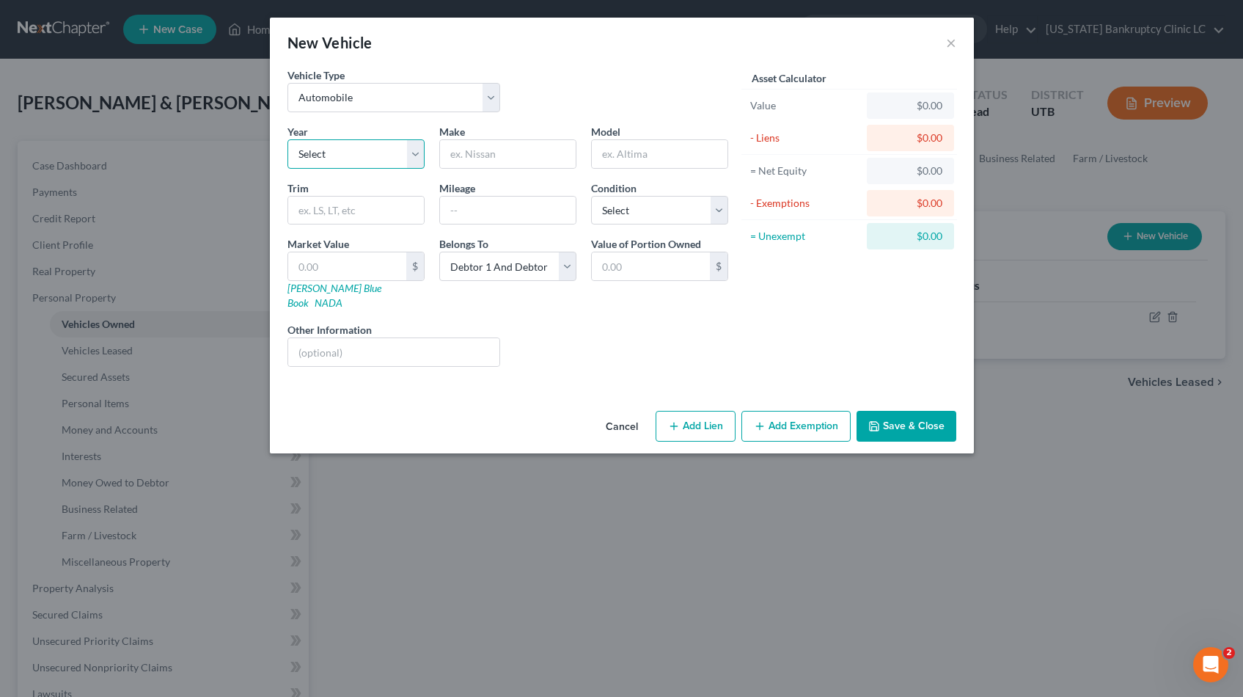
click at [416, 151] on select "Select 2026 2025 2024 2023 2022 2021 2020 2019 2018 2017 2016 2015 2014 2013 20…" at bounding box center [356, 153] width 137 height 29
select select "19"
click at [288, 139] on select "Select 2026 2025 2024 2023 2022 2021 2020 2019 2018 2017 2016 2015 2014 2013 20…" at bounding box center [356, 153] width 137 height 29
click at [495, 154] on input "text" at bounding box center [508, 154] width 136 height 28
type input "Kawasaki"
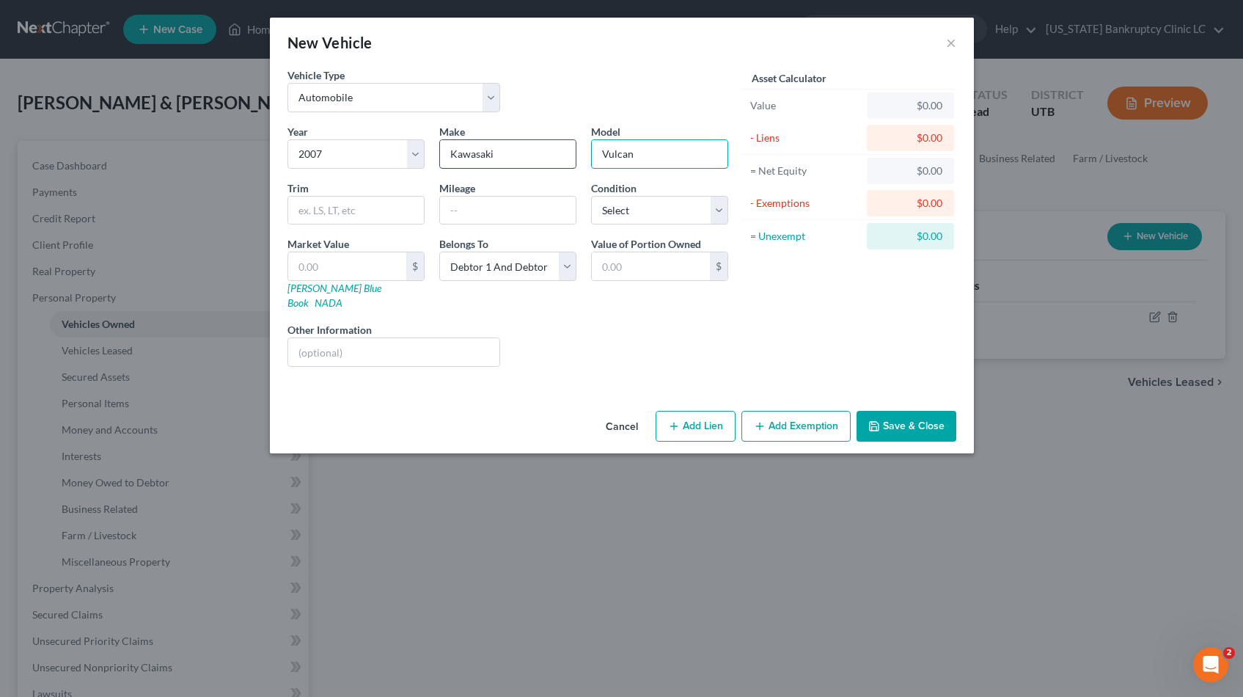
type input "Vulcan"
type input "1600 Nomad"
type input "4000"
click at [720, 207] on select "Select Excellent Very Good Good Fair Poor" at bounding box center [659, 210] width 137 height 29
select select "2"
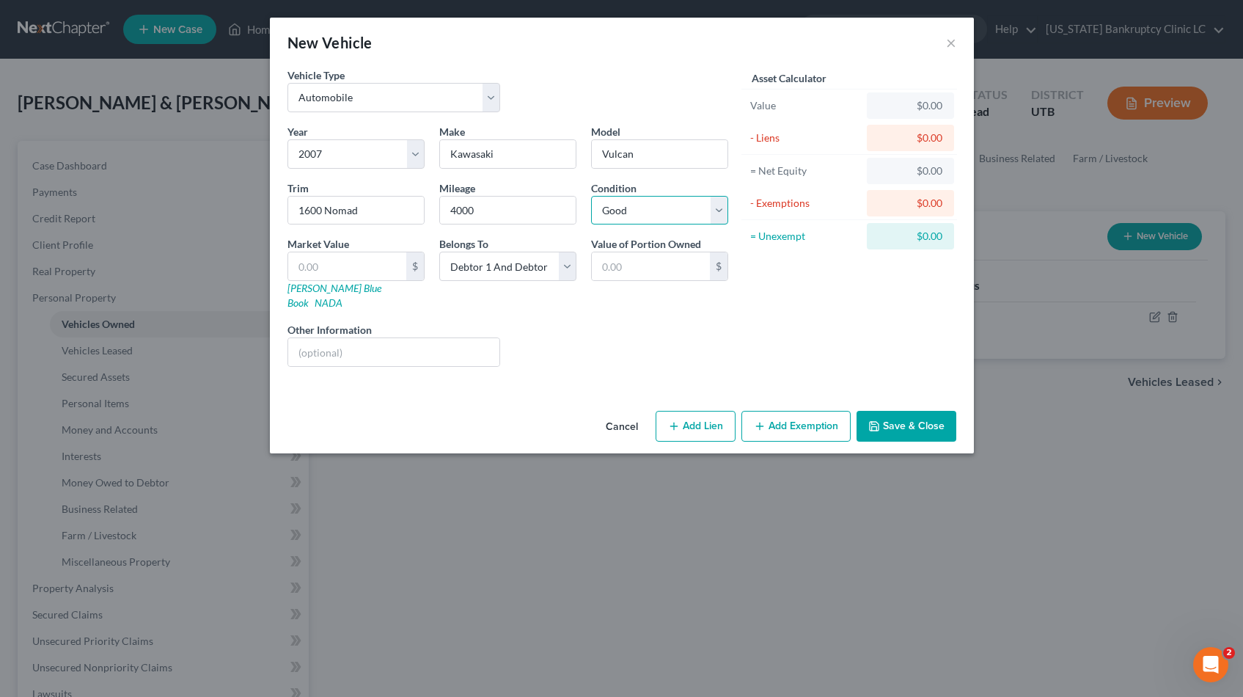
click at [591, 196] on select "Select Excellent Very Good Good Fair Poor" at bounding box center [659, 210] width 137 height 29
click at [354, 260] on input "text" at bounding box center [347, 266] width 118 height 28
type input "5"
type input "5.00"
type input "50"
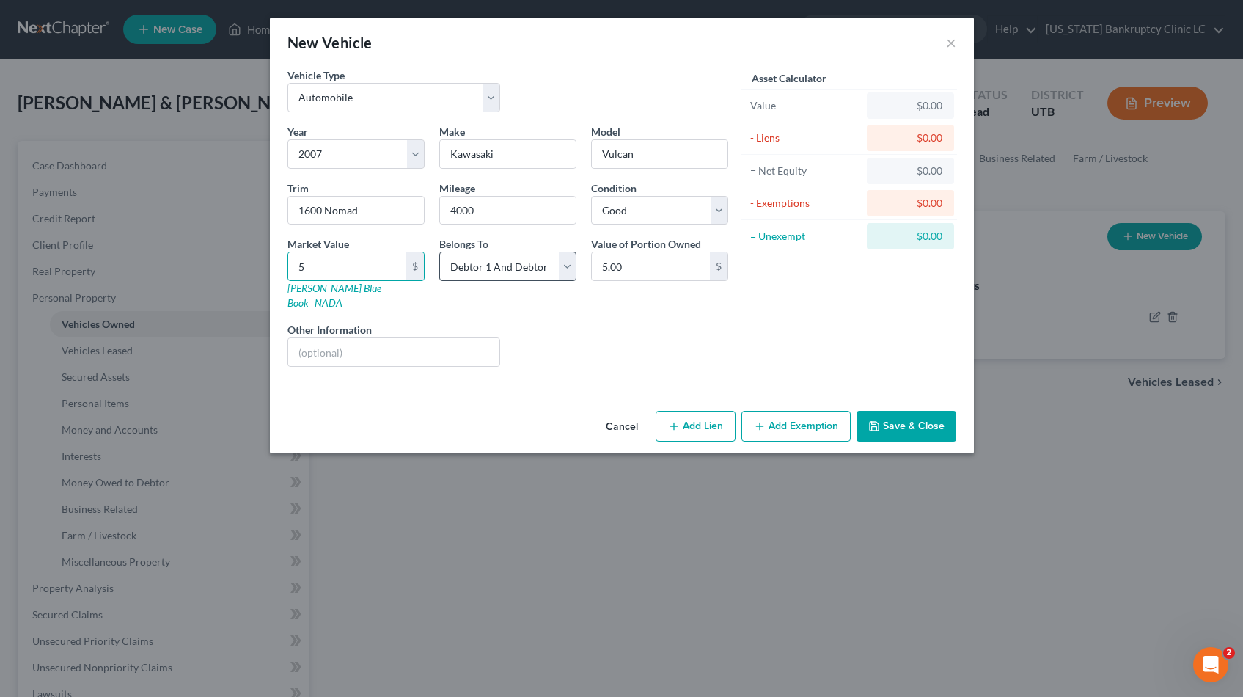
type input "50.00"
type input "500"
type input "500.00"
type input "5000"
type input "5,000.00"
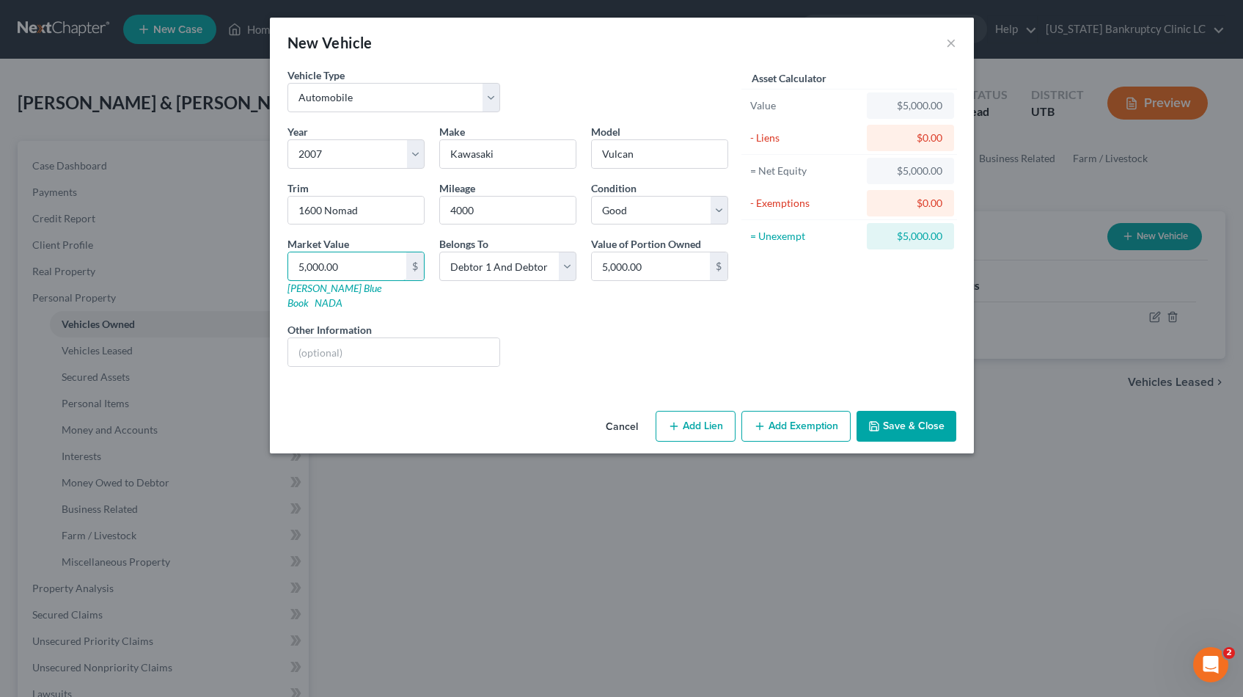
type input "5,000.00"
click at [803, 411] on button "Add Exemption" at bounding box center [796, 426] width 109 height 31
select select "2"
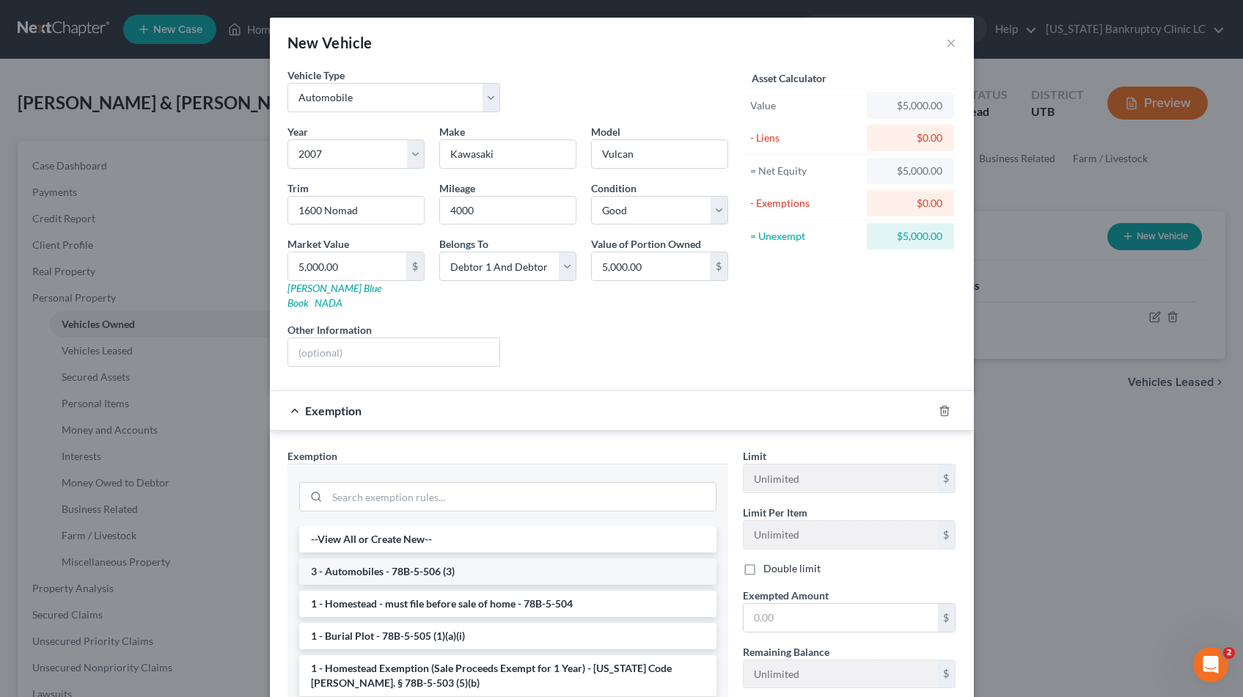
click at [398, 560] on li "3 - Automobiles - 78B-5-506 (3)" at bounding box center [507, 571] width 417 height 26
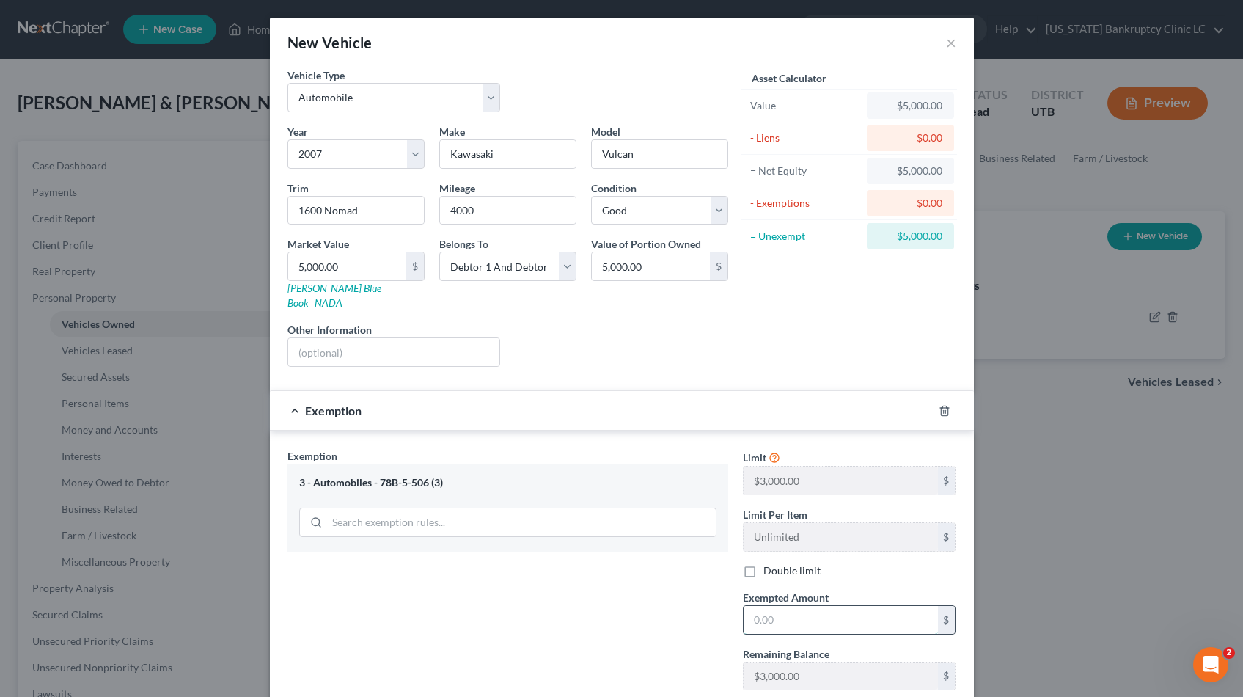
click at [802, 606] on input "text" at bounding box center [841, 620] width 194 height 28
type input "5"
click at [764, 563] on label "Double limit" at bounding box center [792, 570] width 57 height 15
click at [769, 563] on input "Double limit" at bounding box center [774, 568] width 10 height 10
checkbox input "true"
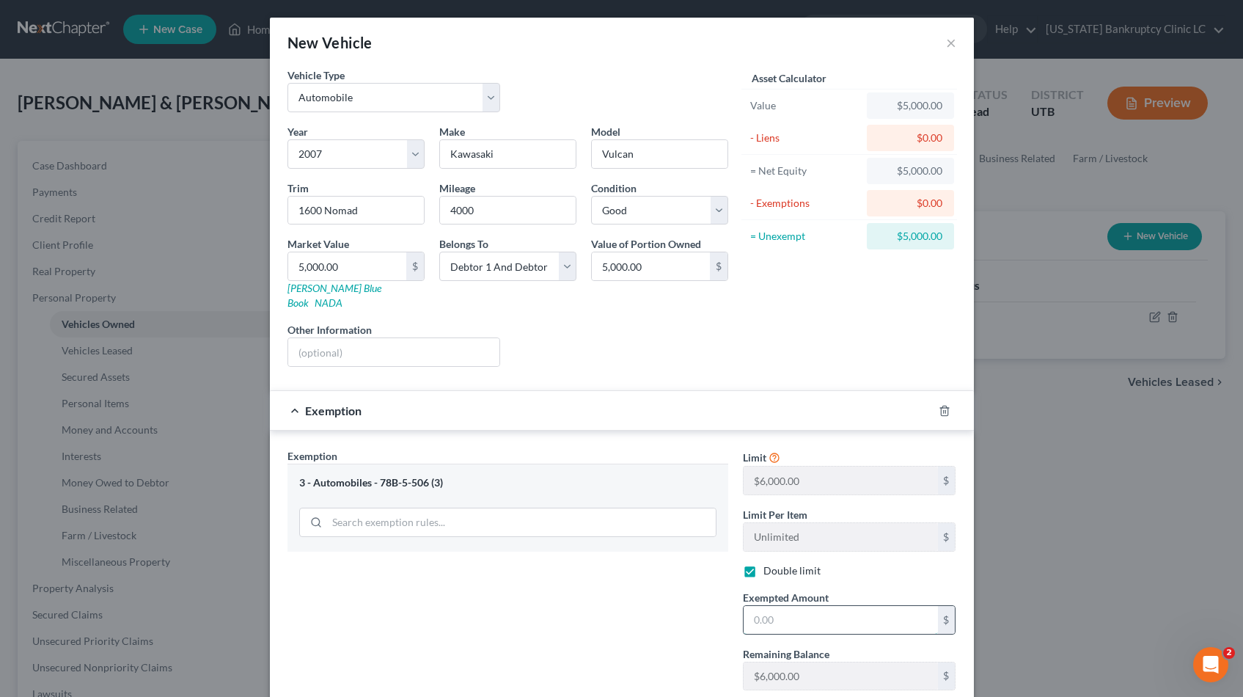
click at [783, 610] on input "text" at bounding box center [841, 620] width 194 height 28
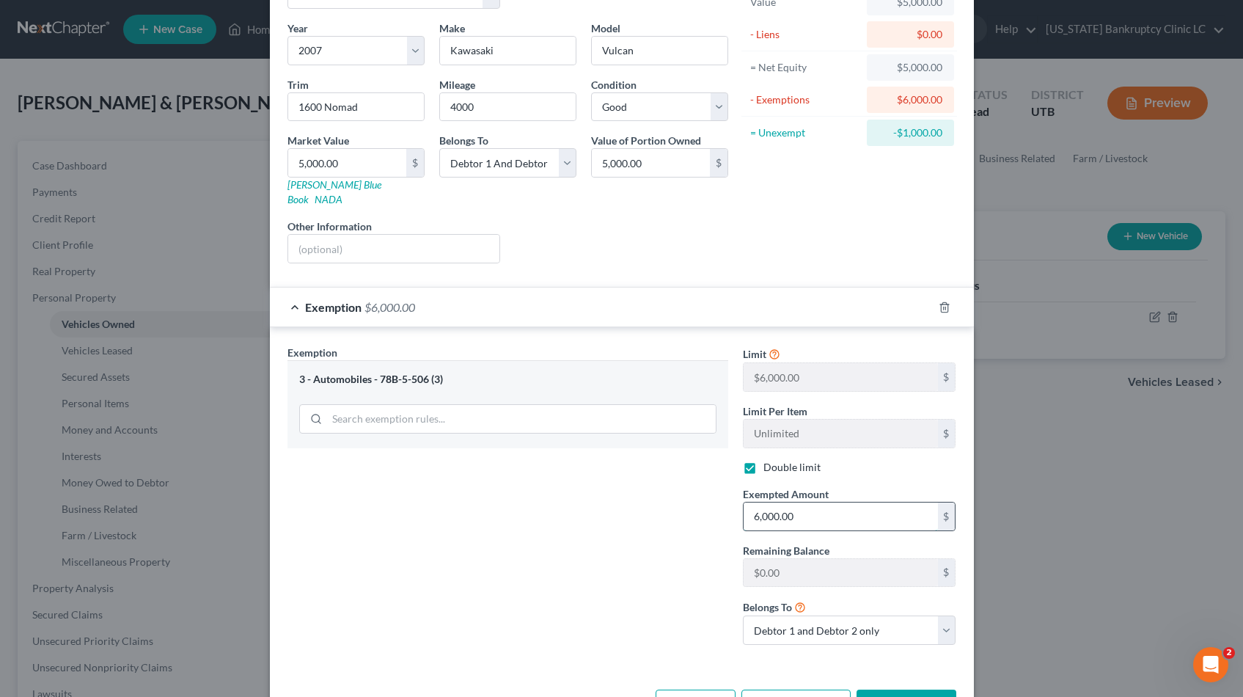
scroll to position [142, 0]
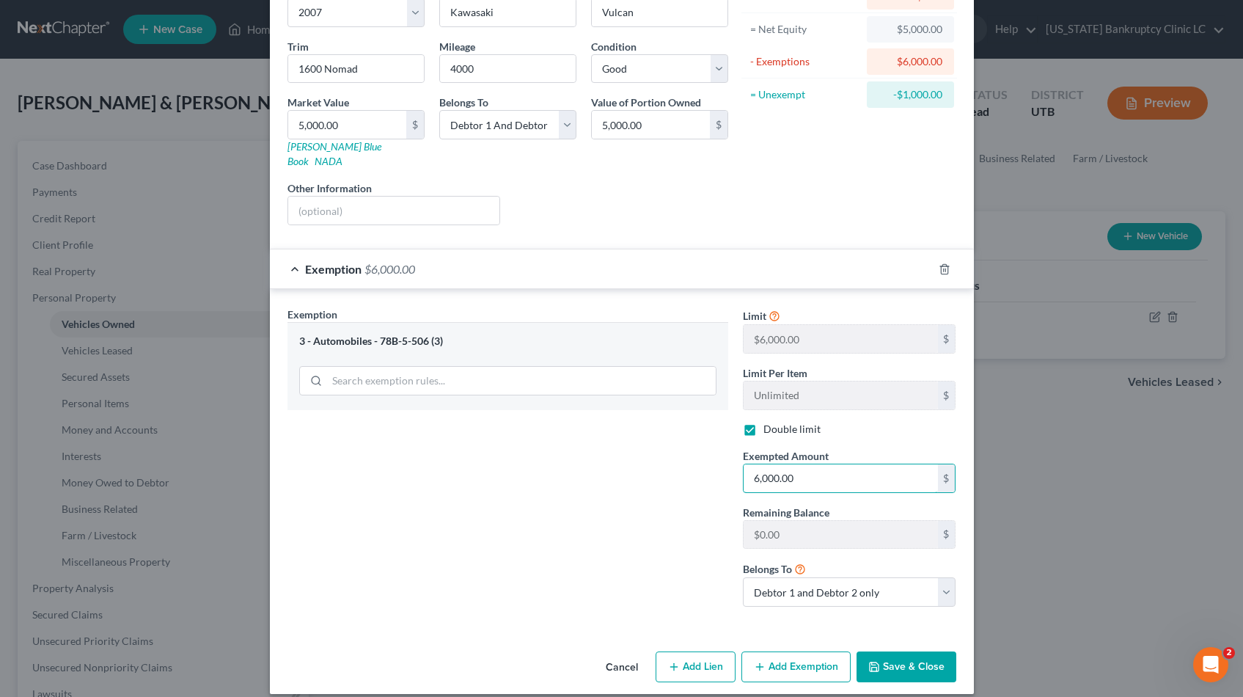
type input "6,000.00"
click at [914, 651] on button "Save & Close" at bounding box center [907, 666] width 100 height 31
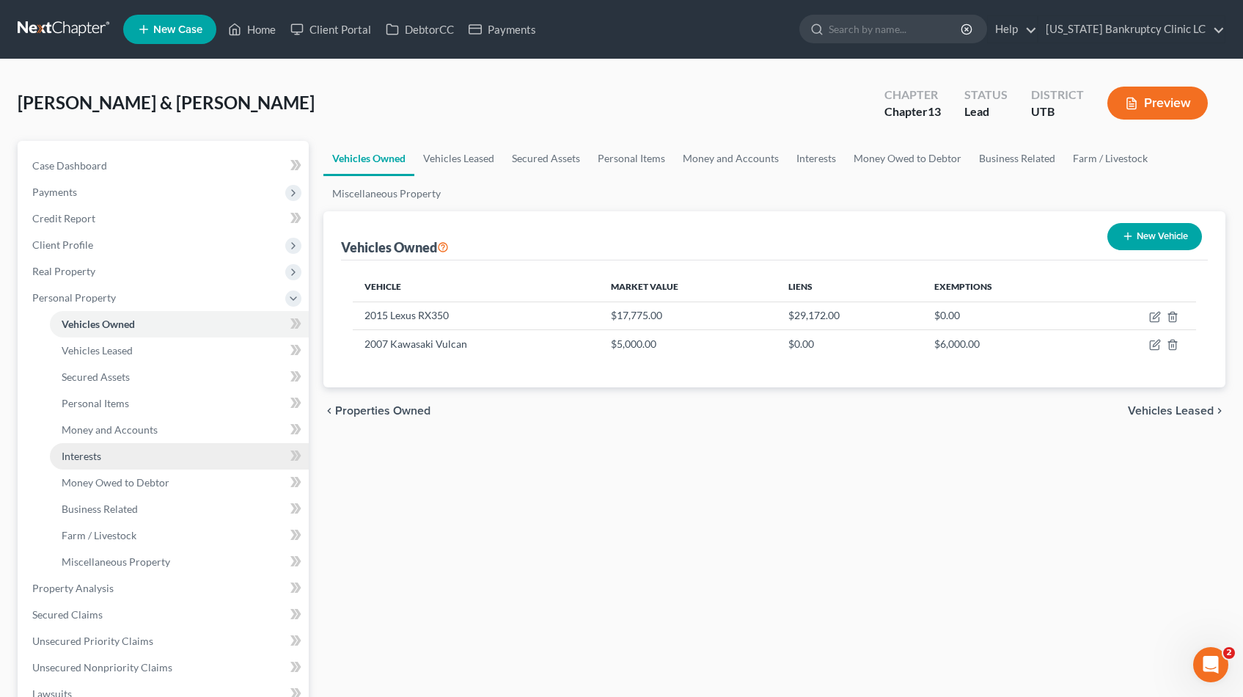
click at [100, 455] on span "Interests" at bounding box center [82, 456] width 40 height 12
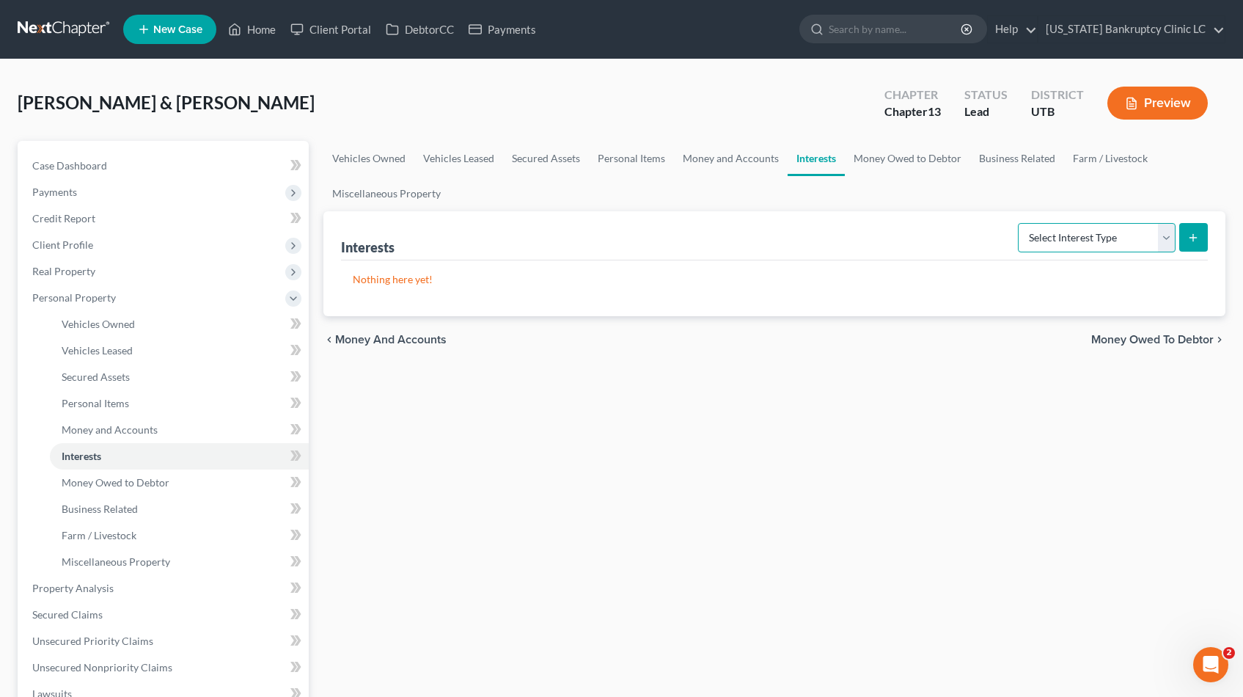
click at [1167, 235] on select "Select Interest Type 401K Annuity Bond Education IRA Government Bond Government…" at bounding box center [1097, 237] width 158 height 29
select select "401k"
click at [1020, 223] on select "Select Interest Type 401K Annuity Bond Education IRA Government Bond Government…" at bounding box center [1097, 237] width 158 height 29
click at [1197, 238] on icon "submit" at bounding box center [1194, 238] width 12 height 12
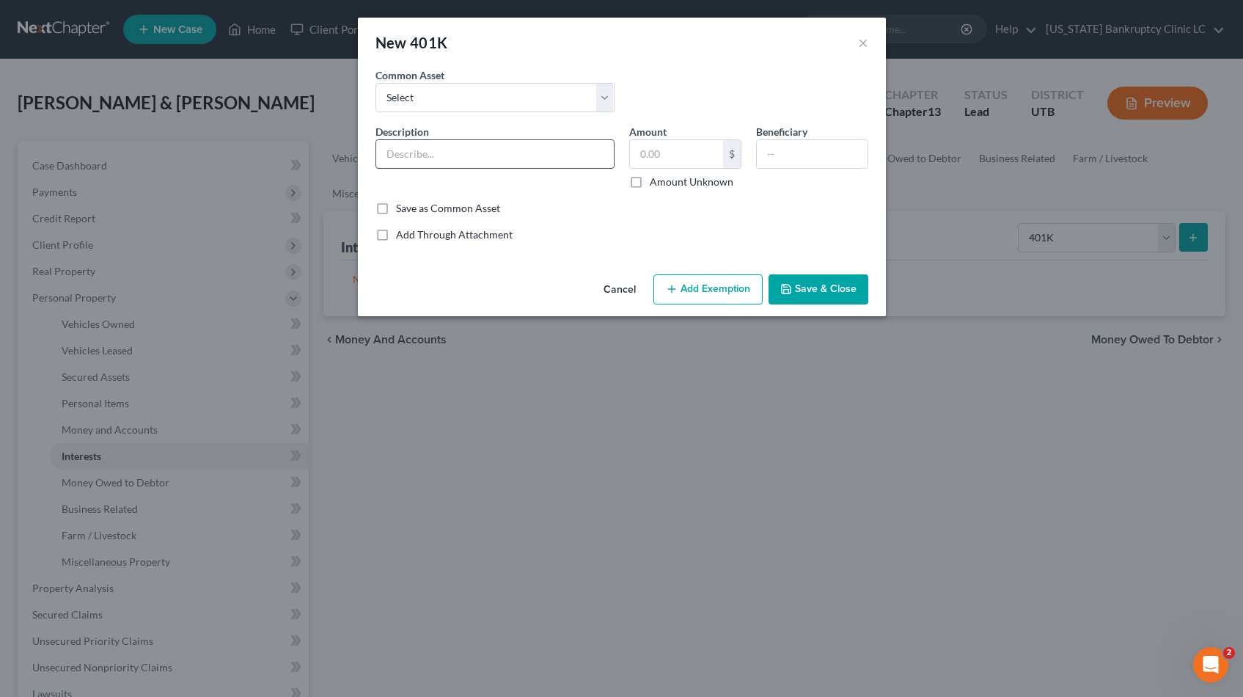
click at [556, 153] on input "text" at bounding box center [495, 154] width 238 height 28
type input "Fidelity Investments 401(k) Savings Plan"
type input "15,000.00"
click at [687, 293] on button "Add Exemption" at bounding box center [708, 289] width 109 height 31
select select "2"
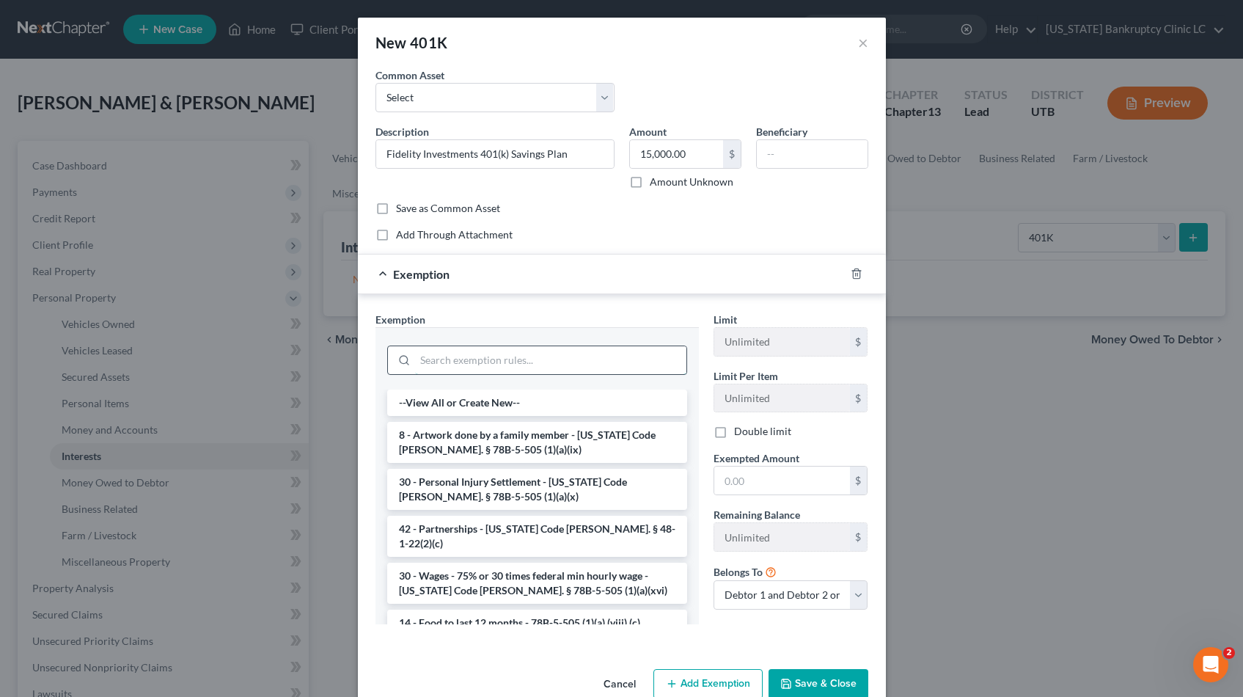
click at [535, 355] on input "search" at bounding box center [550, 360] width 271 height 28
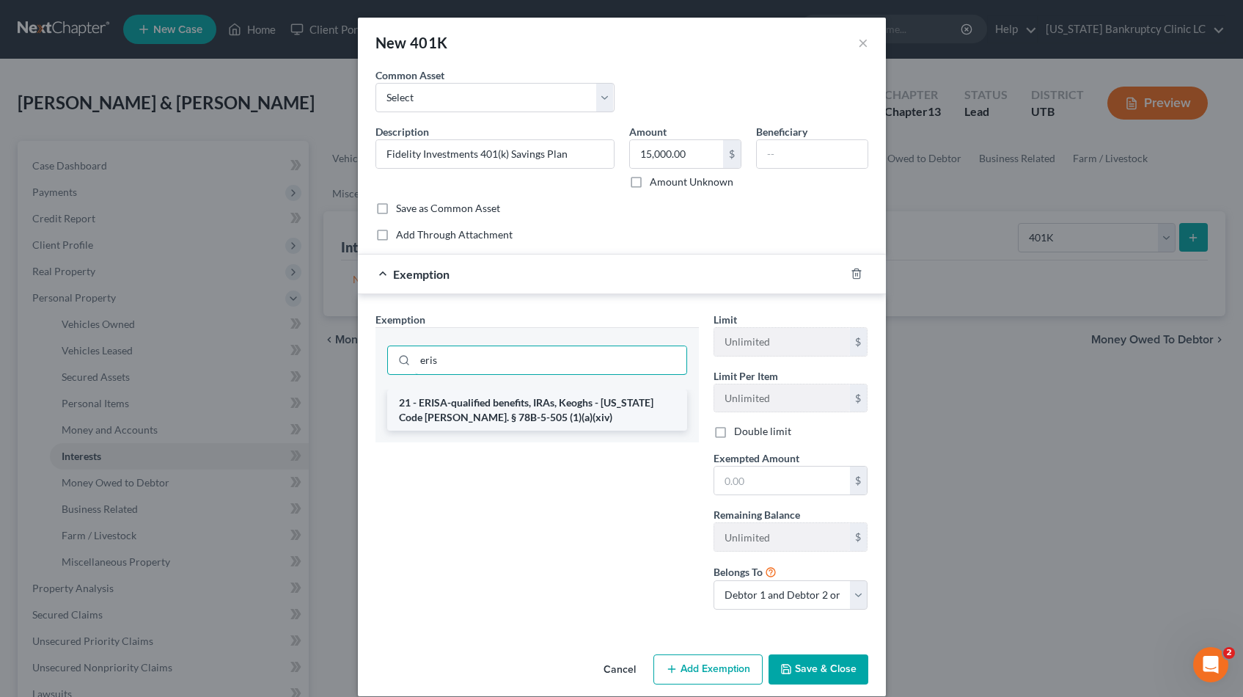
type input "eris"
click at [526, 412] on li "21 - ERISA-qualified benefits, IRAs, Keoghs - Utah Code Ann. § 78B-5-505 (1)(a)…" at bounding box center [537, 409] width 300 height 41
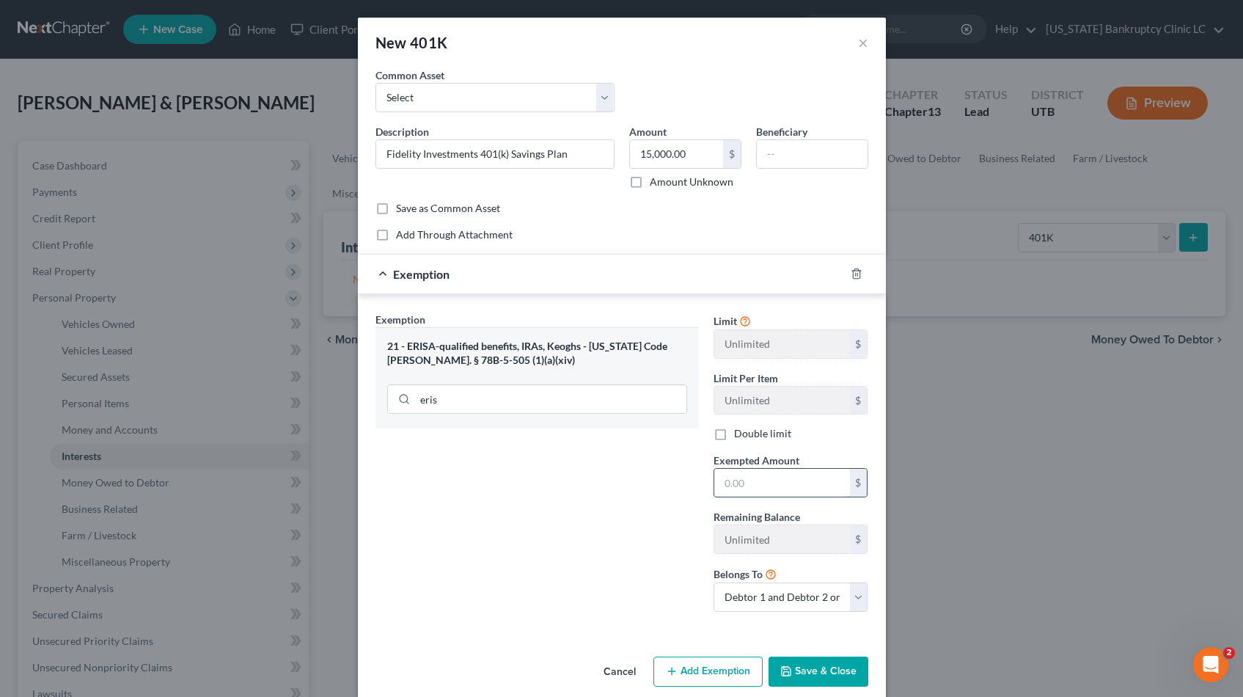
click at [772, 485] on input "text" at bounding box center [782, 483] width 136 height 28
type input "15,000.00"
click at [815, 667] on button "Save & Close" at bounding box center [819, 671] width 100 height 31
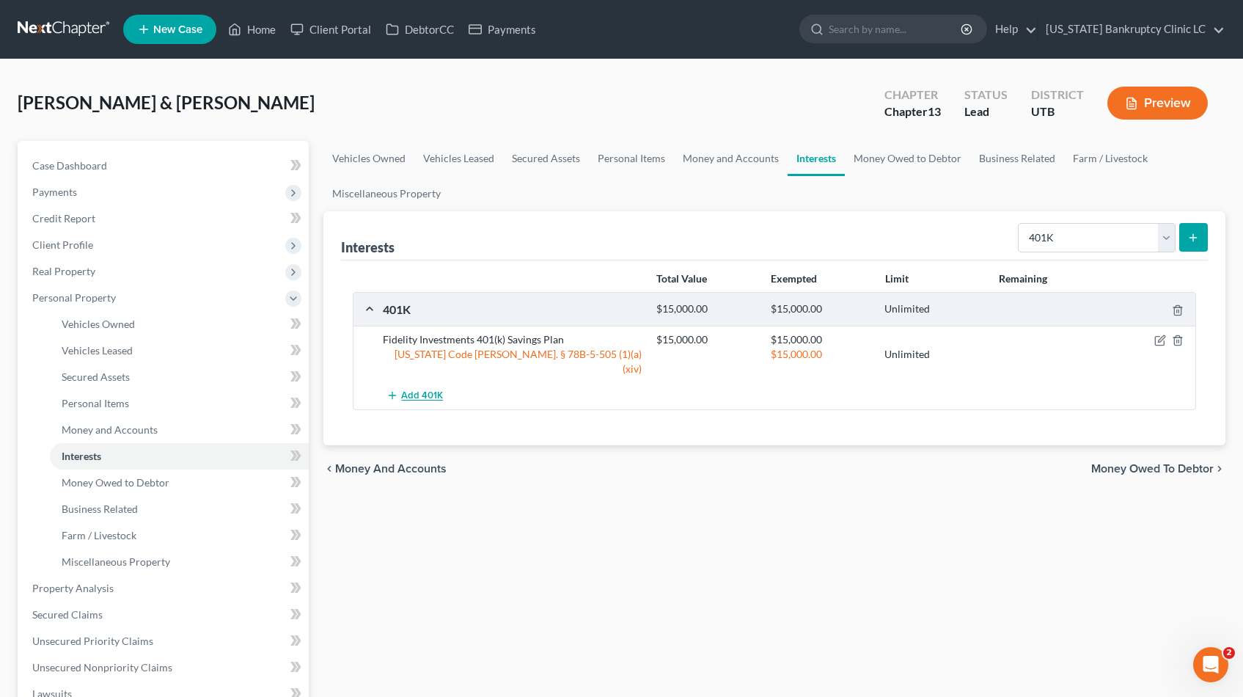
click at [419, 390] on span "Add 401K" at bounding box center [422, 396] width 42 height 12
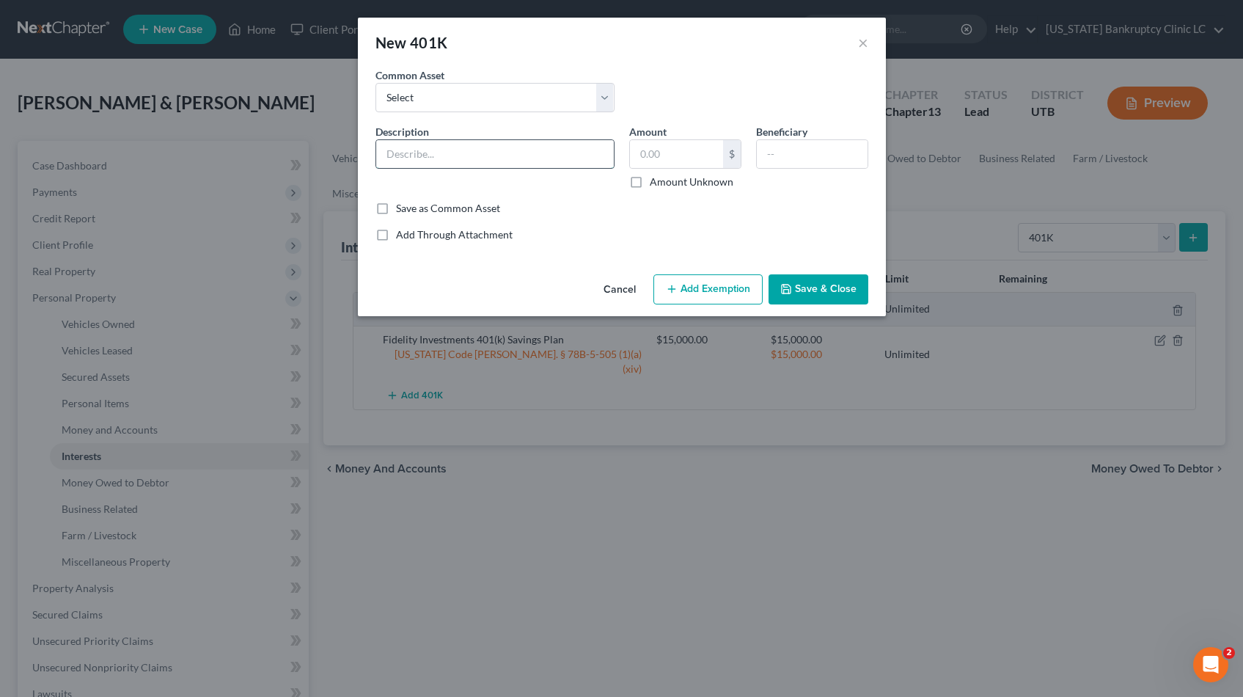
click at [504, 147] on input "text" at bounding box center [495, 154] width 238 height 28
type input "401(k) Savings Plan"
type input "10,000"
click at [721, 290] on button "Add Exemption" at bounding box center [708, 289] width 109 height 31
select select "2"
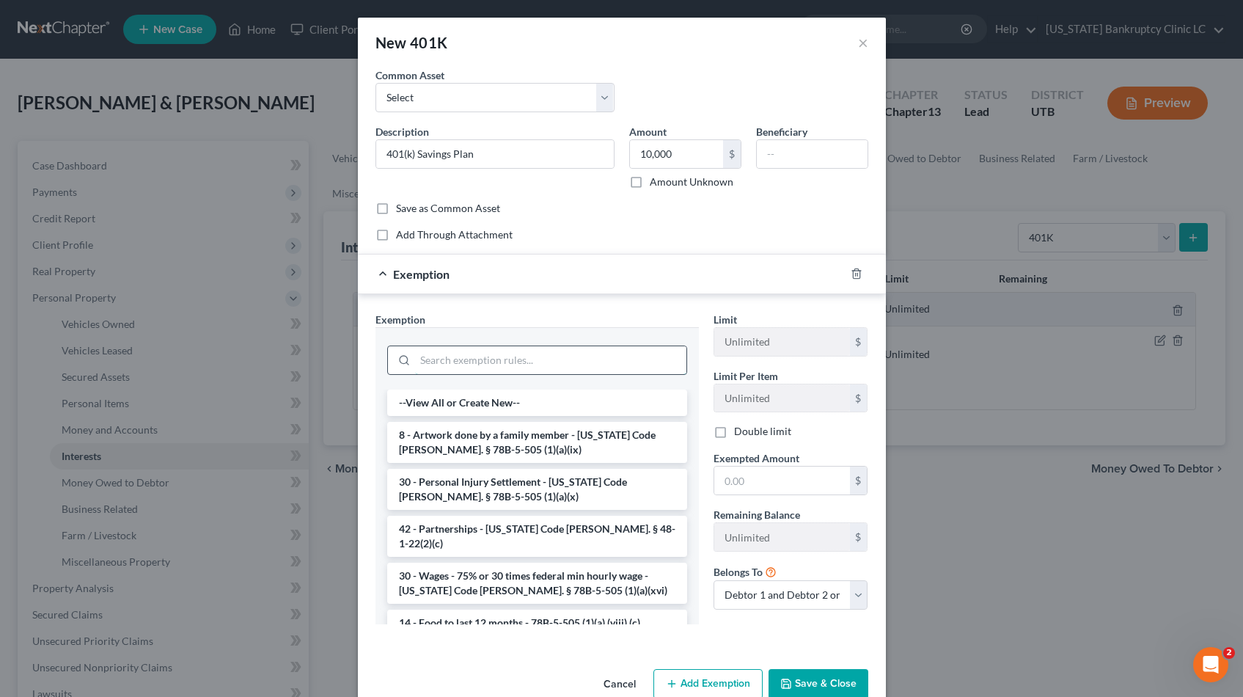
click at [490, 362] on input "search" at bounding box center [550, 360] width 271 height 28
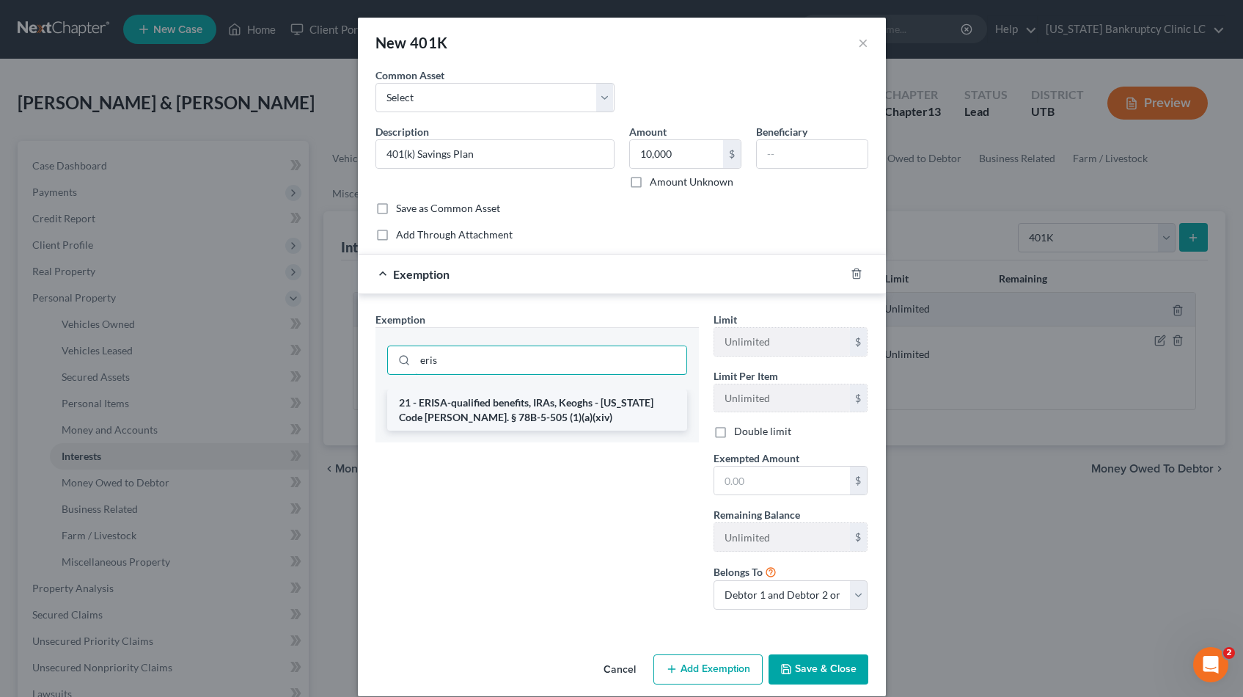
type input "eris"
click at [477, 409] on li "21 - ERISA-qualified benefits, IRAs, Keoghs - Utah Code Ann. § 78B-5-505 (1)(a)…" at bounding box center [537, 409] width 300 height 41
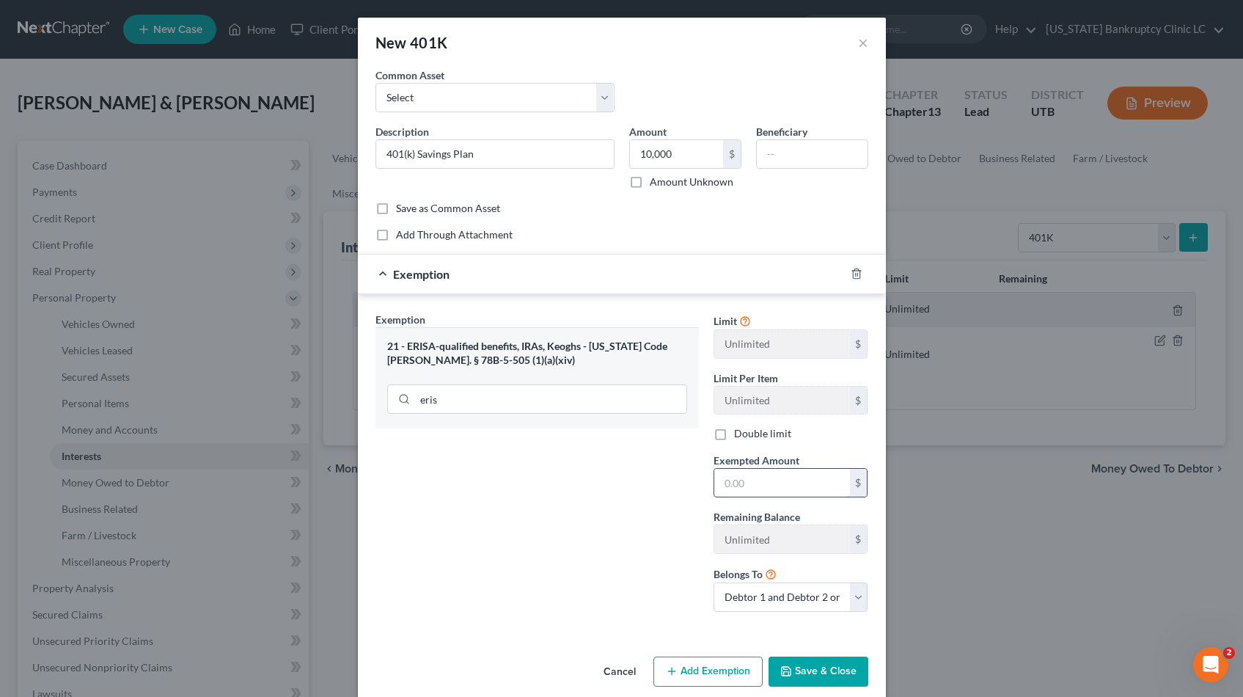
click at [795, 486] on input "text" at bounding box center [782, 483] width 136 height 28
type input "10,000"
click at [800, 664] on button "Save & Close" at bounding box center [819, 671] width 100 height 31
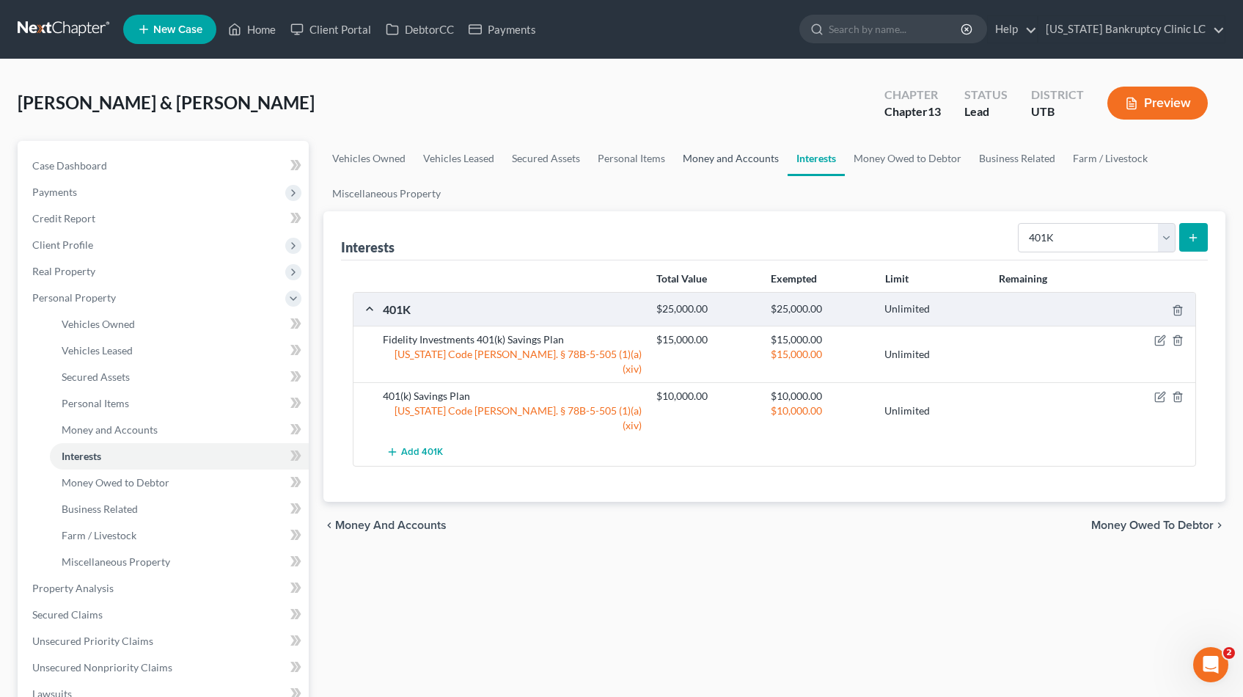
click at [722, 161] on link "Money and Accounts" at bounding box center [731, 158] width 114 height 35
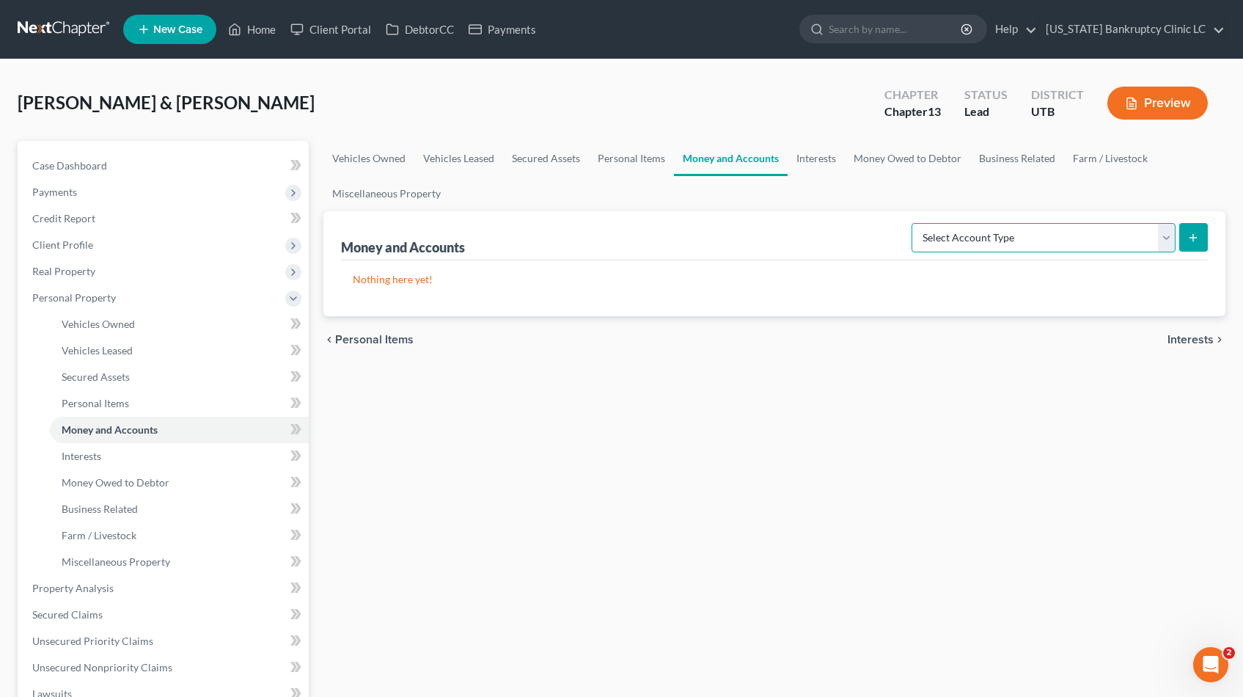
click at [1168, 231] on select "Select Account Type Brokerage Cash on Hand Certificates of Deposit Checking Acc…" at bounding box center [1044, 237] width 264 height 29
select select "other"
click at [915, 223] on select "Select Account Type Brokerage Cash on Hand Certificates of Deposit Checking Acc…" at bounding box center [1044, 237] width 264 height 29
click at [1194, 236] on icon "submit" at bounding box center [1194, 238] width 12 height 12
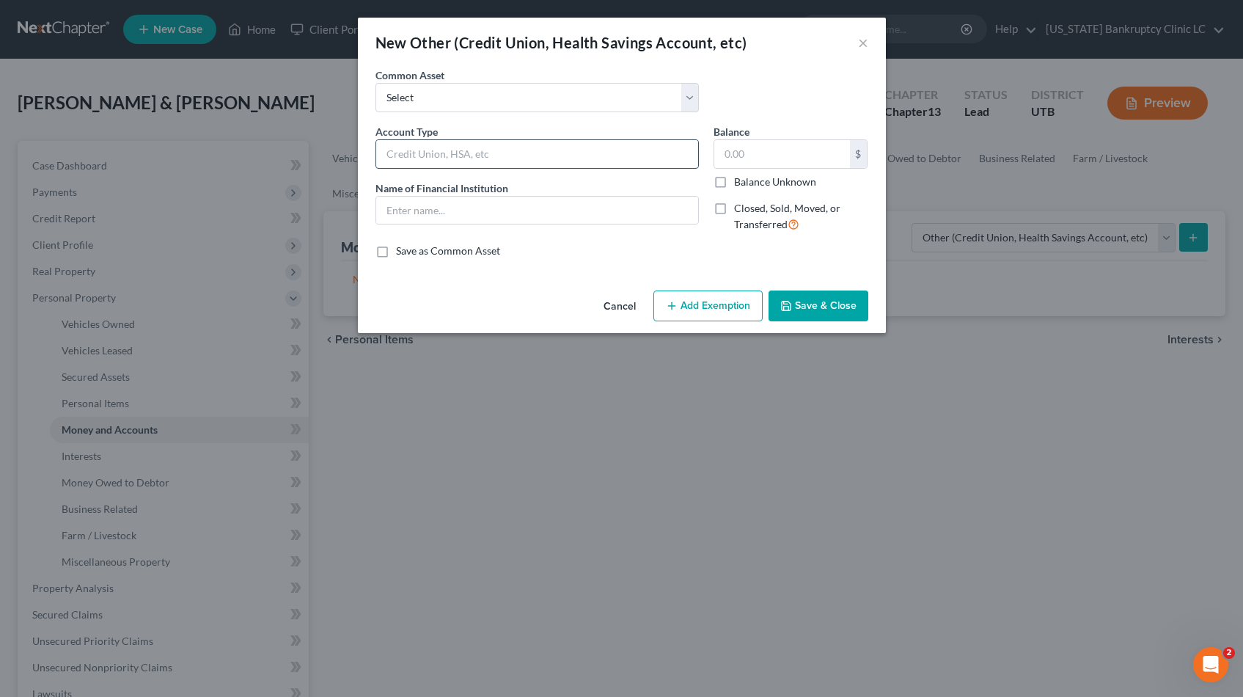
click at [479, 154] on input "text" at bounding box center [537, 154] width 322 height 28
type input "Venmo"
type input "0.00"
click at [734, 209] on label "Closed, Sold, Moved, or Transferred" at bounding box center [801, 217] width 134 height 32
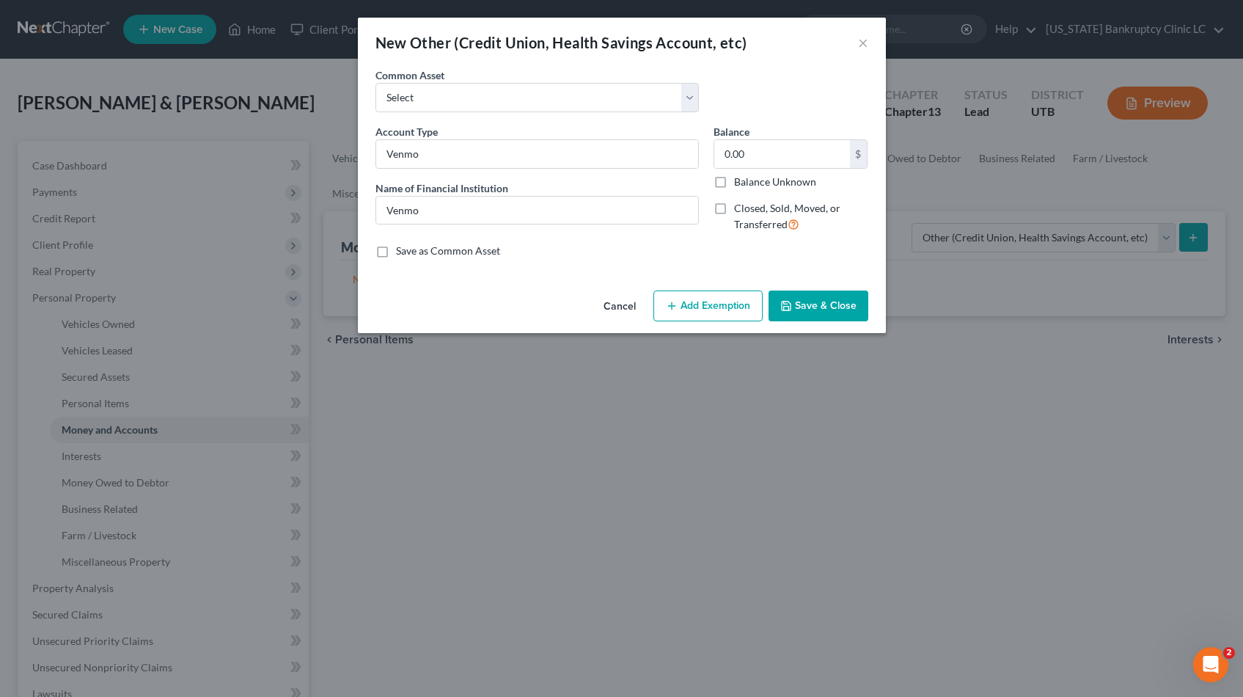
click at [740, 209] on input "Closed, Sold, Moved, or Transferred" at bounding box center [745, 206] width 10 height 10
checkbox input "true"
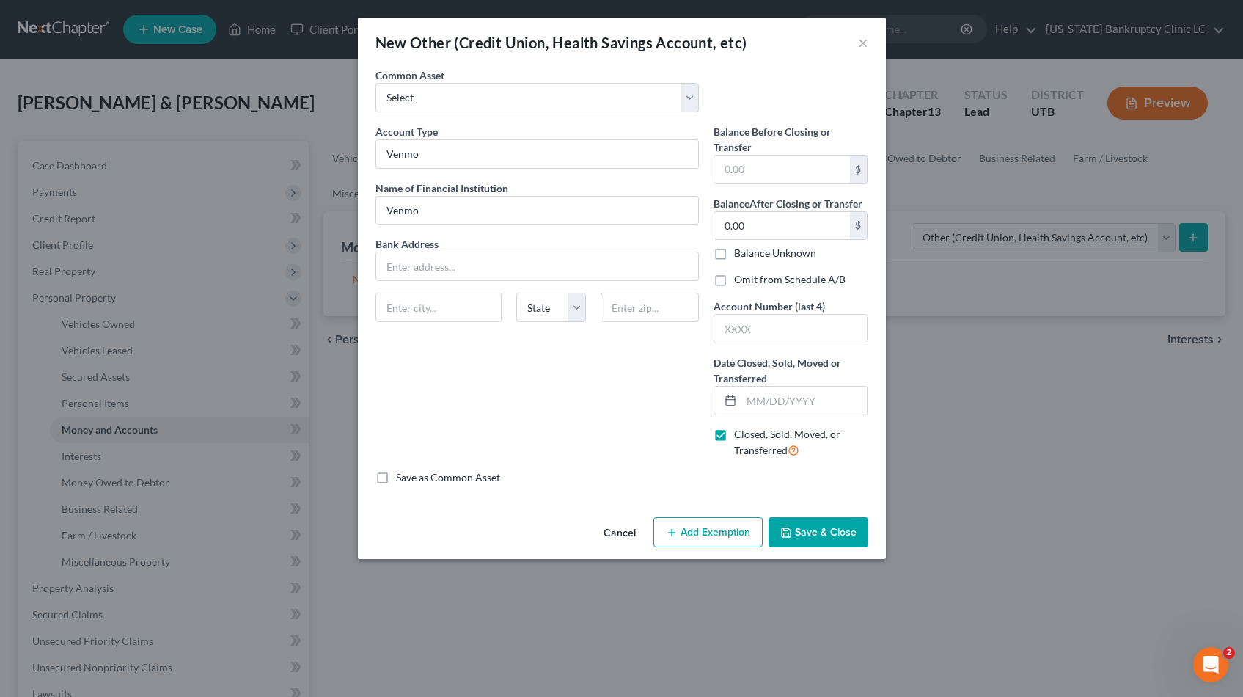
click at [734, 282] on label "Omit from Schedule A/B" at bounding box center [789, 279] width 111 height 15
click at [740, 282] on input "Omit from Schedule A/B" at bounding box center [745, 277] width 10 height 10
checkbox input "true"
drag, startPoint x: 723, startPoint y: 255, endPoint x: 725, endPoint y: 263, distance: 8.4
click at [734, 255] on label "Balance Unknown" at bounding box center [775, 253] width 82 height 15
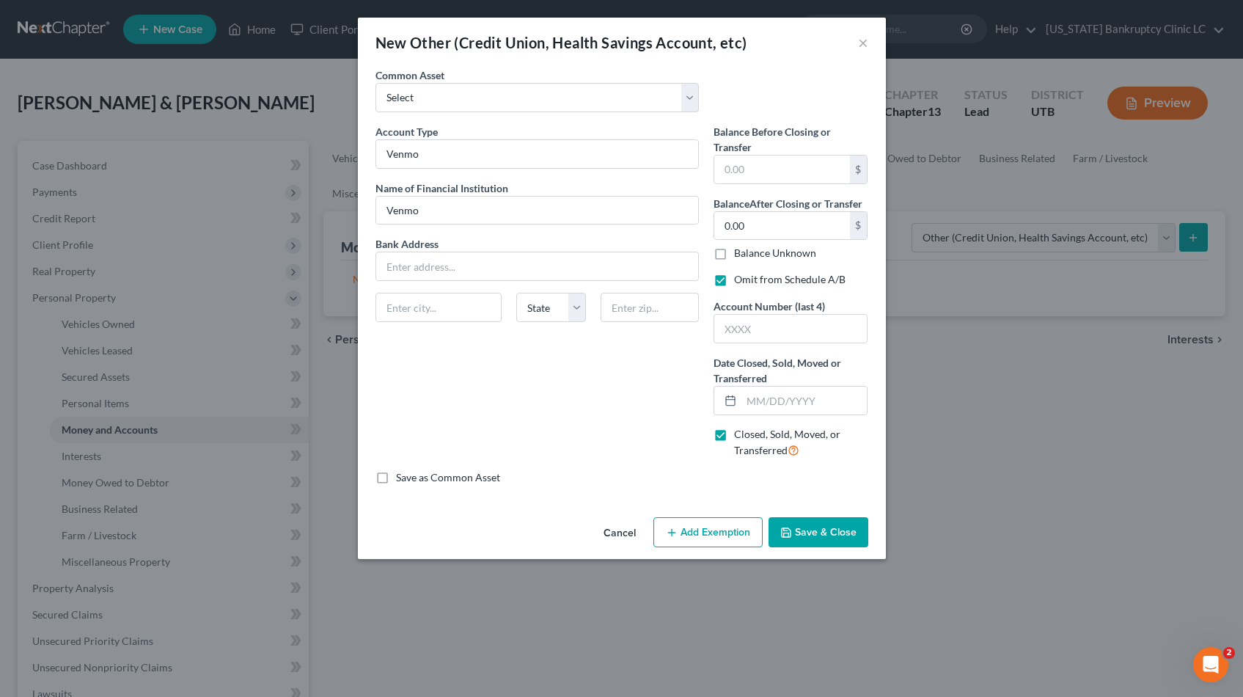
click at [740, 255] on input "Balance Unknown" at bounding box center [745, 251] width 10 height 10
click at [734, 253] on label "Balance Unknown" at bounding box center [775, 253] width 82 height 15
click at [740, 253] on input "Balance Unknown" at bounding box center [745, 251] width 10 height 10
checkbox input "false"
click at [769, 398] on input "text" at bounding box center [805, 401] width 126 height 28
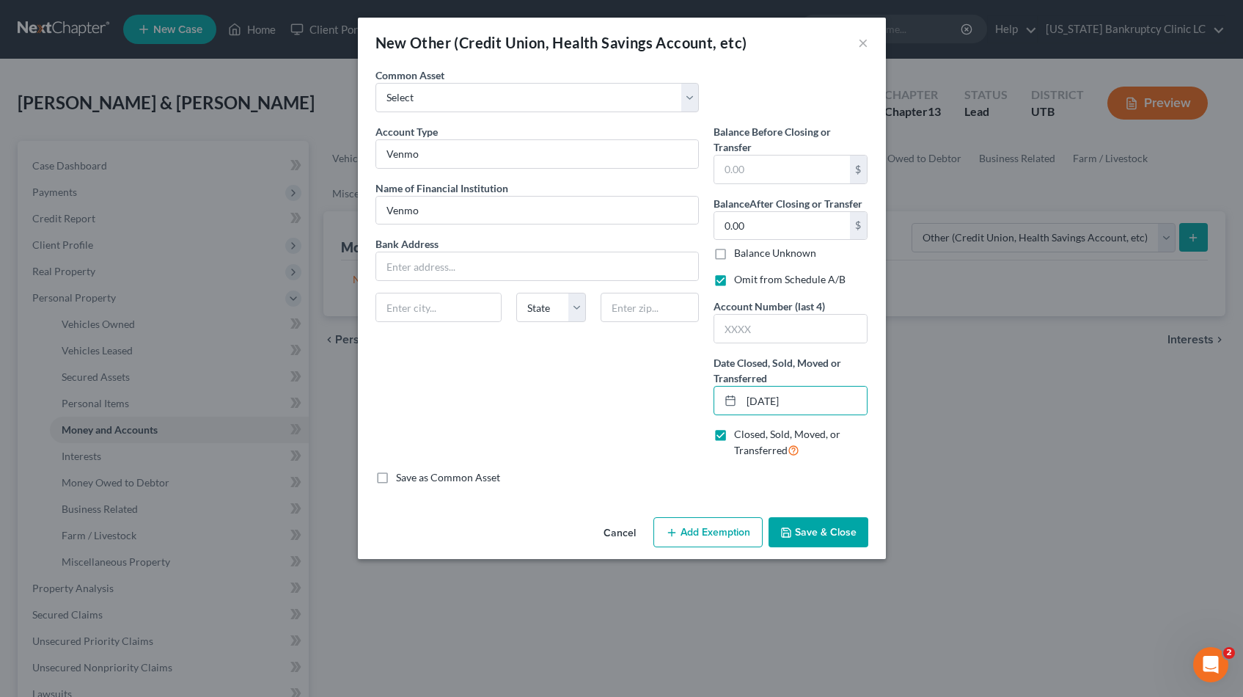
click at [813, 532] on button "Save & Close" at bounding box center [819, 532] width 100 height 31
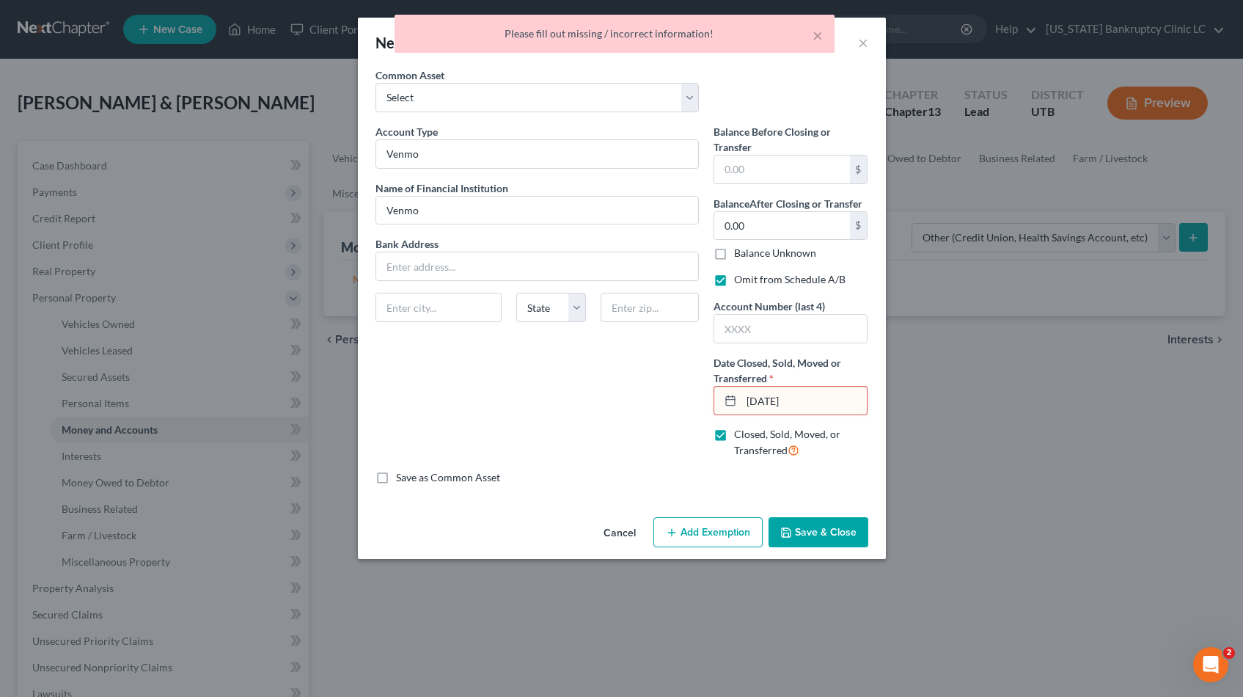
click at [785, 400] on input "09/17/25" at bounding box center [805, 401] width 126 height 28
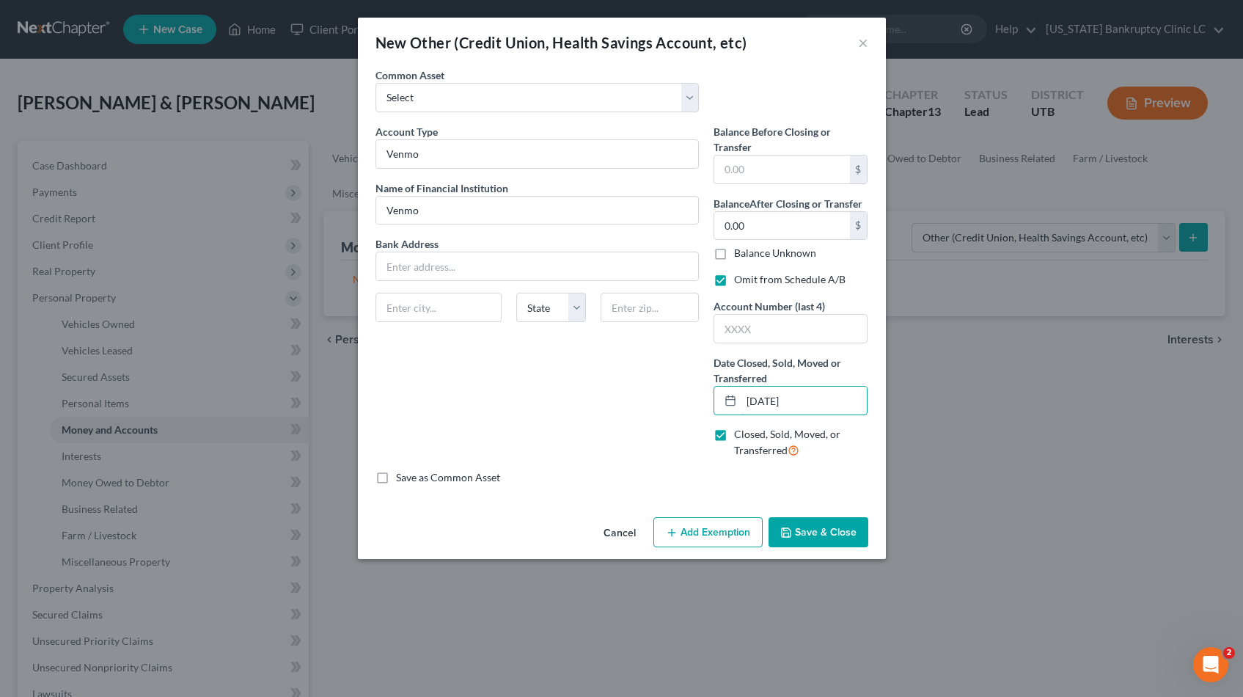
type input "[DATE]"
click at [788, 534] on icon "button" at bounding box center [786, 533] width 12 height 12
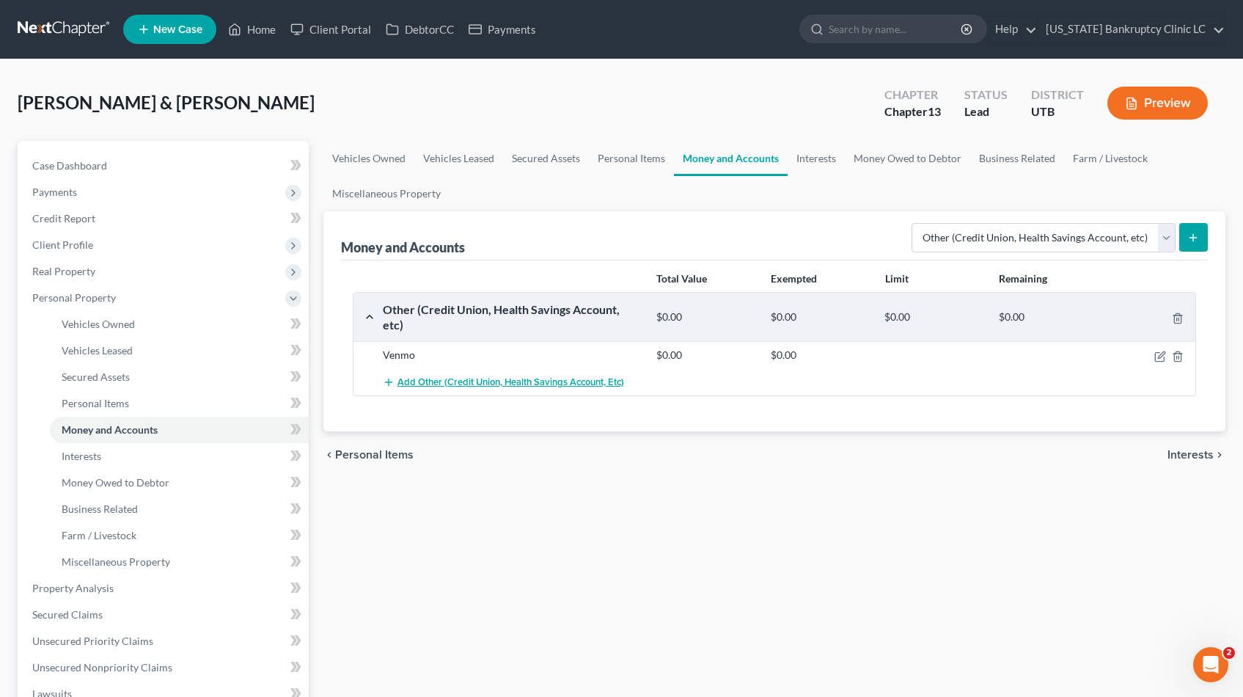
click at [436, 376] on span "Add Other (Credit Union, Health Savings Account, etc)" at bounding box center [511, 382] width 227 height 12
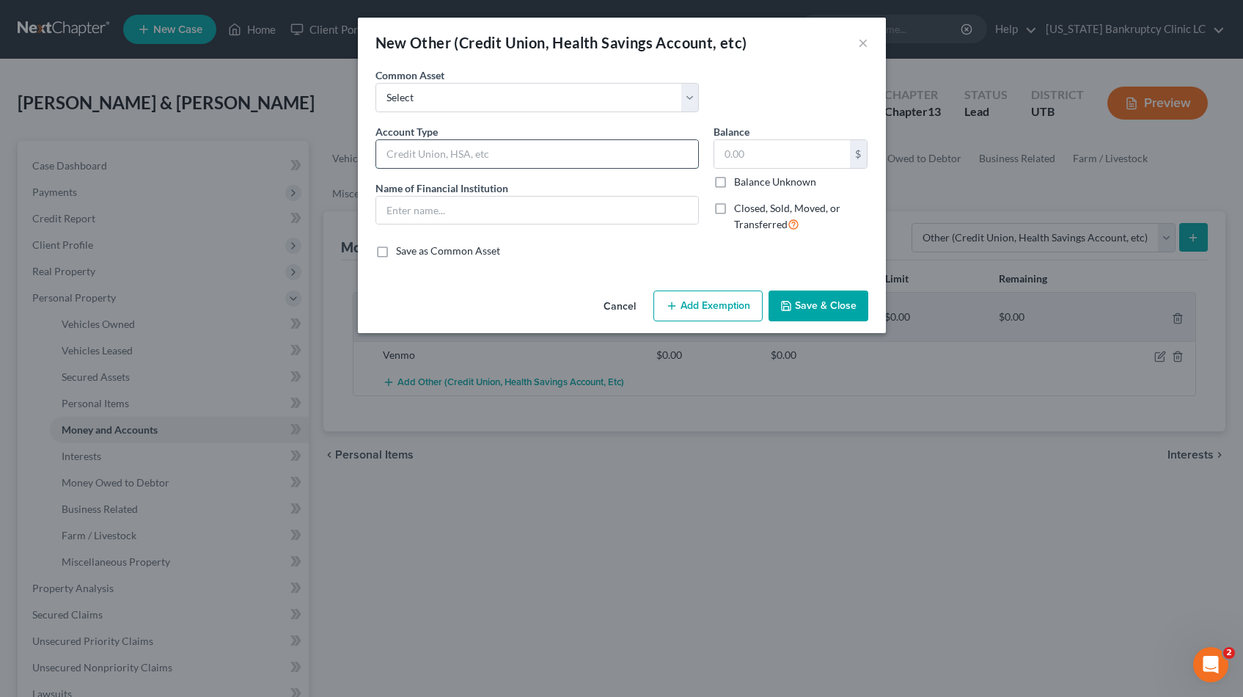
click at [483, 157] on input "text" at bounding box center [537, 154] width 322 height 28
type input "Venmo"
click at [734, 208] on label "Closed, Sold, Moved, or Transferred" at bounding box center [801, 217] width 134 height 32
click at [740, 208] on input "Closed, Sold, Moved, or Transferred" at bounding box center [745, 206] width 10 height 10
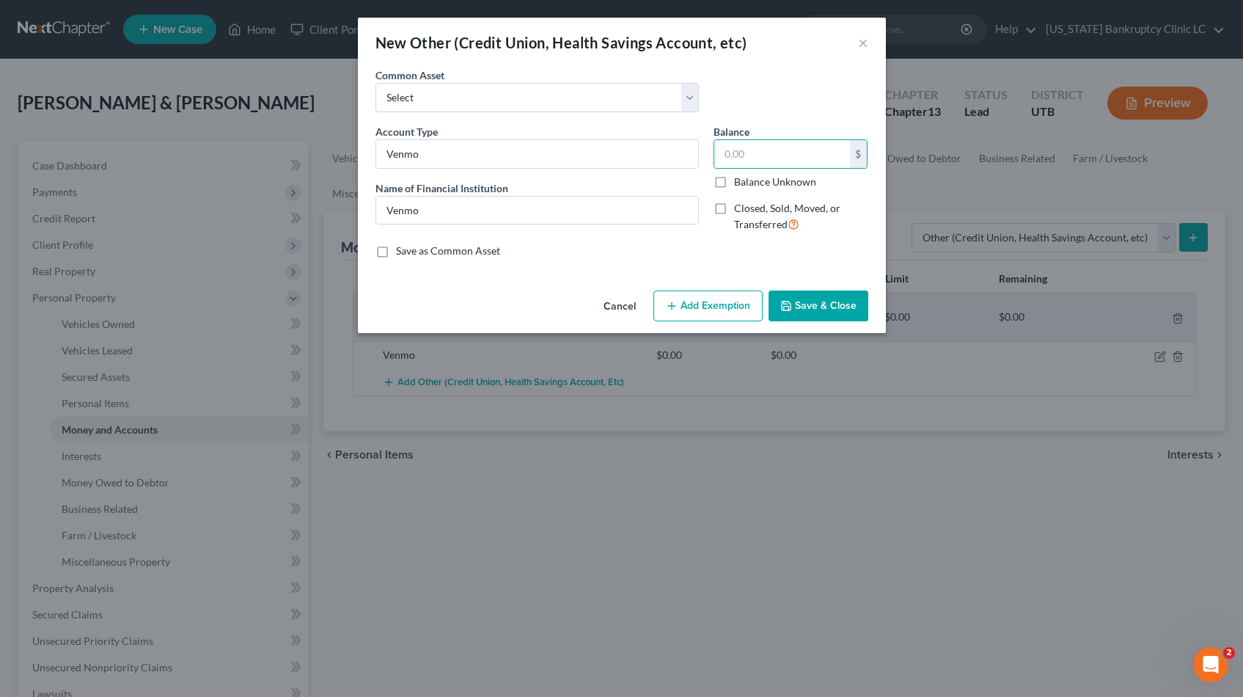
checkbox input "true"
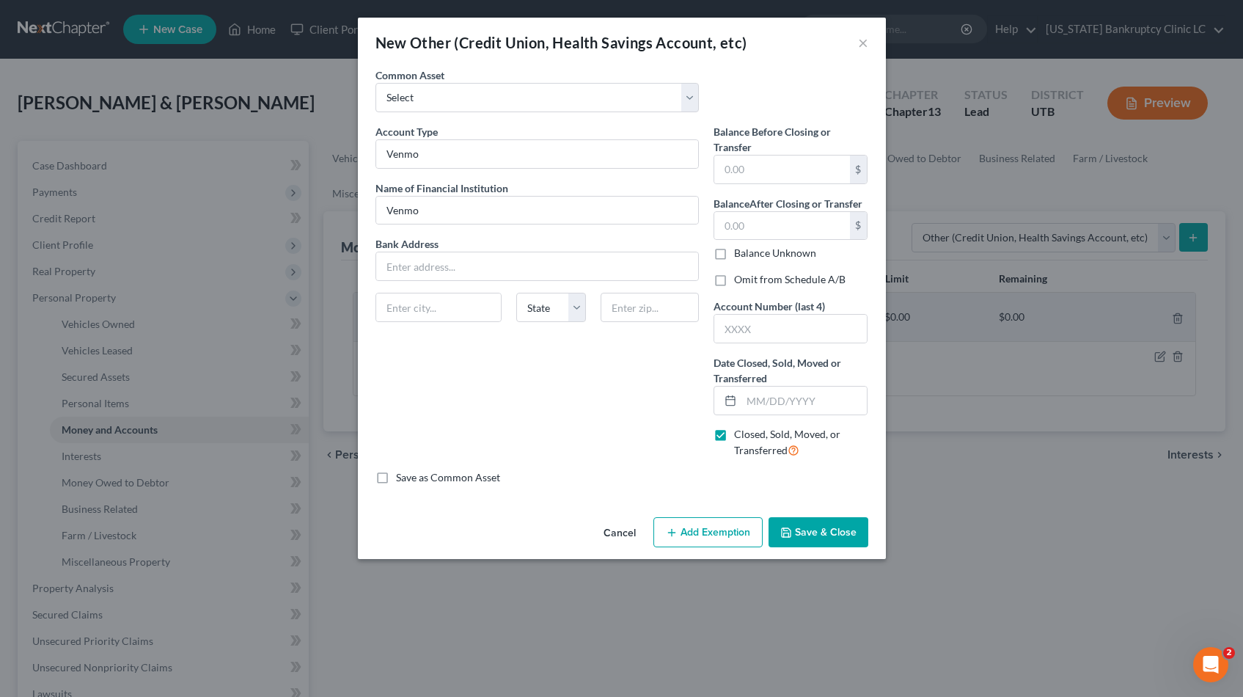
click at [734, 279] on label "Omit from Schedule A/B" at bounding box center [789, 279] width 111 height 15
click at [740, 279] on input "Omit from Schedule A/B" at bounding box center [745, 277] width 10 height 10
checkbox input "true"
click at [757, 399] on input "text" at bounding box center [805, 401] width 126 height 28
click at [811, 533] on button "Save & Close" at bounding box center [819, 532] width 100 height 31
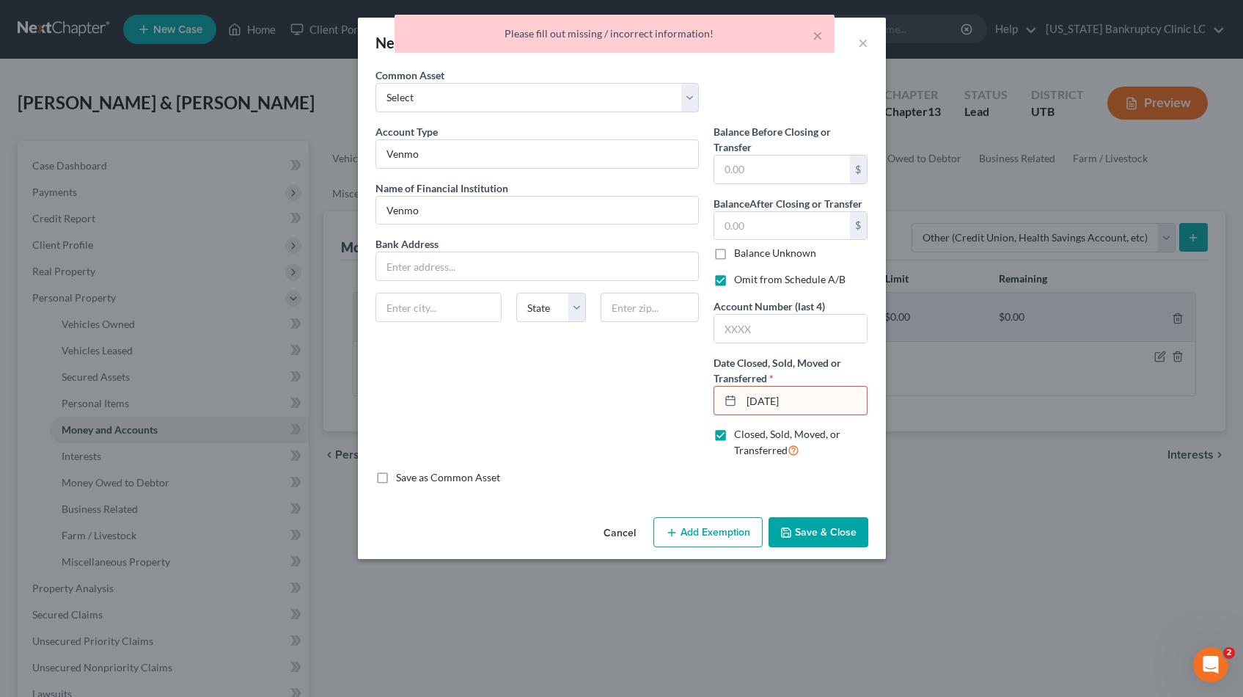
click at [781, 403] on input "09/17/25" at bounding box center [805, 401] width 126 height 28
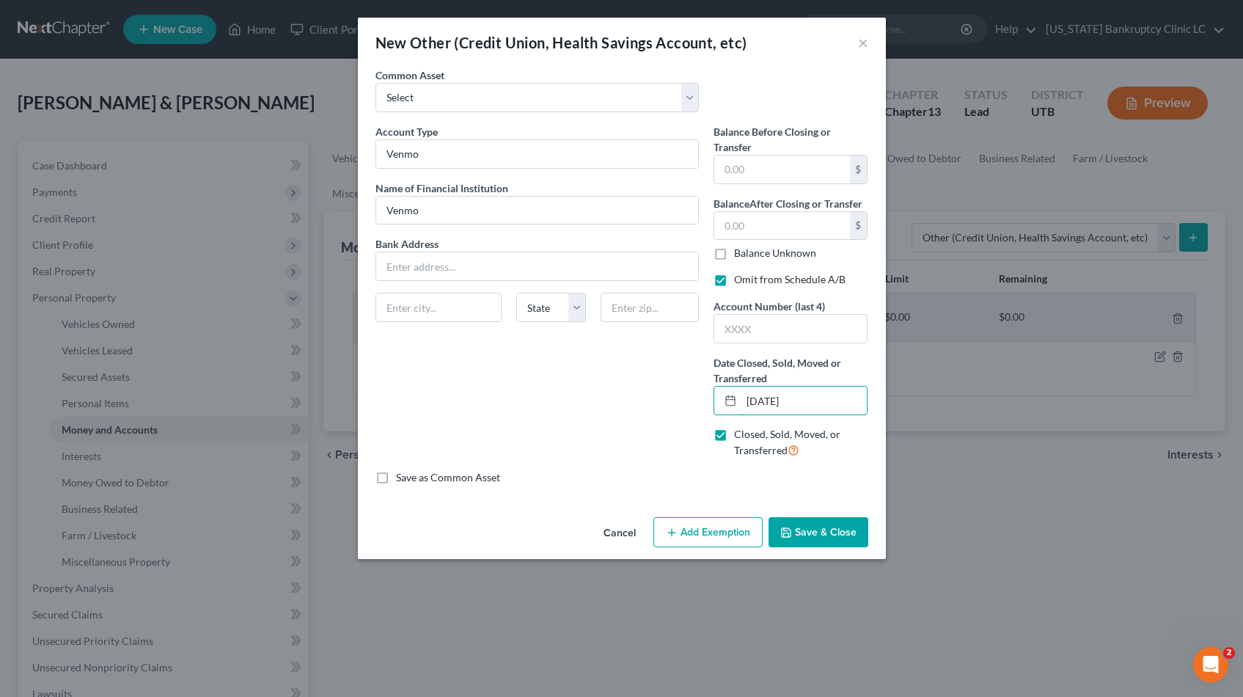
type input "[DATE]"
click at [831, 539] on button "Save & Close" at bounding box center [819, 532] width 100 height 31
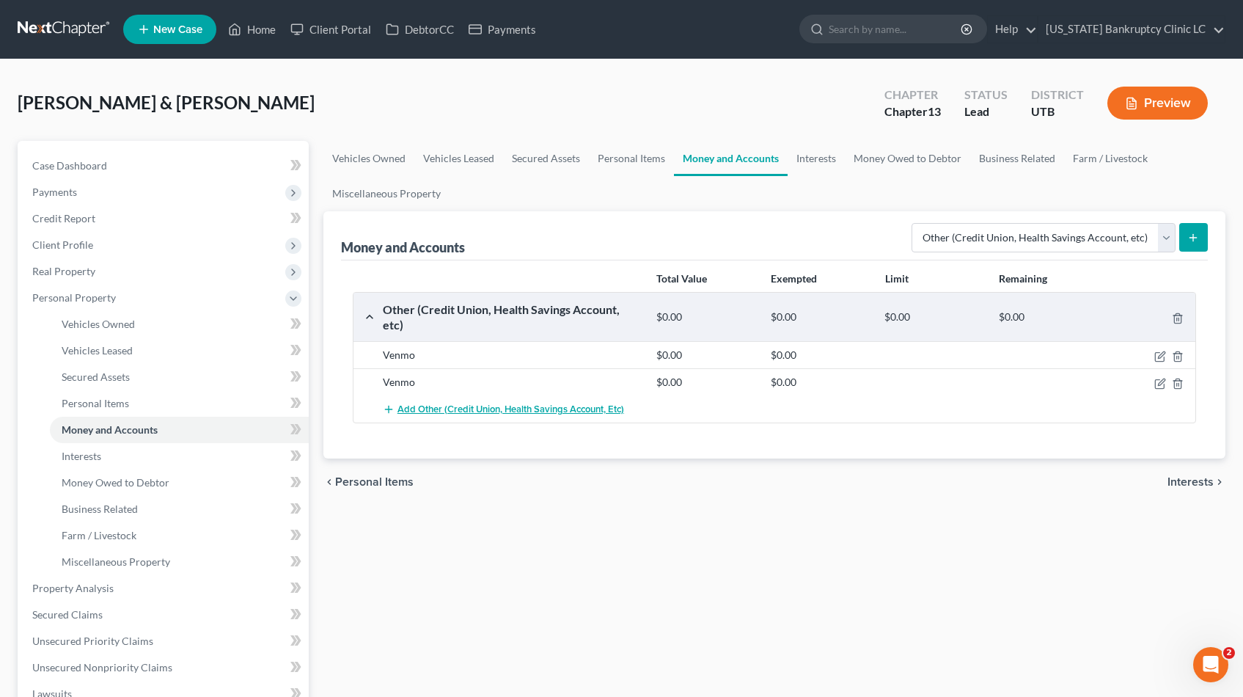
click at [485, 403] on span "Add Other (Credit Union, Health Savings Account, etc)" at bounding box center [511, 409] width 227 height 12
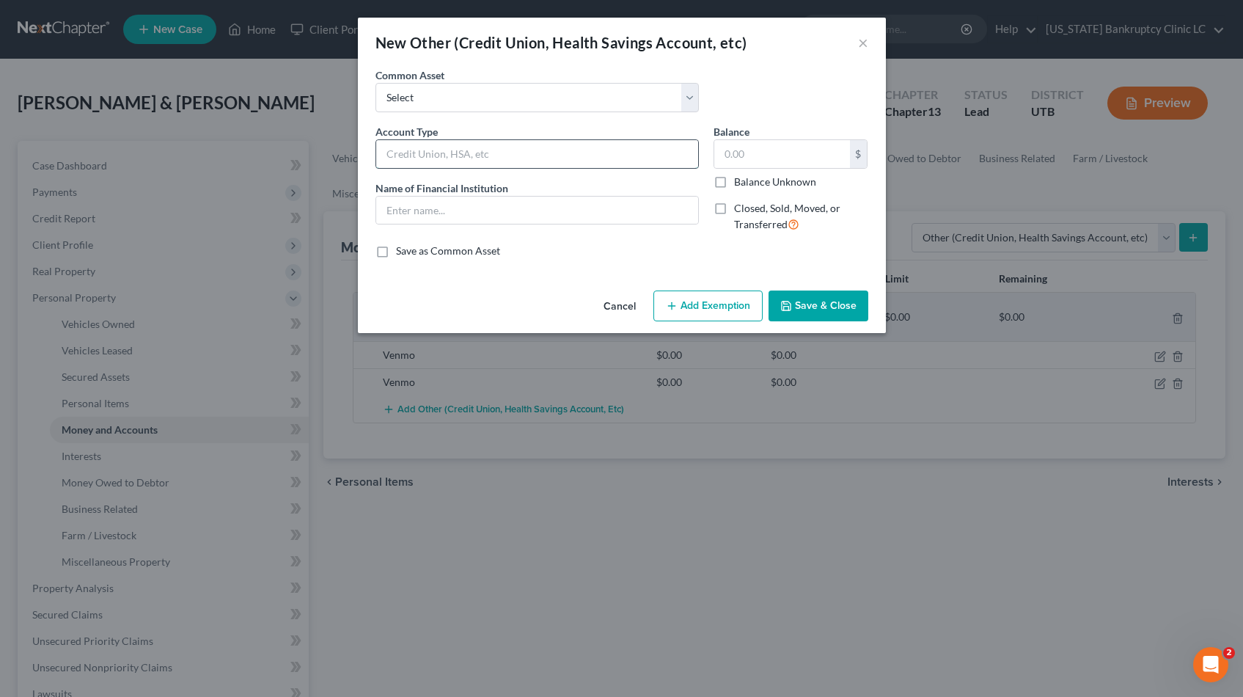
click at [499, 150] on input "text" at bounding box center [537, 154] width 322 height 28
type input "PayPal"
click at [734, 209] on label "Closed, Sold, Moved, or Transferred" at bounding box center [801, 217] width 134 height 32
click at [740, 209] on input "Closed, Sold, Moved, or Transferred" at bounding box center [745, 206] width 10 height 10
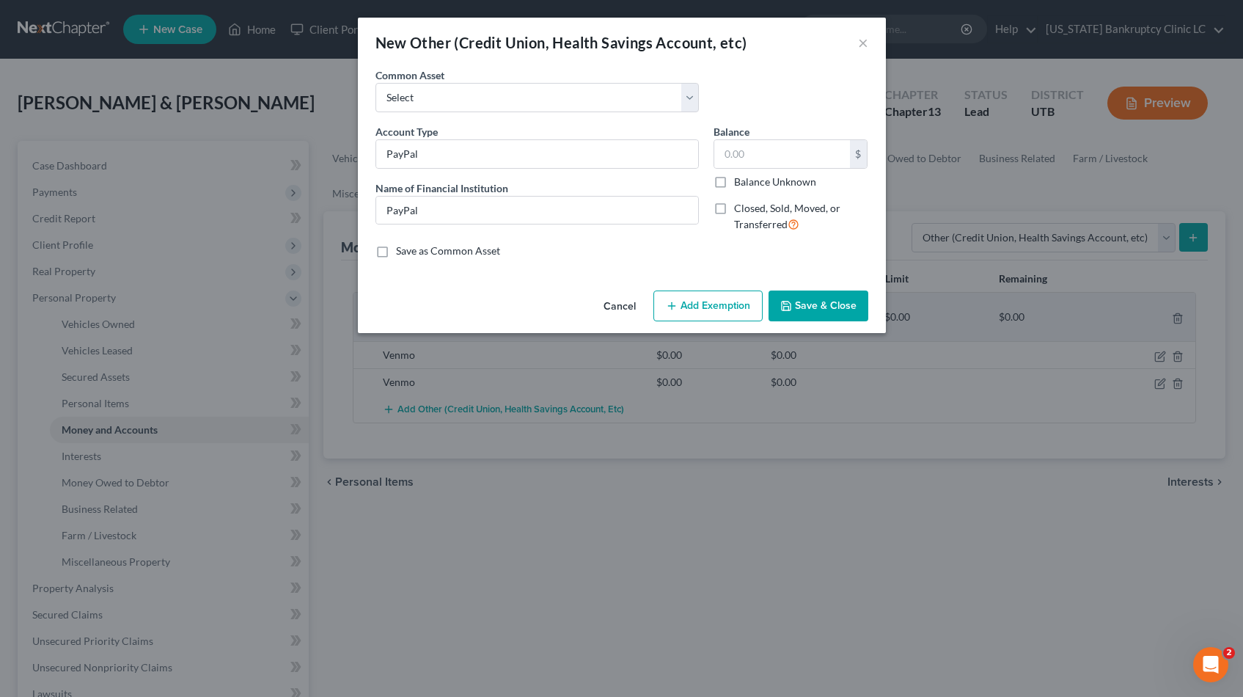
checkbox input "true"
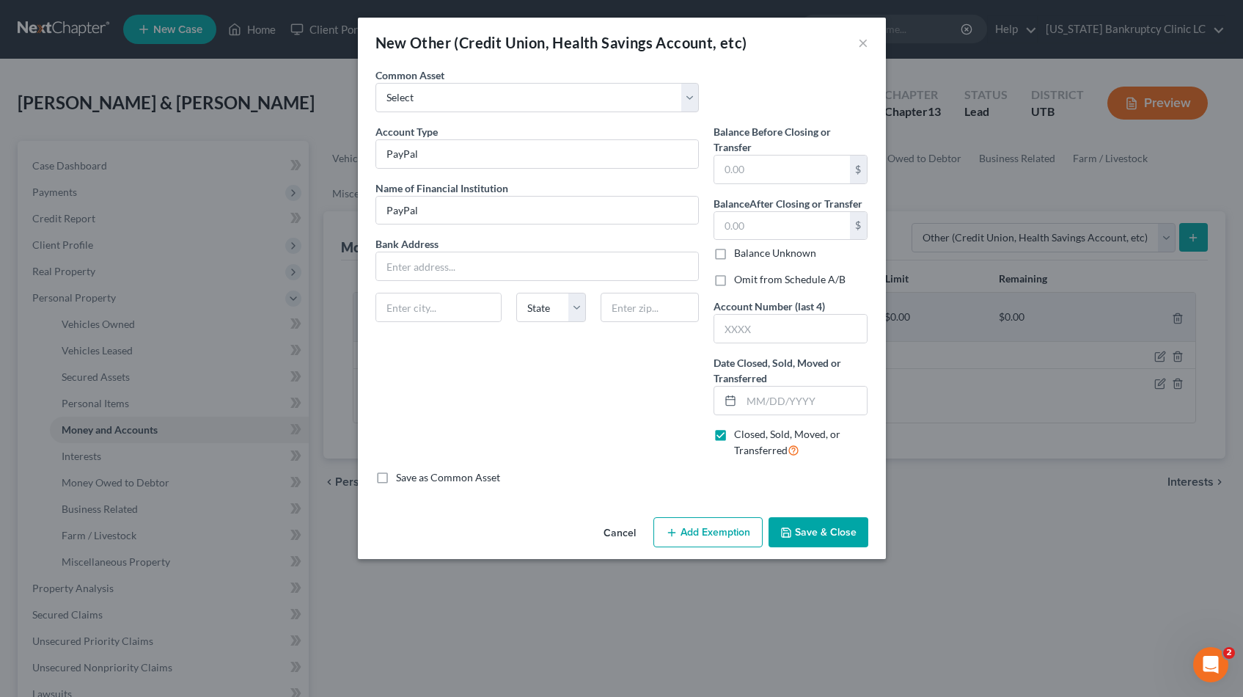
click at [734, 279] on label "Omit from Schedule A/B" at bounding box center [789, 279] width 111 height 15
click at [740, 279] on input "Omit from Schedule A/B" at bounding box center [745, 277] width 10 height 10
checkbox input "true"
click at [747, 400] on input "text" at bounding box center [805, 401] width 126 height 28
type input "[DATE]"
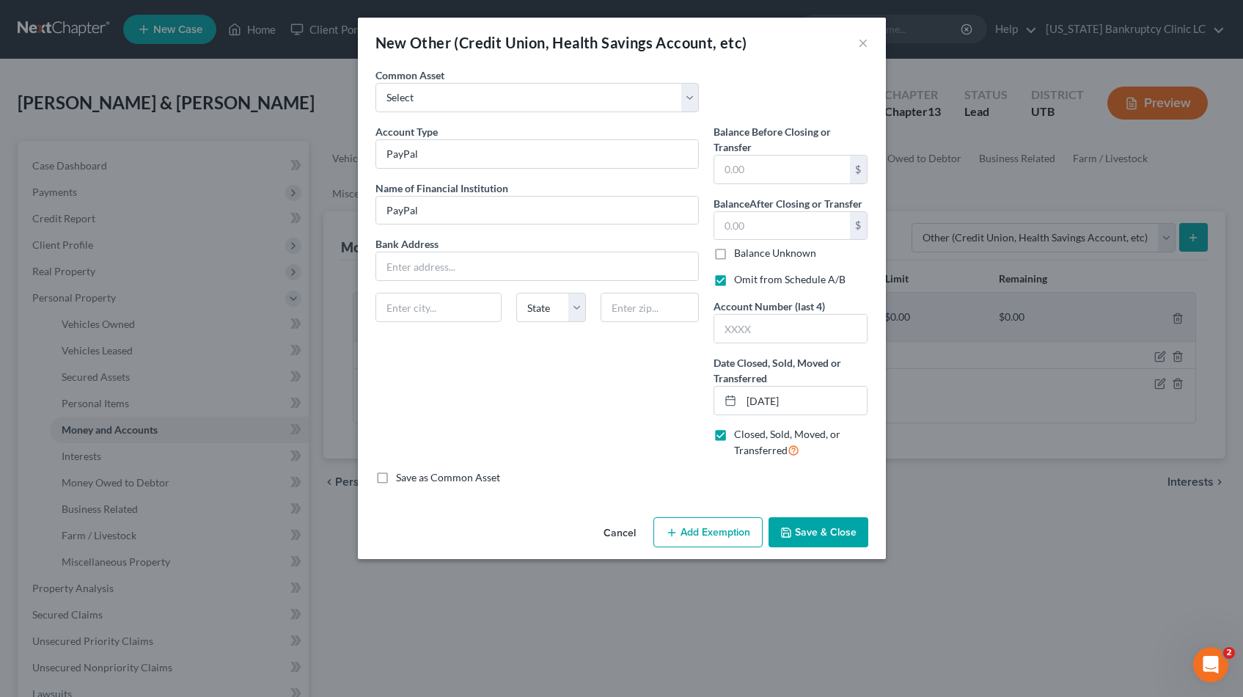
click at [837, 532] on button "Save & Close" at bounding box center [819, 532] width 100 height 31
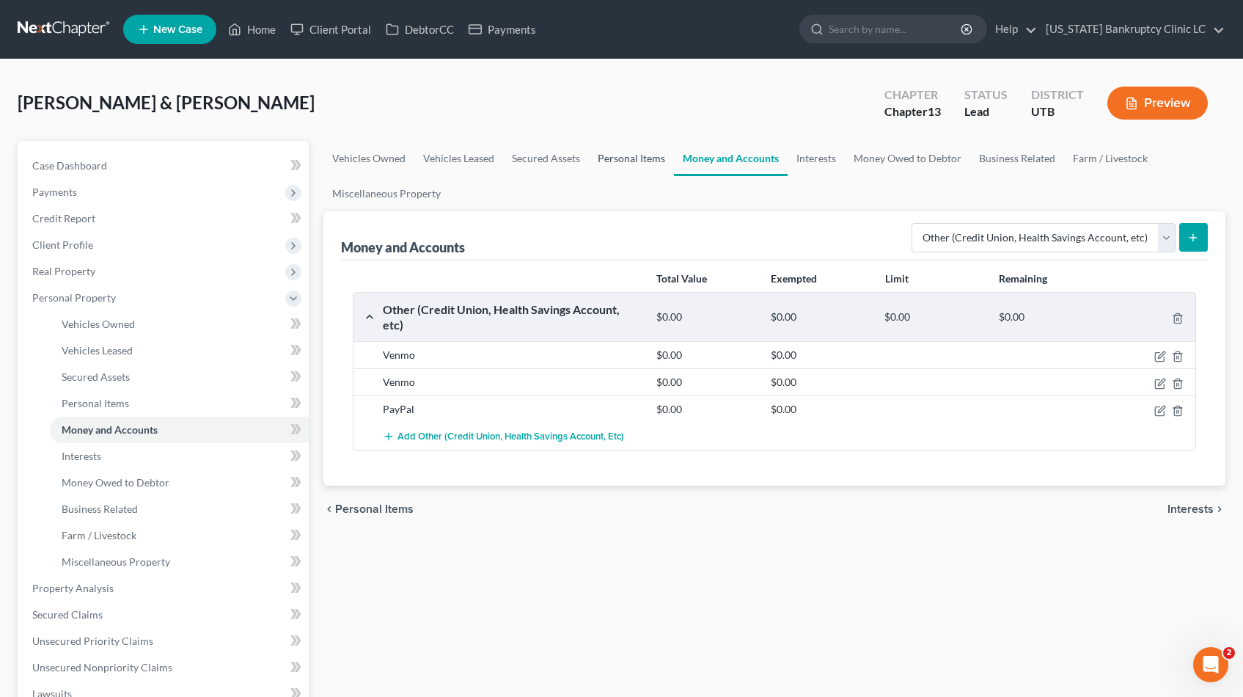
click at [637, 160] on link "Personal Items" at bounding box center [631, 158] width 85 height 35
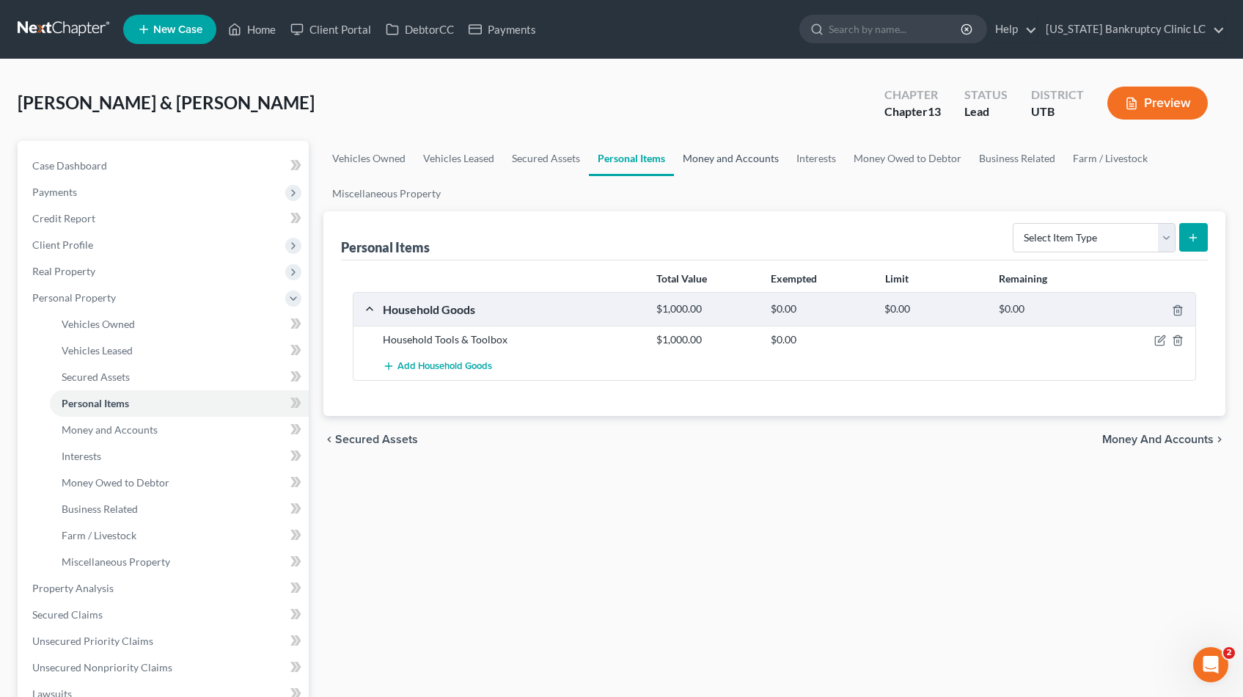
click at [711, 159] on link "Money and Accounts" at bounding box center [731, 158] width 114 height 35
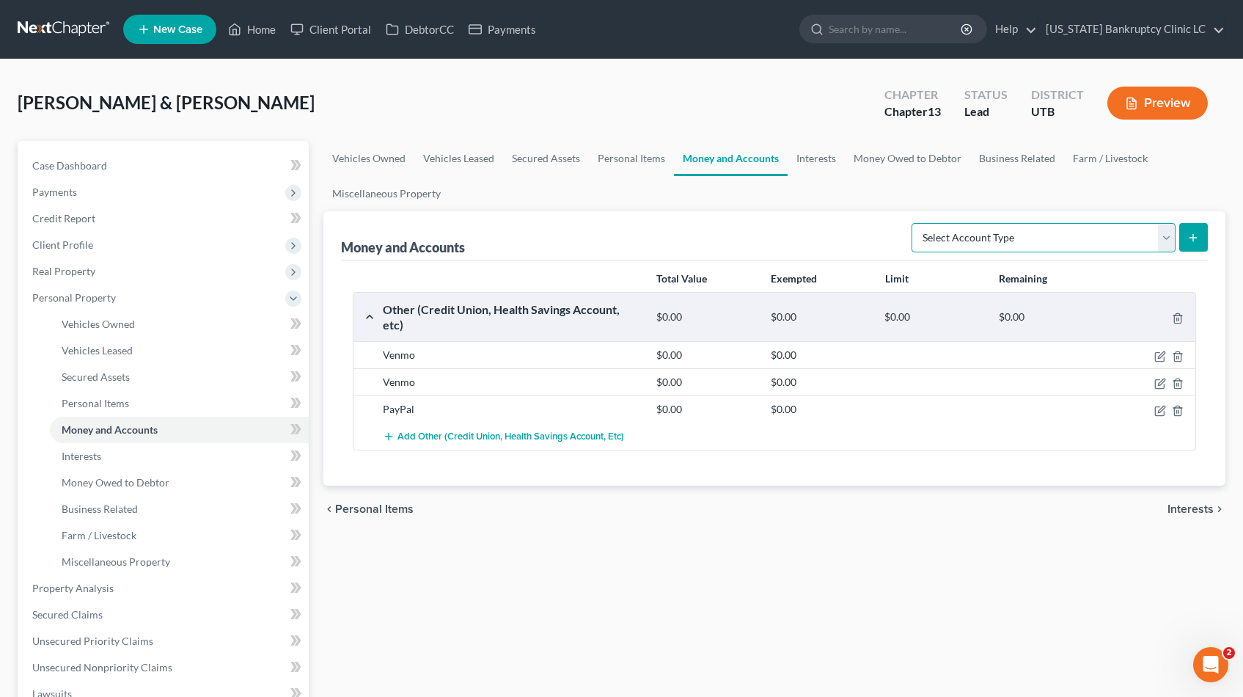
click at [1169, 233] on select "Select Account Type Brokerage Cash on Hand Certificates of Deposit Checking Acc…" at bounding box center [1044, 237] width 264 height 29
select select "checking"
click at [915, 223] on select "Select Account Type Brokerage Cash on Hand Certificates of Deposit Checking Acc…" at bounding box center [1044, 237] width 264 height 29
click at [1191, 233] on icon "submit" at bounding box center [1194, 238] width 12 height 12
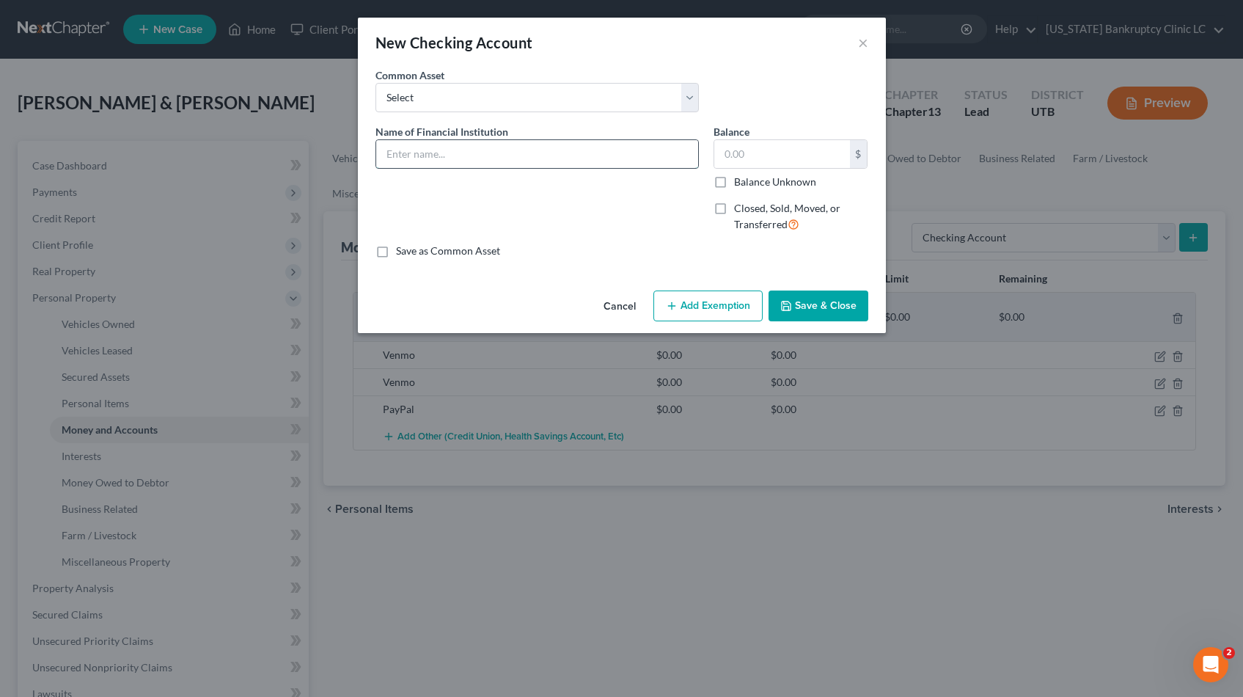
click at [484, 166] on input "text" at bounding box center [537, 154] width 322 height 28
type input "Wells Fargo Bank Account #2915"
type input "0.42"
click at [812, 305] on button "Save & Close" at bounding box center [819, 305] width 100 height 31
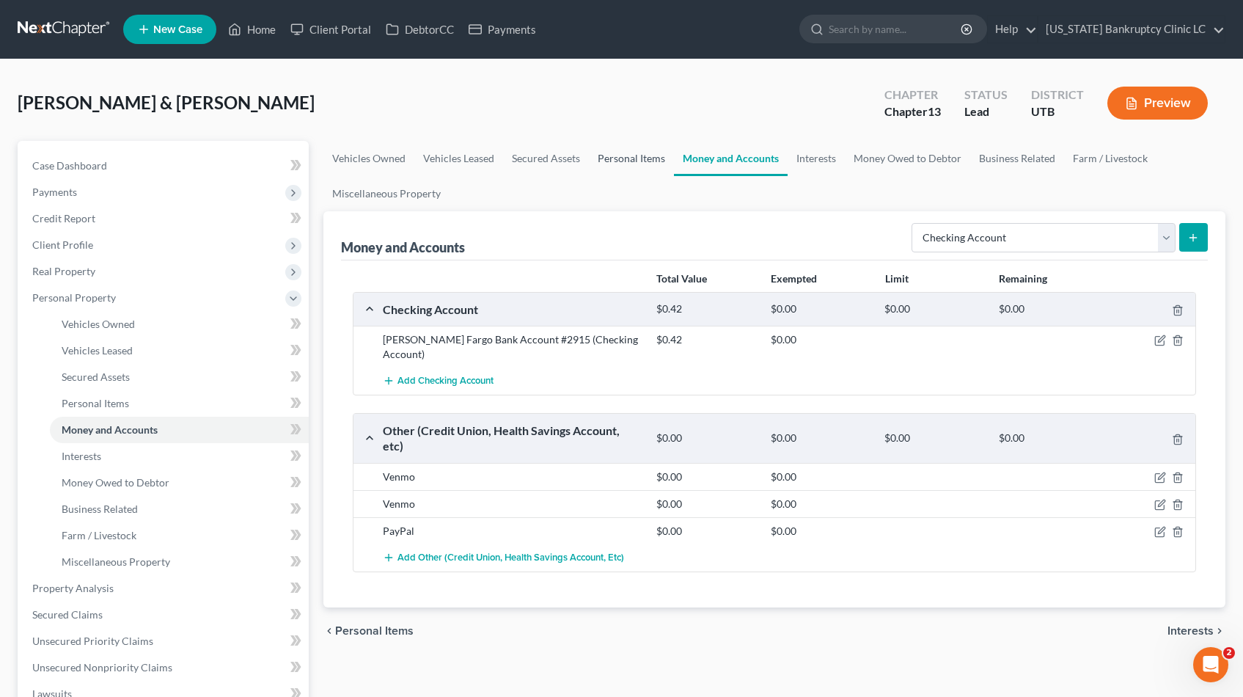
click at [633, 157] on link "Personal Items" at bounding box center [631, 158] width 85 height 35
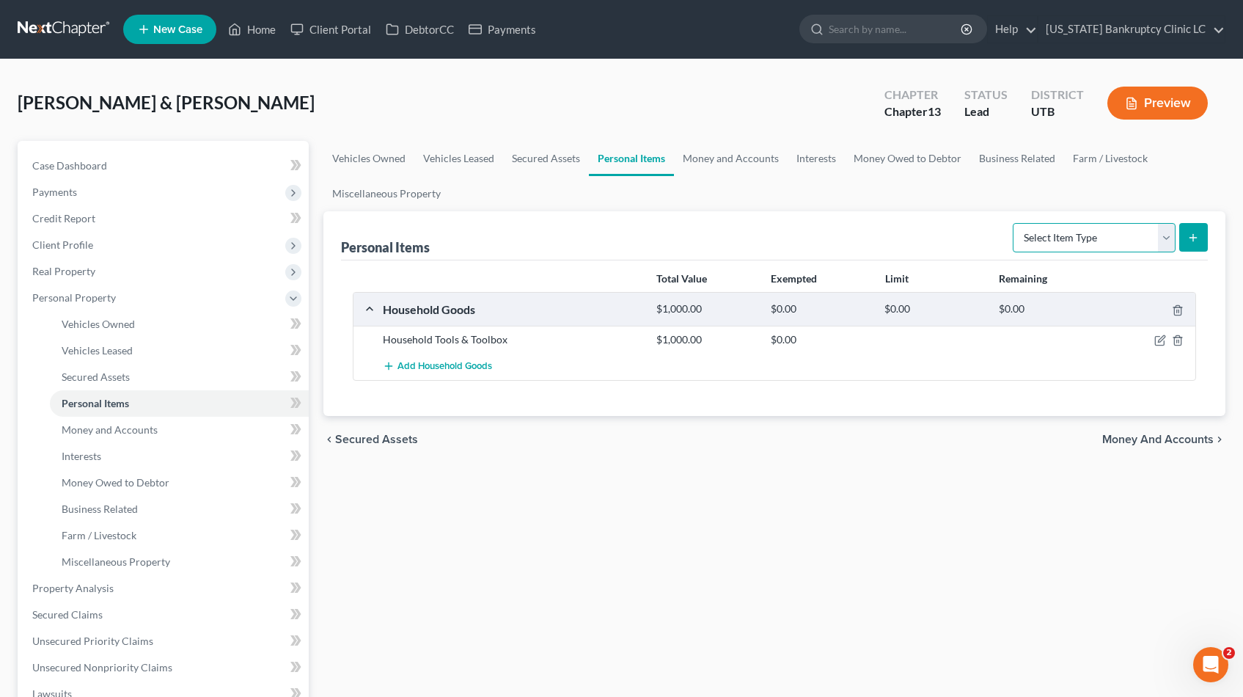
click at [1169, 230] on select "Select Item Type Clothing Collectibles Of Value Electronics Firearms Household …" at bounding box center [1094, 237] width 163 height 29
click at [742, 161] on link "Money and Accounts" at bounding box center [731, 158] width 114 height 35
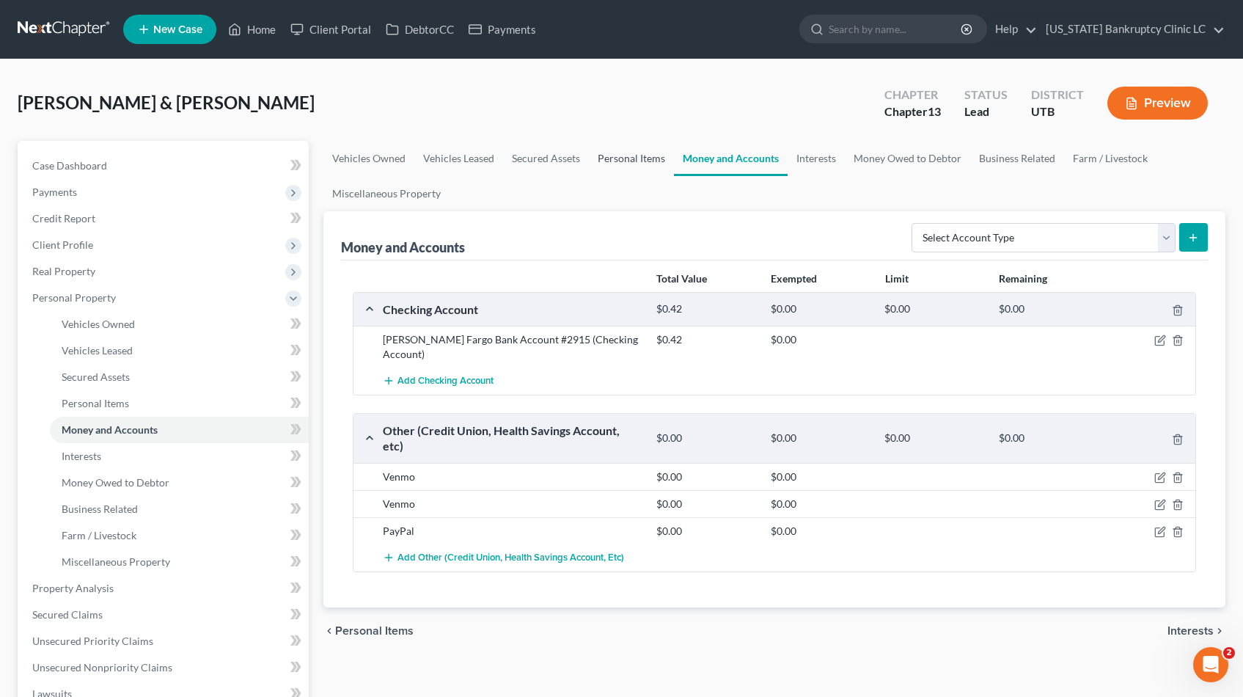
click at [648, 159] on link "Personal Items" at bounding box center [631, 158] width 85 height 35
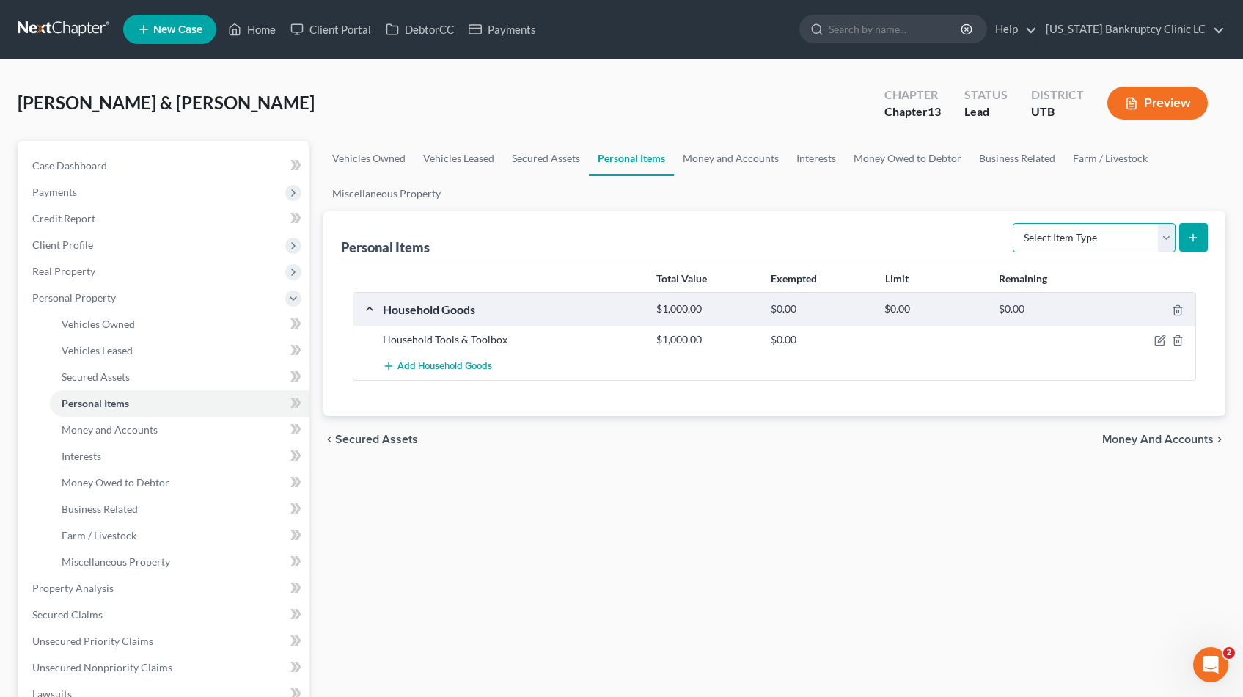
click at [1169, 234] on select "Select Item Type Clothing Collectibles Of Value Electronics Firearms Household …" at bounding box center [1094, 237] width 163 height 29
select select "clothing"
click at [1014, 223] on select "Select Item Type Clothing Collectibles Of Value Electronics Firearms Household …" at bounding box center [1094, 237] width 163 height 29
click at [717, 158] on link "Money and Accounts" at bounding box center [731, 158] width 114 height 35
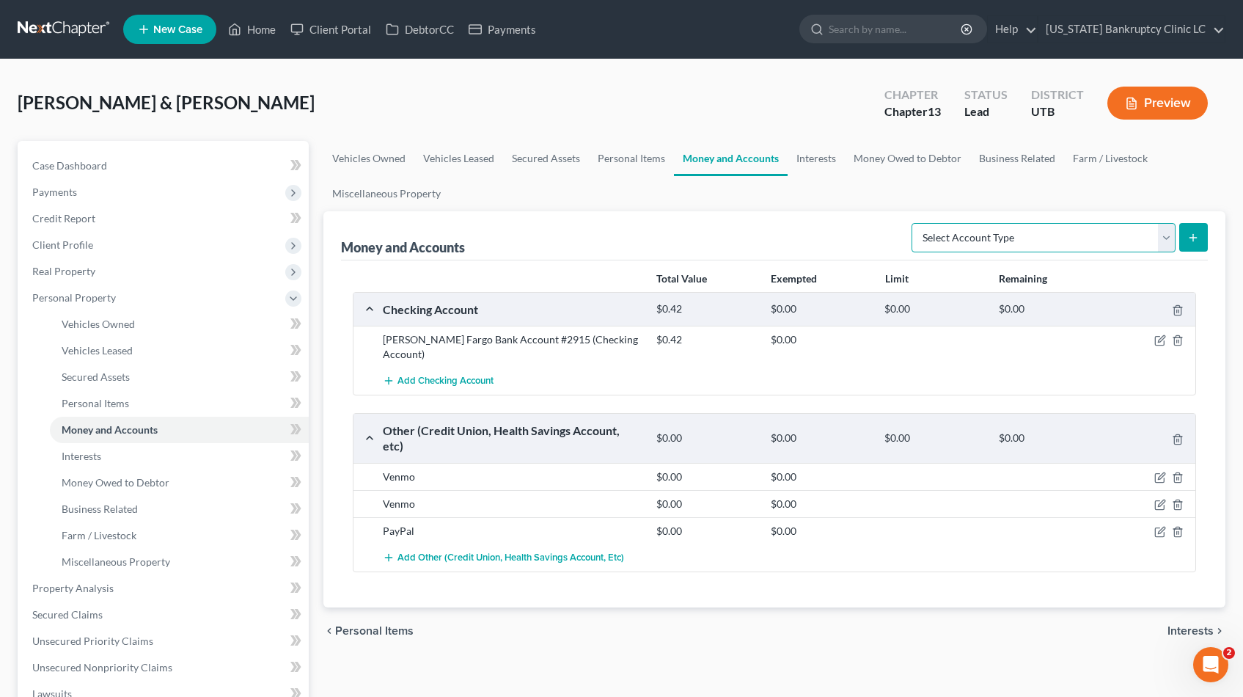
click at [1165, 234] on select "Select Account Type Brokerage Cash on Hand Certificates of Deposit Checking Acc…" at bounding box center [1044, 237] width 264 height 29
select select "security_deposits"
click at [915, 223] on select "Select Account Type Brokerage Cash on Hand Certificates of Deposit Checking Acc…" at bounding box center [1044, 237] width 264 height 29
click at [1190, 233] on icon "submit" at bounding box center [1194, 238] width 12 height 12
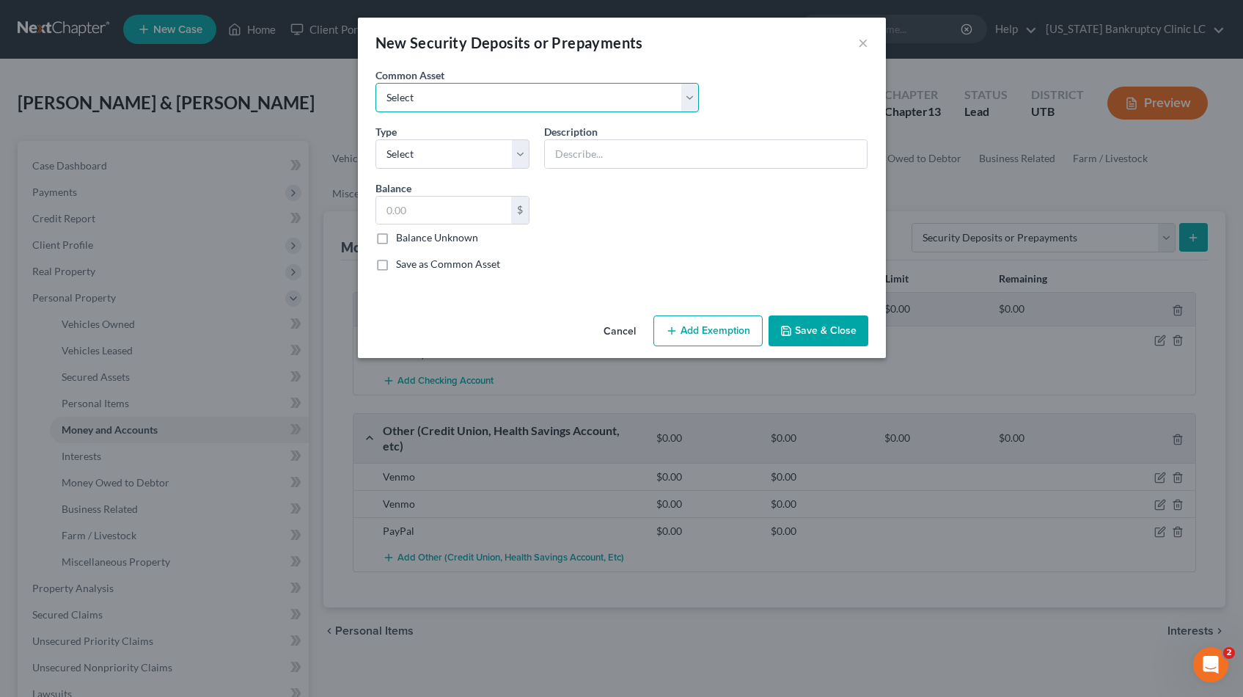
click at [684, 92] on select "Select Rent Deposit w/Landlord" at bounding box center [537, 97] width 323 height 29
select select "0"
click at [376, 83] on select "Select Rent Deposit w/Landlord" at bounding box center [537, 97] width 323 height 29
type input "Rent Deposit w/Landlord"
type input "800.00"
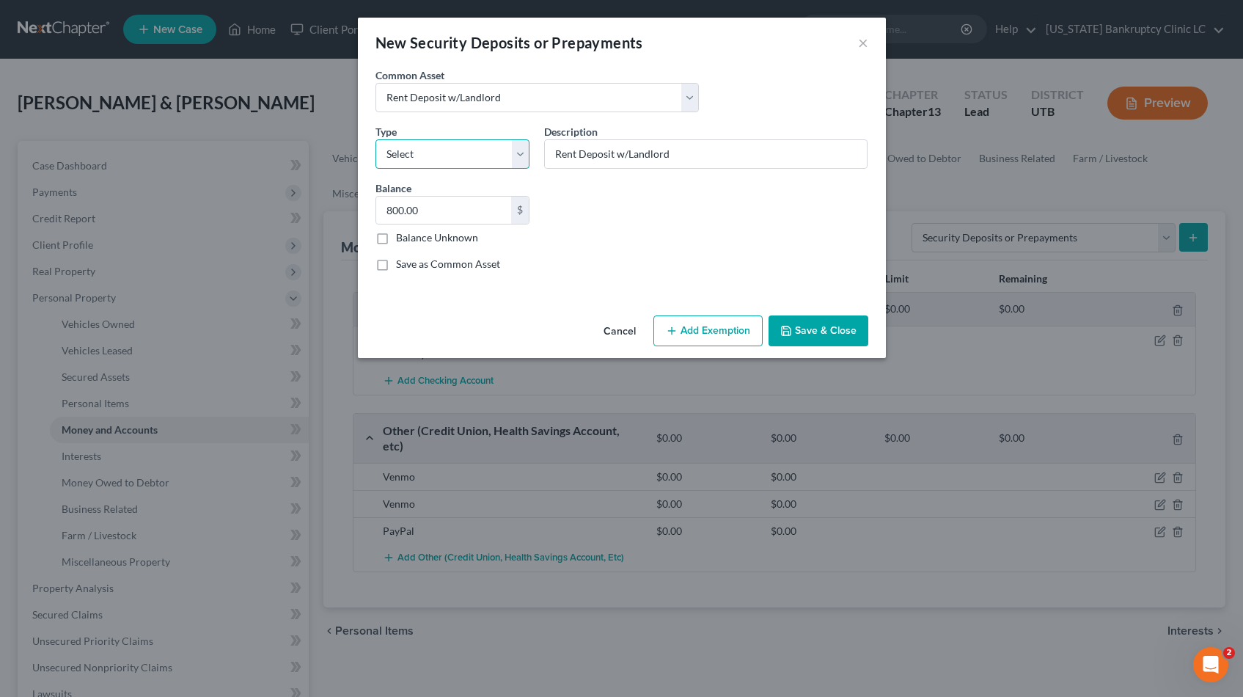
click at [524, 151] on select "Select Electric Gas Heating Oil Security Deposit On Rental Unit Prepaid Rent Te…" at bounding box center [453, 153] width 155 height 29
select select "3"
click at [376, 139] on select "Select Electric Gas Heating Oil Security Deposit On Rental Unit Prepaid Rent Te…" at bounding box center [453, 153] width 155 height 29
click at [446, 215] on input "800.00" at bounding box center [444, 211] width 136 height 28
type input "2,250.00"
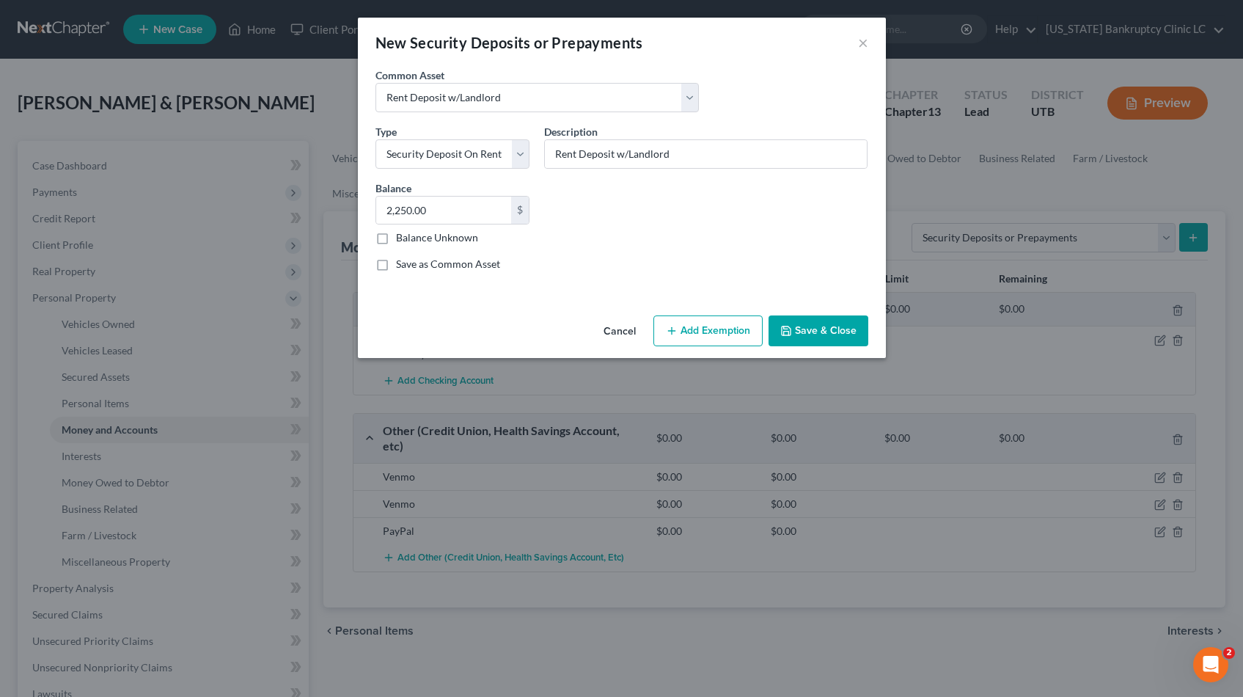
click at [824, 332] on button "Save & Close" at bounding box center [819, 330] width 100 height 31
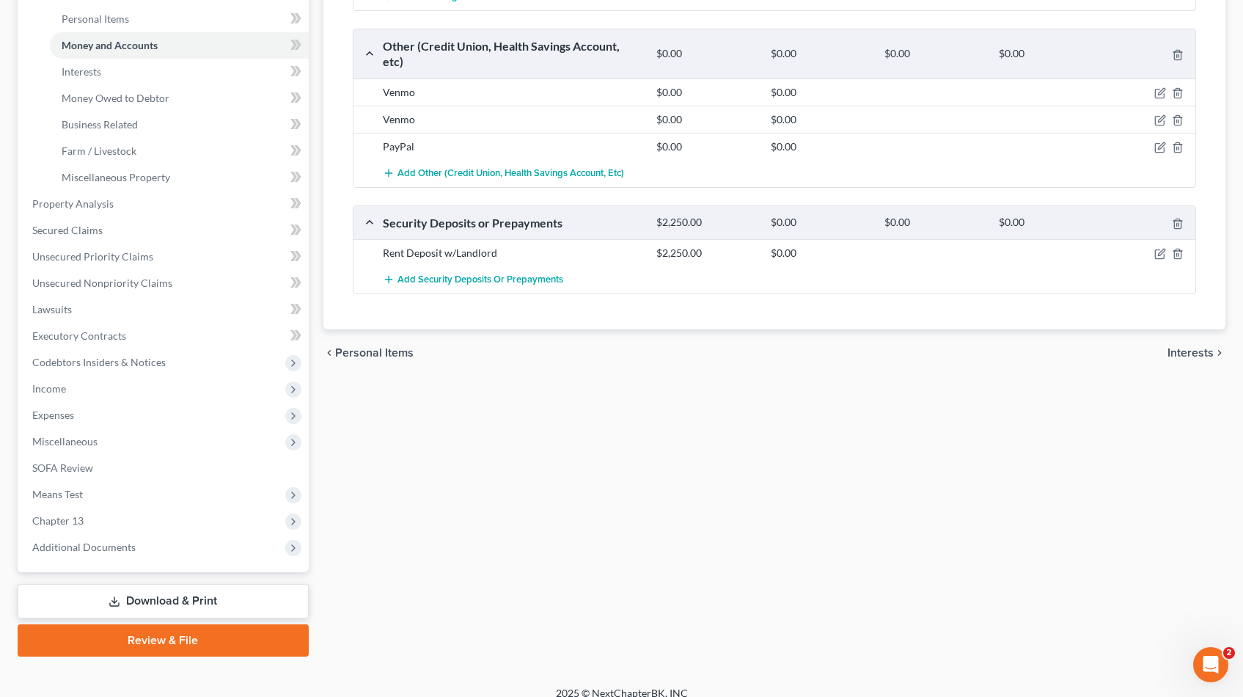
scroll to position [400, 0]
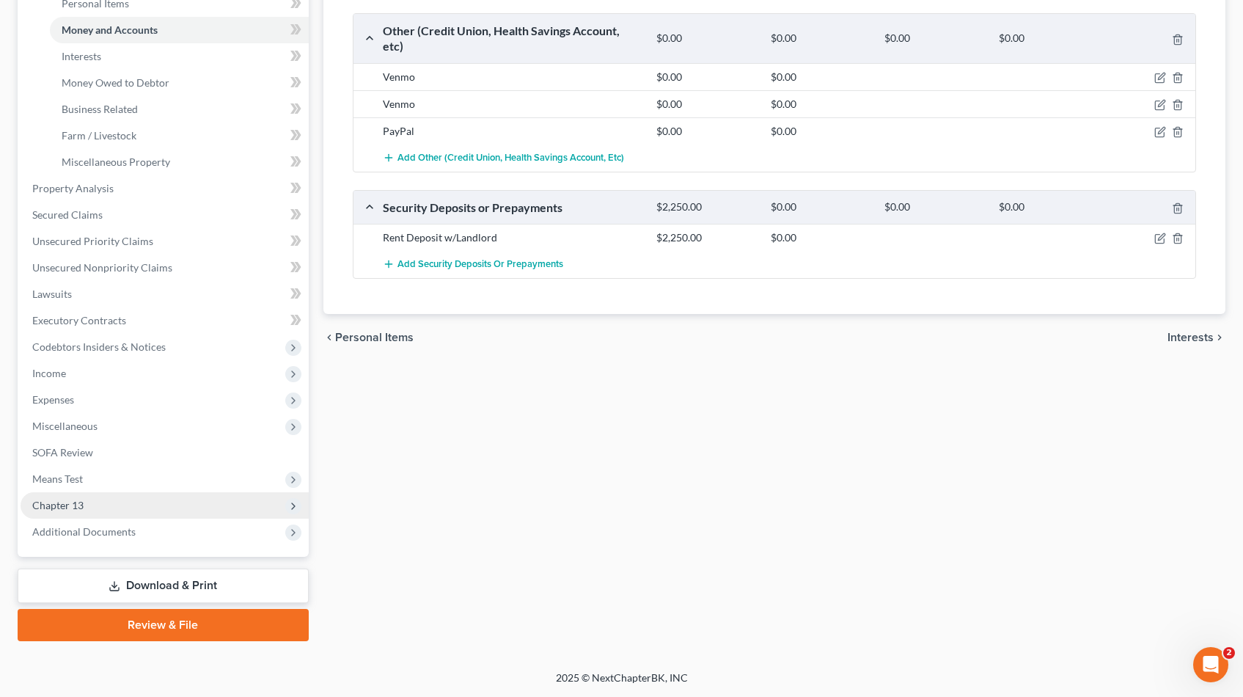
click at [68, 508] on span "Chapter 13" at bounding box center [57, 505] width 51 height 12
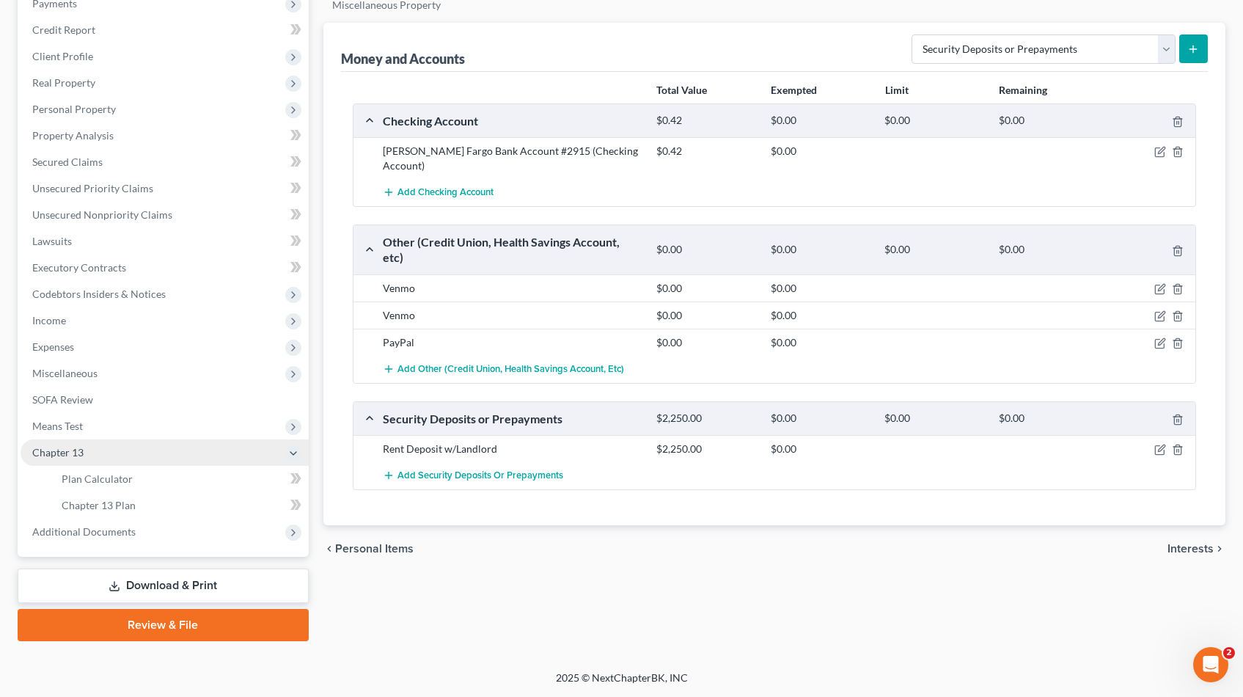
scroll to position [189, 0]
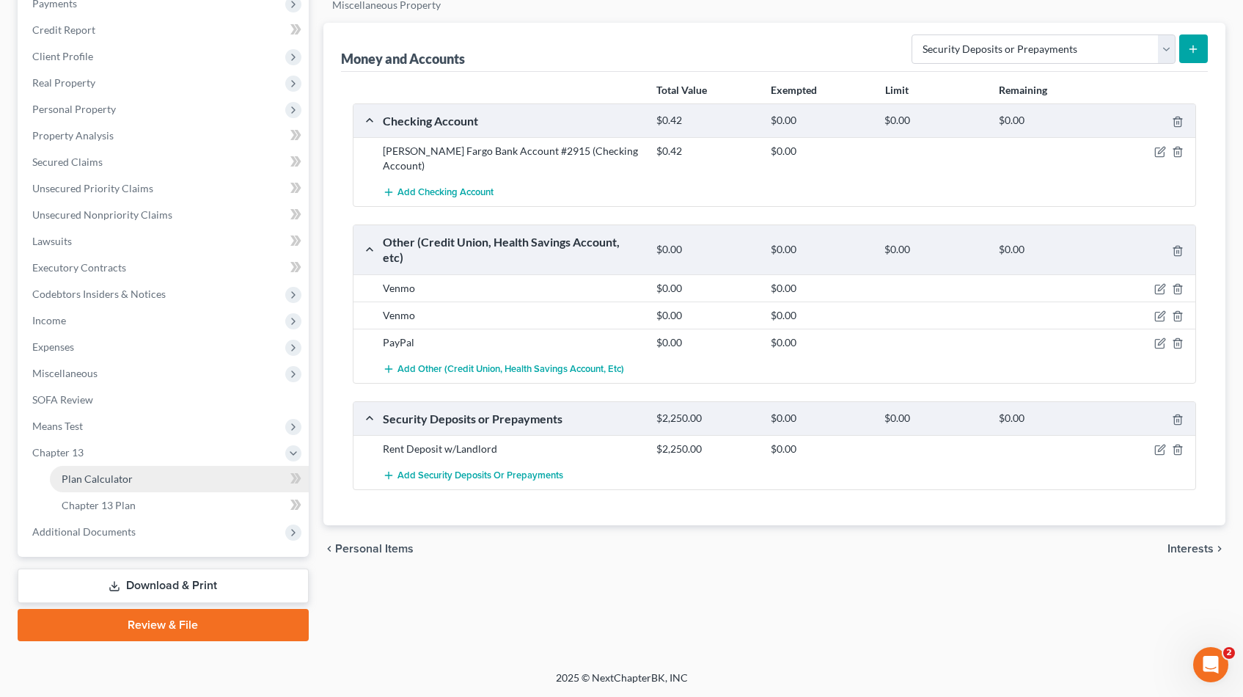
click at [94, 478] on span "Plan Calculator" at bounding box center [97, 478] width 71 height 12
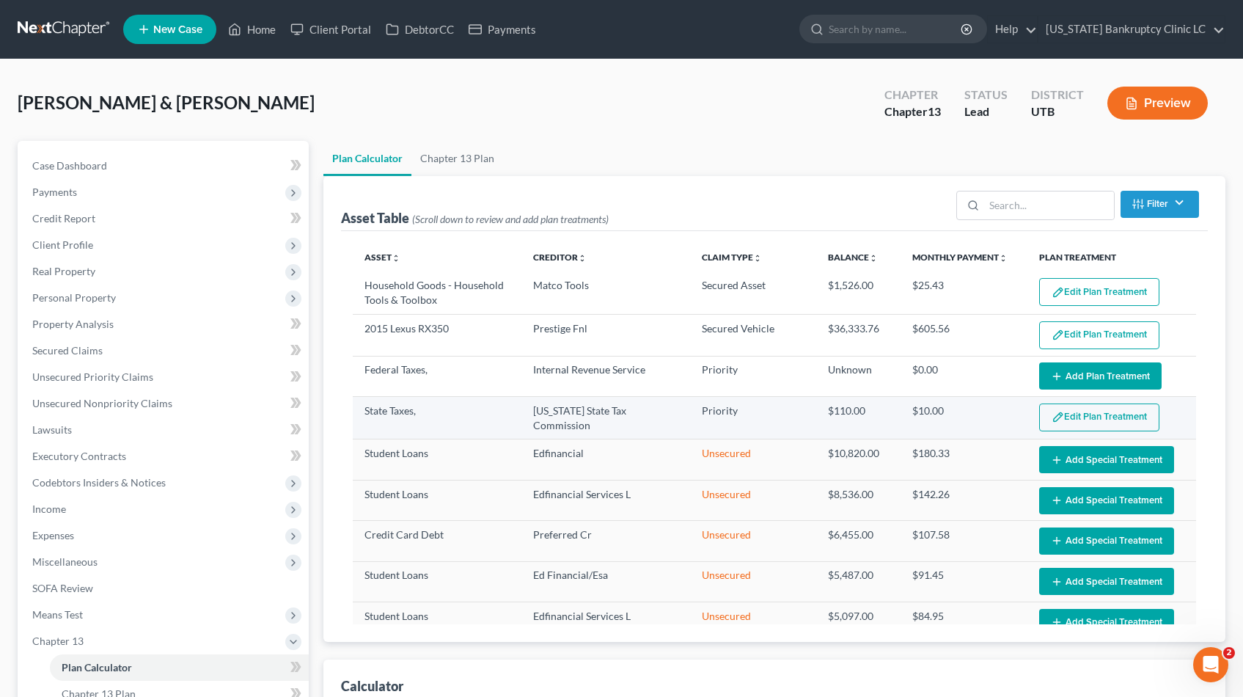
select select "59"
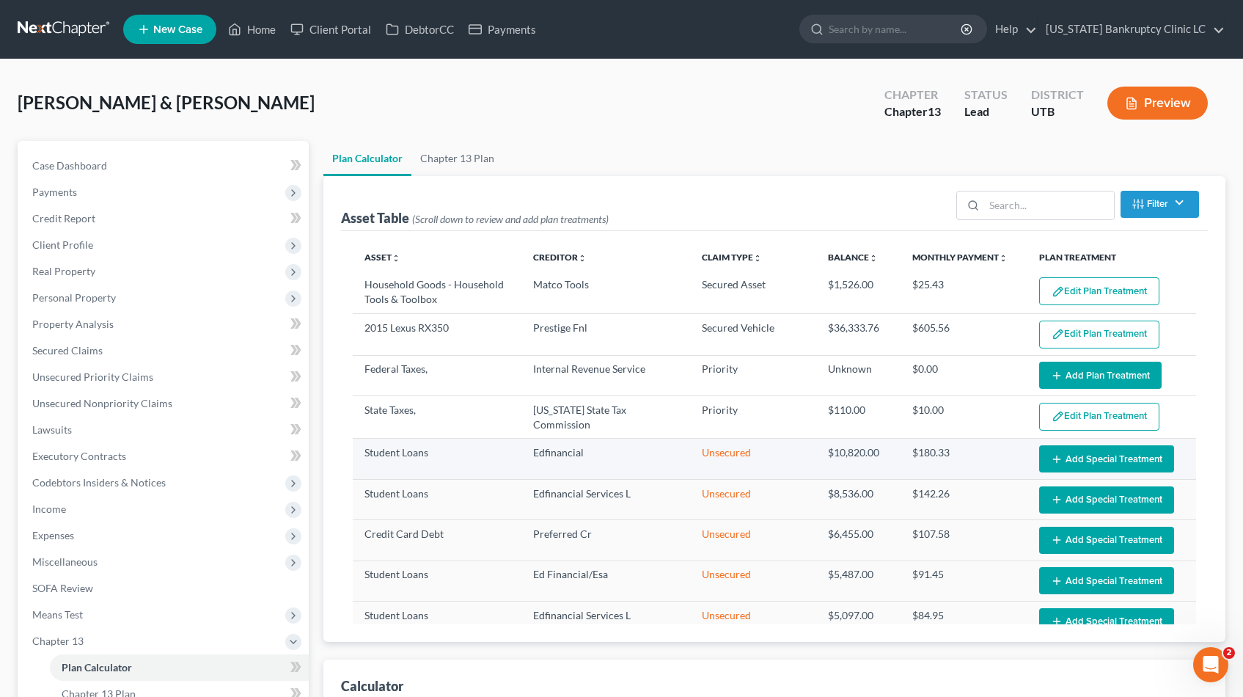
scroll to position [1, 0]
click at [1097, 454] on button "Add Special Treatment" at bounding box center [1106, 457] width 135 height 27
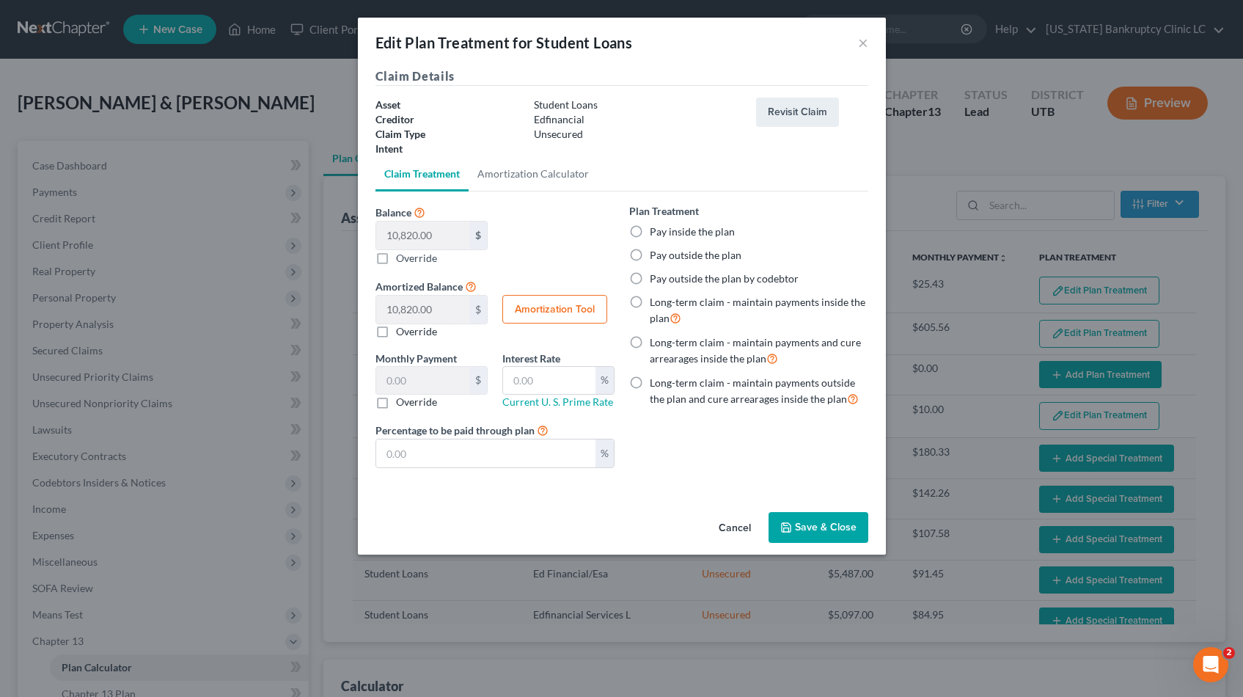
click at [650, 254] on label "Pay outside the plan" at bounding box center [696, 255] width 92 height 15
click at [656, 254] on input "Pay outside the plan" at bounding box center [661, 253] width 10 height 10
radio input "true"
click at [805, 528] on button "Save & Close" at bounding box center [819, 527] width 100 height 31
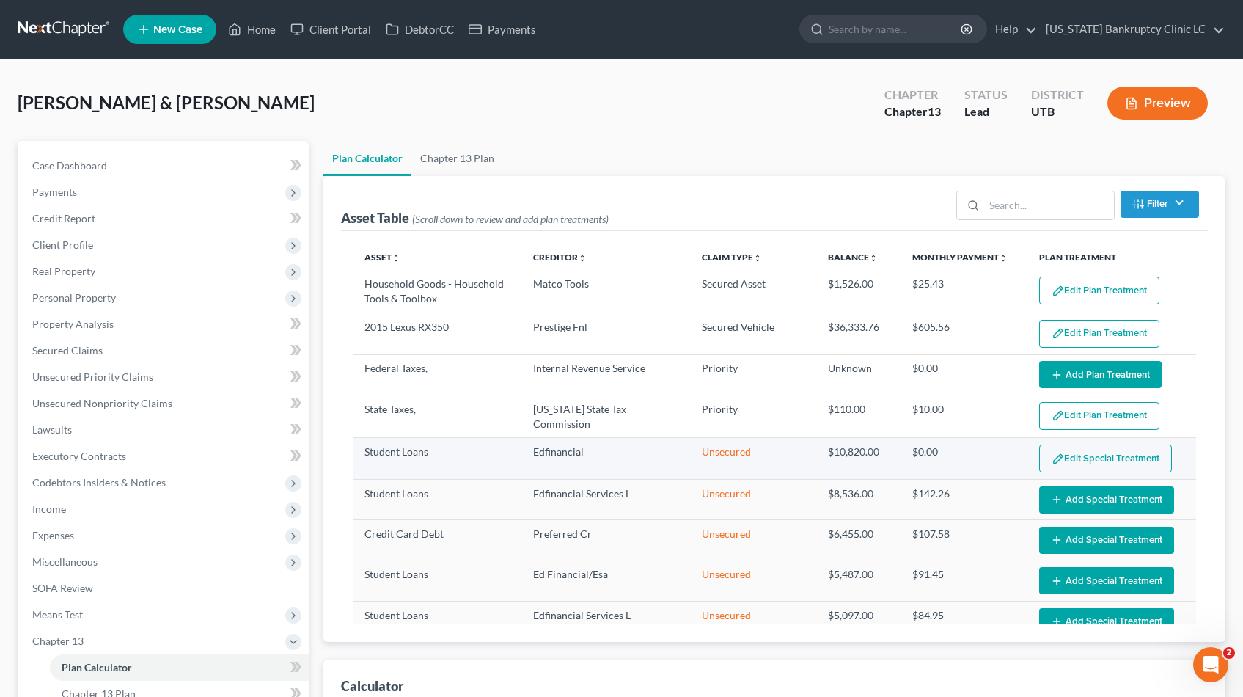
select select "59"
click at [1083, 497] on button "Add Special Treatment" at bounding box center [1106, 499] width 135 height 27
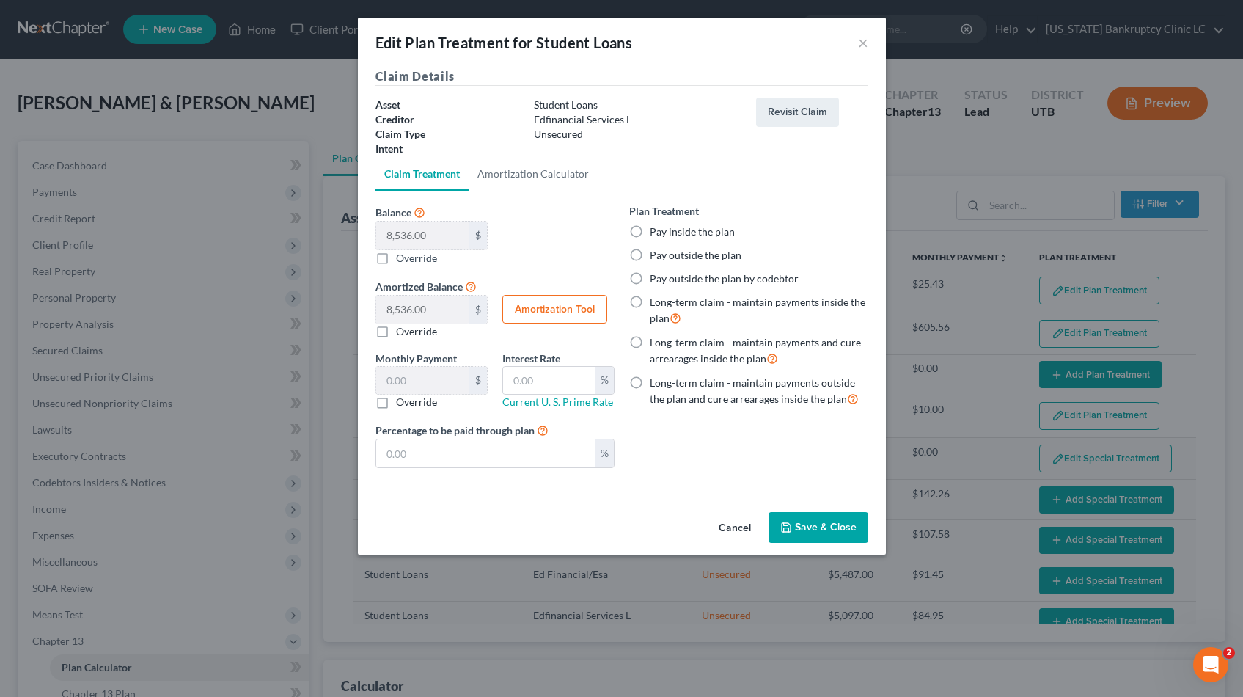
click at [650, 255] on label "Pay outside the plan" at bounding box center [696, 255] width 92 height 15
click at [656, 255] on input "Pay outside the plan" at bounding box center [661, 253] width 10 height 10
radio input "true"
click at [803, 537] on button "Save & Close" at bounding box center [819, 527] width 100 height 31
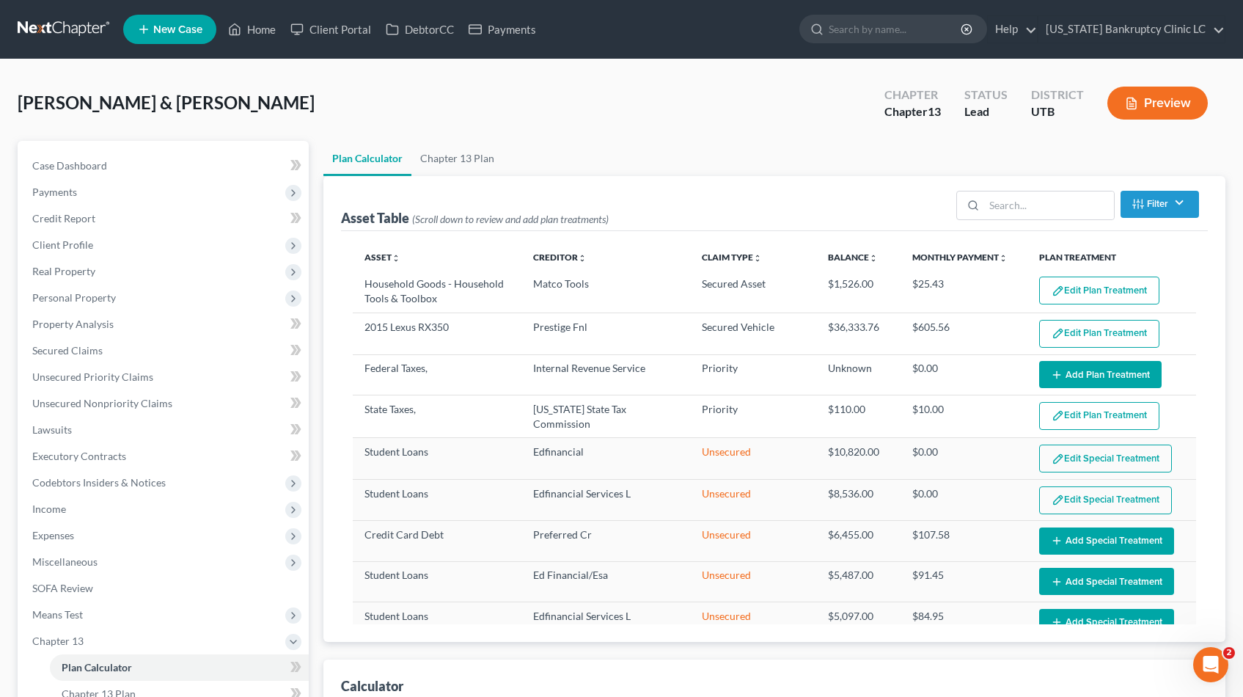
select select "59"
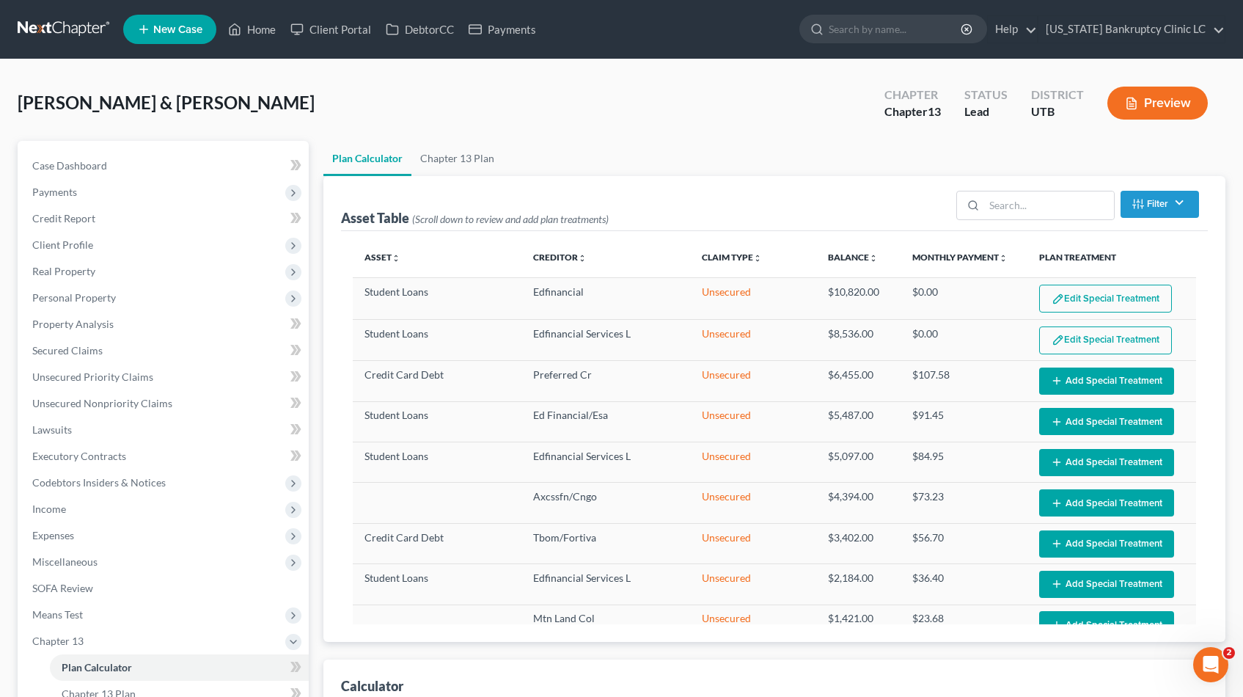
scroll to position [167, 0]
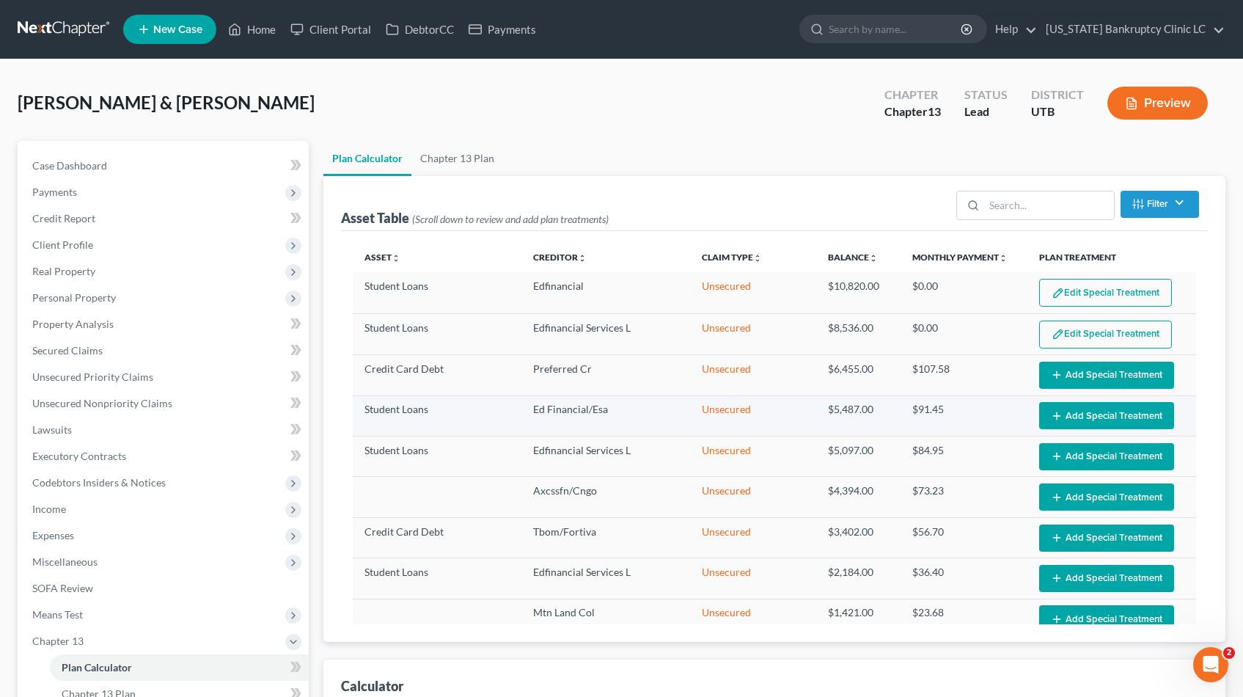
click at [1086, 414] on button "Add Special Treatment" at bounding box center [1106, 415] width 135 height 27
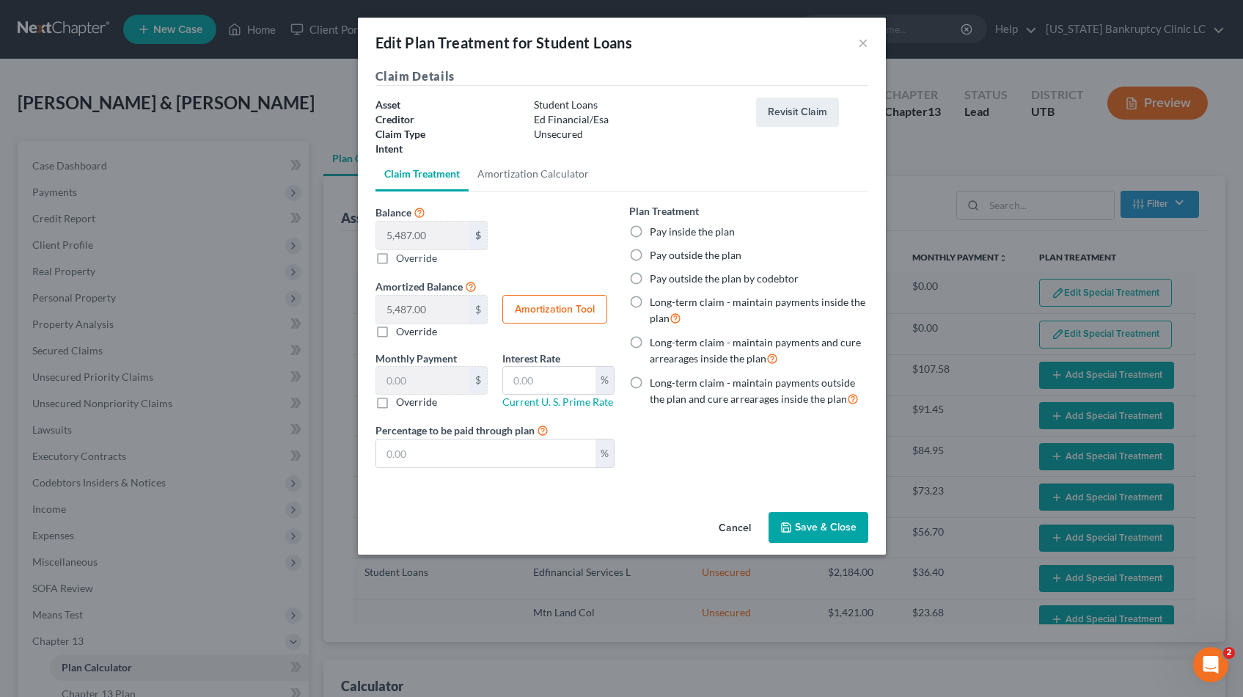
click at [650, 257] on label "Pay outside the plan" at bounding box center [696, 255] width 92 height 15
click at [656, 257] on input "Pay outside the plan" at bounding box center [661, 253] width 10 height 10
radio input "true"
click at [789, 522] on icon "button" at bounding box center [786, 528] width 12 height 12
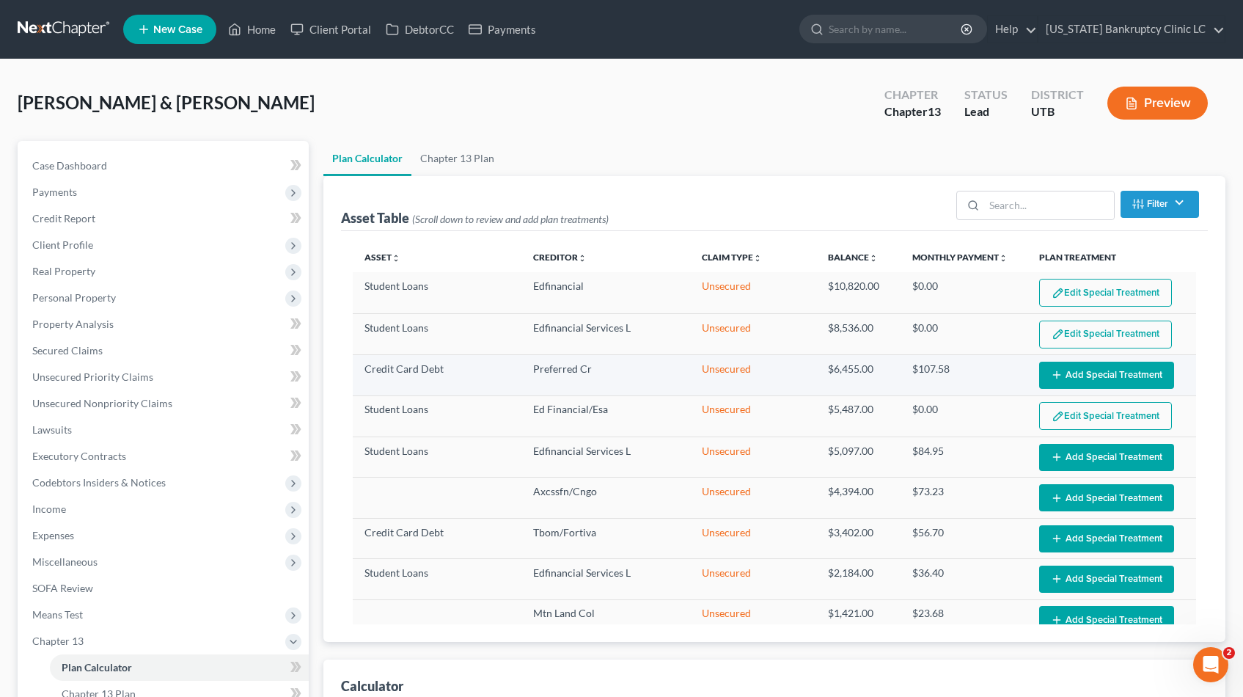
select select "59"
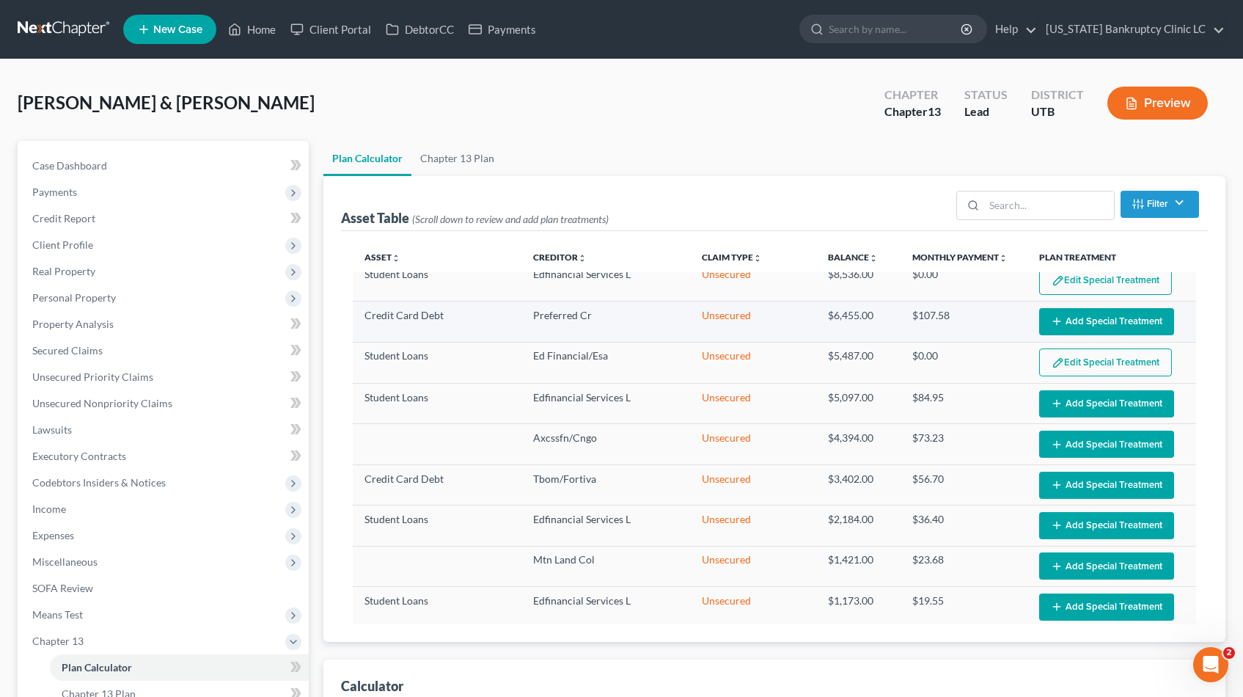
scroll to position [222, 0]
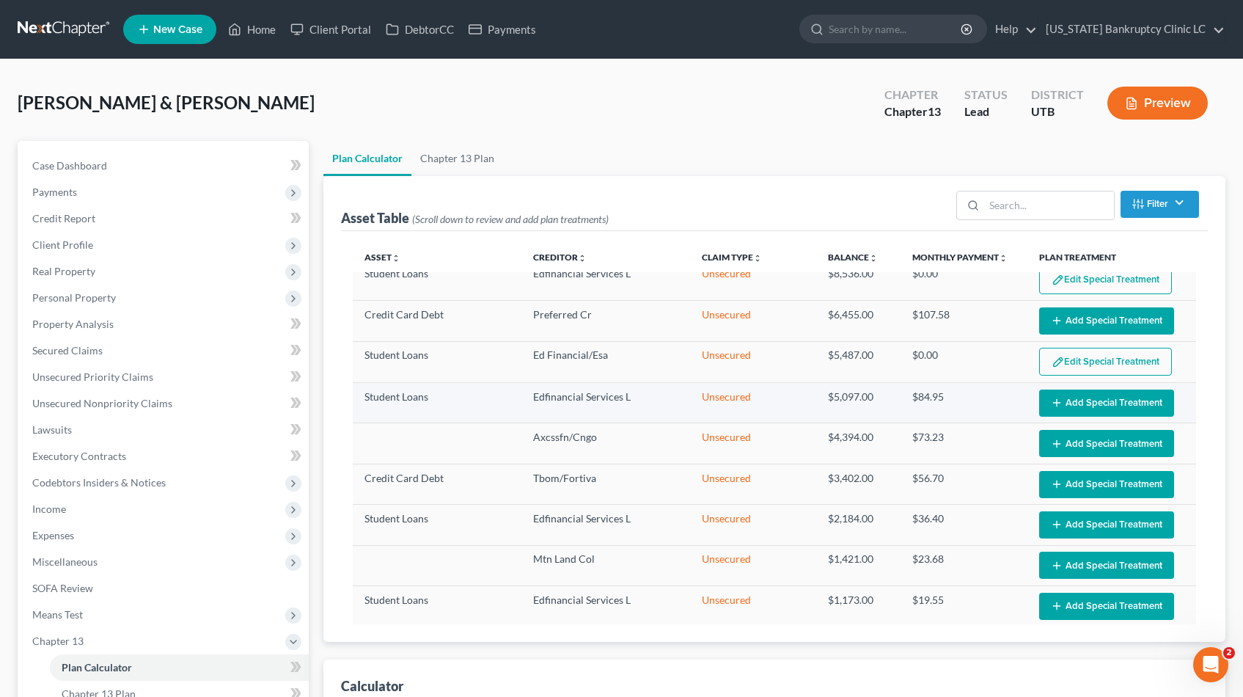
click at [1077, 398] on button "Add Special Treatment" at bounding box center [1106, 402] width 135 height 27
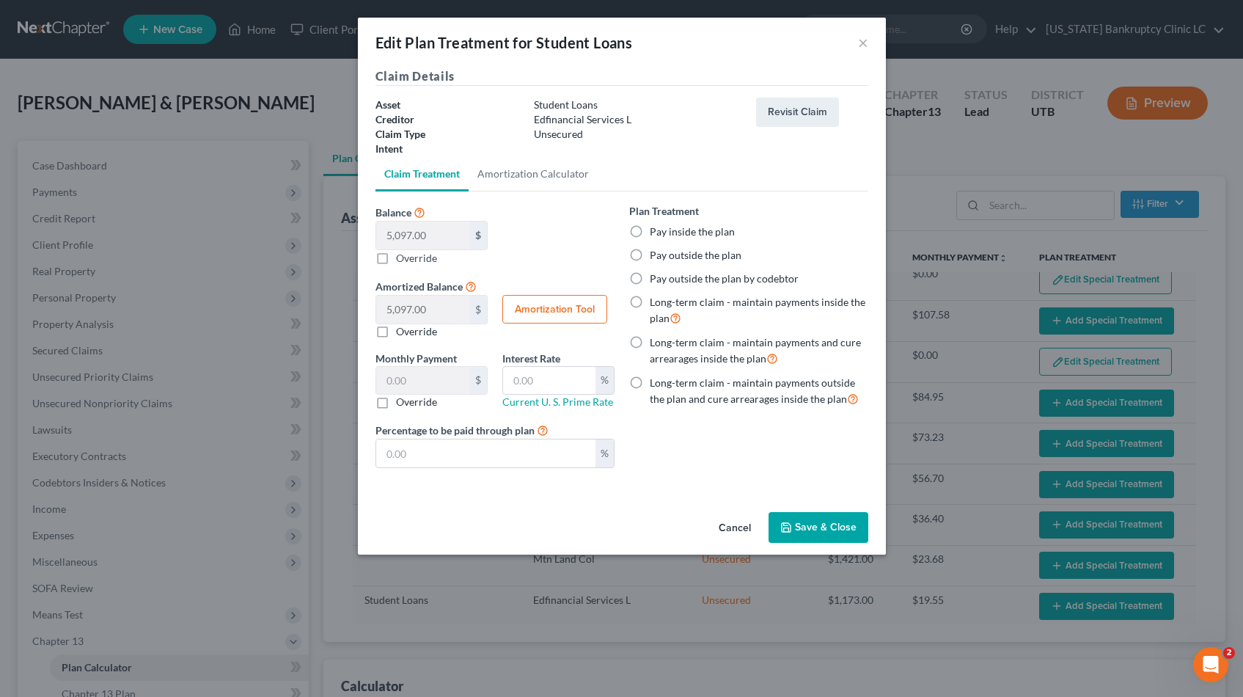
click at [650, 255] on label "Pay outside the plan" at bounding box center [696, 255] width 92 height 15
click at [656, 255] on input "Pay outside the plan" at bounding box center [661, 253] width 10 height 10
radio input "true"
click at [799, 540] on button "Save & Close" at bounding box center [819, 527] width 100 height 31
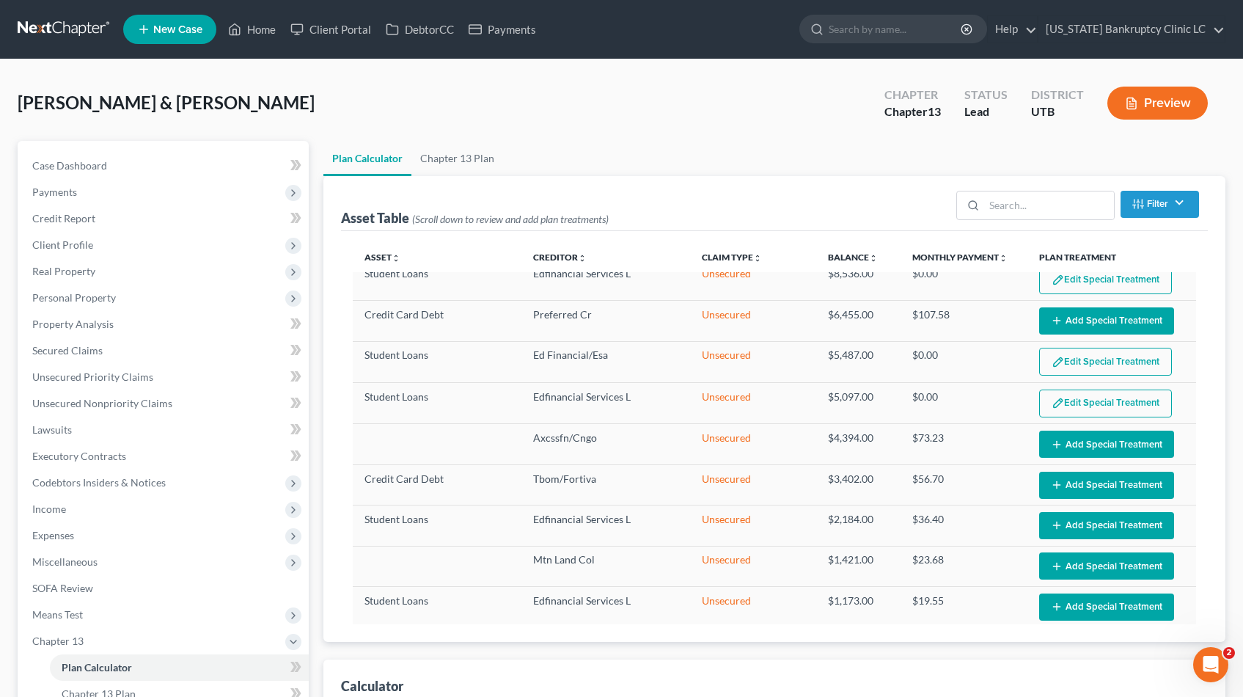
select select "59"
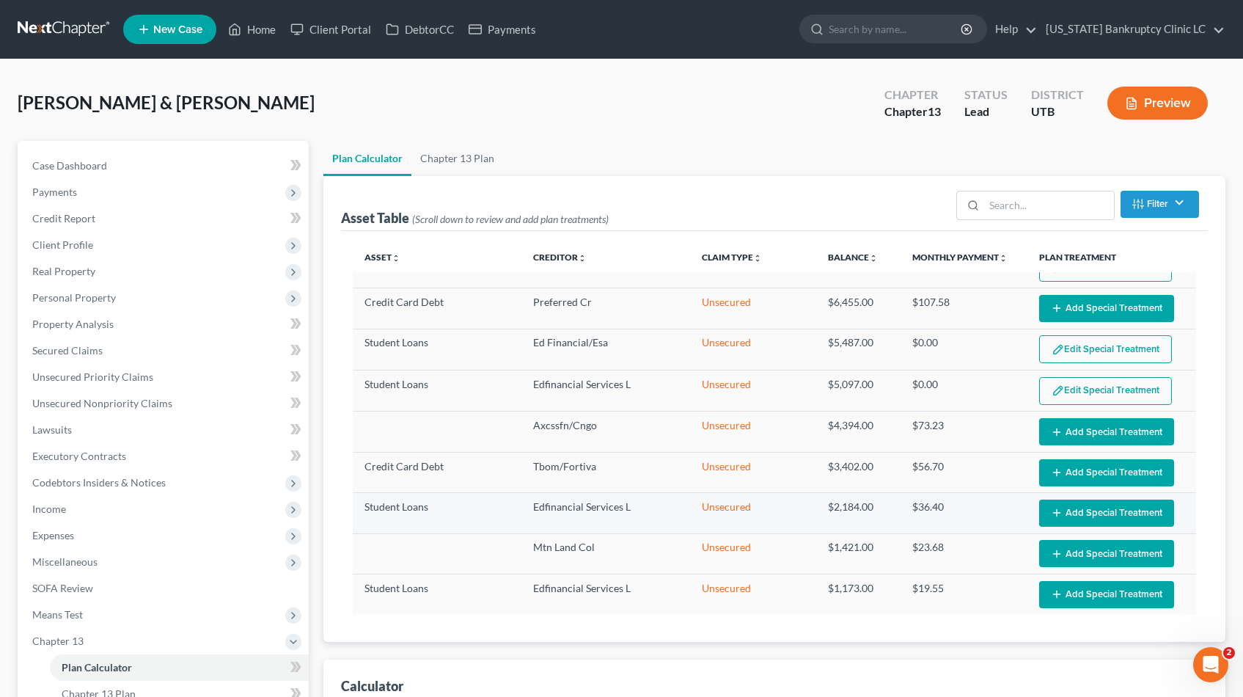
click at [1097, 512] on button "Add Special Treatment" at bounding box center [1106, 512] width 135 height 27
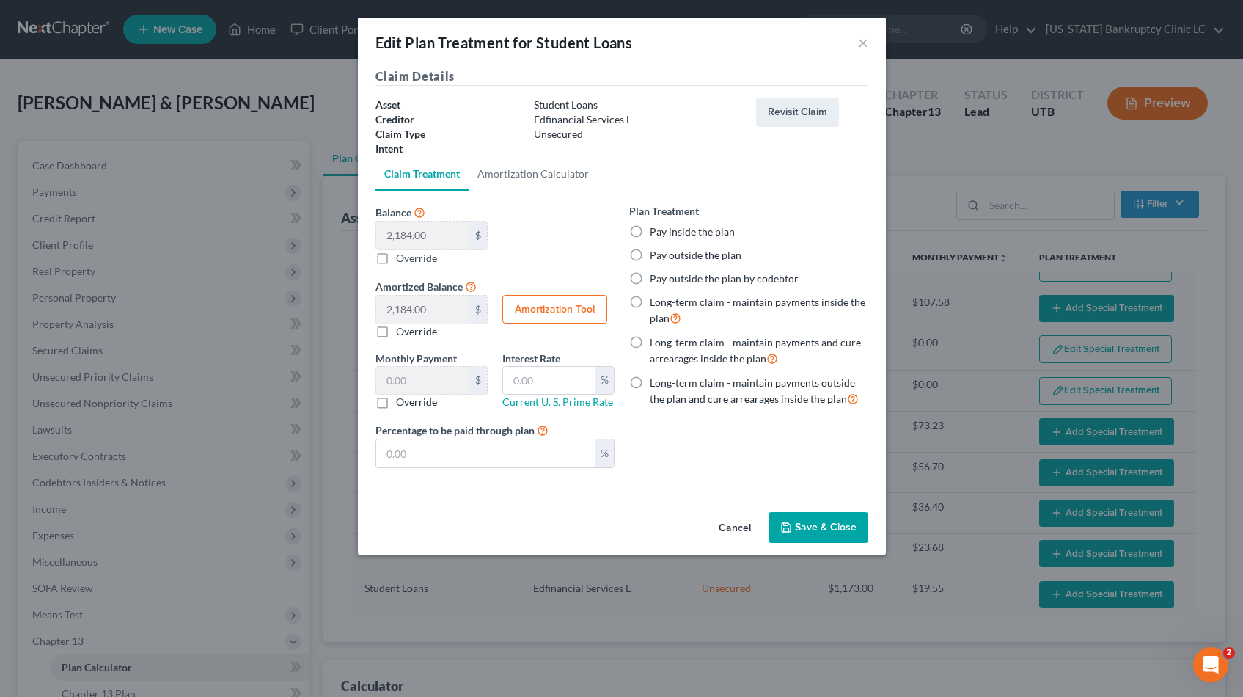
click at [650, 257] on label "Pay outside the plan" at bounding box center [696, 255] width 92 height 15
click at [656, 257] on input "Pay outside the plan" at bounding box center [661, 253] width 10 height 10
radio input "true"
click at [811, 529] on button "Save & Close" at bounding box center [819, 527] width 100 height 31
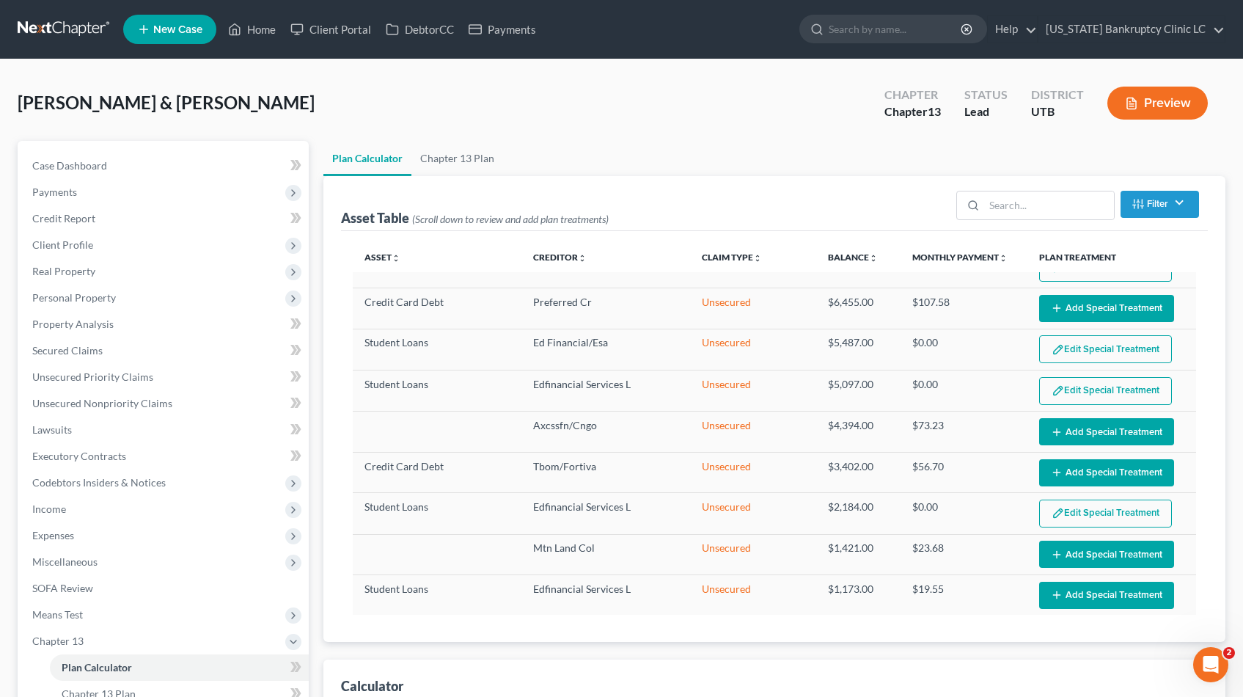
scroll to position [235, 0]
select select "59"
click at [1090, 596] on button "Add Special Treatment" at bounding box center [1106, 594] width 135 height 27
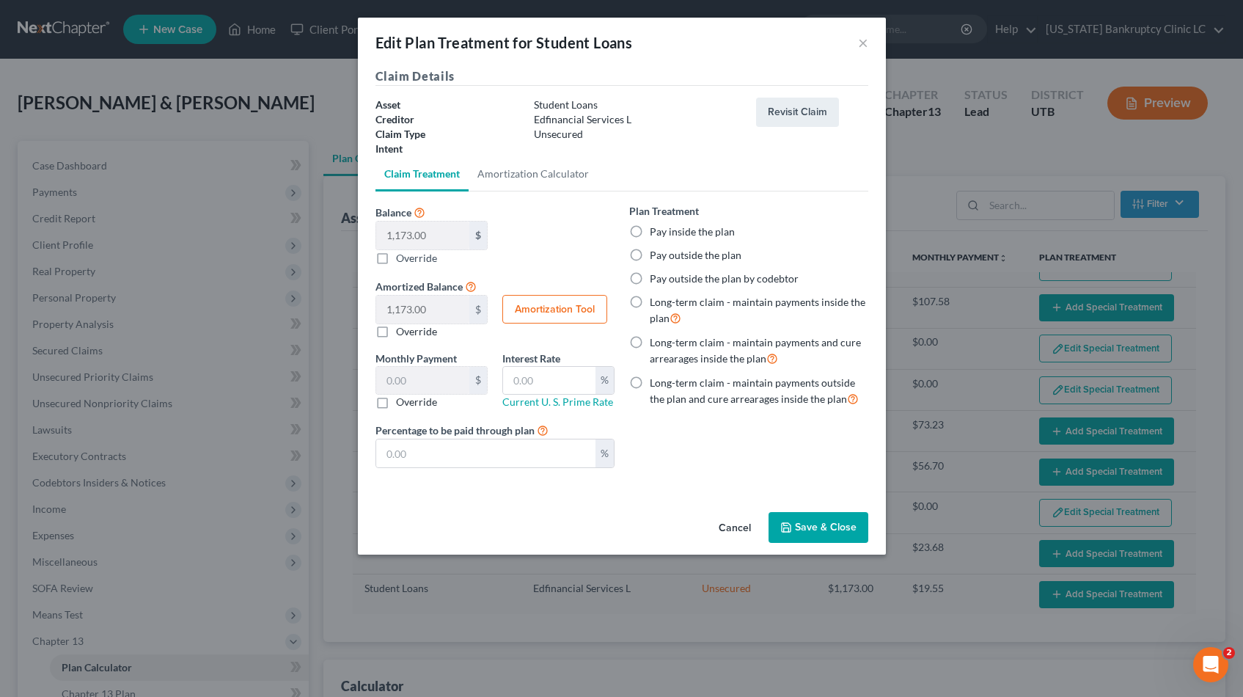
click at [650, 253] on label "Pay outside the plan" at bounding box center [696, 255] width 92 height 15
click at [656, 253] on input "Pay outside the plan" at bounding box center [661, 253] width 10 height 10
radio input "true"
click at [803, 525] on button "Save & Close" at bounding box center [819, 527] width 100 height 31
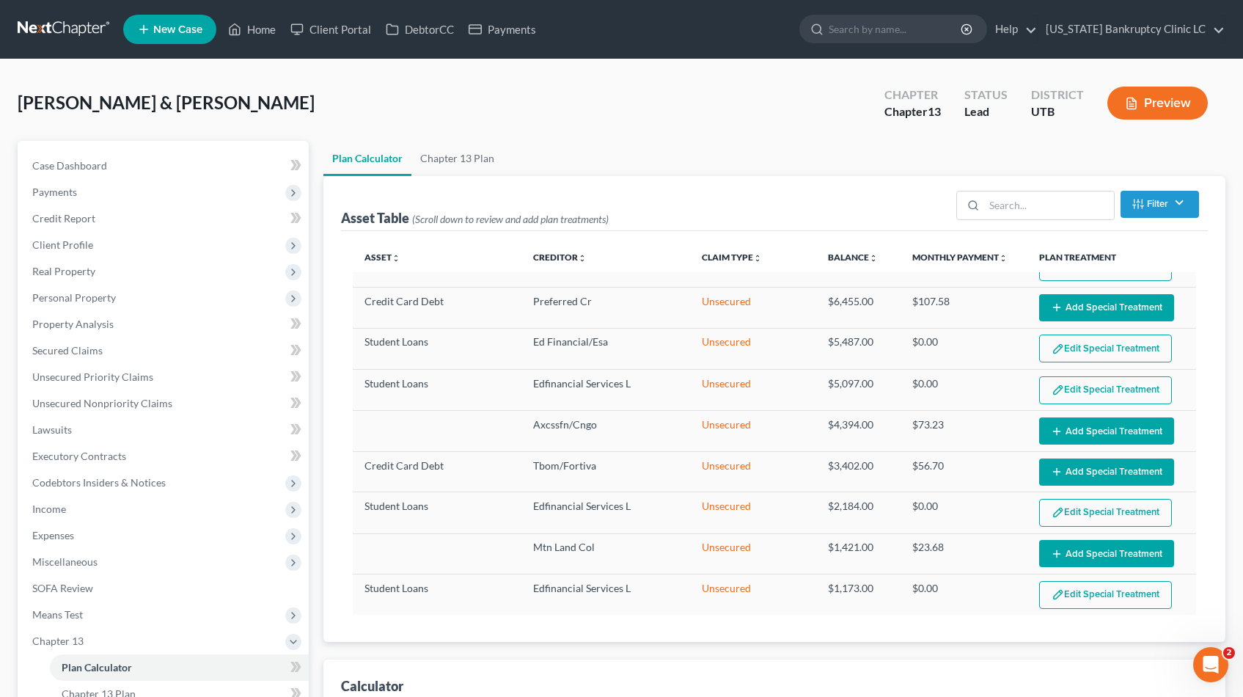
scroll to position [235, 0]
select select "59"
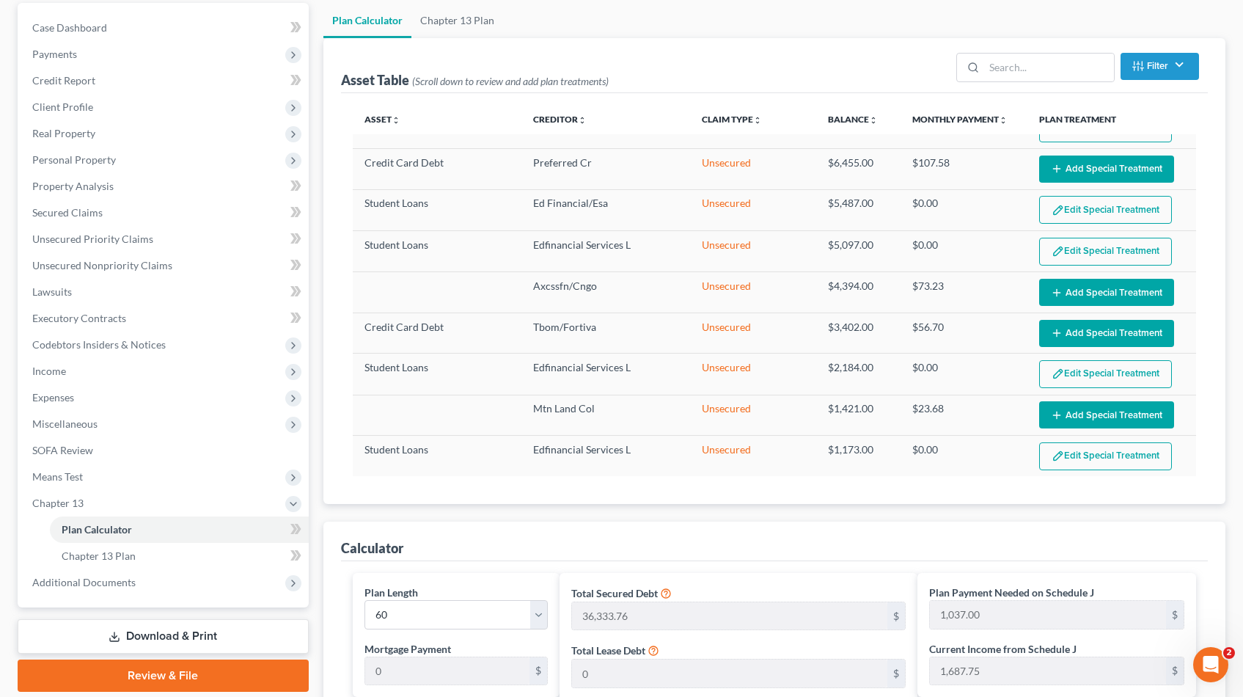
scroll to position [0, 0]
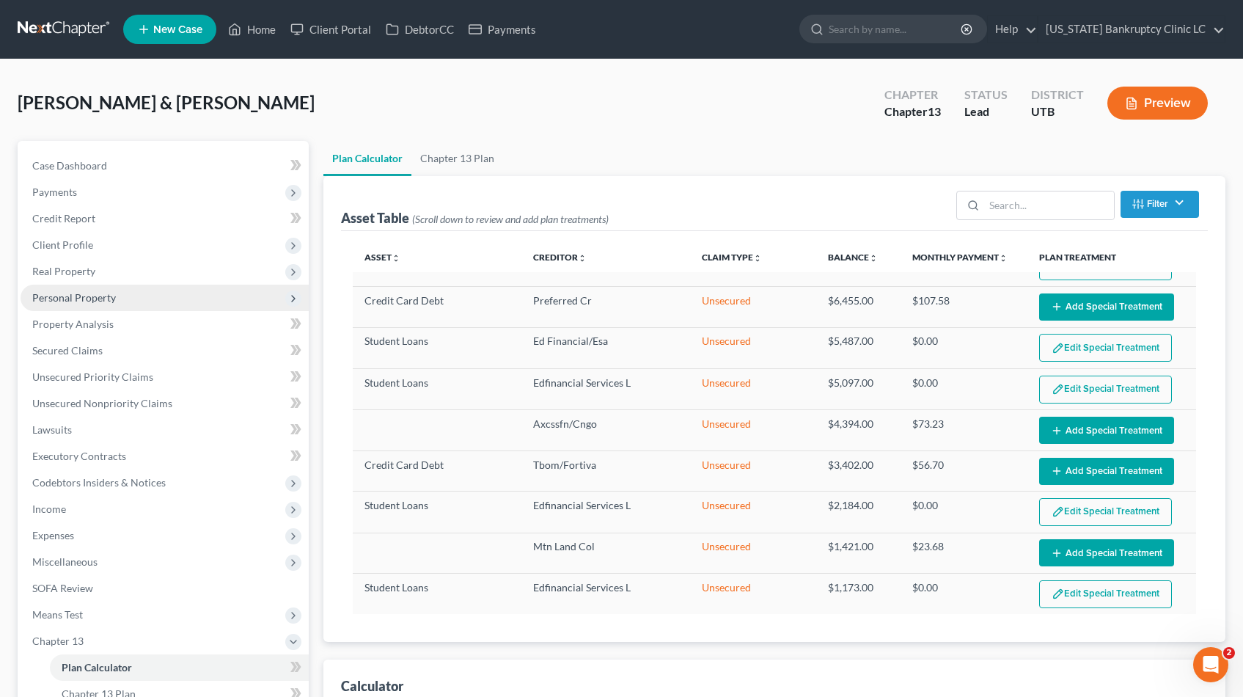
click at [84, 302] on span "Personal Property" at bounding box center [74, 297] width 84 height 12
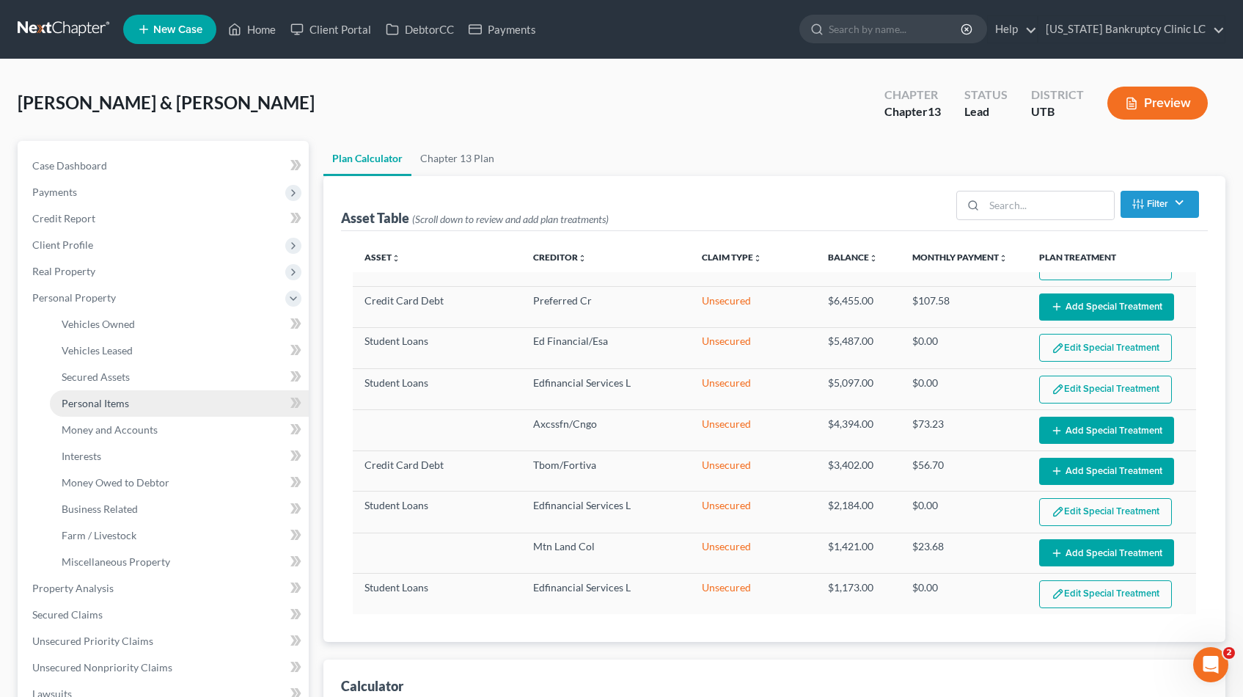
click at [81, 406] on span "Personal Items" at bounding box center [95, 403] width 67 height 12
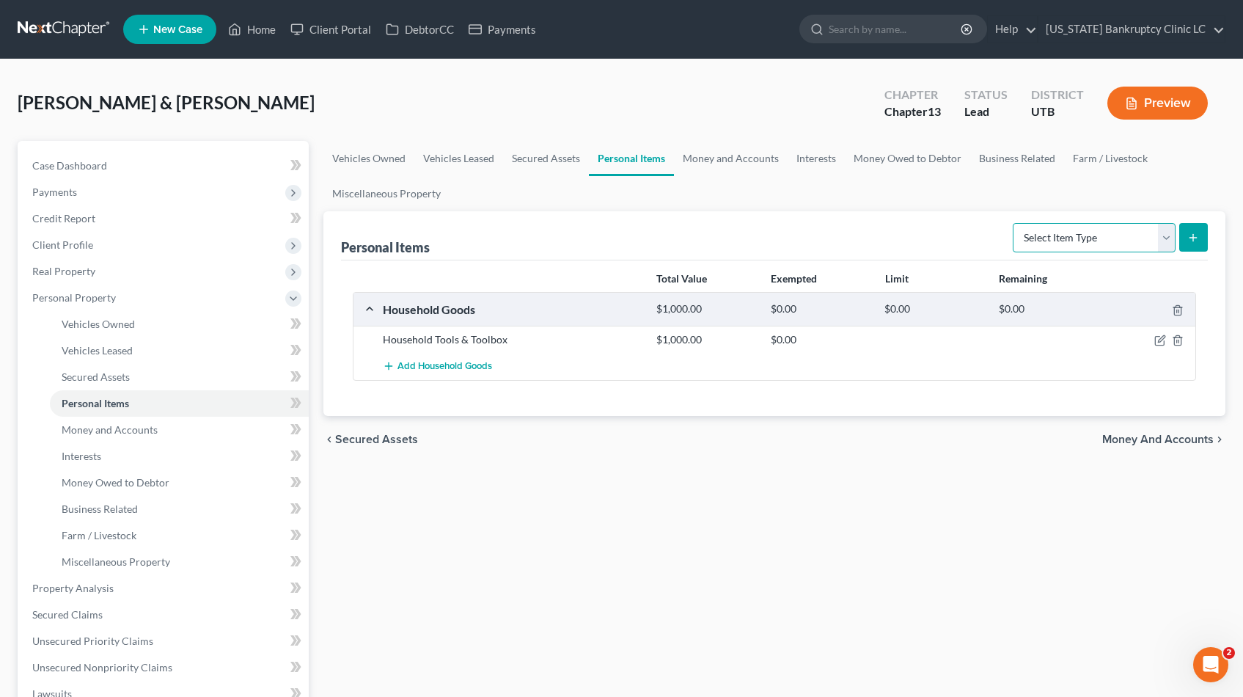
click at [1168, 230] on select "Select Item Type Clothing Collectibles Of Value Electronics Firearms Household …" at bounding box center [1094, 237] width 163 height 29
select select "jewelry"
click at [1014, 223] on select "Select Item Type Clothing Collectibles Of Value Electronics Firearms Household …" at bounding box center [1094, 237] width 163 height 29
click at [1191, 236] on icon "submit" at bounding box center [1194, 238] width 12 height 12
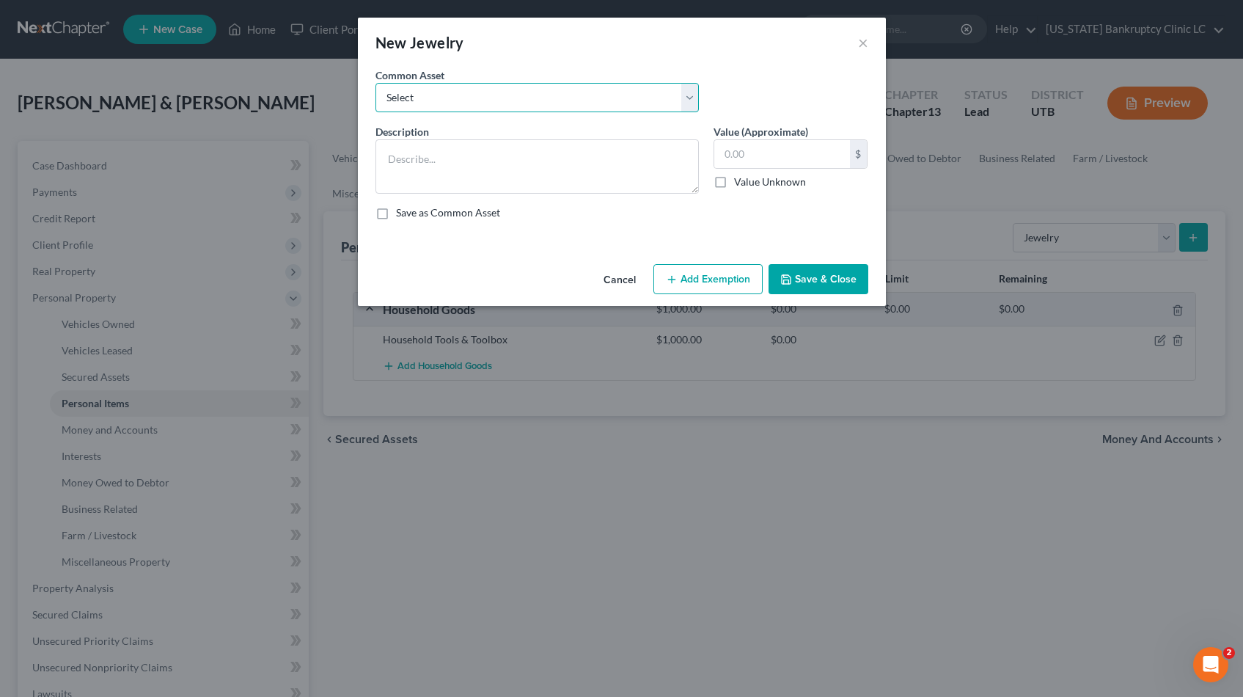
click at [690, 90] on select "Select Jewelry, Watches & Accessories Jewelry, Watches & Accessories Wedding Ri…" at bounding box center [537, 97] width 323 height 29
select select "2"
click at [376, 83] on select "Select Jewelry, Watches & Accessories Jewelry, Watches & Accessories Wedding Ri…" at bounding box center [537, 97] width 323 height 29
type textarea "Wedding Rings"
click at [800, 156] on input "300.00" at bounding box center [782, 154] width 136 height 28
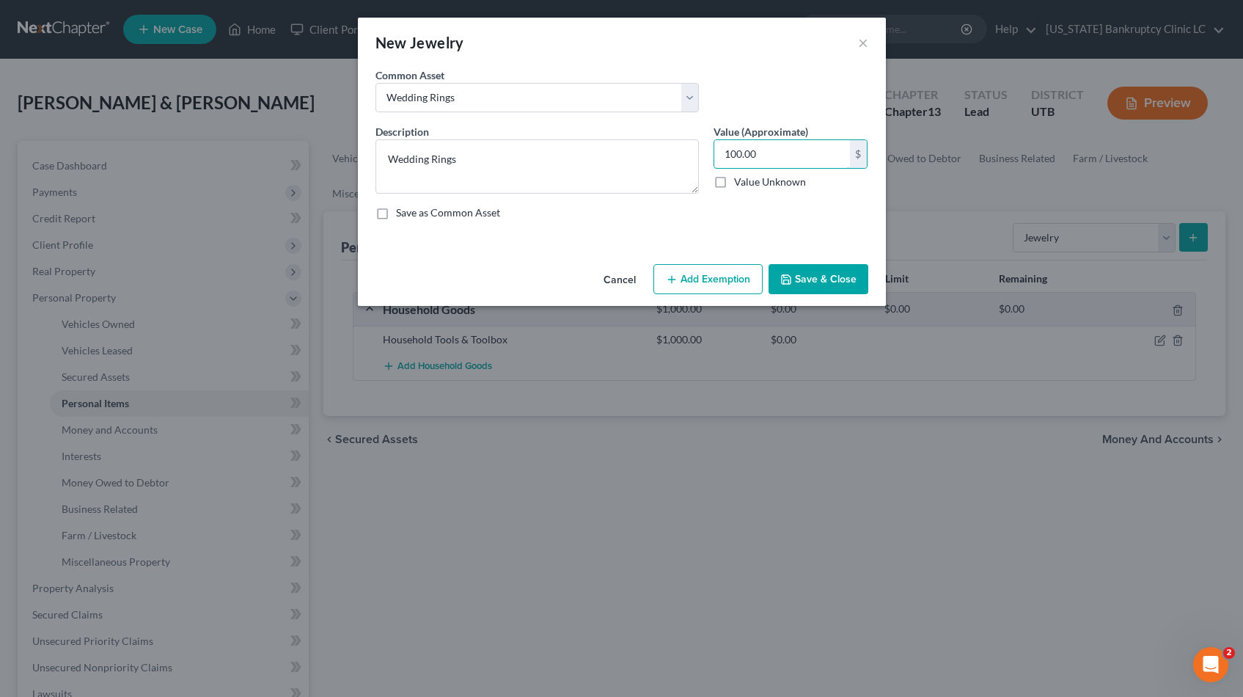
type input "100.00"
click at [698, 268] on button "Add Exemption" at bounding box center [708, 279] width 109 height 31
select select "2"
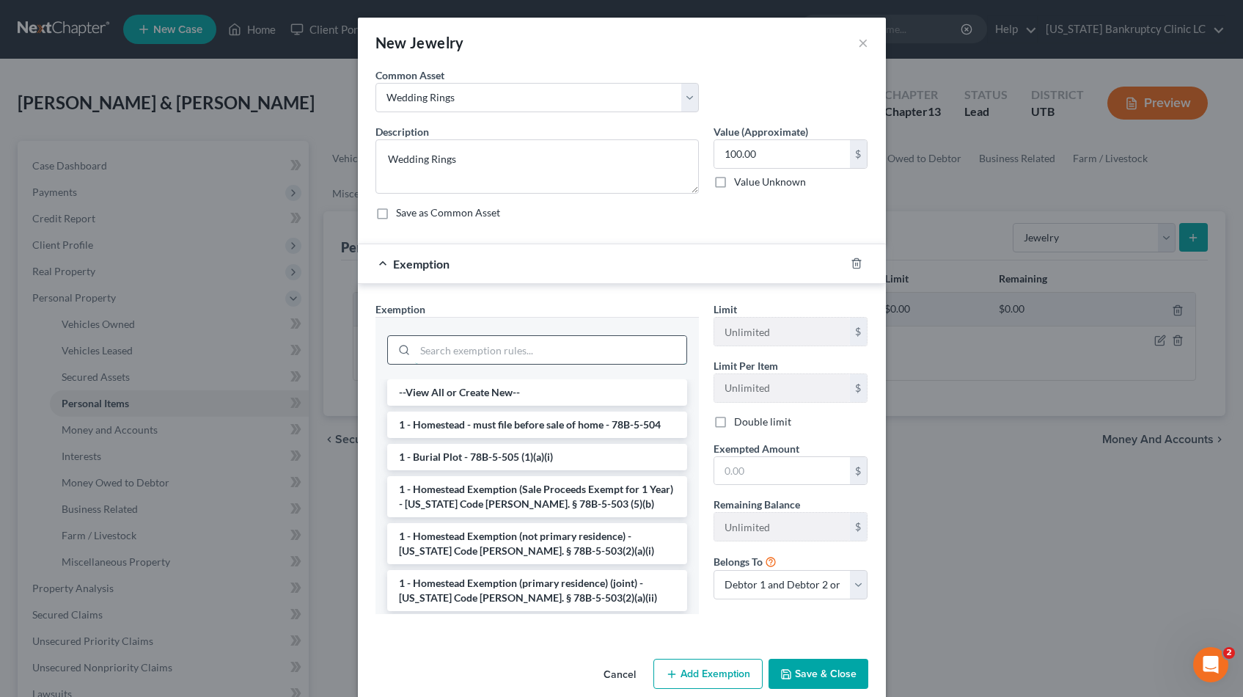
click at [527, 345] on input "search" at bounding box center [550, 350] width 271 height 28
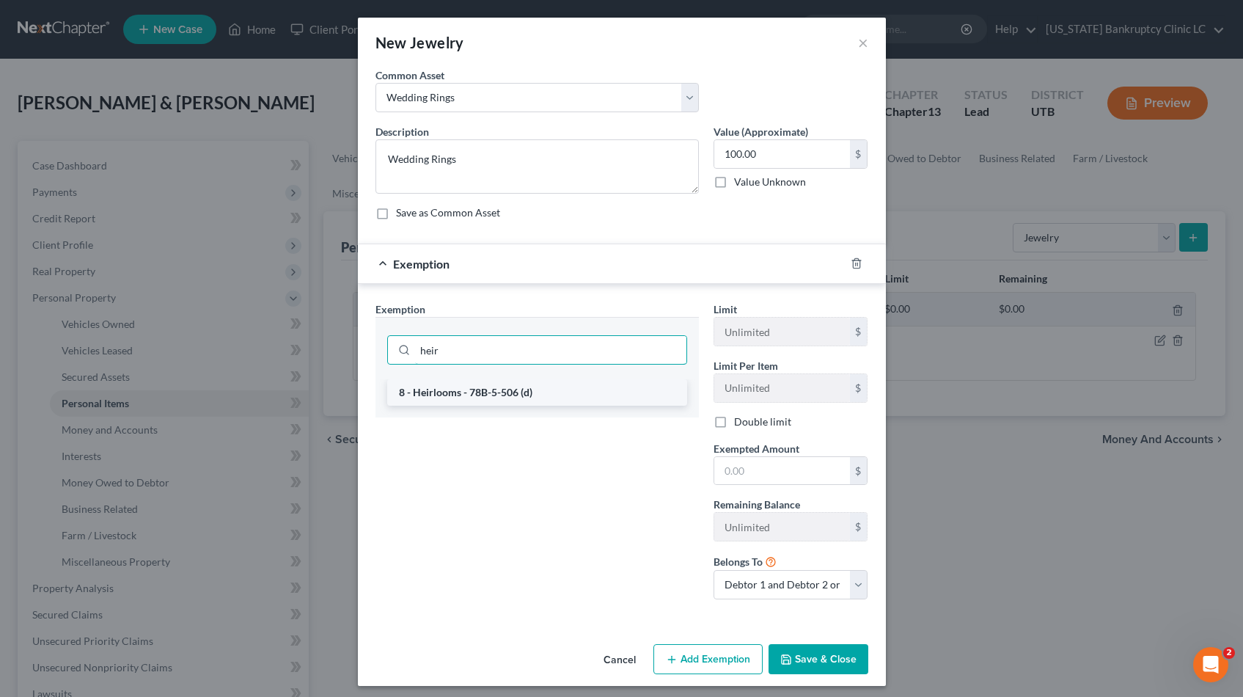
type input "heir"
click at [488, 389] on li "8 - Heirlooms - 78B-5-506 (d)" at bounding box center [537, 392] width 300 height 26
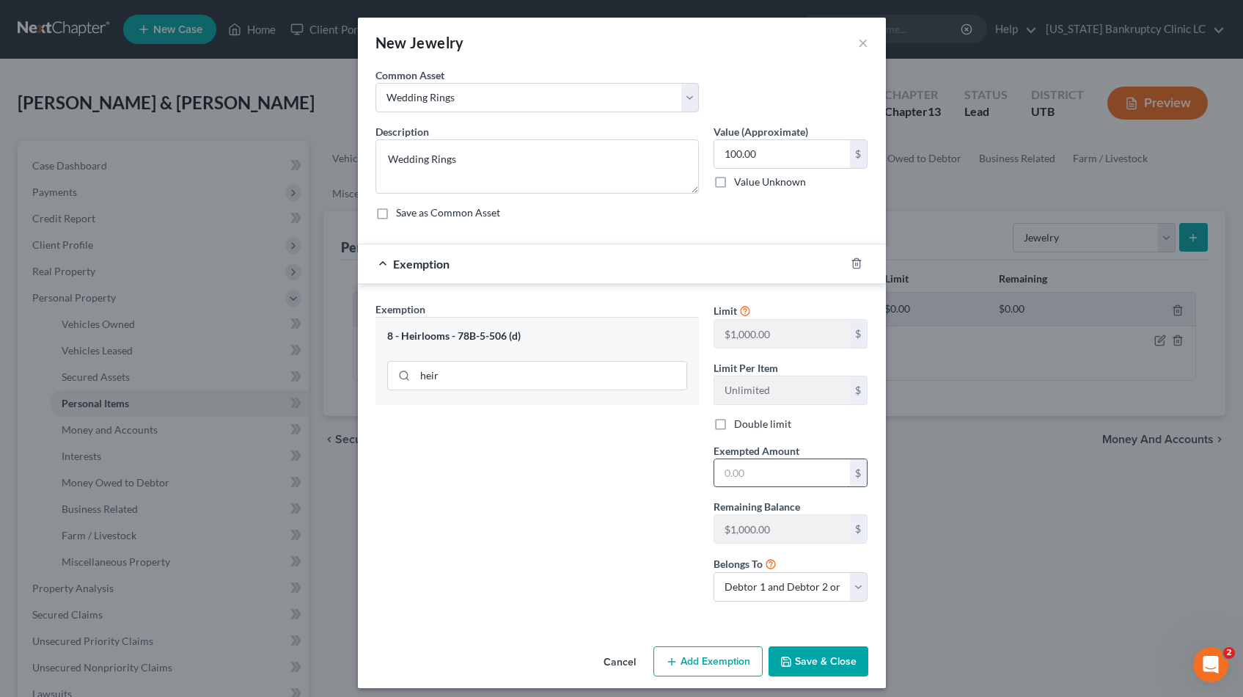
click at [763, 474] on input "text" at bounding box center [782, 473] width 136 height 28
type input "100.00"
click at [813, 657] on button "Save & Close" at bounding box center [819, 661] width 100 height 31
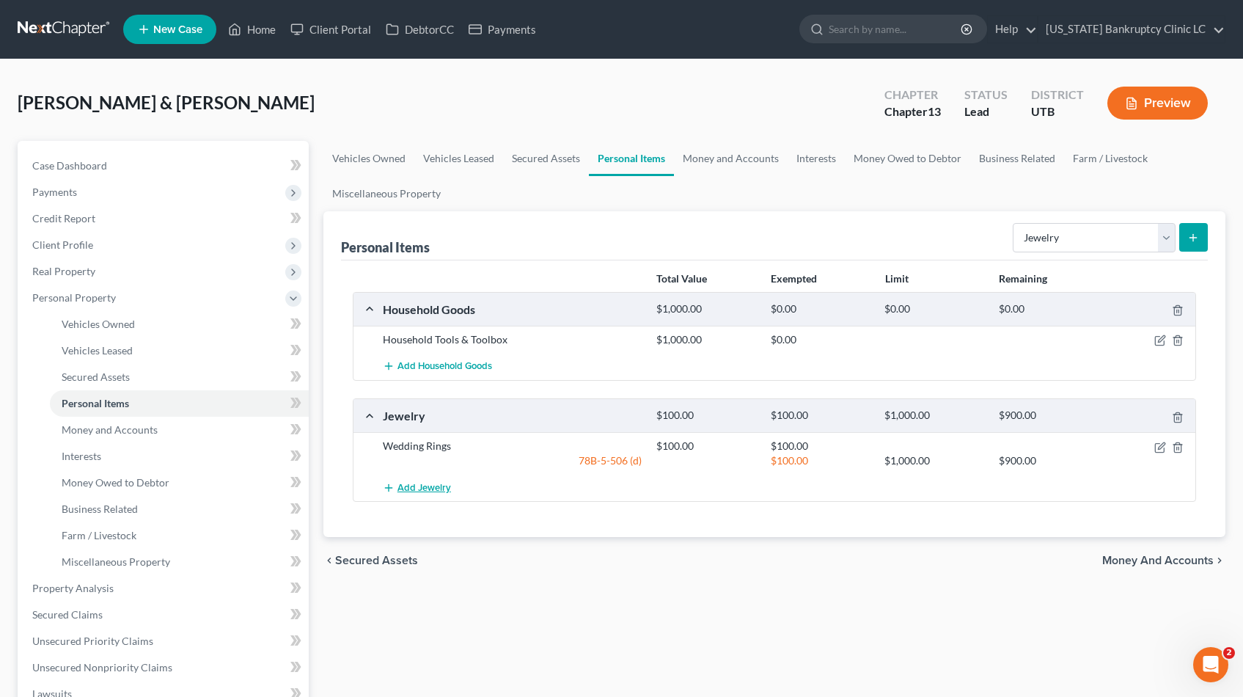
click at [419, 488] on span "Add Jewelry" at bounding box center [425, 488] width 54 height 12
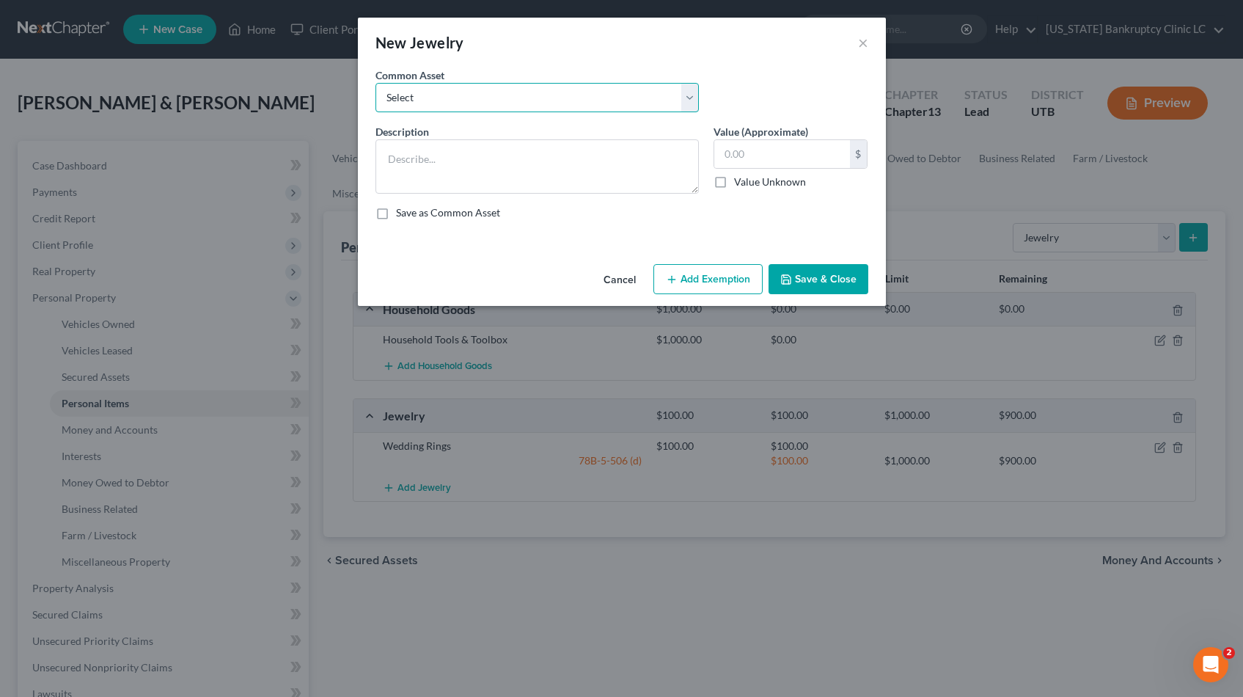
click at [687, 92] on select "Select Jewelry, Watches & Accessories Jewelry, Watches & Accessories Wedding Ri…" at bounding box center [537, 97] width 323 height 29
select select "0"
click at [376, 83] on select "Select Jewelry, Watches & Accessories Jewelry, Watches & Accessories Wedding Ri…" at bounding box center [537, 97] width 323 height 29
type textarea "Jewelry, Watches & Accessories"
click at [772, 155] on input "200.00" at bounding box center [782, 154] width 136 height 28
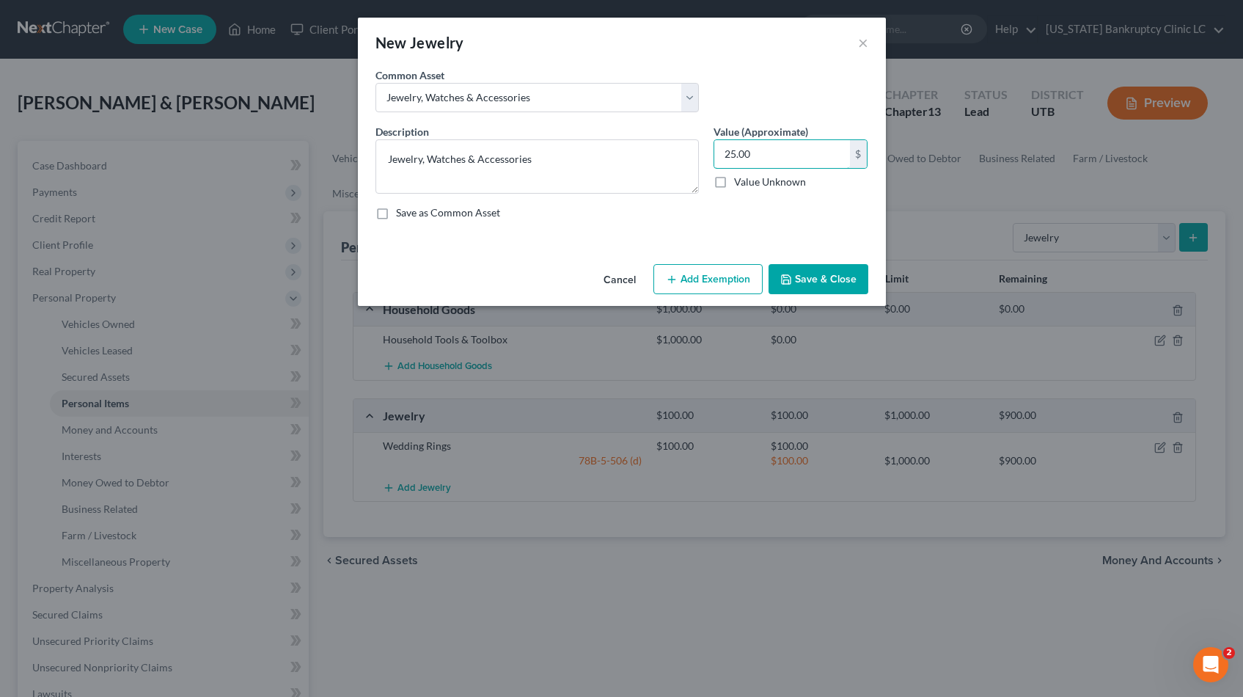
type input "25.00"
click at [673, 279] on icon "button" at bounding box center [672, 280] width 12 height 12
select select "2"
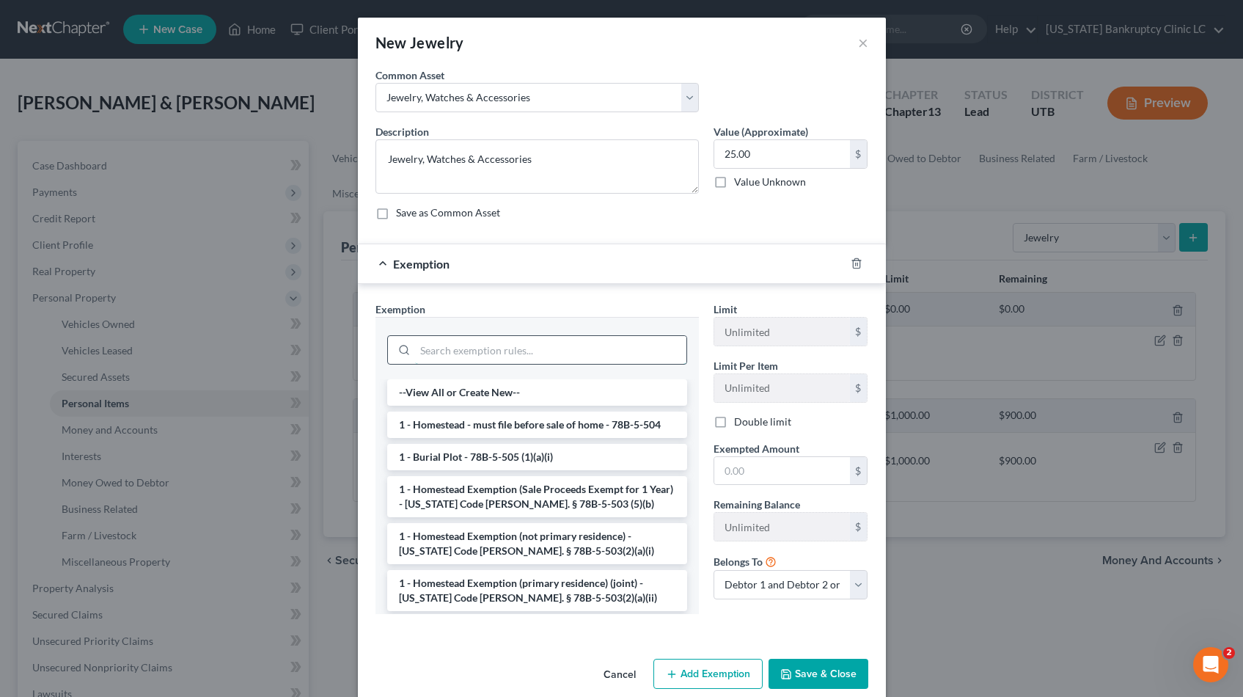
click at [478, 360] on input "search" at bounding box center [550, 350] width 271 height 28
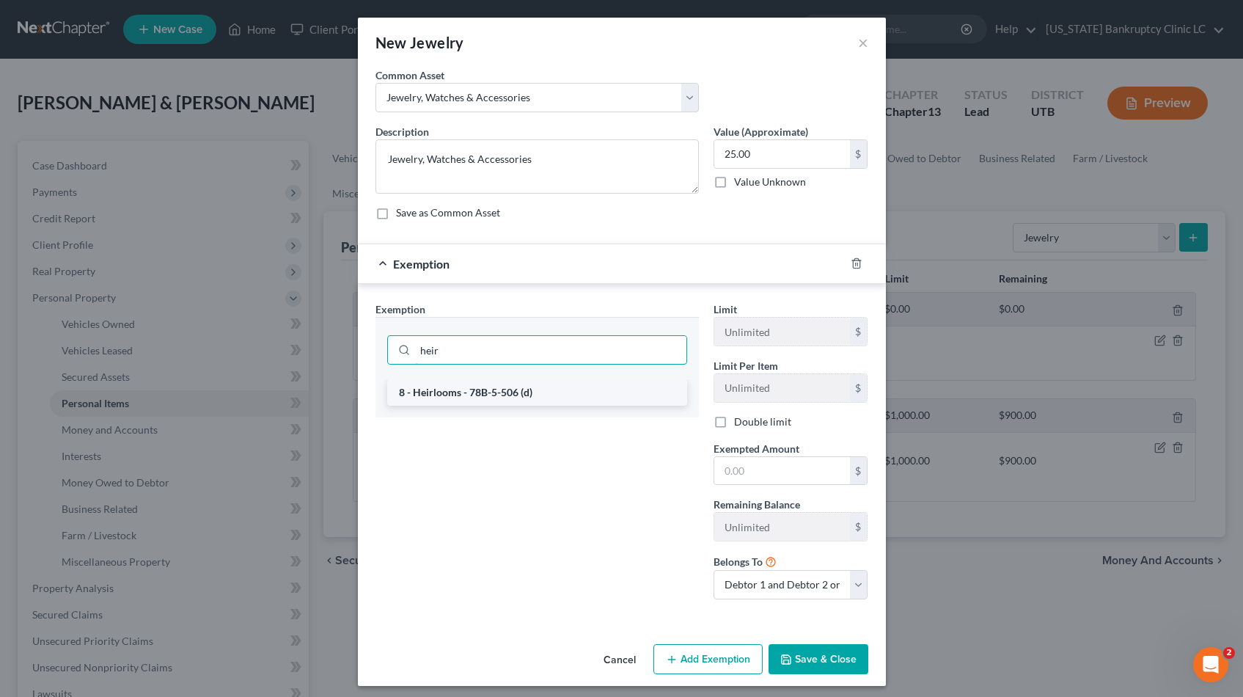
type input "heir"
click at [471, 395] on li "8 - Heirlooms - 78B-5-506 (d)" at bounding box center [537, 392] width 300 height 26
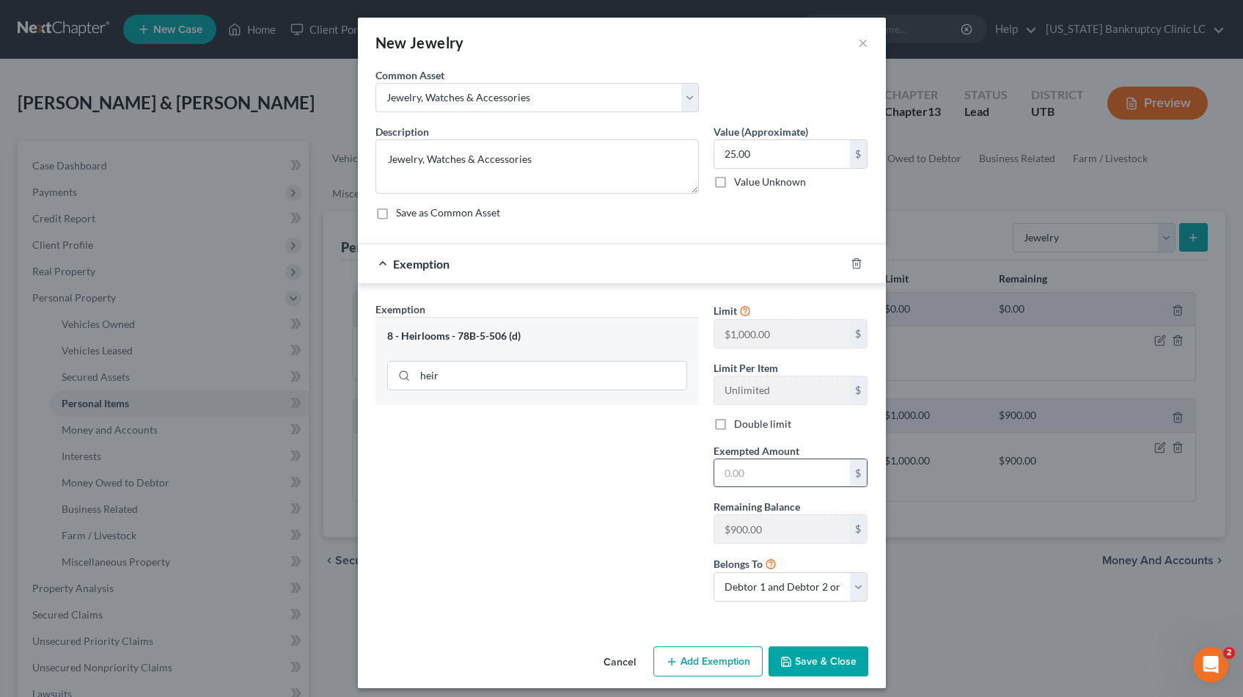
click at [792, 475] on input "text" at bounding box center [782, 473] width 136 height 28
type input "25.00"
click at [816, 663] on button "Save & Close" at bounding box center [819, 661] width 100 height 31
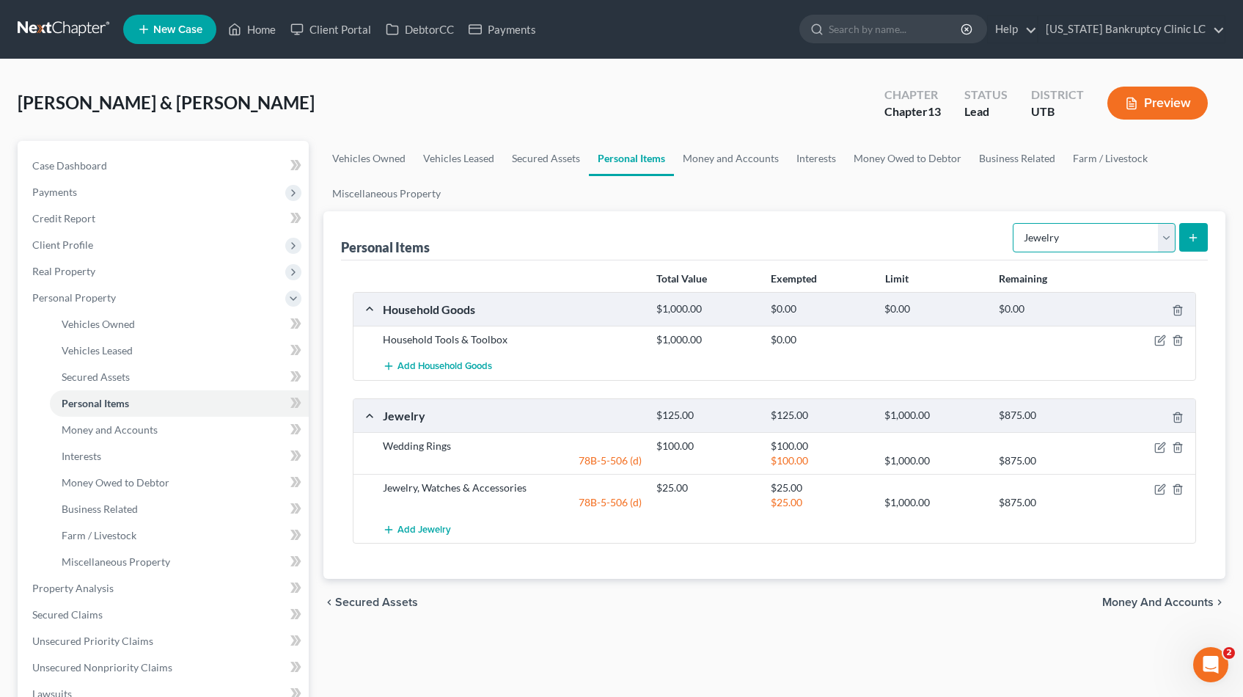
click at [1167, 237] on select "Select Item Type Clothing Collectibles Of Value Electronics Firearms Household …" at bounding box center [1094, 237] width 163 height 29
select select "sports_and_hobby_equipment"
click at [1014, 223] on select "Select Item Type Clothing Collectibles Of Value Electronics Firearms Household …" at bounding box center [1094, 237] width 163 height 29
click at [1196, 243] on icon "submit" at bounding box center [1194, 238] width 12 height 12
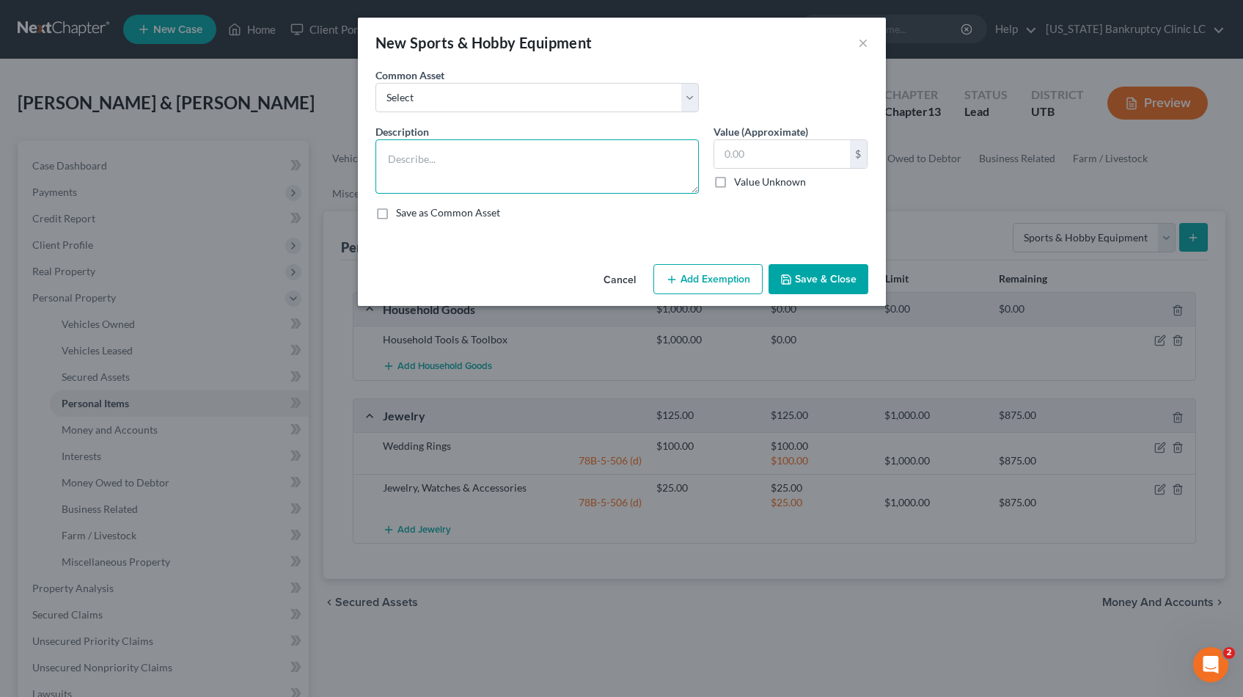
click at [544, 146] on textarea at bounding box center [537, 166] width 323 height 54
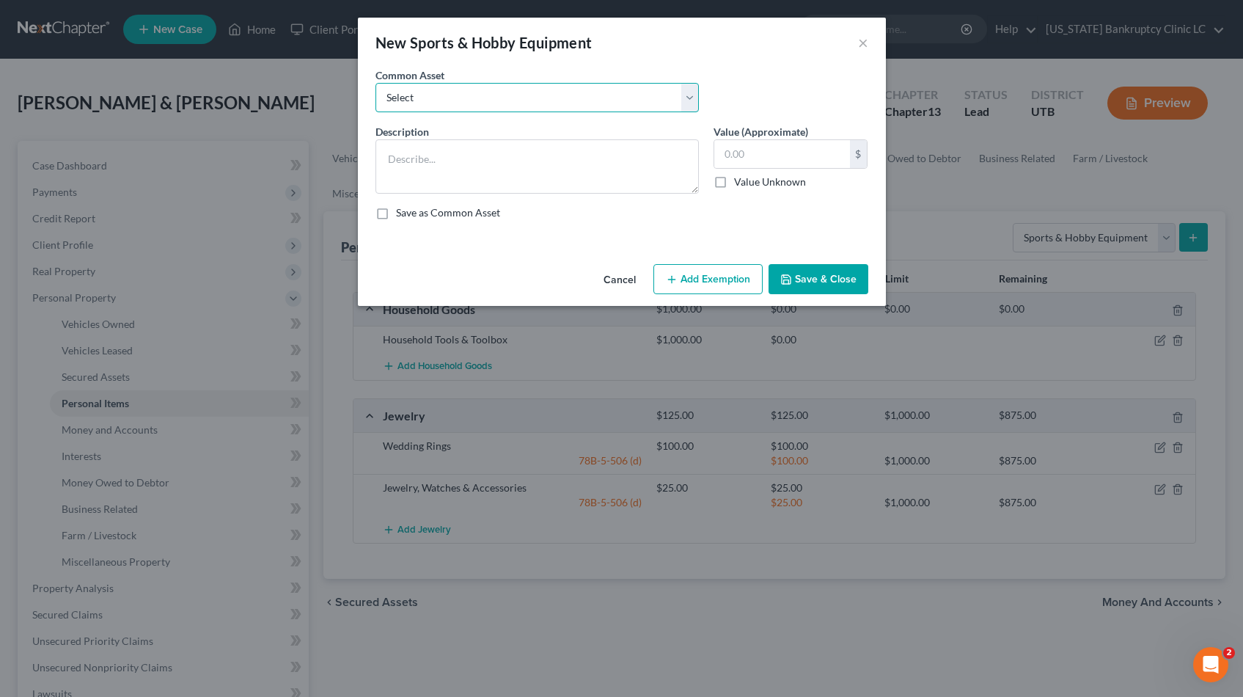
click at [684, 94] on select "Select Snowboard Golf Clubs Fishing Poles and tac Camera Sports/Hobby Equipment…" at bounding box center [537, 97] width 323 height 29
select select "3"
click at [376, 83] on select "Select Snowboard Golf Clubs Fishing Poles and tac Camera Sports/Hobby Equipment…" at bounding box center [537, 97] width 323 height 29
type textarea "Camera"
click at [768, 161] on input "40.00" at bounding box center [782, 154] width 136 height 28
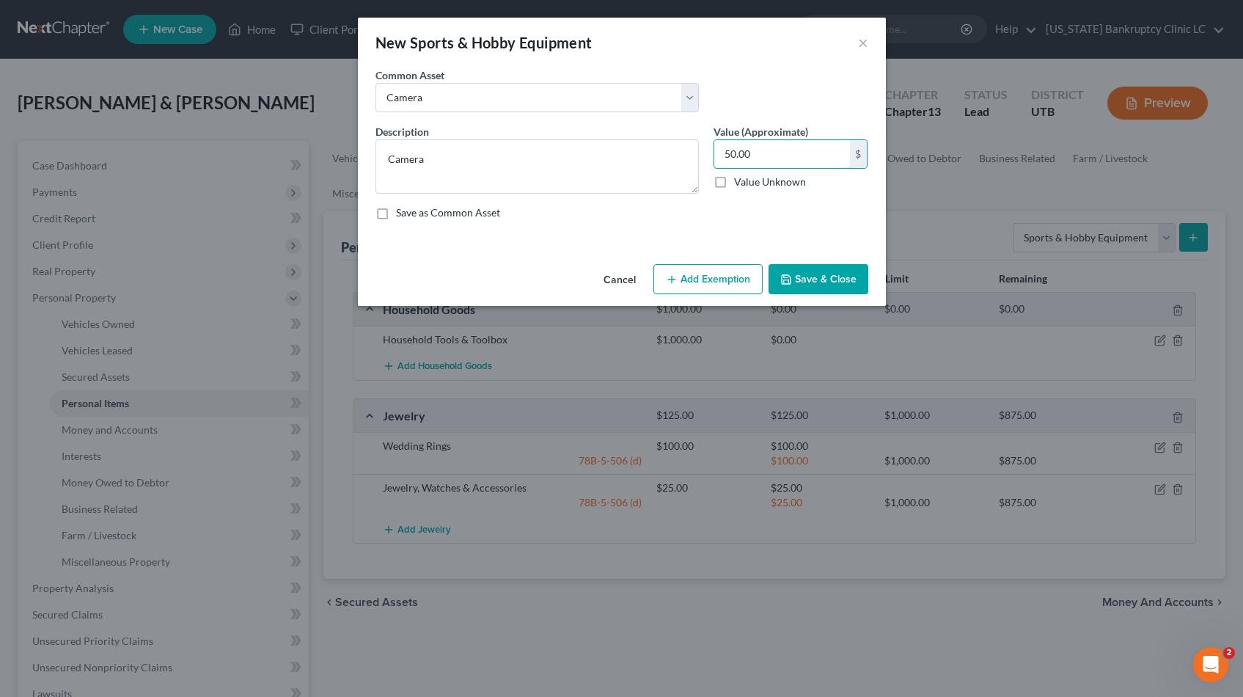
type input "50.00"
click at [804, 279] on button "Save & Close" at bounding box center [819, 279] width 100 height 31
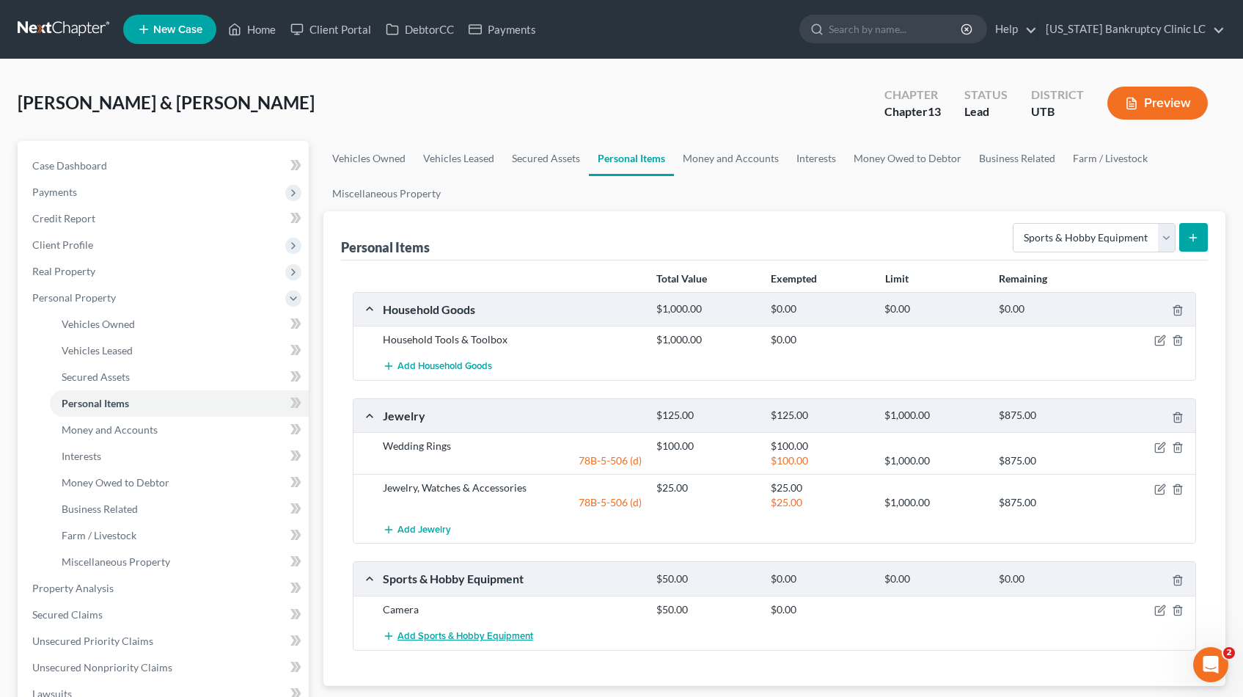
click at [486, 632] on span "Add Sports & Hobby Equipment" at bounding box center [466, 636] width 136 height 12
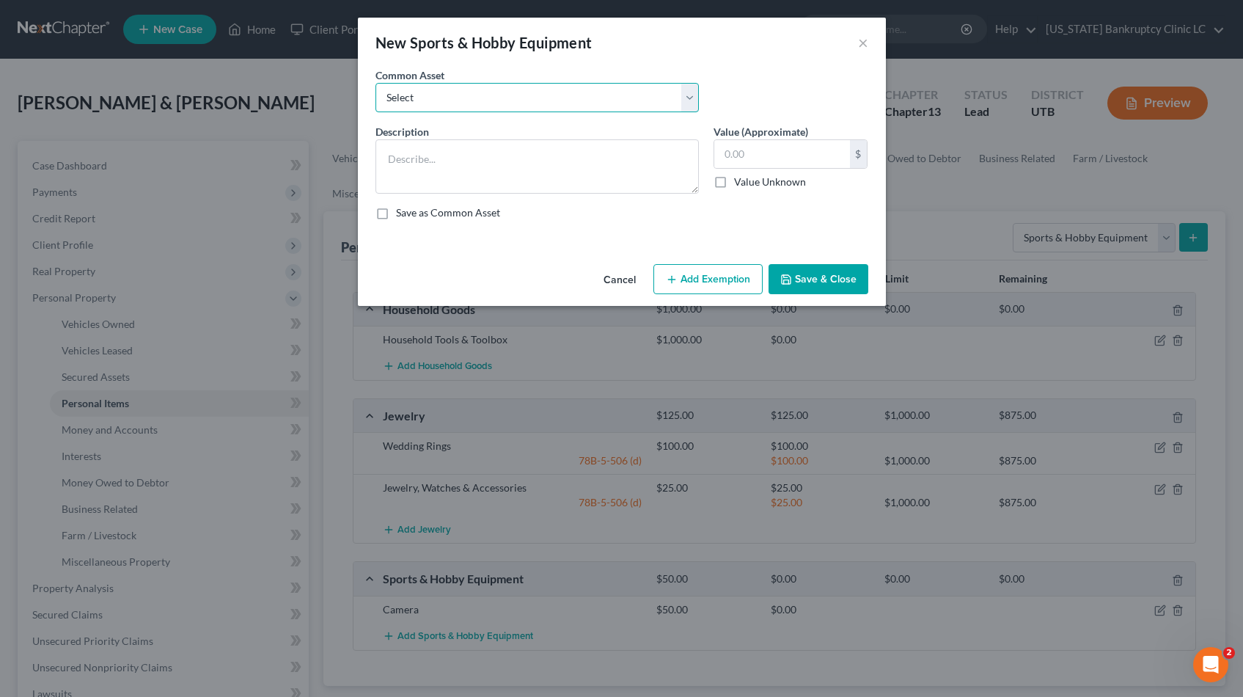
click at [692, 98] on select "Select Snowboard Golf Clubs Fishing Poles and tac Camera Sports/Hobby Equipment…" at bounding box center [537, 97] width 323 height 29
select select "6"
click at [376, 83] on select "Select Snowboard Golf Clubs Fishing Poles and tac Camera Sports/Hobby Equipment…" at bounding box center [537, 97] width 323 height 29
type textarea "Camping Equipment"
click at [785, 145] on input "300.00" at bounding box center [782, 154] width 136 height 28
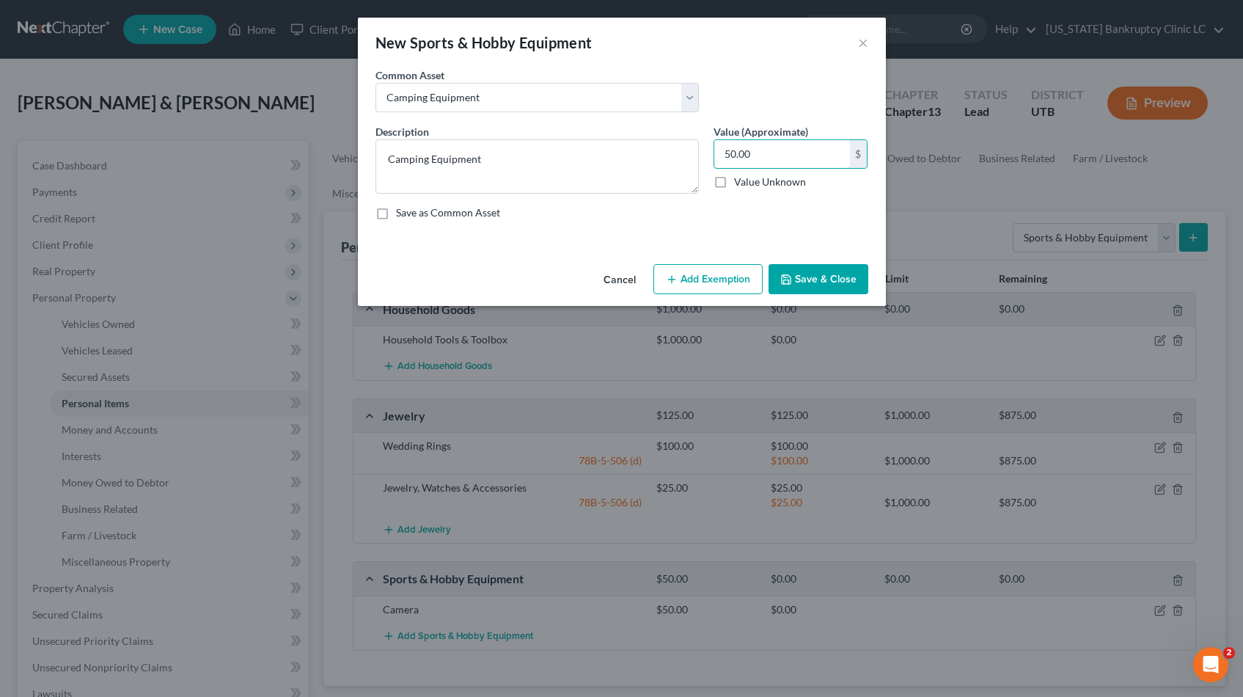
type input "50.00"
click at [805, 277] on button "Save & Close" at bounding box center [819, 279] width 100 height 31
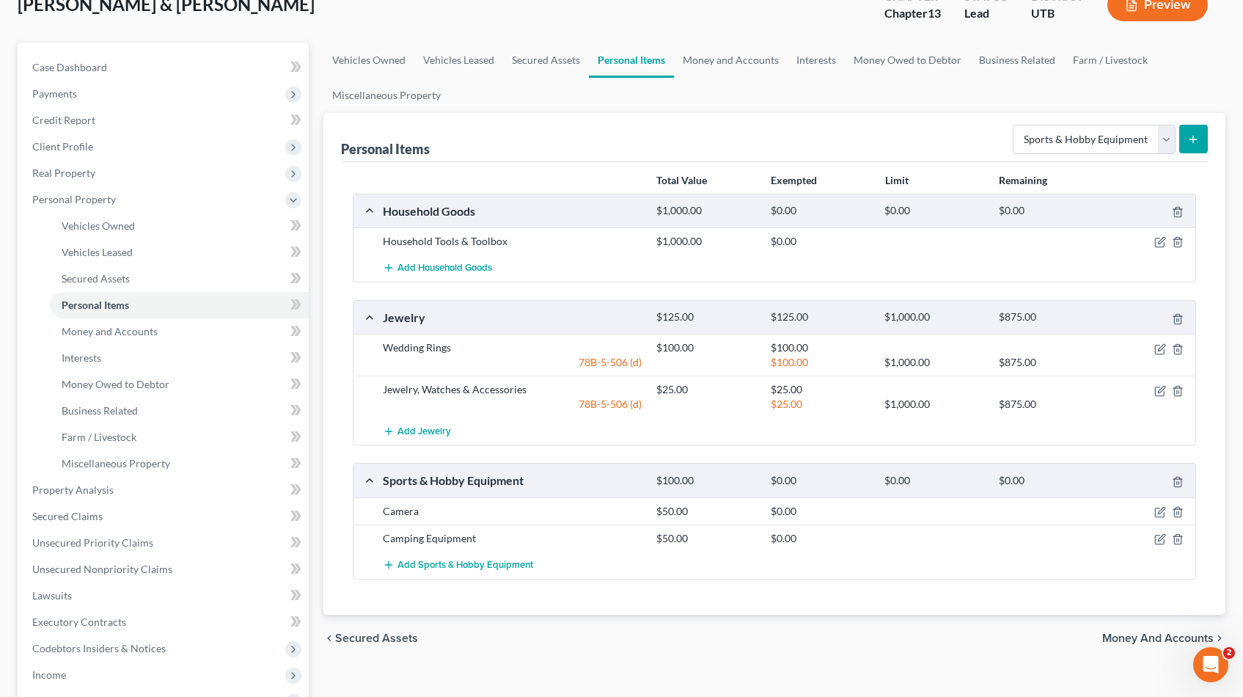
scroll to position [103, 0]
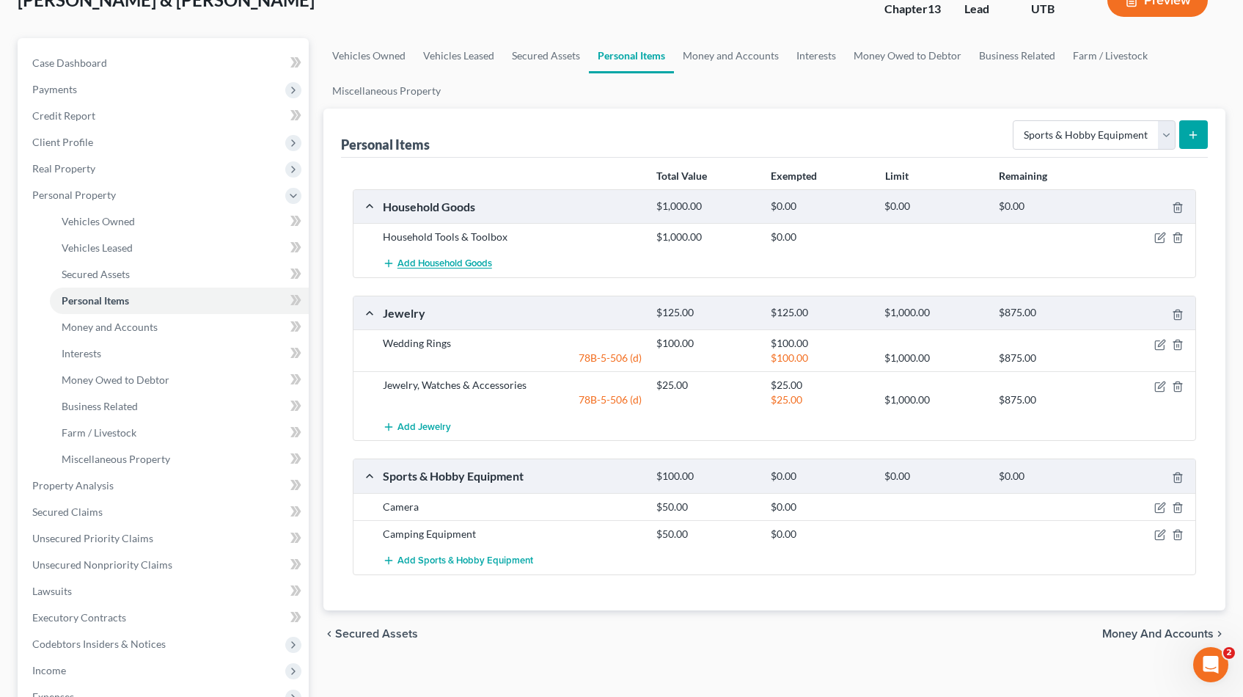
click at [464, 263] on span "Add Household Goods" at bounding box center [445, 264] width 95 height 12
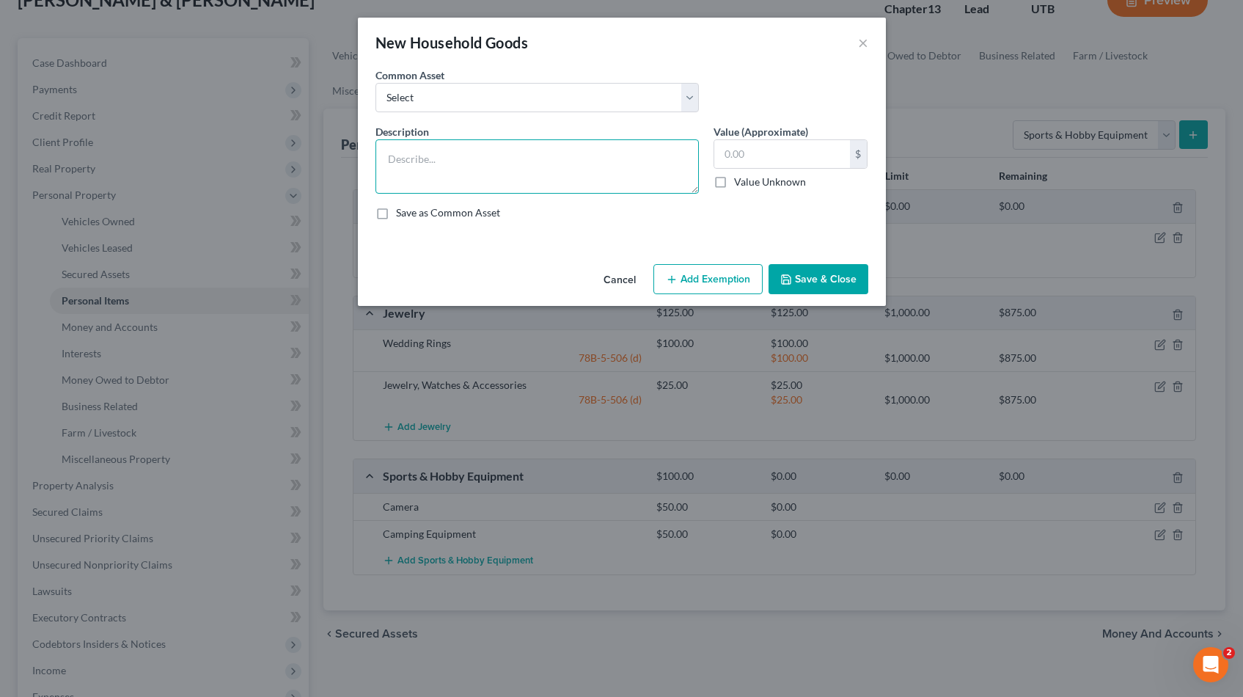
click at [482, 163] on textarea at bounding box center [537, 166] width 323 height 54
type textarea "Yard Tools/Equipment"
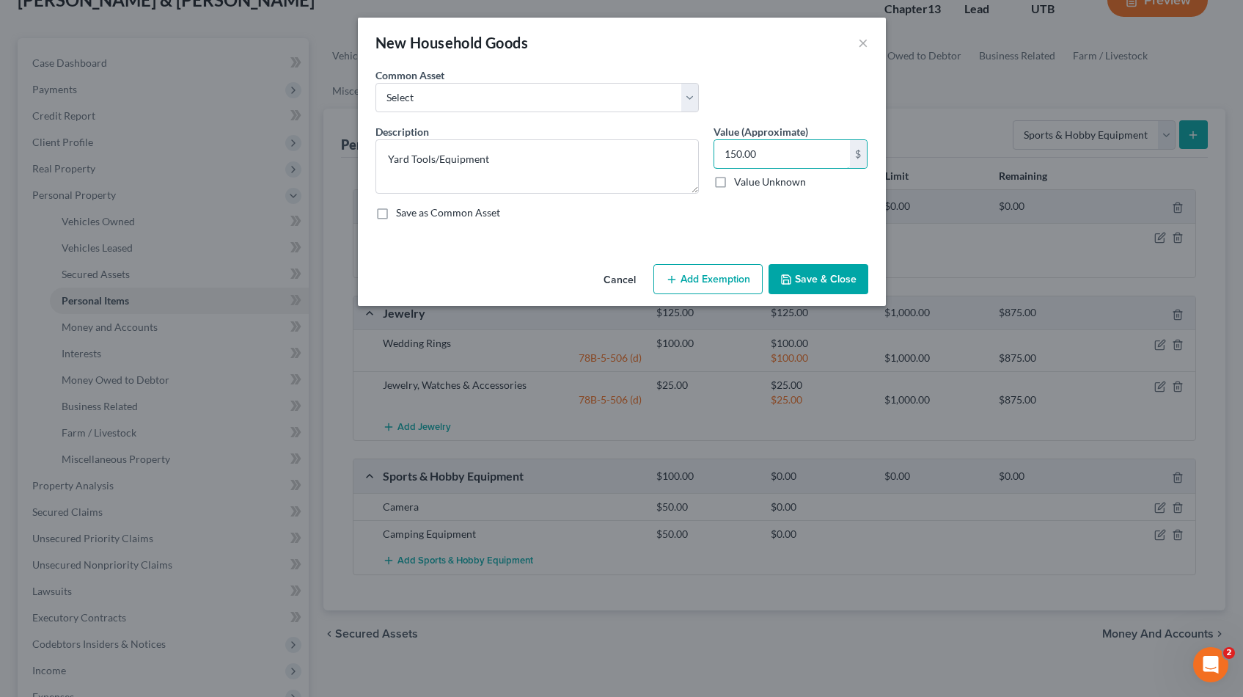
type input "150.00"
click at [729, 279] on button "Add Exemption" at bounding box center [708, 279] width 109 height 31
select select "2"
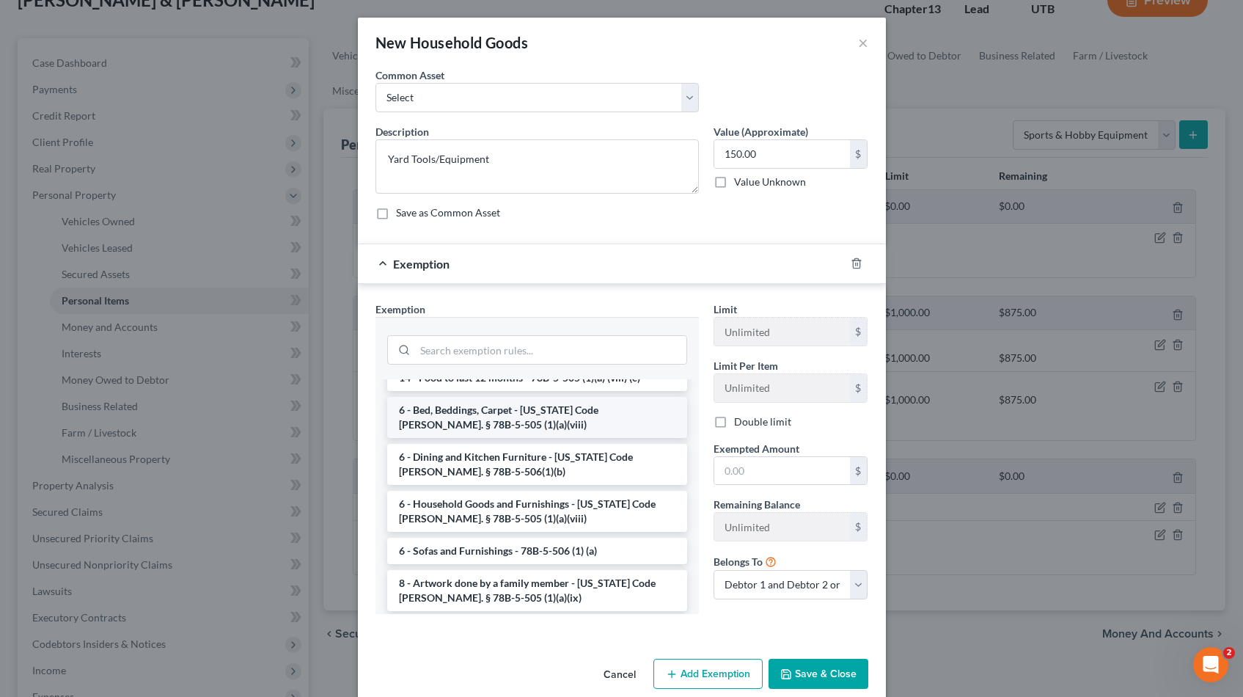
scroll to position [152, 0]
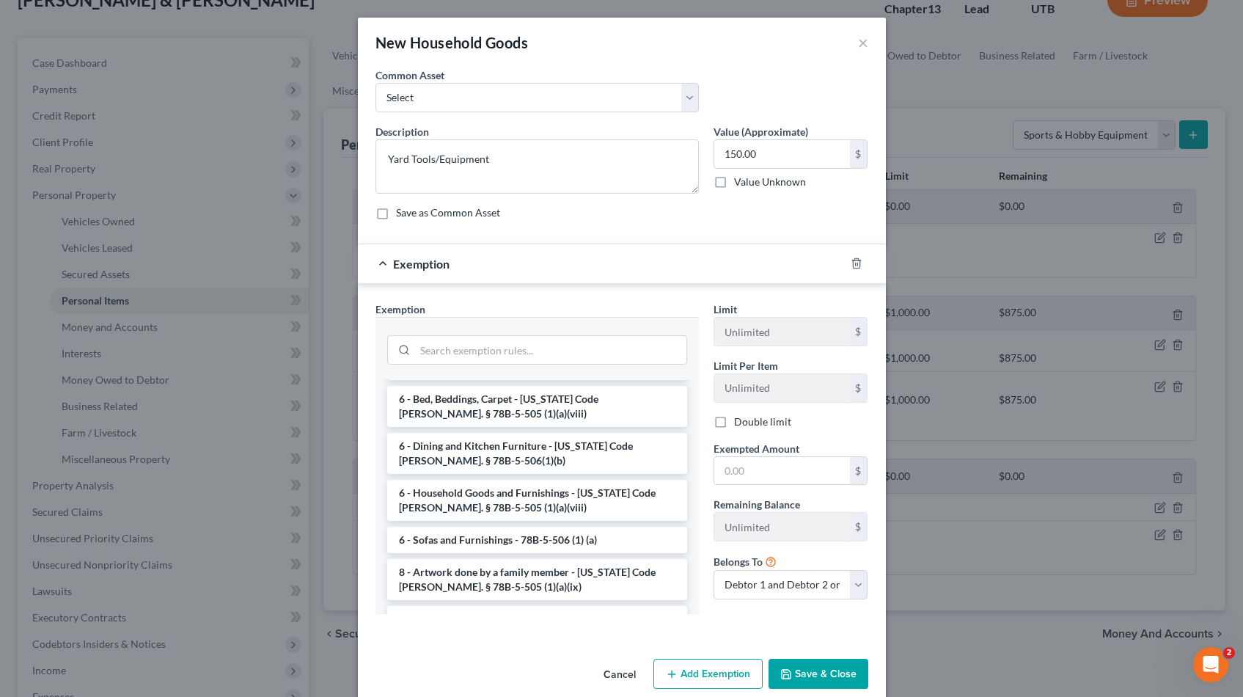
drag, startPoint x: 475, startPoint y: 485, endPoint x: 544, endPoint y: 491, distance: 70.0
click at [479, 485] on li "6 - Household Goods and Furnishings - Utah Code Ann. § 78B-5-505 (1)(a)(viii)" at bounding box center [537, 500] width 300 height 41
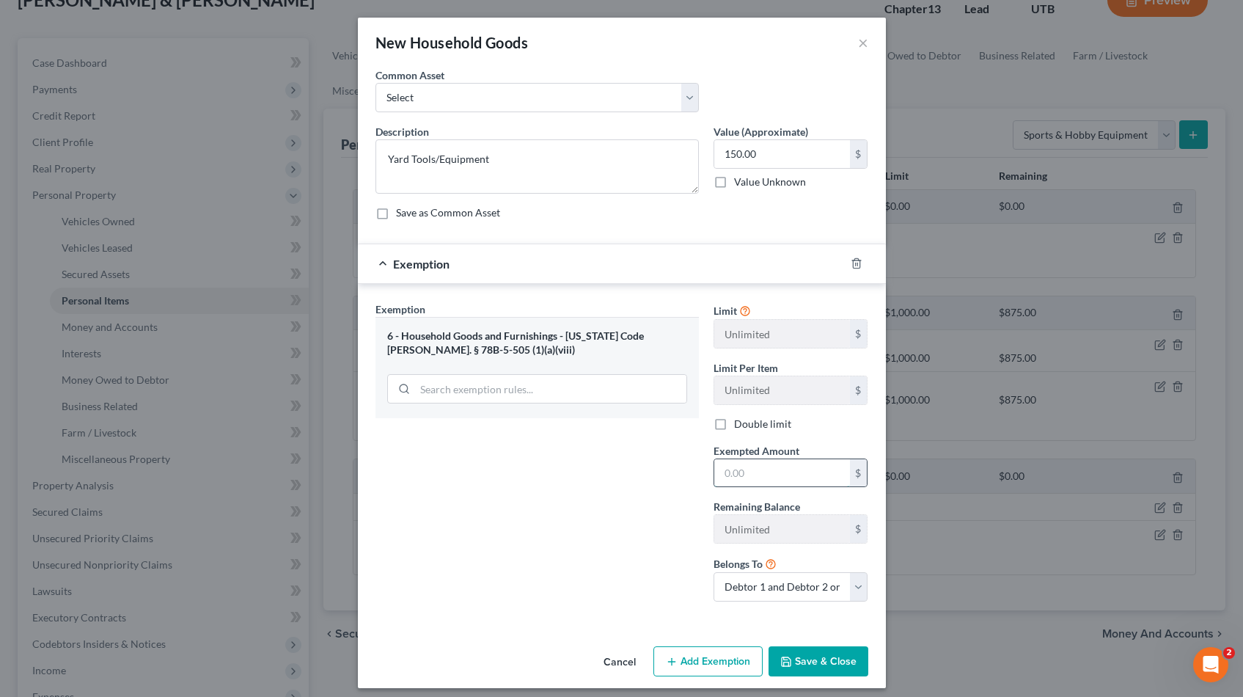
click at [752, 474] on input "text" at bounding box center [782, 473] width 136 height 28
type input "150.00"
click at [797, 672] on button "Save & Close" at bounding box center [819, 661] width 100 height 31
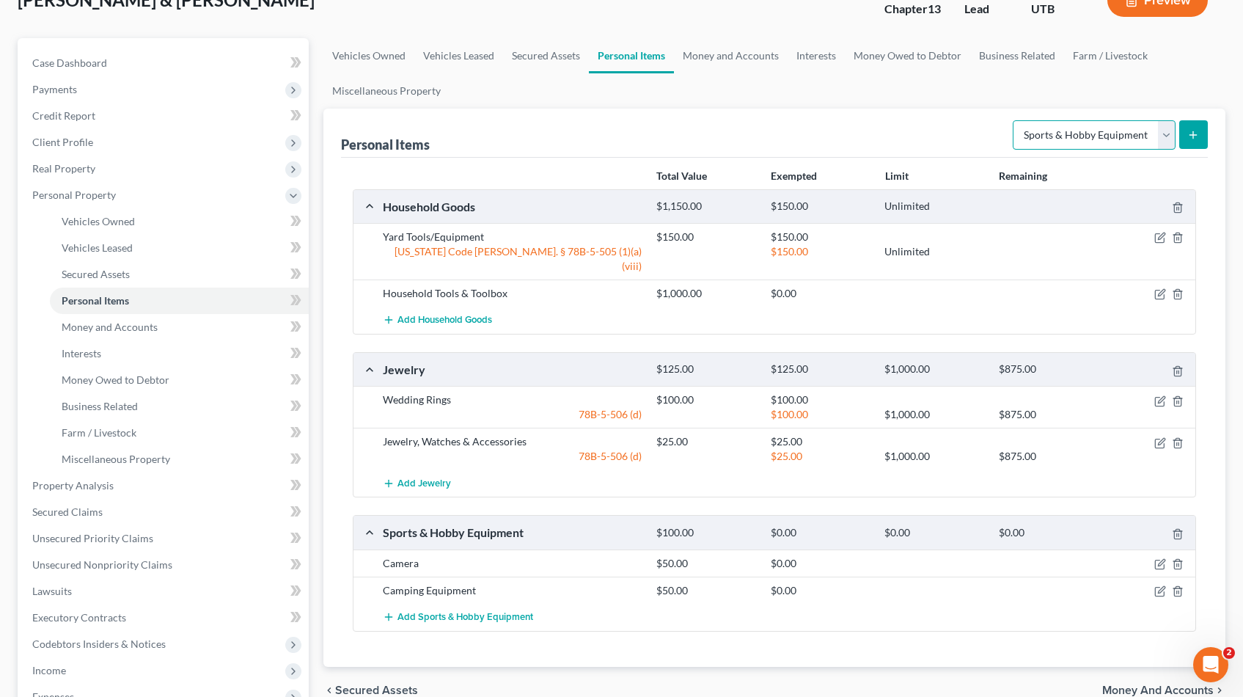
click at [1165, 135] on select "Select Item Type Clothing Collectibles Of Value Electronics Firearms Household …" at bounding box center [1094, 134] width 163 height 29
select select "electronics"
click at [1014, 120] on select "Select Item Type Clothing Collectibles Of Value Electronics Firearms Household …" at bounding box center [1094, 134] width 163 height 29
click at [1193, 135] on line "submit" at bounding box center [1193, 135] width 7 height 0
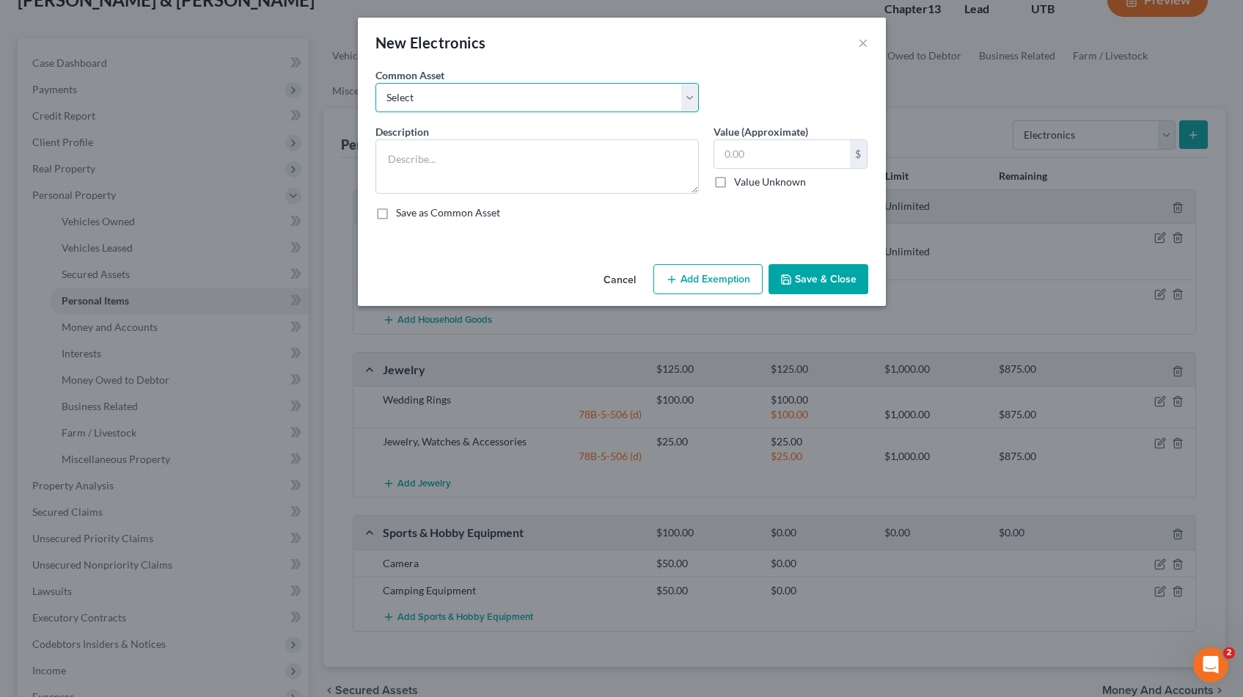
click at [693, 93] on select "Select Television Tablet Computer Printer Cell Phone Gaming Console Smart Watch…" at bounding box center [537, 97] width 323 height 29
select select "0"
click at [376, 83] on select "Select Television Tablet Computer Printer Cell Phone Gaming Console Smart Watch…" at bounding box center [537, 97] width 323 height 29
type textarea "Television Tablet Computer Printer Cell Phone Gaming Console Smart Watch Drone"
type input "300.00"
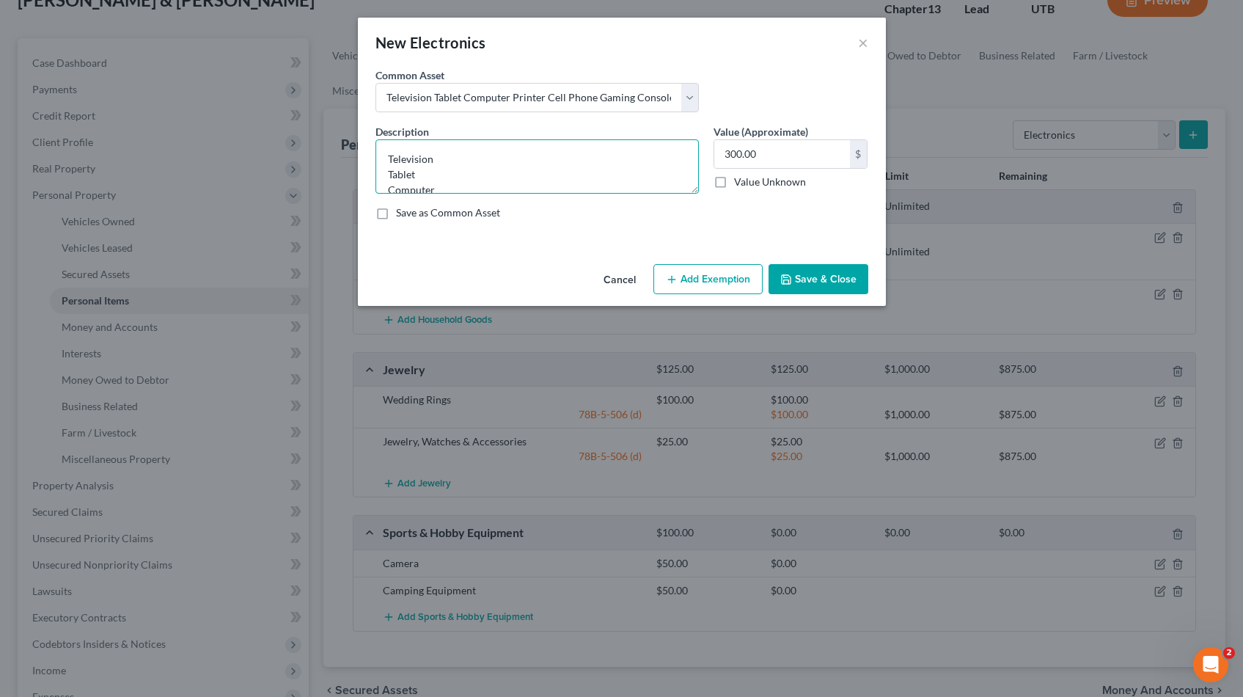
click at [414, 172] on textarea "Television Tablet Computer Printer Cell Phone Gaming Console Smart Watch Drone" at bounding box center [537, 166] width 323 height 54
click at [474, 191] on textarea "Television Computer Printer Cell Phone Gaming Console Smart Watch Drone" at bounding box center [537, 166] width 323 height 54
type textarea "Television Computer Printer Cell Phone Gaming Console"
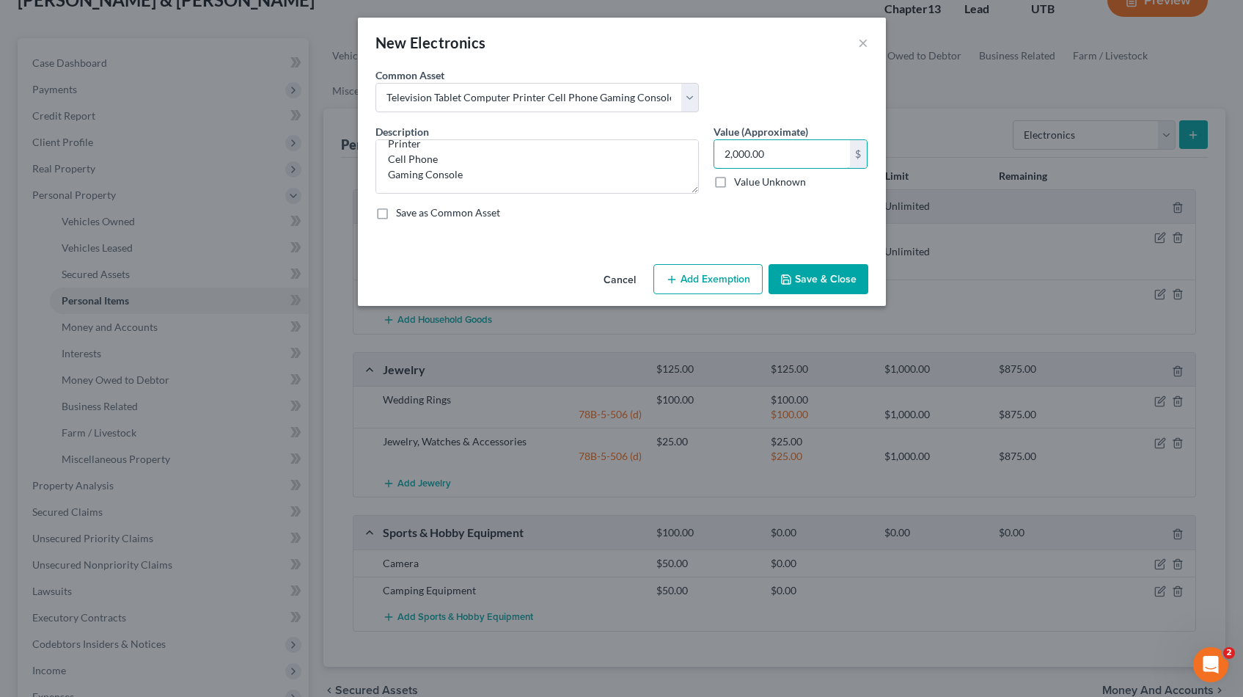
type input "2,000.00"
click at [821, 280] on button "Save & Close" at bounding box center [819, 279] width 100 height 31
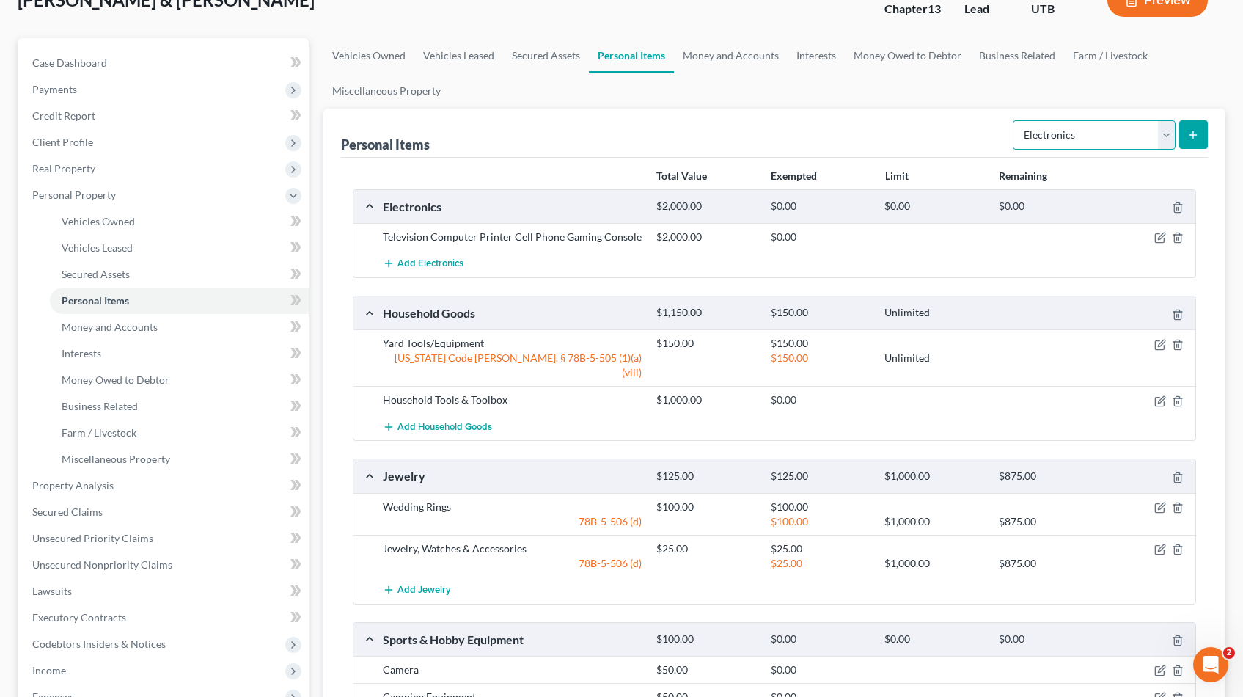
click at [1166, 136] on select "Select Item Type Clothing Collectibles Of Value Electronics Firearms Household …" at bounding box center [1094, 134] width 163 height 29
select select "clothing"
click at [1014, 120] on select "Select Item Type Clothing Collectibles Of Value Electronics Firearms Household …" at bounding box center [1094, 134] width 163 height 29
click at [1201, 134] on button "submit" at bounding box center [1193, 134] width 29 height 29
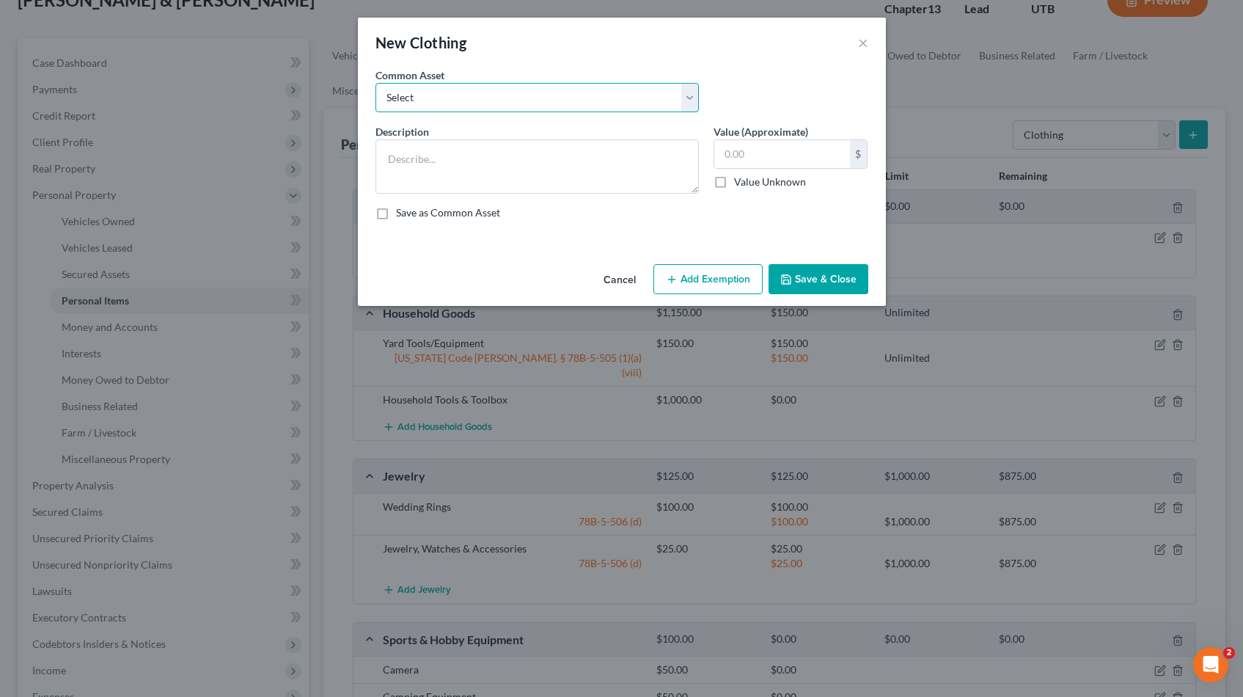
click at [692, 94] on select "Select All Clothing" at bounding box center [537, 97] width 323 height 29
select select "0"
click at [376, 83] on select "Select All Clothing" at bounding box center [537, 97] width 323 height 29
type textarea "All Clothing"
click at [793, 155] on input "500.00" at bounding box center [782, 154] width 136 height 28
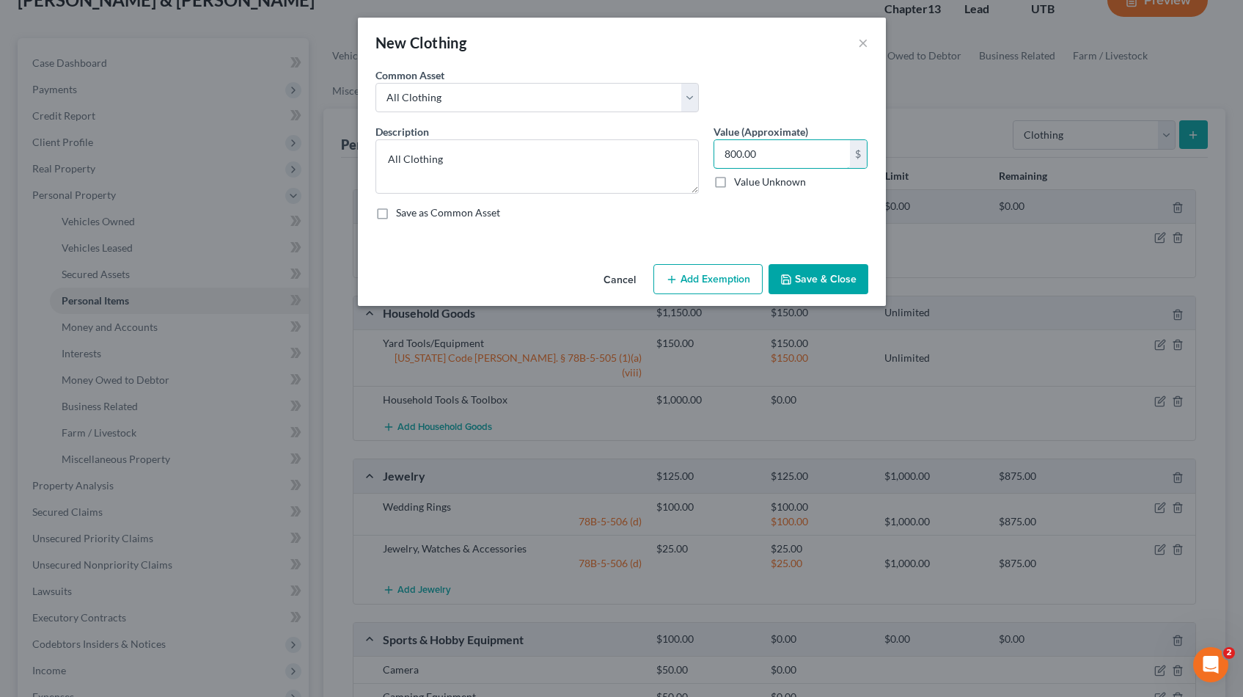
type input "800.00"
click at [700, 290] on button "Add Exemption" at bounding box center [708, 279] width 109 height 31
select select "2"
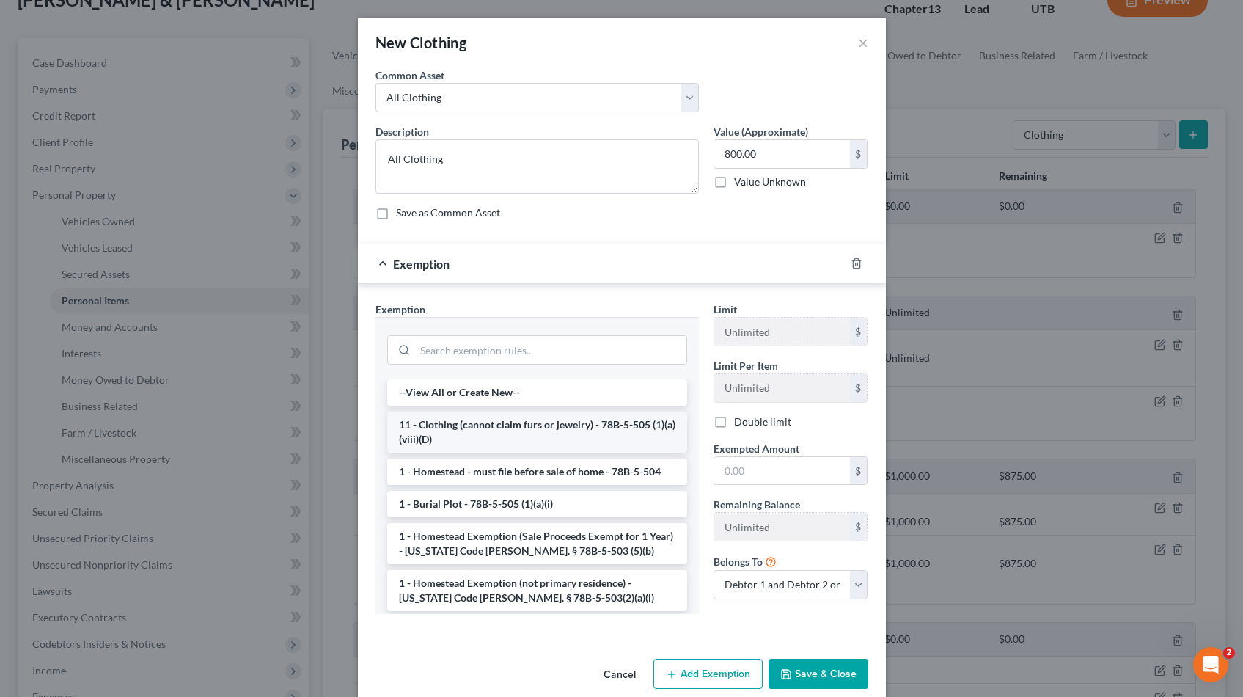
click at [458, 436] on li "11 - Clothing (cannot claim furs or jewelry) - 78B-5-505 (1)(a)(viii)(D)" at bounding box center [537, 431] width 300 height 41
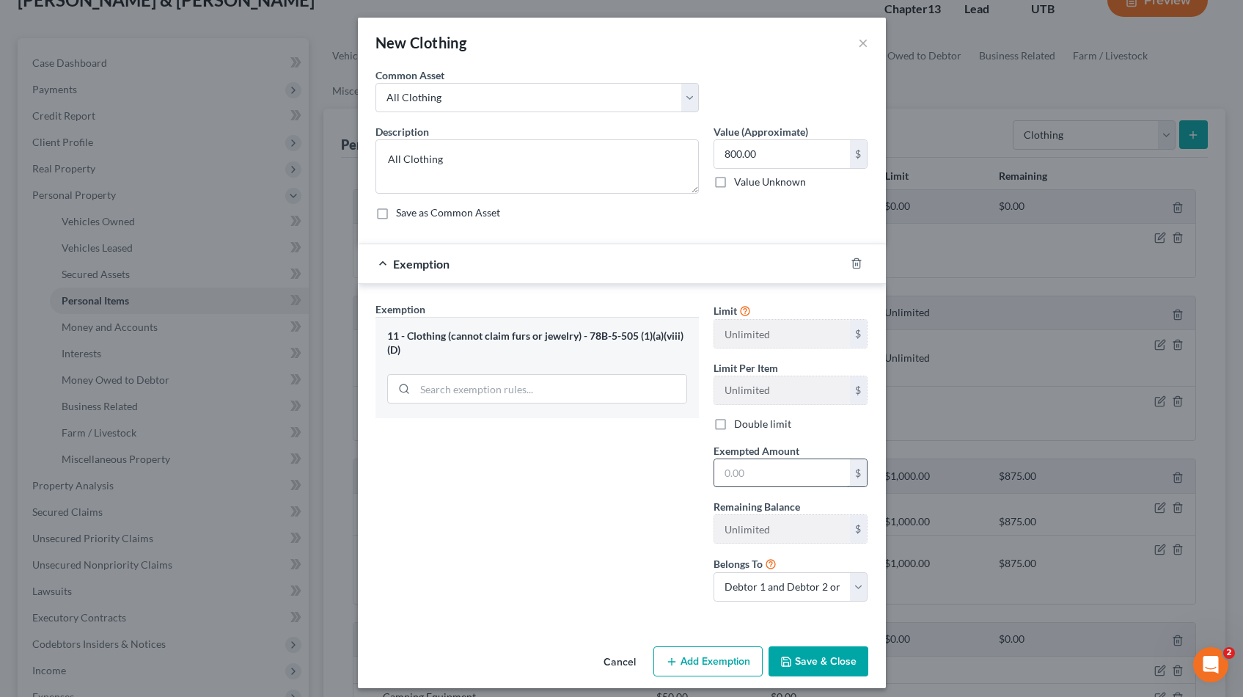
click at [779, 481] on input "text" at bounding box center [782, 473] width 136 height 28
type input "800.00"
click at [824, 661] on button "Save & Close" at bounding box center [819, 661] width 100 height 31
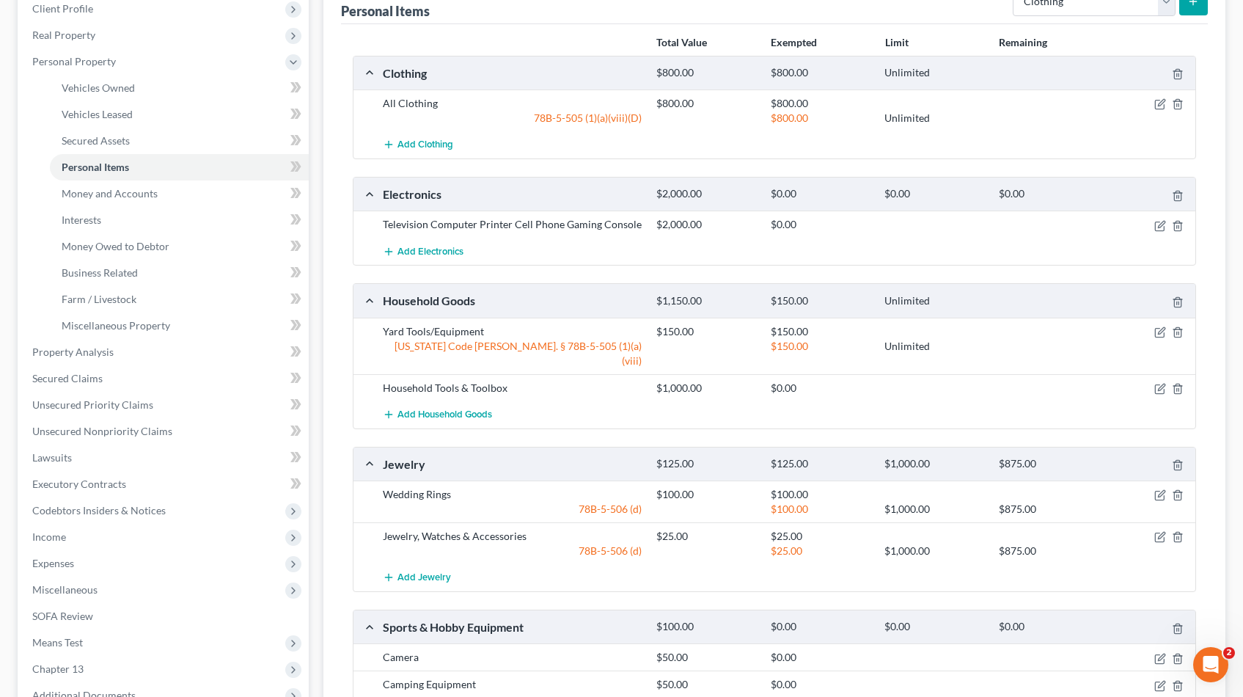
scroll to position [239, 0]
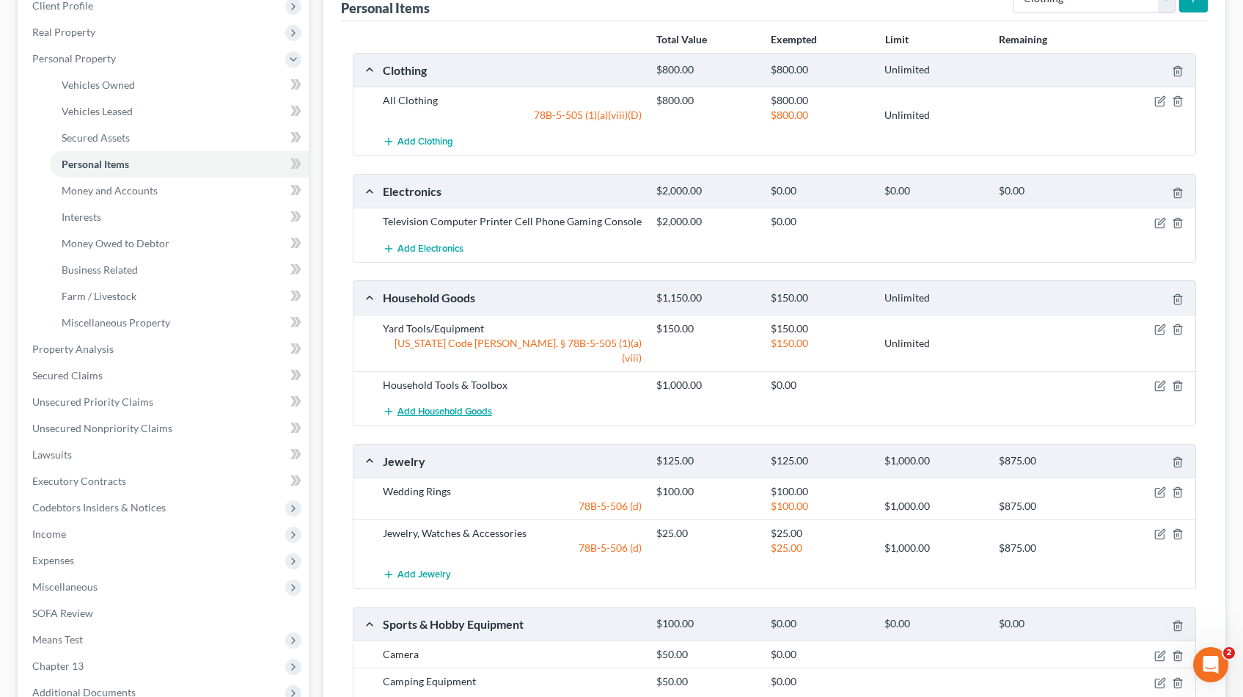
click at [475, 406] on span "Add Household Goods" at bounding box center [445, 412] width 95 height 12
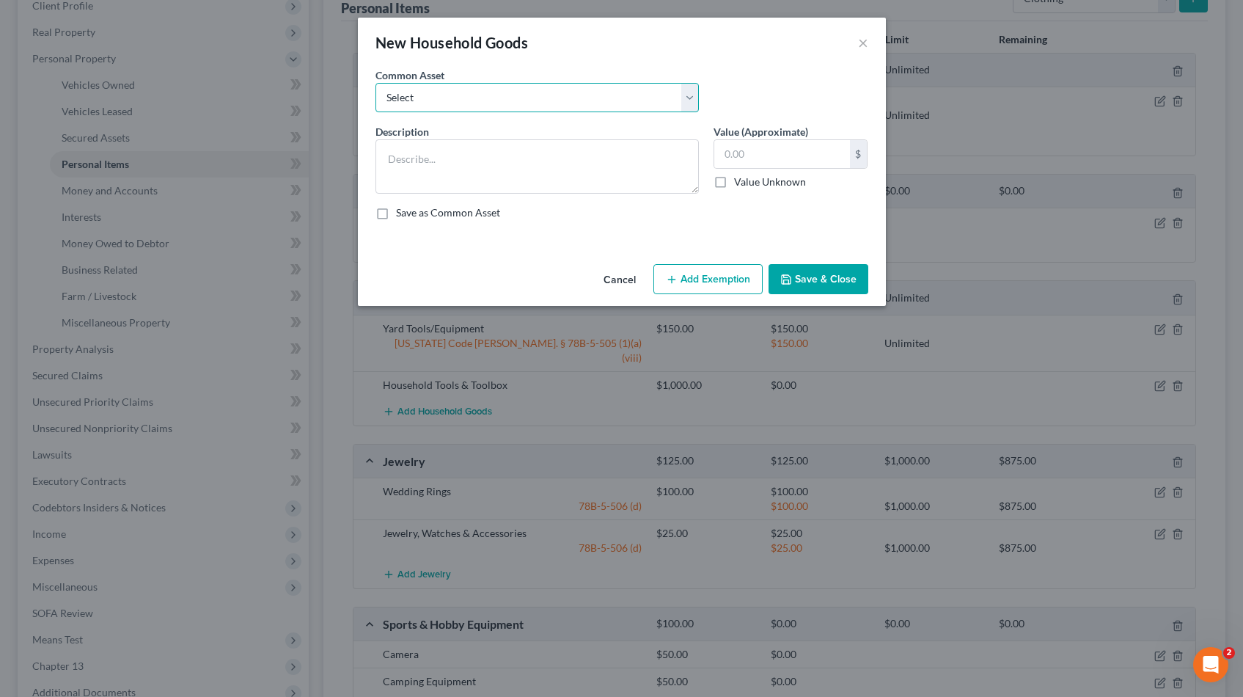
click at [687, 92] on select "Select Couch Chair Entertainment Center End/Coffee Table Stove/Cooking unit Sof…" at bounding box center [537, 97] width 323 height 29
select select "9"
click at [376, 83] on select "Select Couch Chair Entertainment Center End/Coffee Table Stove/Cooking unit Sof…" at bounding box center [537, 97] width 323 height 29
type textarea "Bed(s) Bedding"
click at [788, 153] on input "550.00" at bounding box center [782, 154] width 136 height 28
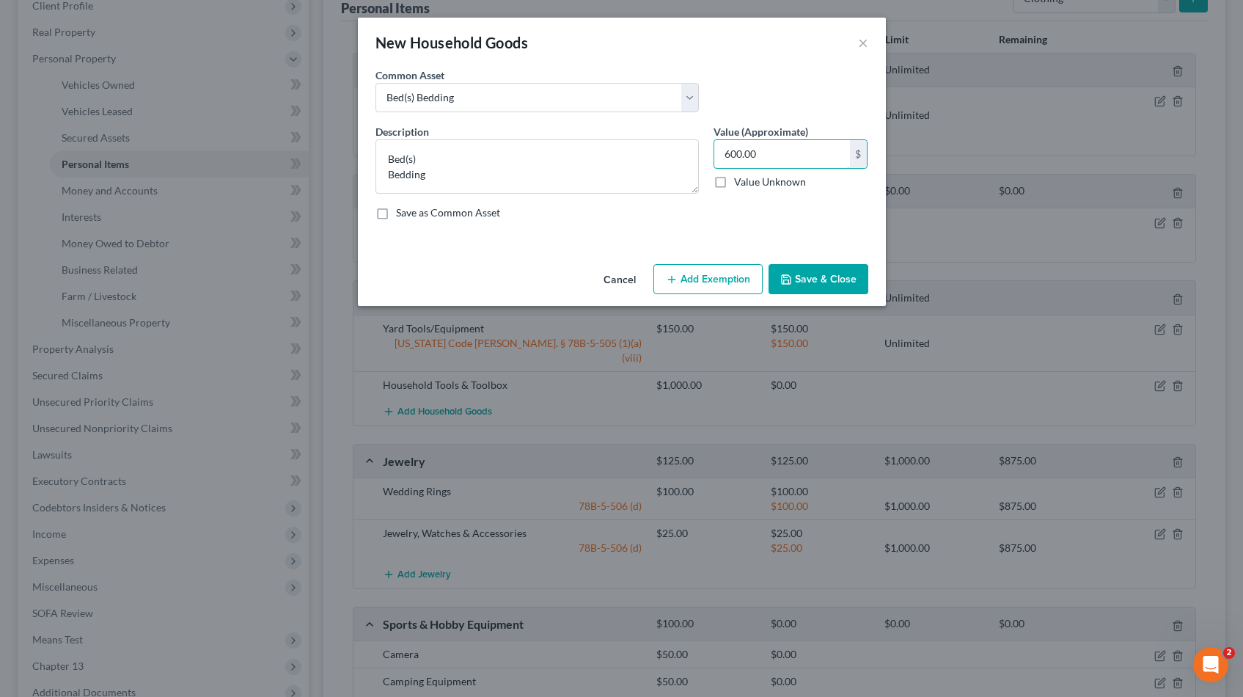
type input "600.00"
click at [708, 279] on button "Add Exemption" at bounding box center [708, 279] width 109 height 31
select select "2"
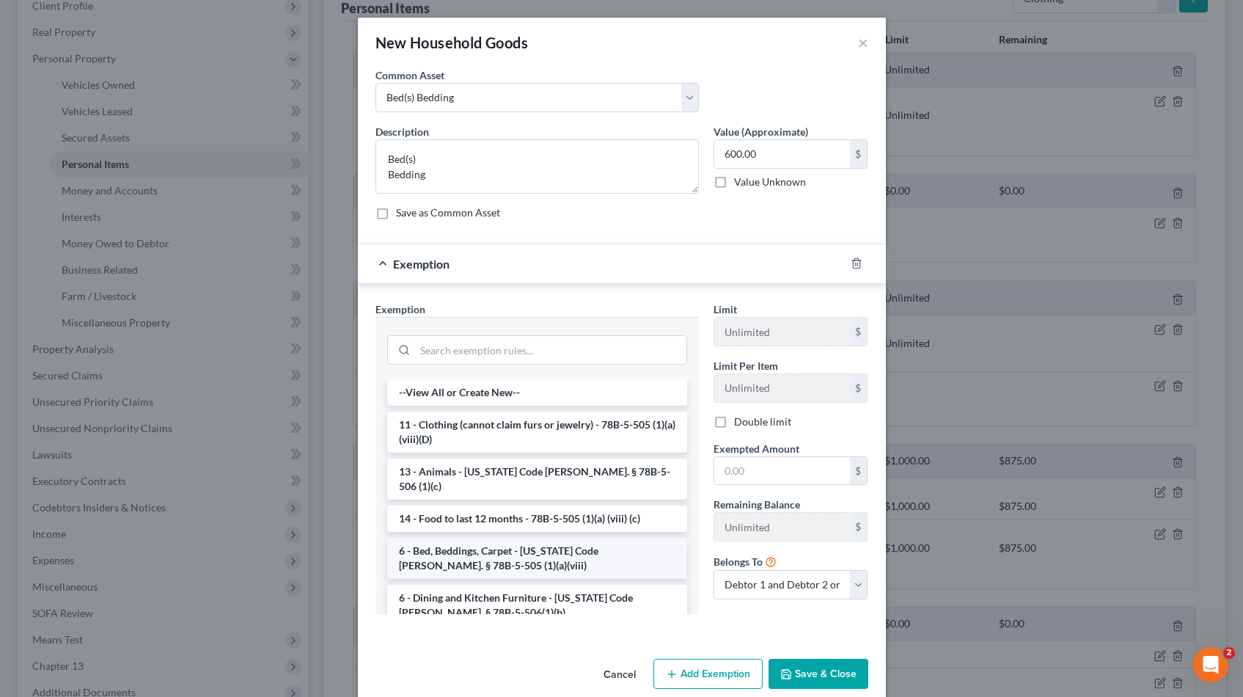
click at [454, 541] on li "6 - Bed, Beddings, Carpet - Utah Code Ann. § 78B-5-505 (1)(a)(viii)" at bounding box center [537, 558] width 300 height 41
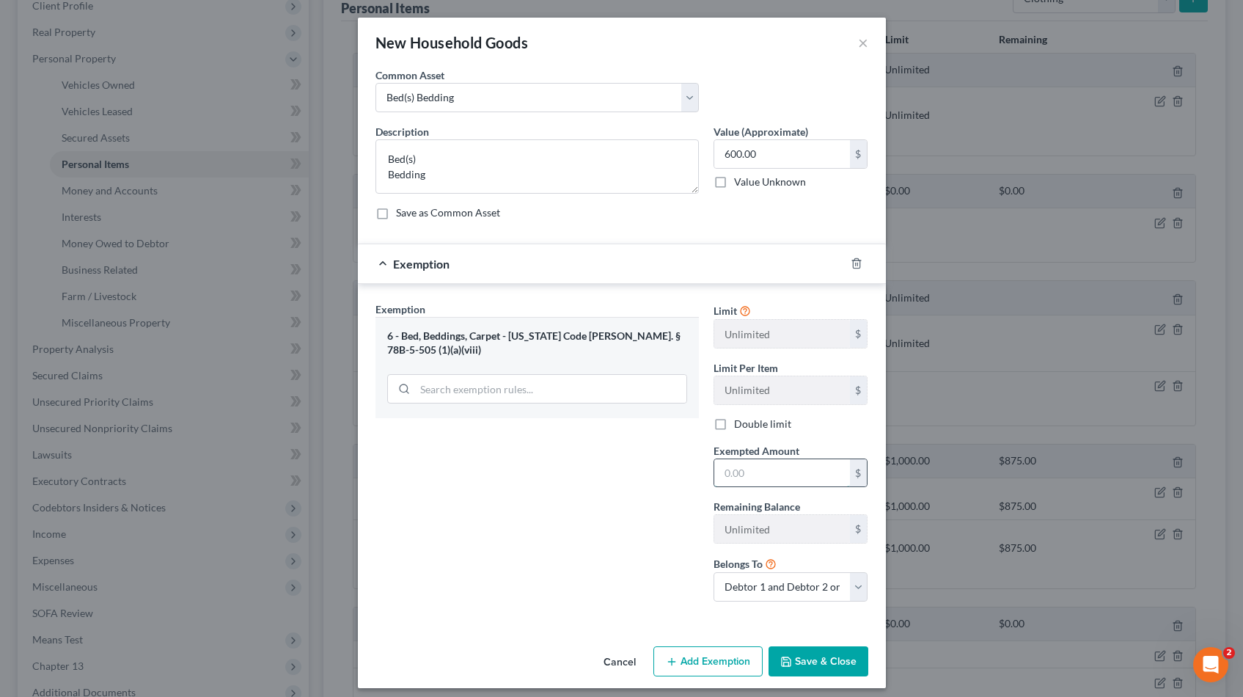
click at [777, 466] on input "text" at bounding box center [782, 473] width 136 height 28
type input "600.00"
click at [797, 662] on button "Save & Close" at bounding box center [819, 661] width 100 height 31
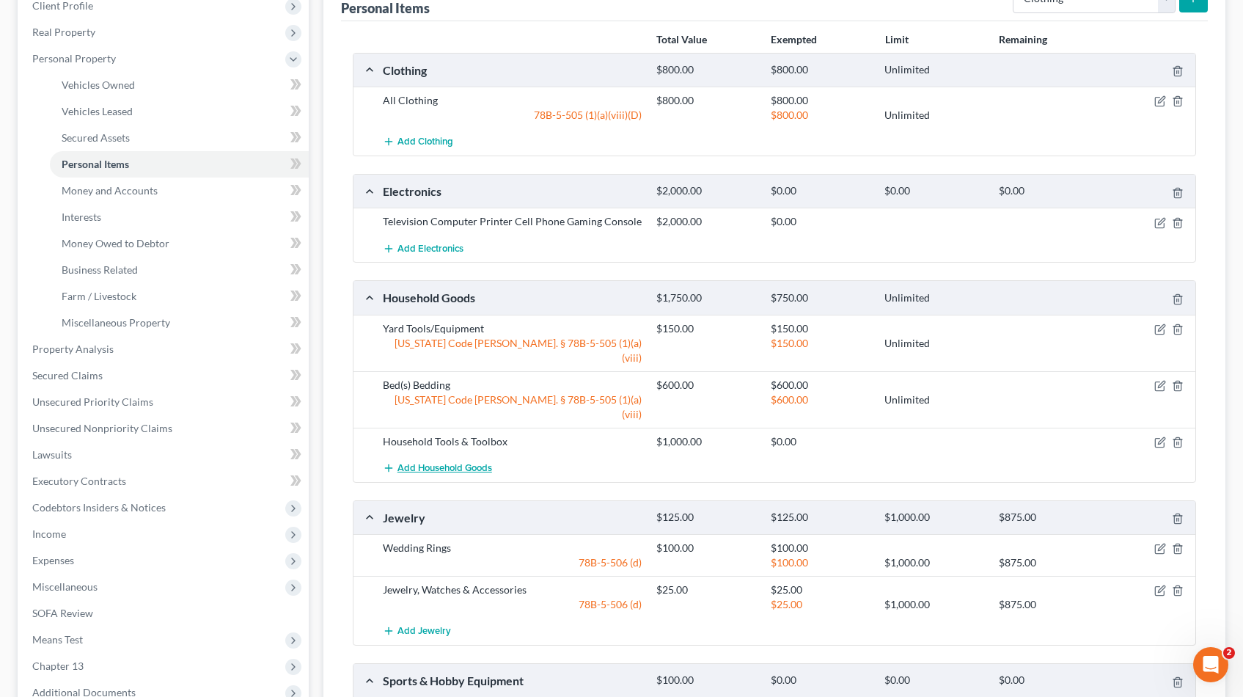
click at [419, 462] on span "Add Household Goods" at bounding box center [445, 468] width 95 height 12
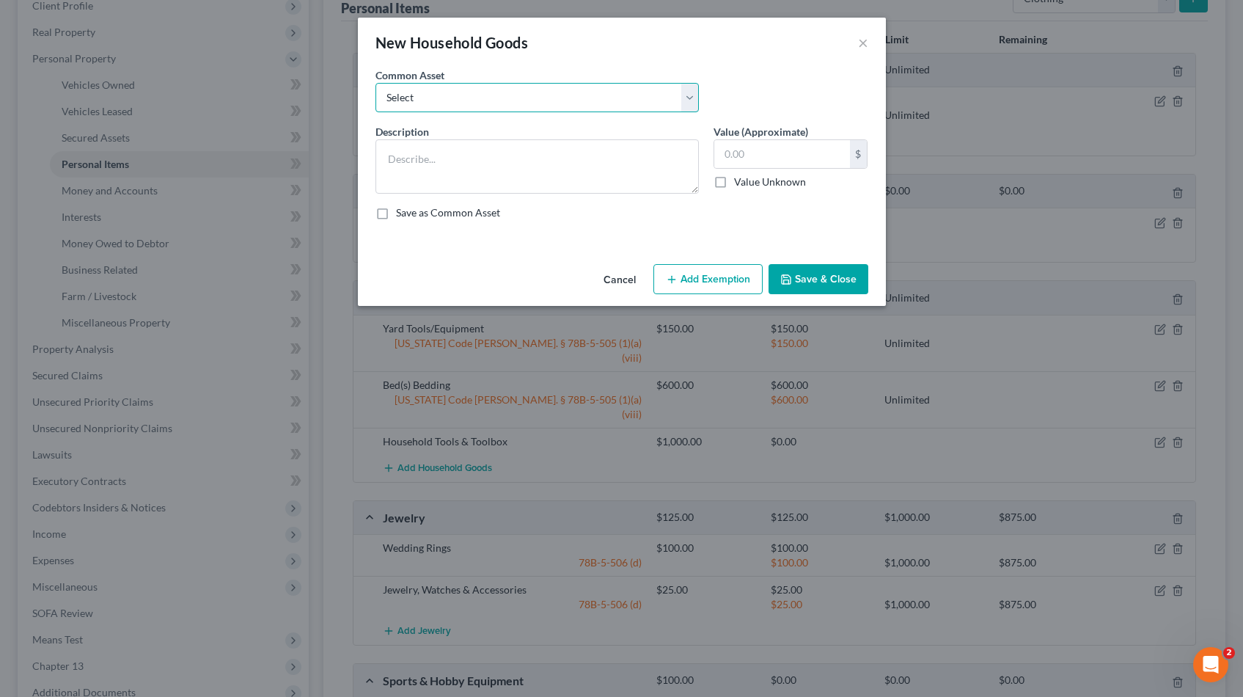
click at [692, 94] on select "Select Couch Chair Entertainment Center End/Coffee Table Stove/Cooking unit Sof…" at bounding box center [537, 97] width 323 height 29
select select "12"
click at [376, 83] on select "Select Couch Chair Entertainment Center End/Coffee Table Stove/Cooking unit Sof…" at bounding box center [537, 97] width 323 height 29
type textarea "Nightstand(s) Dresser(s)"
click at [772, 155] on input "210.00" at bounding box center [782, 154] width 136 height 28
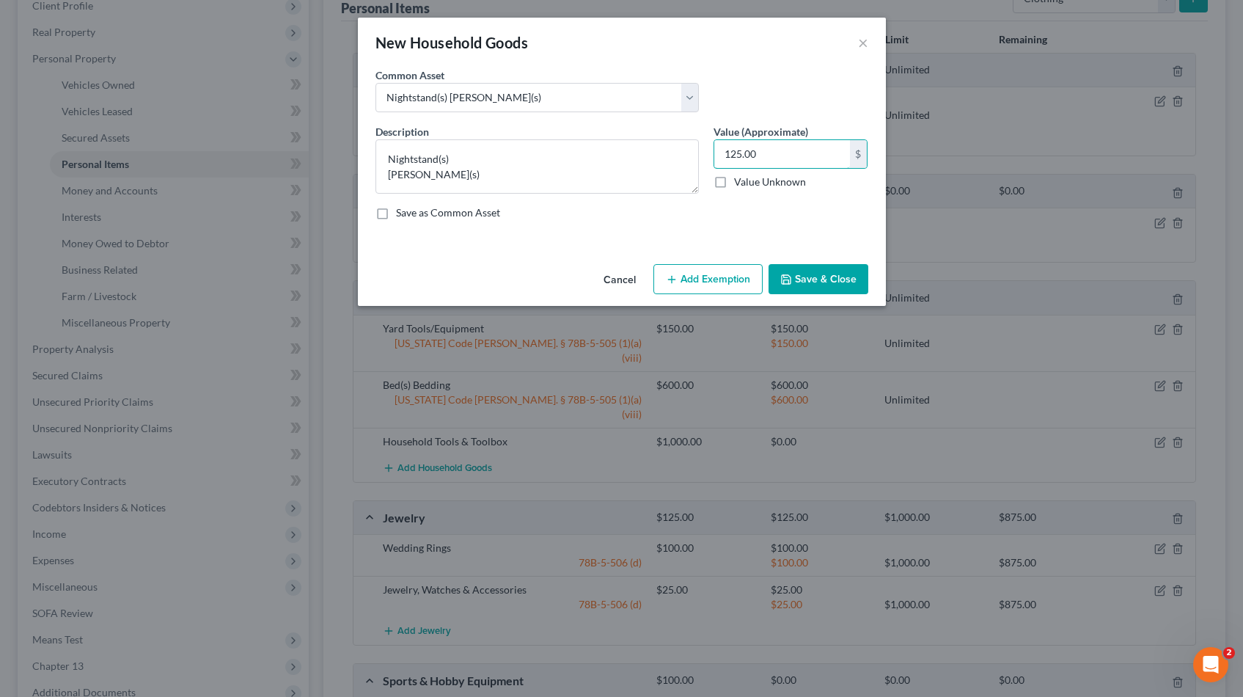
type input "125.00"
click at [694, 282] on button "Add Exemption" at bounding box center [708, 279] width 109 height 31
select select "2"
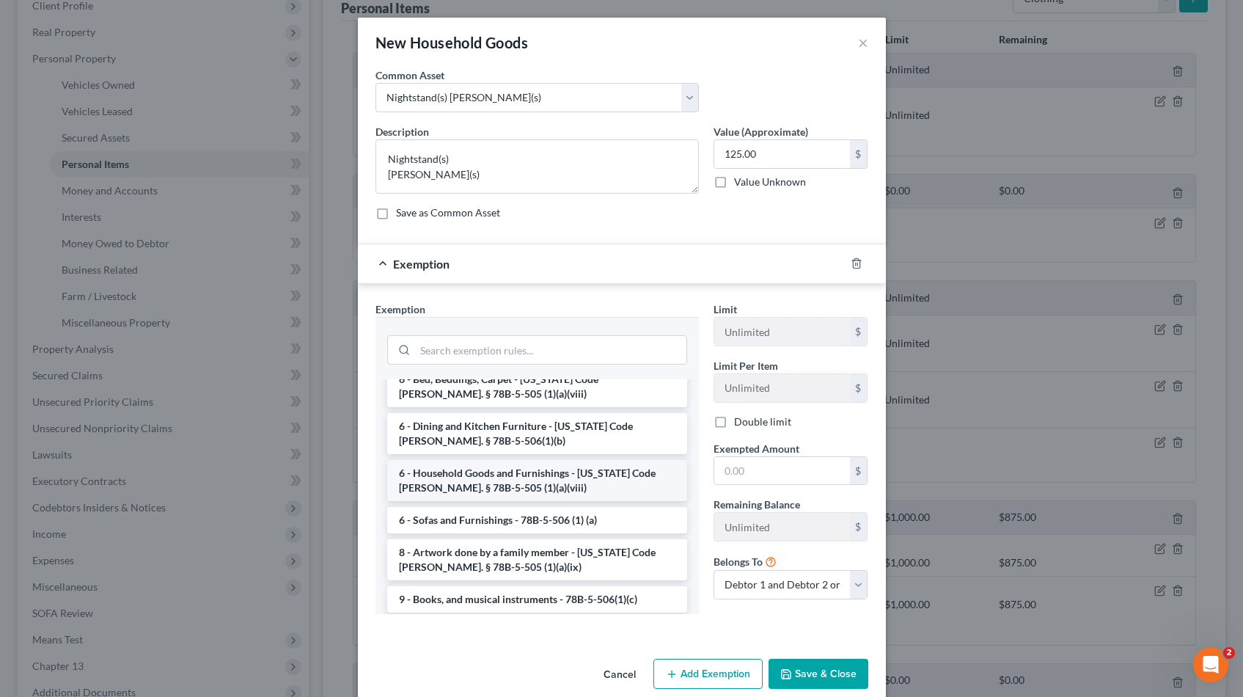
scroll to position [175, 0]
click at [524, 458] on li "6 - Household Goods and Furnishings - Utah Code Ann. § 78B-5-505 (1)(a)(viii)" at bounding box center [537, 477] width 300 height 41
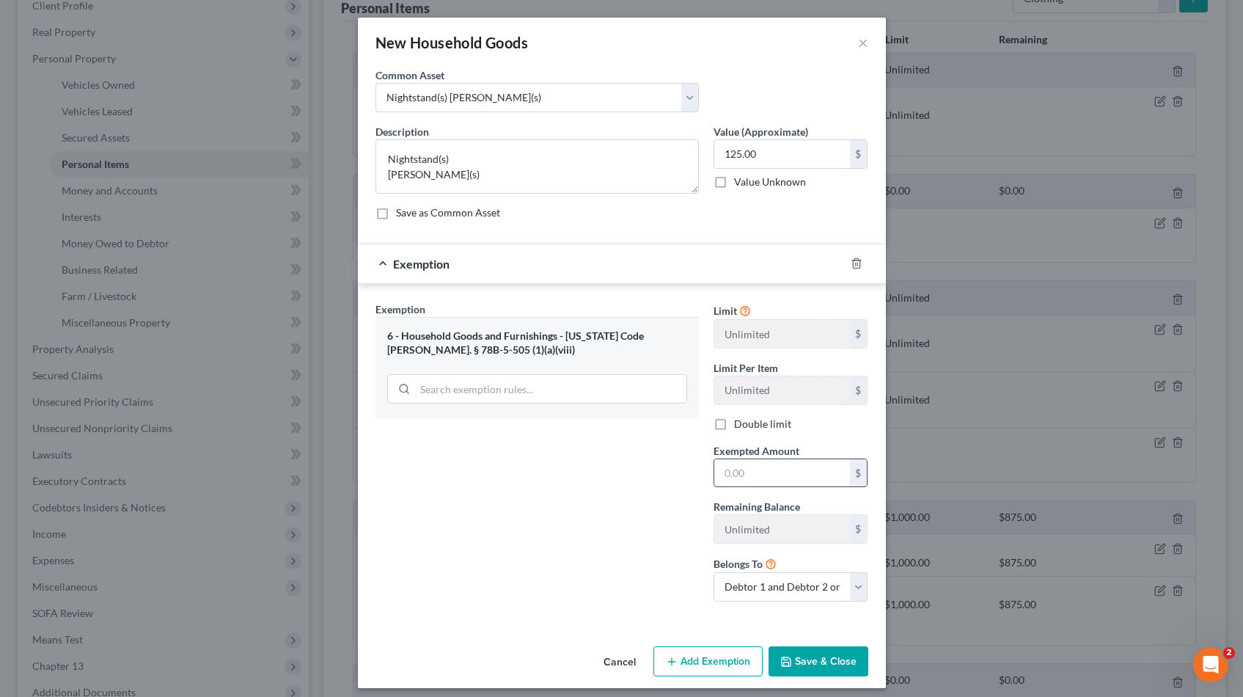
click at [781, 477] on input "text" at bounding box center [782, 473] width 136 height 28
type input "125.00"
click at [790, 653] on button "Save & Close" at bounding box center [819, 661] width 100 height 31
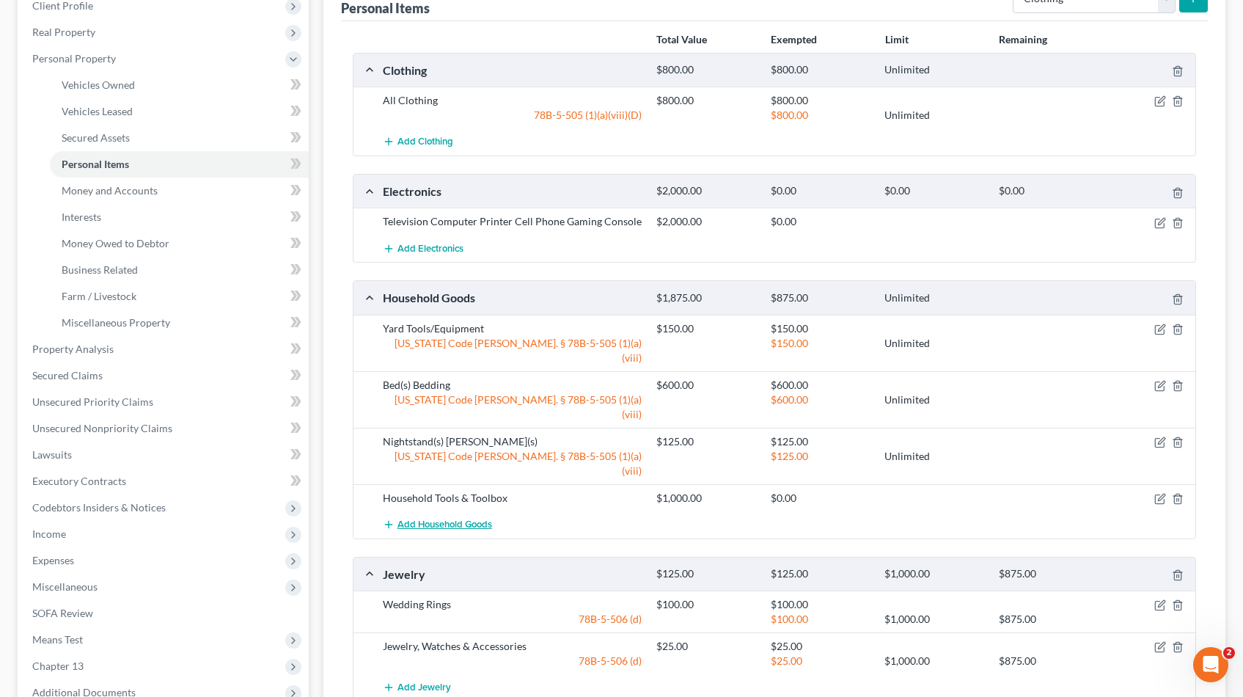
click at [455, 519] on span "Add Household Goods" at bounding box center [445, 525] width 95 height 12
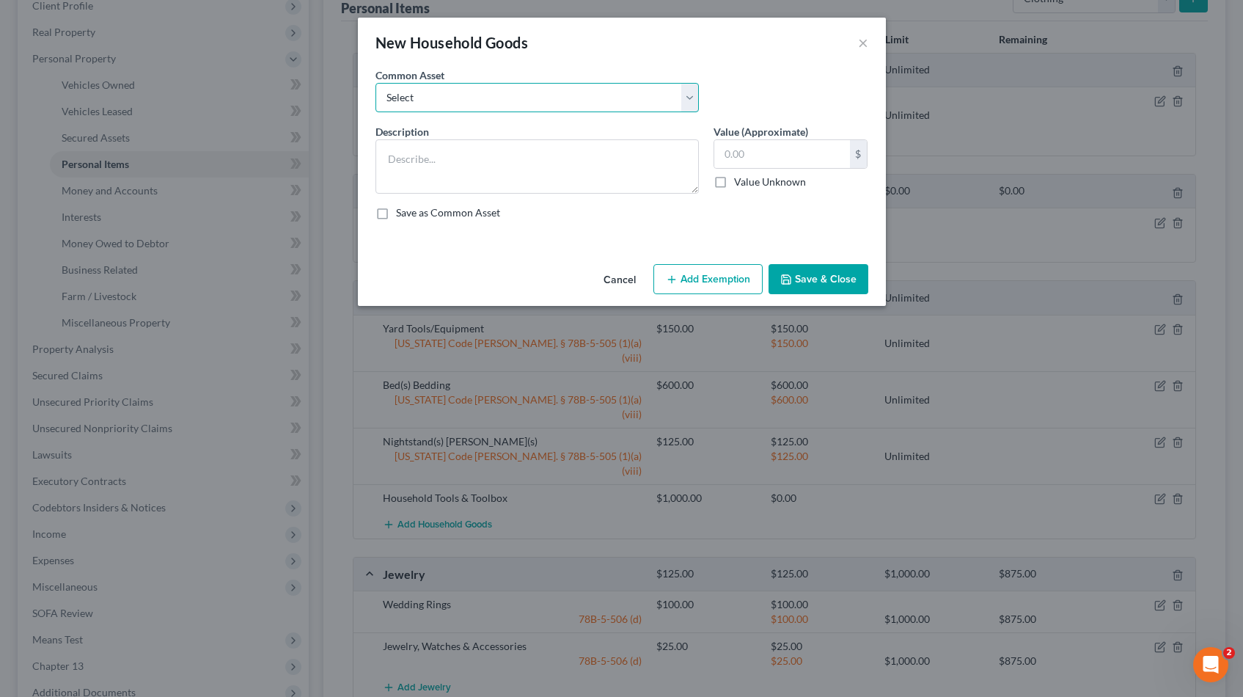
click at [692, 94] on select "Select Couch Chair Entertainment Center End/Coffee Table Stove/Cooking unit Sof…" at bounding box center [537, 97] width 323 height 29
select select "2"
click at [376, 83] on select "Select Couch Chair Entertainment Center End/Coffee Table Stove/Cooking unit Sof…" at bounding box center [537, 97] width 323 height 29
type textarea "Sofa End/Coffee Table Lamps & Accessories Desk/Office Furniture"
type input "150.00"
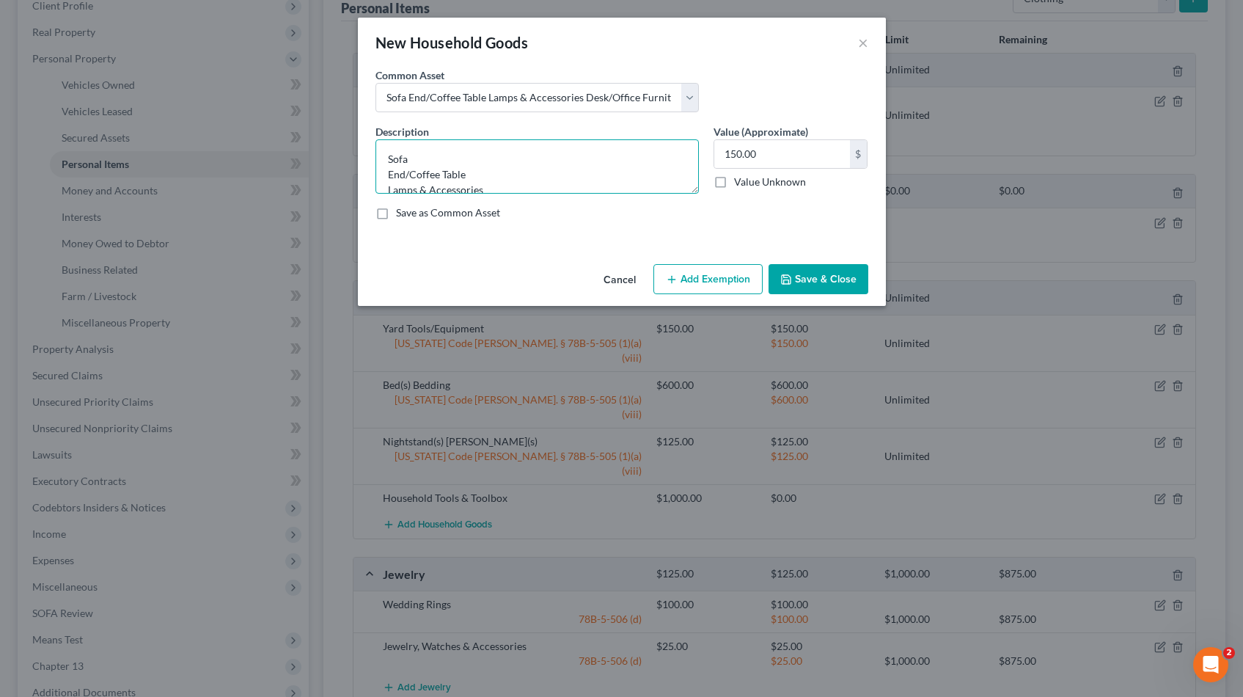
click at [458, 155] on textarea "Sofa End/Coffee Table Lamps & Accessories Desk/Office Furniture" at bounding box center [537, 166] width 323 height 54
drag, startPoint x: 486, startPoint y: 161, endPoint x: 376, endPoint y: 160, distance: 110.0
click at [376, 160] on textarea "Sofa Entertainment Center End/Coffee Table Lamps & Accessories Desk/Office Furn…" at bounding box center [537, 166] width 323 height 54
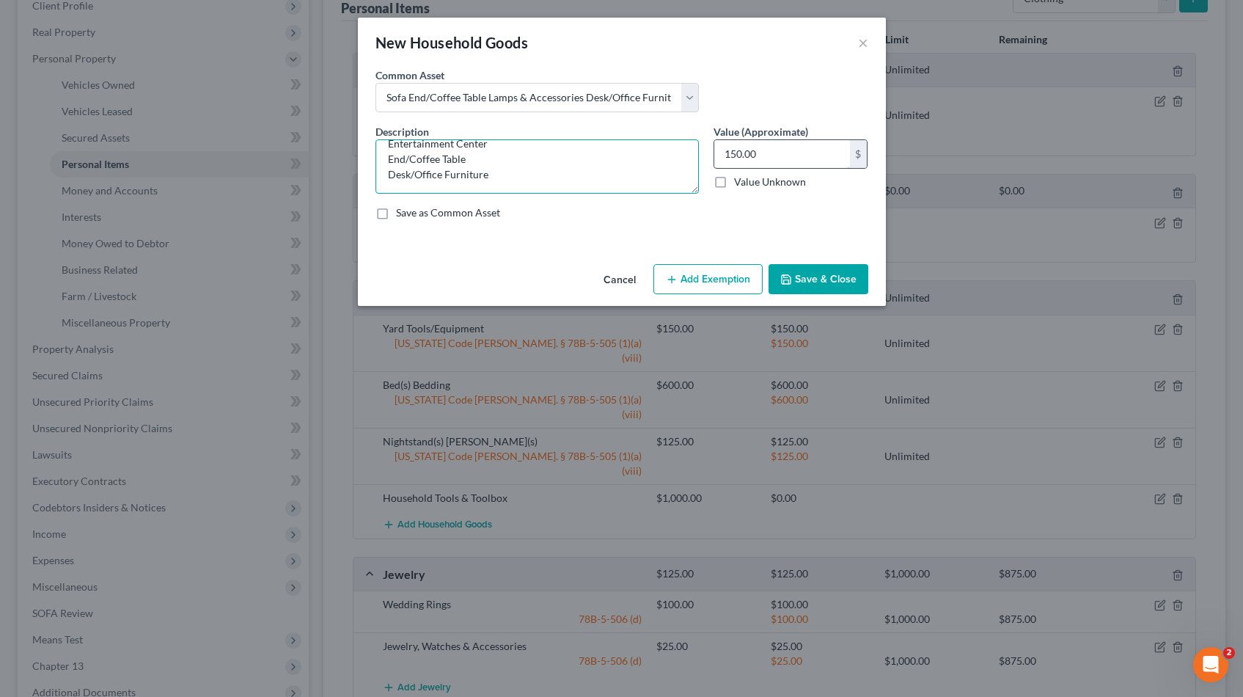
type textarea "Sofa Entertainment Center End/Coffee Table Desk/Office Furniture"
click at [776, 157] on input "150.00" at bounding box center [782, 154] width 136 height 28
type input "1,000"
click at [704, 285] on button "Add Exemption" at bounding box center [708, 279] width 109 height 31
select select "2"
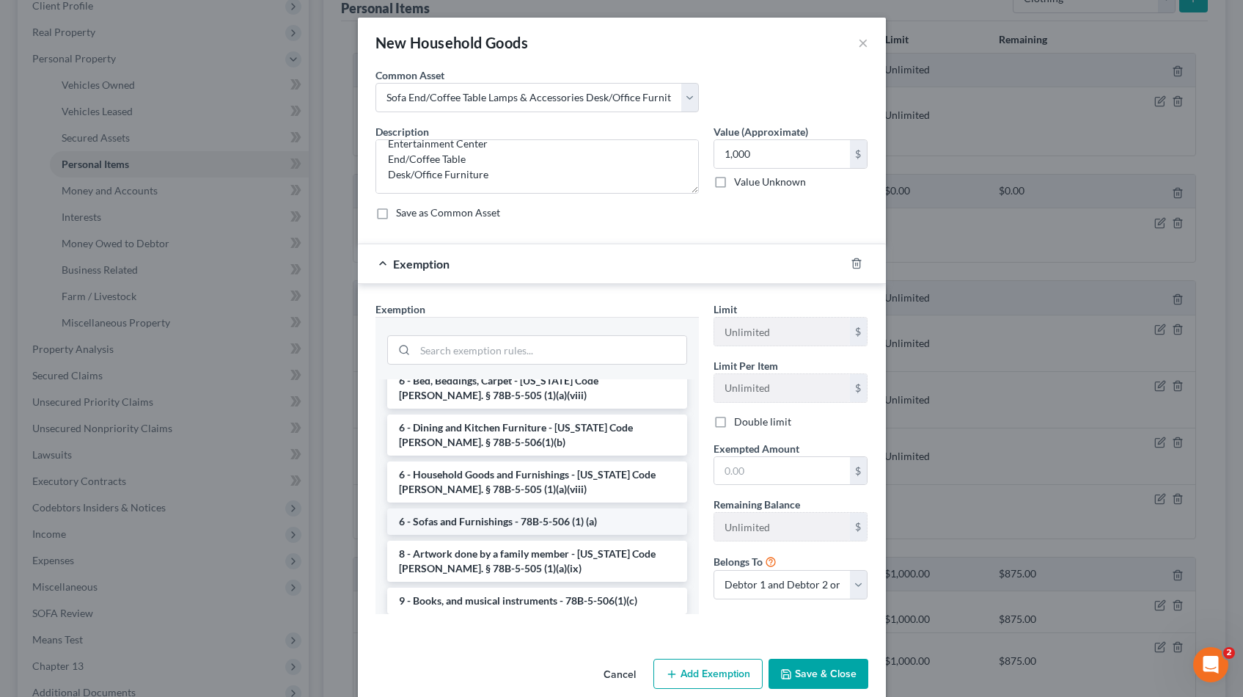
scroll to position [172, 0]
click at [487, 512] on li "6 - Sofas and Furnishings - 78B-5-506 (1) (a)" at bounding box center [537, 520] width 300 height 26
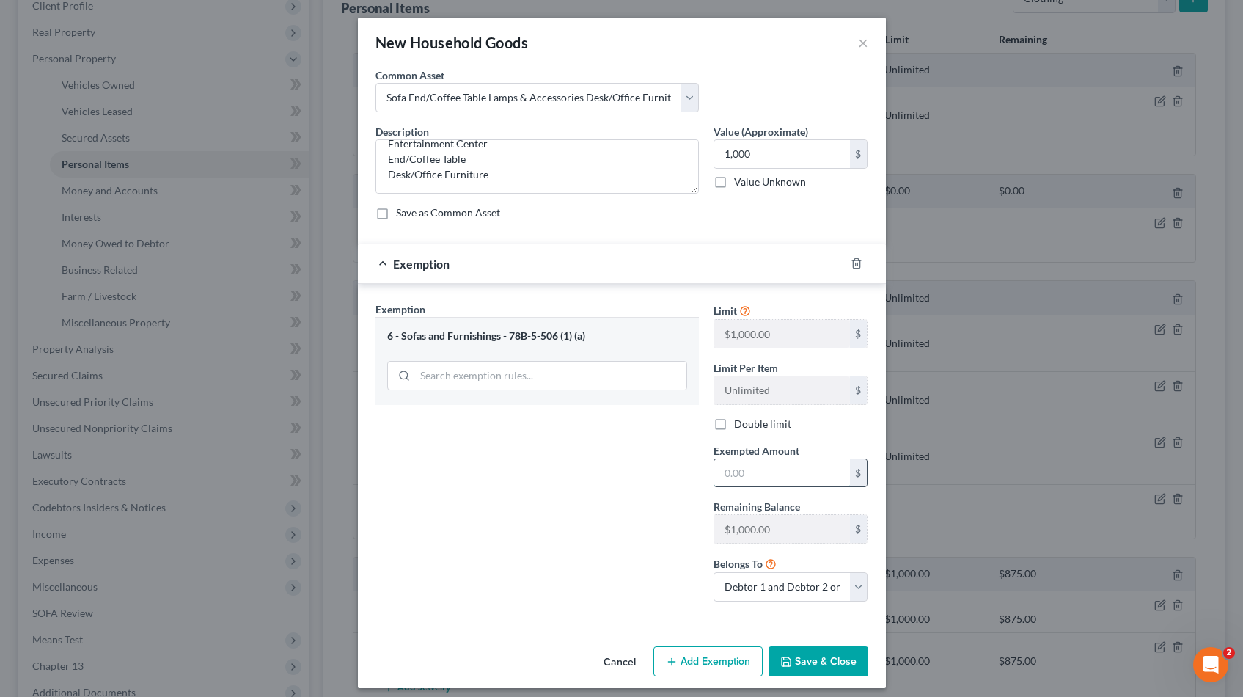
click at [756, 477] on input "text" at bounding box center [782, 473] width 136 height 28
type input "1,000.00"
click at [836, 668] on button "Save & Close" at bounding box center [819, 661] width 100 height 31
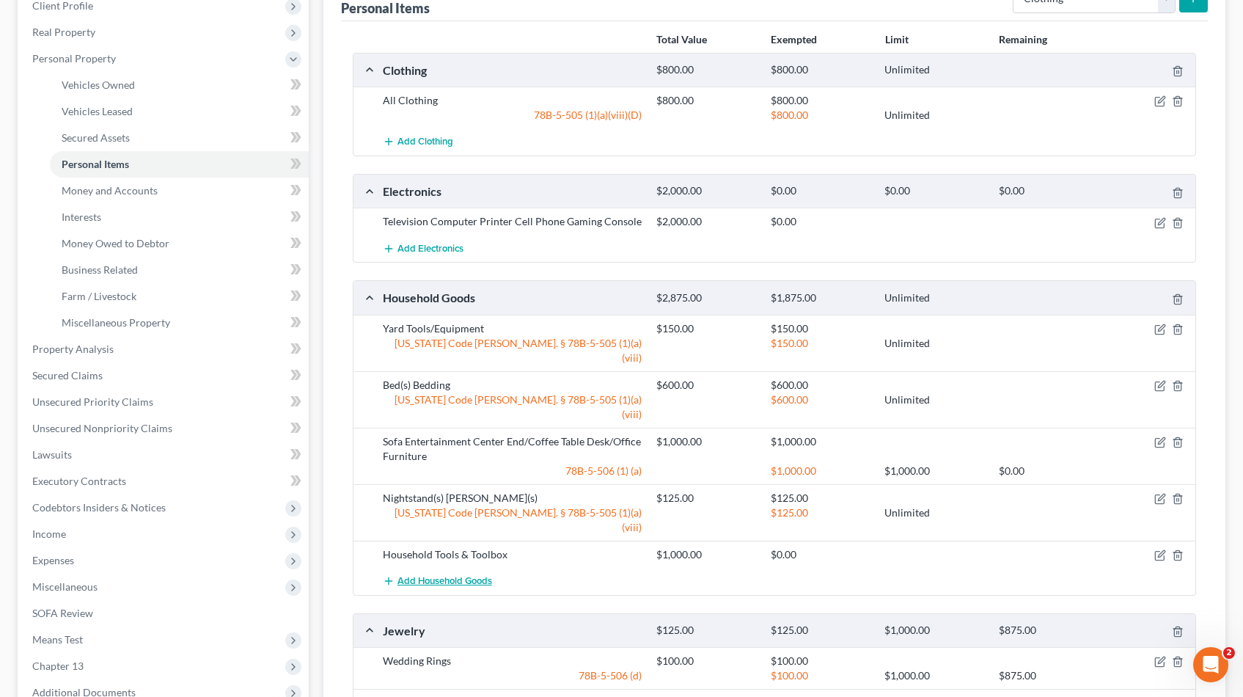
click at [427, 575] on span "Add Household Goods" at bounding box center [445, 581] width 95 height 12
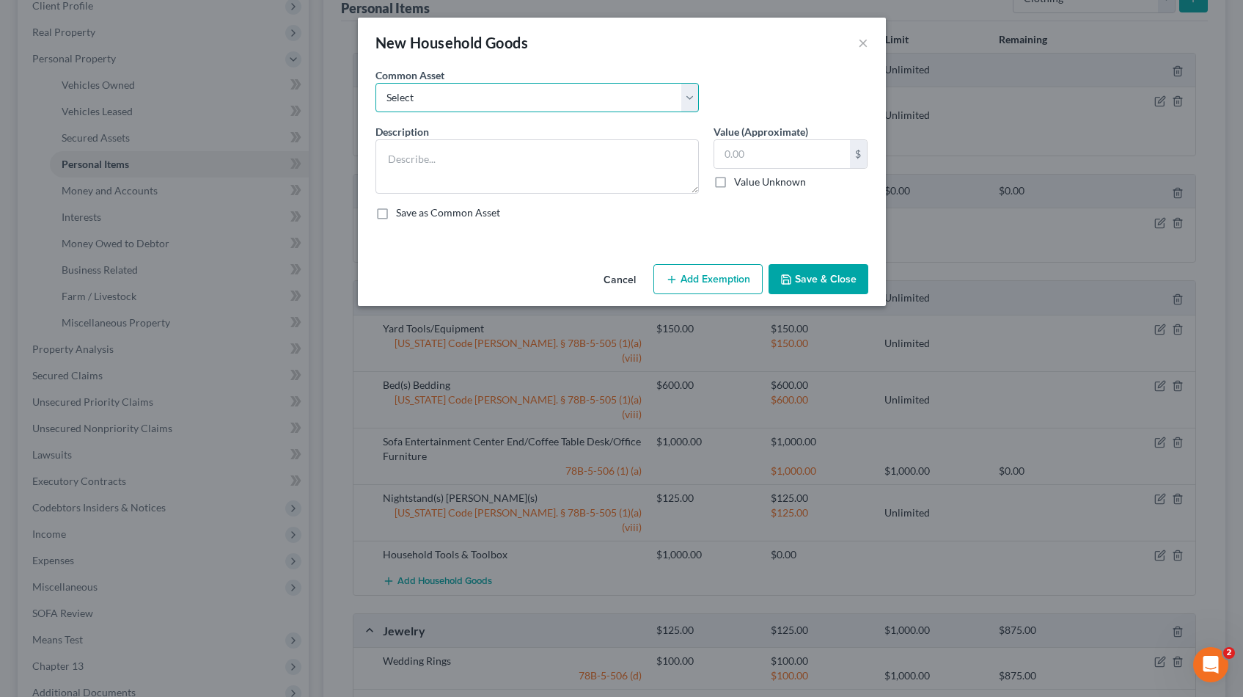
click at [694, 99] on select "Select Couch Chair Entertainment Center End/Coffee Table Stove/Cooking unit Sof…" at bounding box center [537, 97] width 323 height 29
select select "6"
click at [376, 83] on select "Select Couch Chair Entertainment Center End/Coffee Table Stove/Cooking unit Sof…" at bounding box center [537, 97] width 323 height 29
type textarea "Small Kitchen Appliances Cooking Utensils & Cookware Silverware/Flatware"
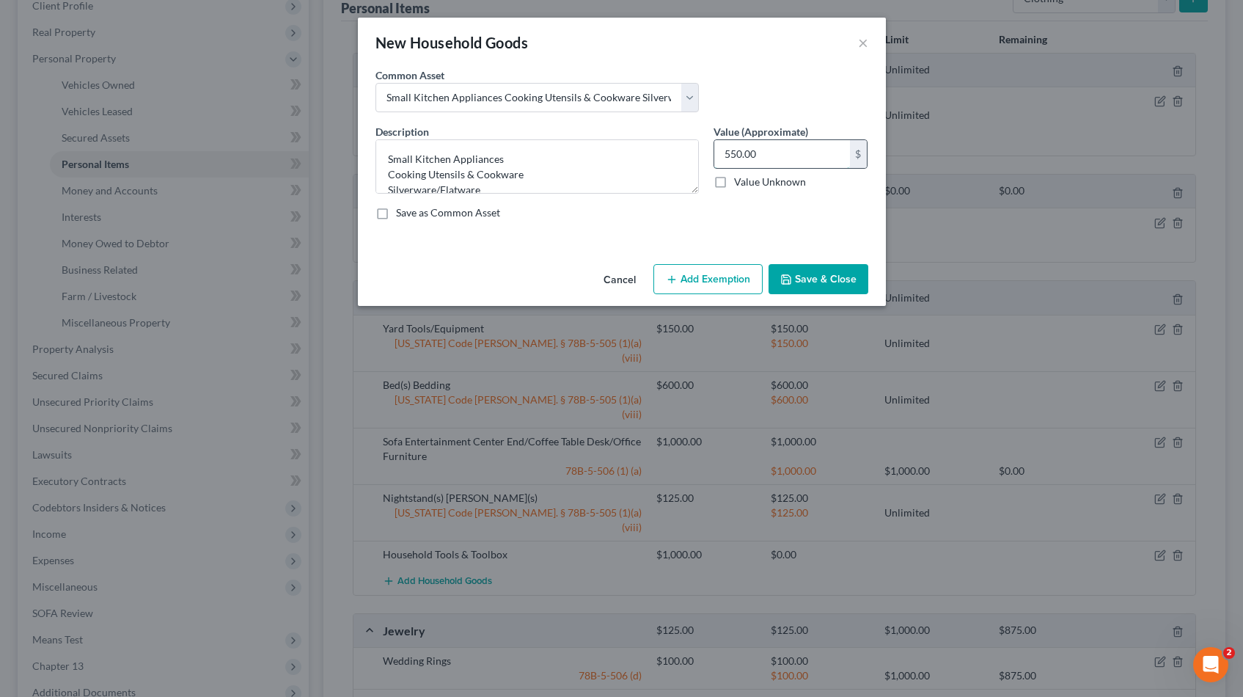
click at [786, 155] on input "550.00" at bounding box center [782, 154] width 136 height 28
type input "150.00"
click at [819, 275] on button "Save & Close" at bounding box center [819, 279] width 100 height 31
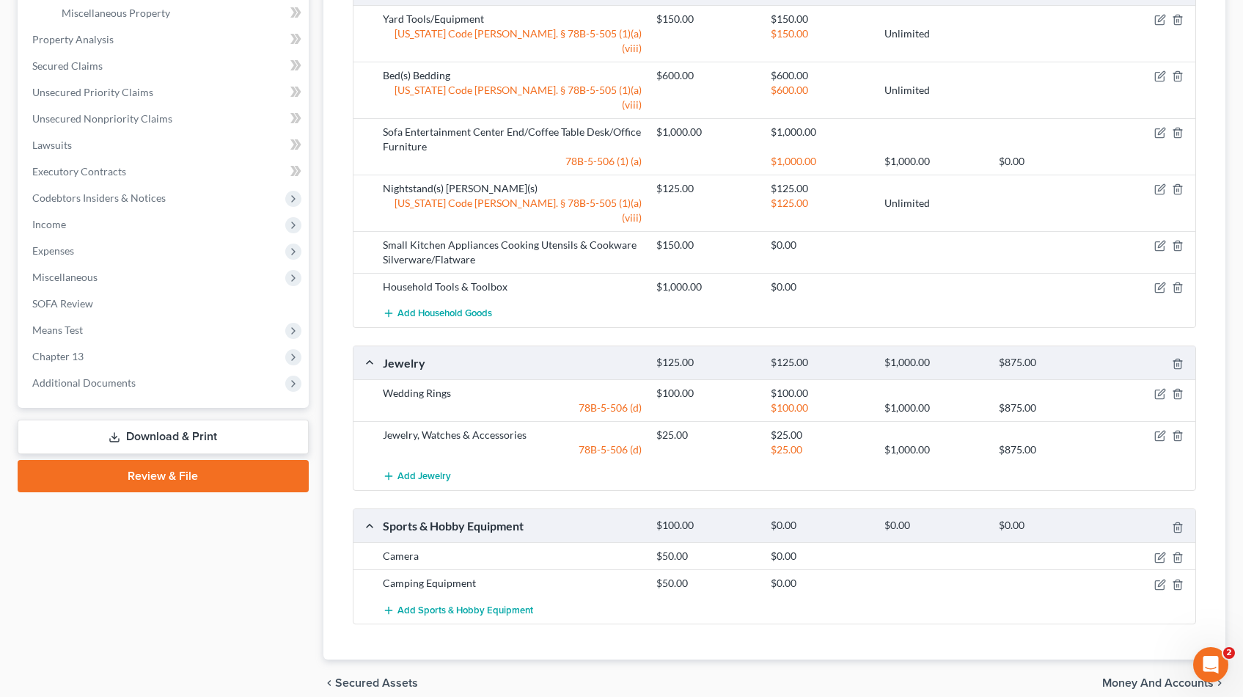
scroll to position [570, 0]
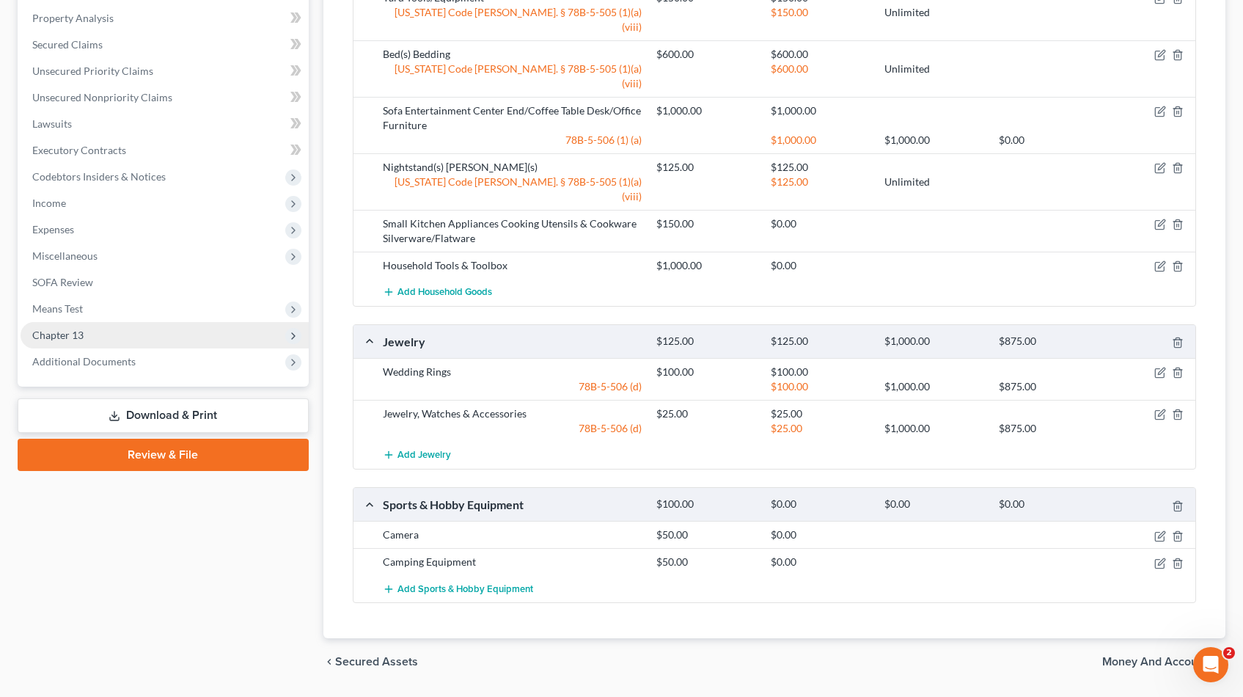
click at [68, 334] on span "Chapter 13" at bounding box center [57, 335] width 51 height 12
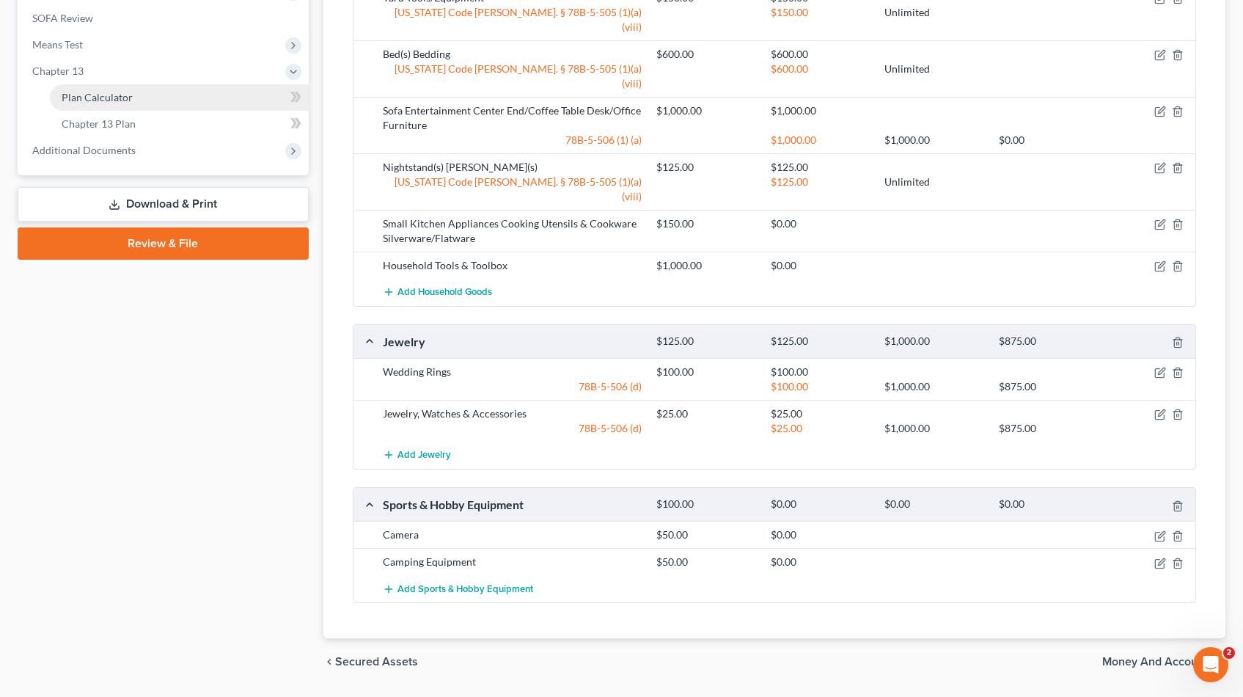
click at [100, 95] on span "Plan Calculator" at bounding box center [97, 97] width 71 height 12
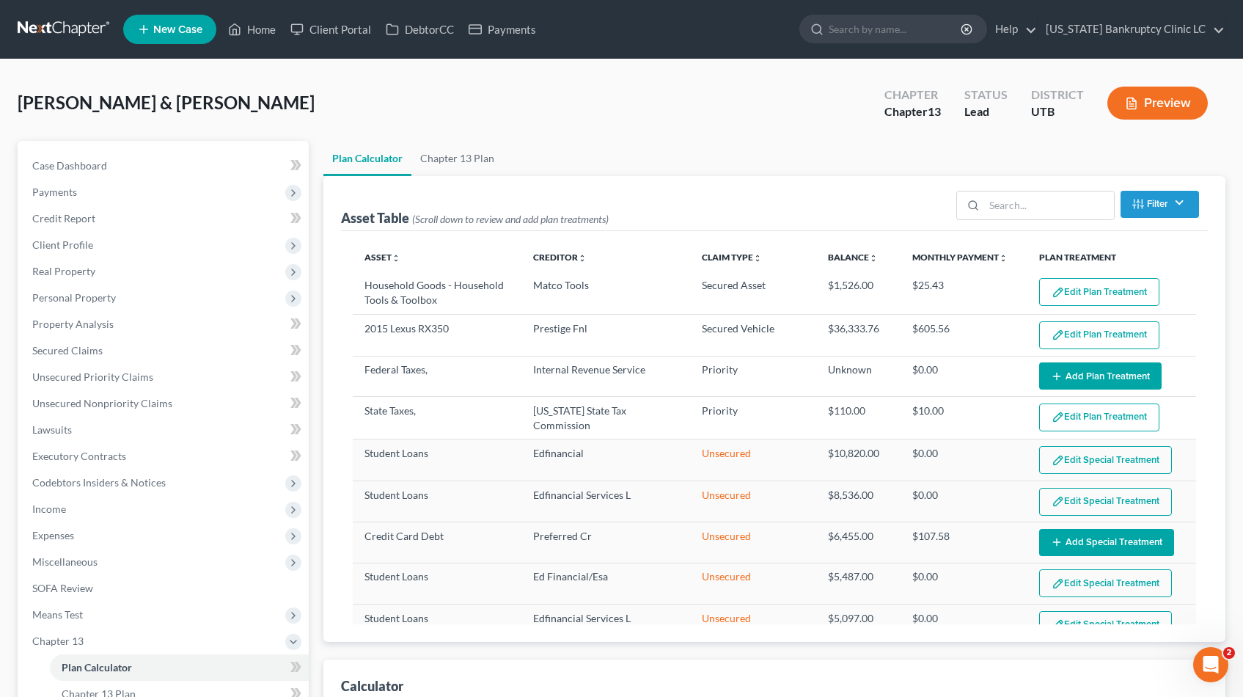
scroll to position [235, 0]
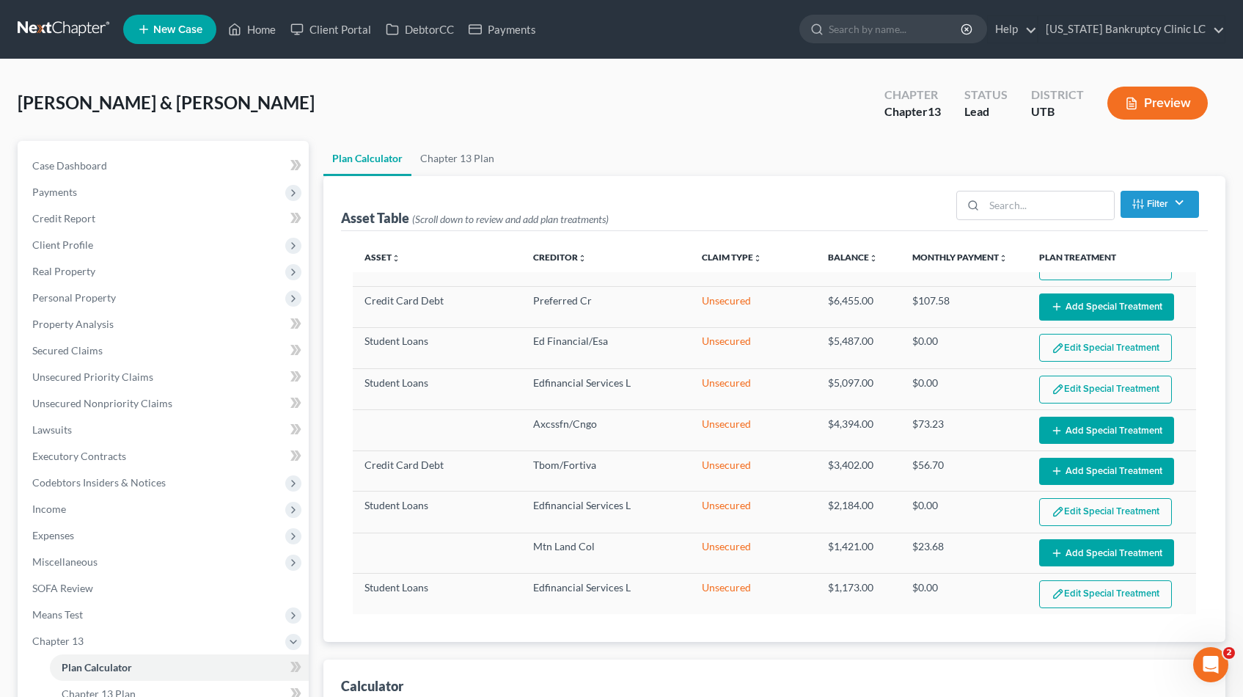
select select "59"
click at [68, 609] on span "Means Test" at bounding box center [57, 614] width 51 height 12
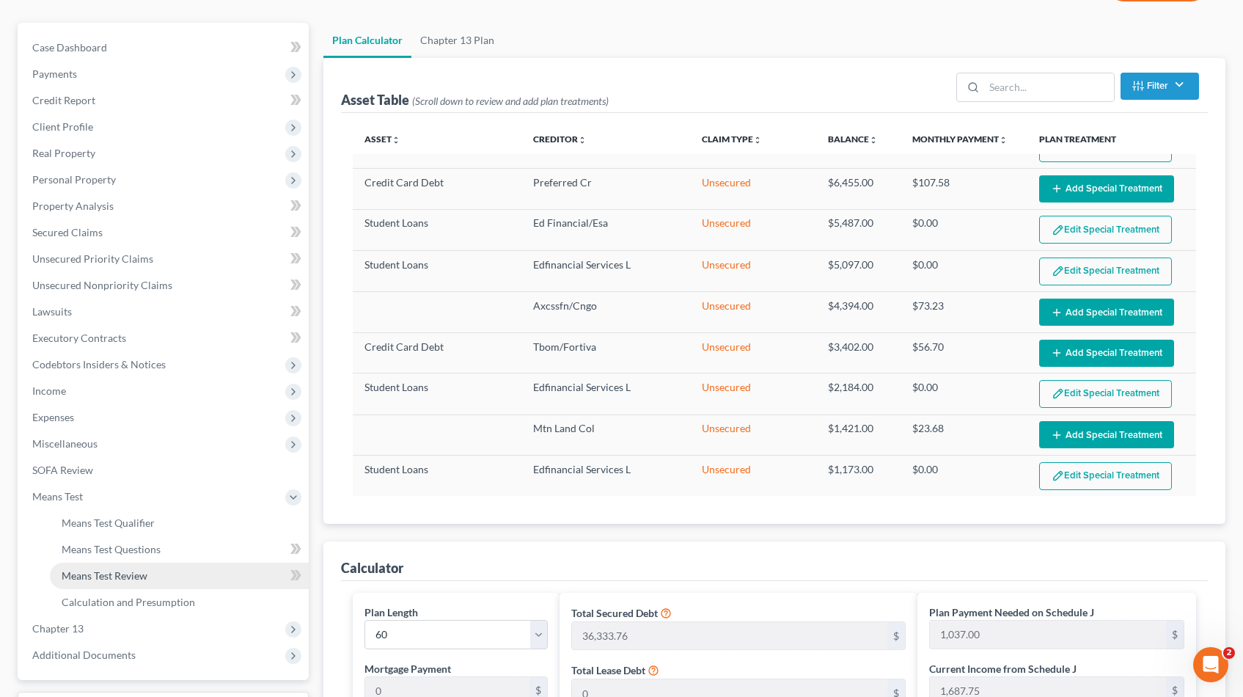
scroll to position [120, 0]
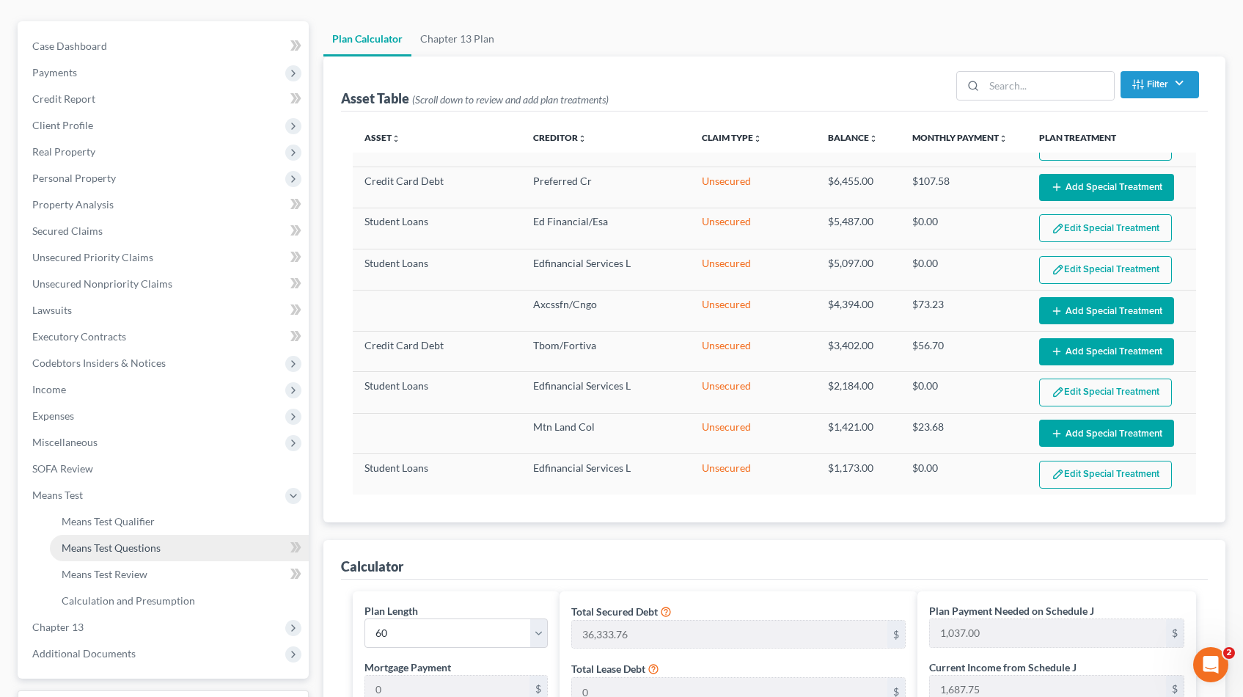
click at [103, 549] on span "Means Test Questions" at bounding box center [111, 547] width 99 height 12
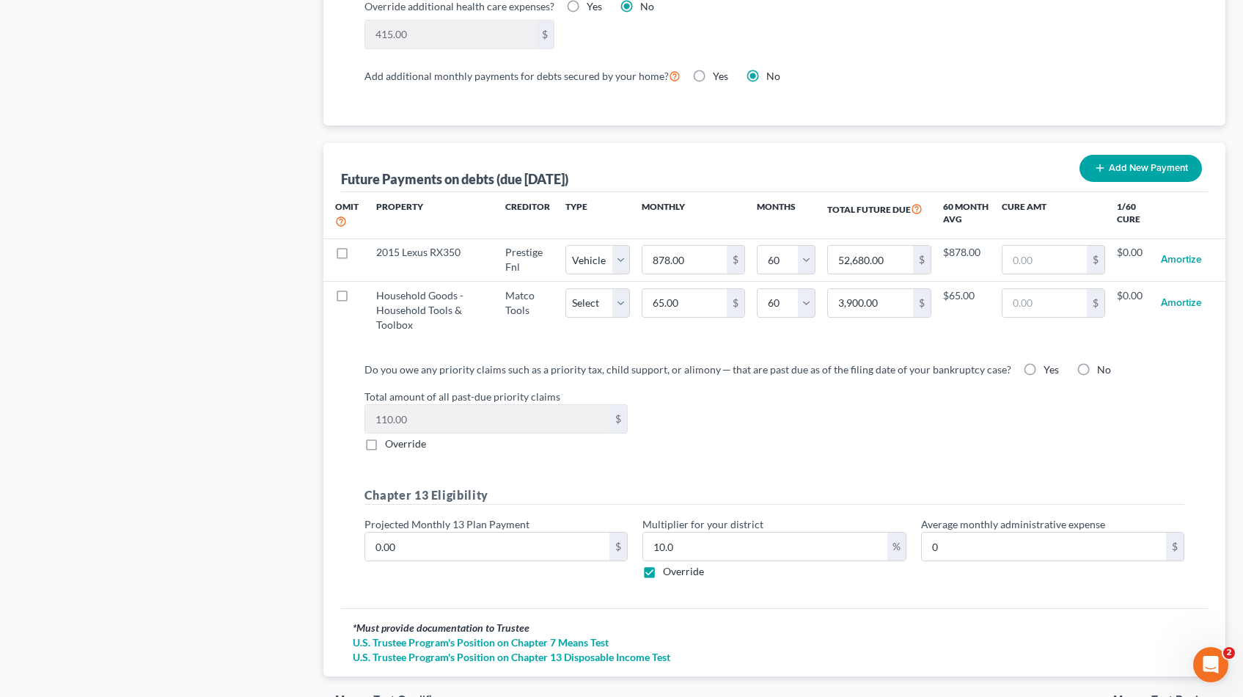
scroll to position [1414, 0]
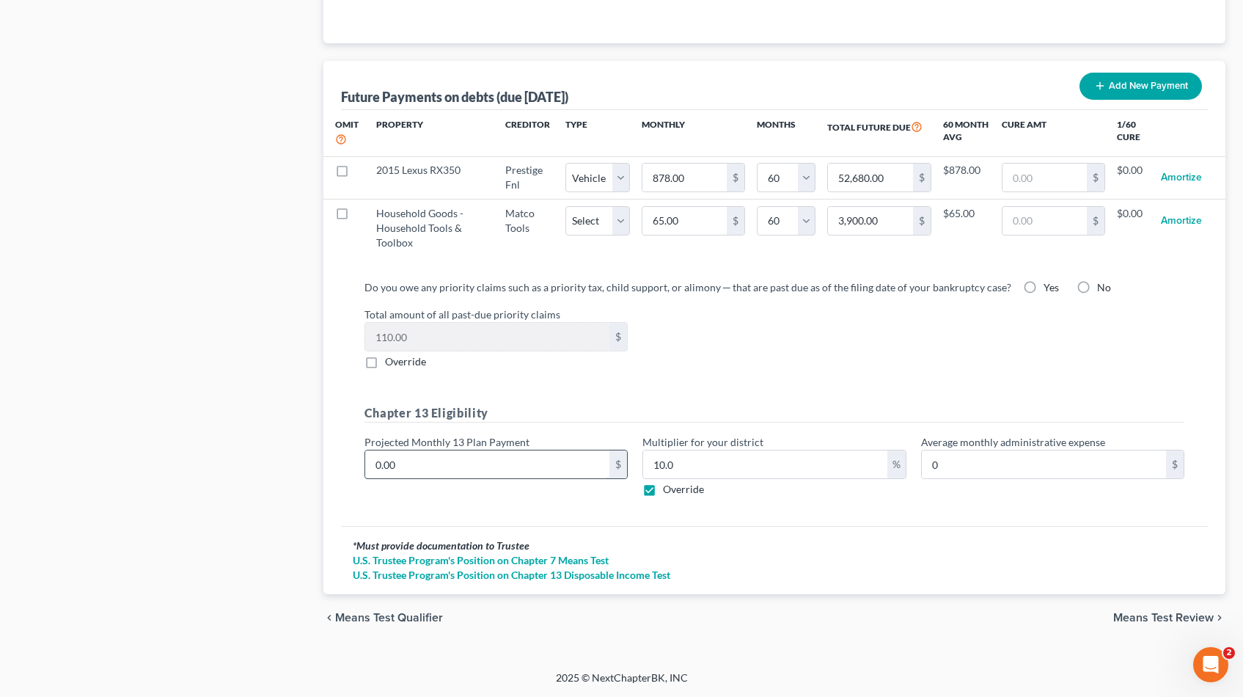
click at [424, 467] on input "0.00" at bounding box center [487, 464] width 244 height 28
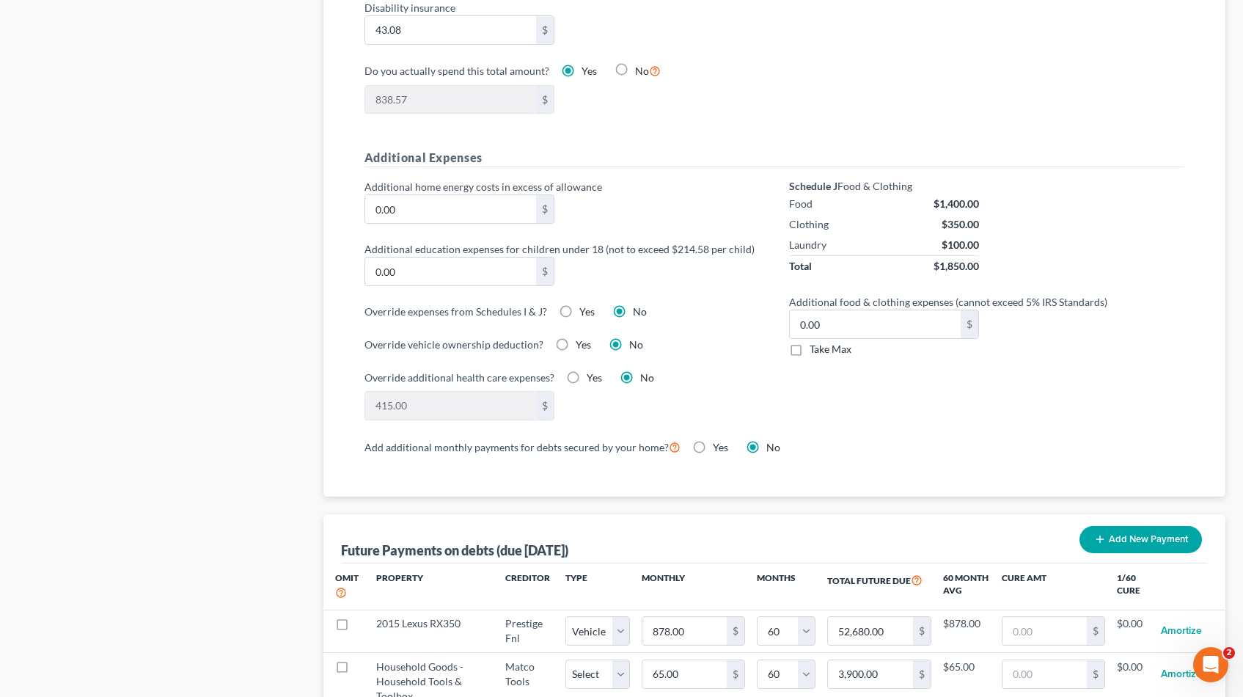
scroll to position [0, 0]
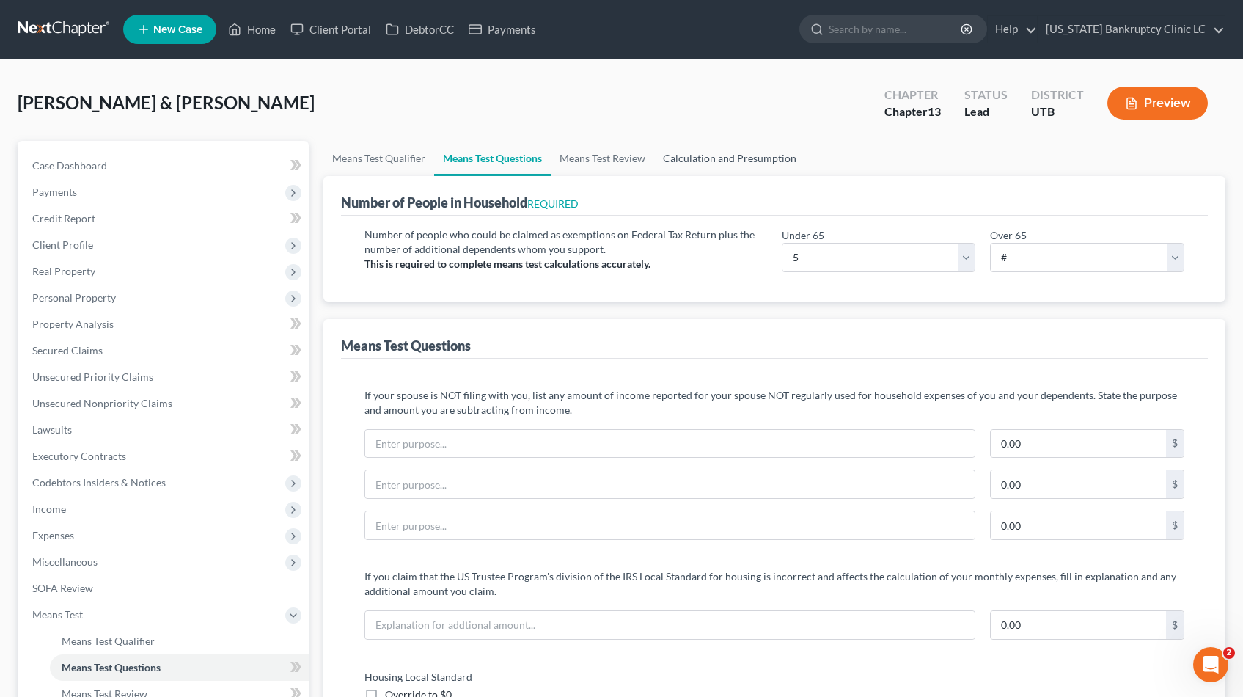
click at [711, 155] on link "Calculation and Presumption" at bounding box center [729, 158] width 151 height 35
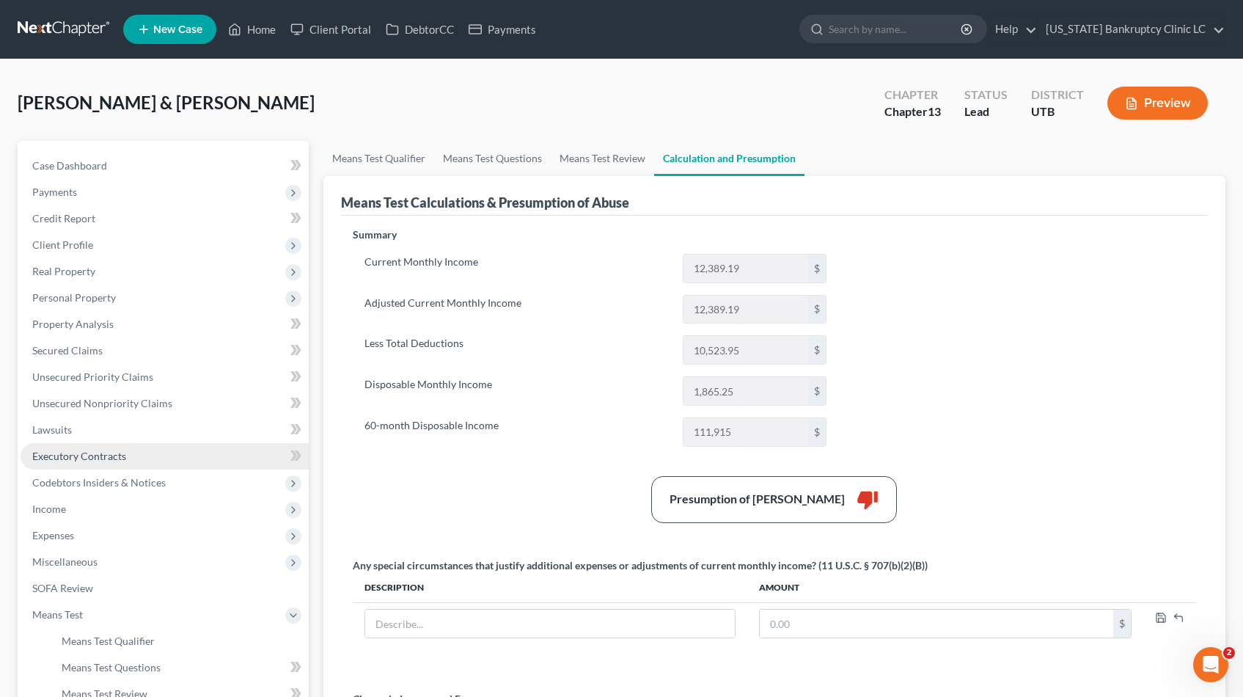
click at [94, 455] on span "Executory Contracts" at bounding box center [79, 456] width 94 height 12
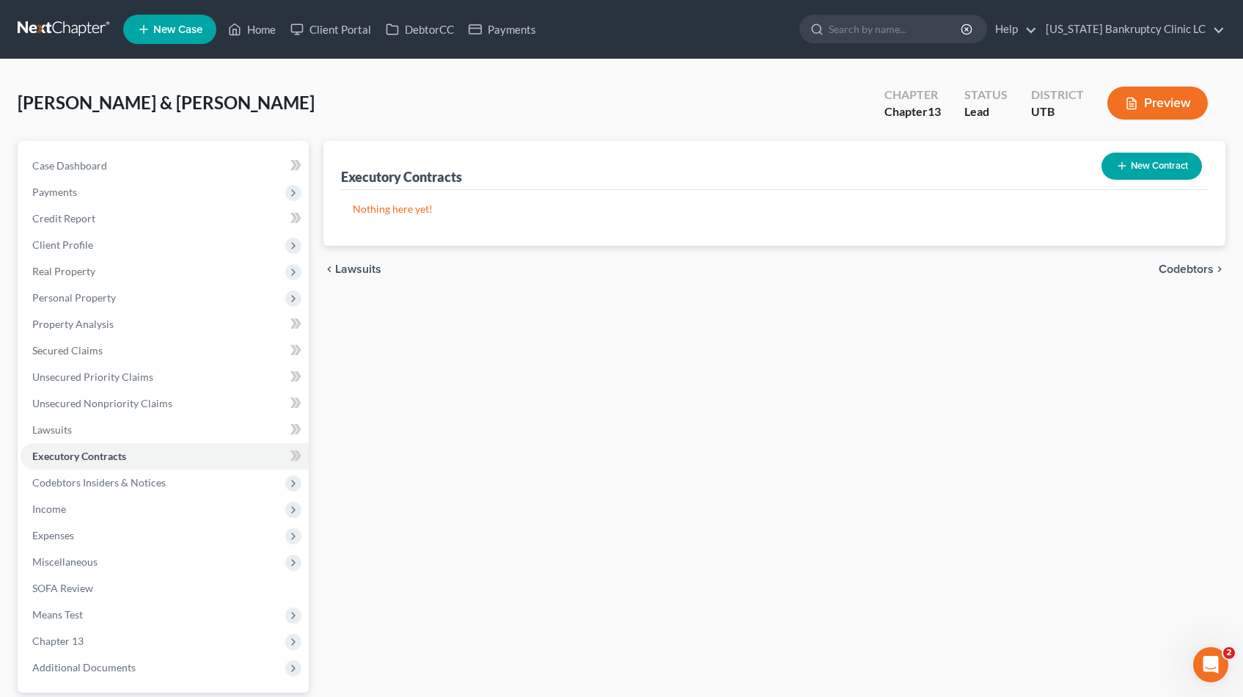
click at [1152, 166] on button "New Contract" at bounding box center [1152, 166] width 100 height 27
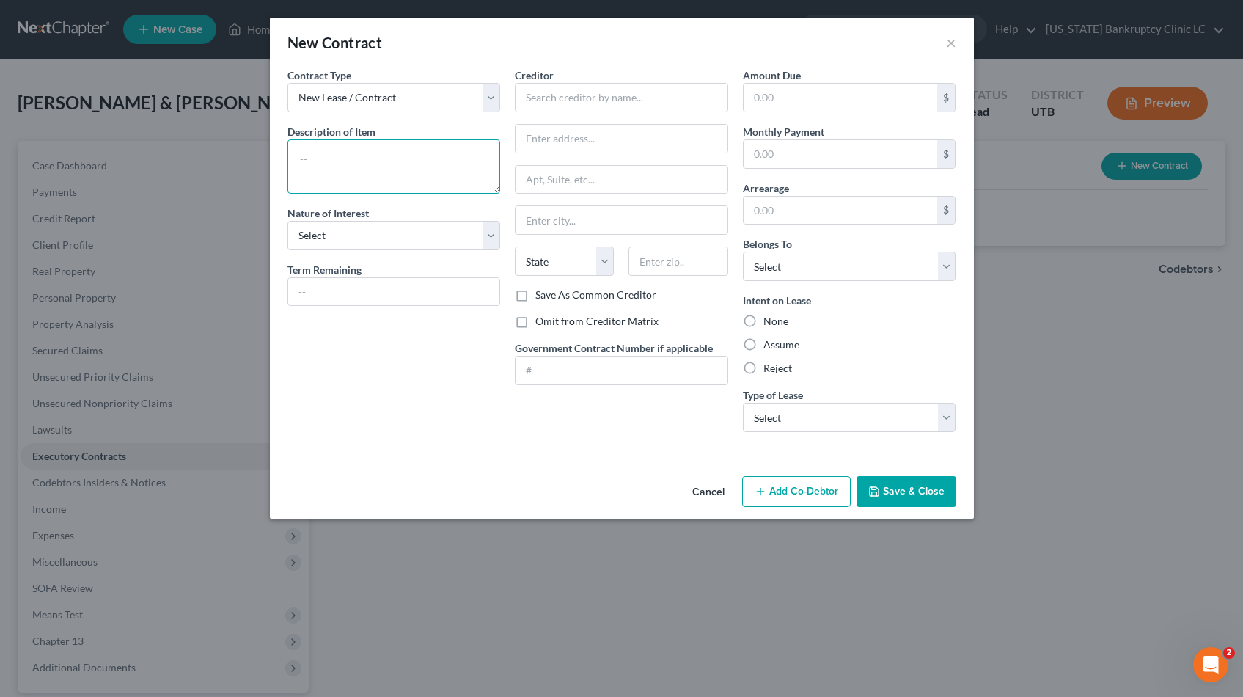
click at [430, 150] on textarea at bounding box center [394, 166] width 213 height 54
click at [495, 233] on select "Select Purchaser Agent Lessor Lessee" at bounding box center [394, 235] width 213 height 29
click at [288, 221] on select "Select Purchaser Agent Lessor Lessee" at bounding box center [394, 235] width 213 height 29
click at [764, 345] on label "Assume" at bounding box center [782, 344] width 36 height 15
click at [769, 345] on input "Assume" at bounding box center [774, 342] width 10 height 10
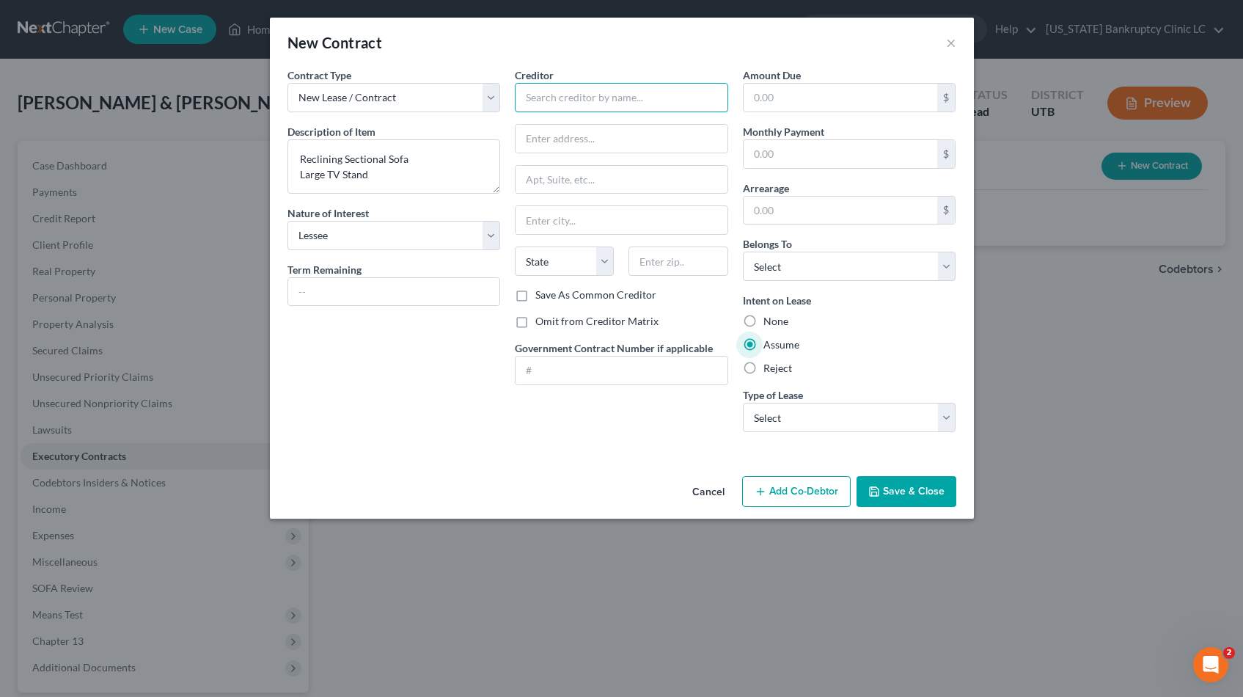
drag, startPoint x: 590, startPoint y: 93, endPoint x: 571, endPoint y: 96, distance: 18.6
click at [590, 93] on input "text" at bounding box center [621, 97] width 213 height 29
click at [535, 295] on label "Save As Common Creditor" at bounding box center [595, 295] width 121 height 15
click at [541, 295] on input "Save As Common Creditor" at bounding box center [546, 293] width 10 height 10
click at [805, 106] on input "text" at bounding box center [841, 98] width 194 height 28
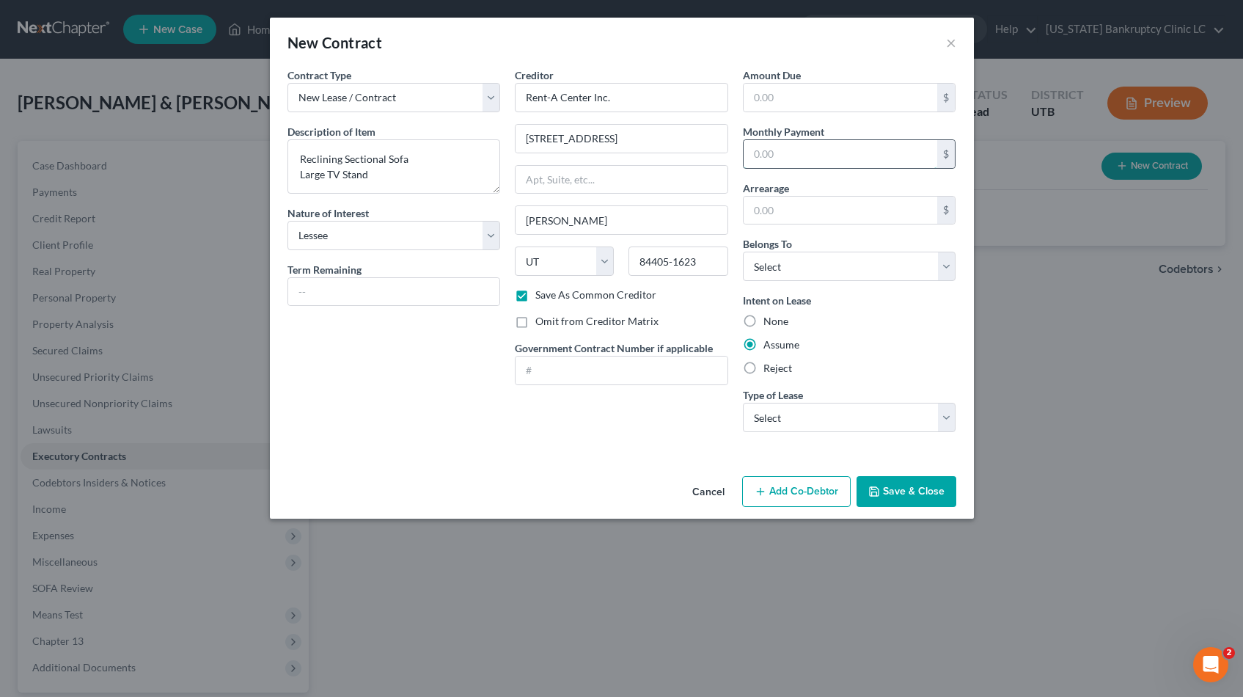
click at [777, 158] on input "text" at bounding box center [841, 154] width 194 height 28
click at [947, 265] on select "Select Debtor 1 Only Debtor 2 Only Debtor 1 And Debtor 2 Only At Least One Of T…" at bounding box center [849, 266] width 213 height 29
click at [743, 252] on select "Select Debtor 1 Only Debtor 2 Only Debtor 1 And Debtor 2 Only At Least One Of T…" at bounding box center [849, 266] width 213 height 29
click at [945, 414] on select "Select Real Estate Car Other" at bounding box center [849, 417] width 213 height 29
click at [743, 403] on select "Select Real Estate Car Other" at bounding box center [849, 417] width 213 height 29
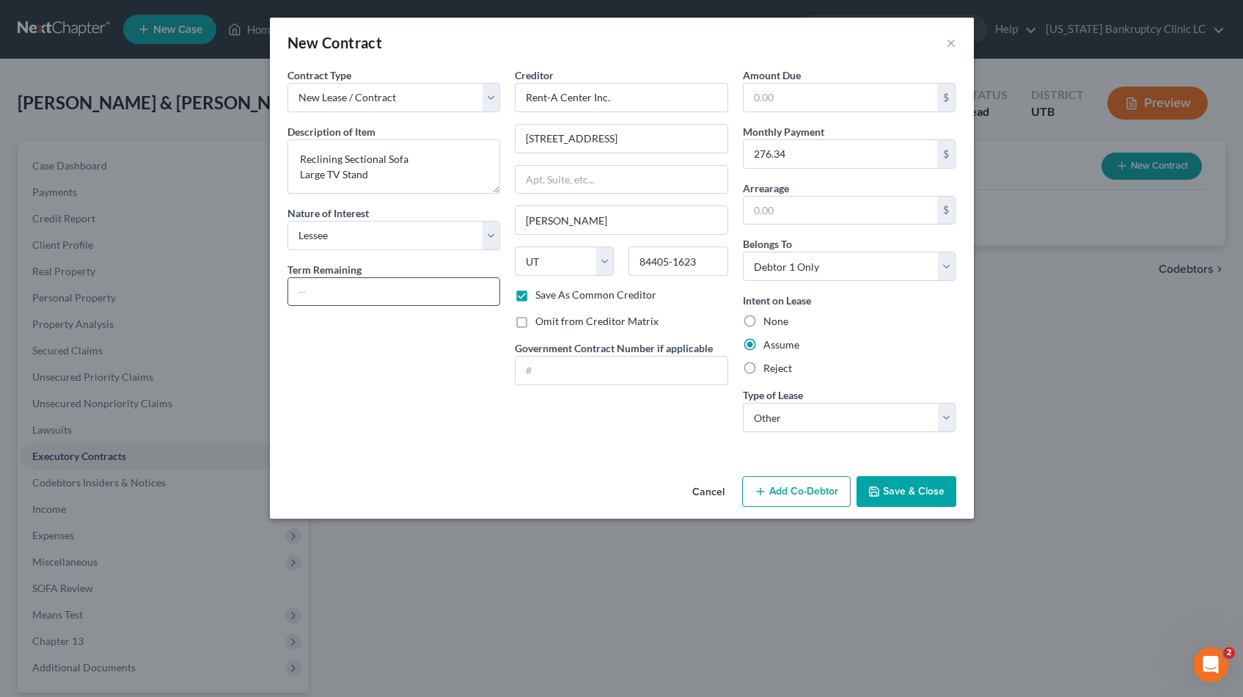
click at [322, 293] on input "text" at bounding box center [394, 292] width 212 height 28
click at [777, 95] on input "text" at bounding box center [841, 98] width 194 height 28
click at [940, 490] on button "Save & Close" at bounding box center [907, 491] width 100 height 31
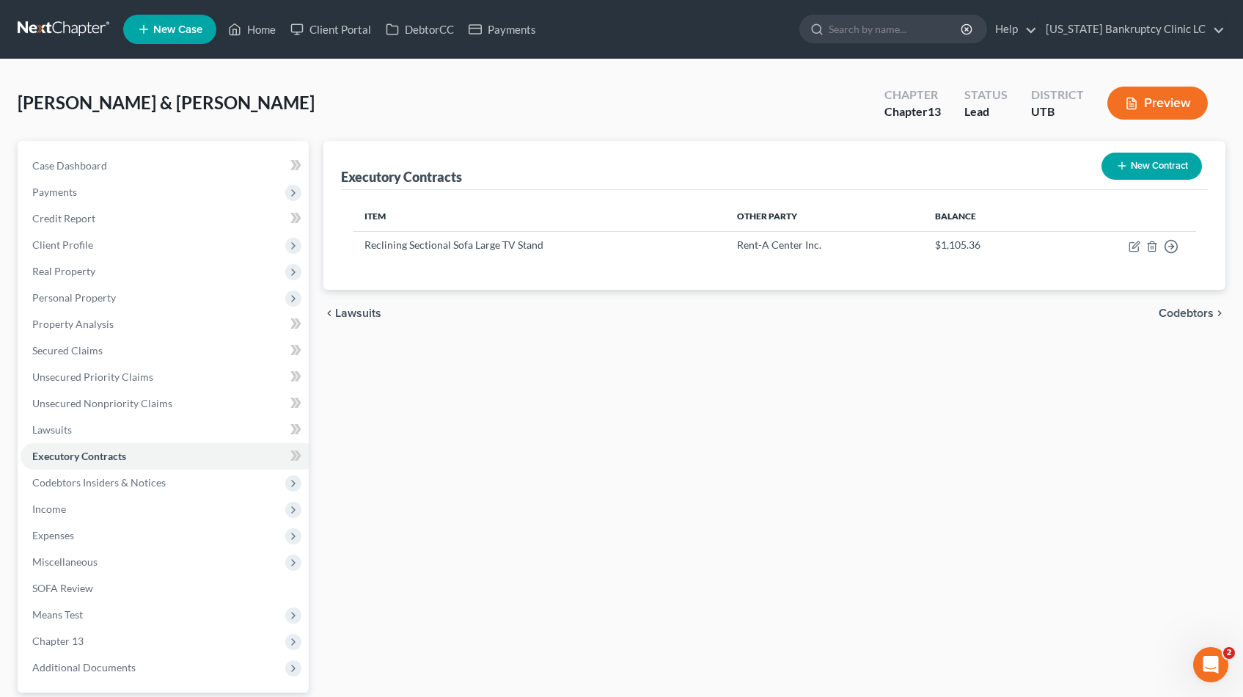
click at [1153, 164] on button "New Contract" at bounding box center [1152, 166] width 100 height 27
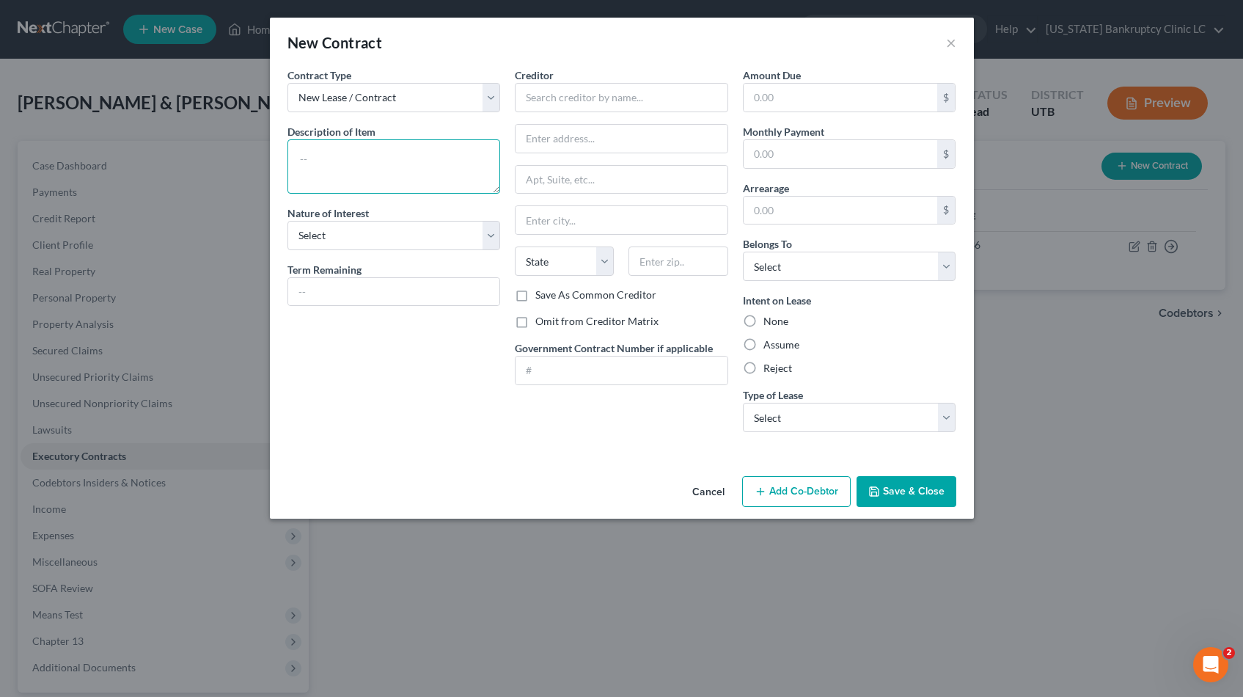
click at [410, 148] on textarea at bounding box center [394, 166] width 213 height 54
click at [496, 230] on select "Select Purchaser Agent Lessor Lessee" at bounding box center [394, 235] width 213 height 29
click at [288, 221] on select "Select Purchaser Agent Lessor Lessee" at bounding box center [394, 235] width 213 height 29
click at [414, 293] on input "text" at bounding box center [394, 292] width 212 height 28
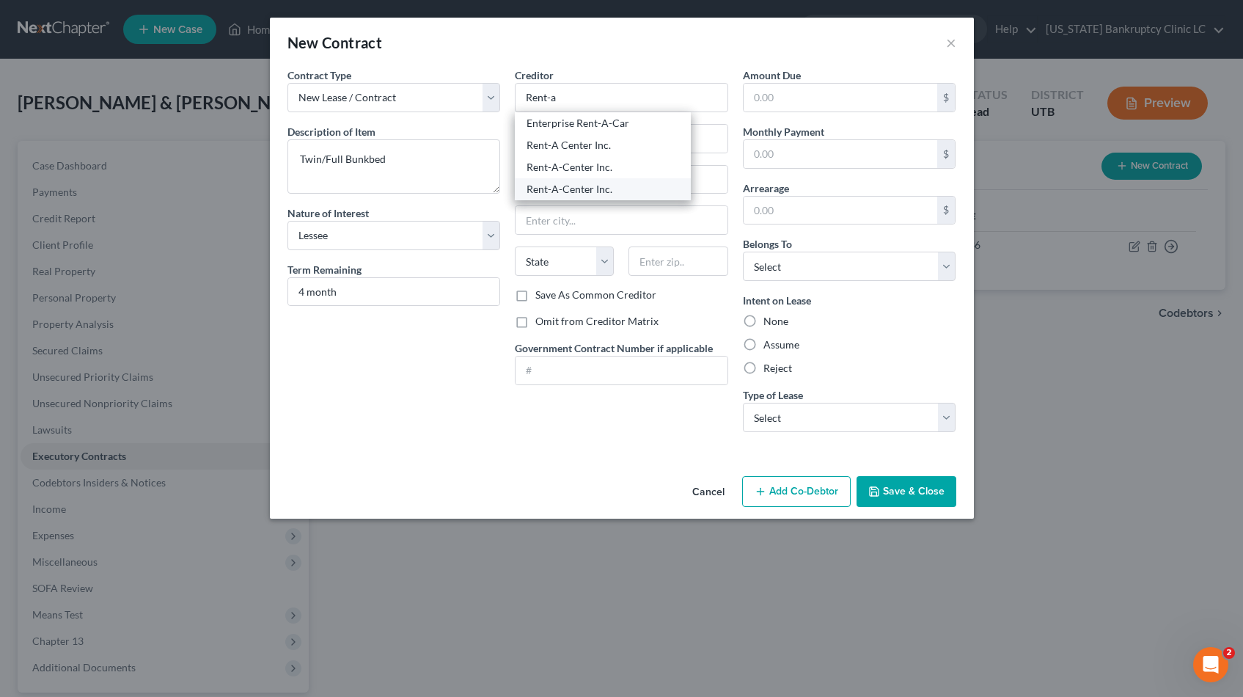
click at [543, 194] on div "Rent-A-Center Inc." at bounding box center [603, 189] width 153 height 15
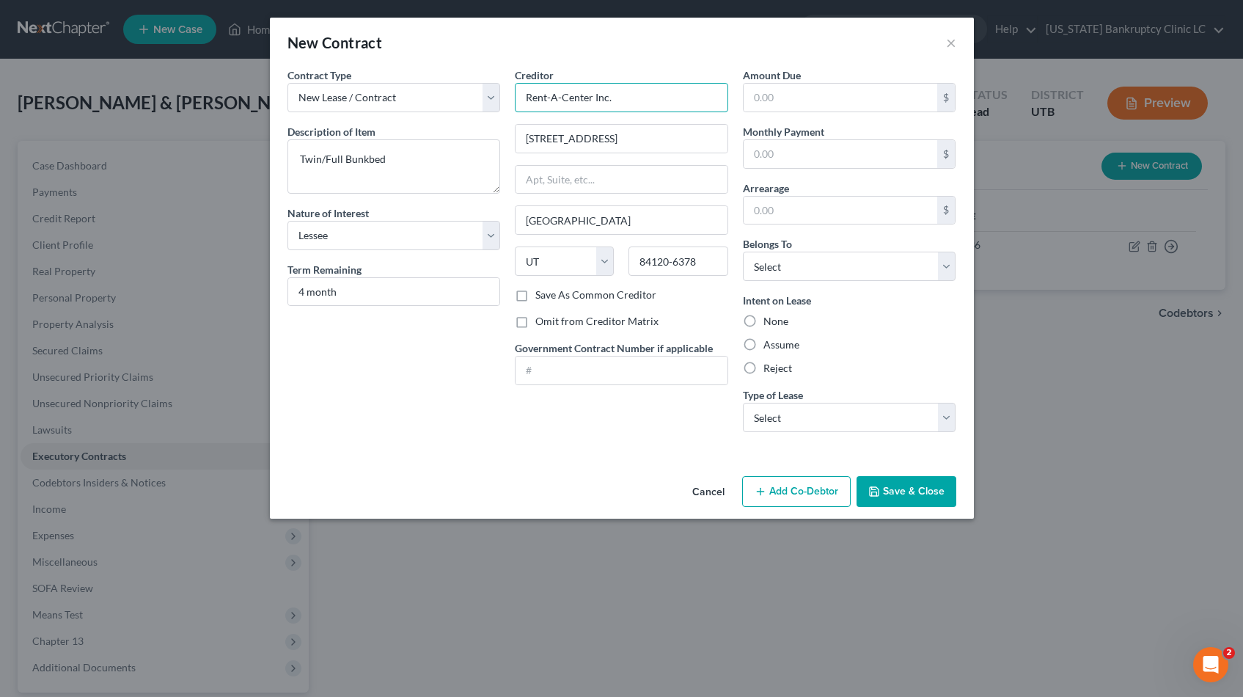
click at [638, 105] on input "Rent-A-Center Inc." at bounding box center [621, 97] width 213 height 29
click at [600, 147] on div "Rent-A-Center Inc." at bounding box center [603, 145] width 153 height 15
click at [611, 97] on input "Rent-A-Center Inc." at bounding box center [621, 97] width 213 height 29
click at [593, 125] on div "Rent-A-Center Inc." at bounding box center [603, 123] width 153 height 15
drag, startPoint x: 599, startPoint y: 136, endPoint x: 511, endPoint y: 140, distance: 87.4
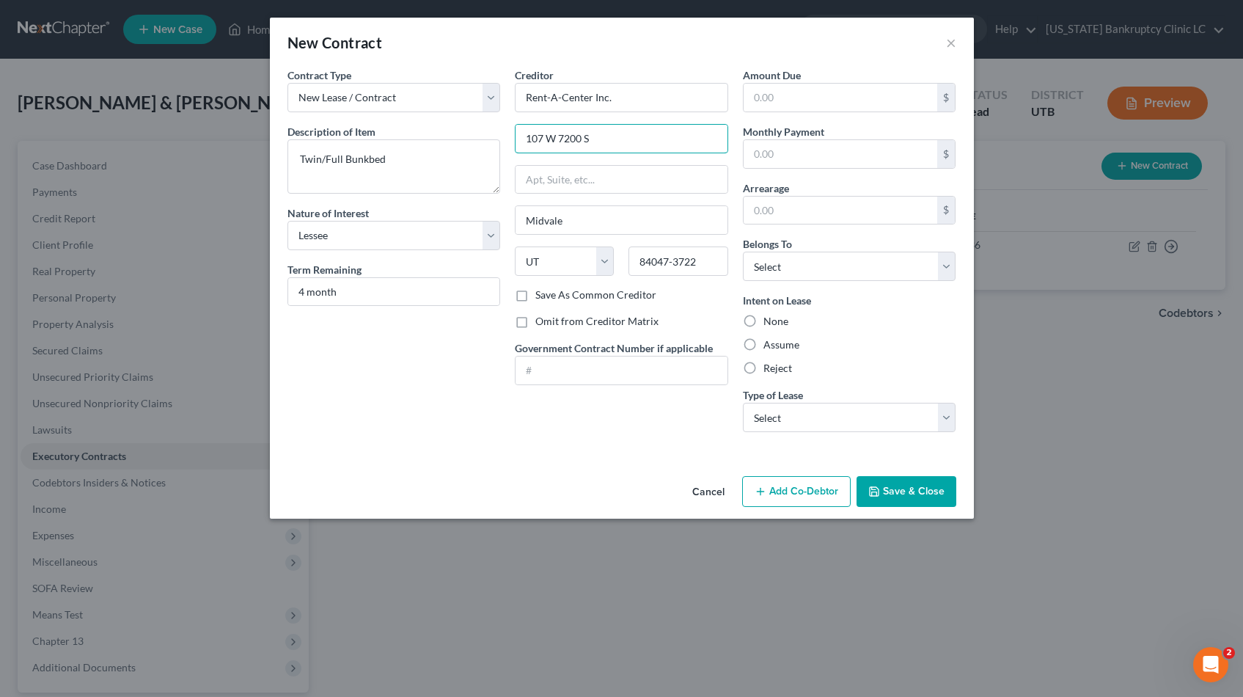
click at [511, 140] on div "Creditor * Rent-A-Center Inc. 107 W 7200 S Midvale State AL AK AR AZ CA CO CT D…" at bounding box center [622, 255] width 228 height 376
click at [596, 223] on input "Midvale" at bounding box center [622, 220] width 212 height 28
drag, startPoint x: 593, startPoint y: 223, endPoint x: 491, endPoint y: 222, distance: 102.7
click at [491, 222] on div "Contract Type New Lease / Contract New Timeshare Description of non-residential…" at bounding box center [622, 255] width 684 height 376
click at [535, 296] on label "Save As Common Creditor" at bounding box center [595, 295] width 121 height 15
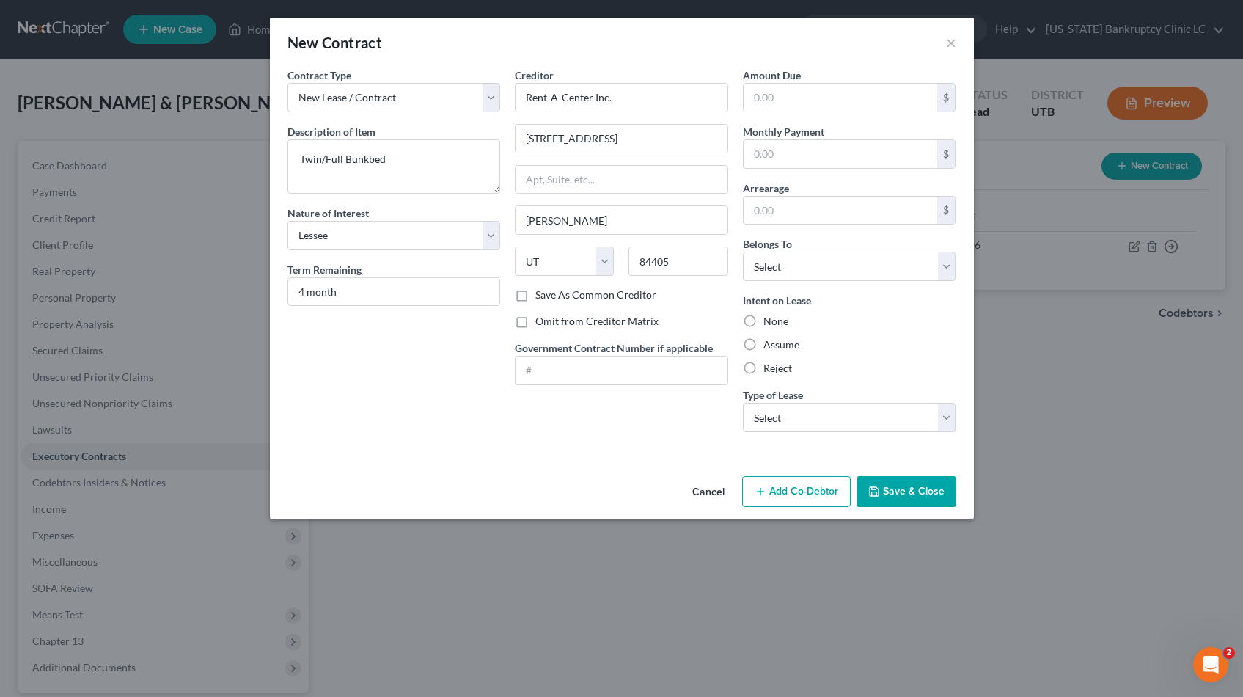
click at [541, 296] on input "Save As Common Creditor" at bounding box center [546, 293] width 10 height 10
click at [535, 323] on label "Omit from Creditor Matrix" at bounding box center [596, 321] width 123 height 15
click at [541, 323] on input "Omit from Creditor Matrix" at bounding box center [546, 319] width 10 height 10
click at [773, 101] on input "text" at bounding box center [841, 98] width 194 height 28
click at [782, 151] on input "text" at bounding box center [841, 154] width 194 height 28
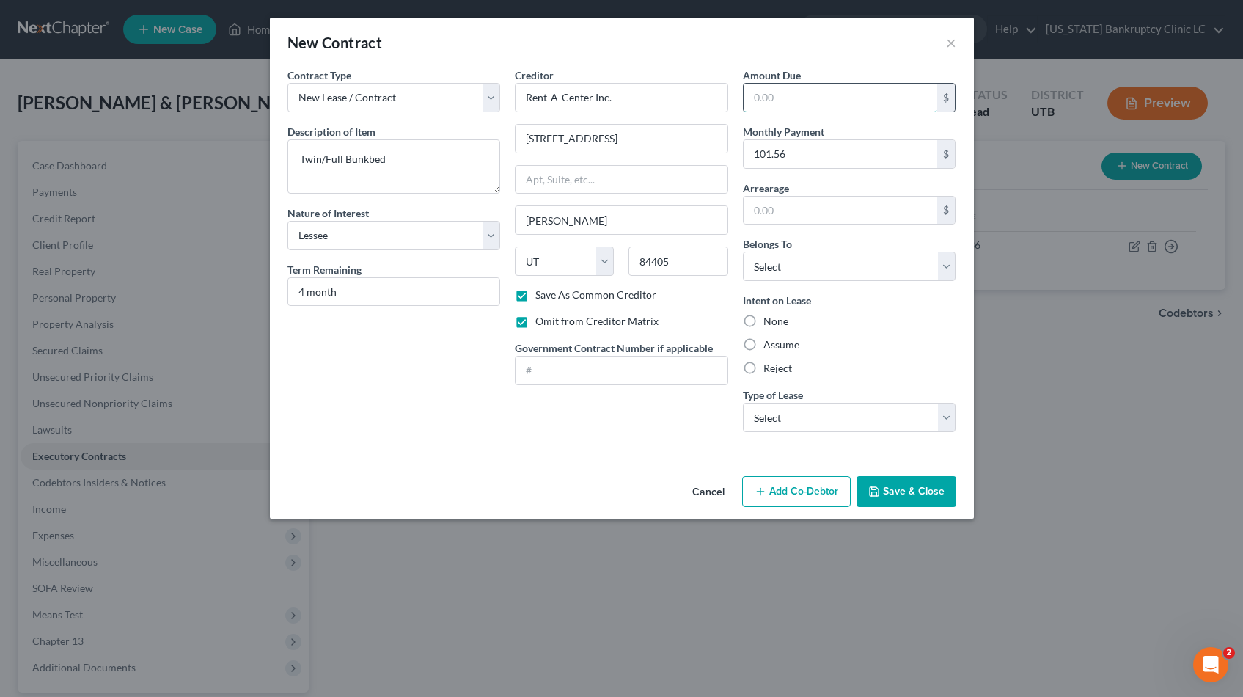
click at [799, 92] on input "text" at bounding box center [841, 98] width 194 height 28
click at [950, 265] on select "Select Debtor 1 Only Debtor 2 Only Debtor 1 And Debtor 2 Only At Least One Of T…" at bounding box center [849, 266] width 213 height 29
click at [743, 252] on select "Select Debtor 1 Only Debtor 2 Only Debtor 1 And Debtor 2 Only At Least One Of T…" at bounding box center [849, 266] width 213 height 29
click at [764, 346] on label "Assume" at bounding box center [782, 344] width 36 height 15
click at [769, 346] on input "Assume" at bounding box center [774, 342] width 10 height 10
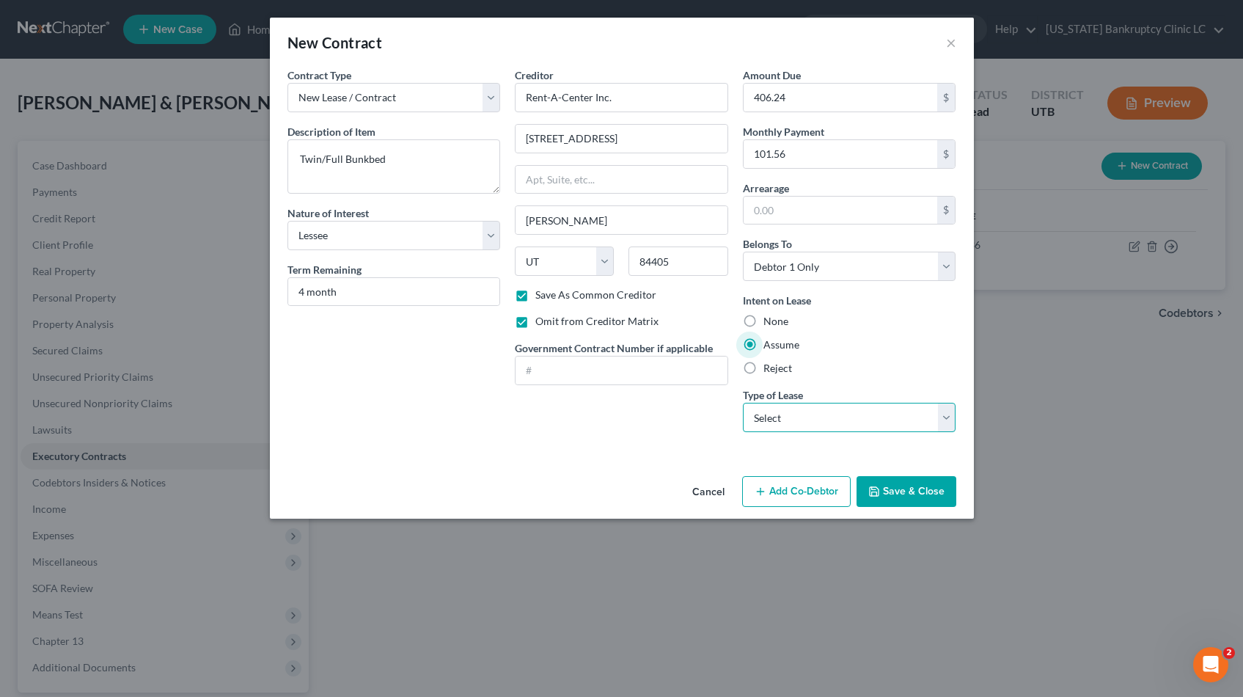
click at [950, 412] on select "Select Real Estate Car Other" at bounding box center [849, 417] width 213 height 29
click at [743, 403] on select "Select Real Estate Car Other" at bounding box center [849, 417] width 213 height 29
click at [909, 491] on button "Save & Close" at bounding box center [907, 491] width 100 height 31
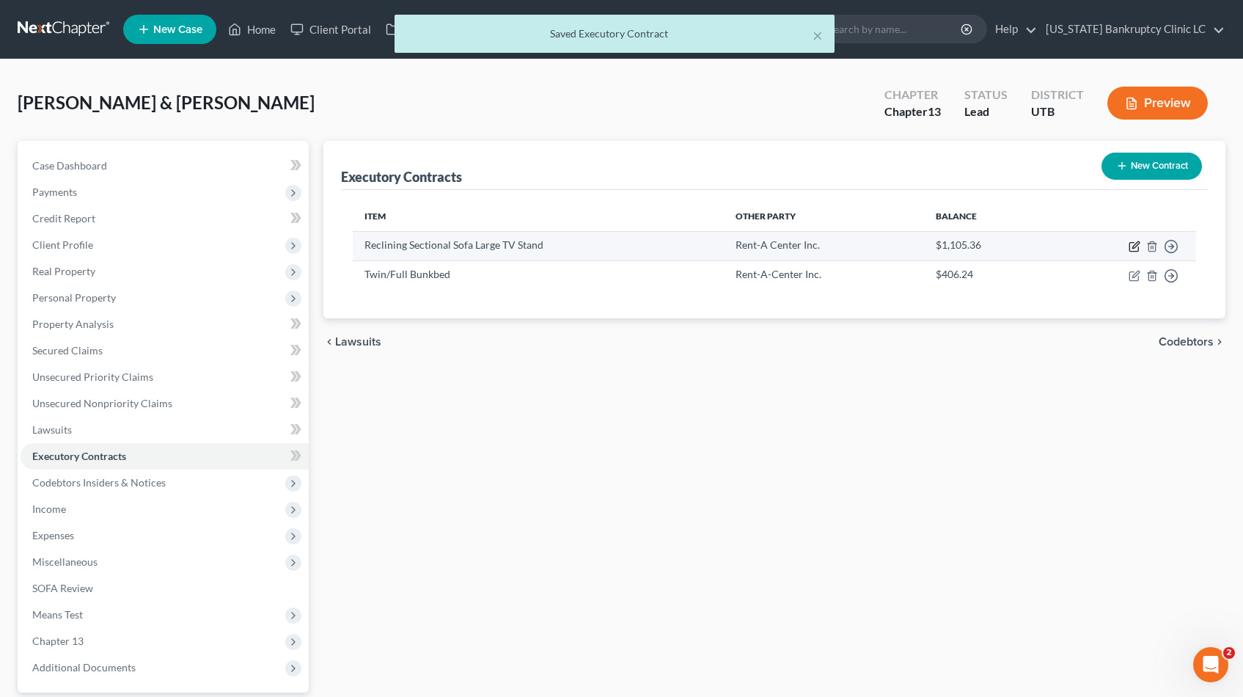
click at [1138, 245] on icon "button" at bounding box center [1135, 244] width 7 height 7
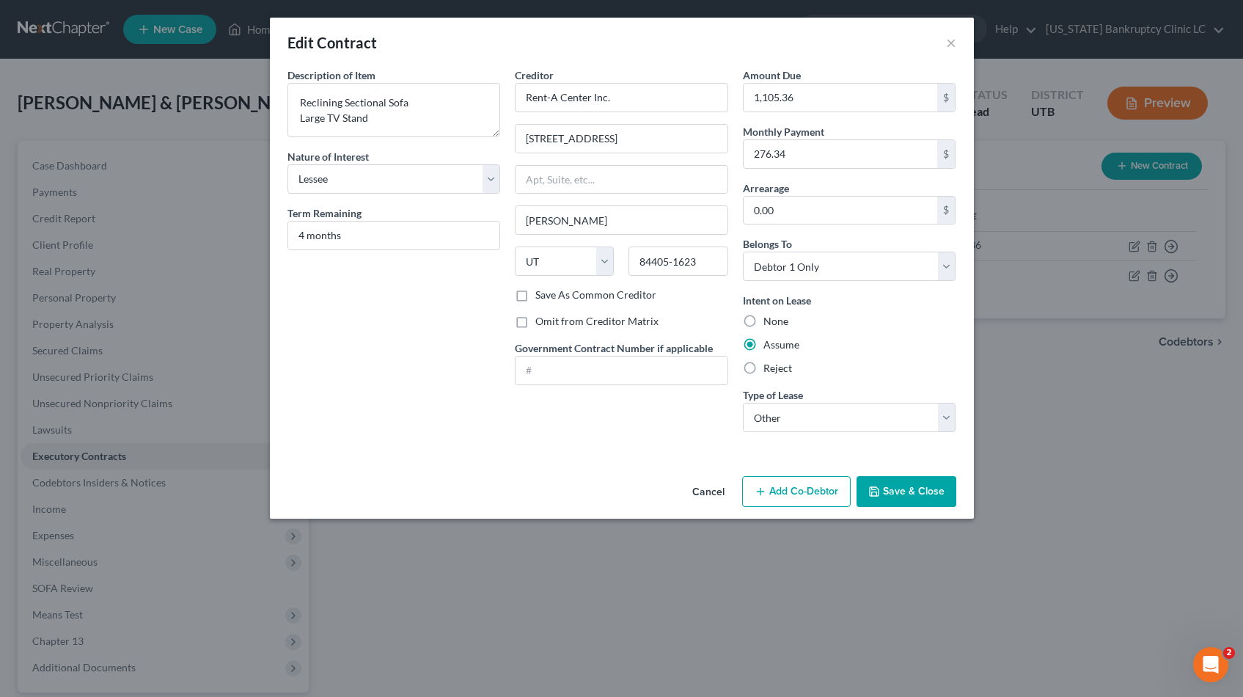
click at [535, 294] on label "Save As Common Creditor" at bounding box center [595, 295] width 121 height 15
click at [541, 294] on input "Save As Common Creditor" at bounding box center [546, 293] width 10 height 10
click at [535, 321] on label "Omit from Creditor Matrix" at bounding box center [596, 321] width 123 height 15
click at [541, 321] on input "Omit from Creditor Matrix" at bounding box center [546, 319] width 10 height 10
click at [922, 494] on button "Save & Close" at bounding box center [907, 491] width 100 height 31
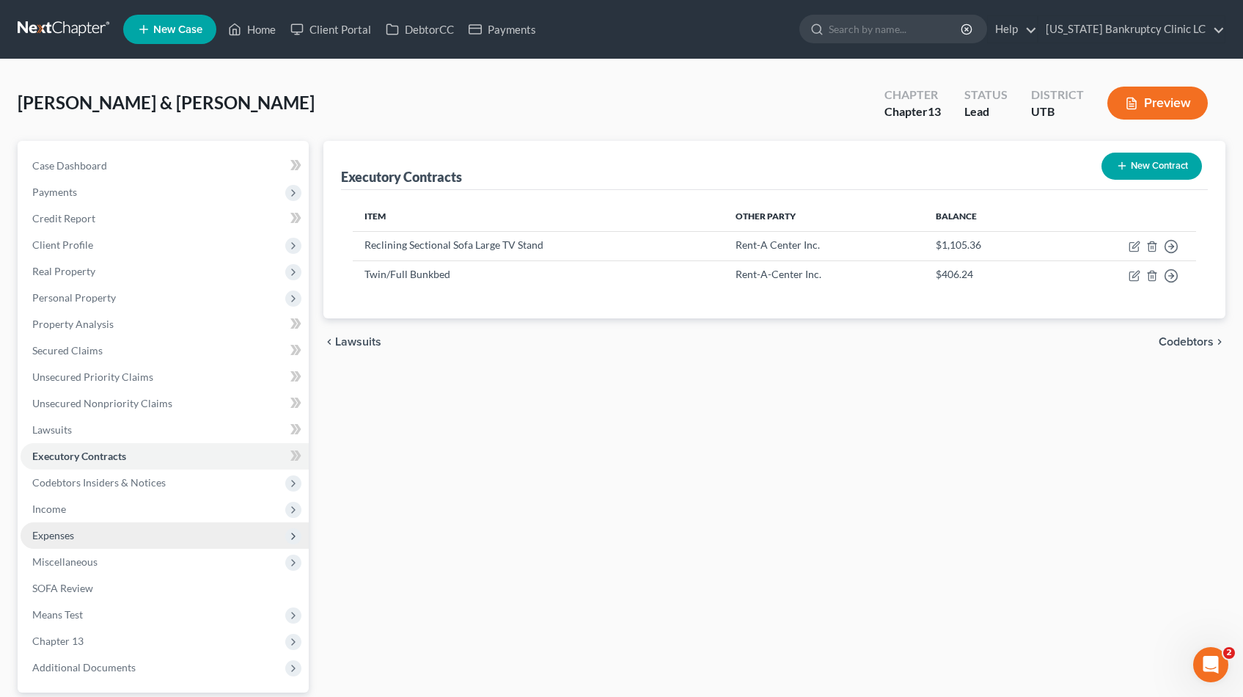
click at [54, 538] on span "Expenses" at bounding box center [53, 535] width 42 height 12
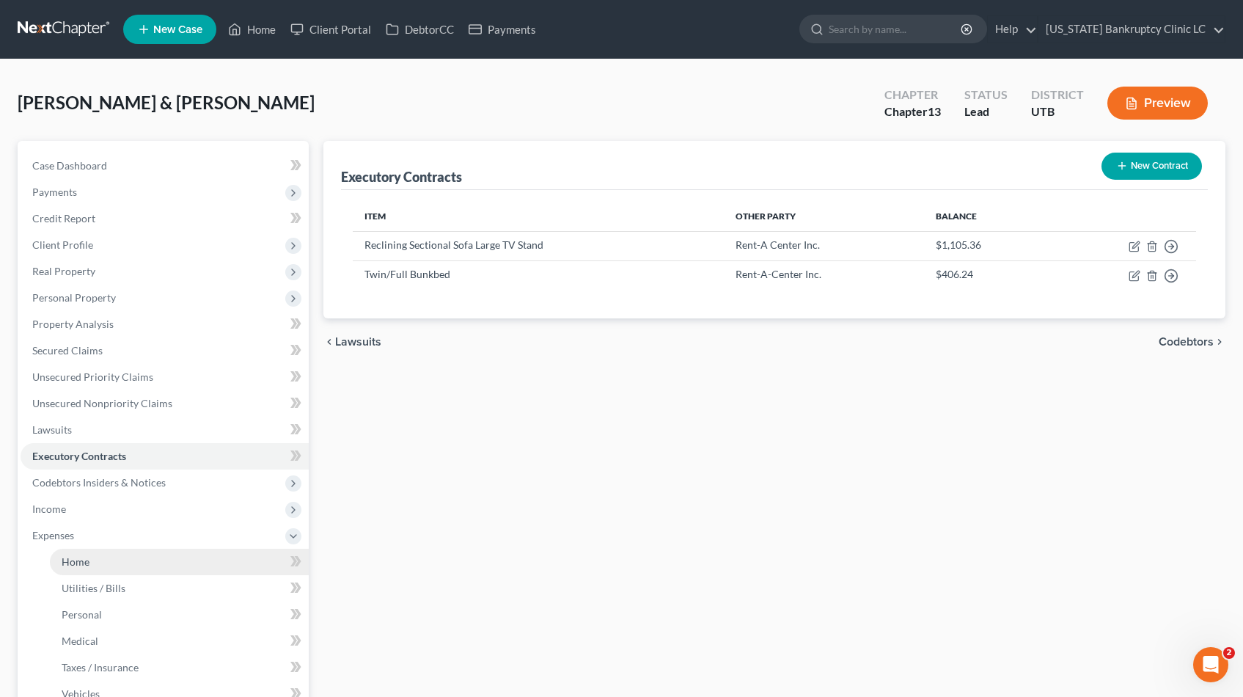
click at [77, 561] on span "Home" at bounding box center [76, 561] width 28 height 12
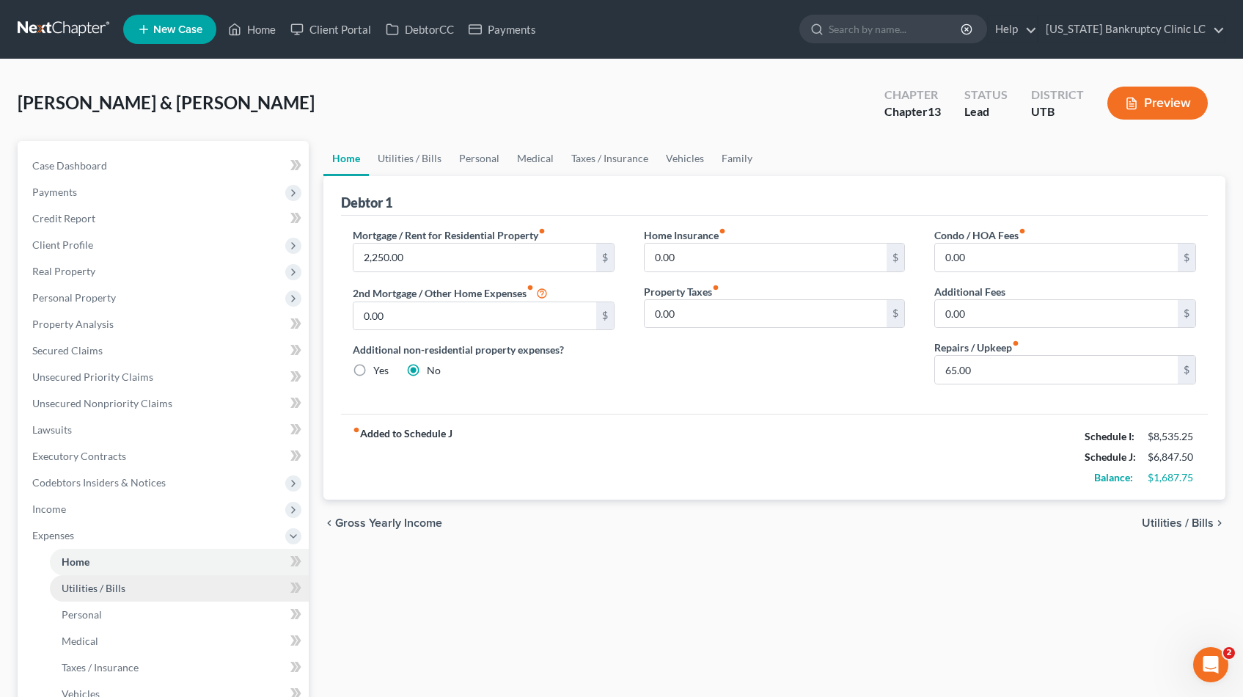
click at [79, 590] on span "Utilities / Bills" at bounding box center [94, 588] width 64 height 12
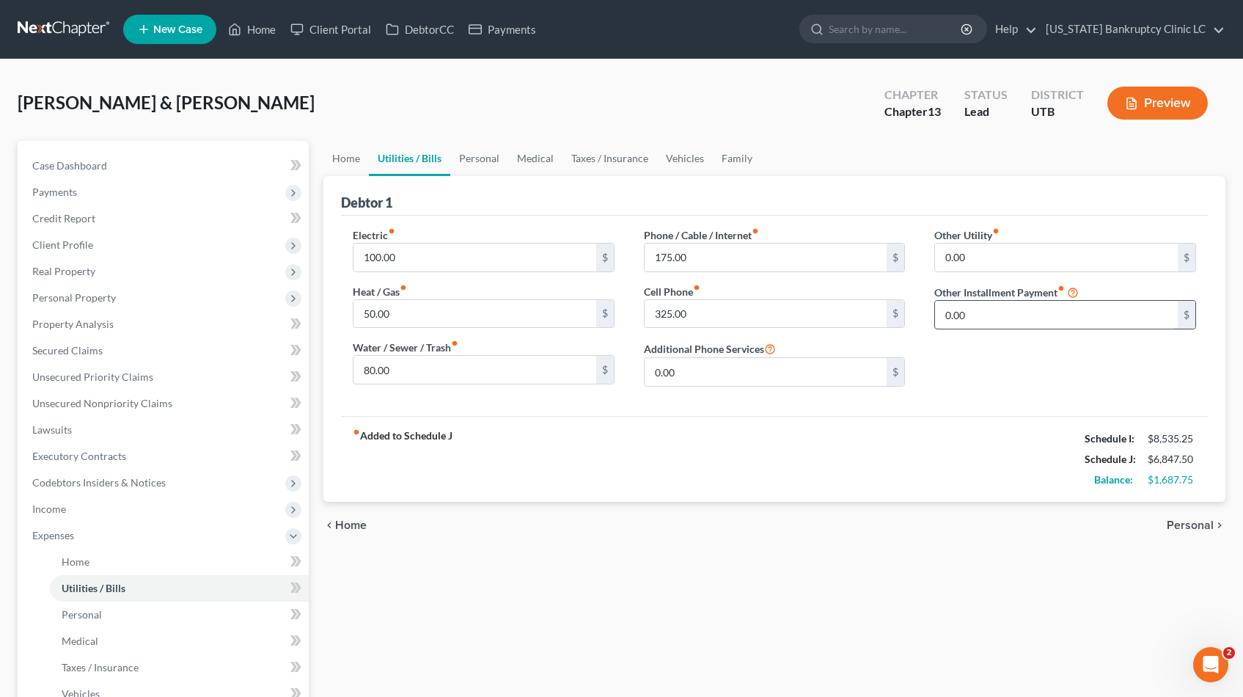
click at [1036, 318] on input "0.00" at bounding box center [1056, 315] width 243 height 28
click at [1003, 353] on input "text" at bounding box center [1065, 356] width 260 height 28
click at [1053, 357] on input "Rent-A-Center monthly payments" at bounding box center [1065, 356] width 260 height 28
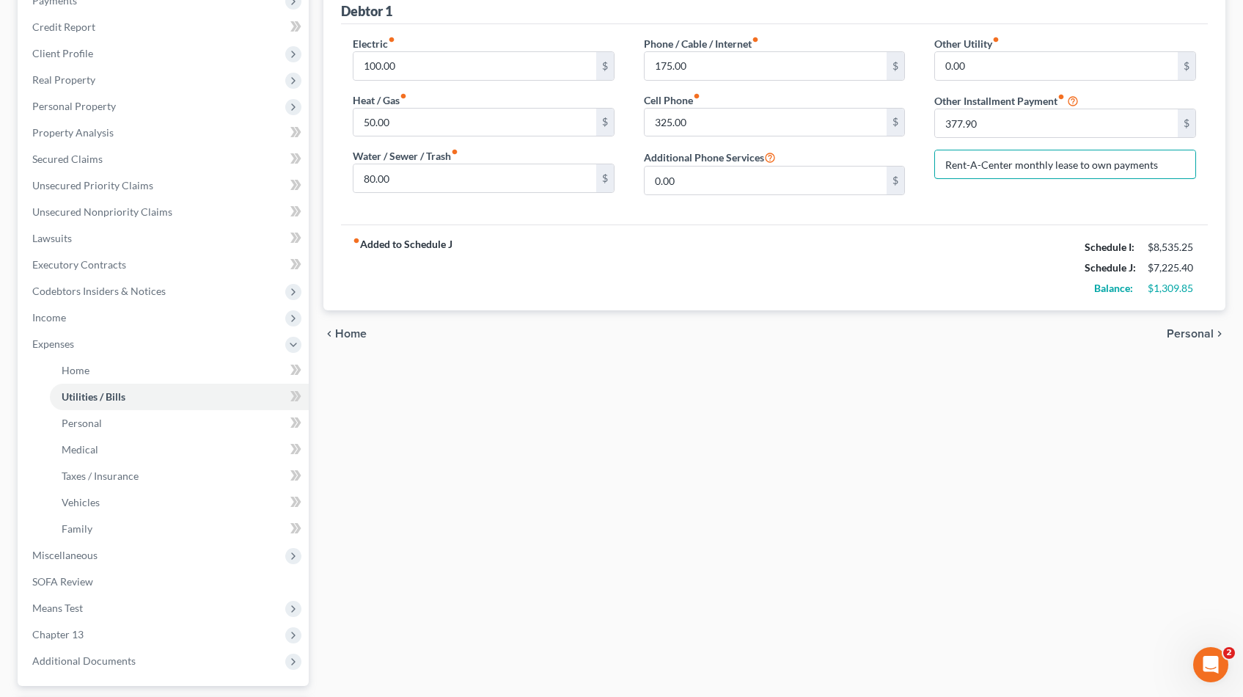
scroll to position [321, 0]
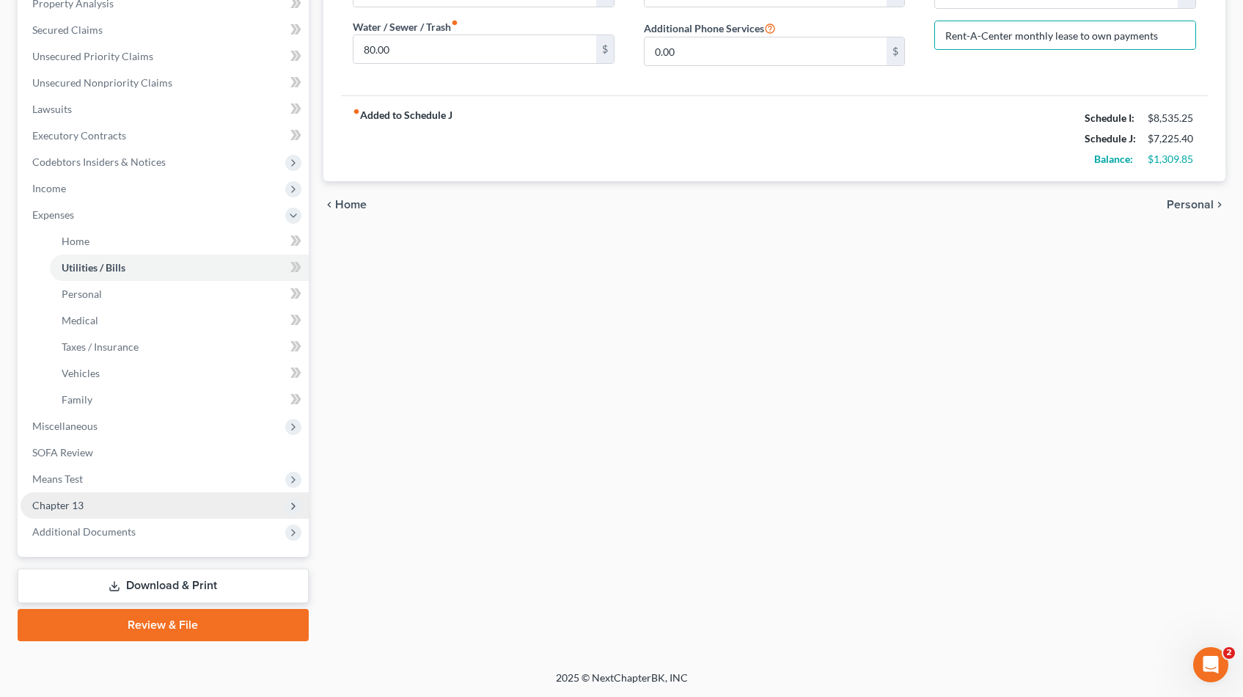
click at [78, 508] on span "Chapter 13" at bounding box center [57, 505] width 51 height 12
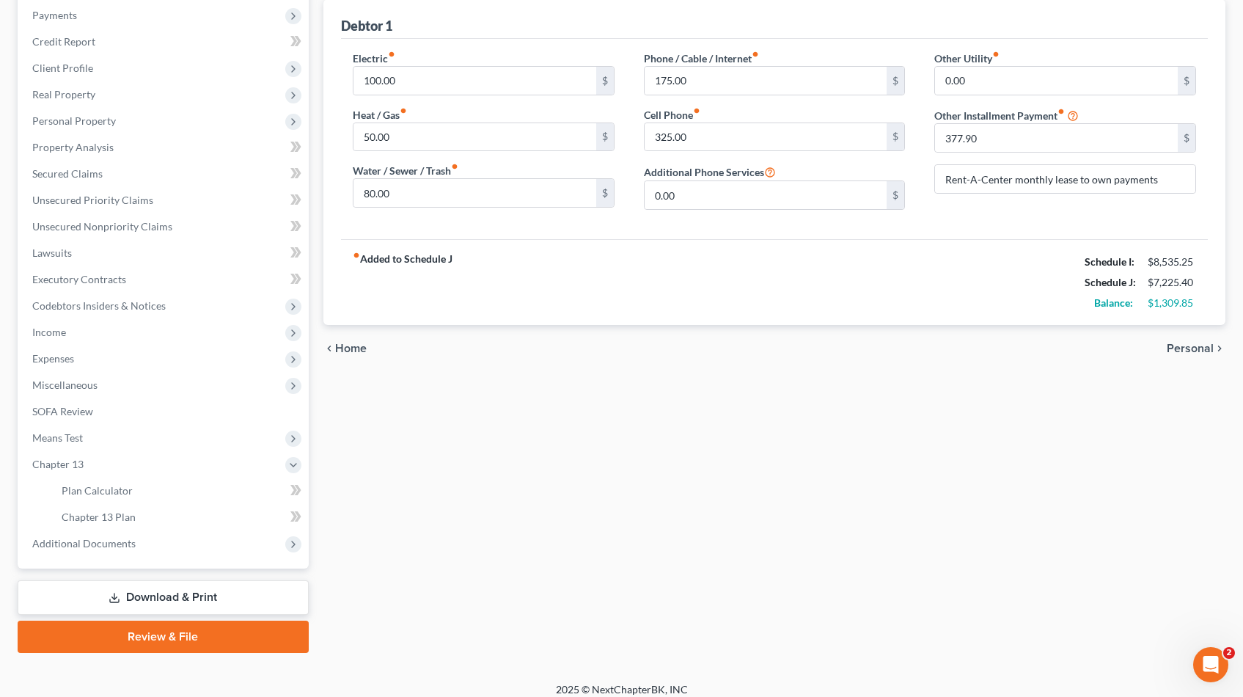
scroll to position [189, 0]
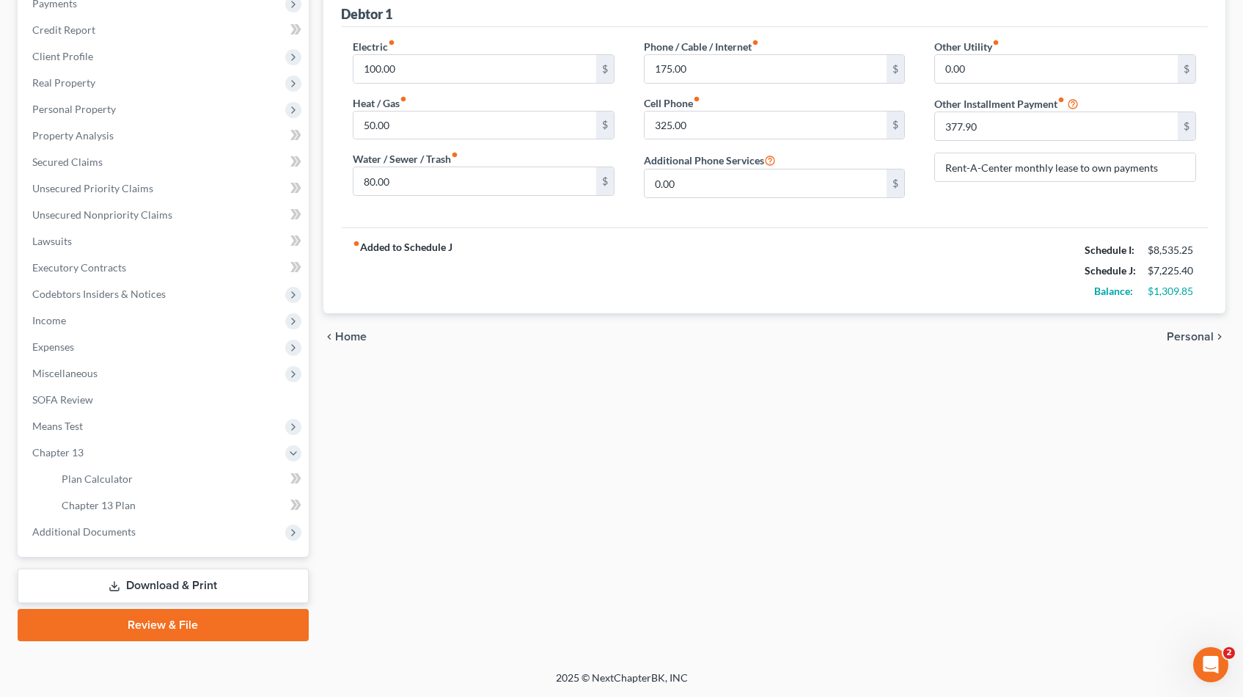
click at [141, 583] on link "Download & Print" at bounding box center [163, 585] width 291 height 34
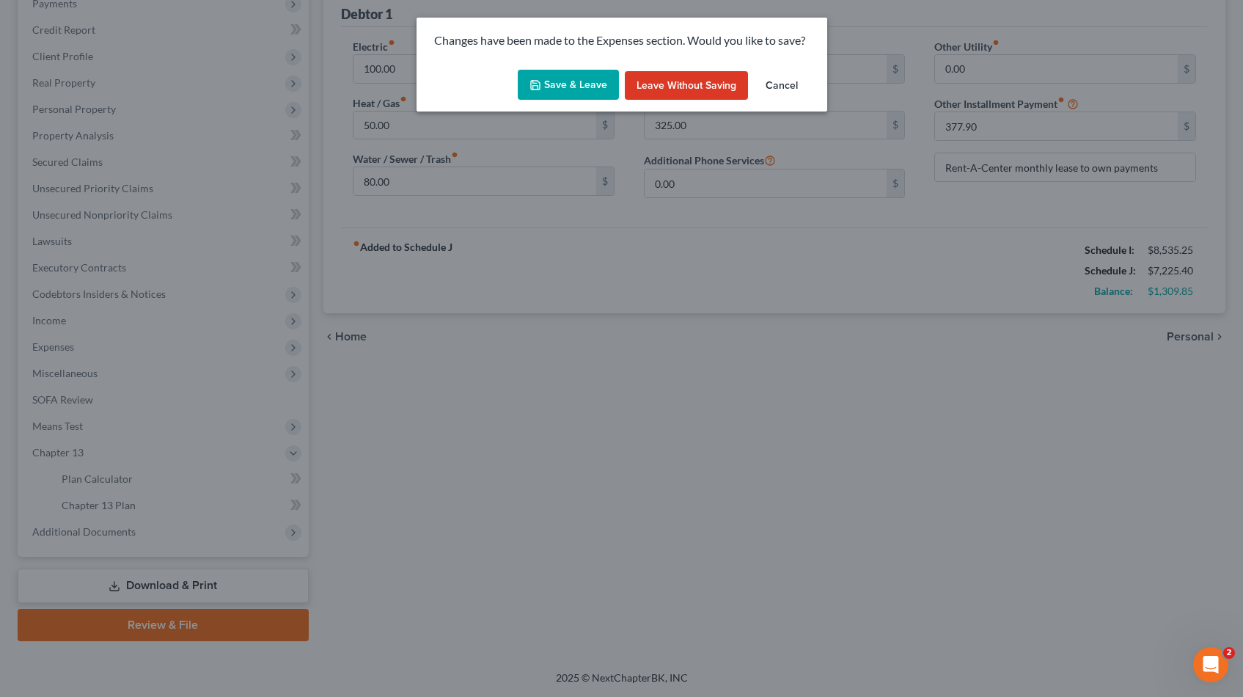
click at [582, 81] on button "Save & Leave" at bounding box center [568, 85] width 101 height 31
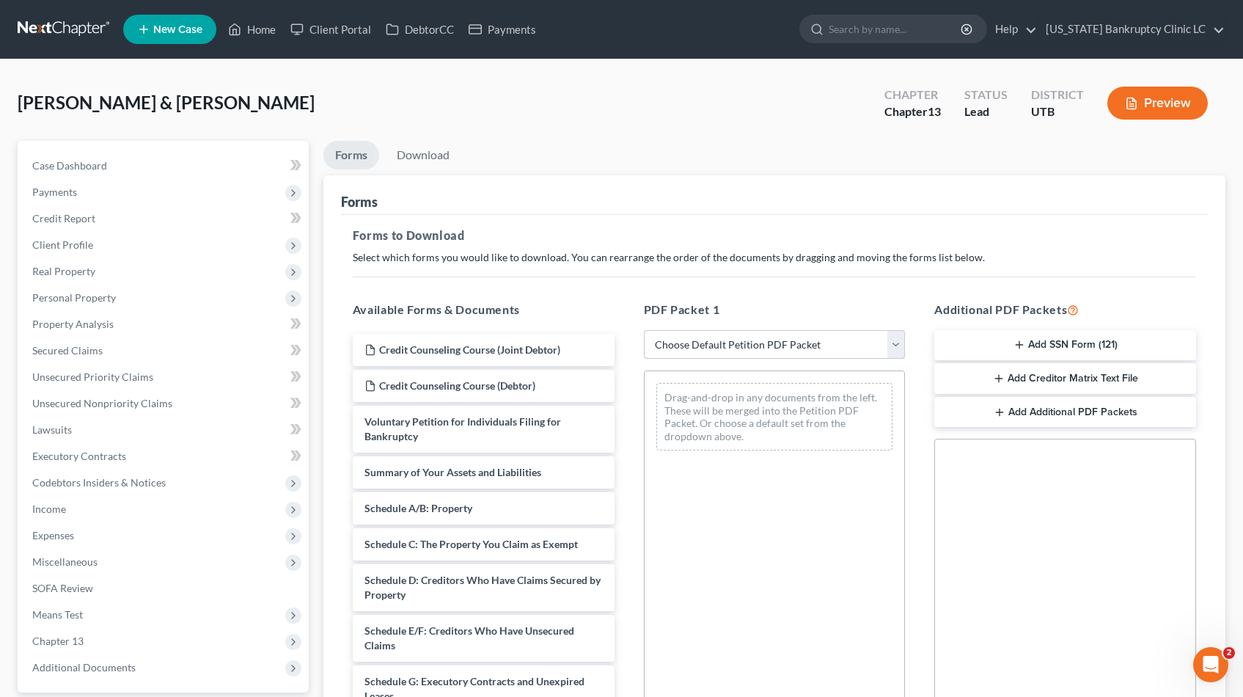
click at [896, 337] on select "Choose Default Petition PDF Packet Complete Bankruptcy Petition (all forms and …" at bounding box center [775, 344] width 262 height 29
click at [644, 330] on select "Choose Default Petition PDF Packet Complete Bankruptcy Petition (all forms and …" at bounding box center [775, 344] width 262 height 29
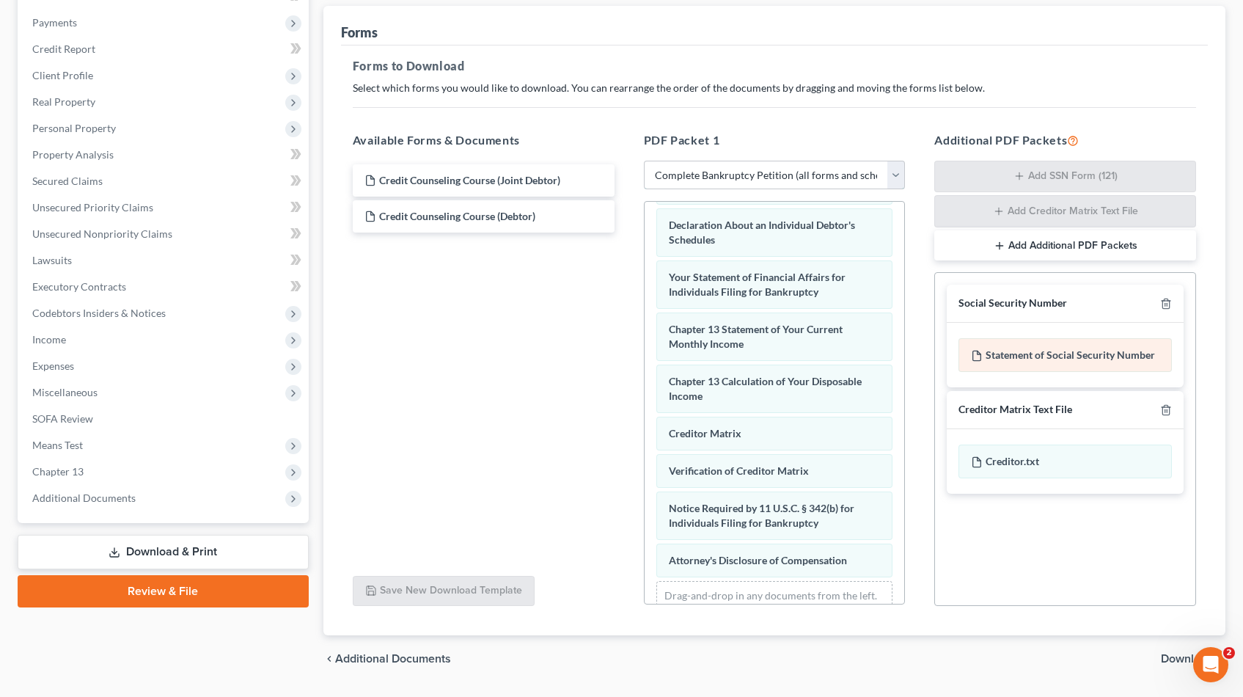
scroll to position [211, 0]
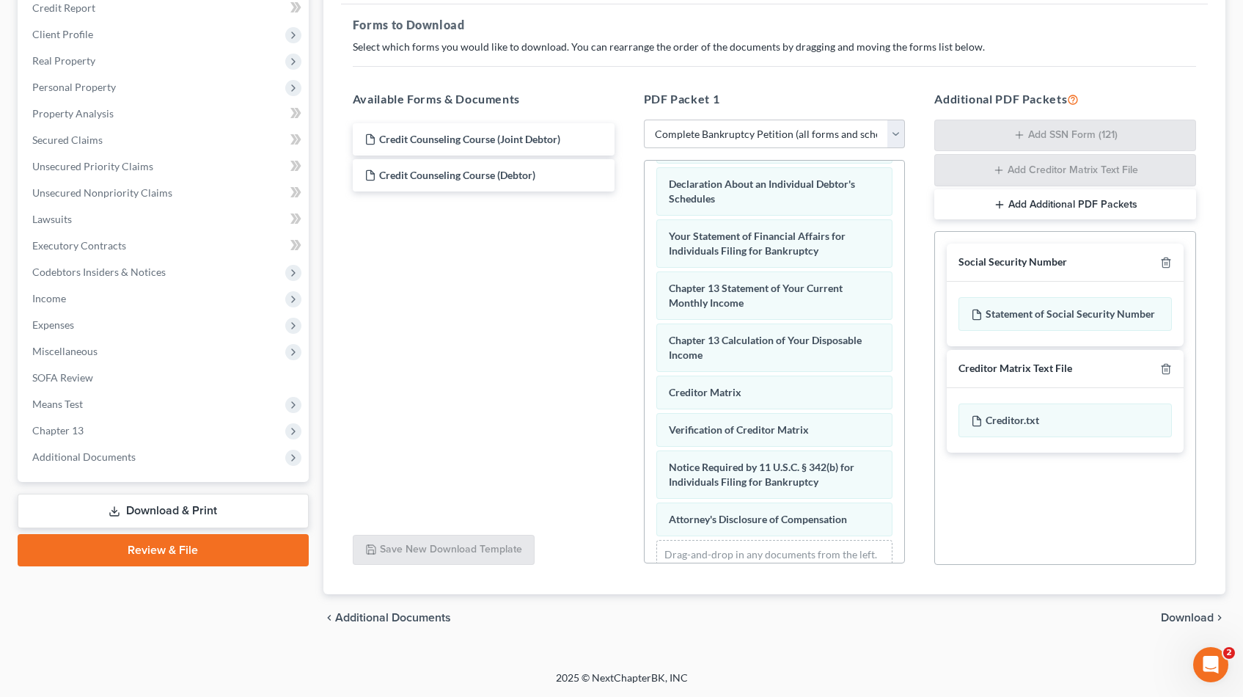
click at [1185, 619] on span "Download" at bounding box center [1187, 618] width 53 height 12
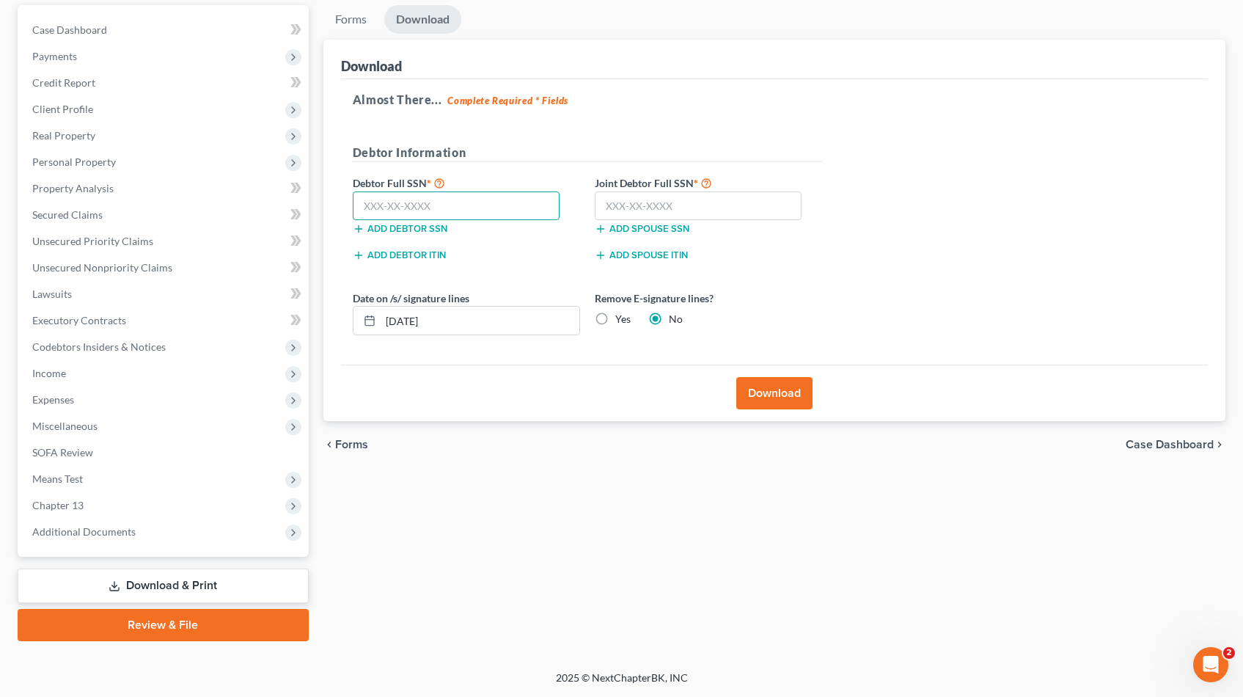
click at [413, 202] on input "text" at bounding box center [457, 205] width 208 height 29
click at [677, 210] on input "text" at bounding box center [699, 205] width 208 height 29
click at [764, 392] on button "Download" at bounding box center [774, 393] width 76 height 32
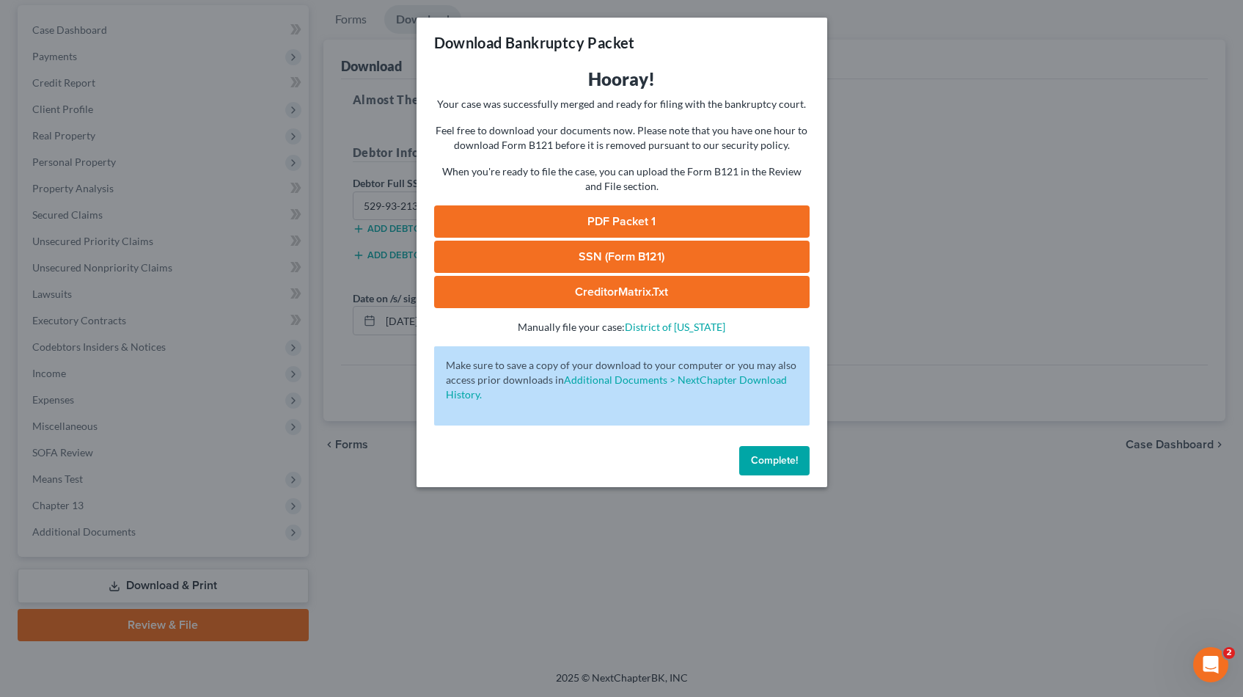
click at [588, 260] on link "SSN (Form B121)" at bounding box center [622, 257] width 376 height 32
click at [632, 222] on link "PDF Packet 1" at bounding box center [622, 221] width 376 height 32
click at [756, 458] on span "Complete!" at bounding box center [774, 460] width 47 height 12
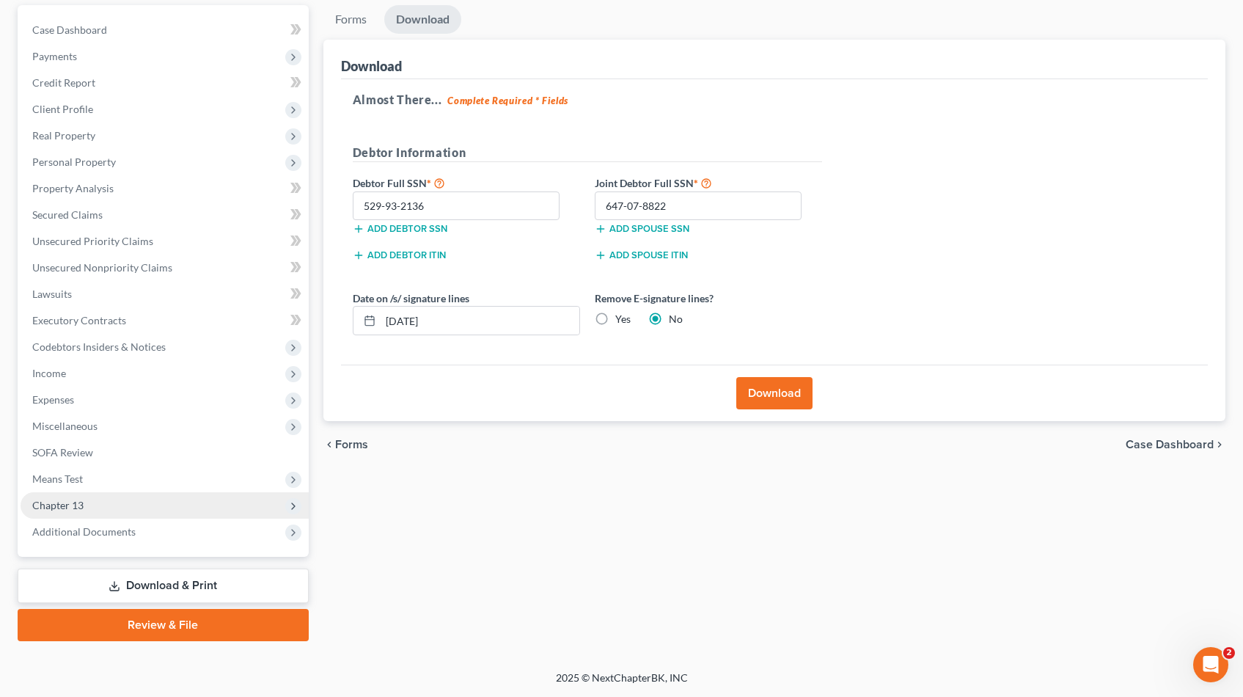
click at [62, 508] on span "Chapter 13" at bounding box center [57, 505] width 51 height 12
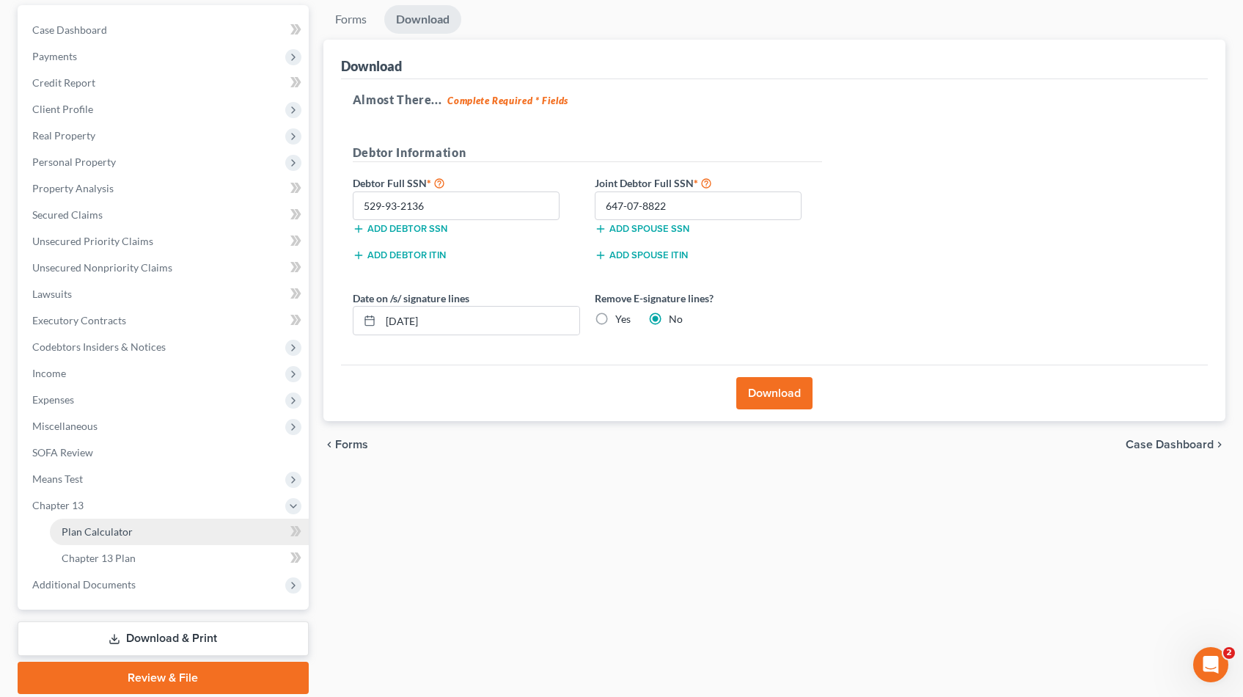
click at [81, 532] on span "Plan Calculator" at bounding box center [97, 531] width 71 height 12
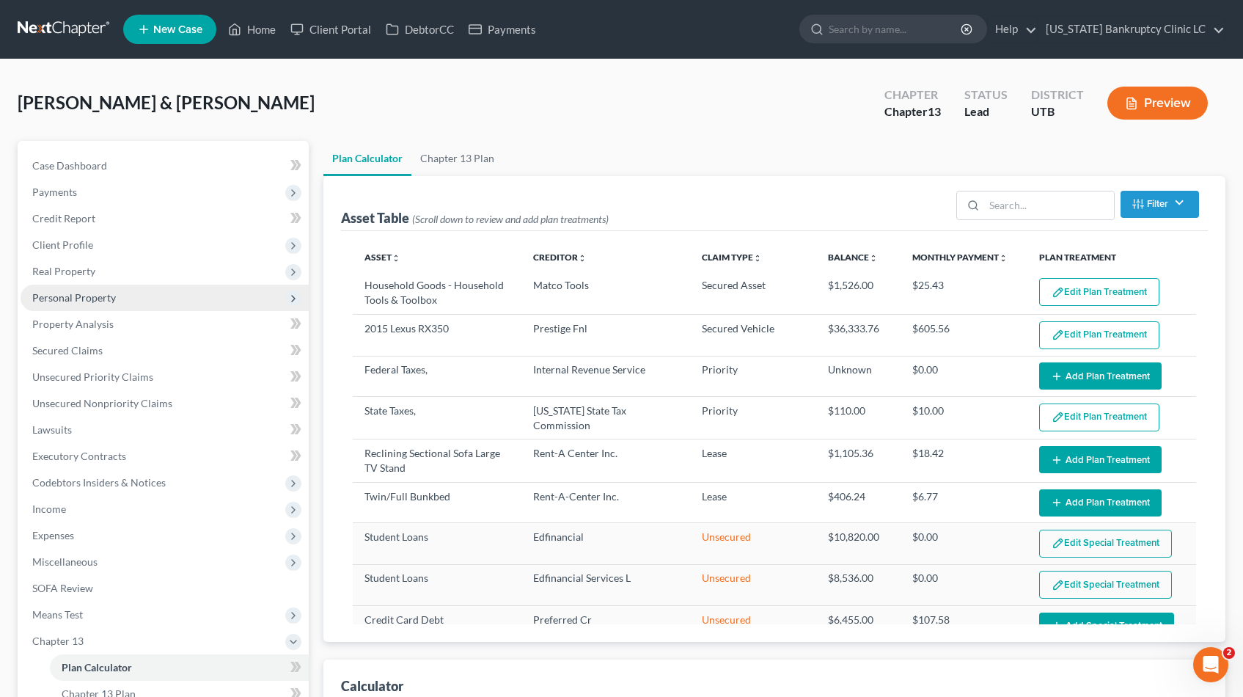
click at [73, 302] on span "Personal Property" at bounding box center [74, 297] width 84 height 12
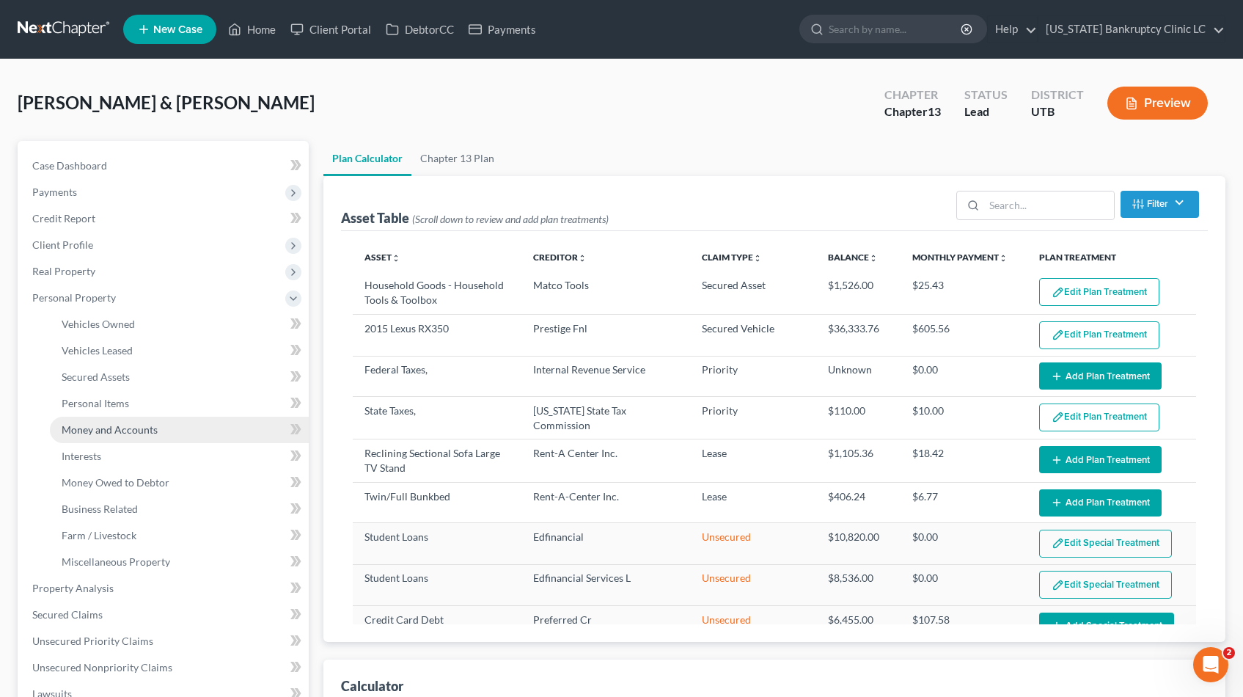
click at [69, 432] on span "Money and Accounts" at bounding box center [110, 429] width 96 height 12
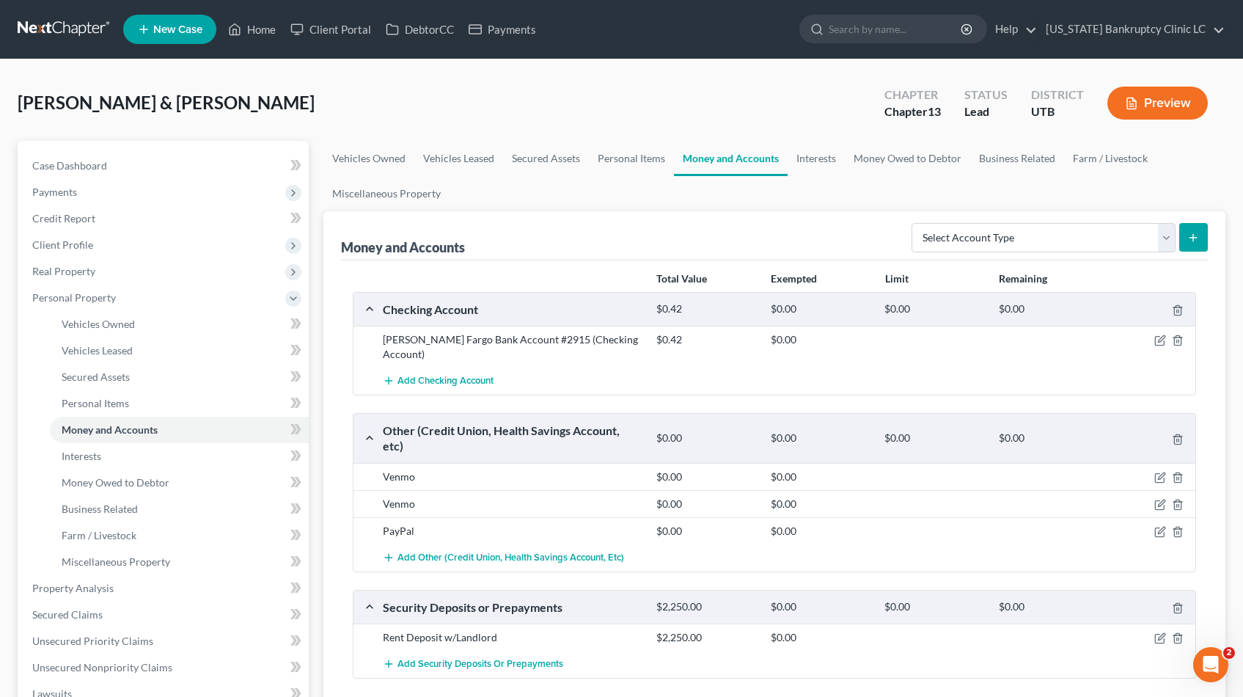
click at [64, 29] on link at bounding box center [65, 29] width 94 height 26
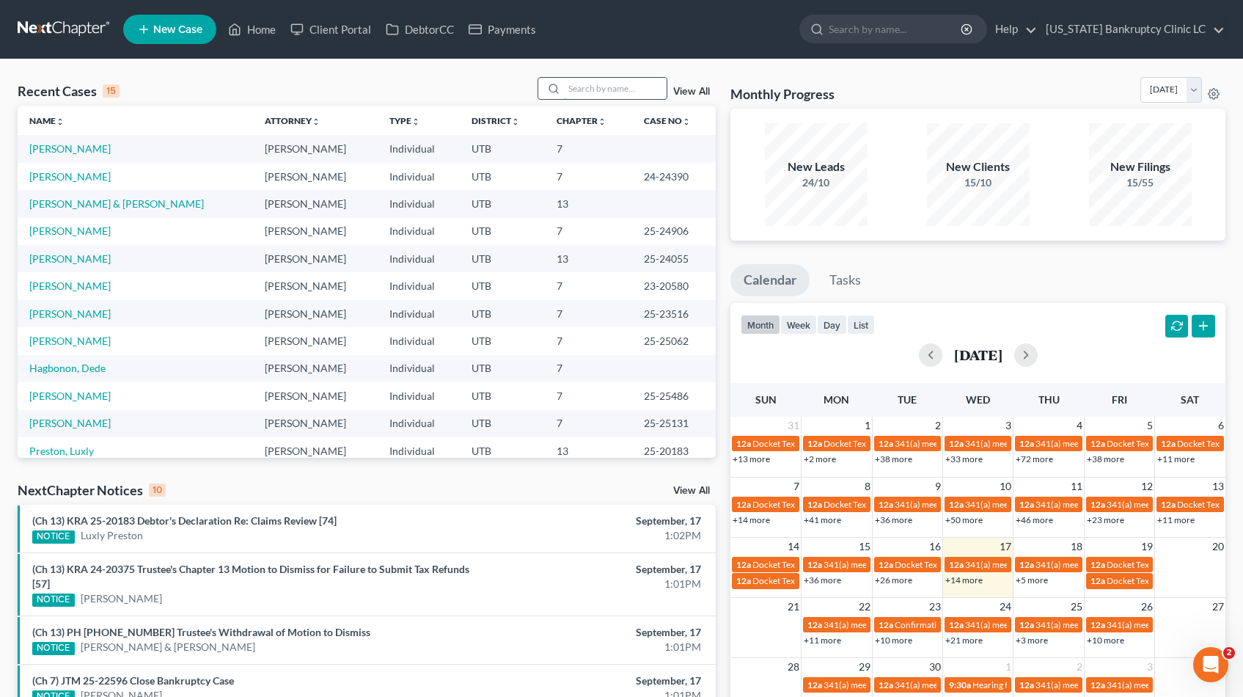
click at [588, 89] on input "search" at bounding box center [615, 88] width 103 height 21
type input "[PERSON_NAME]"
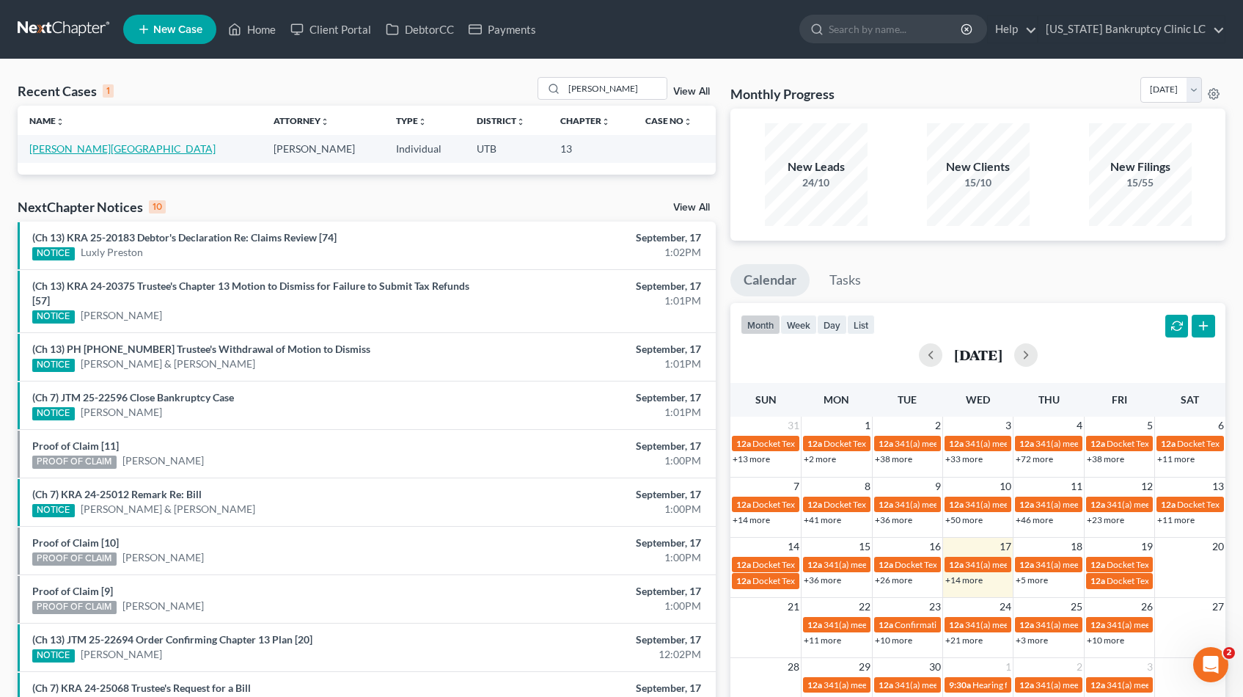
click at [65, 152] on link "[PERSON_NAME][GEOGRAPHIC_DATA]" at bounding box center [122, 148] width 186 height 12
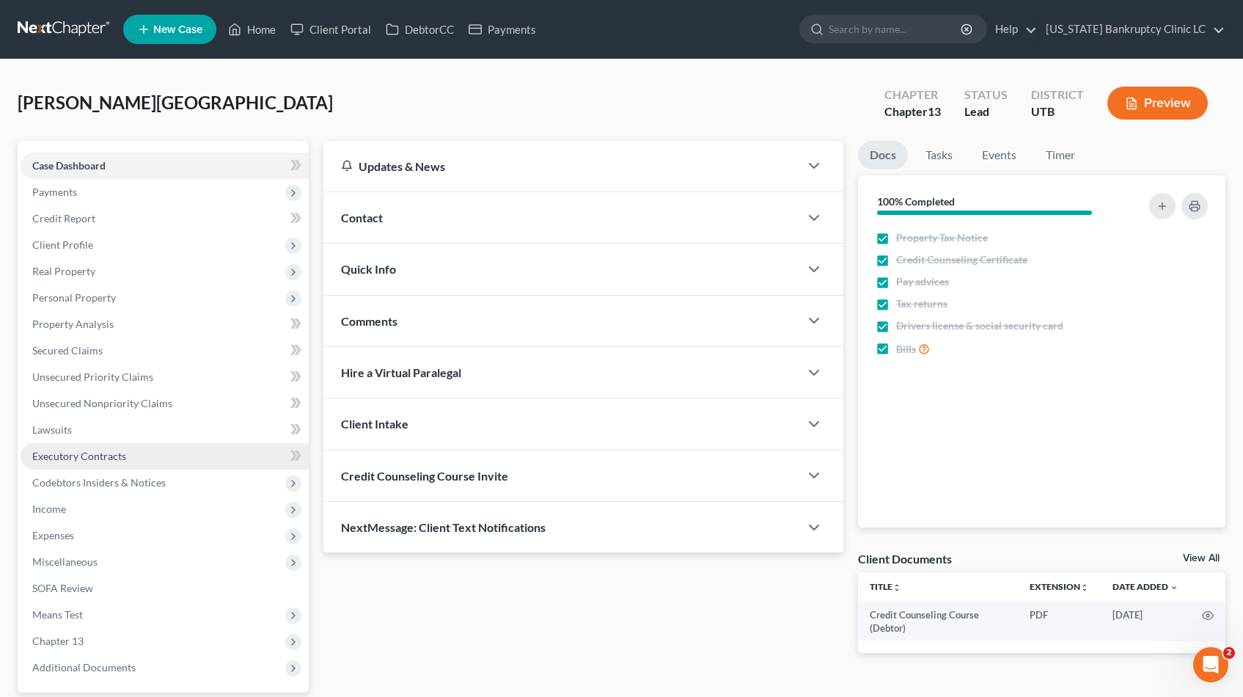
click at [88, 458] on span "Executory Contracts" at bounding box center [79, 456] width 94 height 12
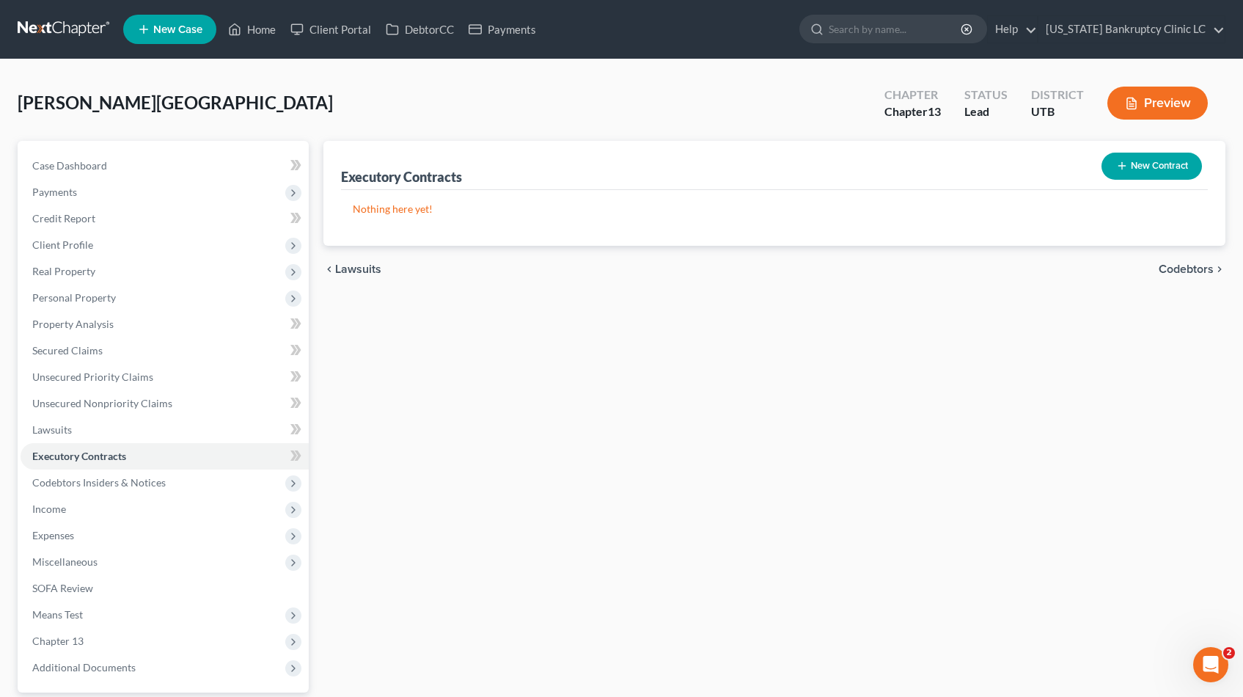
click at [1127, 168] on button "New Contract" at bounding box center [1152, 166] width 100 height 27
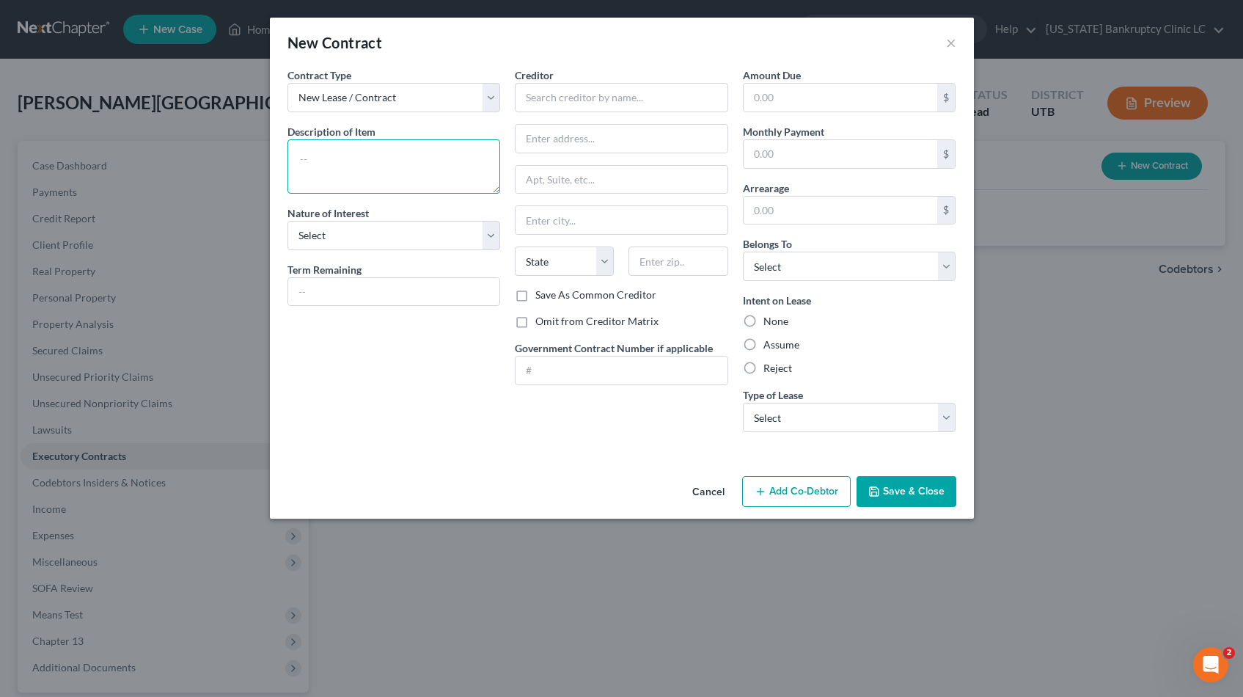
click at [428, 164] on textarea at bounding box center [394, 166] width 213 height 54
type textarea "Property Management Agreement"
click at [306, 288] on input "text" at bounding box center [394, 292] width 212 height 28
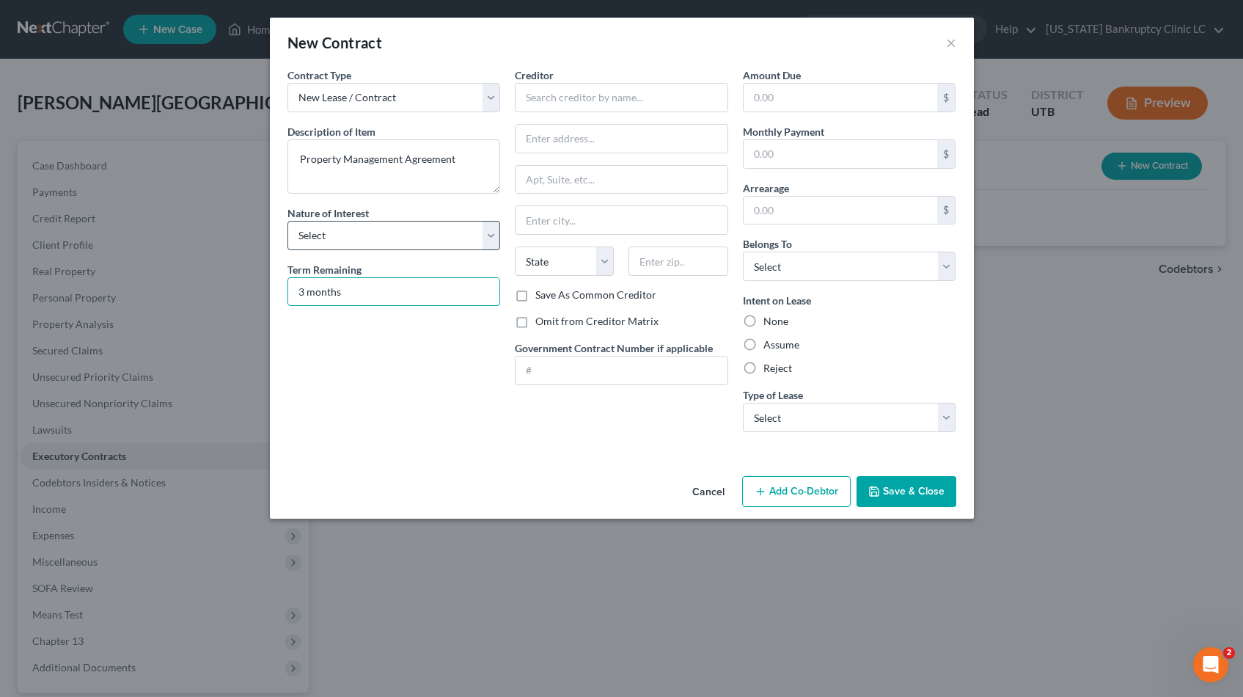
type input "3 months"
click at [494, 233] on select "Select Purchaser Agent Lessor Lessee" at bounding box center [394, 235] width 213 height 29
select select "0"
click at [288, 221] on select "Select Purchaser Agent Lessor Lessee" at bounding box center [394, 235] width 213 height 29
click at [574, 97] on input "text" at bounding box center [621, 97] width 213 height 29
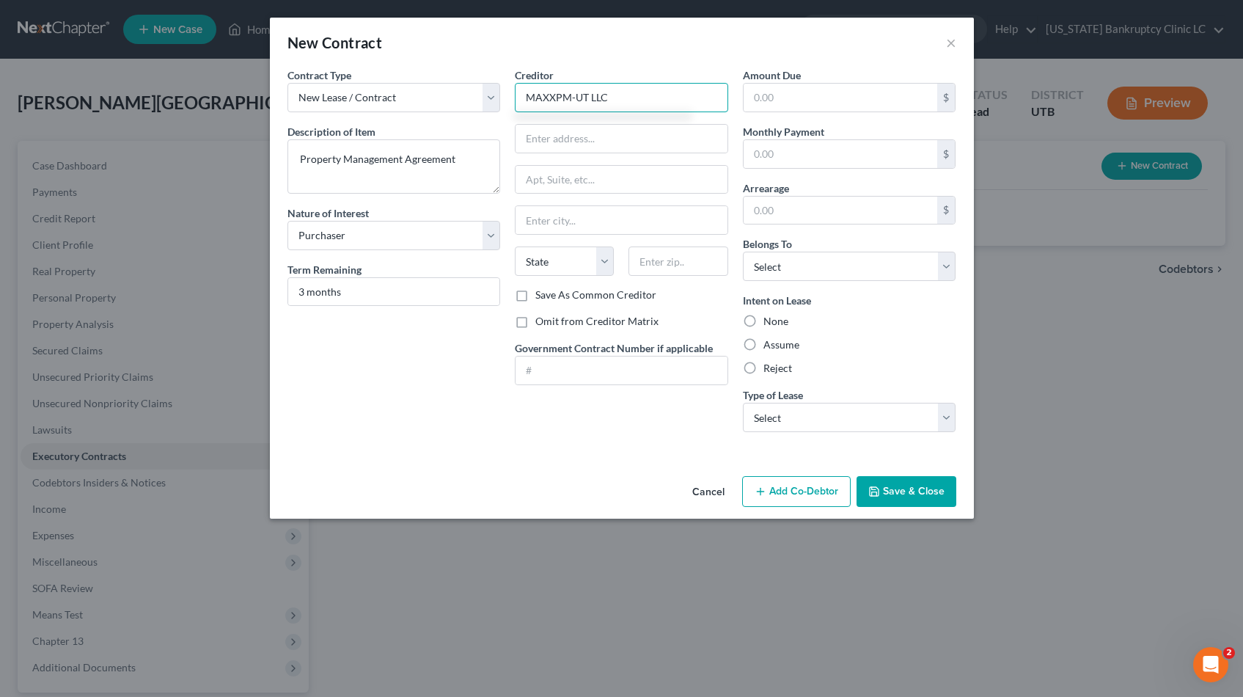
type input "MAXXPM-UT LLC"
type input "[STREET_ADDRESS]"
type input "Suite 301"
type input "Lehi"
select select "46"
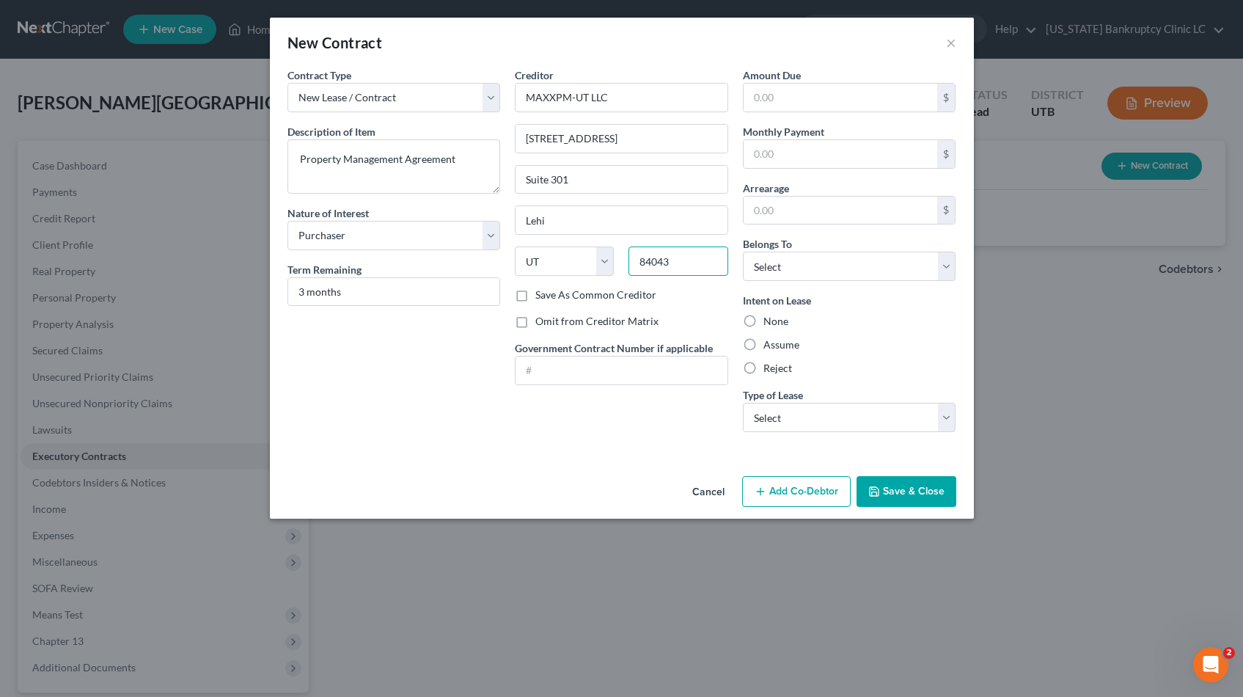
type input "84043"
click at [535, 296] on label "Save As Common Creditor" at bounding box center [595, 295] width 121 height 15
click at [541, 296] on input "Save As Common Creditor" at bounding box center [546, 293] width 10 height 10
checkbox input "true"
click at [764, 367] on label "Reject" at bounding box center [778, 368] width 29 height 15
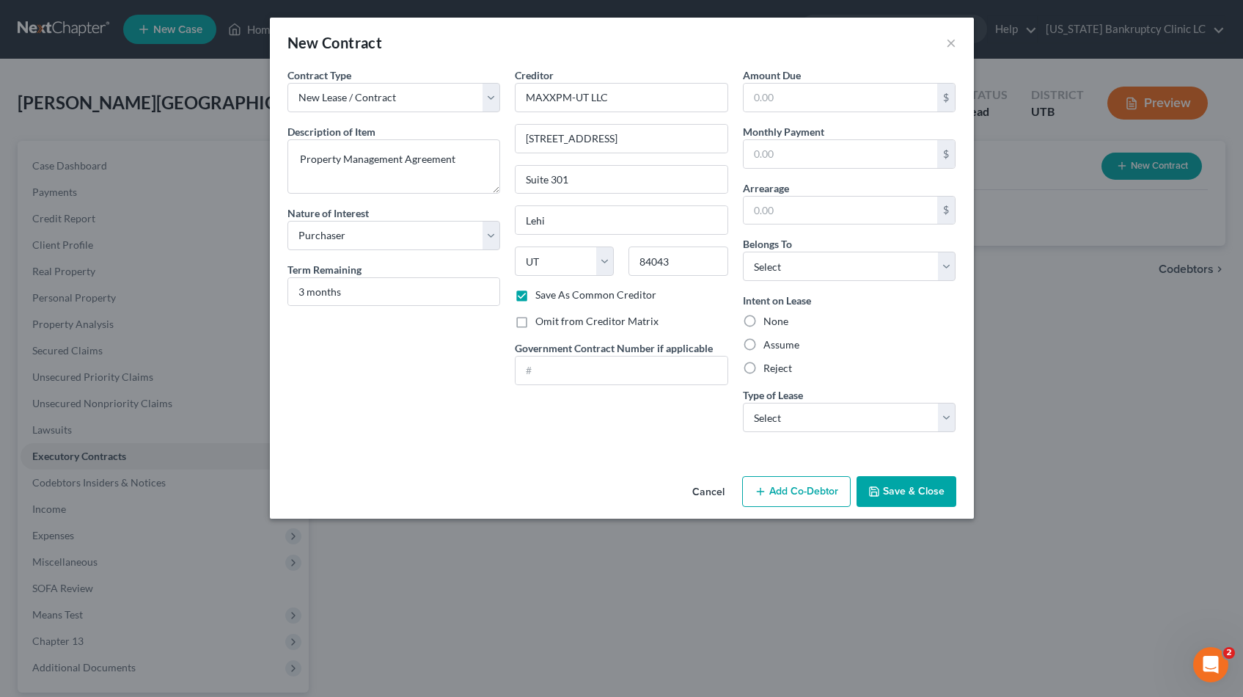
click at [769, 367] on input "Reject" at bounding box center [774, 366] width 10 height 10
radio input "true"
click at [948, 413] on select "Select Real Estate Car Other" at bounding box center [849, 417] width 213 height 29
select select "2"
click at [743, 403] on select "Select Real Estate Car Other" at bounding box center [849, 417] width 213 height 29
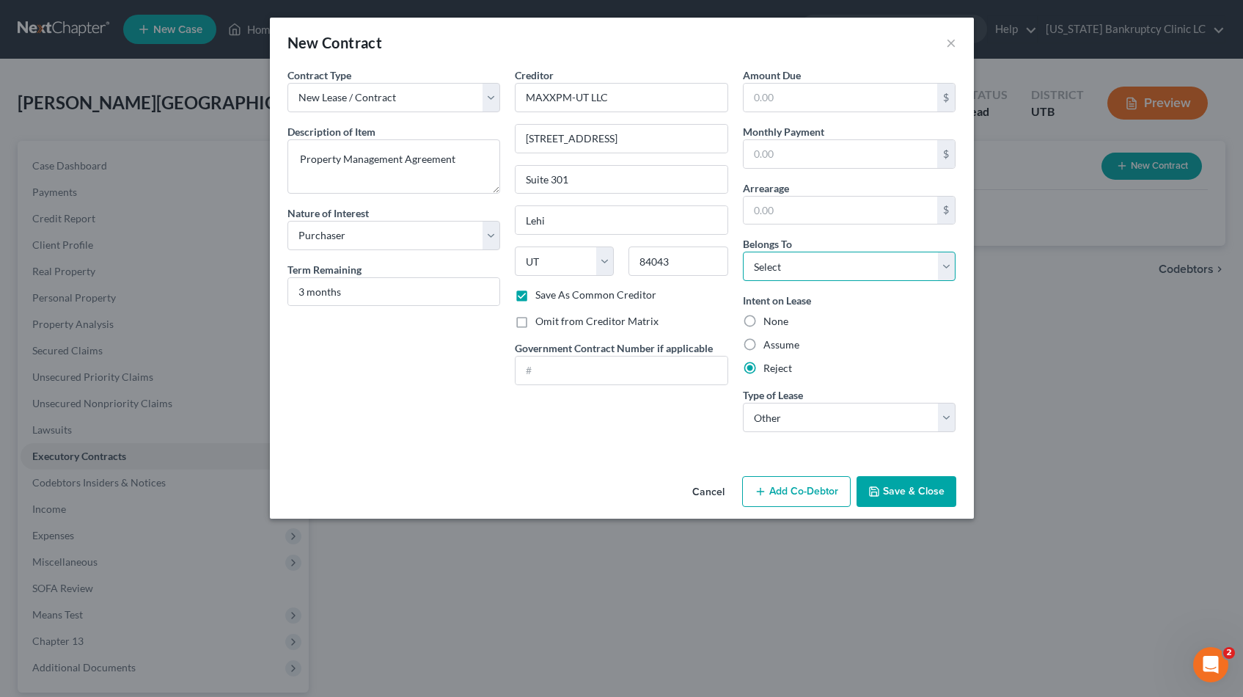
click at [949, 262] on select "Select Debtor 1 Only Debtor 2 Only Debtor 1 And Debtor 2 Only At Least One Of T…" at bounding box center [849, 266] width 213 height 29
select select "0"
click at [743, 252] on select "Select Debtor 1 Only Debtor 2 Only Debtor 1 And Debtor 2 Only At Least One Of T…" at bounding box center [849, 266] width 213 height 29
click at [888, 494] on button "Save & Close" at bounding box center [907, 491] width 100 height 31
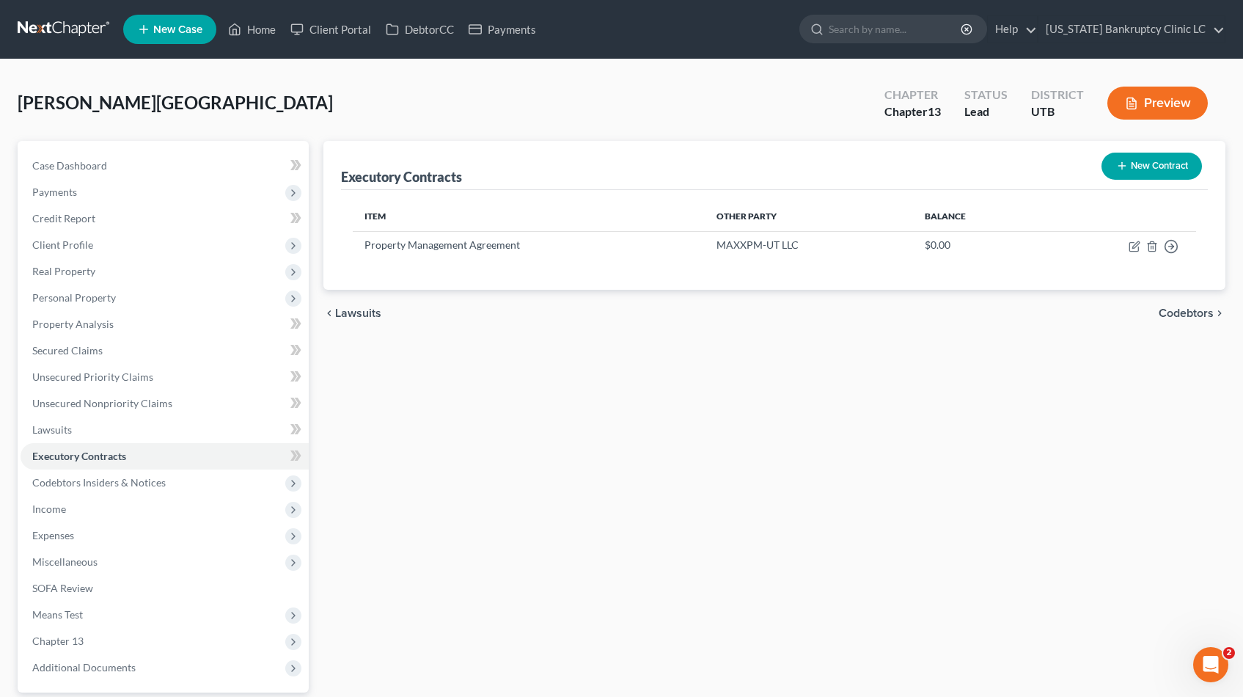
click at [1163, 164] on button "New Contract" at bounding box center [1152, 166] width 100 height 27
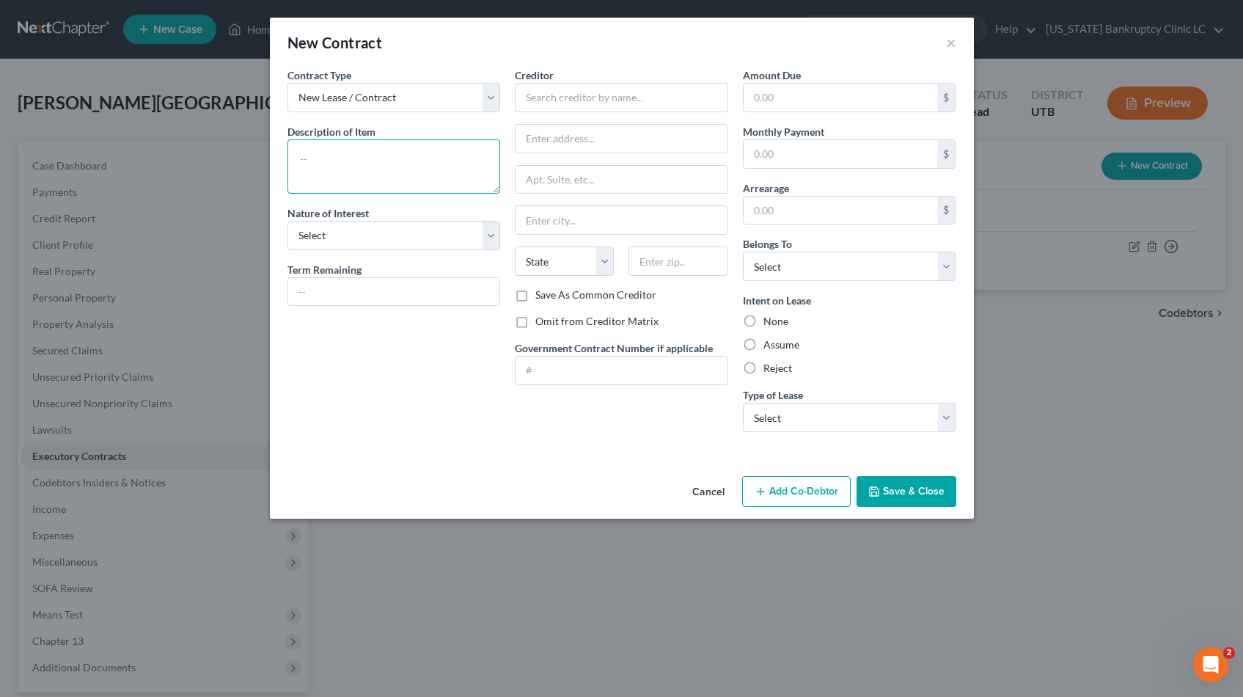
click at [392, 156] on textarea at bounding box center [394, 166] width 213 height 54
type textarea "Residential Lease Contract"
click at [493, 235] on select "Select Purchaser Agent Lessor Lessee" at bounding box center [394, 235] width 213 height 29
select select "2"
click at [288, 221] on select "Select Purchaser Agent Lessor Lessee" at bounding box center [394, 235] width 213 height 29
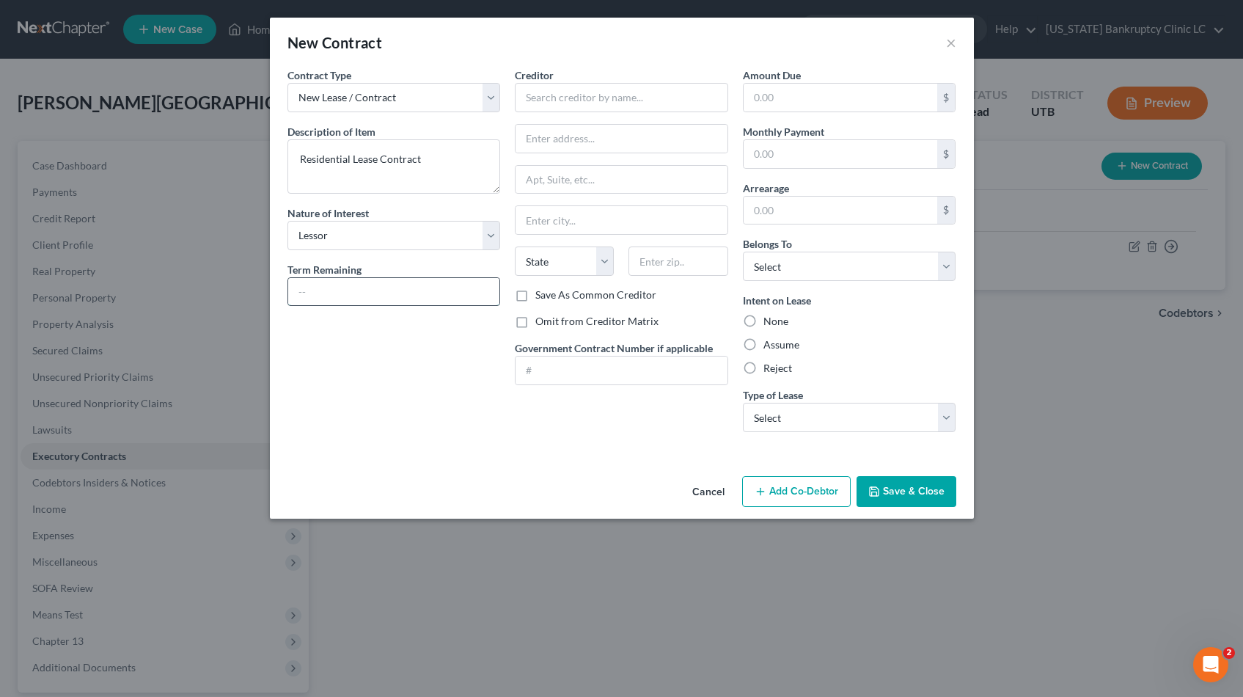
click at [431, 293] on input "text" at bounding box center [394, 292] width 212 height 28
type input "1 year"
click at [559, 98] on input "[PERSON_NAME], [PERSON_NAME]" at bounding box center [621, 97] width 213 height 29
click at [679, 100] on input "[PERSON_NAME], [PERSON_NAME]" at bounding box center [621, 97] width 213 height 29
click at [681, 98] on input "[PERSON_NAME], [PERSON_NAME] et. al" at bounding box center [621, 97] width 213 height 29
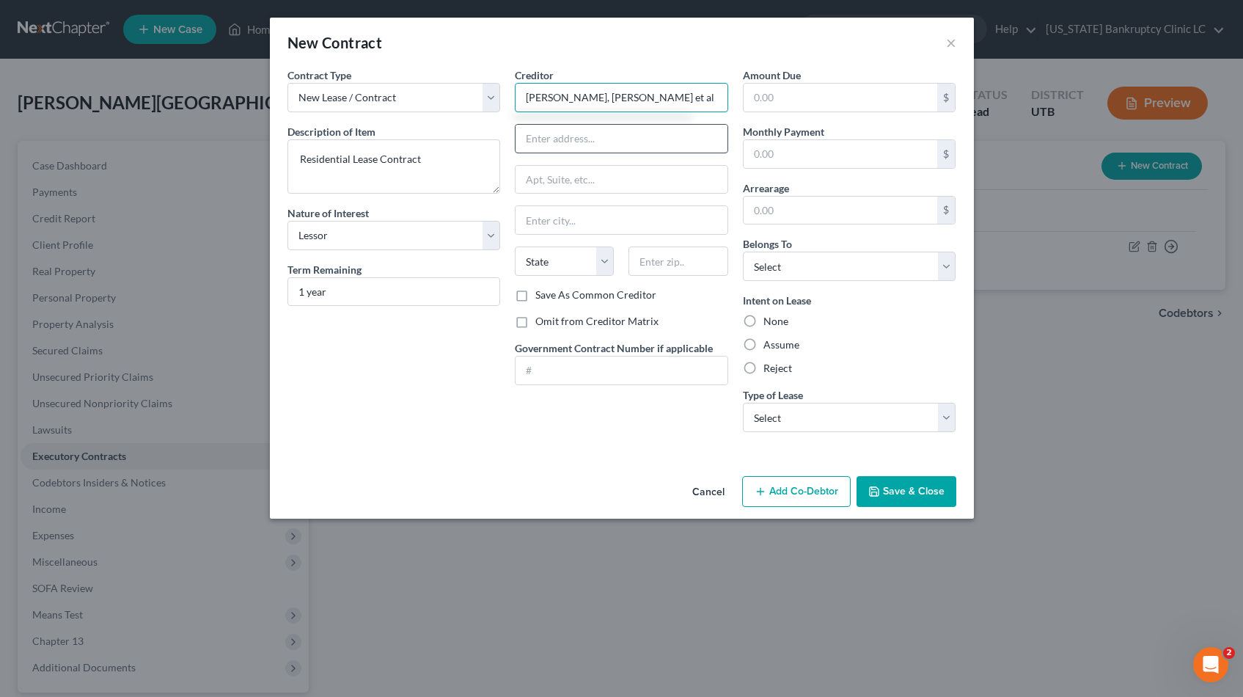
type input "[PERSON_NAME], [PERSON_NAME] et al"
click at [579, 147] on input "text" at bounding box center [622, 139] width 212 height 28
type input "[STREET_ADDRESS][PERSON_NAME]"
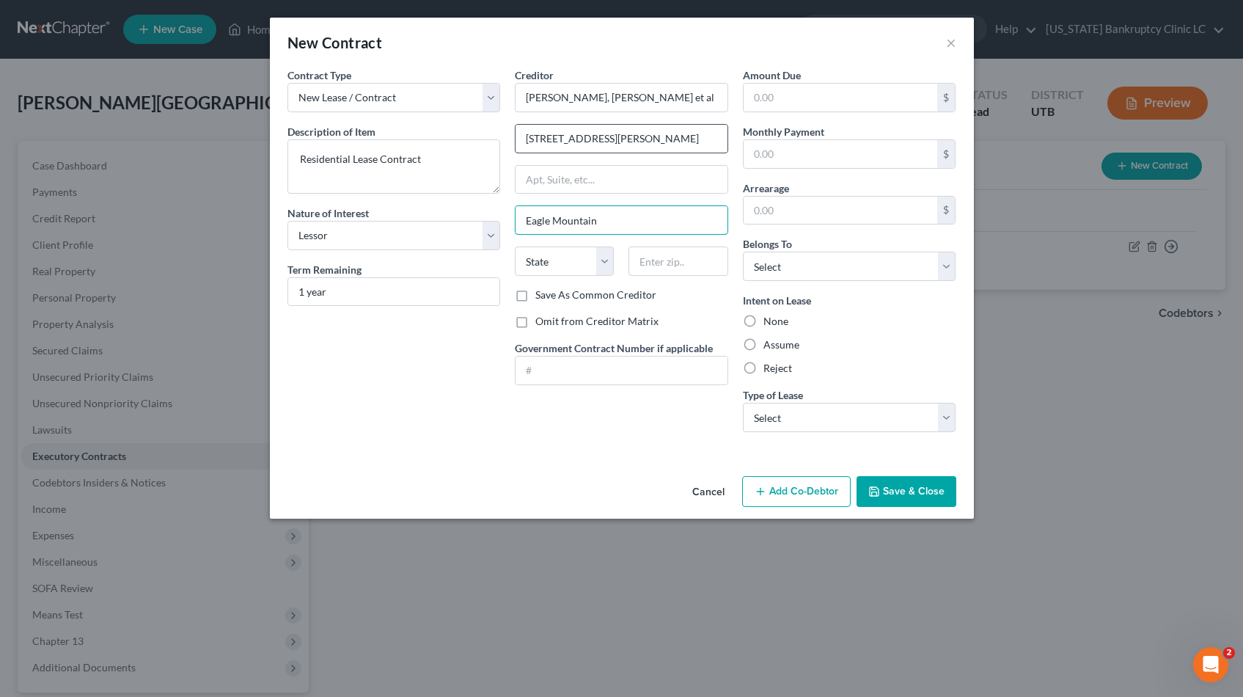
type input "Eagle Mountain"
select select "46"
type input "84005"
click at [795, 95] on input "text" at bounding box center [841, 98] width 194 height 28
click at [951, 265] on select "Select Debtor 1 Only Debtor 2 Only Debtor 1 And Debtor 2 Only At Least One Of T…" at bounding box center [849, 266] width 213 height 29
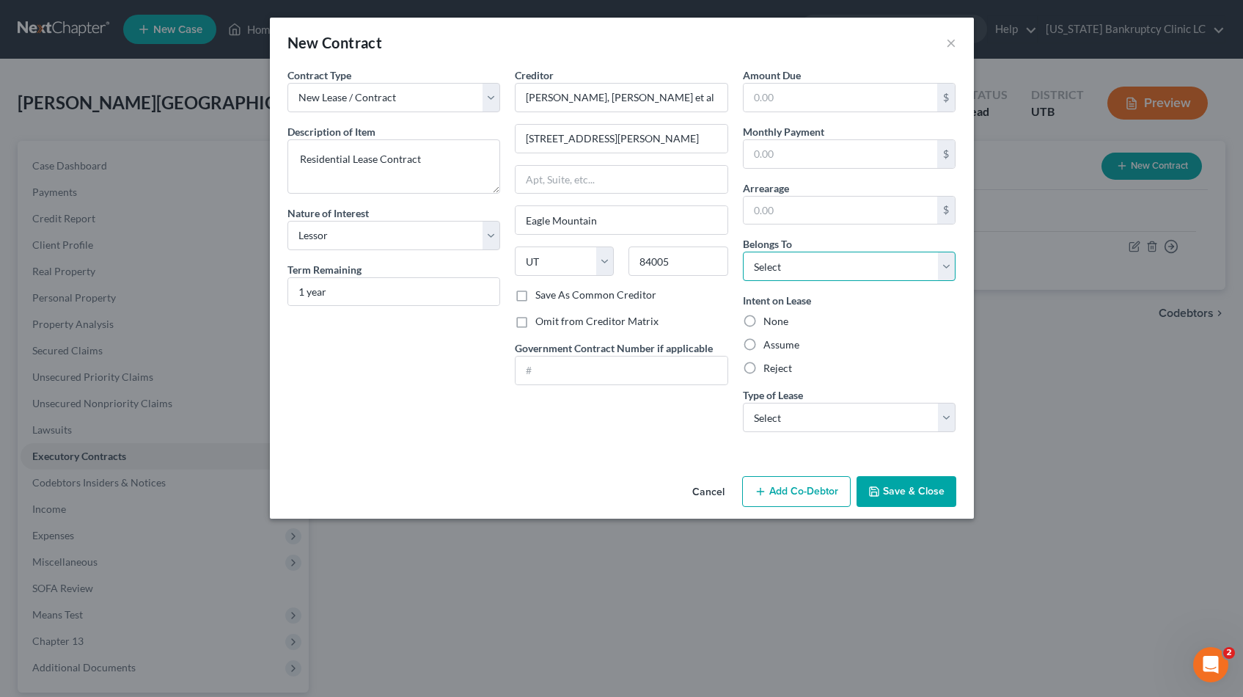
select select "0"
click at [743, 252] on select "Select Debtor 1 Only Debtor 2 Only Debtor 1 And Debtor 2 Only At Least One Of T…" at bounding box center [849, 266] width 213 height 29
click at [764, 370] on label "Reject" at bounding box center [778, 368] width 29 height 15
click at [769, 370] on input "Reject" at bounding box center [774, 366] width 10 height 10
radio input "true"
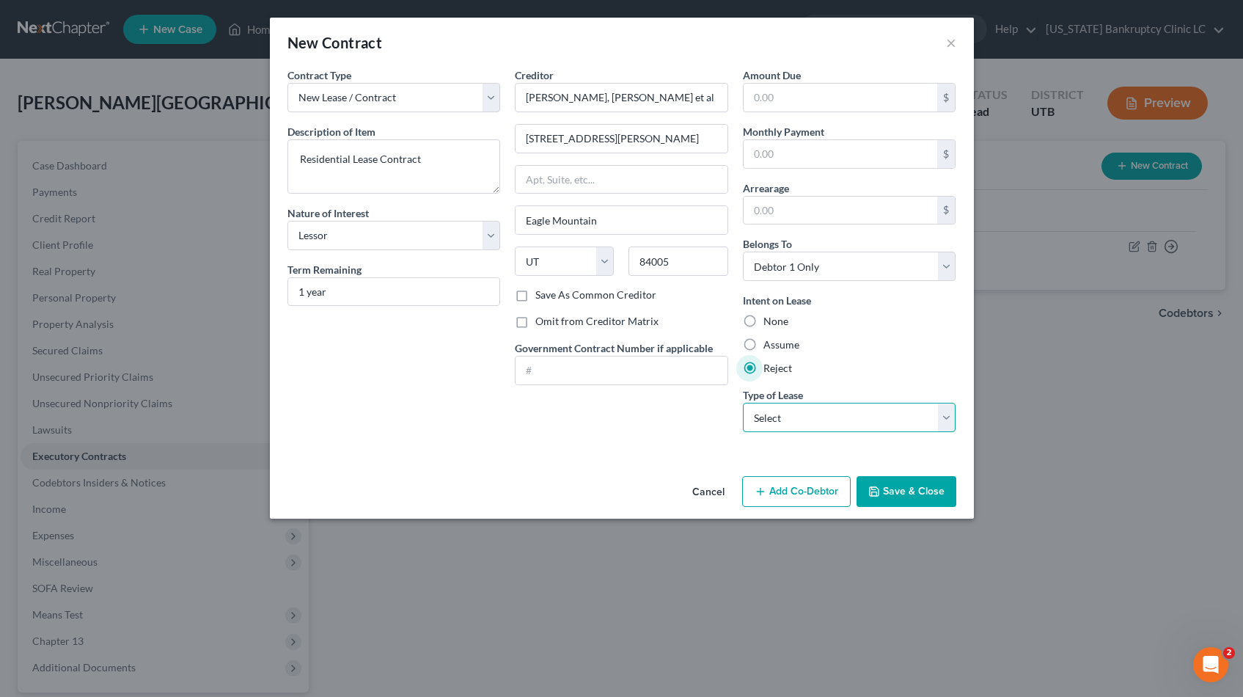
click at [948, 415] on select "Select Real Estate Car Other" at bounding box center [849, 417] width 213 height 29
select select "0"
click at [743, 403] on select "Select Real Estate Car Other" at bounding box center [849, 417] width 213 height 29
click at [925, 492] on button "Save & Close" at bounding box center [907, 491] width 100 height 31
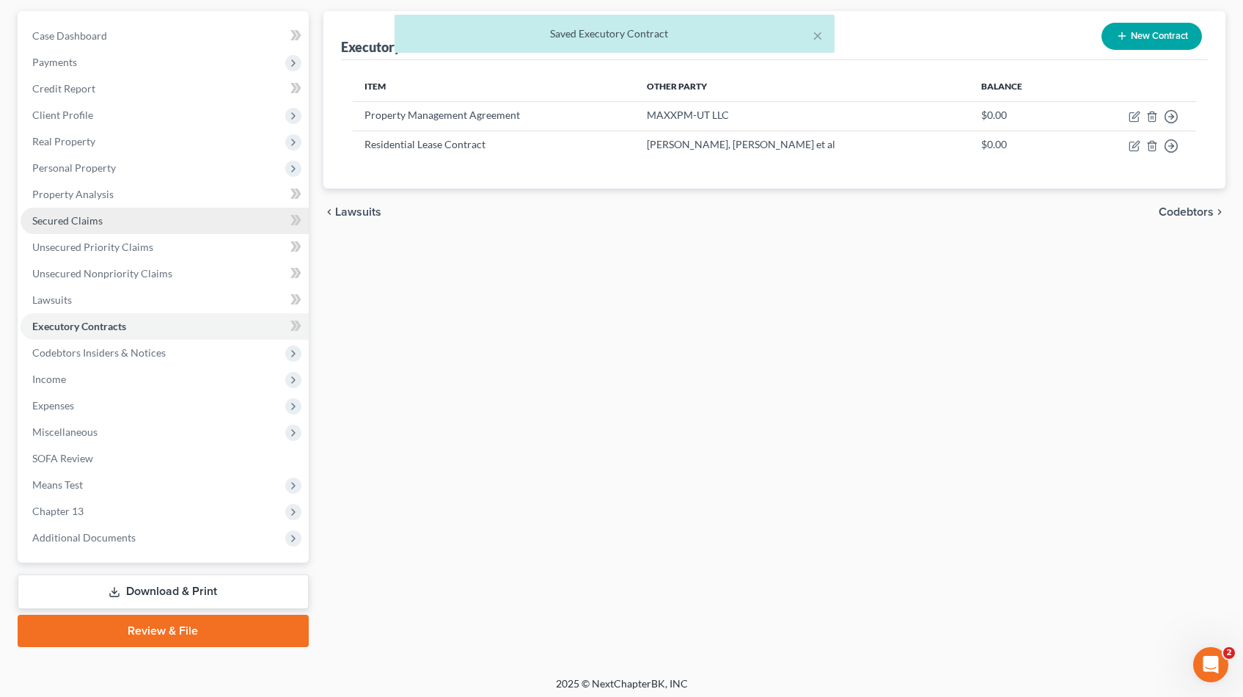
scroll to position [136, 0]
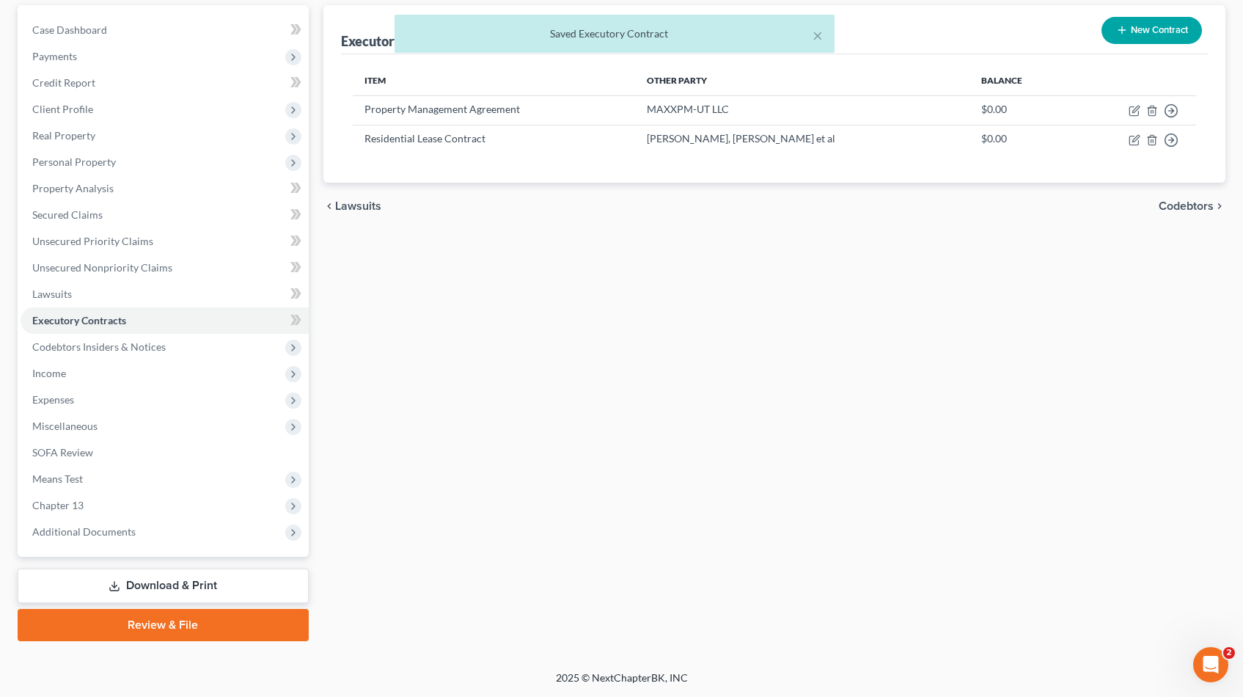
click at [189, 577] on link "Download & Print" at bounding box center [163, 585] width 291 height 34
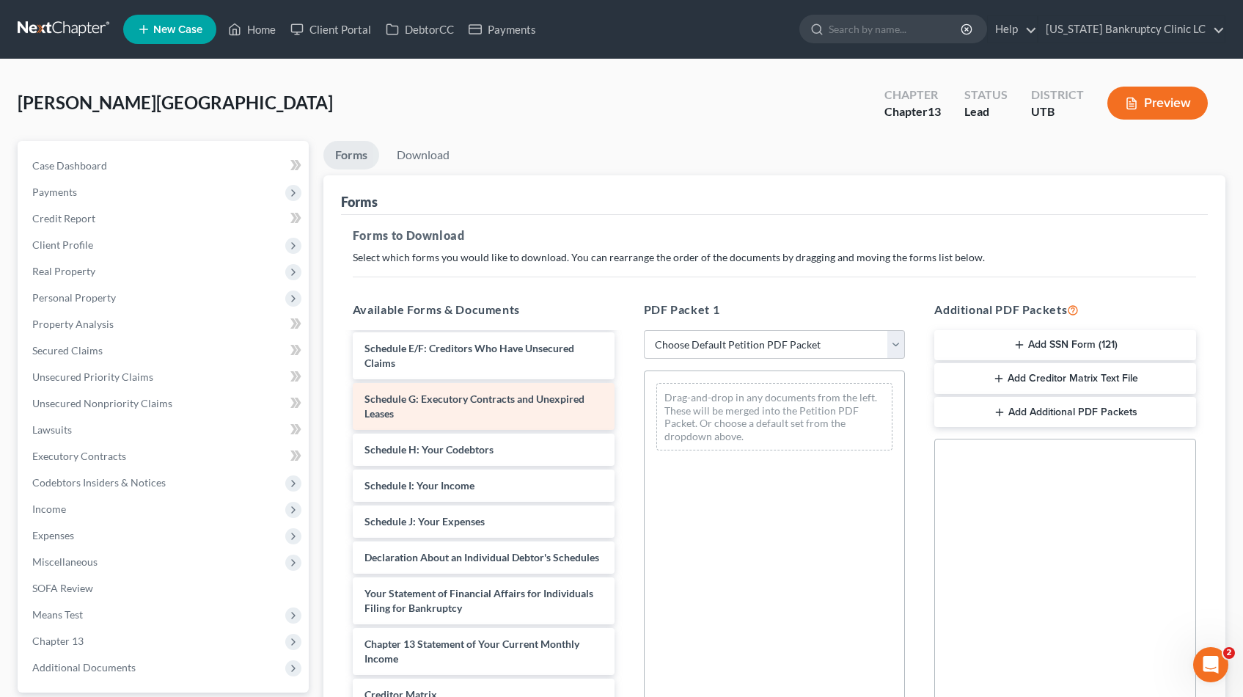
scroll to position [258, 0]
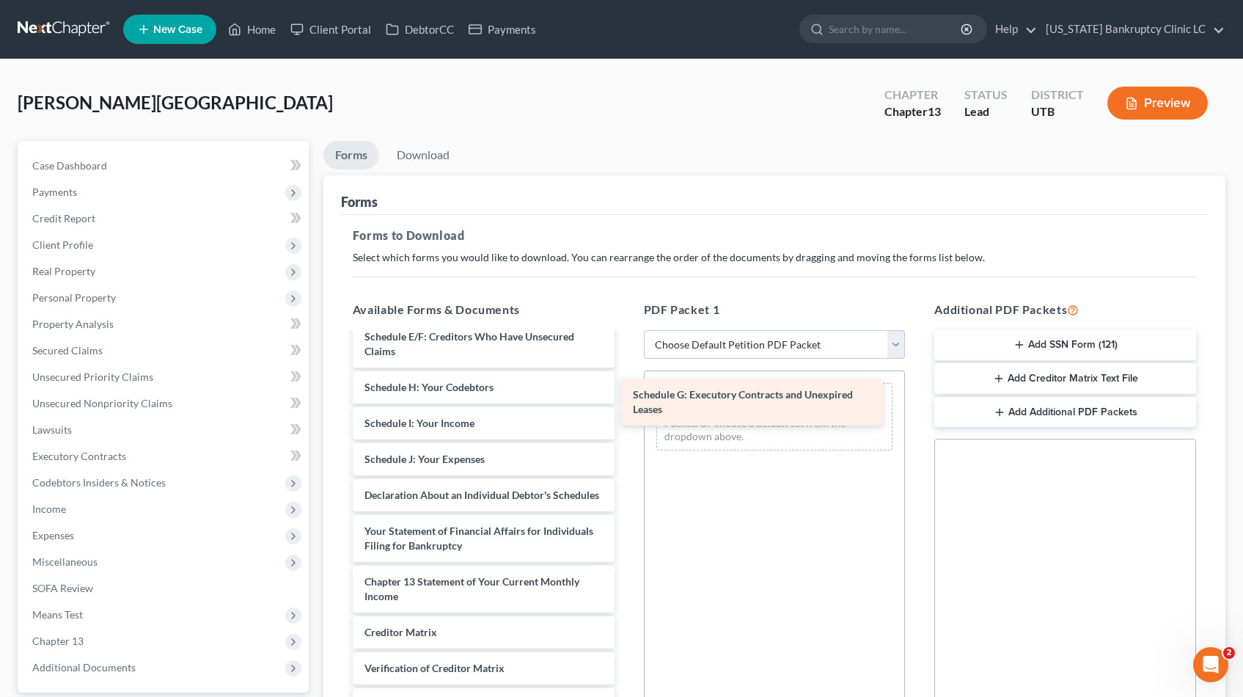
drag, startPoint x: 428, startPoint y: 395, endPoint x: 697, endPoint y: 403, distance: 268.6
click at [626, 403] on div "Schedule G: Executory Contracts and Unexpired Leases Credit Counseling Course (…" at bounding box center [483, 423] width 285 height 695
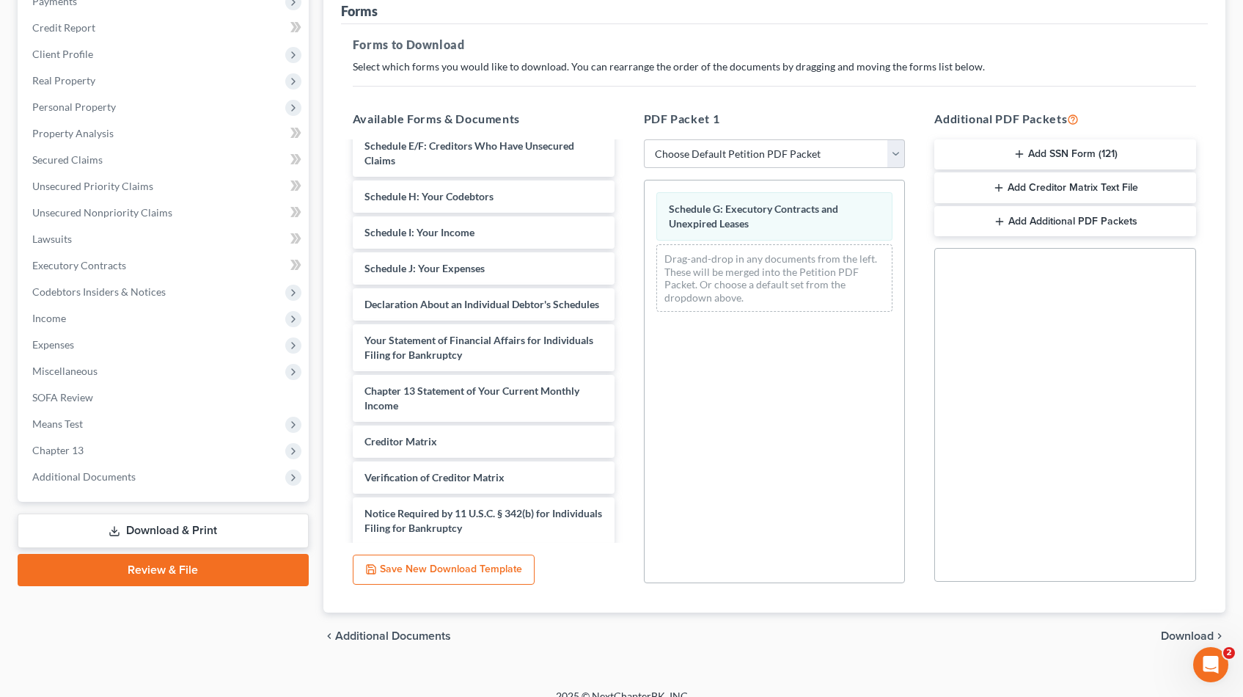
scroll to position [209, 0]
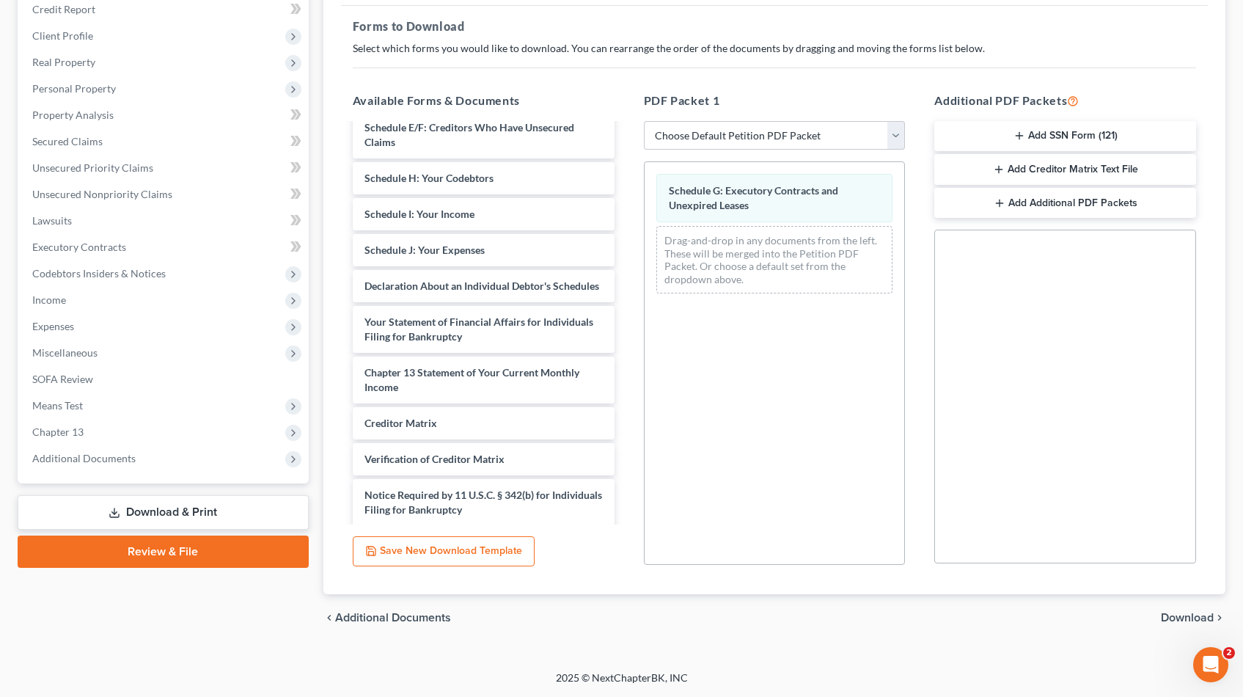
click at [1179, 617] on span "Download" at bounding box center [1187, 618] width 53 height 12
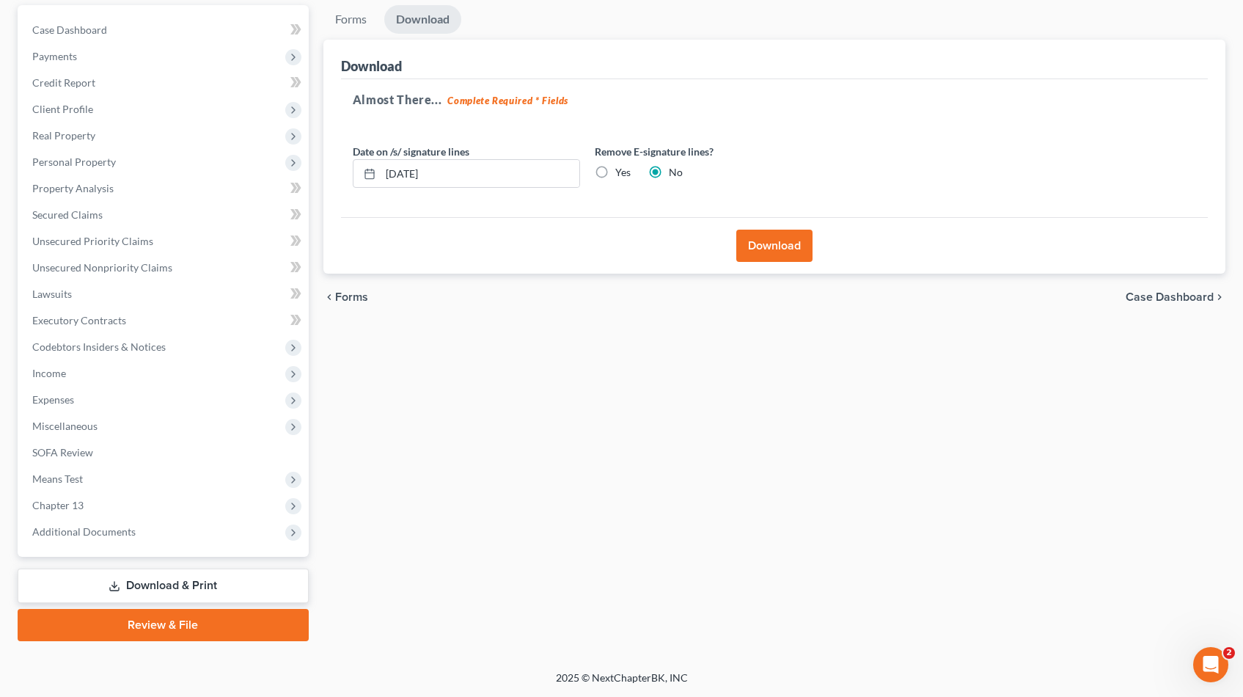
scroll to position [136, 0]
click at [779, 244] on button "Download" at bounding box center [774, 246] width 76 height 32
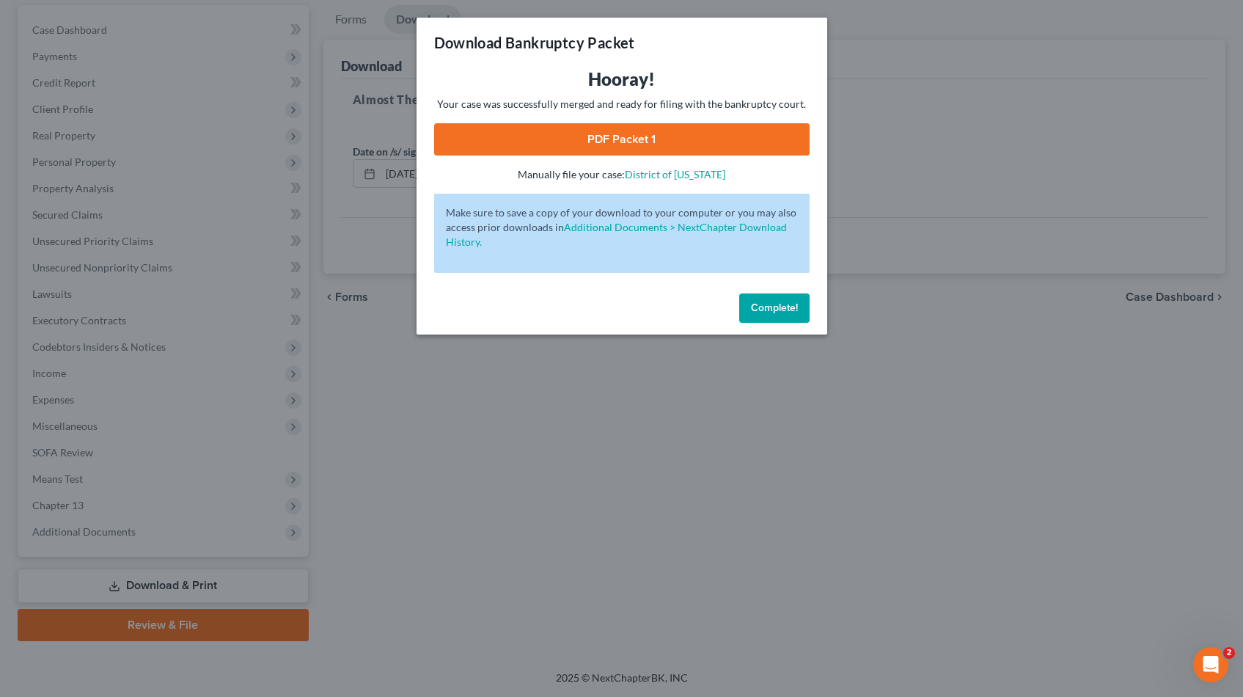
click at [613, 129] on link "PDF Packet 1" at bounding box center [622, 139] width 376 height 32
click at [764, 310] on span "Complete!" at bounding box center [774, 307] width 47 height 12
